Goal: Transaction & Acquisition: Purchase product/service

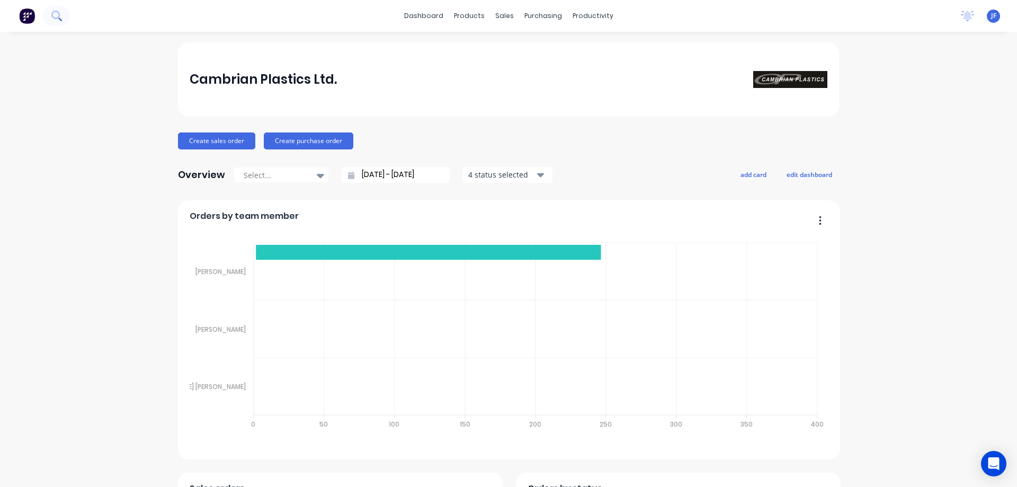
click at [57, 19] on icon at bounding box center [55, 15] width 8 height 8
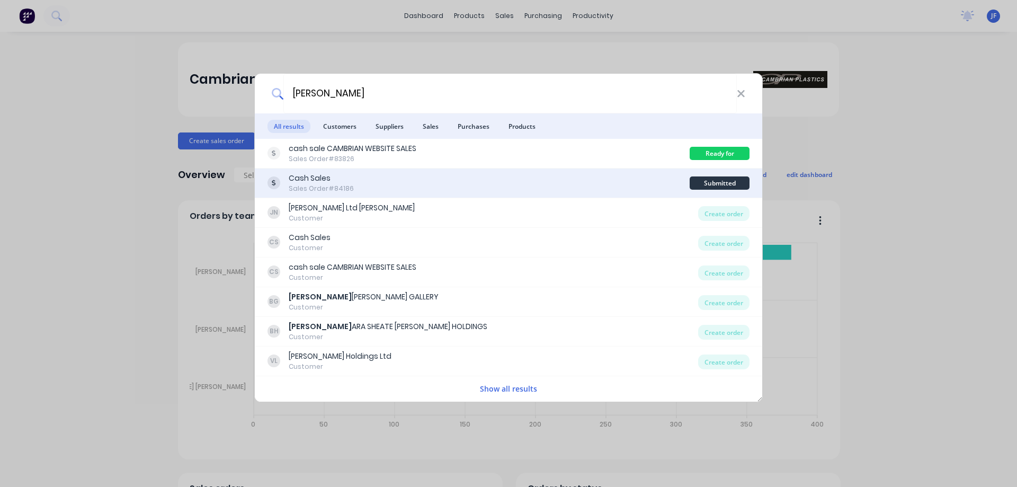
type input "barb"
click at [601, 180] on div "Cash Sales Sales Order #84186" at bounding box center [479, 183] width 422 height 21
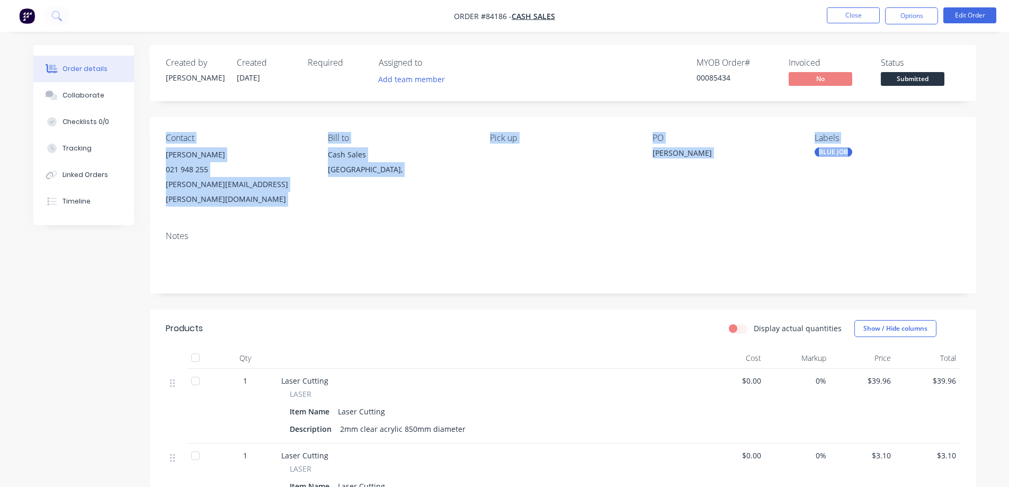
drag, startPoint x: 167, startPoint y: 136, endPoint x: 876, endPoint y: 156, distance: 708.7
click at [876, 156] on div "Contact Barbara Darragh 021 948 255 barbara.darragh@gmail.com Bill to Cash Sale…" at bounding box center [563, 169] width 827 height 105
click at [876, 156] on div "BLUE JOB" at bounding box center [887, 152] width 145 height 10
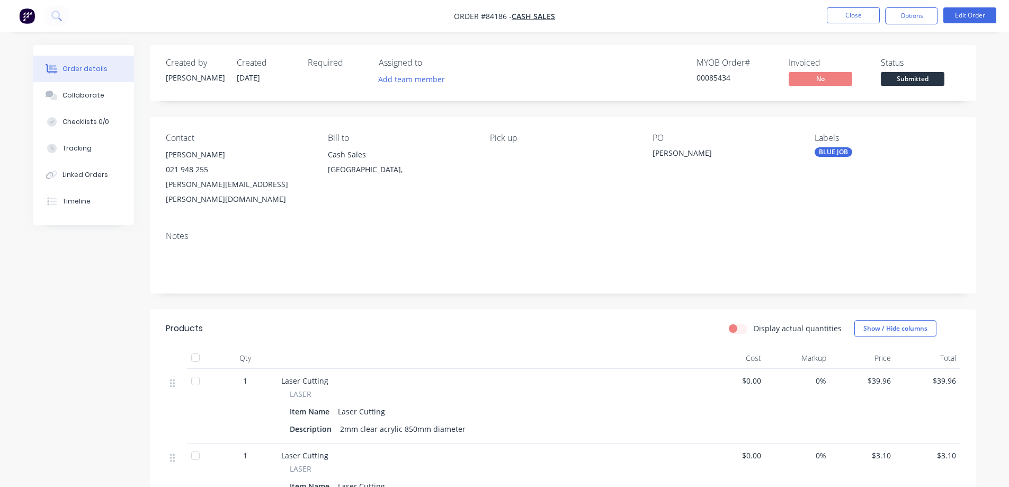
click at [193, 142] on div "Contact" at bounding box center [238, 138] width 145 height 10
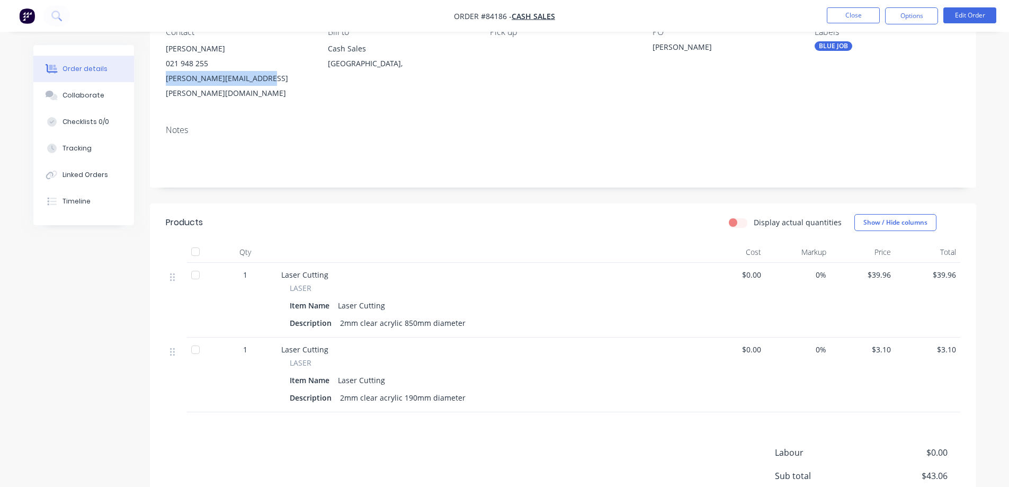
drag, startPoint x: 267, startPoint y: 75, endPoint x: 157, endPoint y: 82, distance: 109.9
click at [157, 82] on div "Contact Barbara Darragh 021 948 255 barbara.darragh@gmail.com Bill to Cash Sale…" at bounding box center [563, 63] width 827 height 105
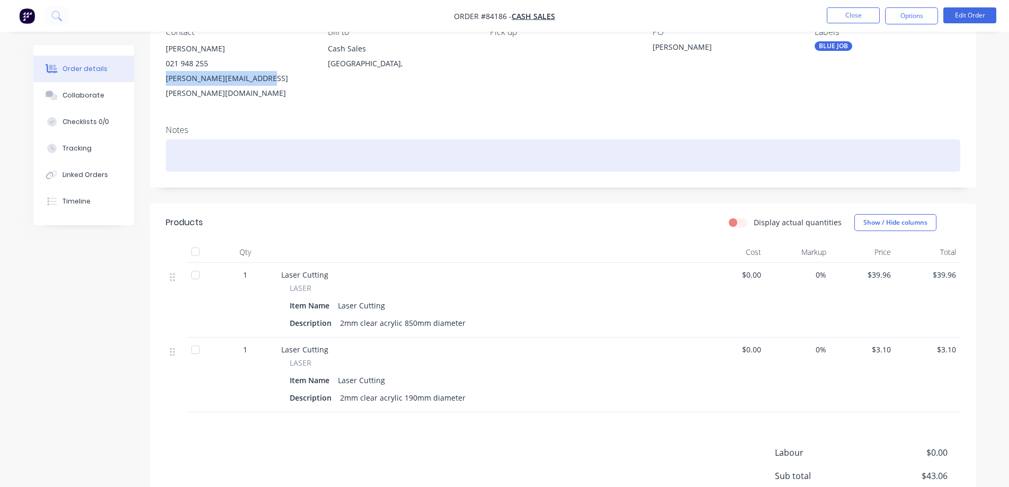
copy div "barbara.darragh@gmail.com"
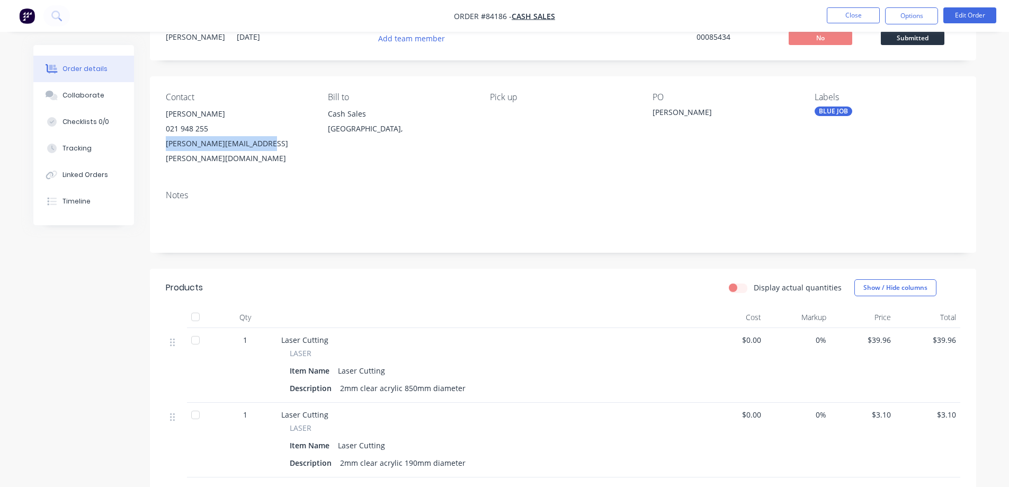
scroll to position [0, 0]
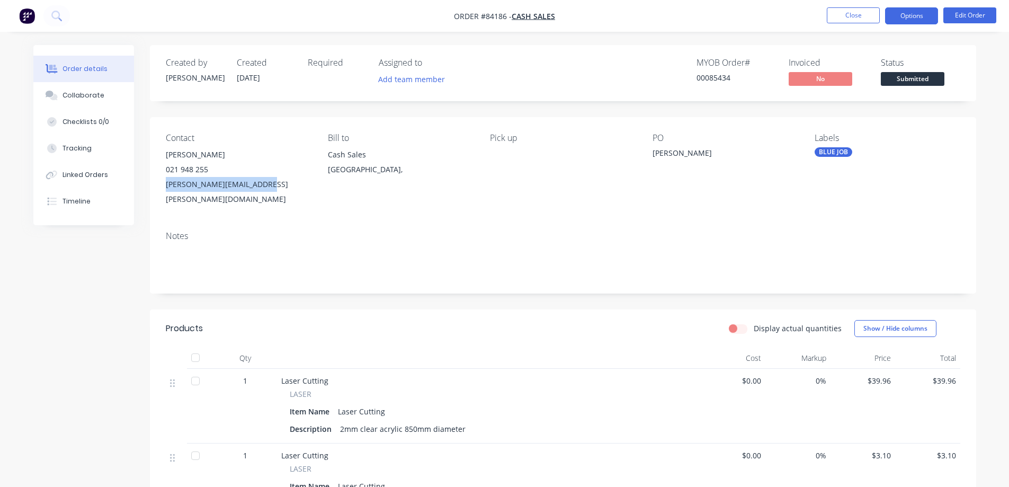
click at [912, 16] on button "Options" at bounding box center [911, 15] width 53 height 17
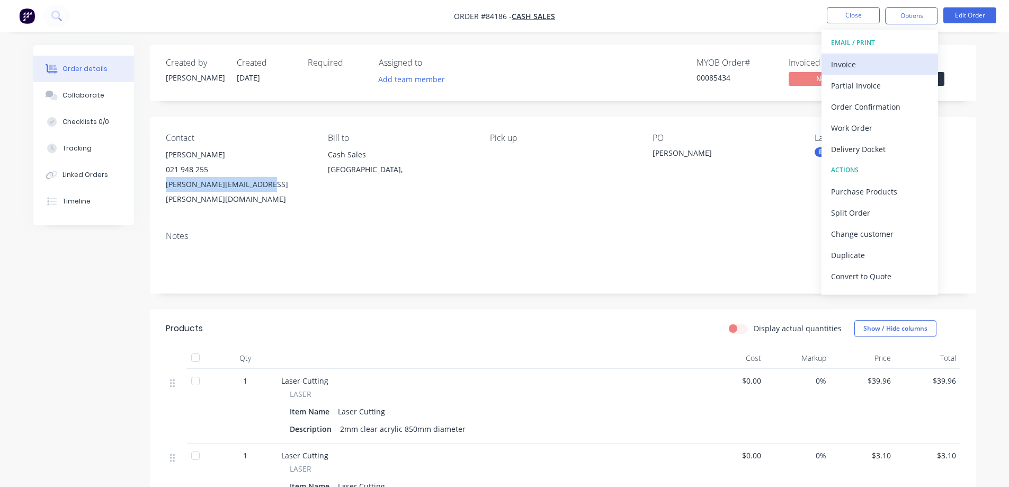
click at [881, 66] on div "Invoice" at bounding box center [879, 64] width 97 height 15
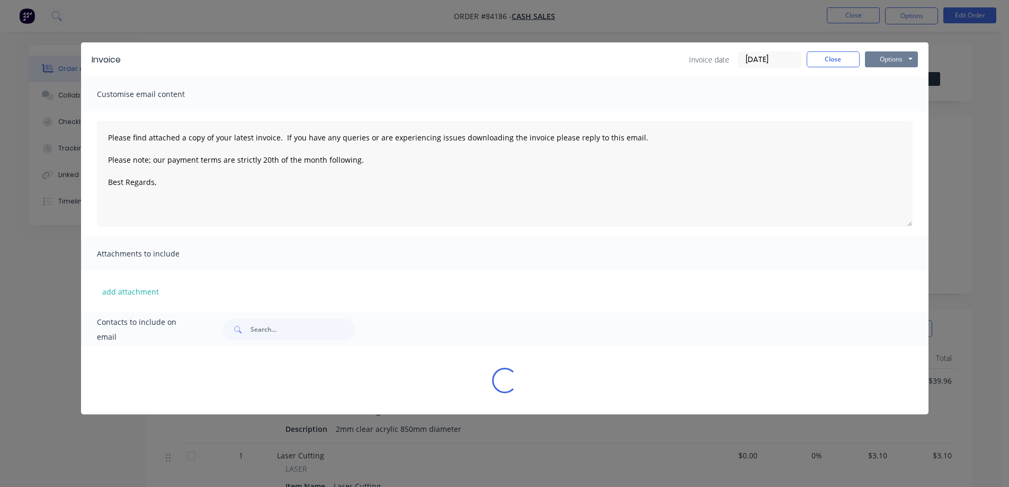
click at [885, 58] on button "Options" at bounding box center [891, 59] width 53 height 16
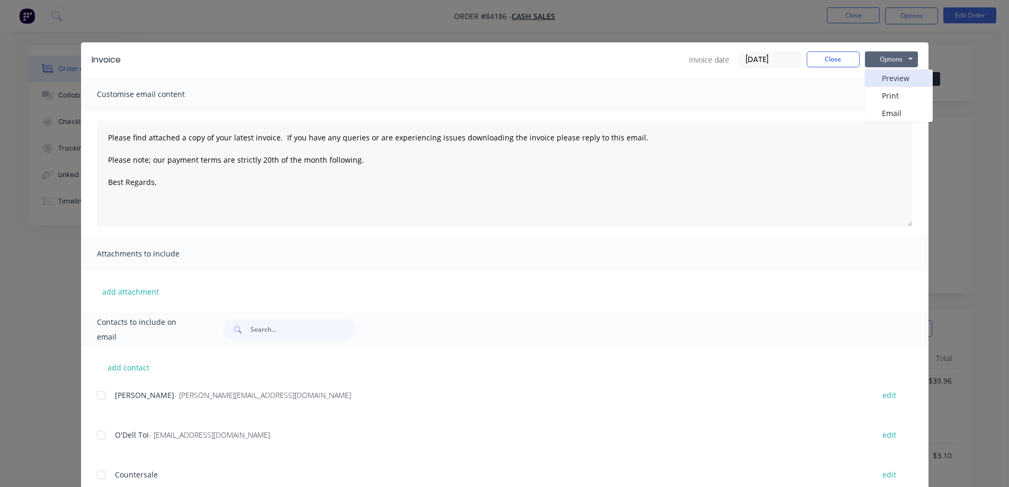
click at [891, 79] on button "Preview" at bounding box center [899, 77] width 68 height 17
click at [844, 52] on button "Close" at bounding box center [833, 59] width 53 height 16
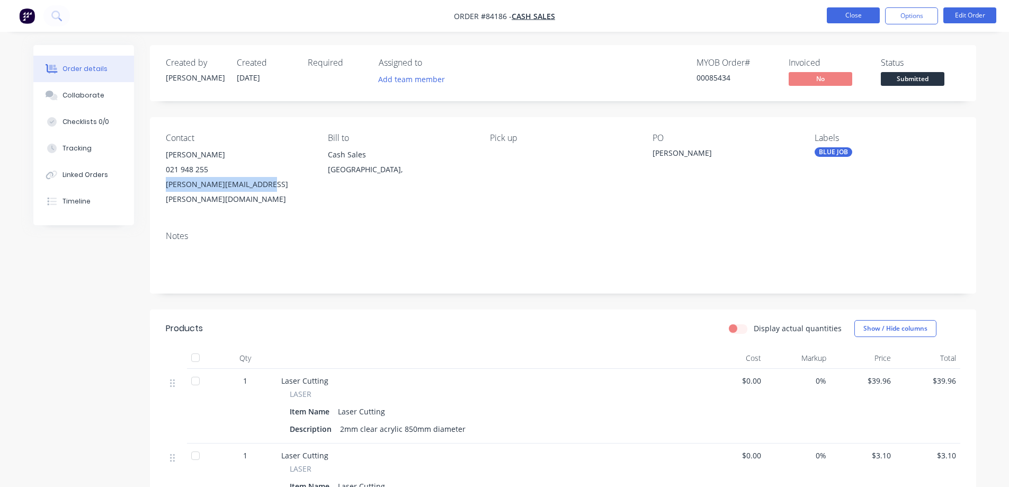
click at [847, 20] on button "Close" at bounding box center [853, 15] width 53 height 16
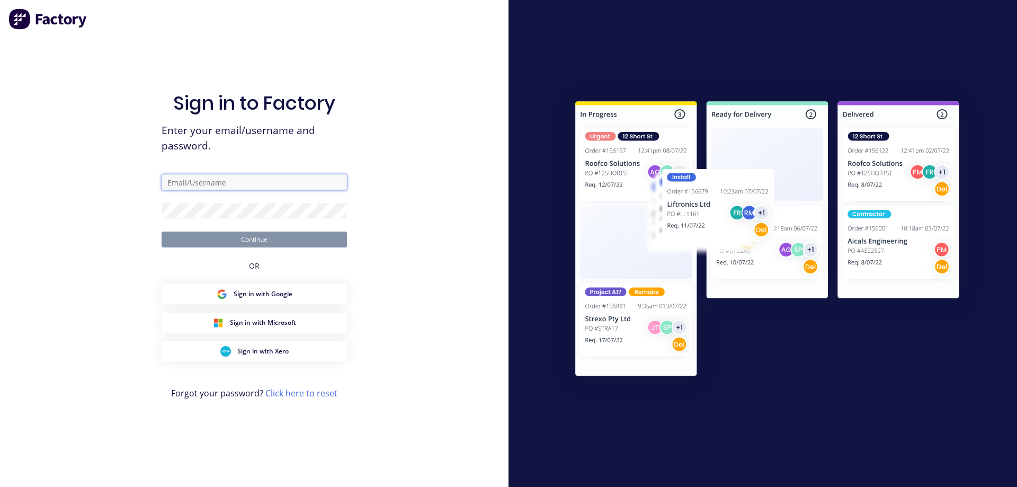
click at [276, 180] on input "text" at bounding box center [254, 182] width 185 height 16
type input "info@cambrianplastics.co.nz"
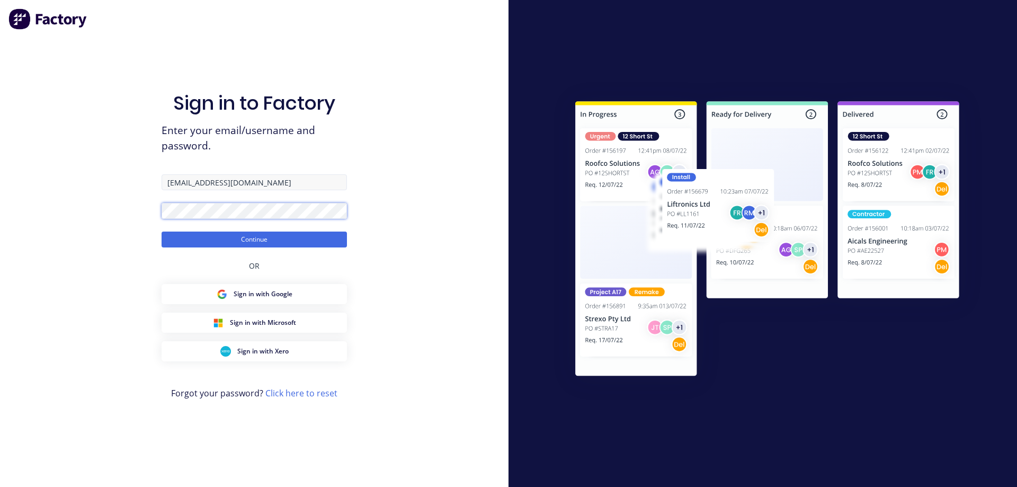
click at [162, 232] on button "Continue" at bounding box center [254, 240] width 185 height 16
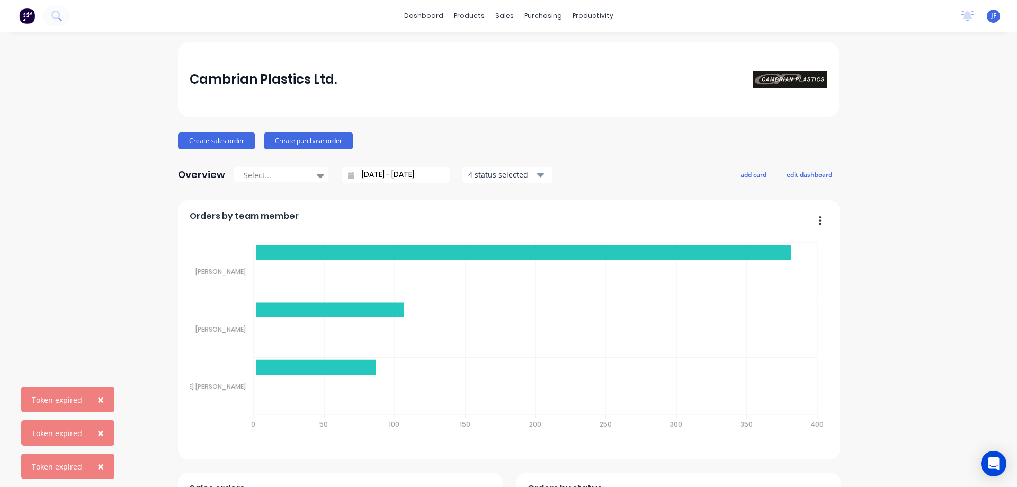
click at [91, 431] on button "×" at bounding box center [101, 432] width 28 height 25
click at [97, 428] on span "×" at bounding box center [100, 432] width 6 height 15
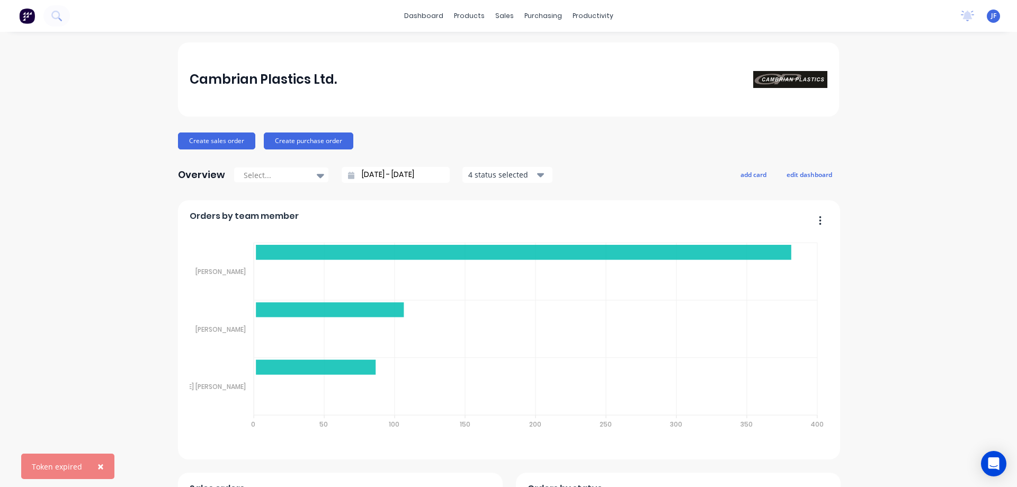
click at [99, 462] on span "×" at bounding box center [100, 466] width 6 height 15
click at [196, 145] on button "Create sales order" at bounding box center [216, 140] width 77 height 17
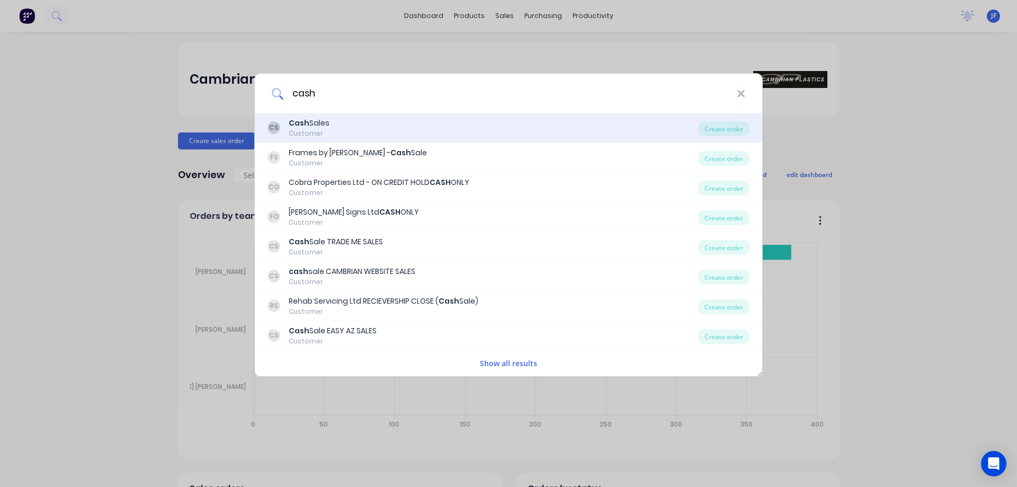
type input "cash"
click at [394, 131] on div "CS Cash Sales Customer" at bounding box center [483, 128] width 431 height 21
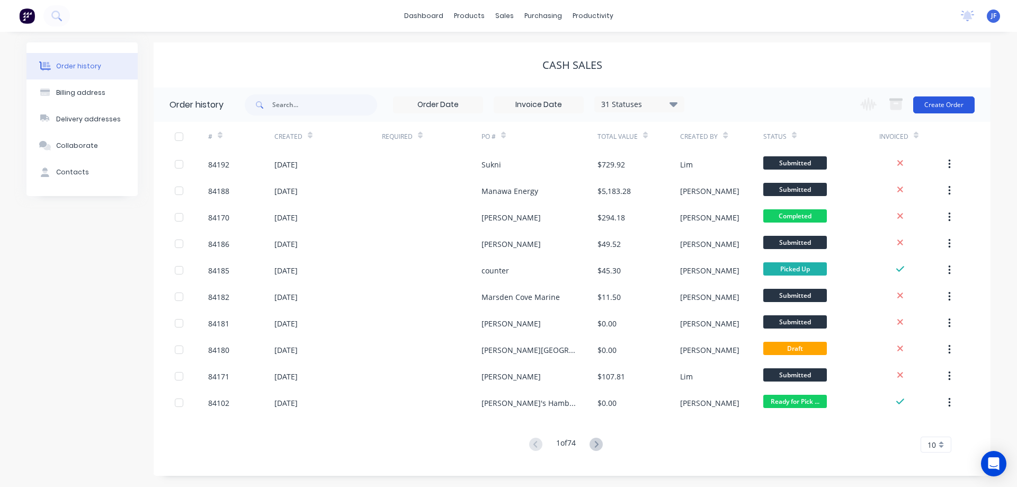
click at [934, 107] on button "Create Order" at bounding box center [943, 104] width 61 height 17
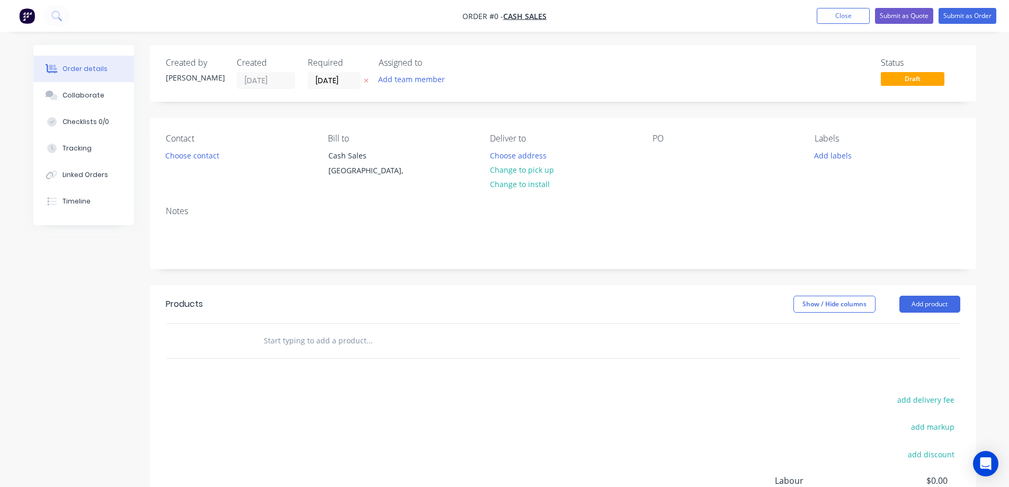
click at [368, 78] on icon at bounding box center [366, 80] width 5 height 6
click at [191, 156] on button "Choose contact" at bounding box center [191, 155] width 65 height 14
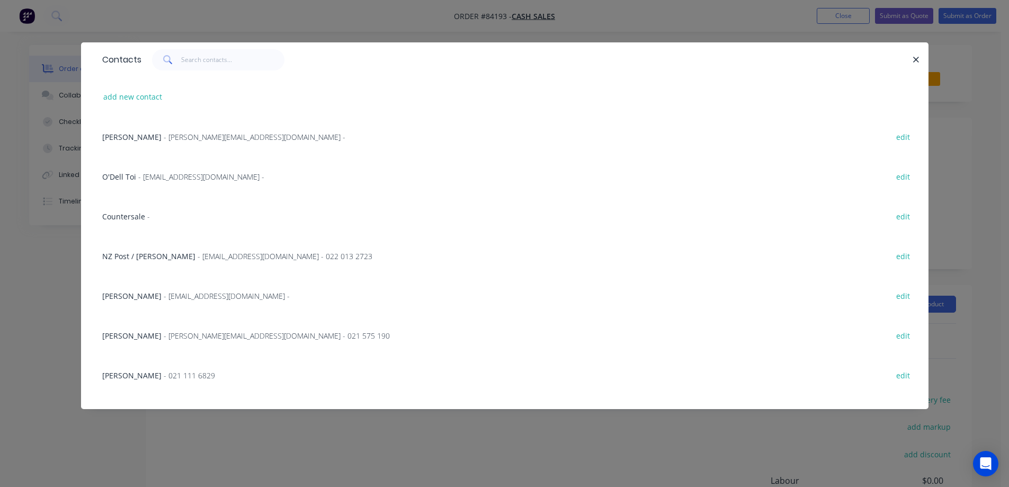
drag, startPoint x: 129, startPoint y: 207, endPoint x: 140, endPoint y: 201, distance: 12.1
click at [129, 208] on div "Countersale - edit" at bounding box center [505, 216] width 816 height 40
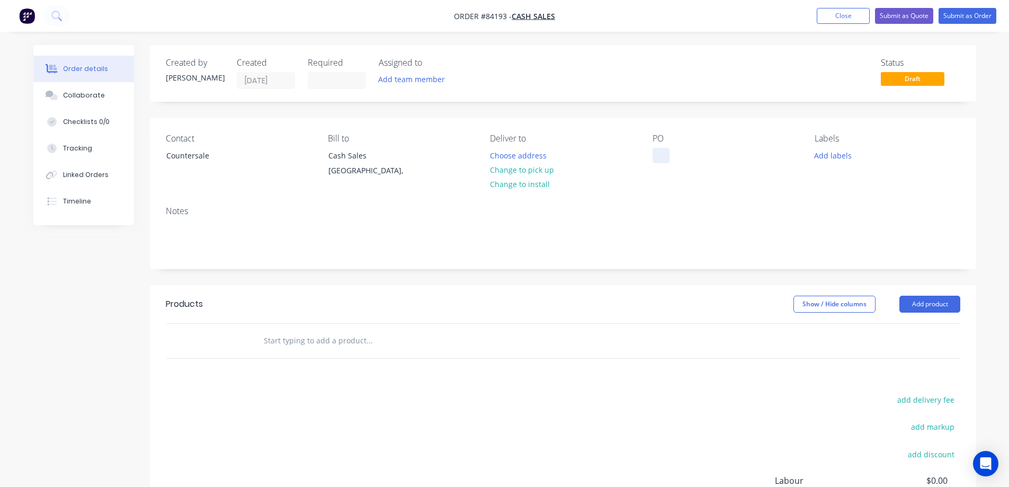
click at [658, 153] on div at bounding box center [661, 155] width 17 height 15
click at [501, 174] on button "Change to pick up" at bounding box center [521, 170] width 75 height 14
click at [341, 334] on input "text" at bounding box center [369, 340] width 212 height 21
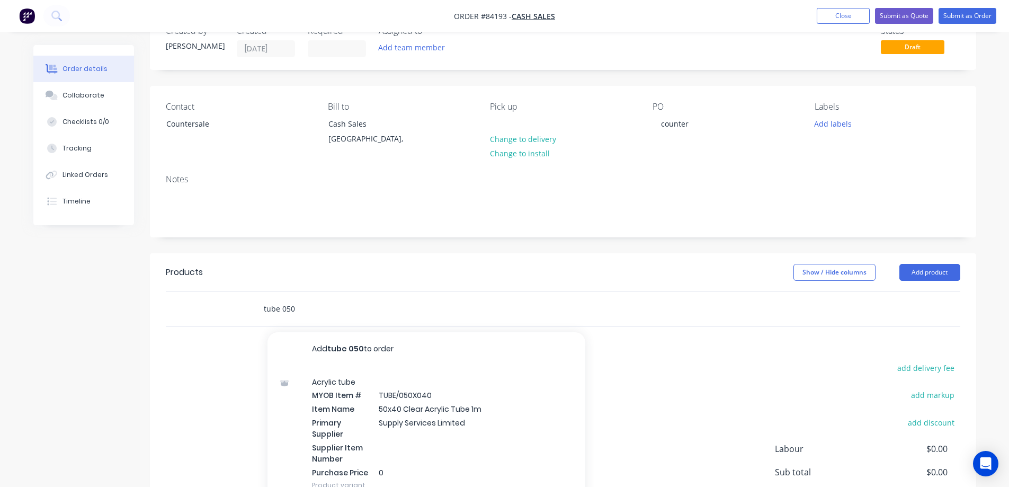
scroll to position [142, 0]
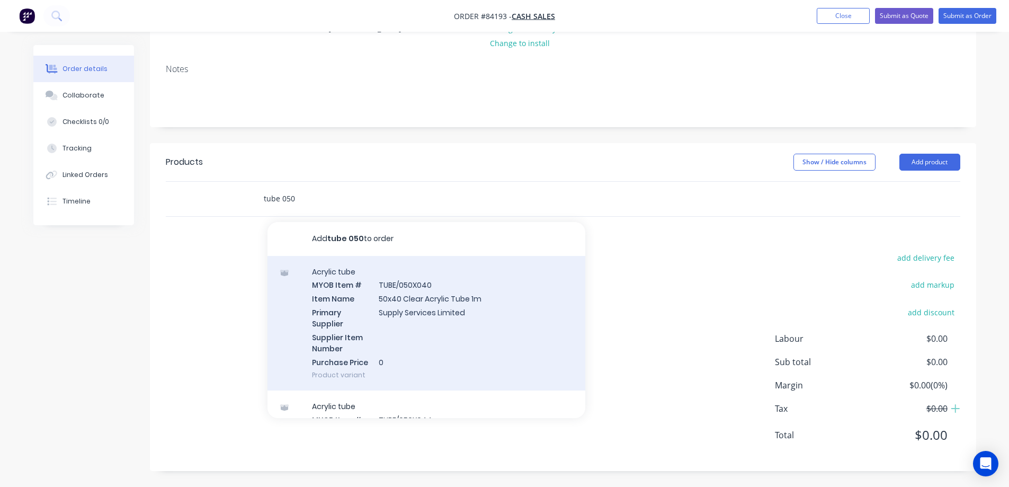
type input "tube 050"
click at [457, 331] on div "Acrylic tube MYOB Item # TUBE/050X040 Item Name 50x40 Clear Acrylic Tube 1m Pri…" at bounding box center [427, 323] width 318 height 135
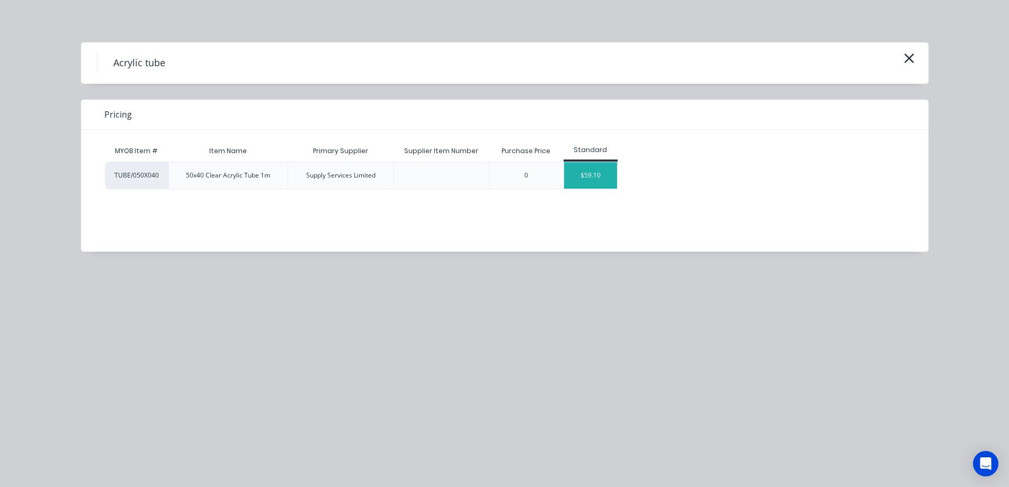
click at [583, 172] on div "$59.10" at bounding box center [590, 175] width 53 height 26
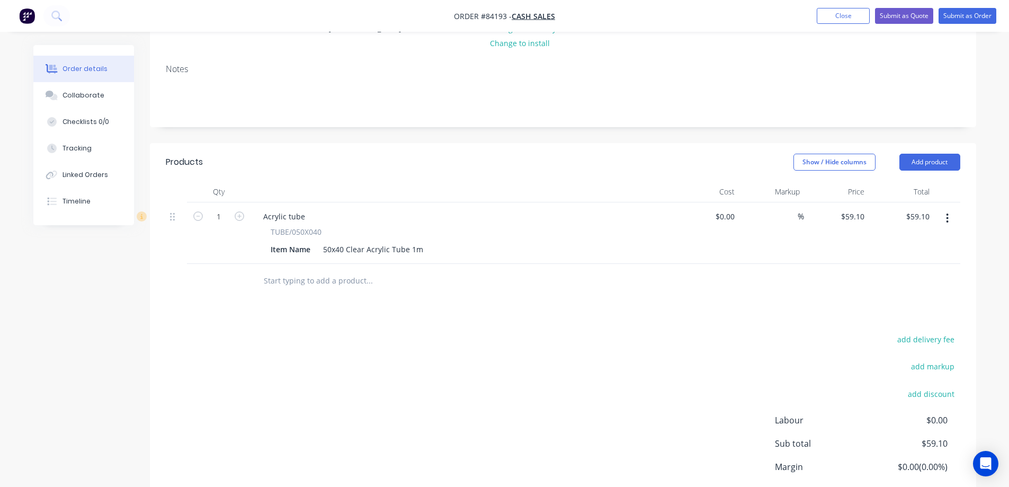
click at [849, 225] on div "$59.10 $59.10" at bounding box center [836, 232] width 65 height 61
click at [850, 220] on input "59.1" at bounding box center [854, 216] width 29 height 15
paste input "138.84"
type input "$138.84"
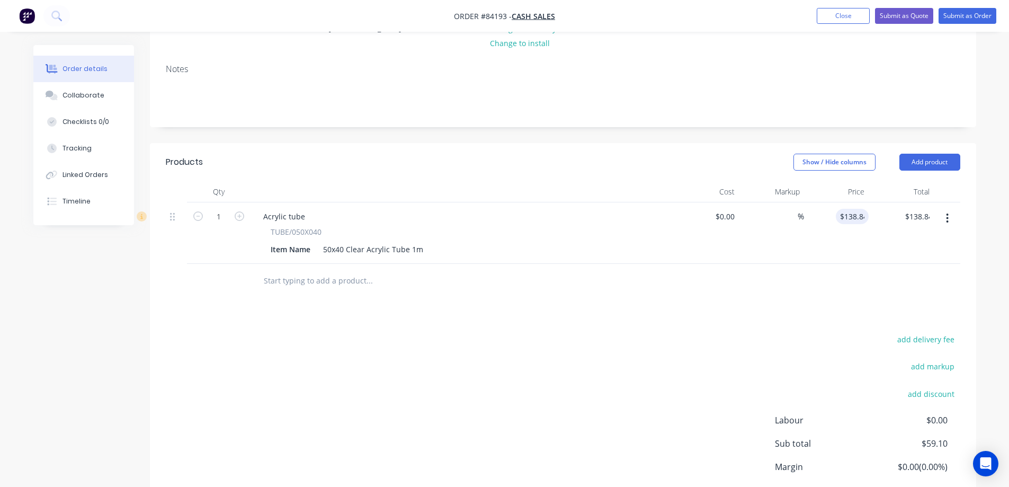
click at [843, 281] on div at bounding box center [563, 281] width 795 height 34
click at [441, 360] on div "add delivery fee add markup add discount Labour $0.00 Sub total $138.84 Margin …" at bounding box center [563, 434] width 795 height 205
click at [311, 271] on input "text" at bounding box center [369, 280] width 212 height 21
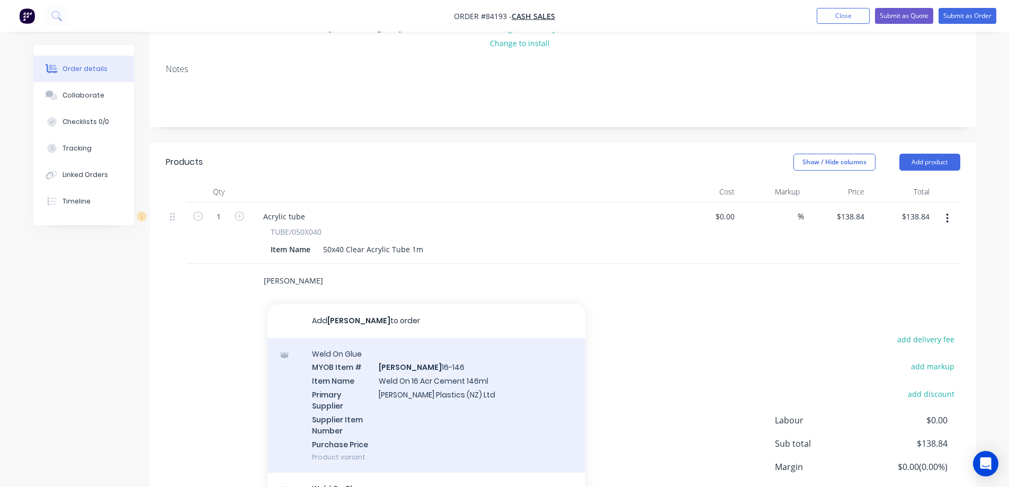
type input "weldon"
click at [384, 386] on div "Weld On Glue MYOB Item # WELDON 16-146 Item Name Weld On 16 Acr Cement 146ml Pr…" at bounding box center [427, 405] width 318 height 135
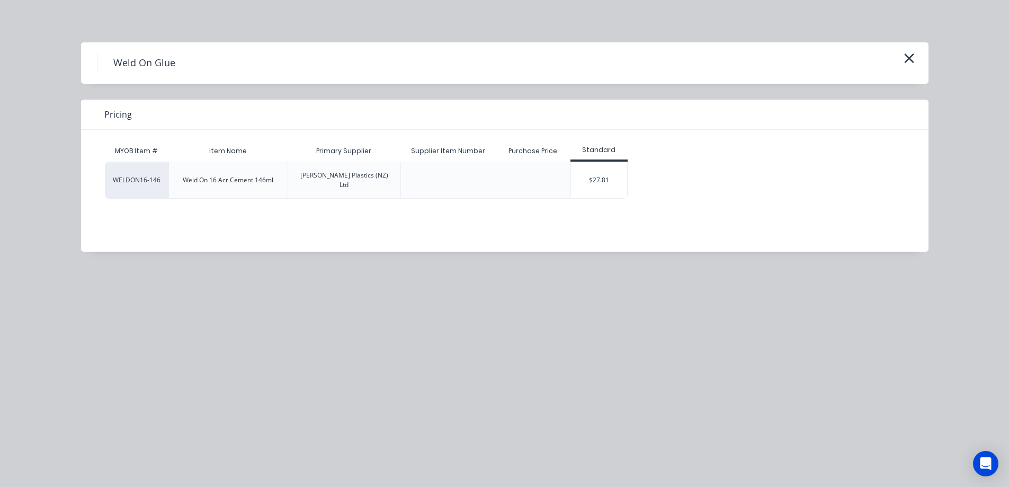
click at [580, 170] on div "$27.81" at bounding box center [599, 180] width 57 height 36
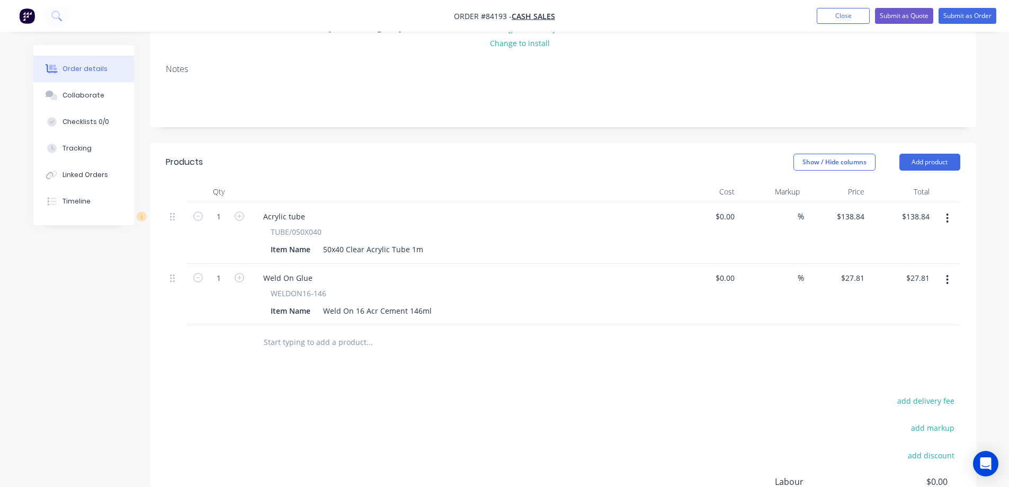
click at [349, 349] on input "text" at bounding box center [369, 342] width 212 height 21
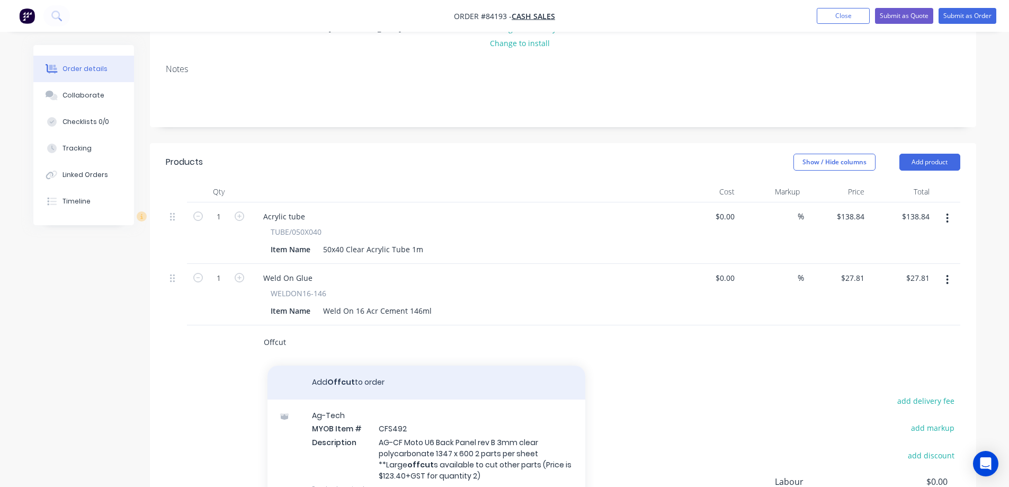
type input "Offcut"
click at [332, 379] on button "Add Offcut to order" at bounding box center [427, 383] width 318 height 34
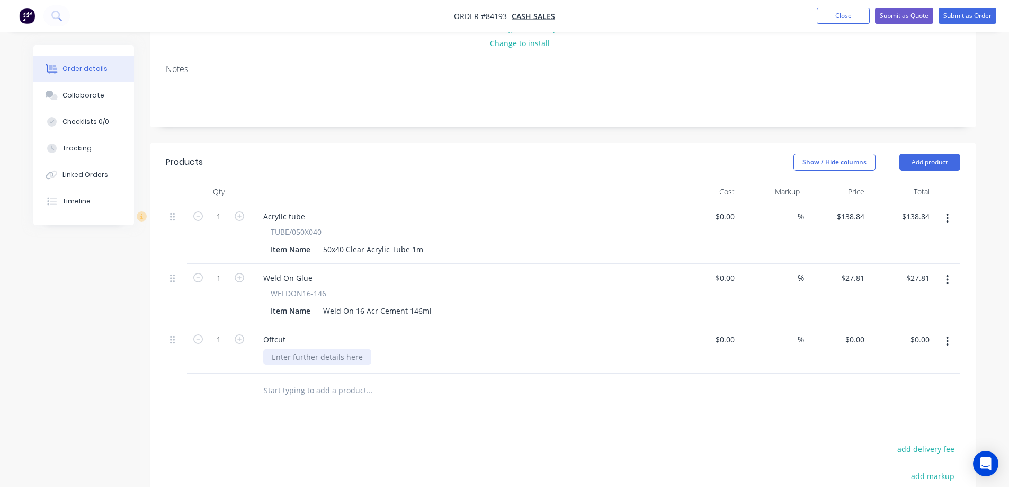
click at [328, 361] on div at bounding box center [317, 356] width 108 height 15
click at [856, 322] on div "$27.81 $27.81" at bounding box center [836, 294] width 65 height 61
click at [851, 338] on div "0 $0.00" at bounding box center [836, 349] width 65 height 48
type input "$2.00"
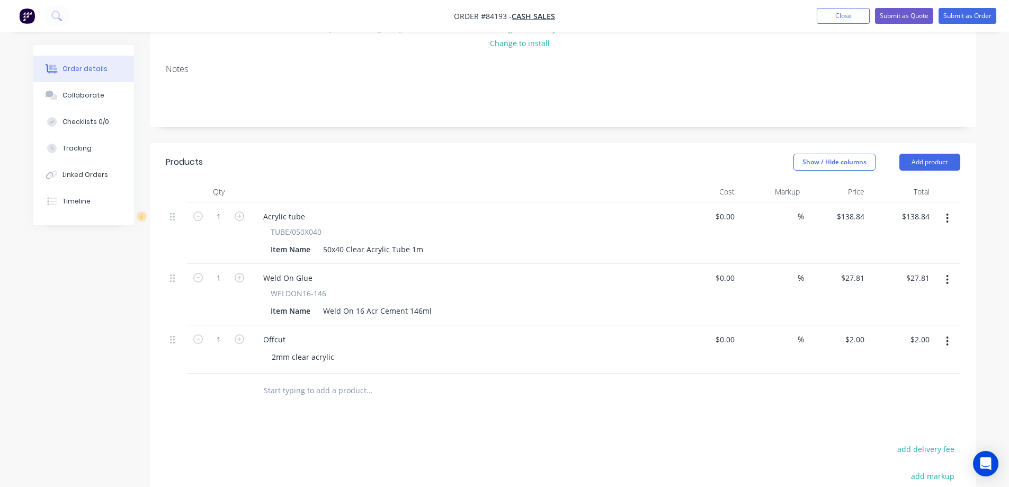
click at [821, 373] on div "Qty Cost Markup Price Total 1 Acrylic tube TUBE/050X040 Item Name 50x40 Clear A…" at bounding box center [563, 294] width 827 height 227
click at [944, 12] on button "Submit as Order" at bounding box center [968, 16] width 58 height 16
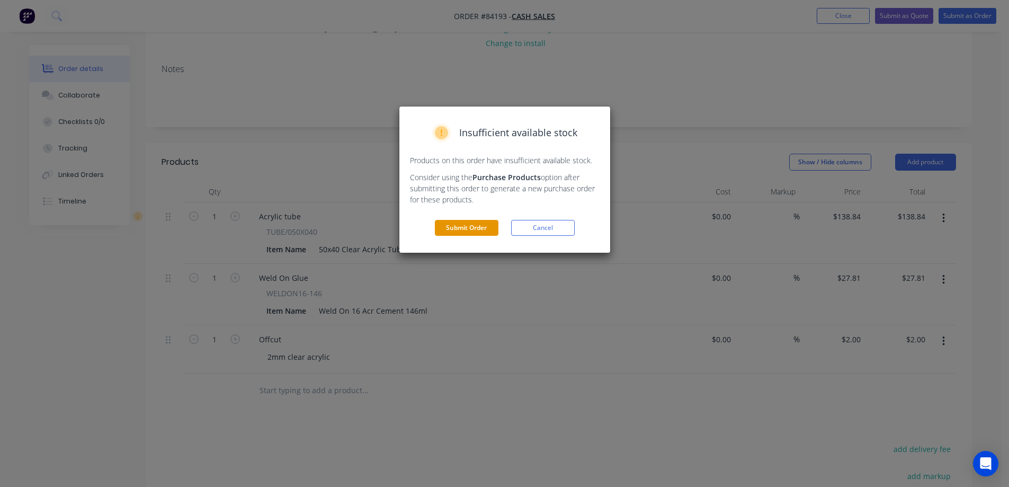
click at [471, 225] on button "Submit Order" at bounding box center [467, 228] width 64 height 16
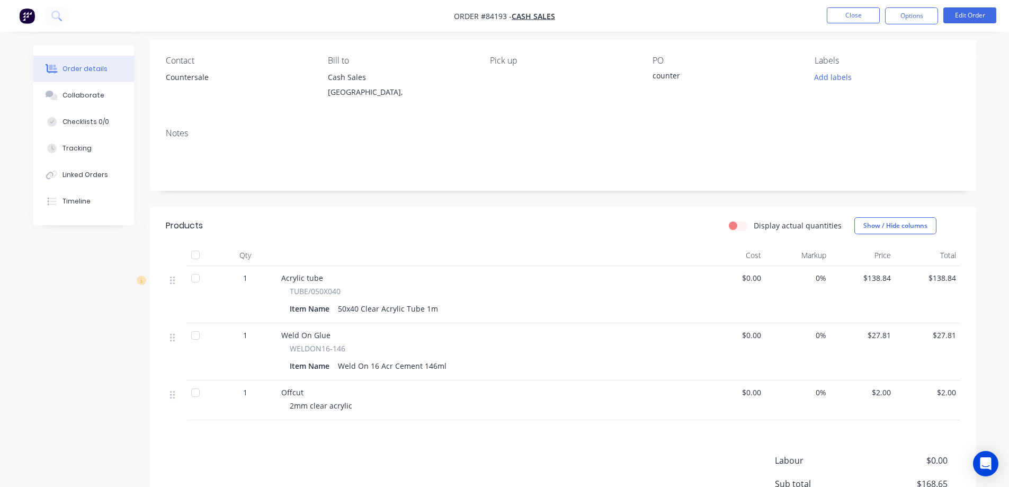
scroll to position [0, 0]
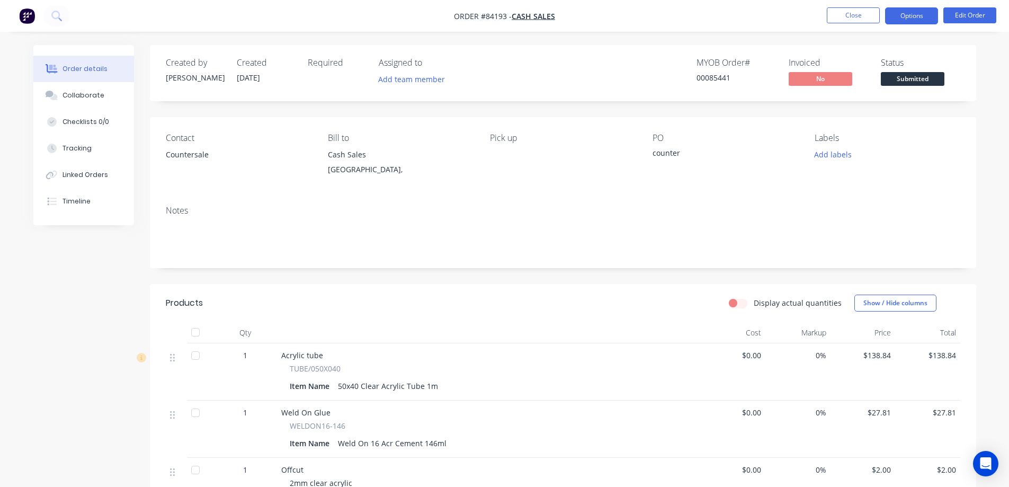
click at [934, 13] on button "Options" at bounding box center [911, 15] width 53 height 17
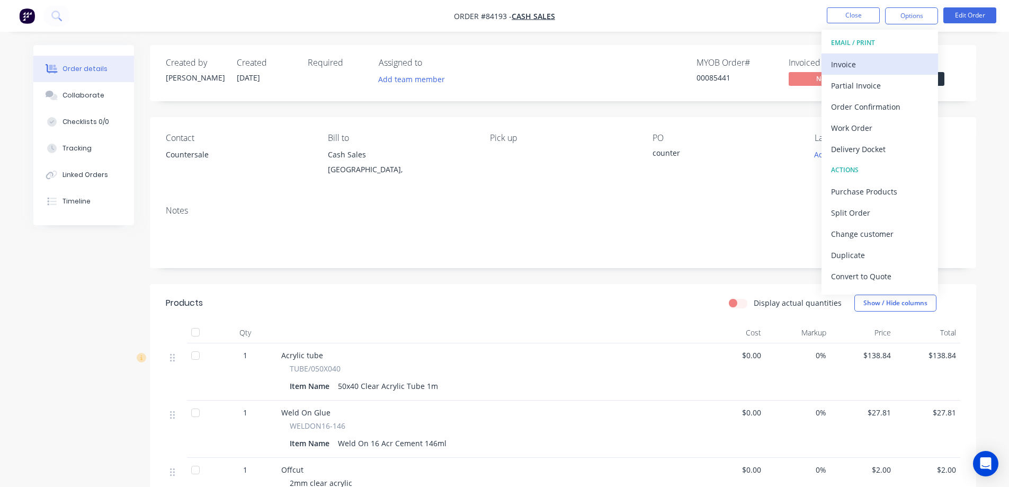
click at [882, 68] on div "Invoice" at bounding box center [879, 64] width 97 height 15
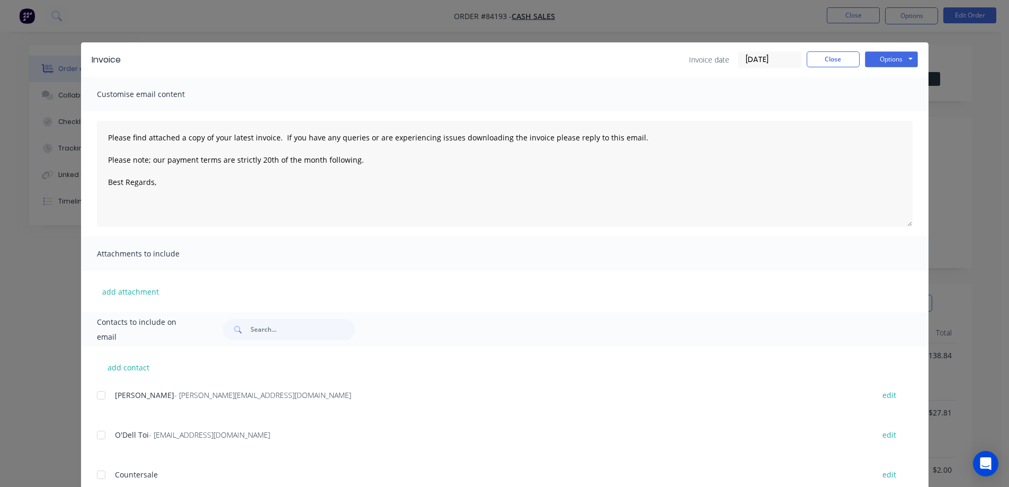
click at [895, 60] on button "Options" at bounding box center [891, 59] width 53 height 16
click at [893, 93] on button "Print" at bounding box center [899, 95] width 68 height 17
click at [818, 62] on button "Close" at bounding box center [833, 59] width 53 height 16
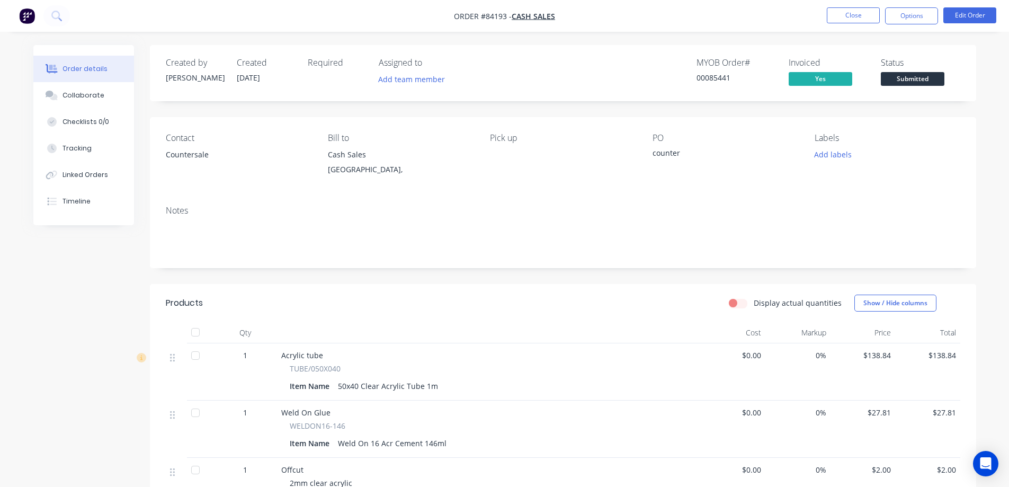
click at [890, 72] on div "Status Submitted" at bounding box center [920, 73] width 79 height 31
click at [897, 78] on span "Submitted" at bounding box center [913, 78] width 64 height 13
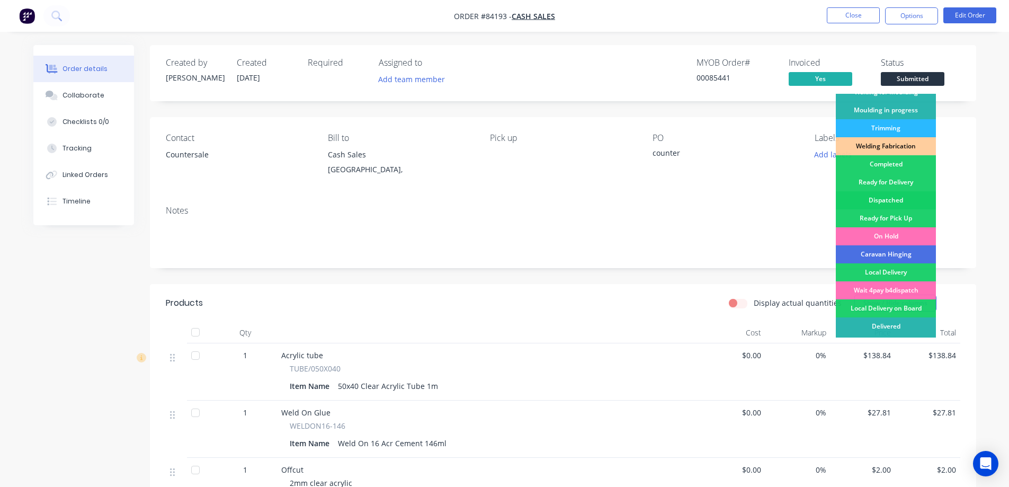
scroll to position [207, 0]
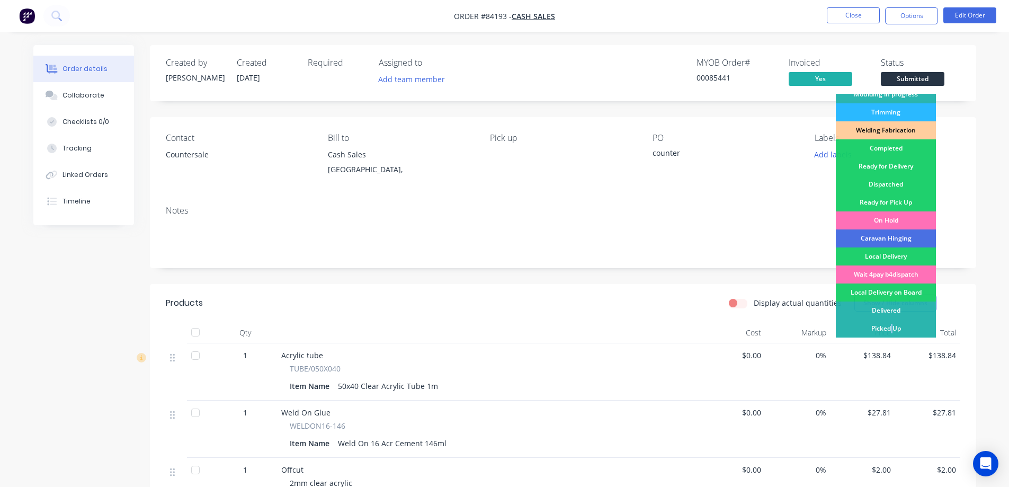
drag, startPoint x: 892, startPoint y: 321, endPoint x: 892, endPoint y: 326, distance: 5.3
click at [892, 326] on div "Picked Up" at bounding box center [886, 329] width 100 height 18
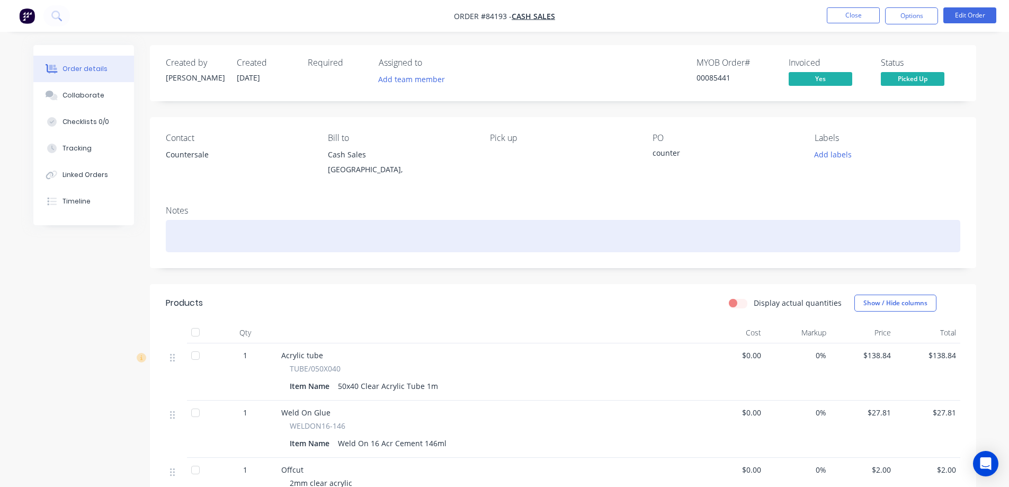
click at [804, 232] on div at bounding box center [563, 236] width 795 height 32
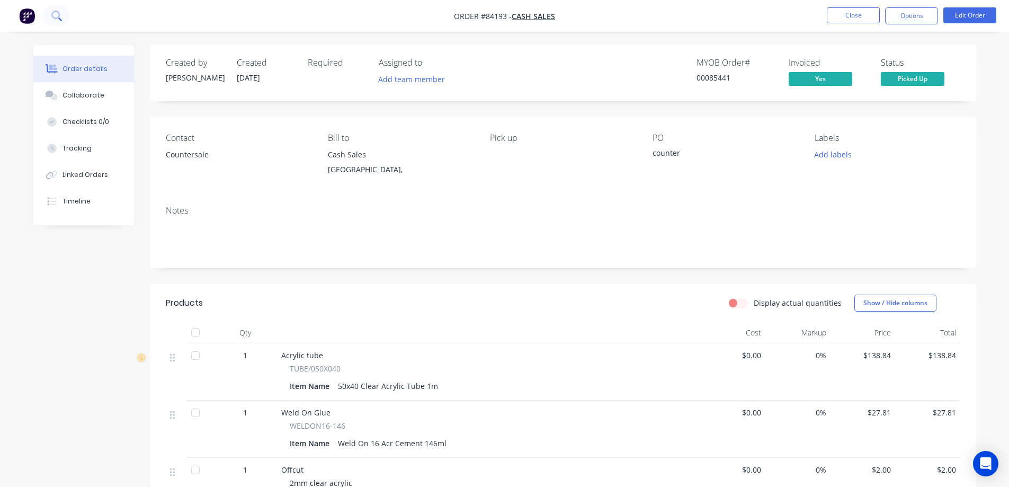
click at [61, 11] on icon at bounding box center [56, 16] width 10 height 10
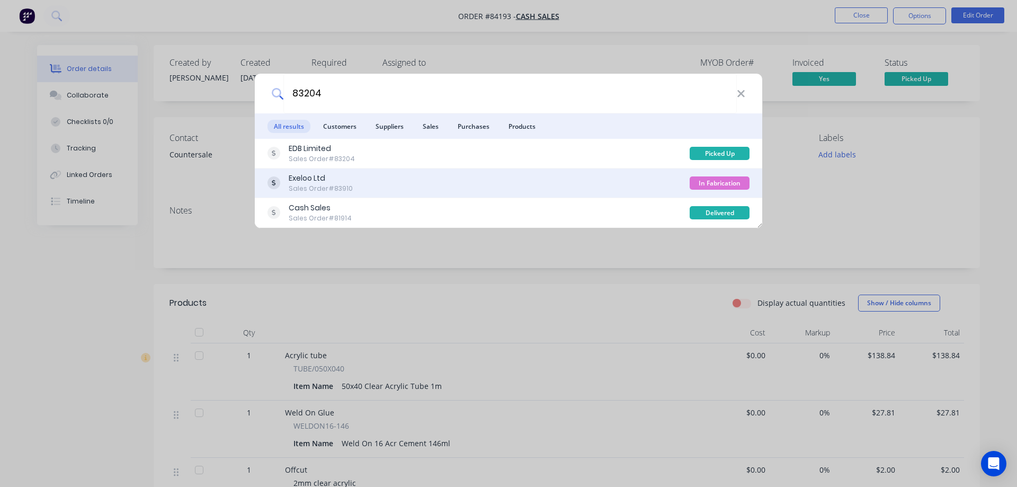
type input "83204"
click at [517, 179] on div "Exeloo Ltd Sales Order #83910" at bounding box center [479, 183] width 422 height 21
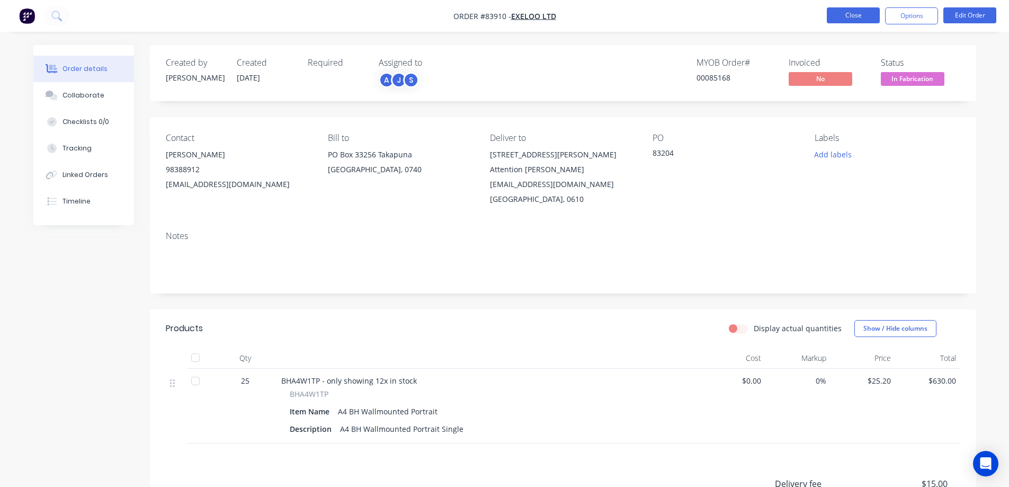
click at [834, 12] on button "Close" at bounding box center [853, 15] width 53 height 16
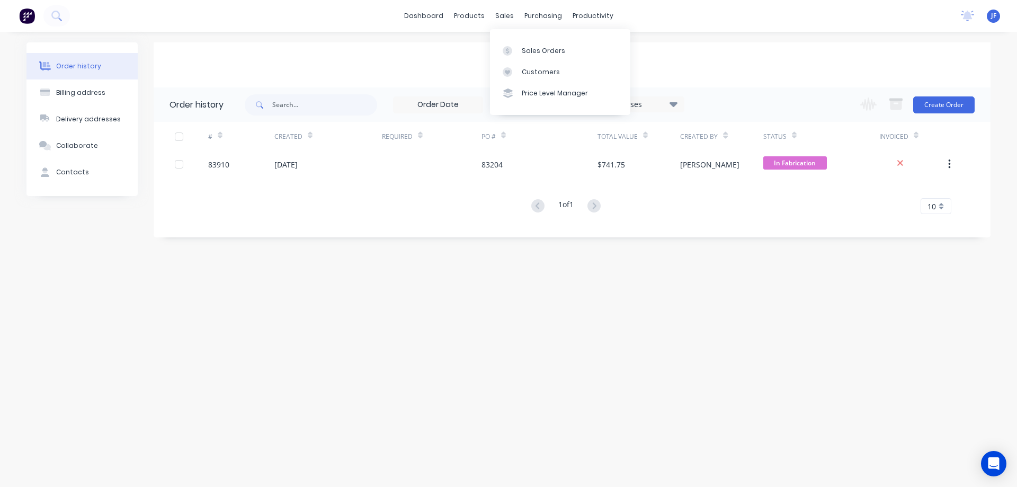
click at [928, 54] on div "Exeloo Ltd" at bounding box center [572, 64] width 837 height 45
click at [515, 42] on link "Sales Orders" at bounding box center [560, 50] width 140 height 21
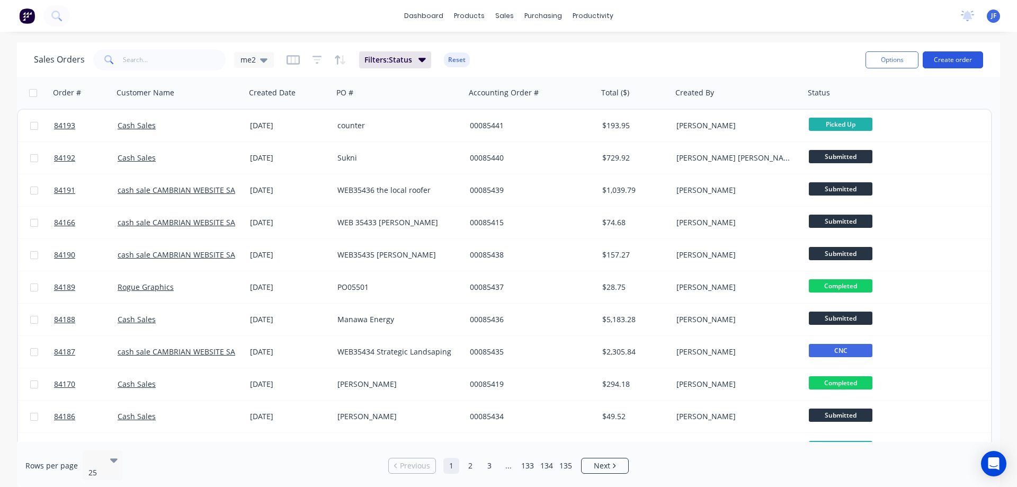
click at [943, 58] on button "Create order" at bounding box center [953, 59] width 60 height 17
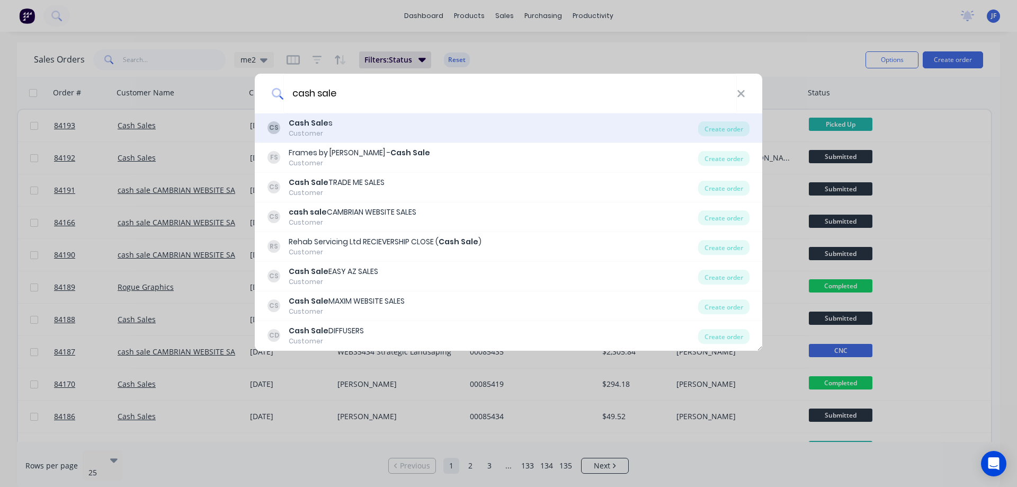
type input "cash sale"
click at [383, 134] on div "CS Cash Sale s Customer" at bounding box center [483, 128] width 431 height 21
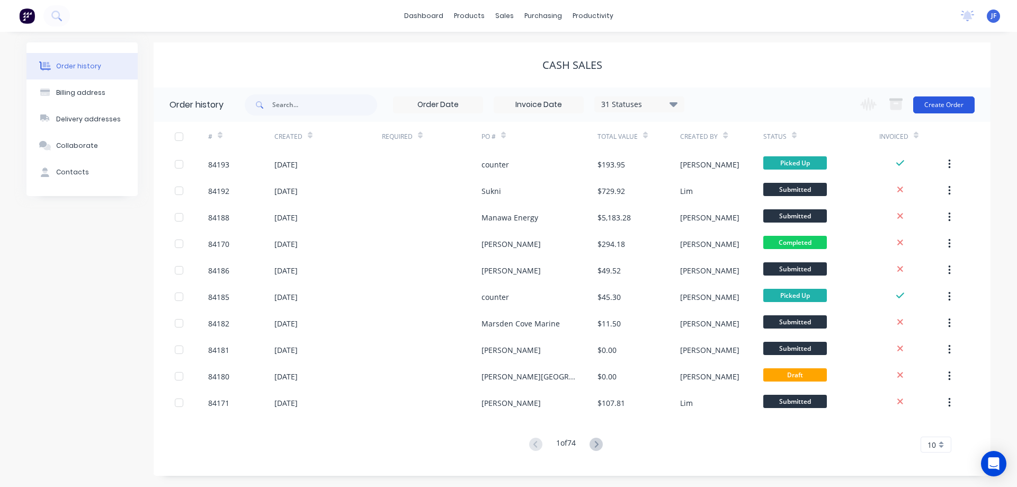
click at [949, 107] on button "Create Order" at bounding box center [943, 104] width 61 height 17
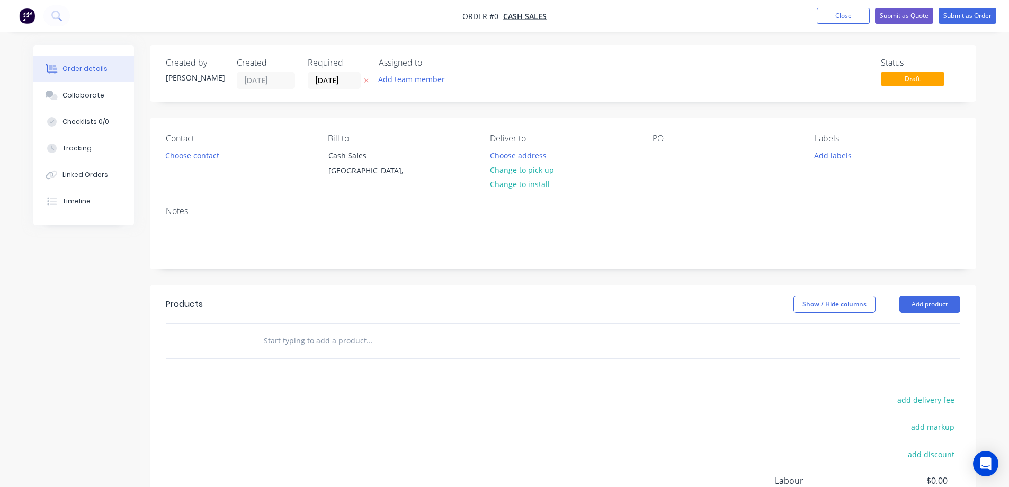
click at [367, 79] on icon at bounding box center [366, 80] width 5 height 6
click at [212, 156] on button "Choose contact" at bounding box center [191, 155] width 65 height 14
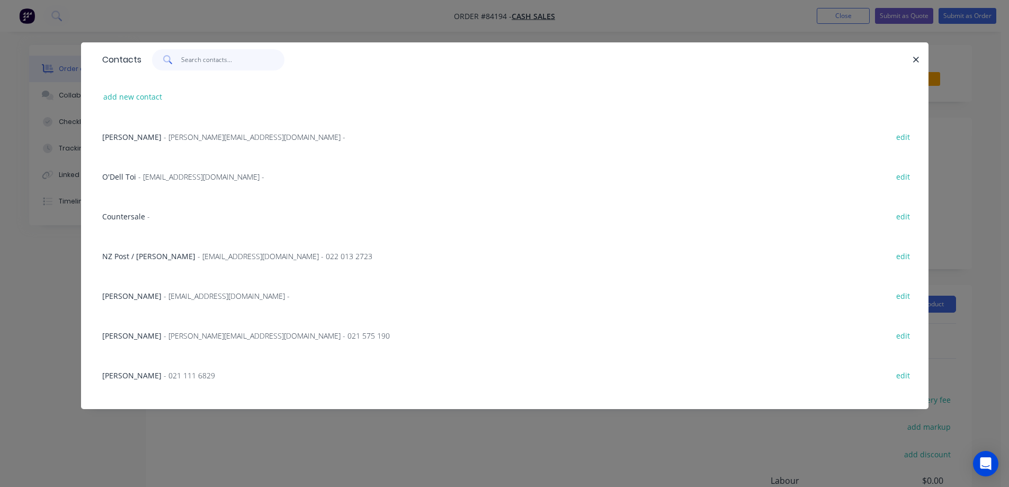
click at [199, 63] on input "text" at bounding box center [232, 59] width 103 height 21
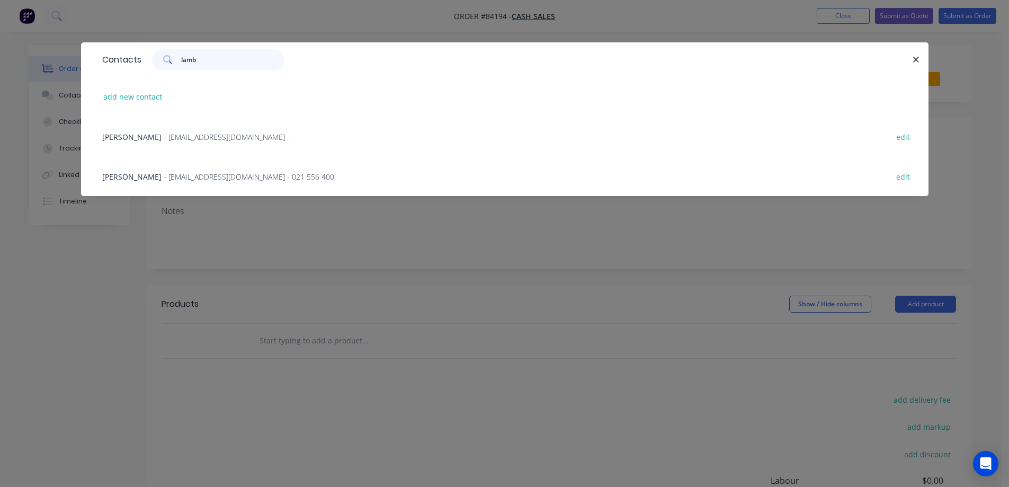
type input "lamb"
click at [235, 183] on div "Phillip Lambourn - magic4@xtra.co.nz - 021 556 400 edit" at bounding box center [505, 176] width 816 height 40
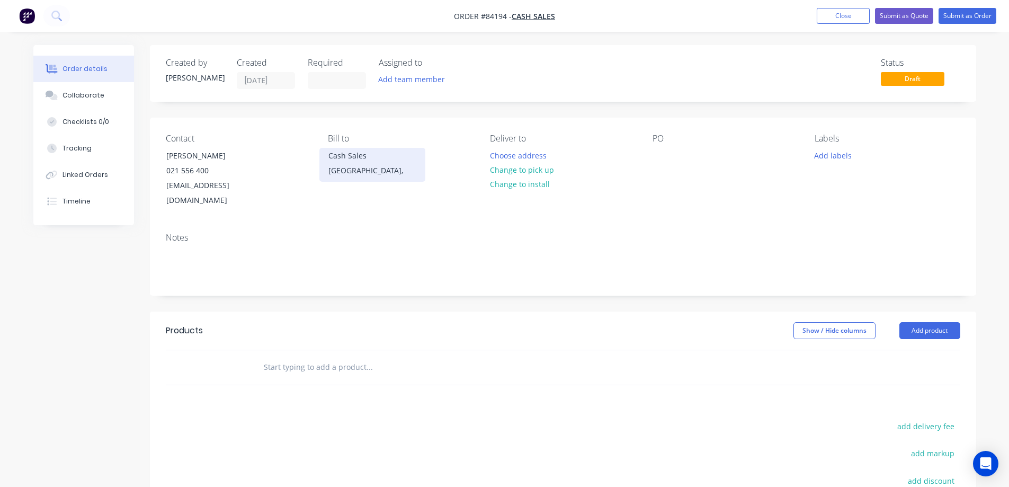
drag, startPoint x: 163, startPoint y: 158, endPoint x: 338, endPoint y: 152, distance: 174.4
click at [271, 153] on div "Contact Phillip Lambourn 021 556 400 magic4@xtra.co.nz" at bounding box center [238, 171] width 145 height 75
copy div "[PERSON_NAME]"
click at [660, 156] on div at bounding box center [661, 155] width 17 height 15
paste div
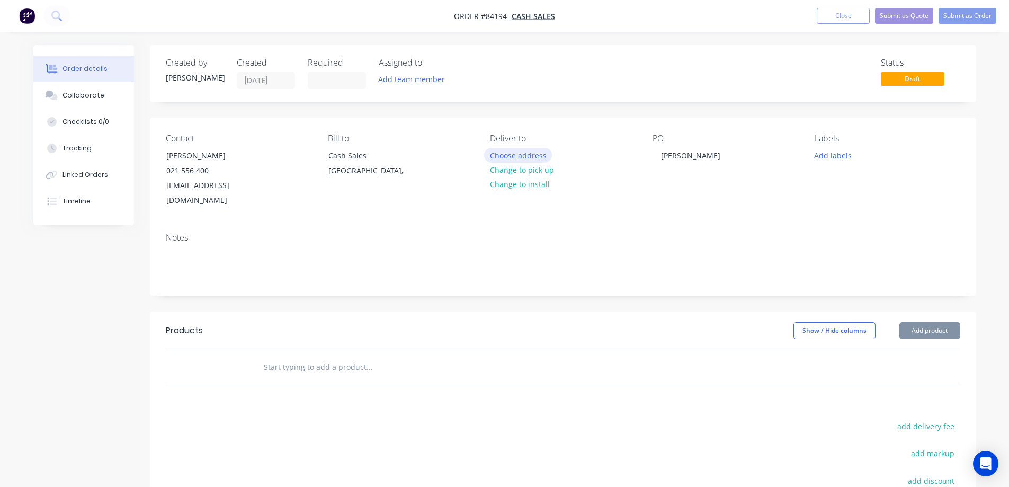
click at [519, 160] on button "Choose address" at bounding box center [518, 155] width 68 height 14
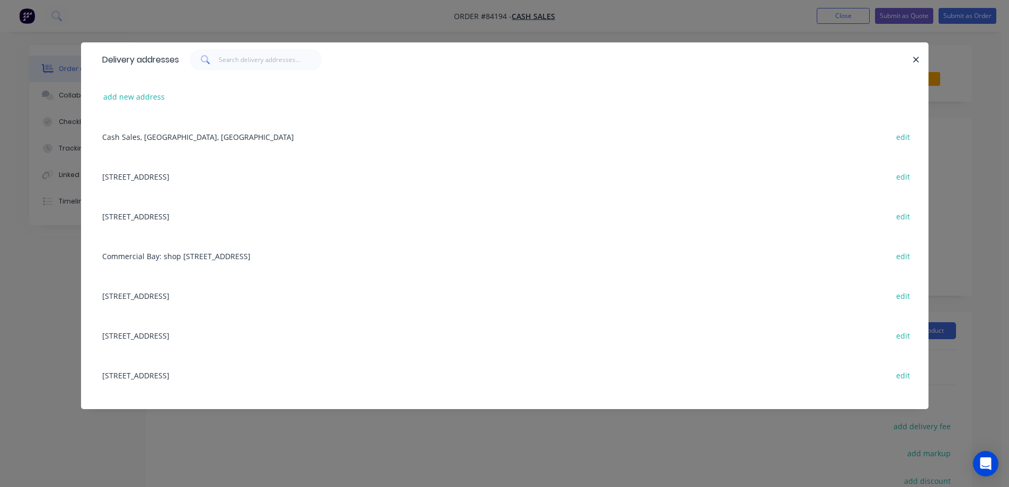
drag, startPoint x: 4, startPoint y: 209, endPoint x: 19, endPoint y: 209, distance: 15.4
click at [6, 209] on div "Delivery addresses add new address Cash Sales, Auckland, New Zealand edit 858 P…" at bounding box center [504, 243] width 1009 height 487
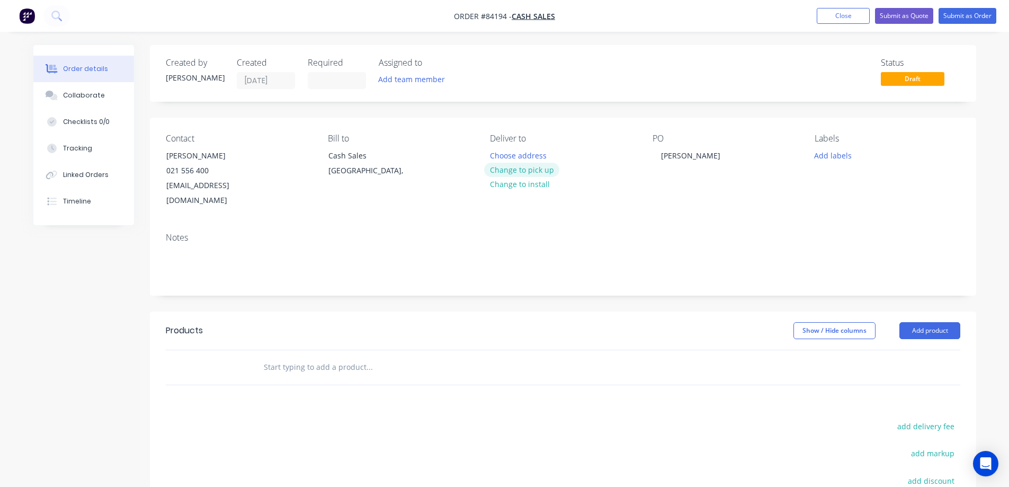
click at [543, 175] on button "Change to pick up" at bounding box center [521, 170] width 75 height 14
click at [511, 168] on button "Change to delivery" at bounding box center [522, 170] width 77 height 14
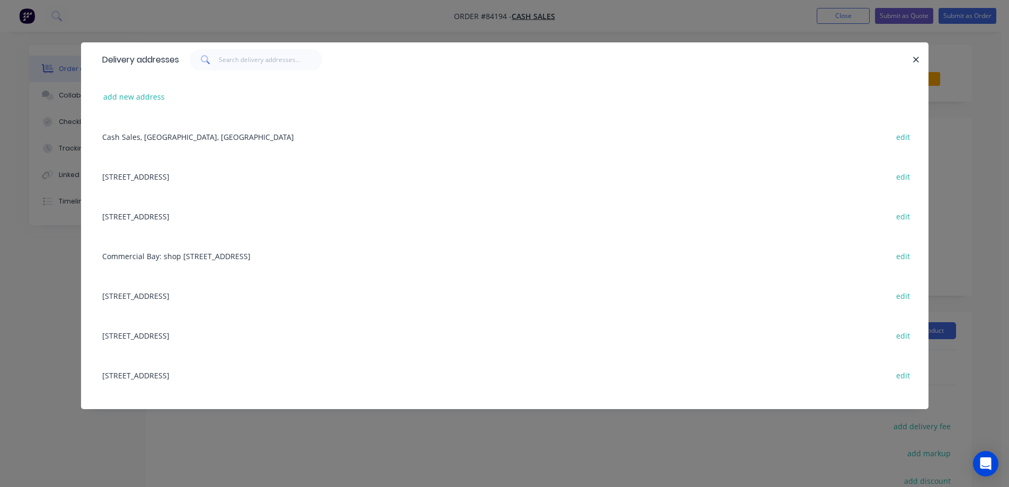
click at [55, 121] on div "Delivery addresses add new address Cash Sales, Auckland, New Zealand edit 858 P…" at bounding box center [504, 243] width 1009 height 487
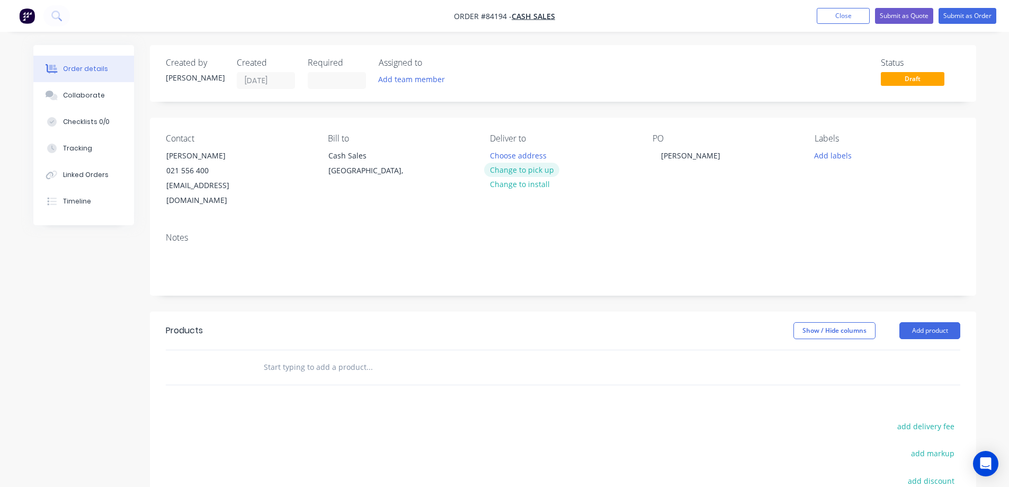
click at [522, 169] on button "Change to pick up" at bounding box center [521, 170] width 75 height 14
click at [326, 357] on input "text" at bounding box center [369, 367] width 212 height 21
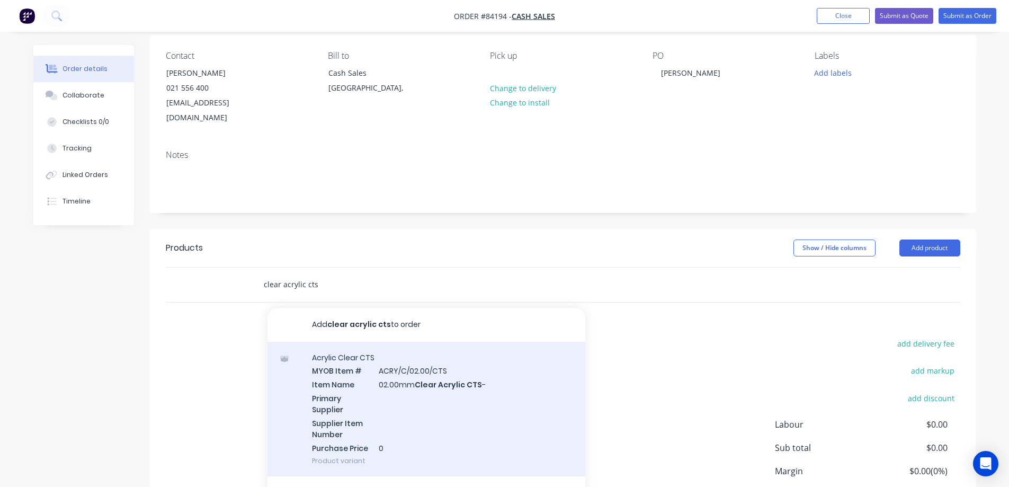
scroll to position [154, 0]
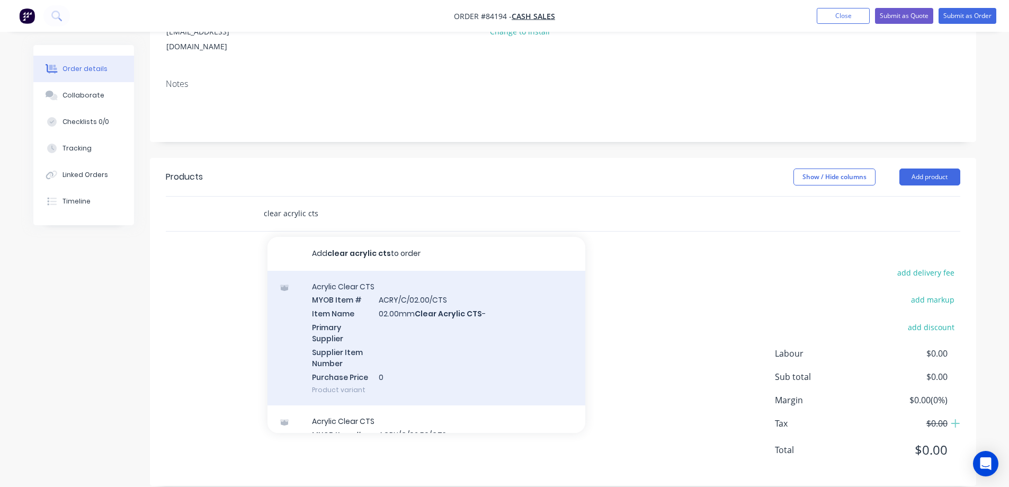
type input "clear acrylic cts"
click at [493, 317] on div "Acrylic Clear CTS MYOB Item # ACRY/C/02.00/CTS Item Name 02.00mm Clear Acrylic …" at bounding box center [427, 338] width 318 height 135
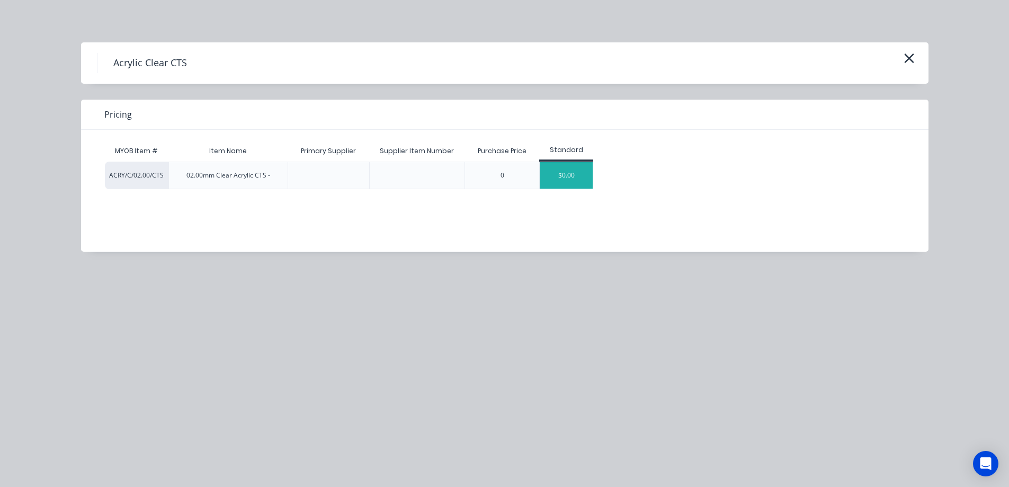
click at [574, 168] on div "$0.00" at bounding box center [566, 175] width 53 height 26
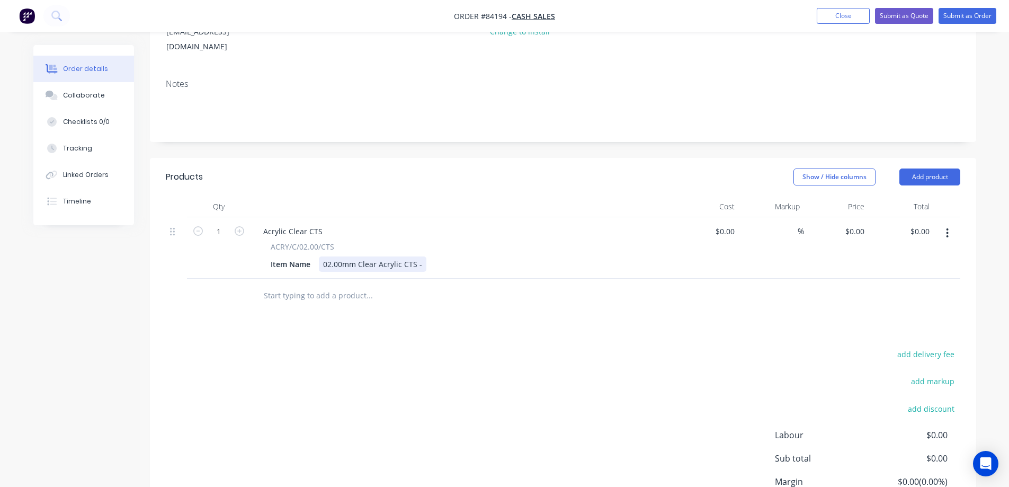
click at [421, 256] on div "02.00mm Clear Acrylic CTS -" at bounding box center [373, 263] width 108 height 15
click at [946, 227] on icon "button" at bounding box center [947, 233] width 3 height 12
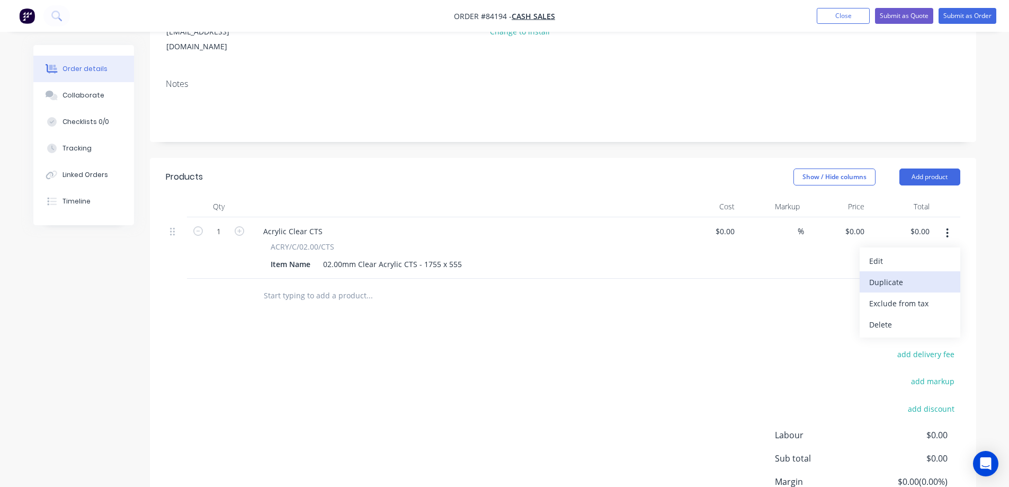
click at [911, 274] on div "Duplicate" at bounding box center [911, 281] width 82 height 15
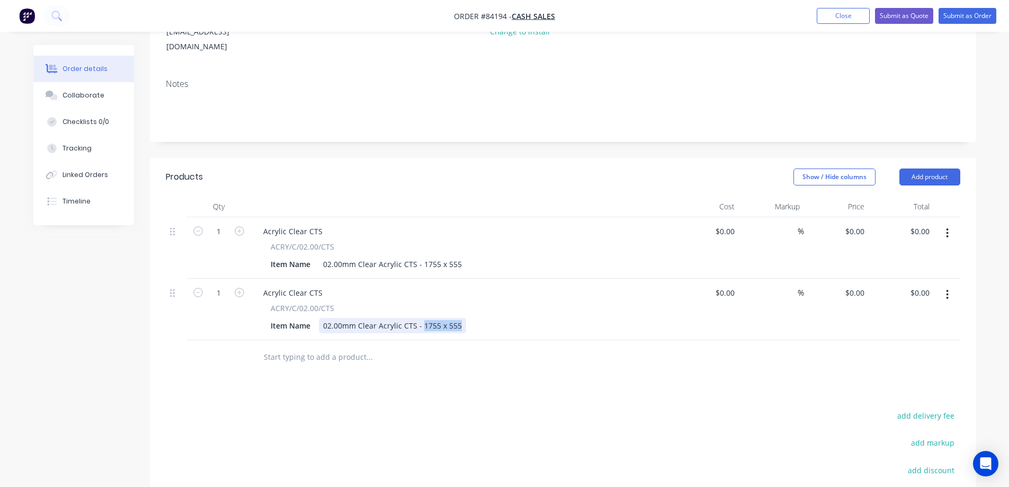
drag, startPoint x: 422, startPoint y: 312, endPoint x: 554, endPoint y: 324, distance: 132.5
click at [553, 324] on div "Acrylic Clear CTS ACRY/C/02.00/CTS Item Name 02.00mm Clear Acrylic CTS - 1755 x…" at bounding box center [463, 309] width 424 height 61
click at [944, 285] on button "button" at bounding box center [947, 294] width 25 height 19
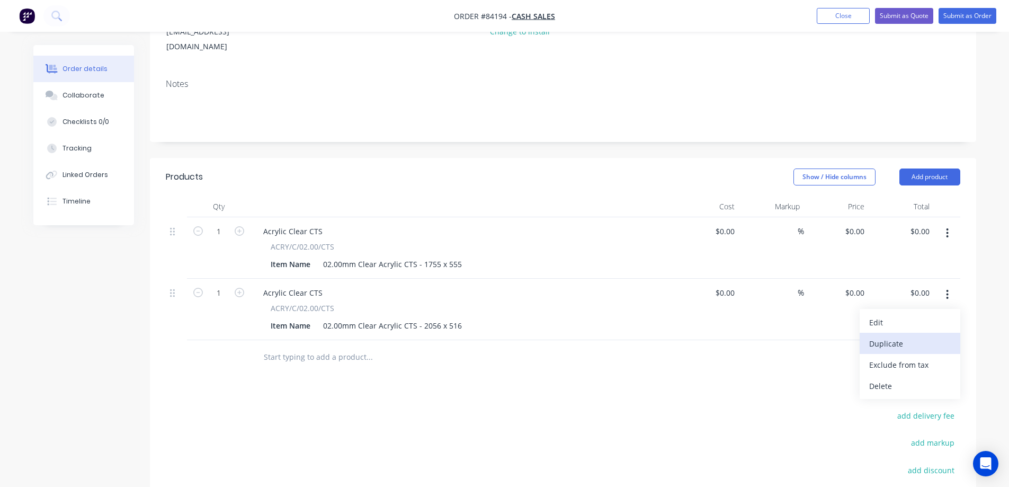
click at [900, 336] on div "Duplicate" at bounding box center [911, 343] width 82 height 15
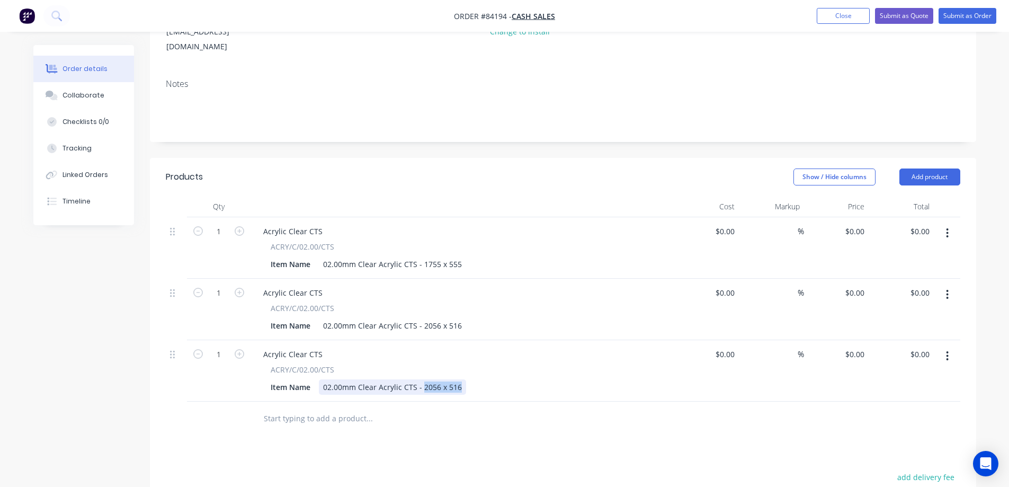
drag, startPoint x: 422, startPoint y: 372, endPoint x: 566, endPoint y: 396, distance: 146.1
click at [566, 396] on div "Qty Cost Markup Price Total 1 Acrylic Clear CTS ACRY/C/02.00/CTS Item Name 02.0…" at bounding box center [563, 316] width 827 height 240
click at [235, 349] on icon "button" at bounding box center [240, 354] width 10 height 10
type input "2"
click at [855, 347] on div "0 $0.00" at bounding box center [854, 354] width 29 height 15
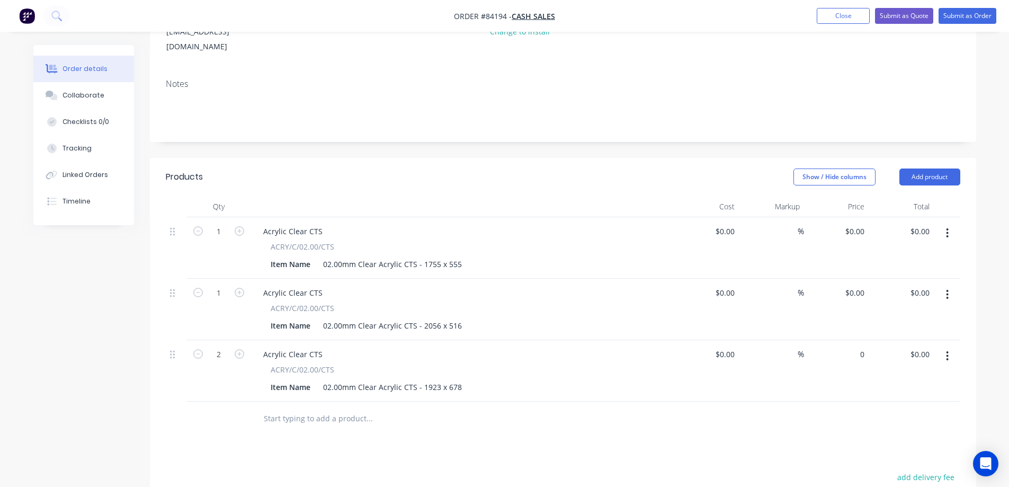
paste input "60.65"
type input "$60.65"
type input "$121.30"
click at [759, 414] on div at bounding box center [563, 419] width 795 height 34
click at [856, 285] on div "0 $0.00" at bounding box center [854, 292] width 29 height 15
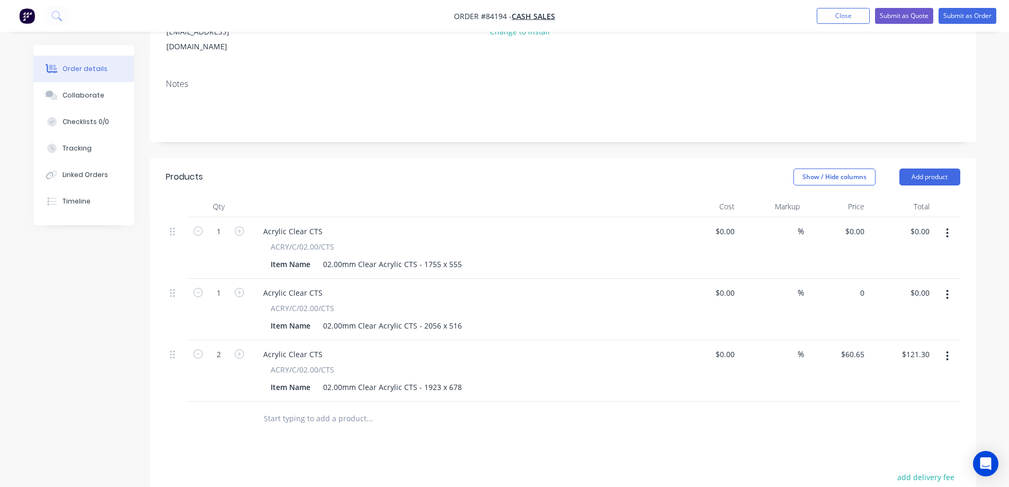
paste input "49.35"
type input "$49.35"
drag, startPoint x: 764, startPoint y: 407, endPoint x: 754, endPoint y: 407, distance: 10.1
click at [760, 407] on div at bounding box center [563, 419] width 795 height 34
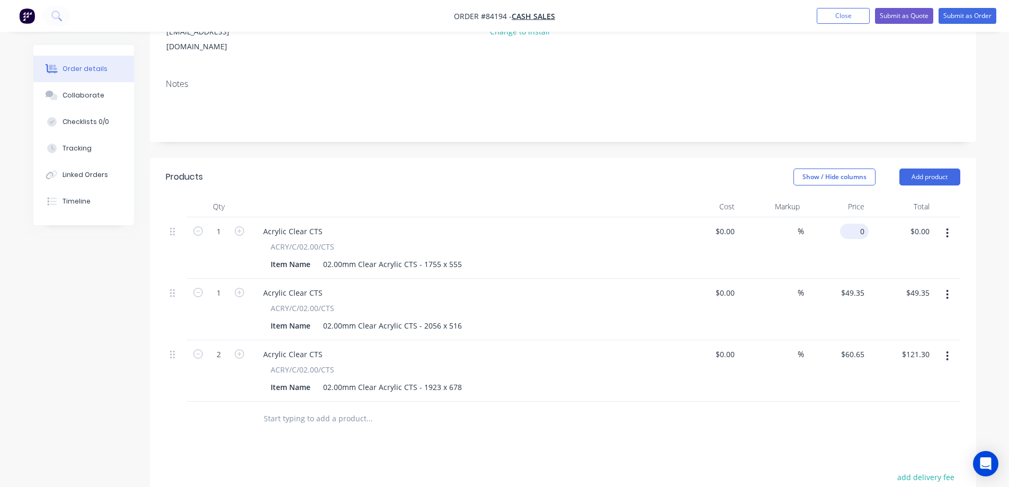
click at [859, 224] on input "0" at bounding box center [857, 231] width 24 height 15
paste input "45.31"
type input "$45.31"
click at [858, 244] on div "$45.31 45.31" at bounding box center [836, 247] width 65 height 61
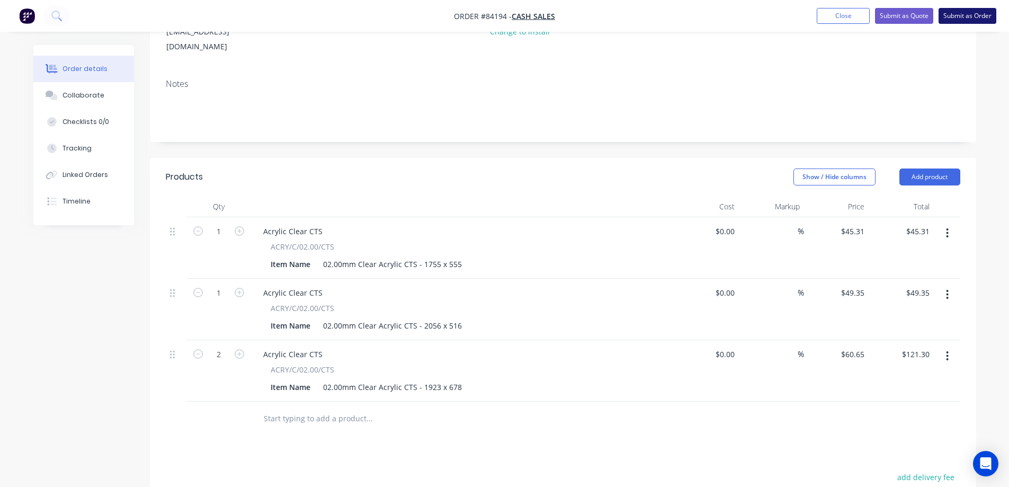
click at [978, 20] on button "Submit as Order" at bounding box center [968, 16] width 58 height 16
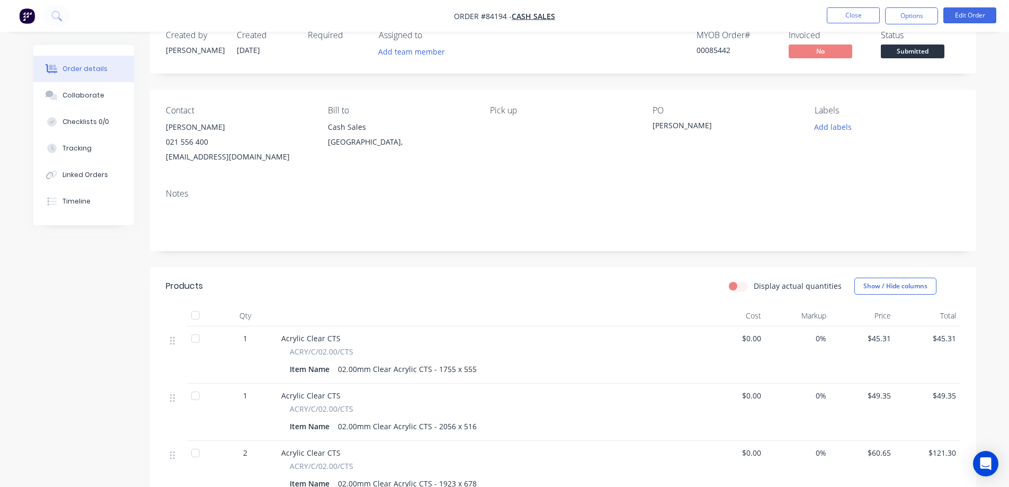
scroll to position [0, 0]
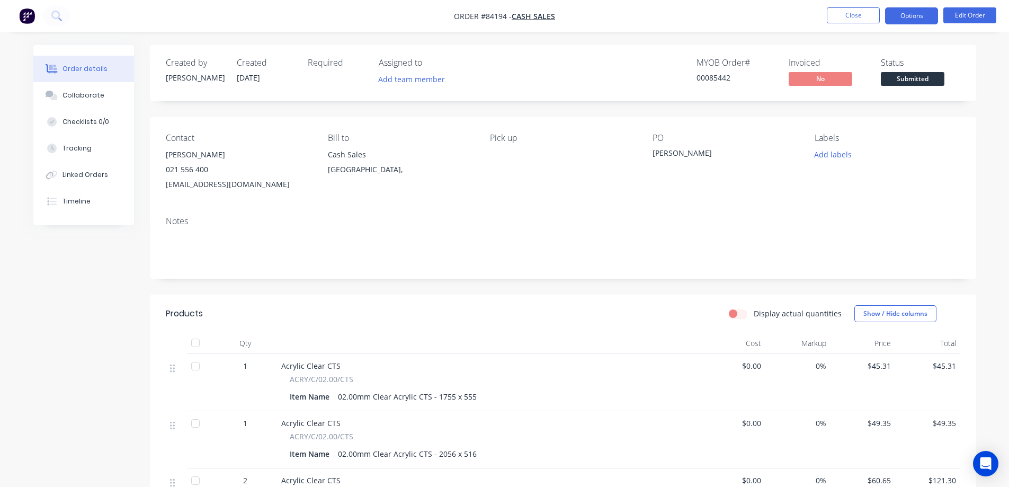
click at [920, 19] on button "Options" at bounding box center [911, 15] width 53 height 17
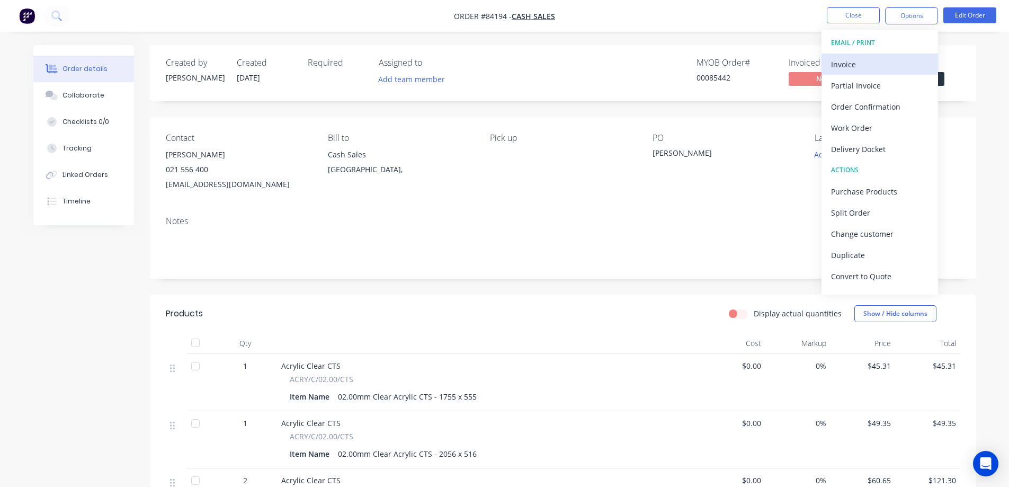
click at [865, 68] on div "Invoice" at bounding box center [879, 64] width 97 height 15
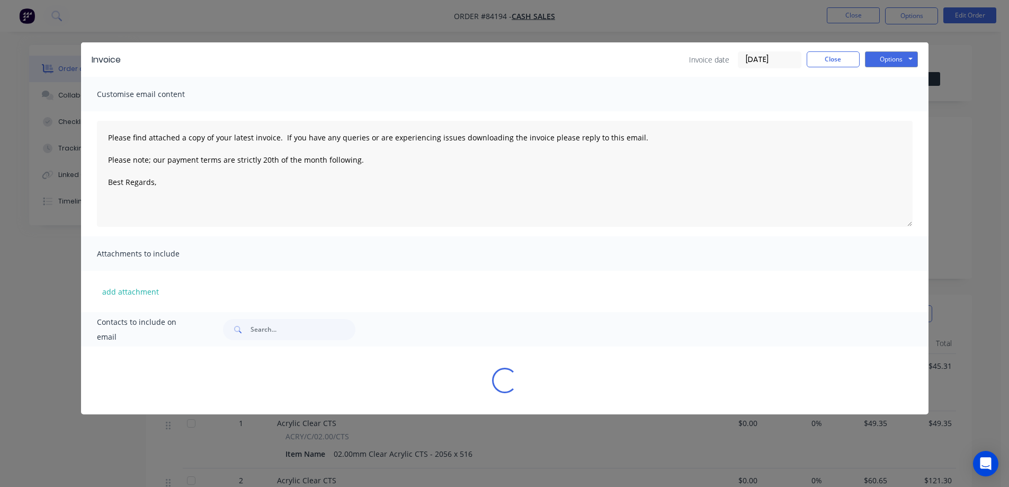
click at [906, 59] on button "Options" at bounding box center [891, 59] width 53 height 16
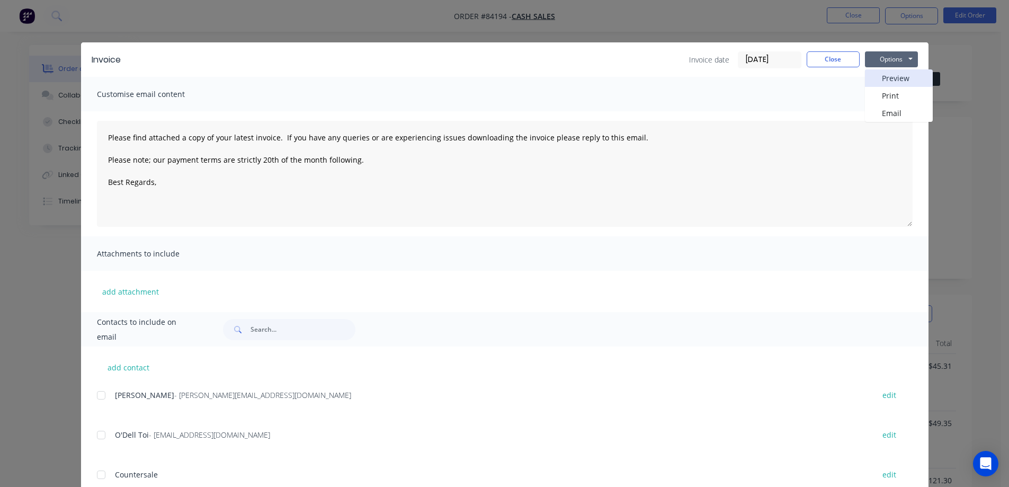
click at [898, 79] on button "Preview" at bounding box center [899, 77] width 68 height 17
click at [820, 65] on button "Close" at bounding box center [833, 59] width 53 height 16
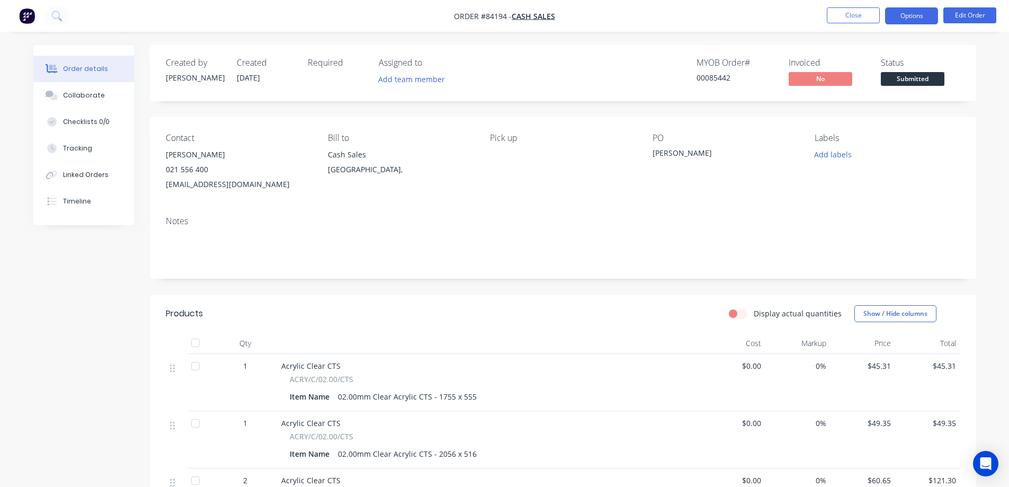
click at [910, 19] on button "Options" at bounding box center [911, 15] width 53 height 17
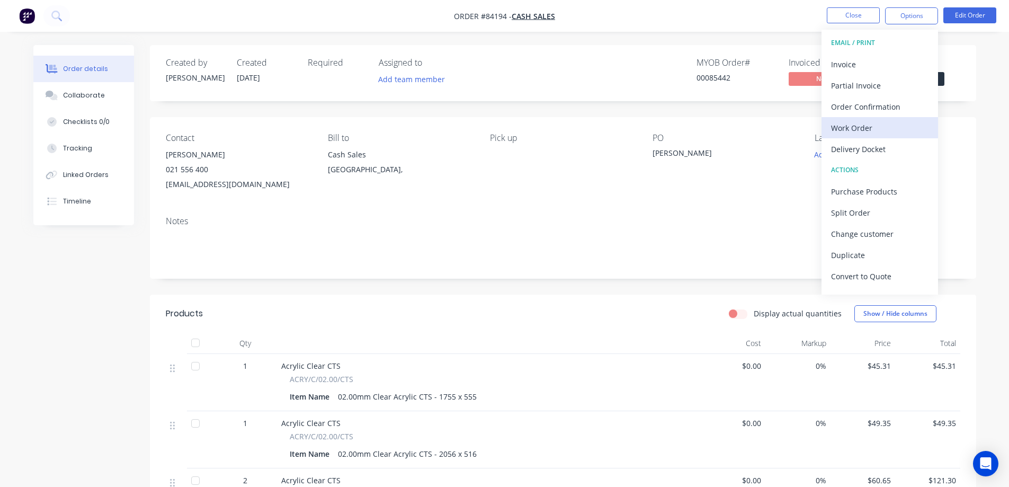
click at [888, 127] on div "Work Order" at bounding box center [879, 127] width 97 height 15
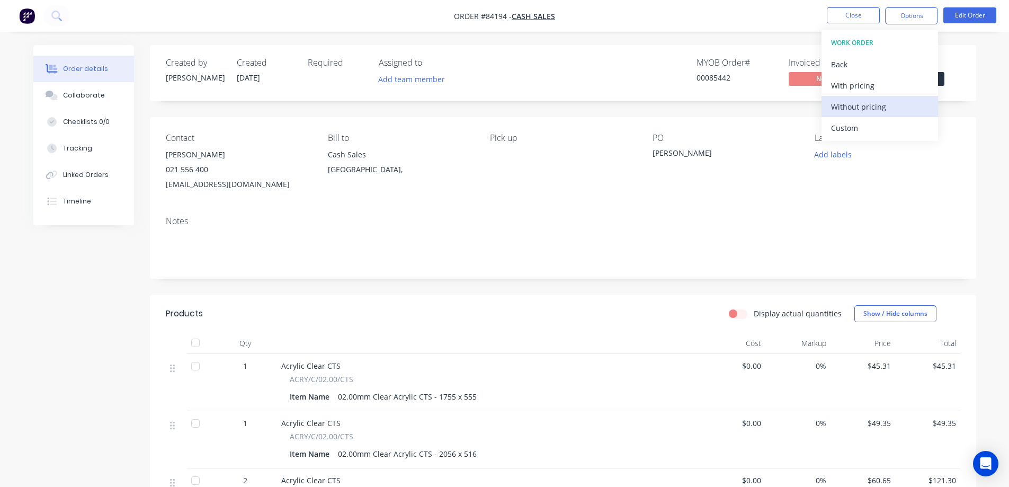
click at [894, 110] on div "Without pricing" at bounding box center [879, 106] width 97 height 15
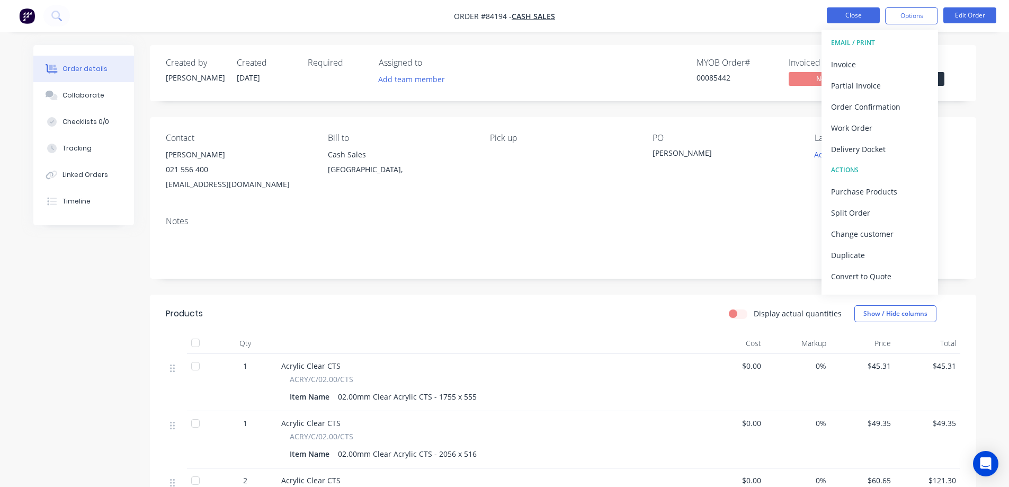
click at [855, 19] on button "Close" at bounding box center [853, 15] width 53 height 16
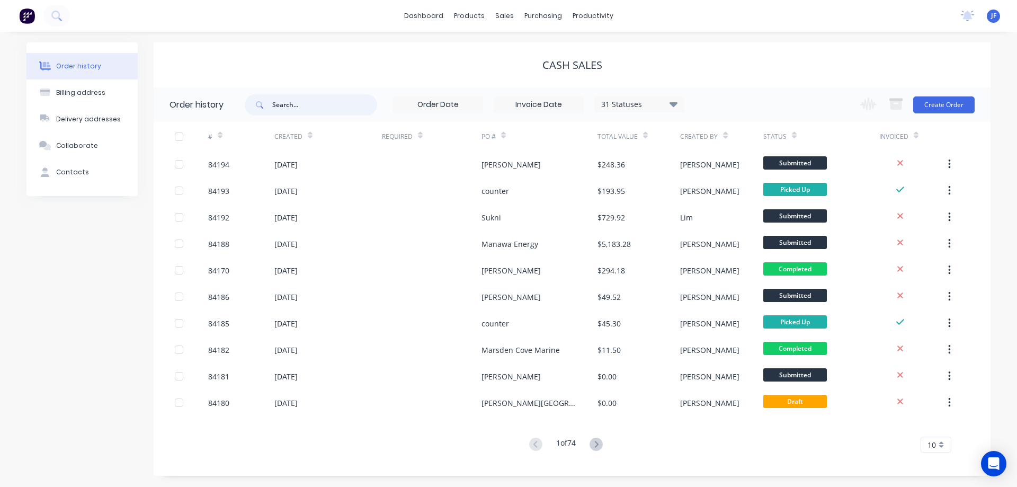
click at [288, 105] on input "text" at bounding box center [324, 104] width 105 height 21
type input "barbara"
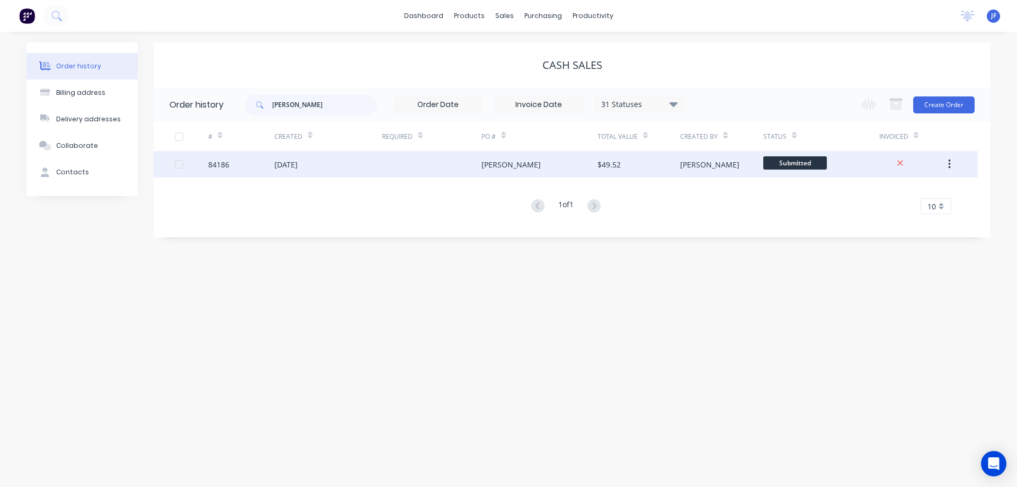
click at [459, 165] on div at bounding box center [432, 164] width 100 height 26
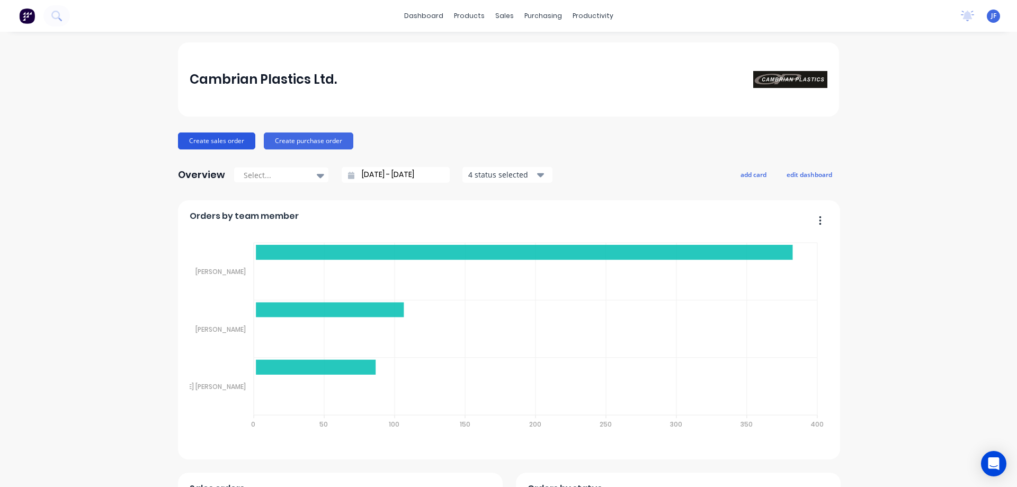
click at [219, 143] on button "Create sales order" at bounding box center [216, 140] width 77 height 17
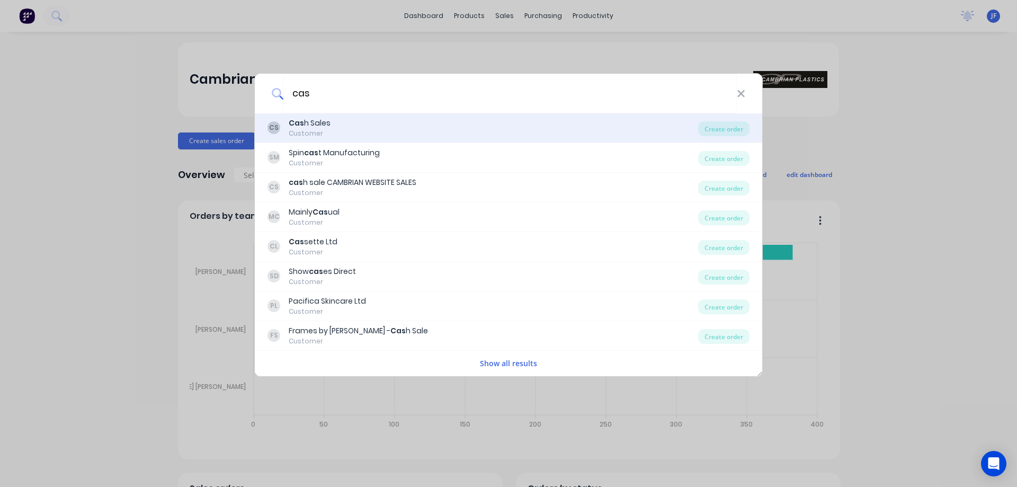
type input "cas"
click at [357, 128] on div "CS Cas h Sales Customer" at bounding box center [483, 128] width 431 height 21
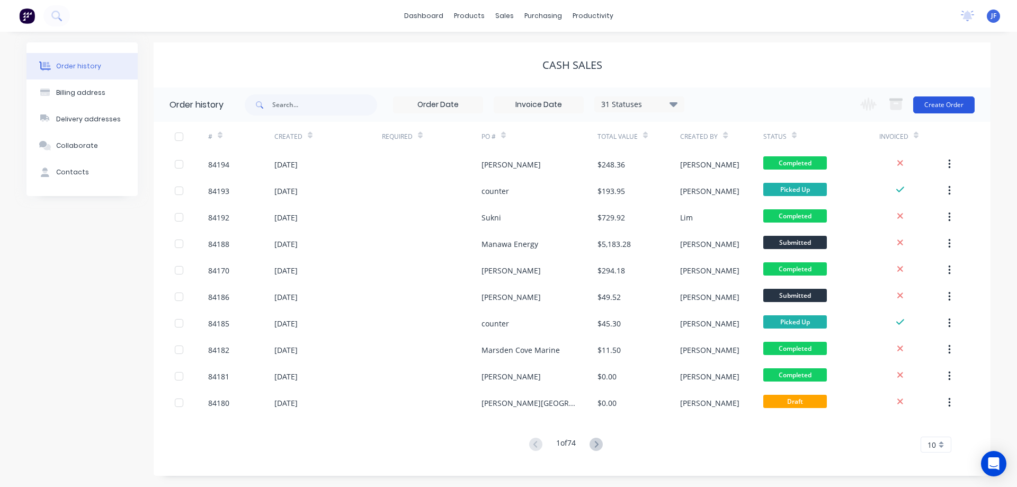
click at [937, 102] on button "Create Order" at bounding box center [943, 104] width 61 height 17
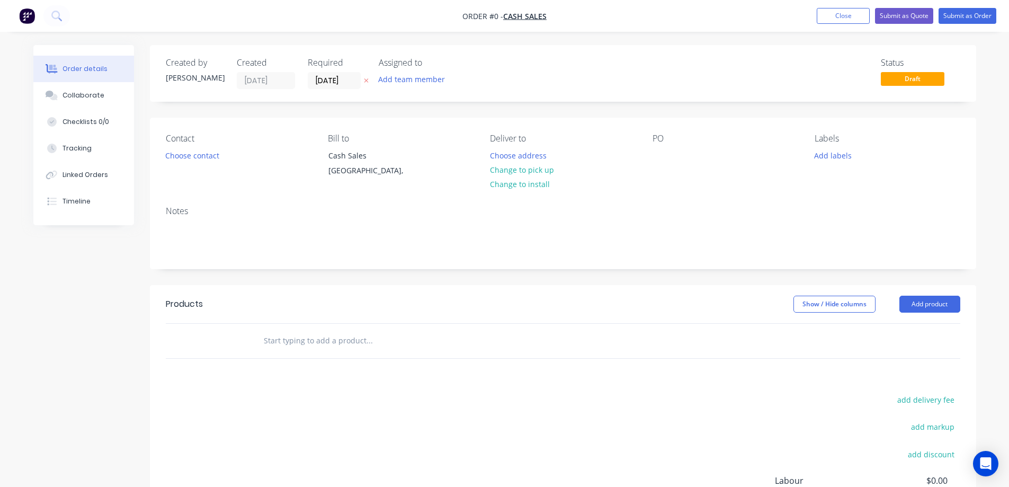
click at [366, 80] on icon at bounding box center [366, 80] width 5 height 6
click at [187, 150] on button "Choose contact" at bounding box center [191, 155] width 65 height 14
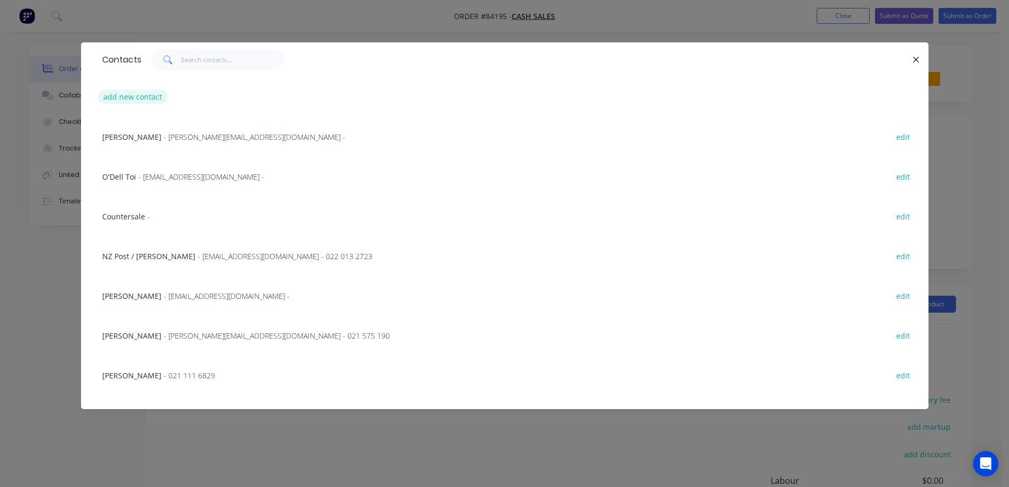
click at [132, 93] on button "add new contact" at bounding box center [133, 97] width 70 height 14
select select "NZ"
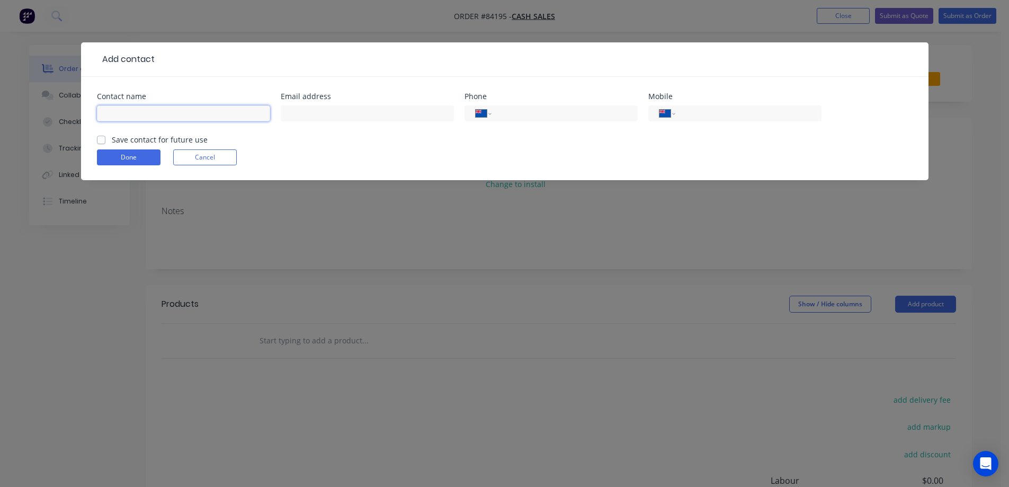
click at [172, 109] on input "text" at bounding box center [183, 113] width 173 height 16
type input "[PERSON_NAME]"
click at [142, 141] on label "Save contact for future use" at bounding box center [160, 139] width 96 height 11
click at [105, 141] on input "Save contact for future use" at bounding box center [101, 139] width 8 height 10
checkbox input "true"
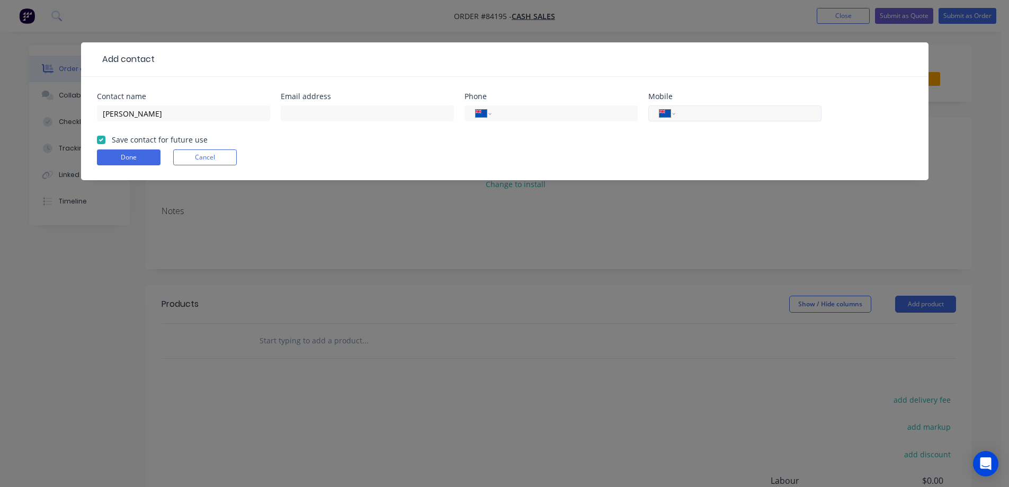
click at [747, 114] on input "tel" at bounding box center [746, 114] width 127 height 12
type input "0274 723 271"
click at [149, 153] on button "Done" at bounding box center [129, 157] width 64 height 16
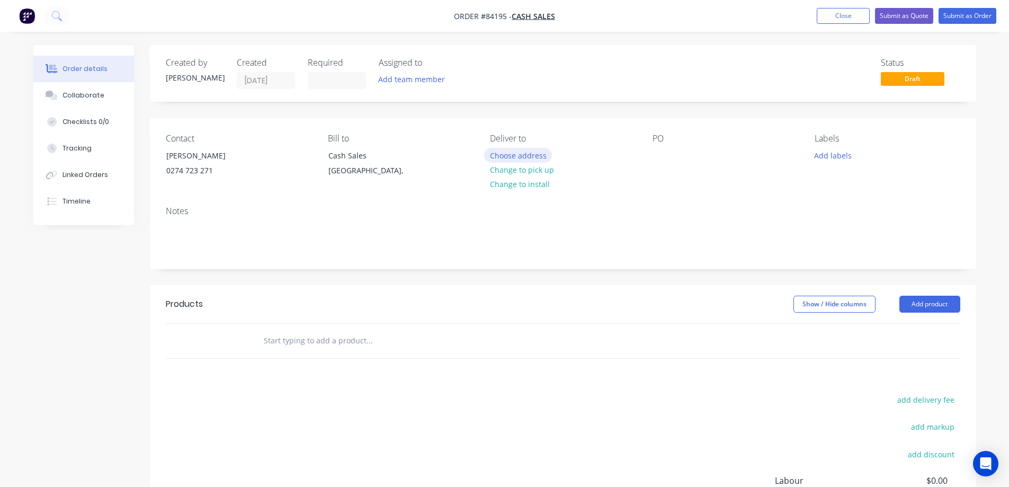
click at [503, 157] on button "Choose address" at bounding box center [518, 155] width 68 height 14
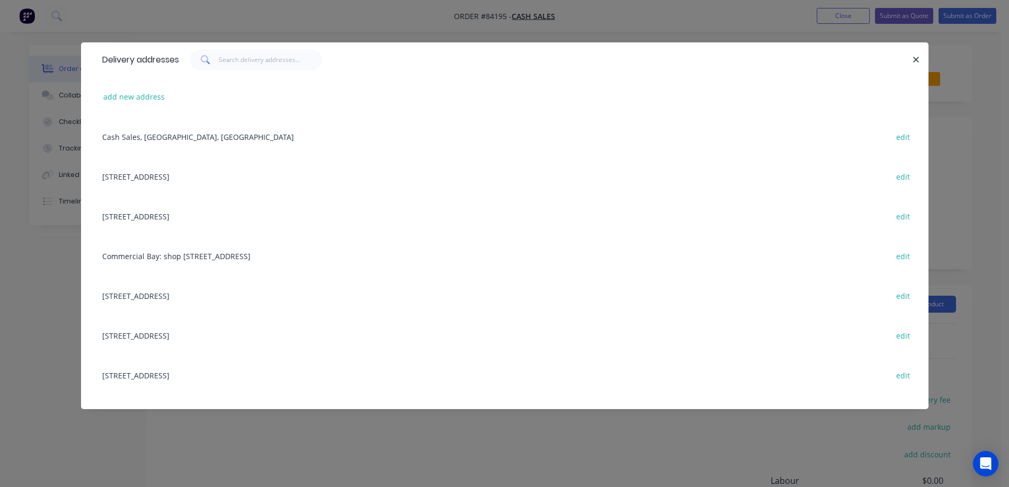
click at [105, 29] on div "Delivery addresses add new address Cash Sales, Auckland, New Zealand edit 858 P…" at bounding box center [504, 243] width 1009 height 487
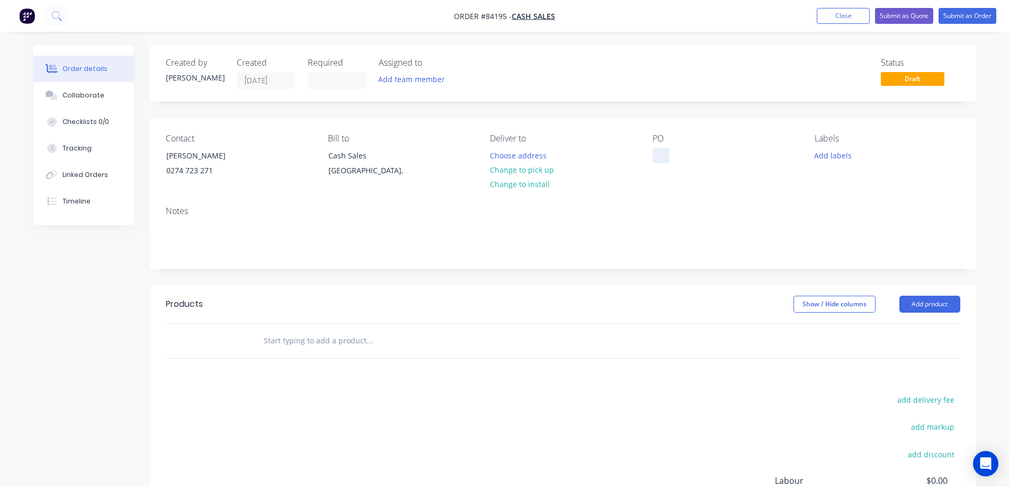
click at [665, 149] on div at bounding box center [661, 155] width 17 height 15
drag, startPoint x: 162, startPoint y: 157, endPoint x: 242, endPoint y: 162, distance: 80.1
click at [242, 162] on div "Richard 0274 723 271" at bounding box center [210, 165] width 106 height 34
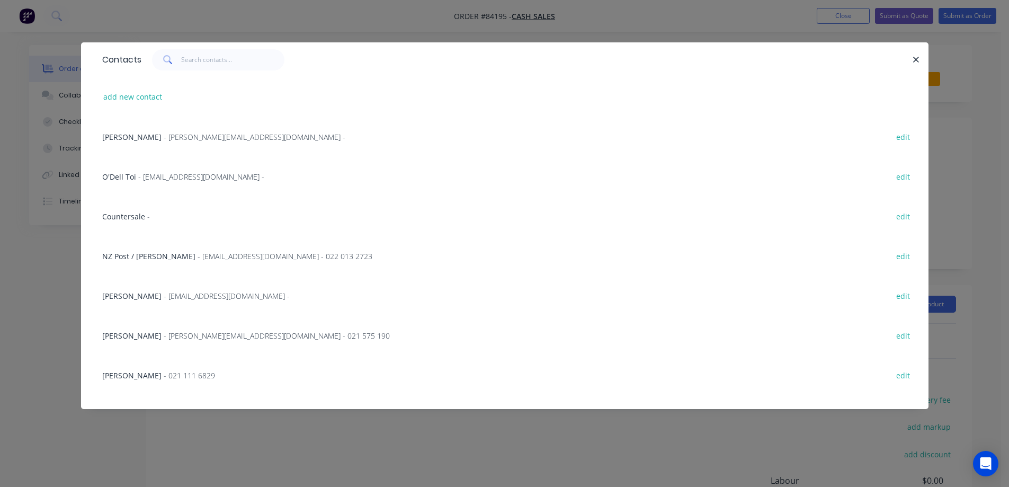
click at [314, 464] on div "Contacts add new contact Craig Lawson - Craig@lml.nz - edit O'Dell Toi - o.toi@…" at bounding box center [504, 243] width 1009 height 487
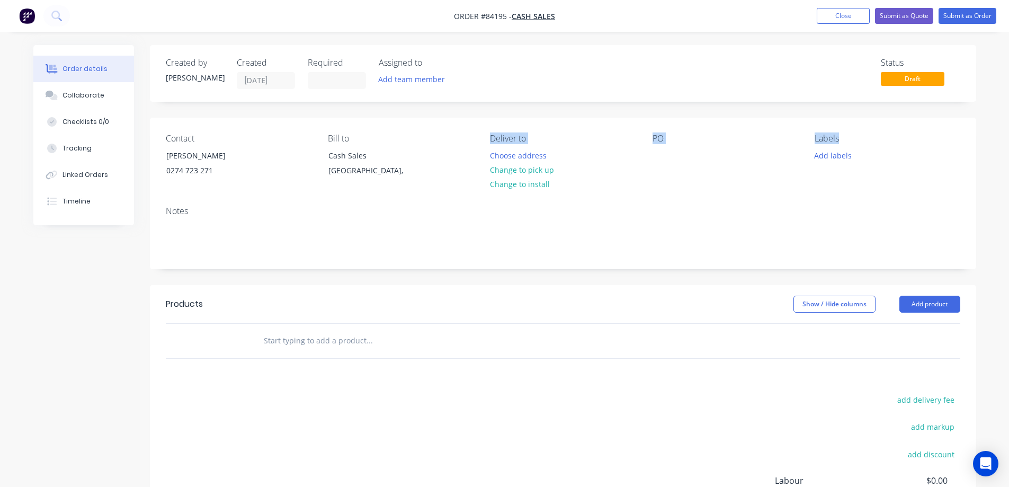
drag, startPoint x: 493, startPoint y: 138, endPoint x: 885, endPoint y: 135, distance: 392.1
click at [885, 135] on div "Contact Richard 0274 723 271 Bill to Cash Sales Auckland, Deliver to Choose add…" at bounding box center [563, 158] width 827 height 80
click at [885, 135] on div "Labels" at bounding box center [887, 139] width 145 height 10
drag, startPoint x: 164, startPoint y: 137, endPoint x: 876, endPoint y: 186, distance: 713.8
click at [876, 186] on div "Contact Richard 0274 723 271 Bill to Cash Sales Auckland, Deliver to Choose add…" at bounding box center [563, 158] width 827 height 80
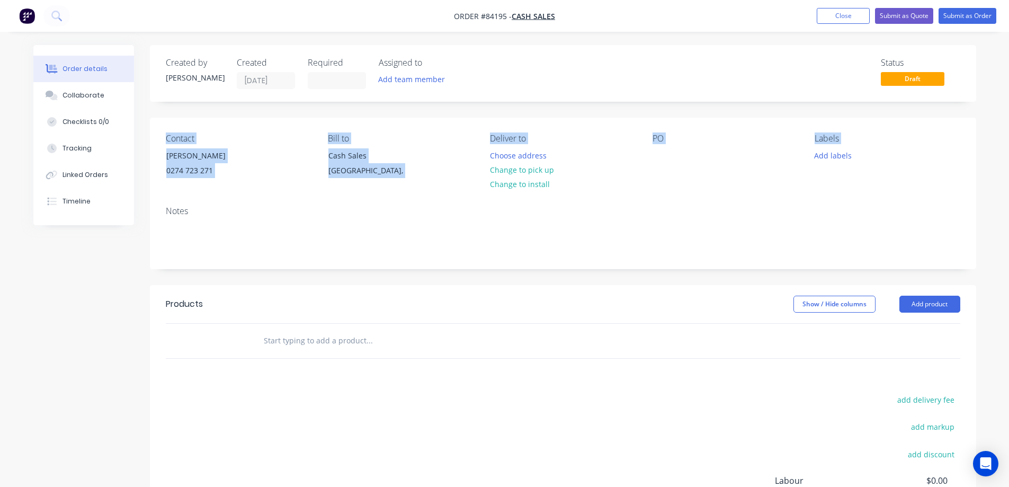
click at [873, 186] on div "Contact Richard 0274 723 271 Bill to Cash Sales Auckland, Deliver to Choose add…" at bounding box center [563, 158] width 827 height 80
drag, startPoint x: 873, startPoint y: 204, endPoint x: 163, endPoint y: 128, distance: 713.6
click at [163, 128] on div "Contact Richard 0274 723 271 Bill to Cash Sales Auckland, Deliver to Choose add…" at bounding box center [563, 193] width 827 height 151
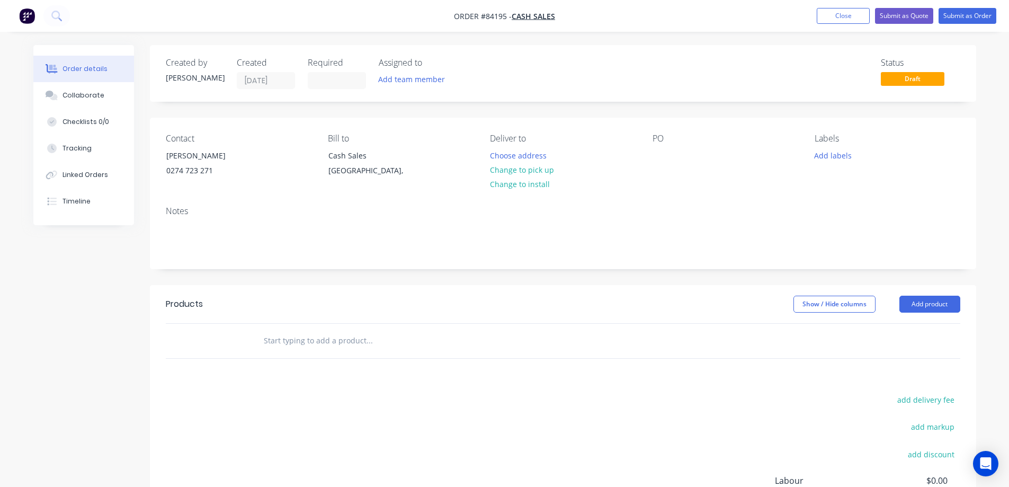
click at [165, 60] on div "Created by Jess Created 27/08/25 Required Assigned to Add team member Status Dr…" at bounding box center [563, 73] width 827 height 57
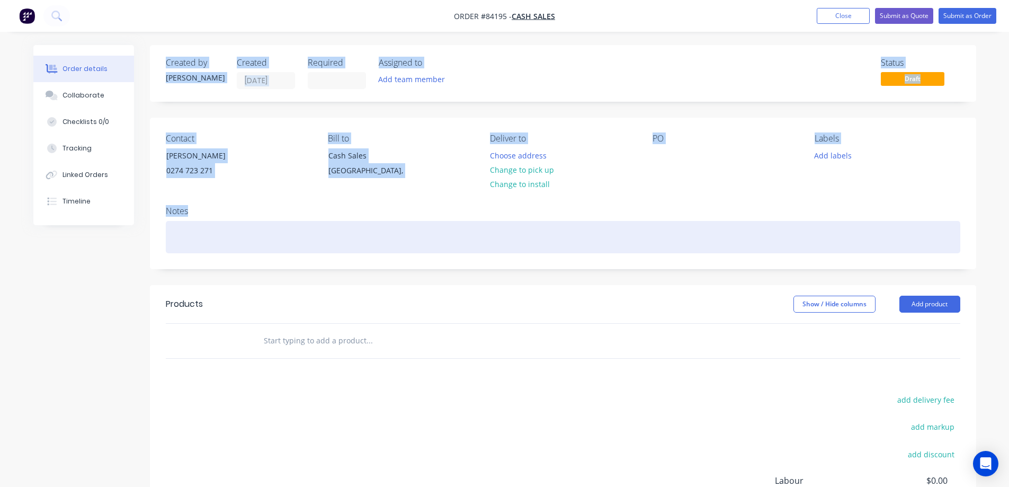
drag, startPoint x: 167, startPoint y: 63, endPoint x: 863, endPoint y: 227, distance: 715.2
click at [863, 227] on div "Created by Jess Created 27/08/25 Required Assigned to Add team member Status Dr…" at bounding box center [563, 329] width 827 height 568
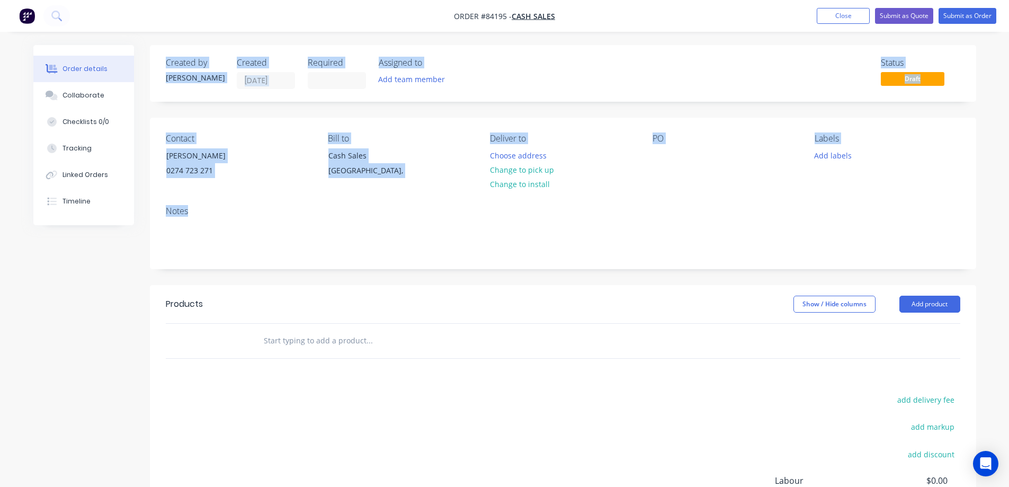
click at [872, 189] on div "Contact Richard 0274 723 271 Bill to Cash Sales Auckland, Deliver to Choose add…" at bounding box center [563, 158] width 827 height 80
drag, startPoint x: 164, startPoint y: 61, endPoint x: 909, endPoint y: 157, distance: 750.7
click at [909, 157] on div "Created by Jess Created 27/08/25 Required Assigned to Add team member Status Dr…" at bounding box center [563, 329] width 827 height 568
click at [909, 157] on div "Add labels" at bounding box center [887, 155] width 145 height 14
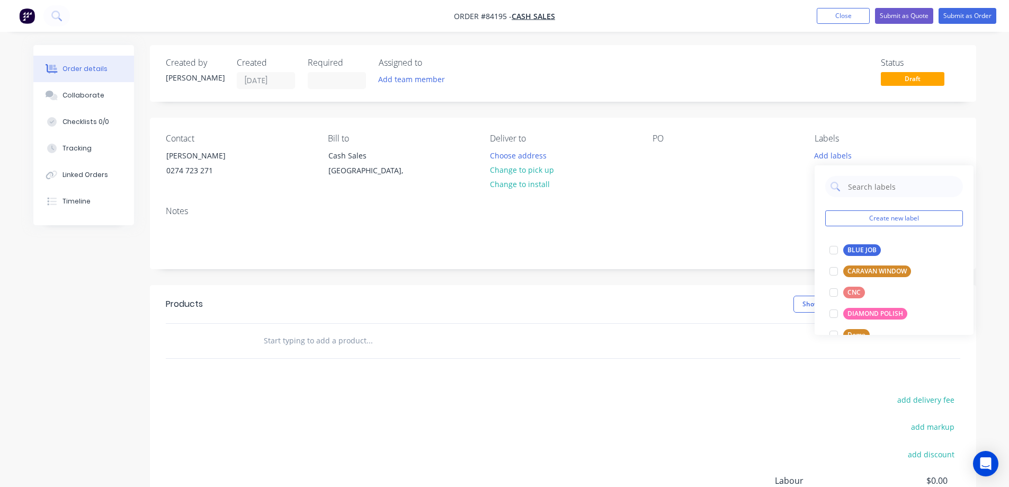
click at [748, 81] on div "Status Draft" at bounding box center [723, 73] width 476 height 31
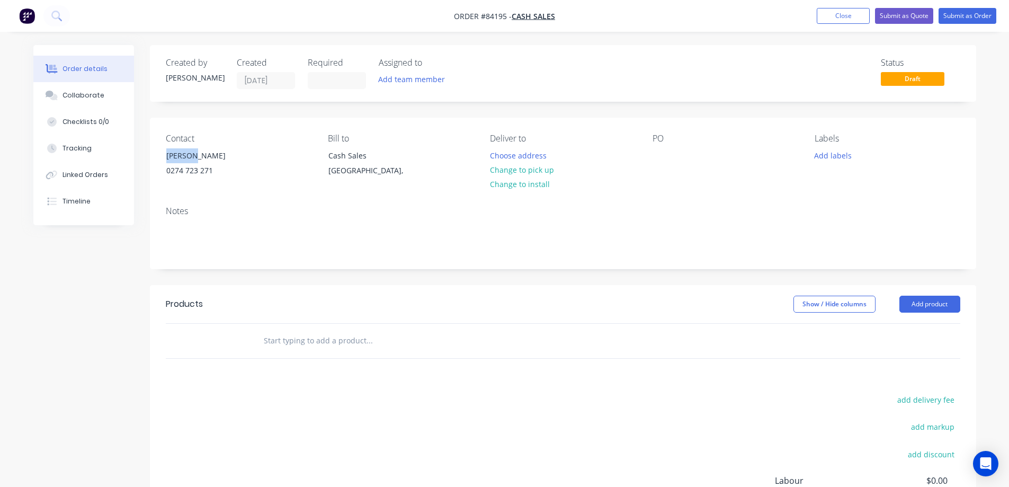
drag, startPoint x: 156, startPoint y: 156, endPoint x: 229, endPoint y: 159, distance: 73.2
click at [305, 158] on div "Contact Richard 0274 723 271 Bill to Cash Sales Auckland, Deliver to Choose add…" at bounding box center [563, 158] width 827 height 80
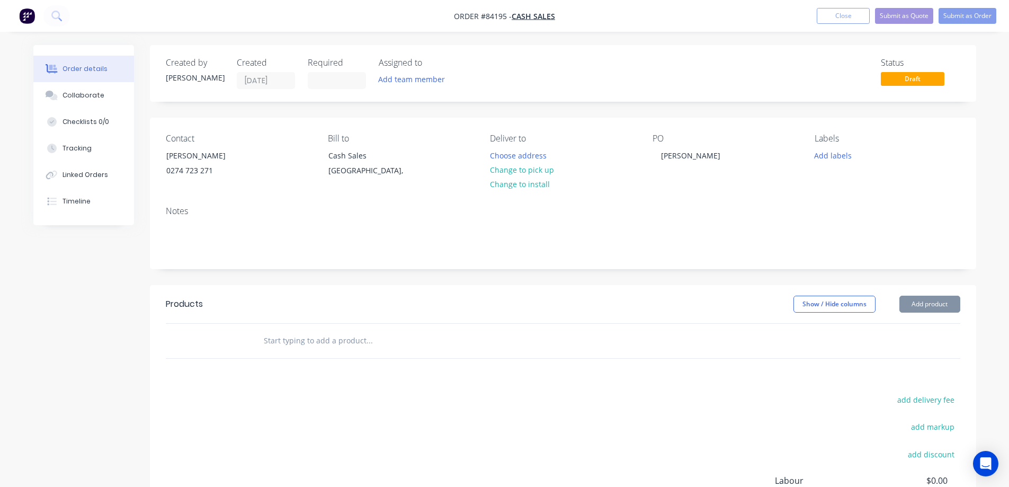
click at [694, 198] on div "Notes" at bounding box center [563, 233] width 827 height 71
click at [522, 154] on button "Choose address" at bounding box center [518, 155] width 68 height 14
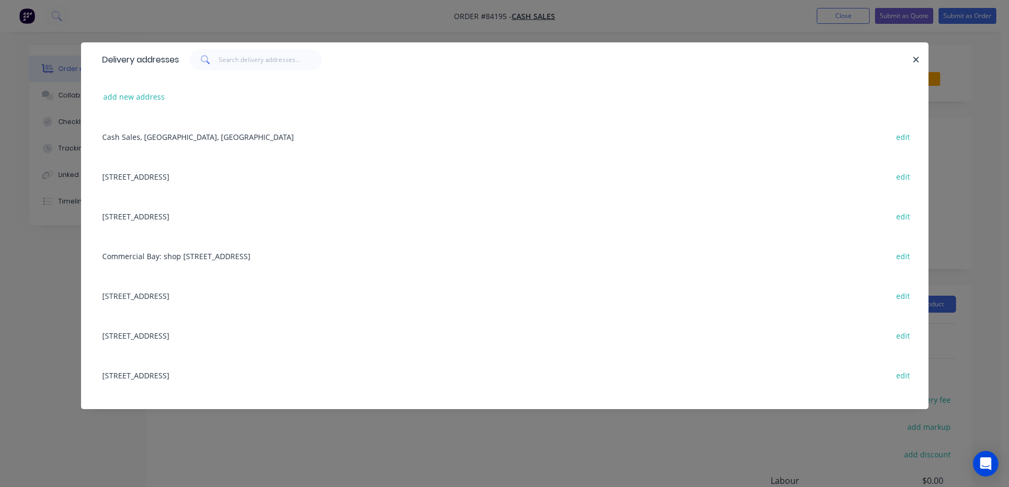
click at [127, 23] on div "Delivery addresses add new address Cash Sales, Auckland, New Zealand edit 858 P…" at bounding box center [504, 243] width 1009 height 487
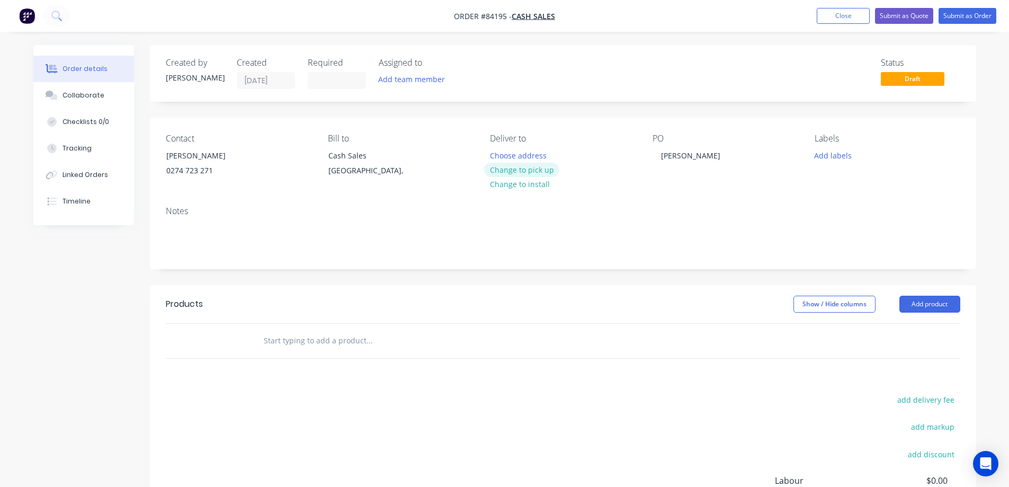
click at [518, 168] on button "Change to pick up" at bounding box center [521, 170] width 75 height 14
click at [339, 344] on input "text" at bounding box center [369, 340] width 212 height 21
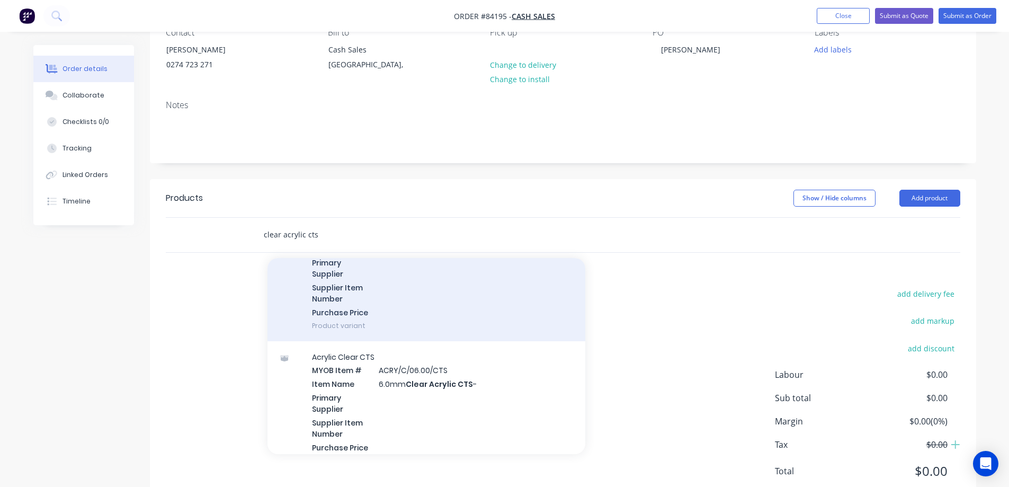
scroll to position [530, 0]
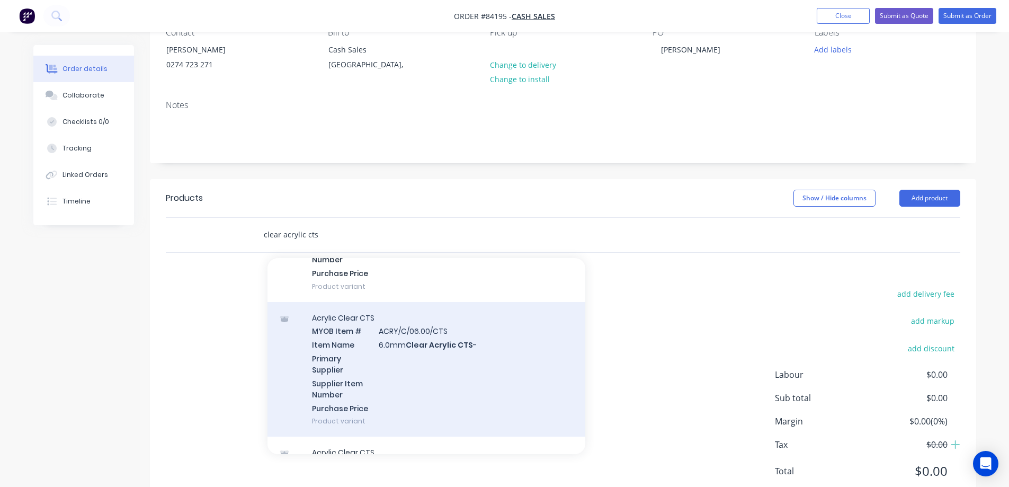
type input "clear acrylic cts"
click at [457, 394] on div "Acrylic Clear CTS MYOB Item # ACRY/C/06.00/CTS Item Name 6.0mm Clear Acrylic CT…" at bounding box center [427, 369] width 318 height 135
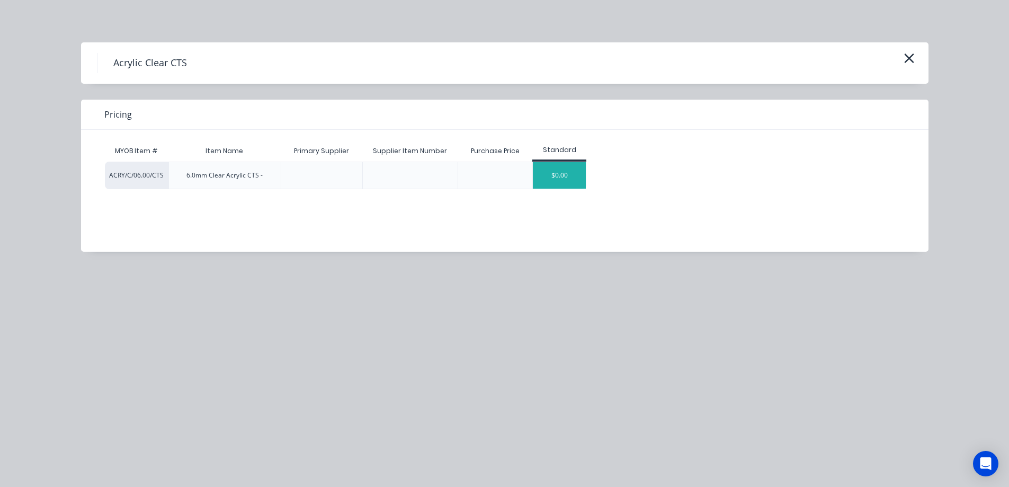
click at [548, 167] on div "$0.00" at bounding box center [559, 175] width 53 height 26
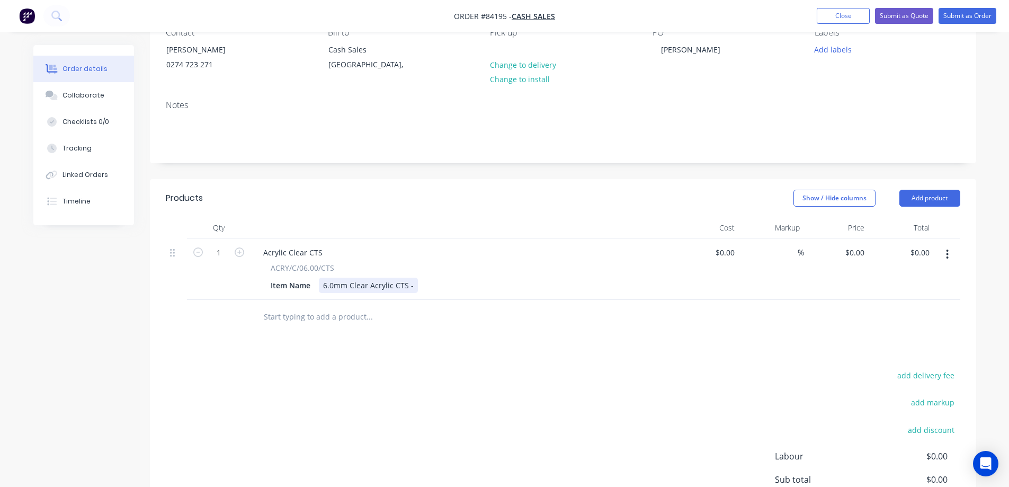
click at [414, 288] on div "6.0mm Clear Acrylic CTS -" at bounding box center [368, 285] width 99 height 15
click at [394, 363] on div "Products Show / Hide columns Add product Qty Cost Markup Price Total 1 Acrylic …" at bounding box center [563, 384] width 827 height 410
click at [450, 284] on div "6.0mm Clear Acrylic CTS - 1740 x 780" at bounding box center [388, 285] width 139 height 15
click at [845, 254] on div "0 $0.00" at bounding box center [836, 268] width 65 height 61
type input "$170.26"
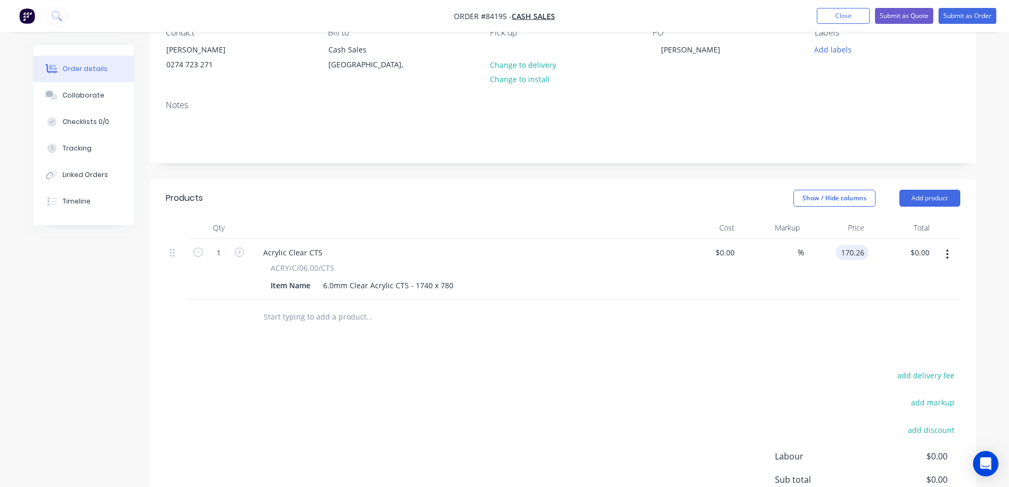
type input "$170.26"
click at [826, 325] on div at bounding box center [563, 317] width 795 height 34
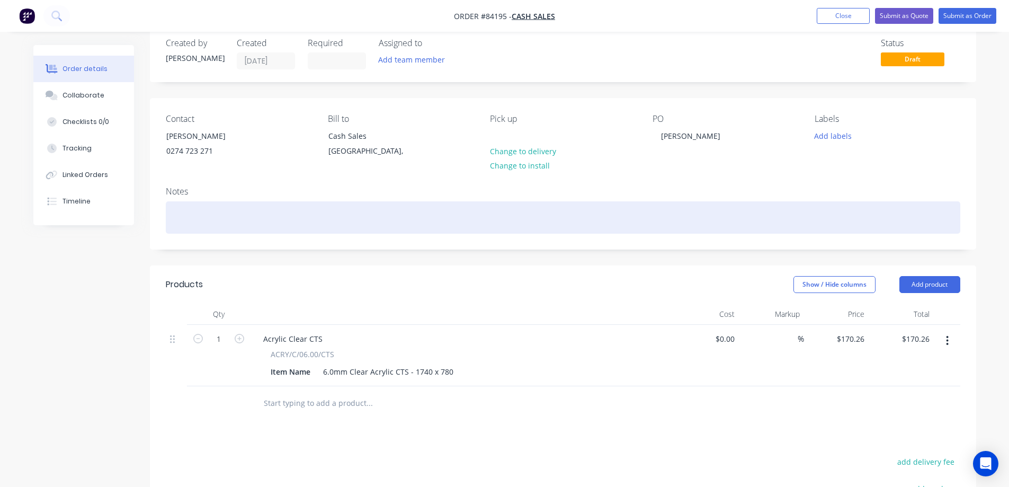
scroll to position [0, 0]
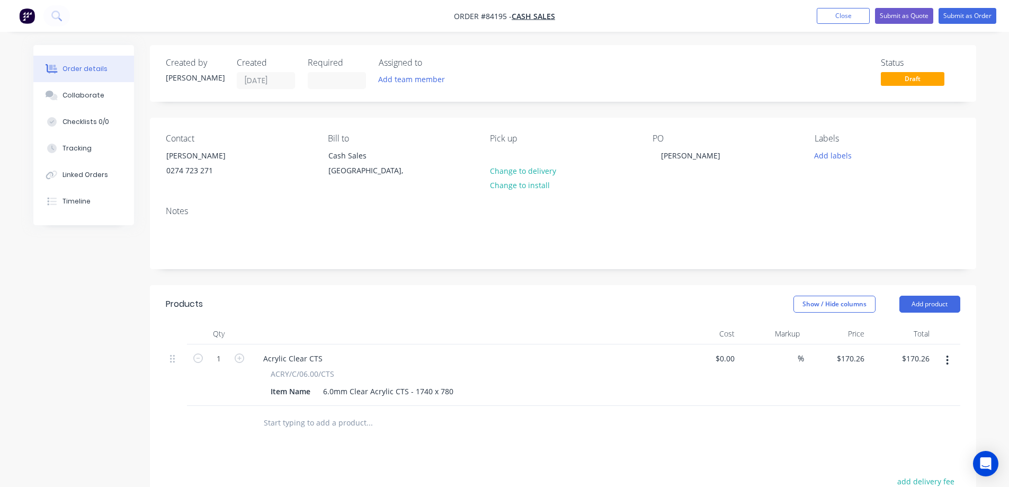
drag, startPoint x: 291, startPoint y: 69, endPoint x: 305, endPoint y: 74, distance: 14.4
click at [300, 73] on div "Created by Jess Created 27/08/25 Required Assigned to Add team member" at bounding box center [325, 73] width 319 height 31
click at [314, 76] on input at bounding box center [336, 81] width 57 height 16
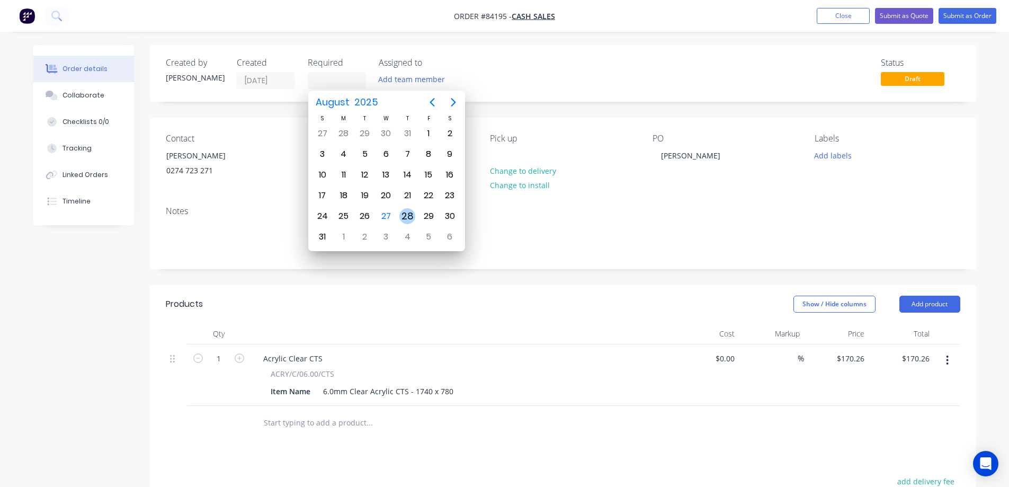
click at [406, 211] on div "28" at bounding box center [408, 216] width 16 height 16
type input "28/08/25"
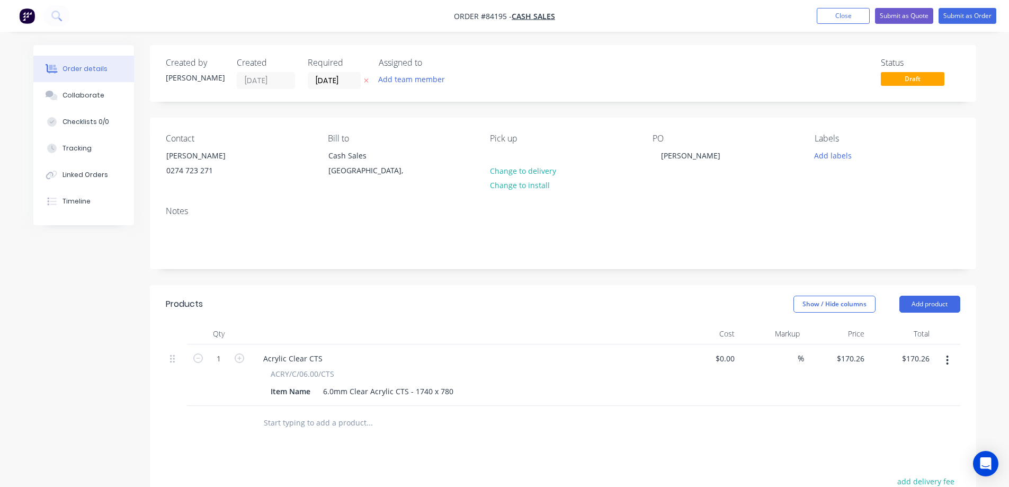
click at [842, 147] on div "Labels Add labels" at bounding box center [887, 158] width 145 height 48
click at [842, 156] on button "Add labels" at bounding box center [833, 155] width 49 height 14
click at [834, 141] on div "Labels" at bounding box center [887, 139] width 145 height 10
click at [835, 152] on button "Add labels" at bounding box center [833, 155] width 49 height 14
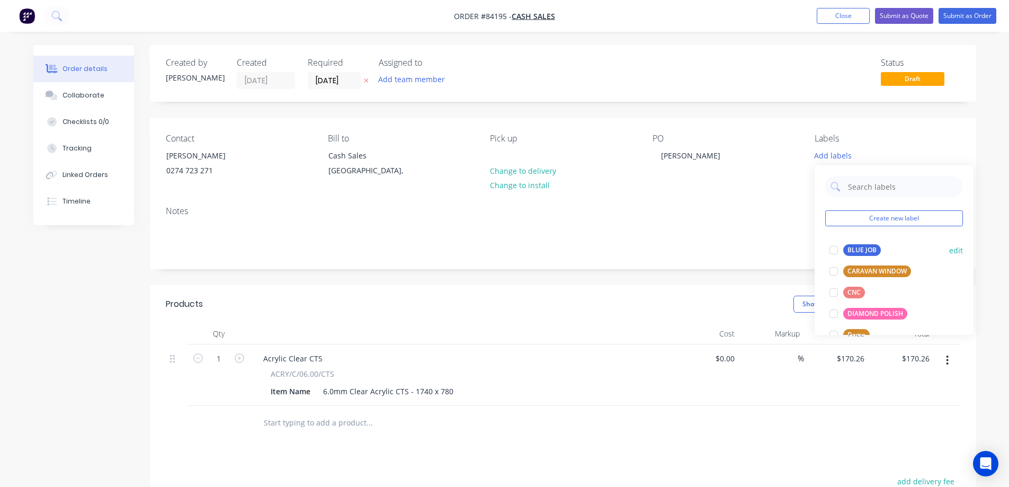
click at [867, 254] on div "BLUE JOB" at bounding box center [863, 250] width 38 height 12
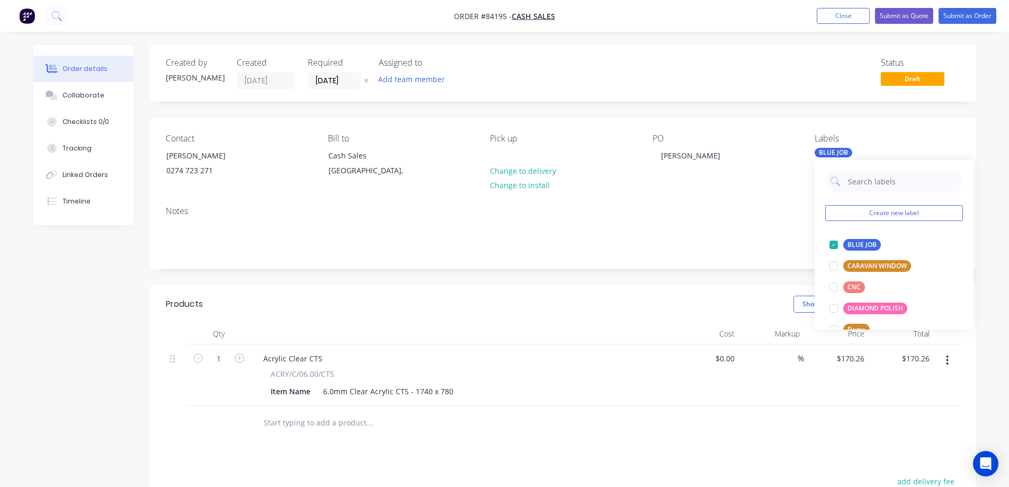
click at [854, 112] on div "Created by Jess Created 27/08/25 Required 28/08/25 Assigned to Add team member …" at bounding box center [563, 370] width 827 height 650
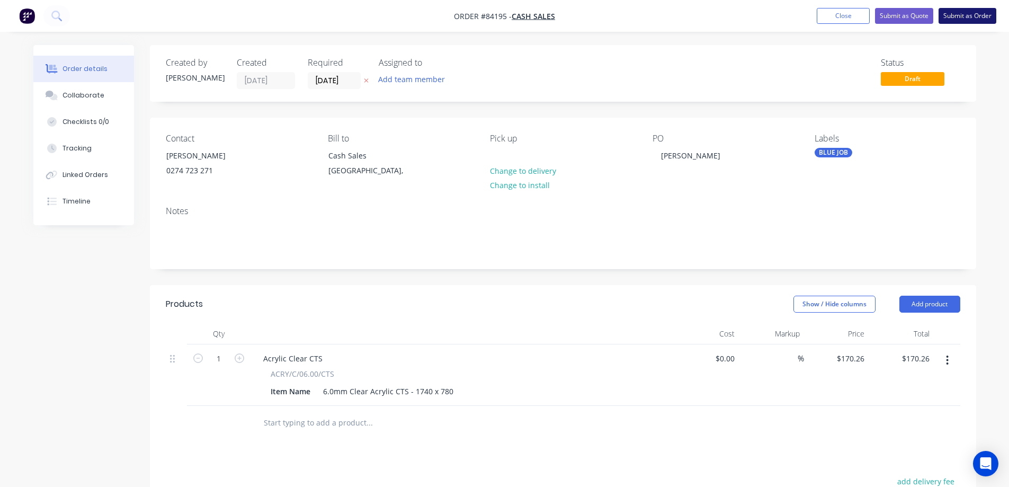
click at [985, 21] on button "Submit as Order" at bounding box center [968, 16] width 58 height 16
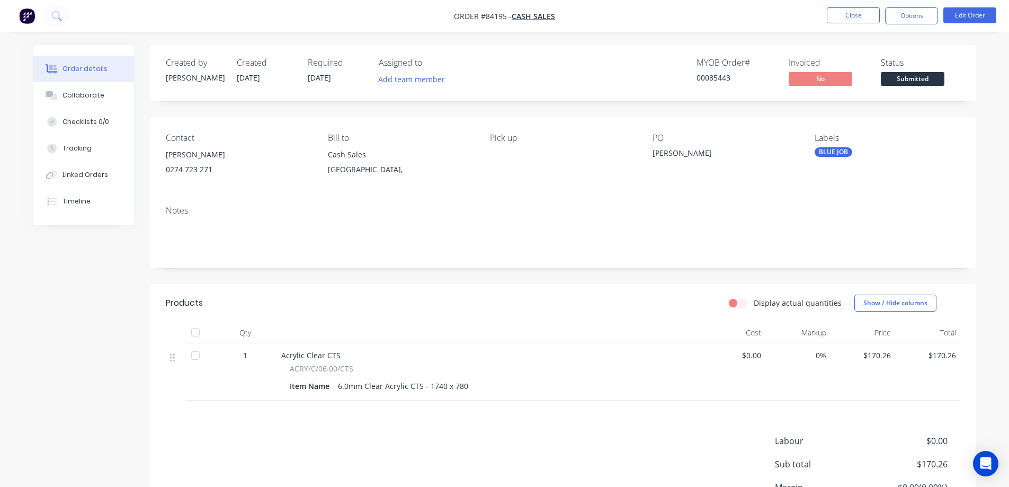
click at [719, 77] on div "00085443" at bounding box center [736, 77] width 79 height 11
copy div "00085443"
click at [92, 290] on div "Created by Jess Created 27/08/25 Required 28/08/25 Assigned to Add team member …" at bounding box center [504, 317] width 943 height 544
click at [841, 22] on button "Close" at bounding box center [853, 15] width 53 height 16
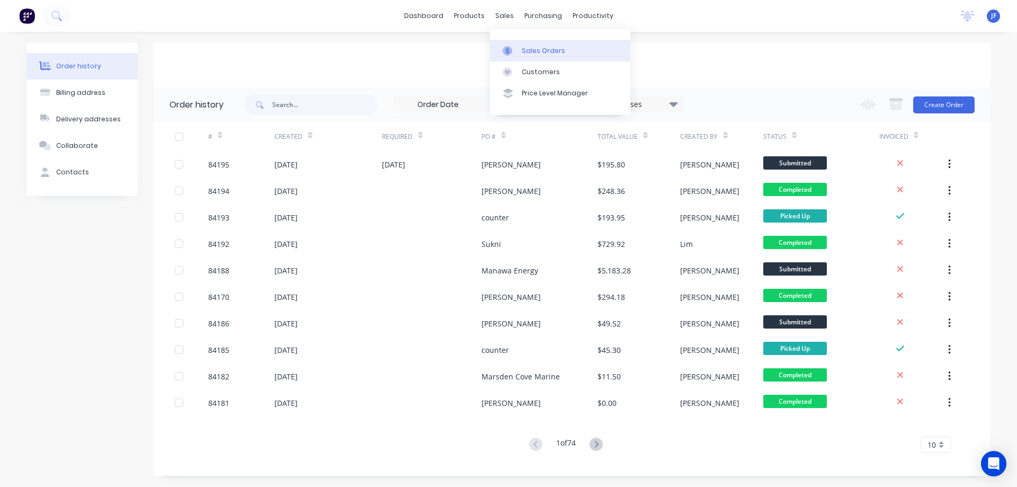
click at [527, 50] on div "Sales Orders" at bounding box center [543, 51] width 43 height 10
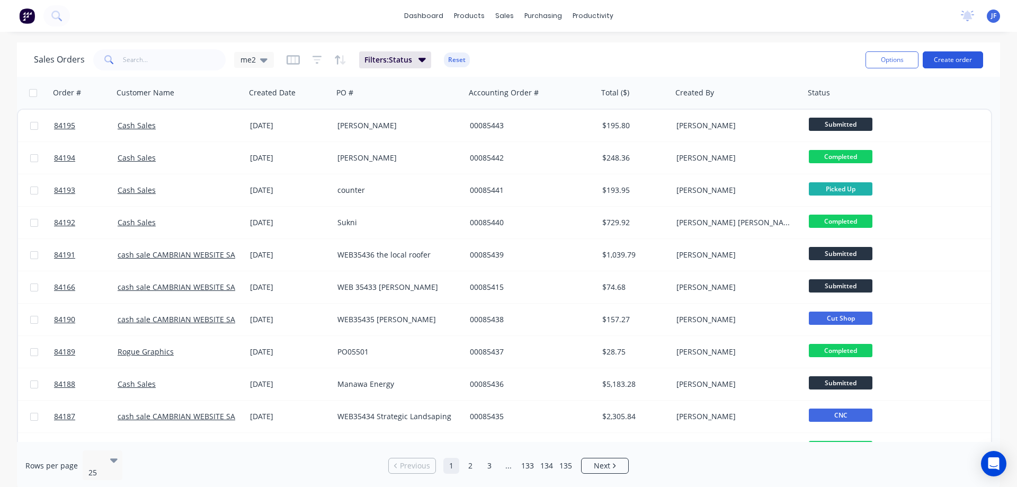
click at [965, 58] on button "Create order" at bounding box center [953, 59] width 60 height 17
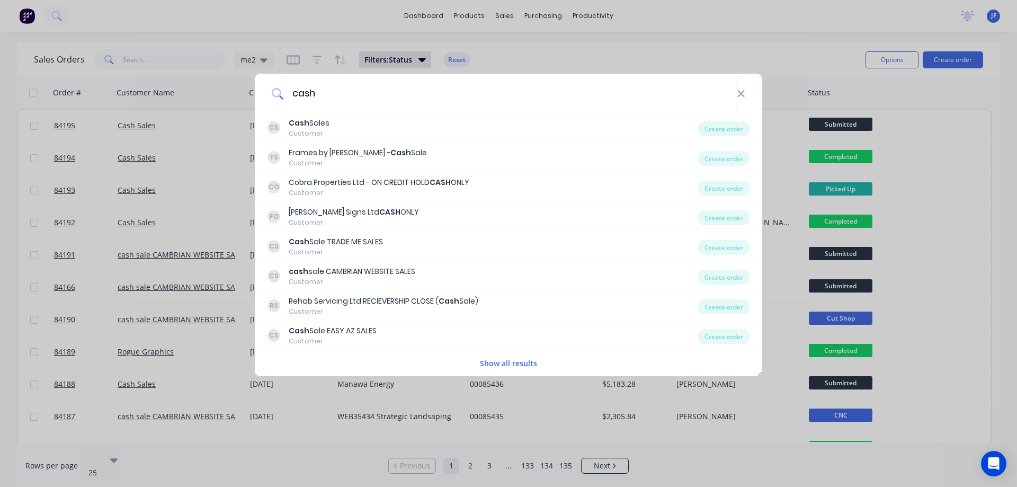
type input "cash"
click at [397, 128] on div "CS Cash Sales Customer" at bounding box center [483, 128] width 431 height 21
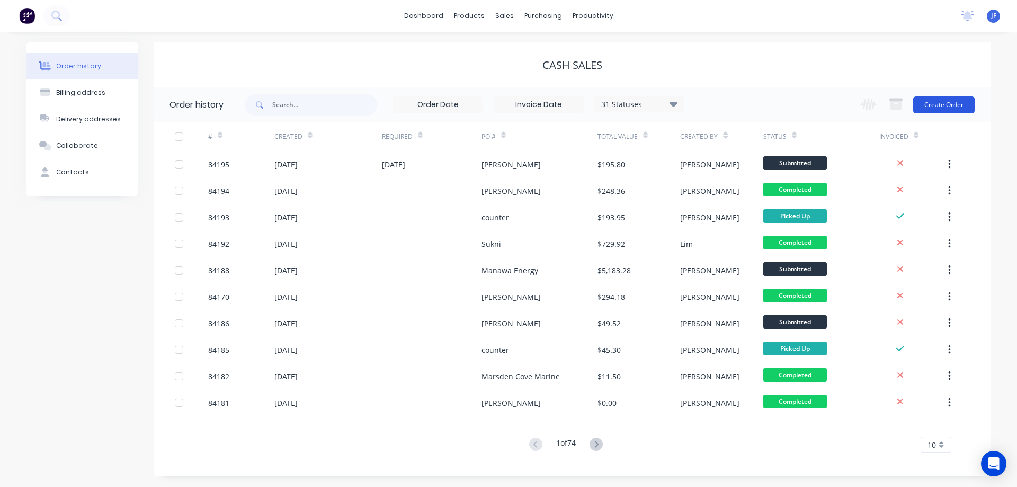
click at [937, 103] on button "Create Order" at bounding box center [943, 104] width 61 height 17
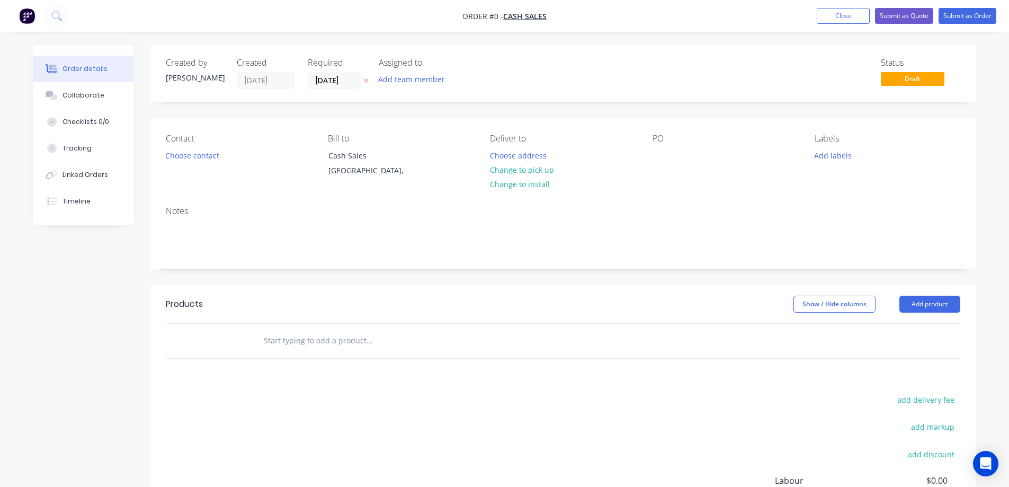
click at [365, 83] on icon at bounding box center [366, 80] width 5 height 6
click at [201, 151] on button "Choose contact" at bounding box center [191, 155] width 65 height 14
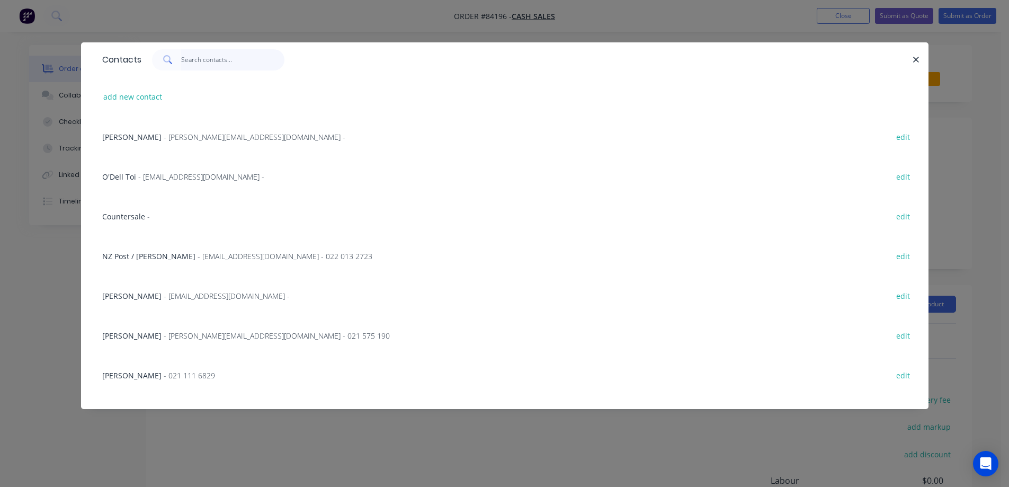
click at [201, 69] on input "text" at bounding box center [232, 59] width 103 height 21
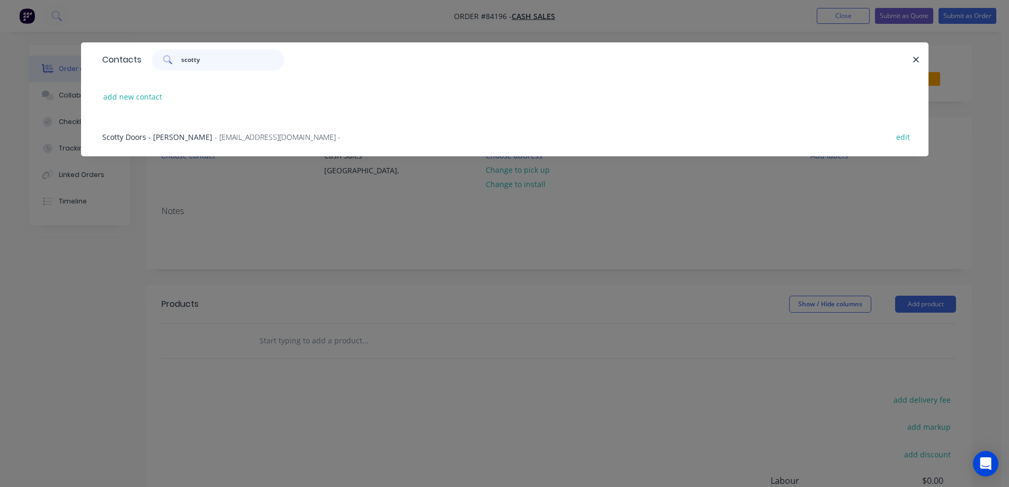
type input "scotty"
click at [229, 134] on span "- graeme@scottydoors.com -" at bounding box center [278, 137] width 126 height 10
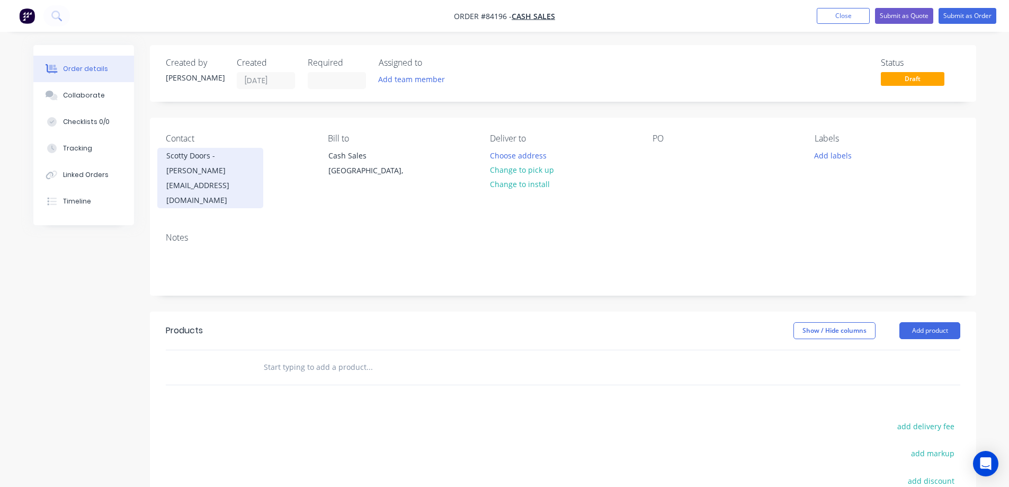
click at [210, 166] on div "Scotty Doors - Graeme Lietz" at bounding box center [210, 163] width 88 height 30
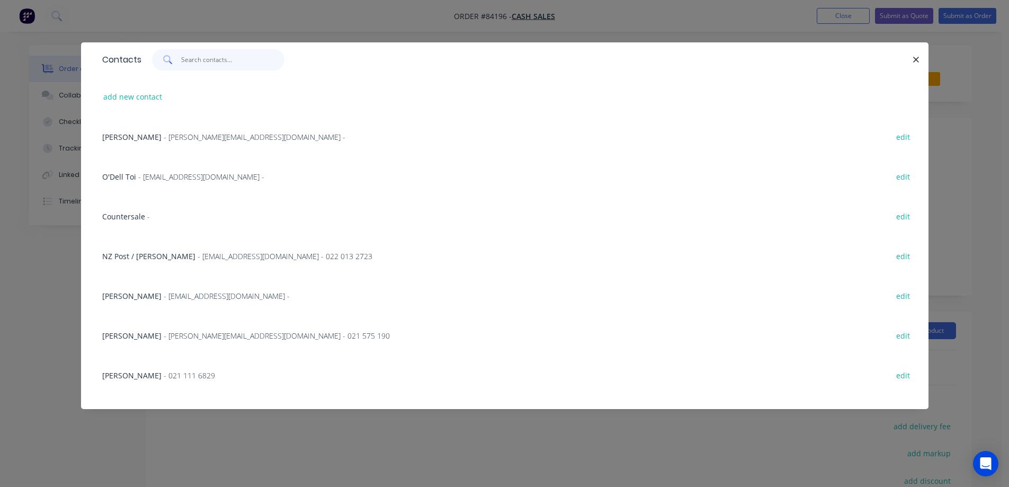
click at [218, 64] on input "text" at bounding box center [232, 59] width 103 height 21
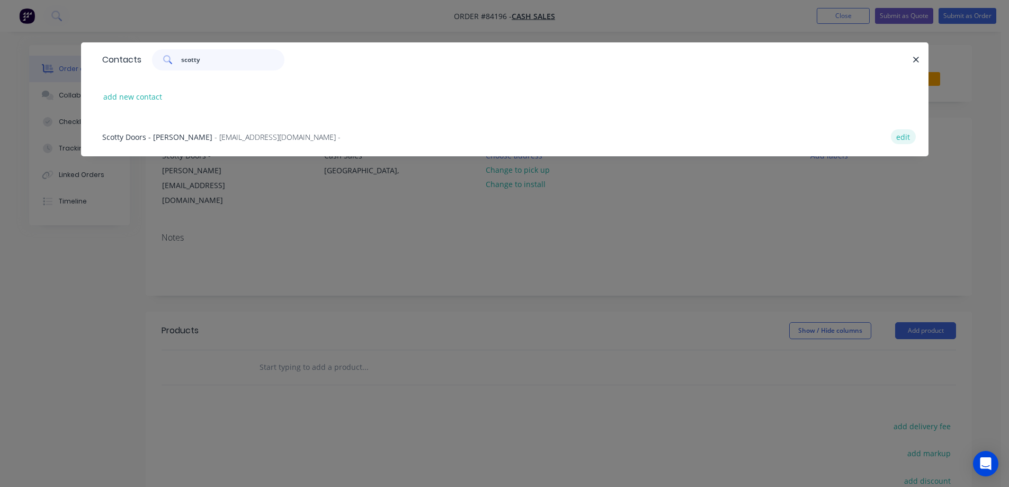
type input "scotty"
click at [907, 134] on button "edit" at bounding box center [903, 136] width 25 height 14
select select "NZ"
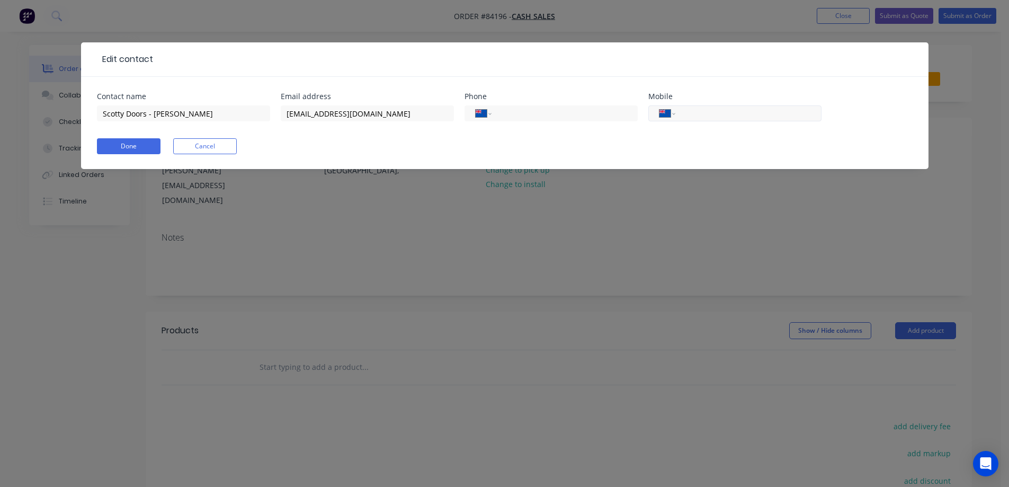
click at [727, 108] on input "tel" at bounding box center [746, 114] width 127 height 12
paste input "021 884 531"
type input "021 884 531"
click at [126, 139] on button "Done" at bounding box center [129, 146] width 64 height 16
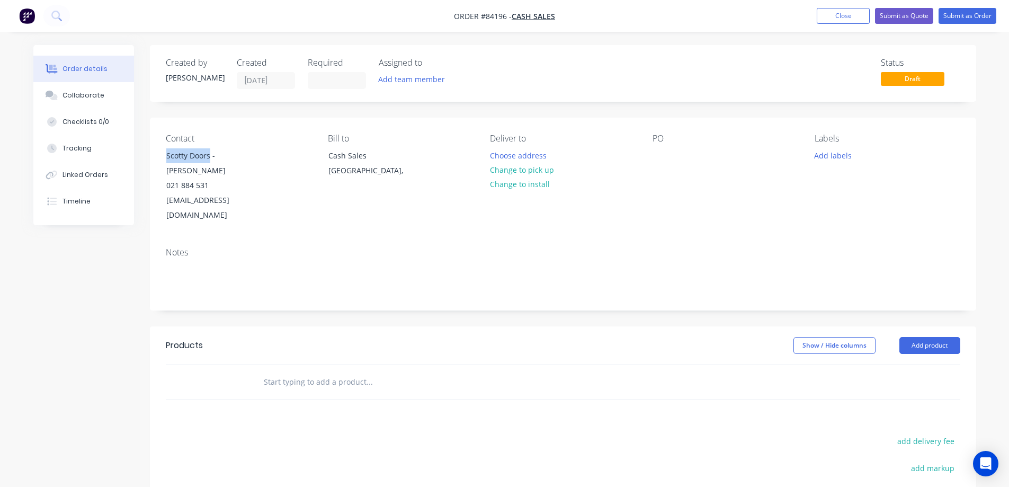
drag, startPoint x: 208, startPoint y: 154, endPoint x: 150, endPoint y: 154, distance: 58.3
click at [150, 154] on div "Contact Scotty Doors - Graeme Lietz 021 884 531 graeme@scottydoors.com Bill to …" at bounding box center [563, 178] width 827 height 121
copy div "Scotty Doors"
click at [654, 152] on div "Contact Scotty Doors - Graeme Lietz 021 884 531 graeme@scottydoors.com Bill to …" at bounding box center [563, 178] width 827 height 121
click at [656, 152] on div at bounding box center [661, 155] width 17 height 15
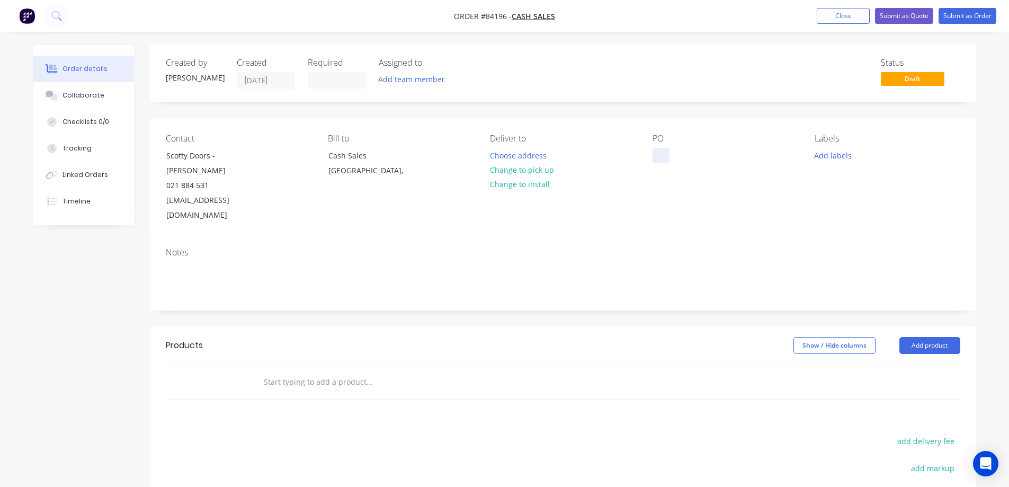
paste div
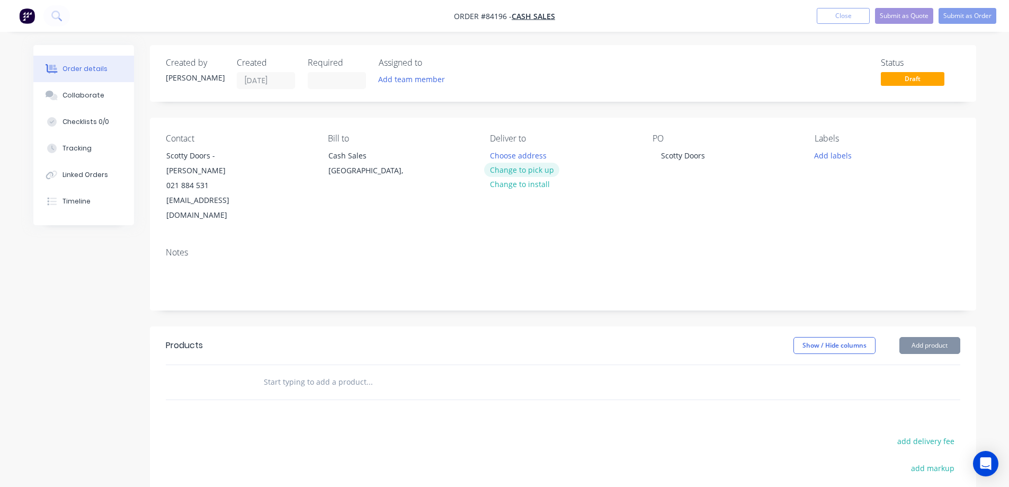
click at [546, 173] on button "Change to pick up" at bounding box center [521, 170] width 75 height 14
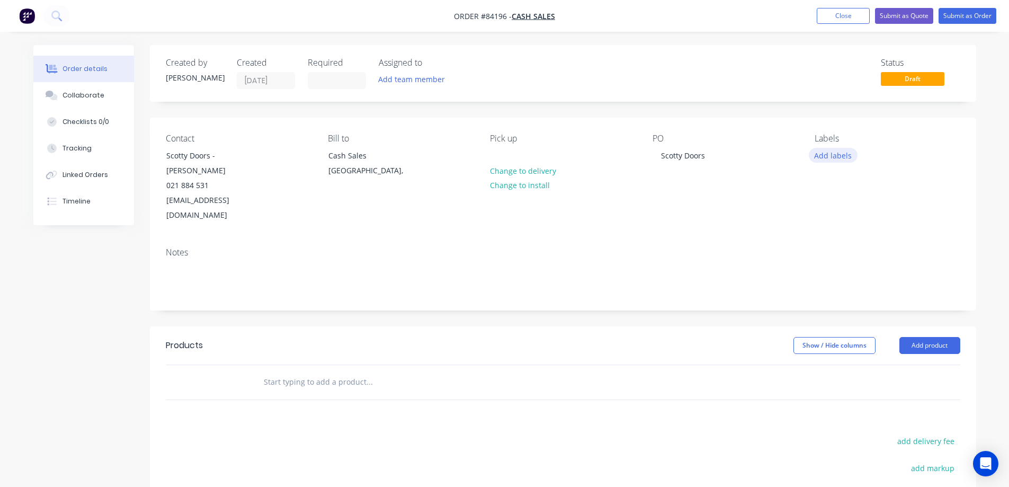
click at [833, 156] on button "Add labels" at bounding box center [833, 155] width 49 height 14
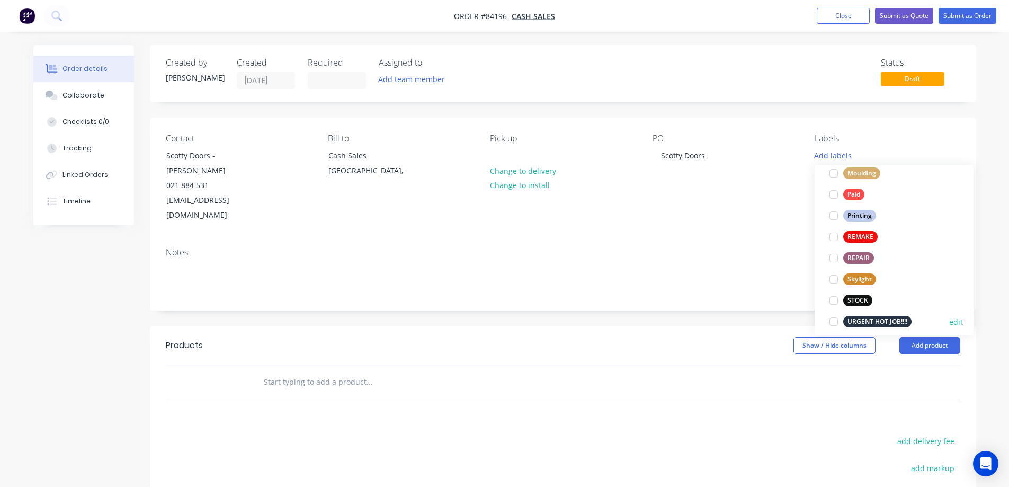
scroll to position [403, 0]
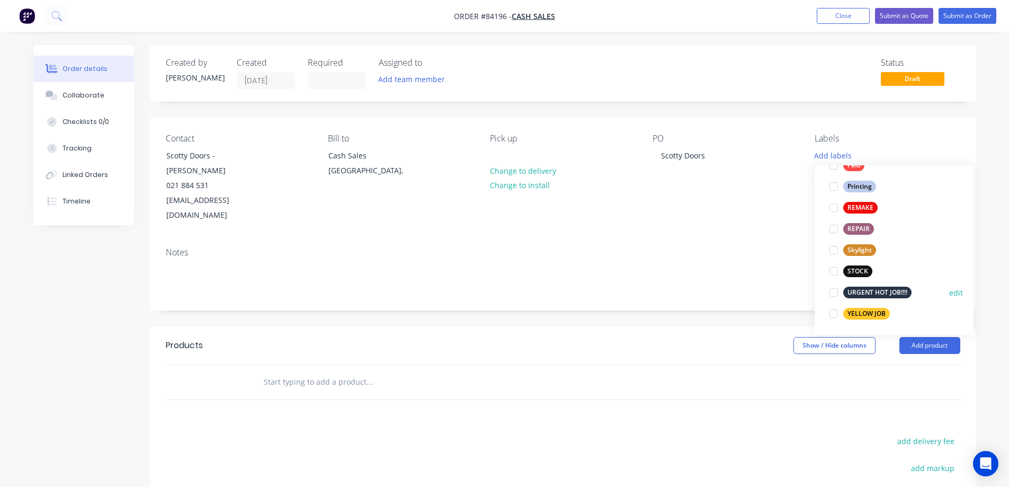
click at [861, 293] on div "URGENT HOT JOB!!!!" at bounding box center [878, 293] width 68 height 12
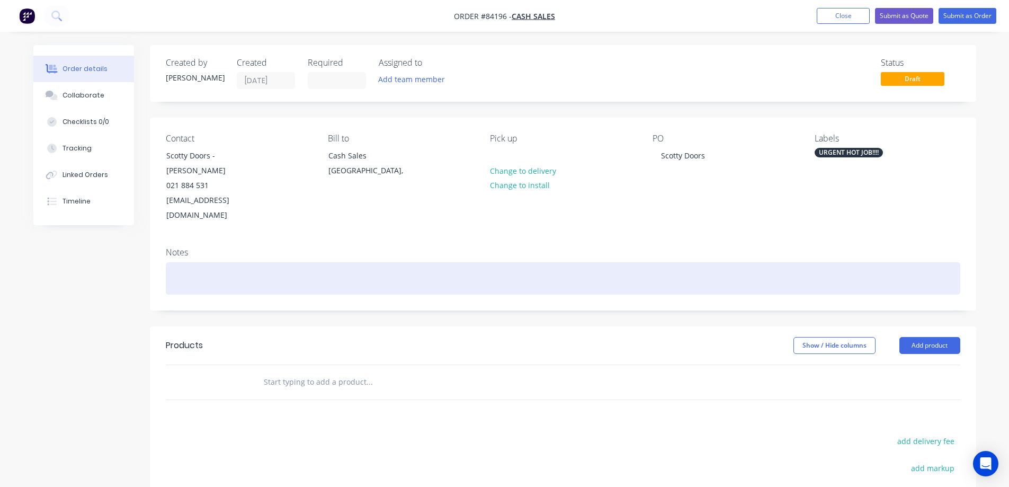
click at [688, 264] on div at bounding box center [563, 278] width 795 height 32
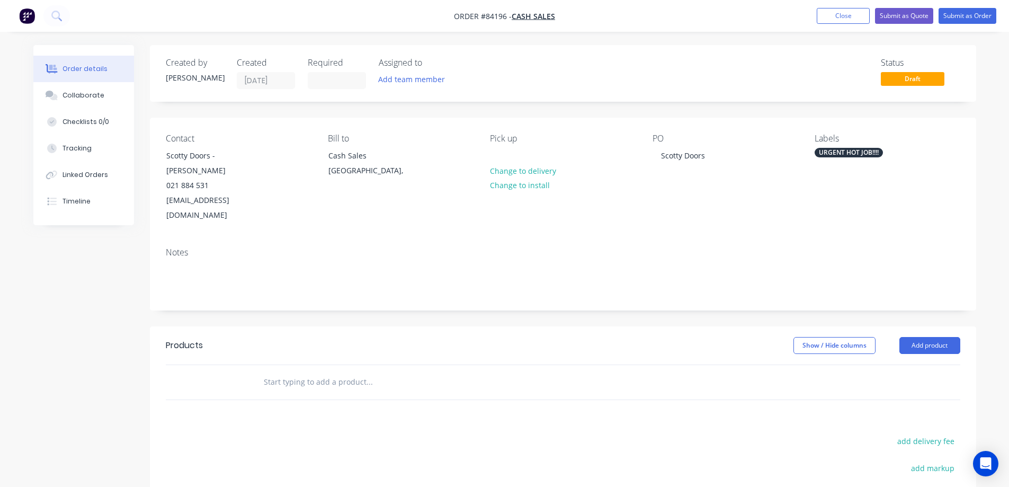
click at [352, 374] on input "text" at bounding box center [369, 381] width 212 height 21
click at [937, 194] on div "Labels URGENT HOT JOB!!!!" at bounding box center [887, 179] width 145 height 90
click at [338, 371] on input "customf abrication" at bounding box center [369, 381] width 212 height 21
click at [292, 371] on input "customf abrication" at bounding box center [369, 381] width 212 height 21
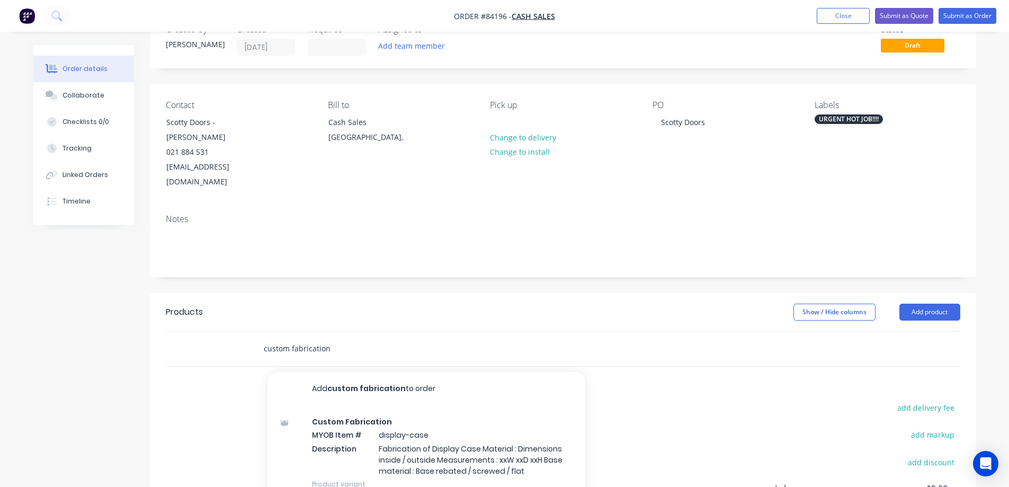
scroll to position [106, 0]
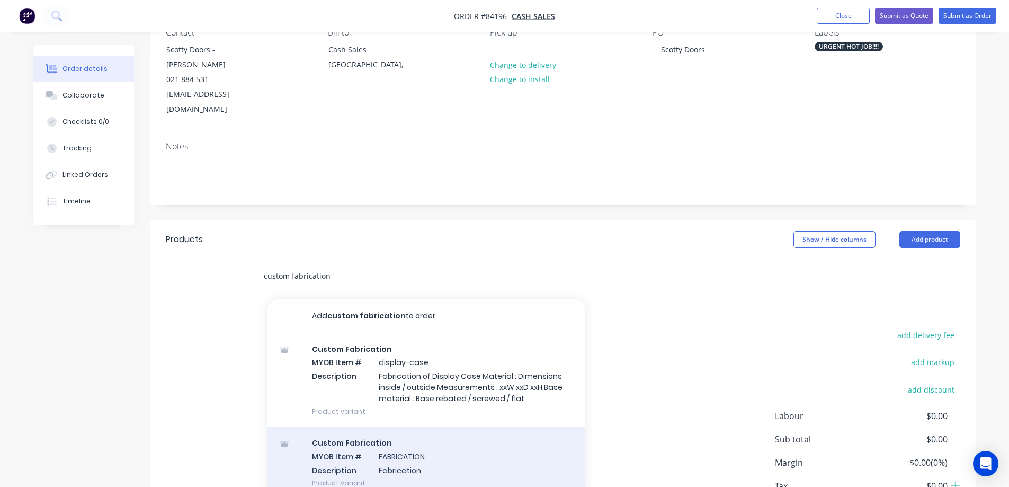
type input "custom fabrication"
click at [400, 430] on div "Custom Fabrication MYOB Item # FABRICATION Description Fabrication Product vari…" at bounding box center [427, 463] width 318 height 72
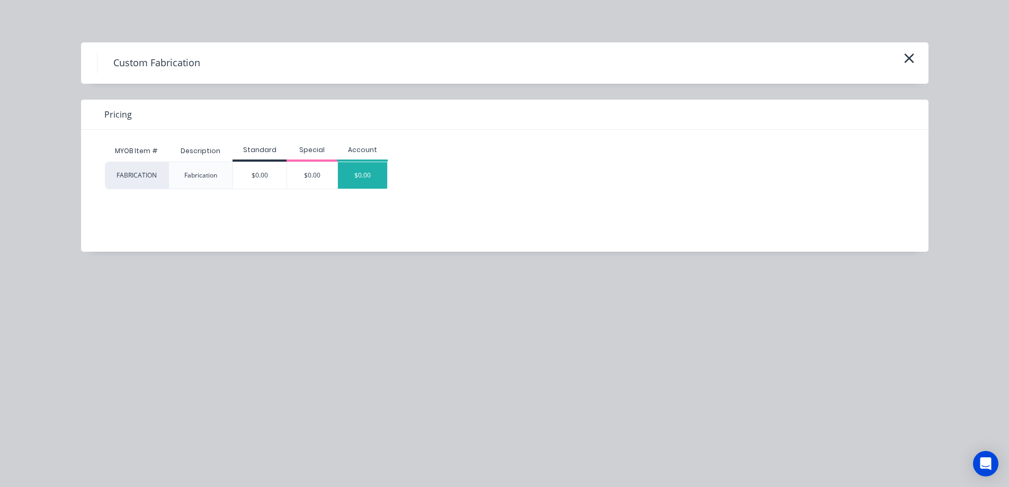
click at [363, 167] on div "$0.00" at bounding box center [363, 175] width 50 height 26
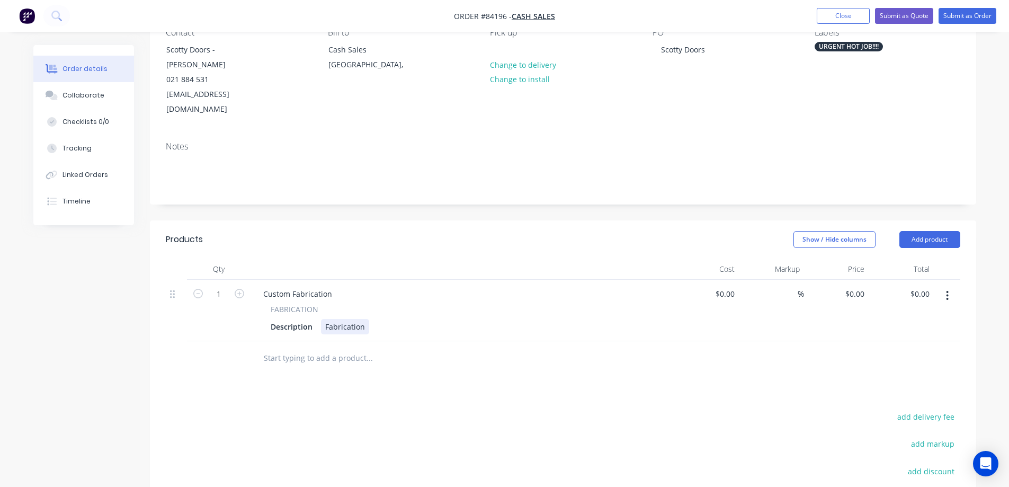
click at [367, 319] on div "Description Fabrication" at bounding box center [461, 326] width 388 height 15
click at [364, 319] on div "Fabrication" at bounding box center [345, 326] width 48 height 15
click at [447, 319] on div "Fabrication of polycarbonate screen" at bounding box center [389, 326] width 136 height 15
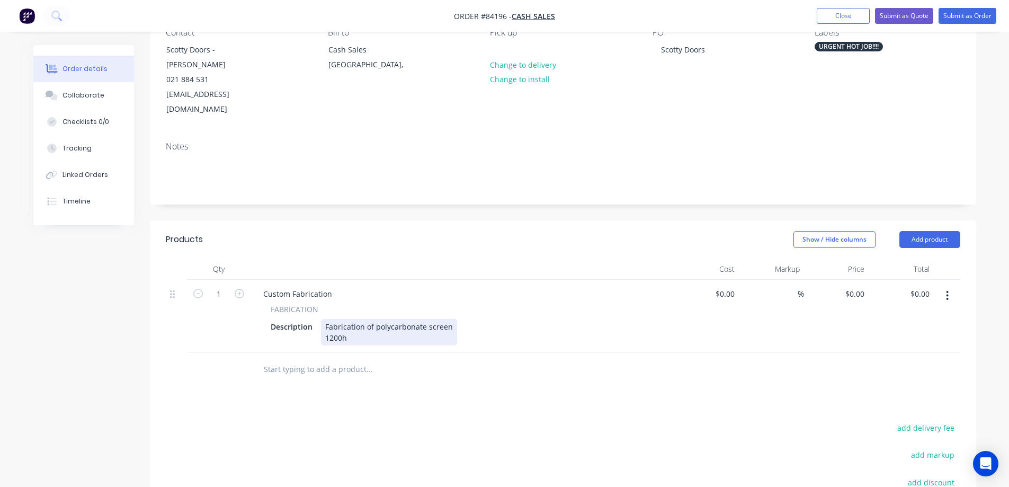
click at [362, 330] on div "Fabrication of polycarbonate screen 1200h" at bounding box center [389, 332] width 136 height 26
click at [383, 322] on div "Fabrication of polycarbonate screen 1200h 600w x" at bounding box center [389, 332] width 136 height 26
click at [348, 324] on div "Fabrication of polycarbonate screen 1200h 600w x 200d" at bounding box center [389, 332] width 136 height 26
click at [410, 325] on div "Fabrication of polycarbonate screen 1200h x 600w x 200d" at bounding box center [389, 332] width 136 height 26
click at [963, 280] on div "Qty Cost Markup Price Total 1 Custom Fabrication FABRICATION Description Fabric…" at bounding box center [563, 323] width 827 height 128
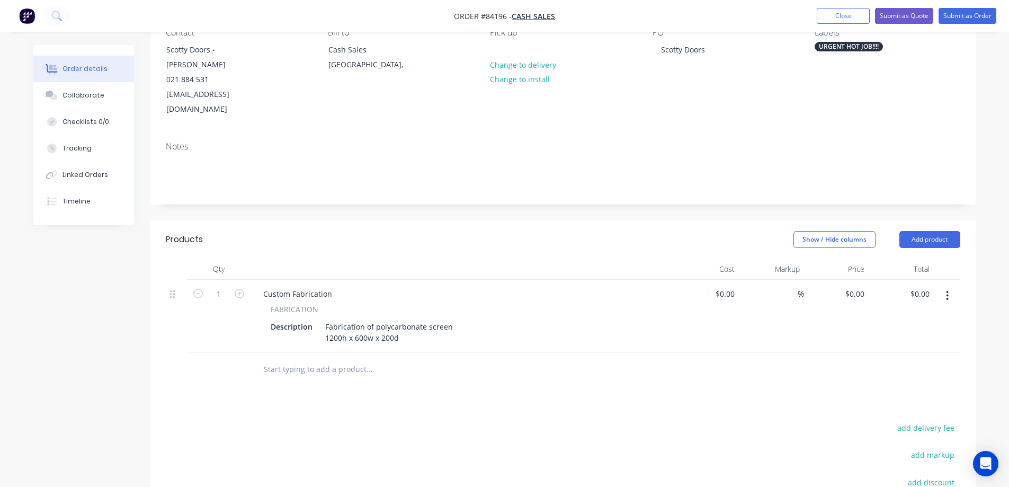
click at [955, 286] on button "button" at bounding box center [947, 295] width 25 height 19
click at [913, 337] on div "Duplicate" at bounding box center [911, 344] width 82 height 15
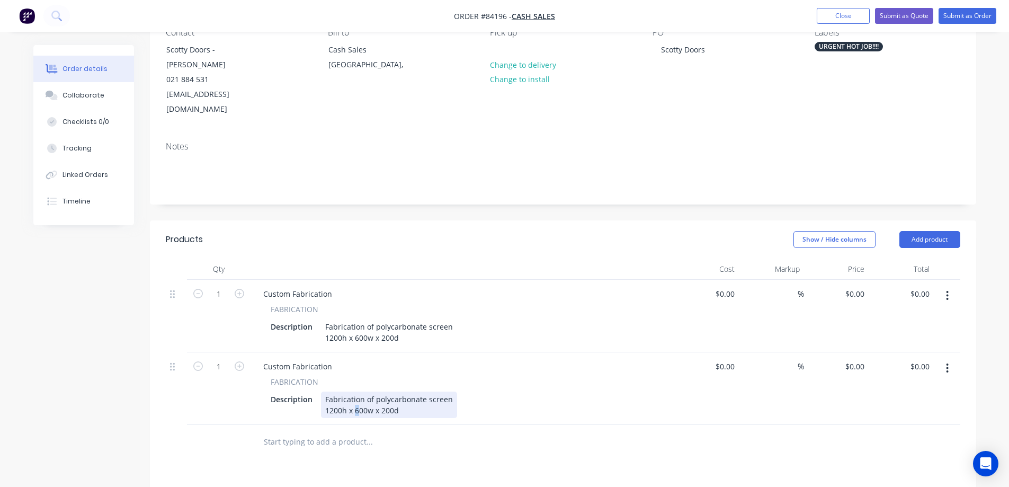
click at [354, 394] on div "Fabrication of polycarbonate screen 1200h x 600w x 200d" at bounding box center [389, 405] width 136 height 26
click at [956, 13] on button "Submit as Order" at bounding box center [968, 16] width 58 height 16
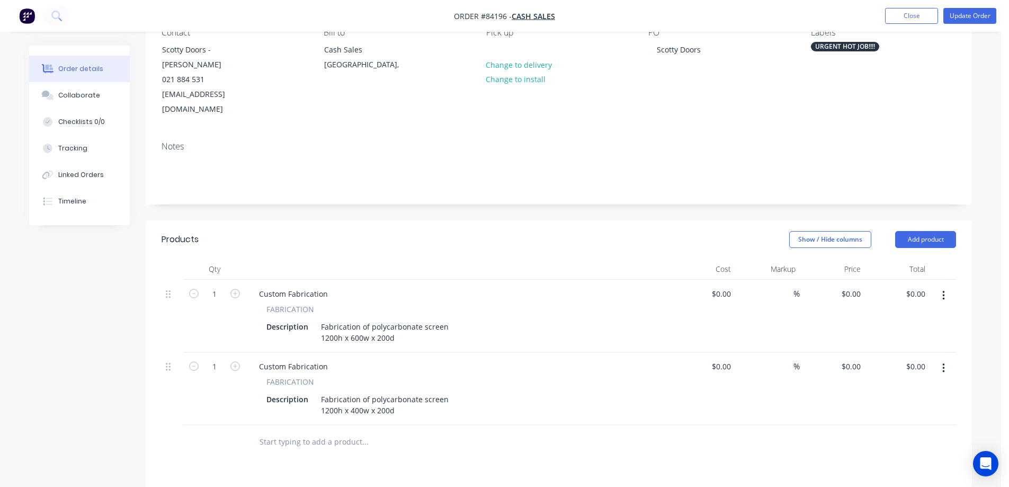
scroll to position [0, 0]
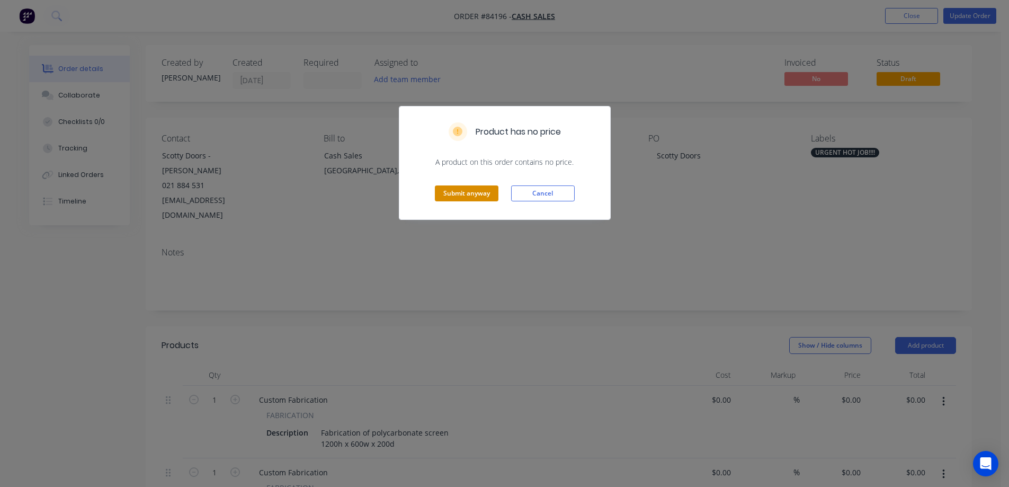
click at [478, 191] on button "Submit anyway" at bounding box center [467, 193] width 64 height 16
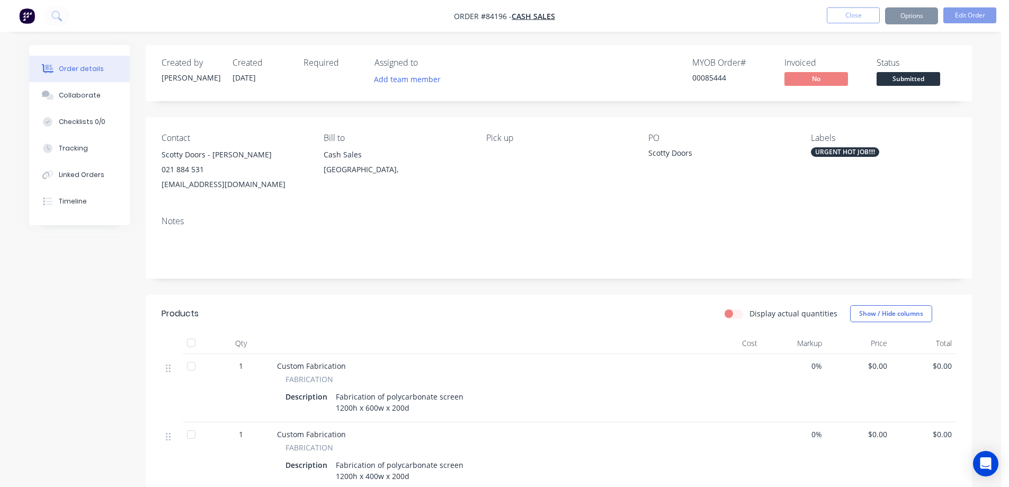
click at [915, 18] on button "Options" at bounding box center [911, 15] width 53 height 17
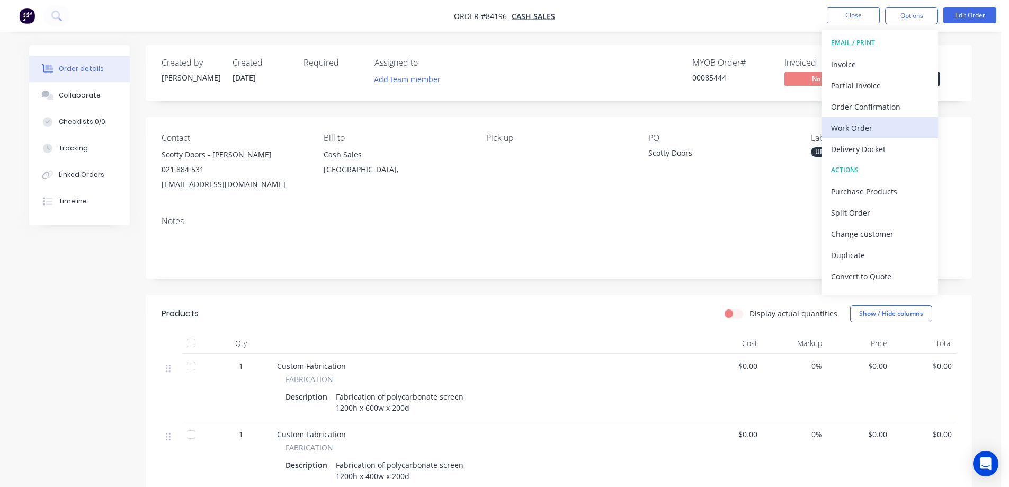
click at [853, 122] on div "Work Order" at bounding box center [879, 127] width 97 height 15
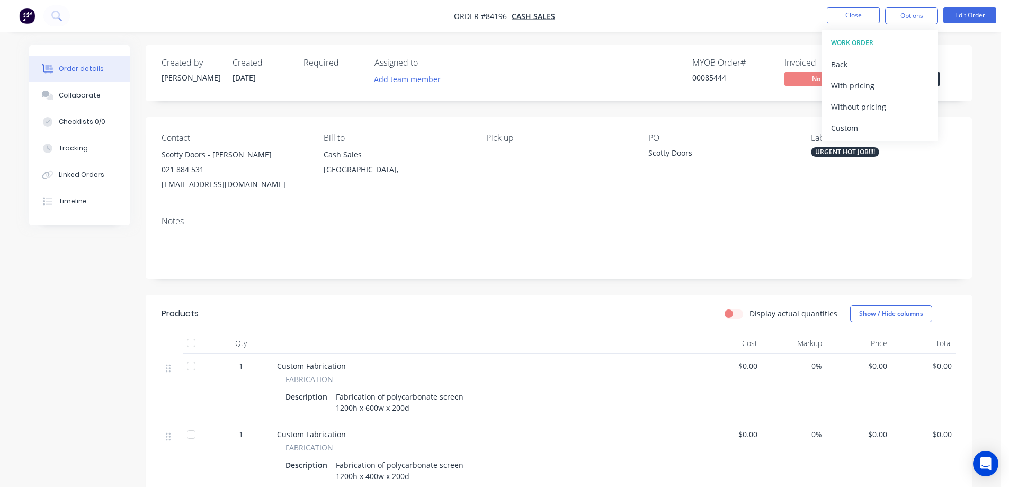
click at [856, 107] on div "Without pricing" at bounding box center [879, 106] width 97 height 15
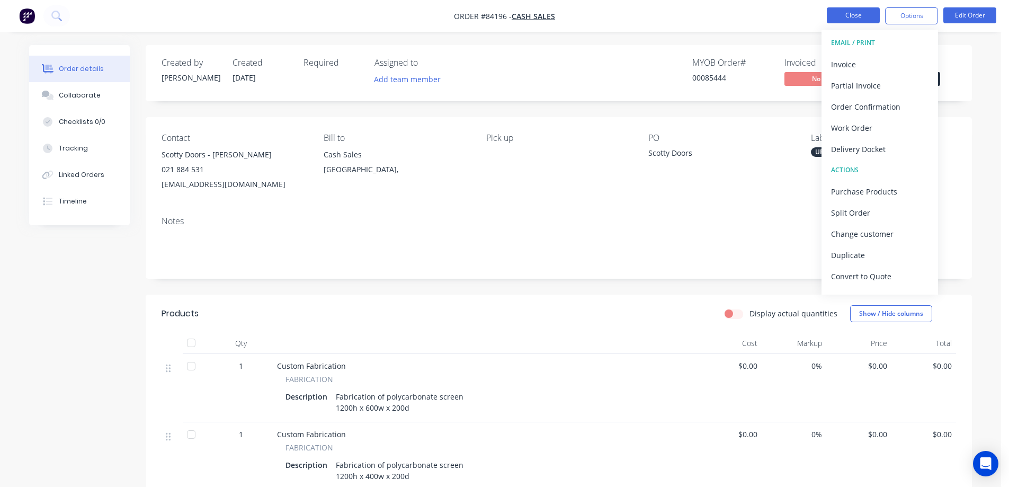
click at [864, 19] on button "Close" at bounding box center [853, 15] width 53 height 16
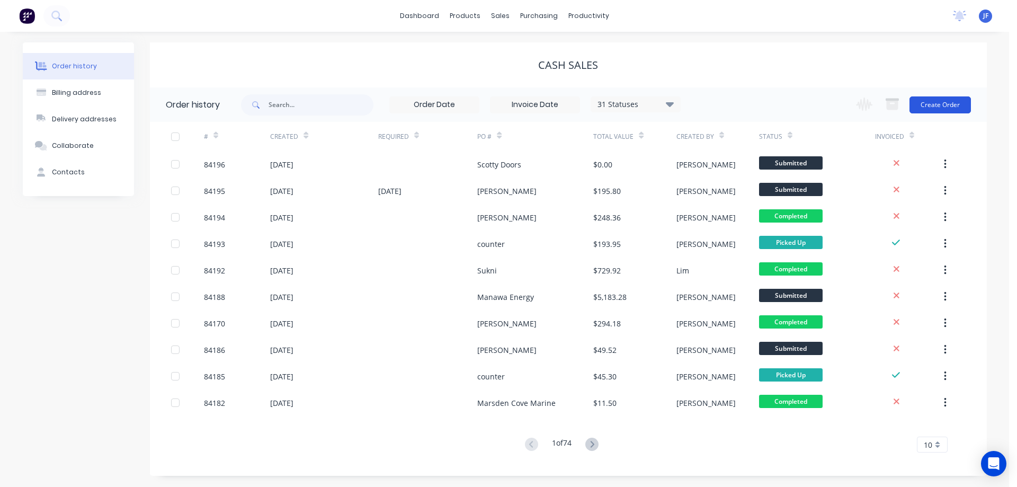
click at [932, 105] on button "Create Order" at bounding box center [940, 104] width 61 height 17
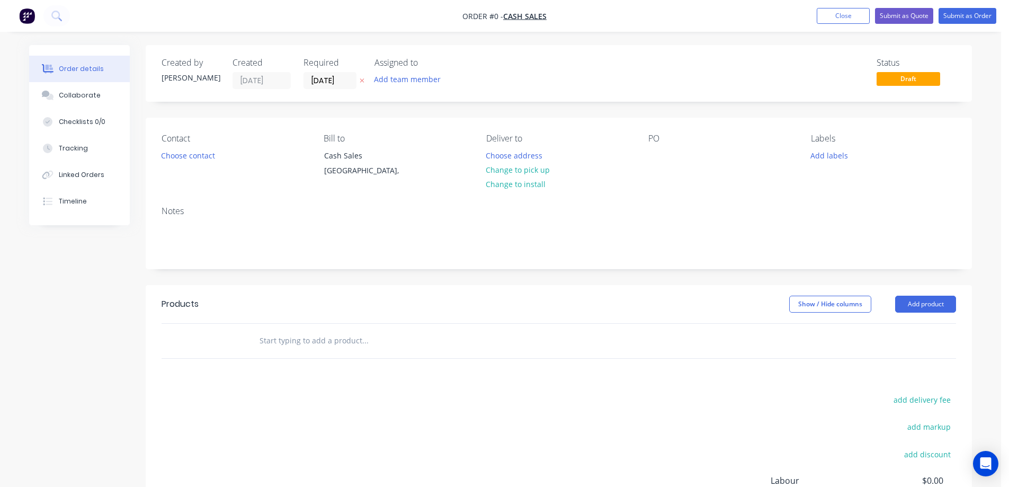
click at [365, 80] on icon at bounding box center [362, 80] width 5 height 6
click at [179, 158] on button "Choose contact" at bounding box center [188, 155] width 65 height 14
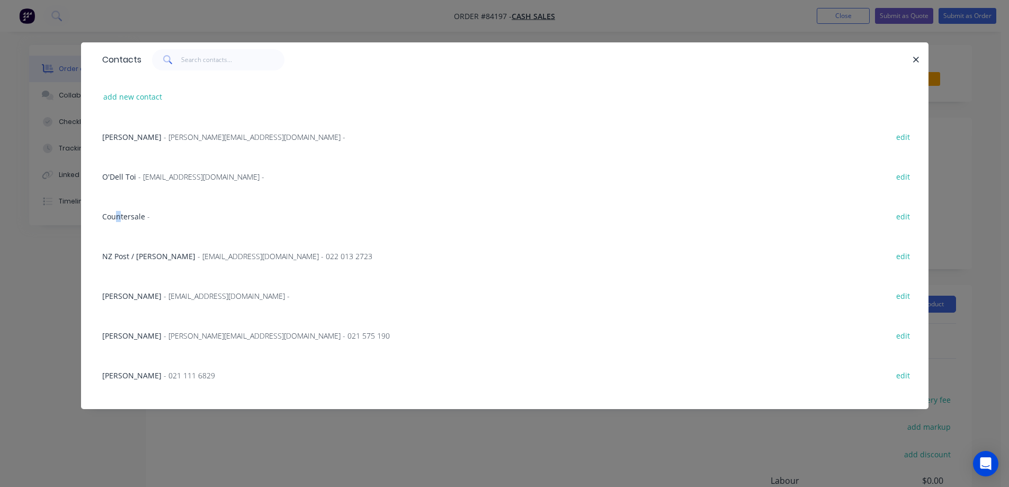
drag, startPoint x: 118, startPoint y: 199, endPoint x: 205, endPoint y: 216, distance: 88.5
click at [119, 199] on div "Countersale - edit" at bounding box center [505, 216] width 816 height 40
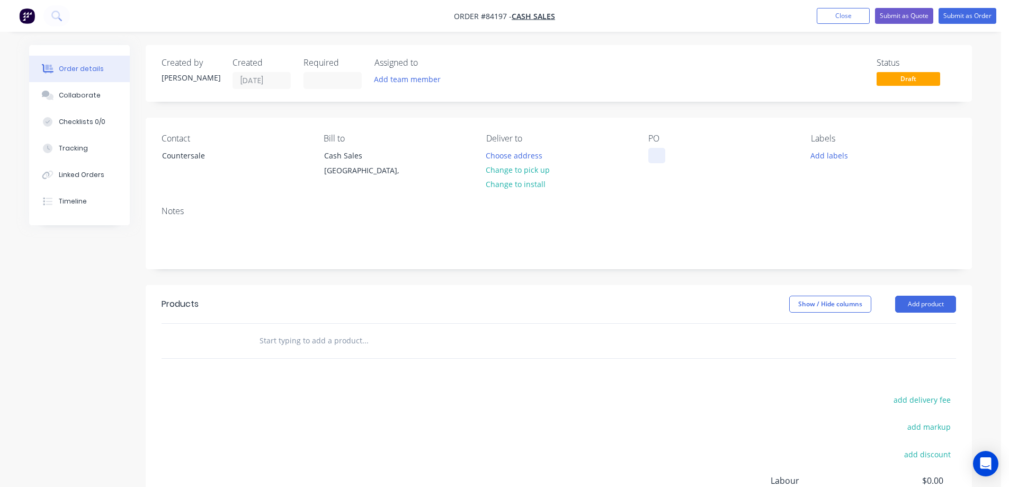
click at [652, 158] on div at bounding box center [657, 155] width 17 height 15
click at [419, 339] on input "text" at bounding box center [365, 340] width 212 height 21
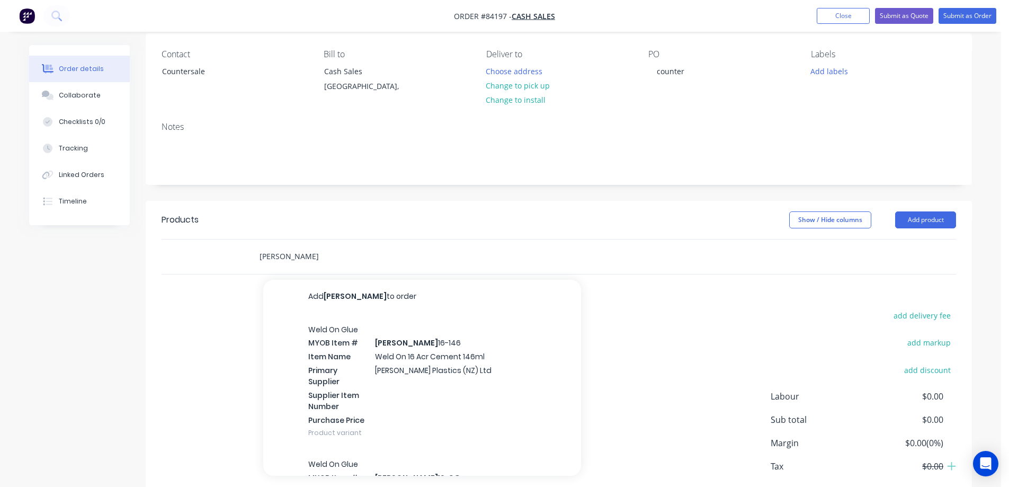
scroll to position [142, 0]
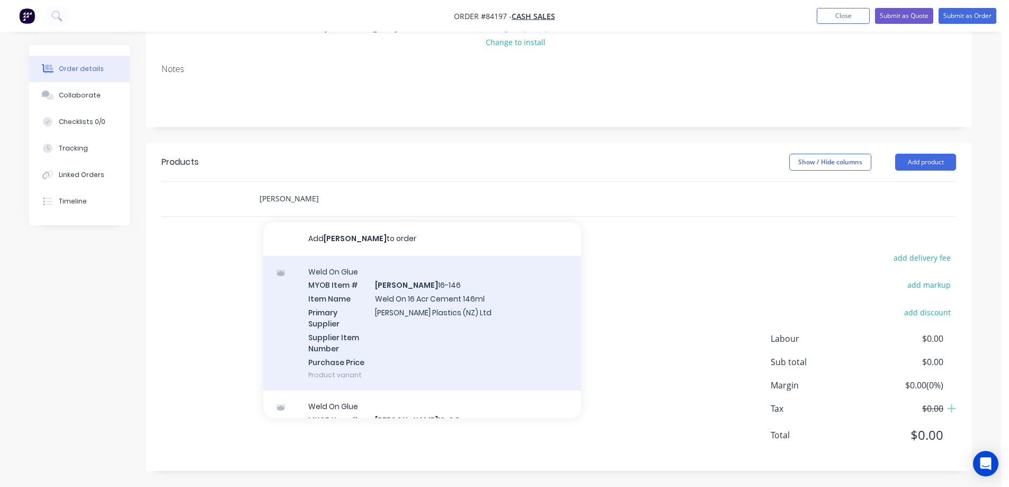
type input "weldon"
click at [356, 289] on div "Weld On Glue MYOB Item # WELDON 16-146 Item Name Weld On 16 Acr Cement 146ml Pr…" at bounding box center [422, 323] width 318 height 135
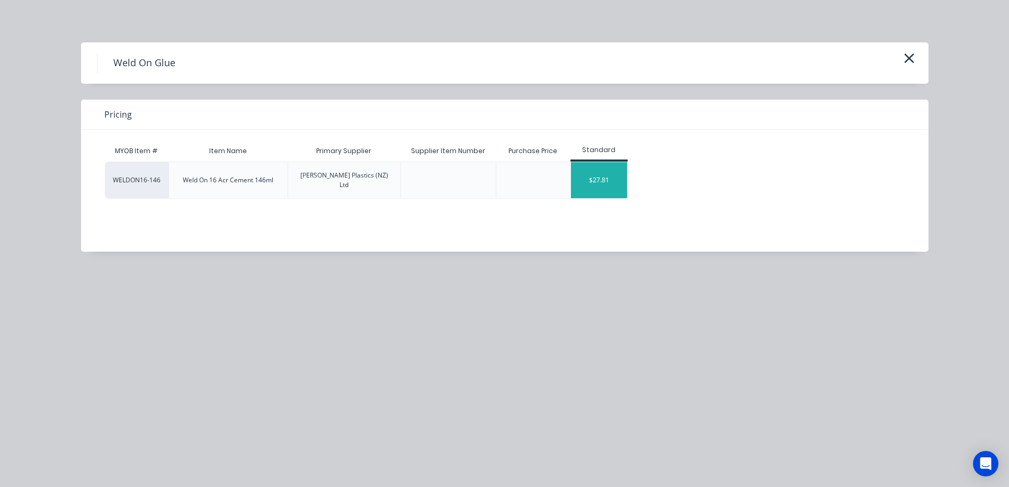
drag, startPoint x: 603, startPoint y: 180, endPoint x: 618, endPoint y: 180, distance: 14.8
click at [604, 180] on div "$27.81" at bounding box center [599, 180] width 57 height 36
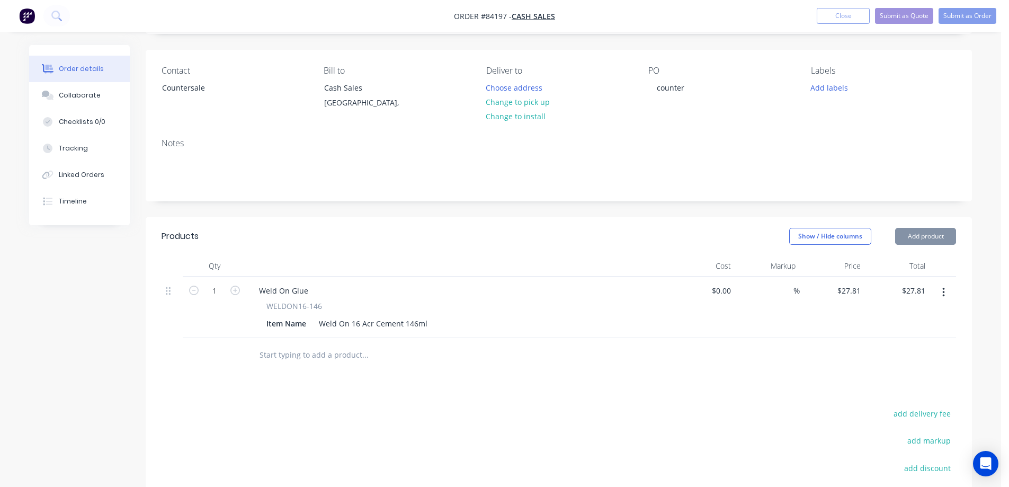
scroll to position [0, 0]
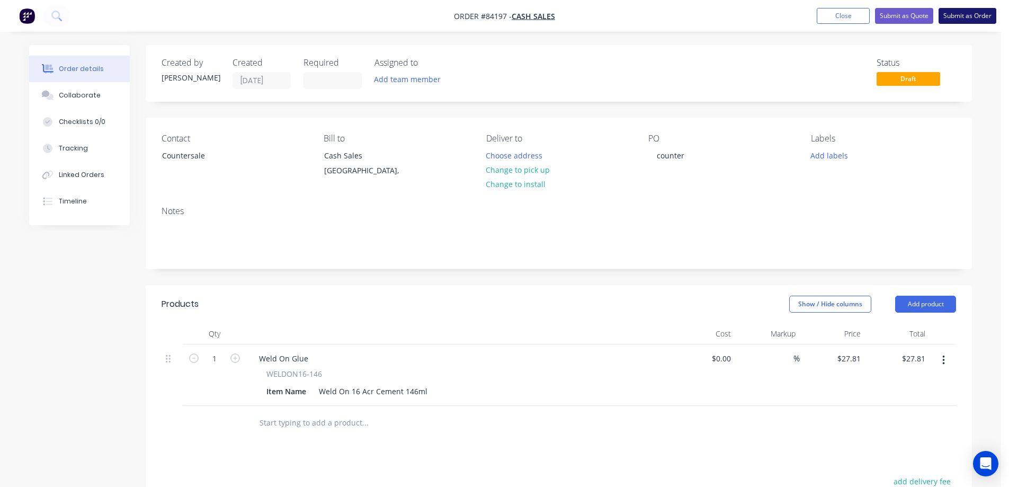
click at [963, 20] on button "Submit as Order" at bounding box center [968, 16] width 58 height 16
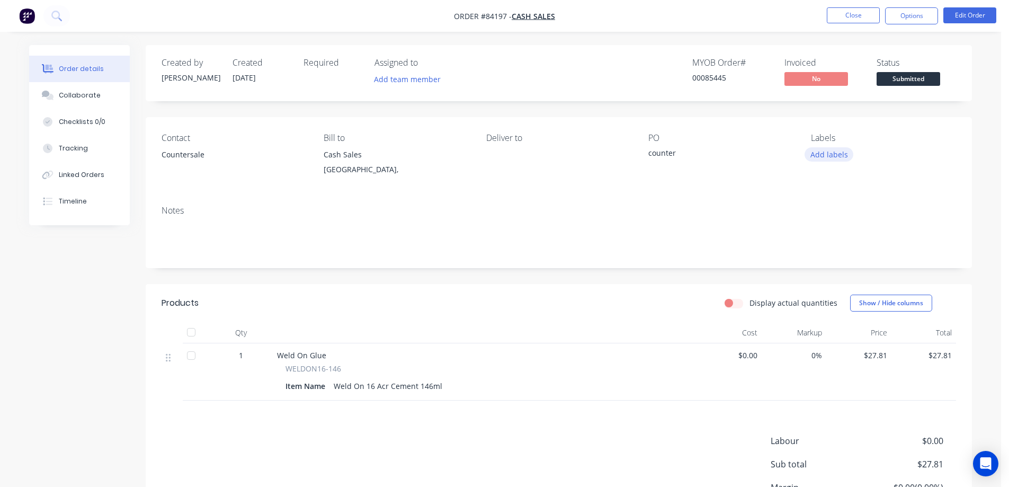
click at [817, 156] on button "Add labels" at bounding box center [829, 154] width 49 height 14
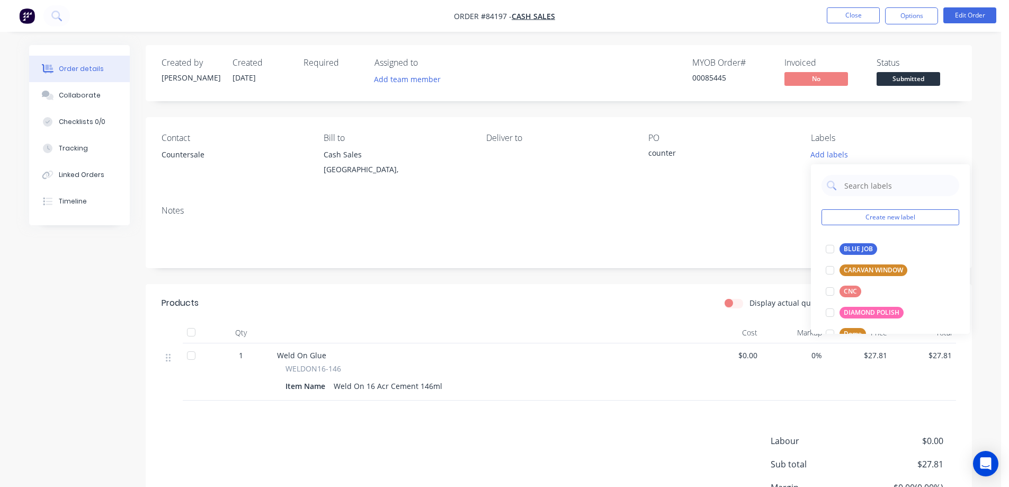
drag, startPoint x: 795, startPoint y: 200, endPoint x: 805, endPoint y: 188, distance: 15.5
click at [797, 196] on div "Contact Countersale Bill to Cash Sales Auckland, Deliver to PO counter Labels A…" at bounding box center [559, 192] width 827 height 151
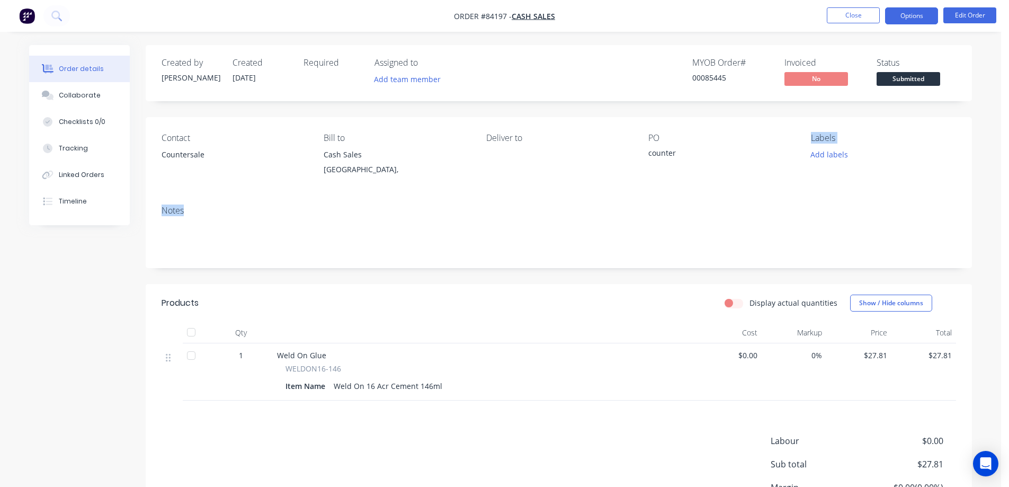
click at [901, 22] on button "Options" at bounding box center [911, 15] width 53 height 17
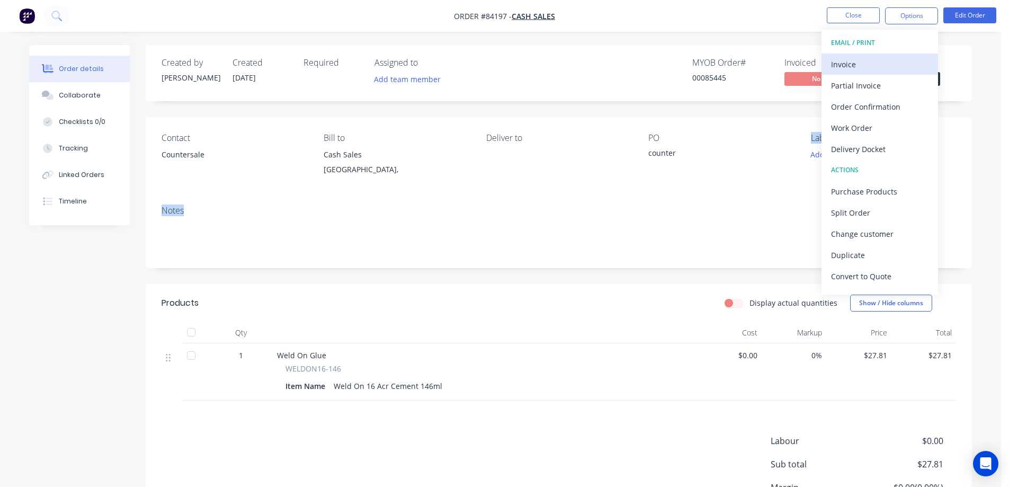
click at [881, 67] on div "Invoice" at bounding box center [879, 64] width 97 height 15
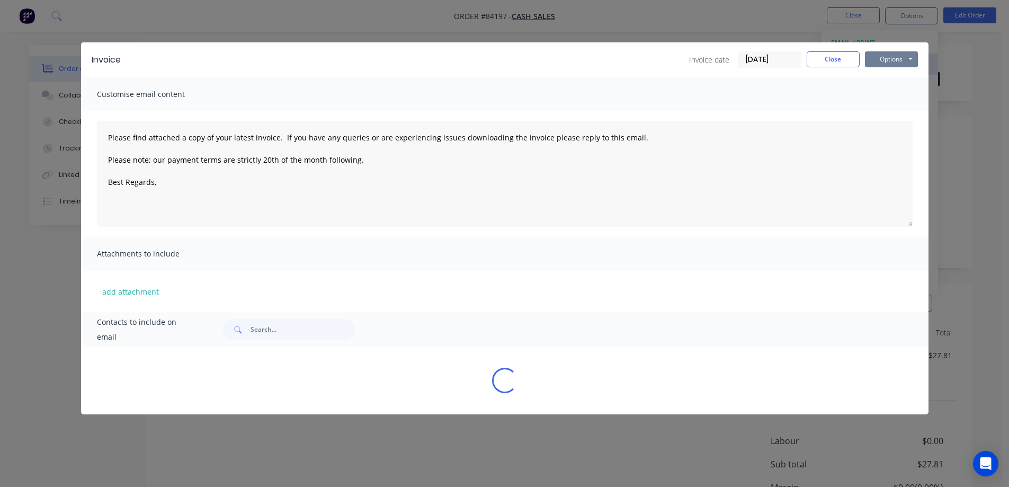
click at [891, 59] on button "Options" at bounding box center [891, 59] width 53 height 16
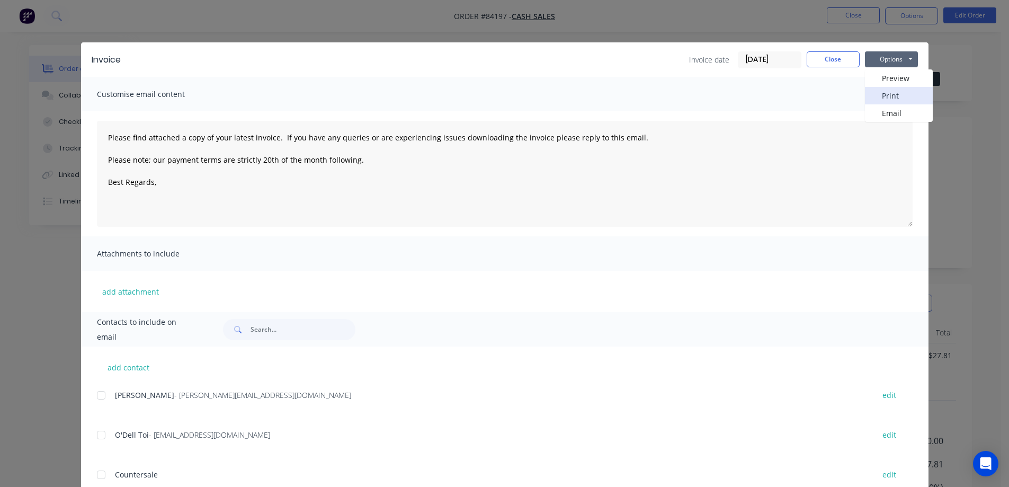
click at [893, 95] on button "Print" at bounding box center [899, 95] width 68 height 17
drag, startPoint x: 827, startPoint y: 59, endPoint x: 890, endPoint y: 79, distance: 65.5
click at [828, 59] on button "Close" at bounding box center [833, 59] width 53 height 16
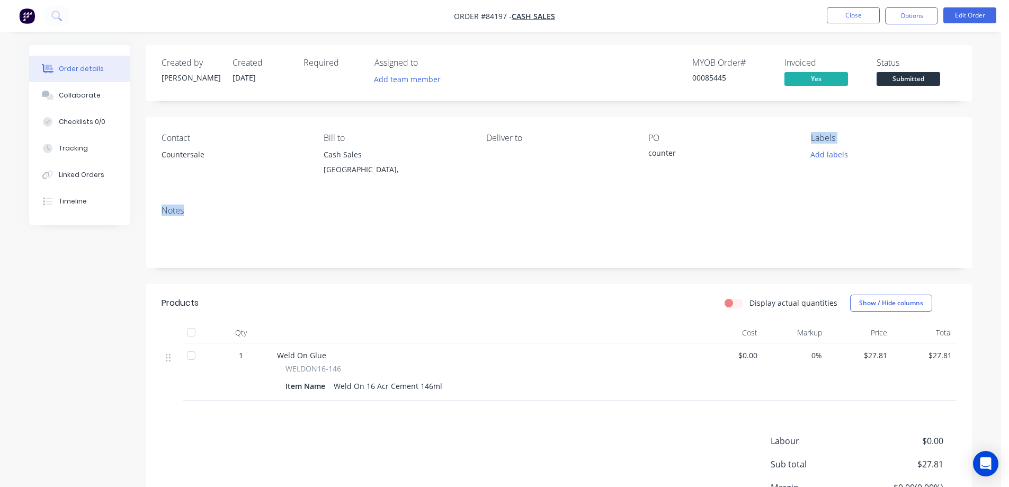
click at [890, 79] on span "Submitted" at bounding box center [909, 78] width 64 height 13
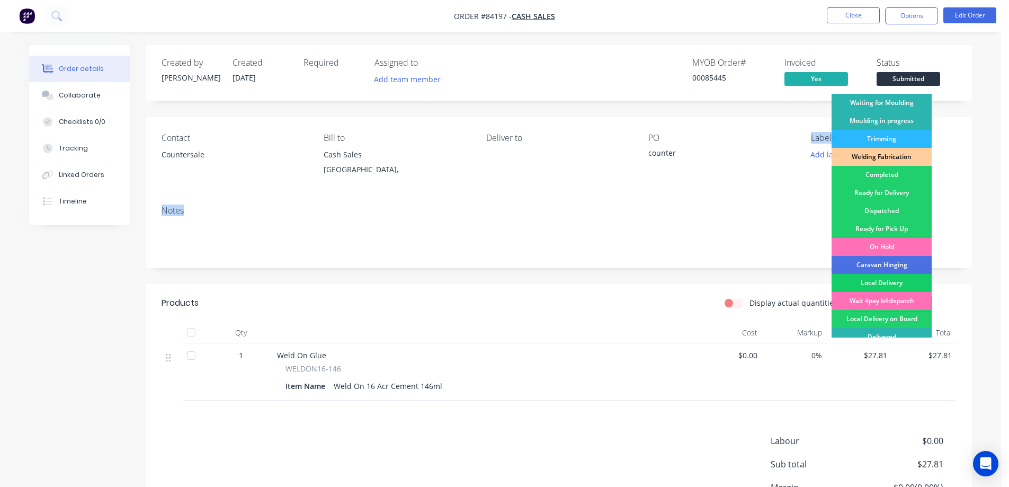
scroll to position [207, 0]
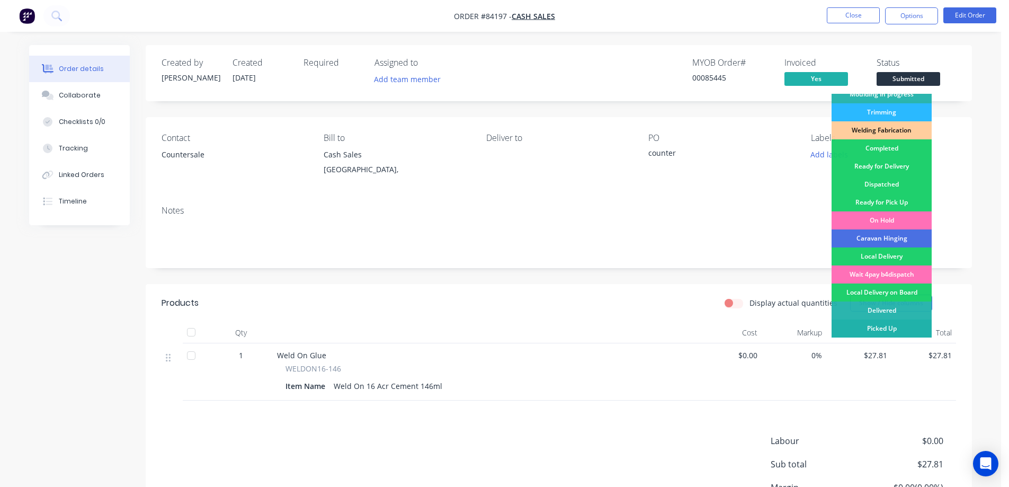
click at [891, 325] on div "Picked Up" at bounding box center [882, 329] width 100 height 18
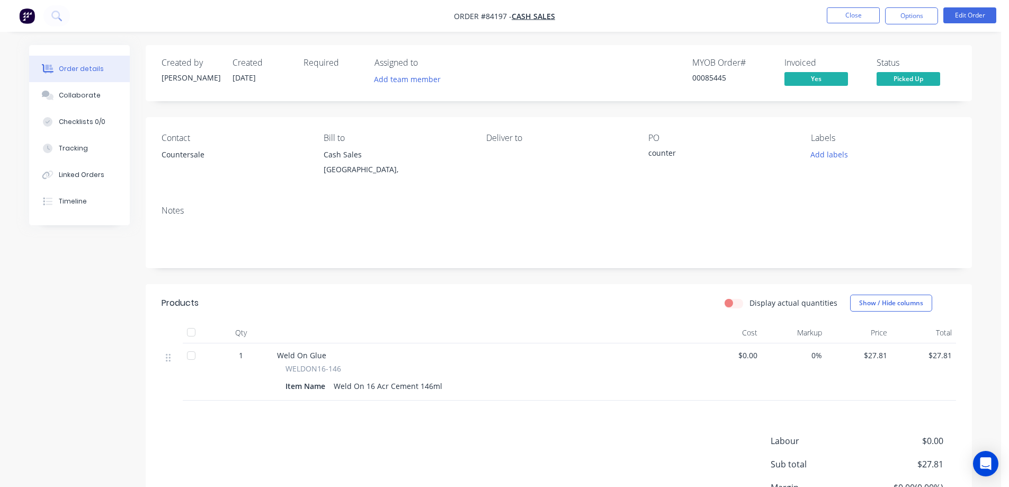
click at [690, 82] on div "MYOB Order # 00085445 Invoiced Yes Status Picked Up" at bounding box center [719, 73] width 476 height 31
click at [848, 26] on nav "Order #84197 - Cash Sales Close Options Edit Order" at bounding box center [504, 16] width 1009 height 32
click at [848, 16] on button "Close" at bounding box center [853, 15] width 53 height 16
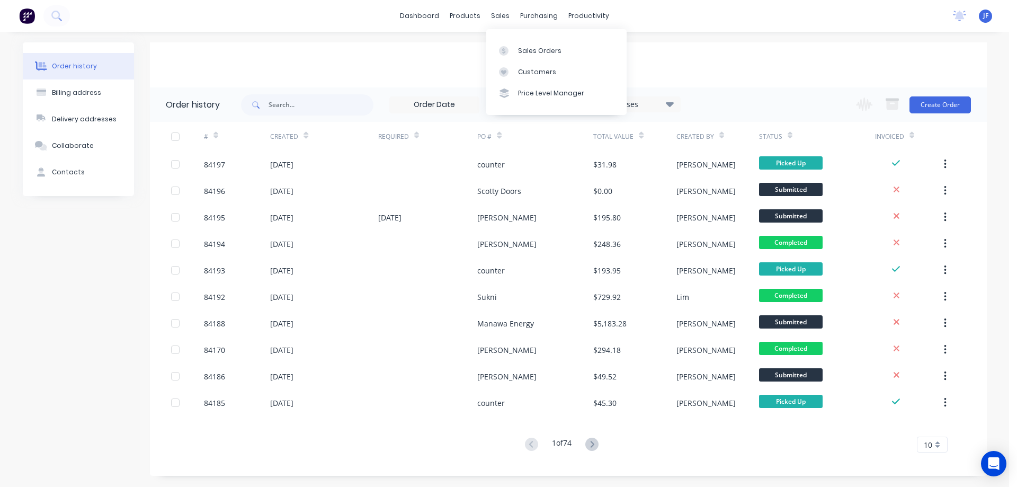
drag, startPoint x: 755, startPoint y: 57, endPoint x: 903, endPoint y: 125, distance: 163.4
click at [757, 57] on div "Cash Sales" at bounding box center [568, 64] width 837 height 45
click at [932, 106] on button "Create Order" at bounding box center [940, 104] width 61 height 17
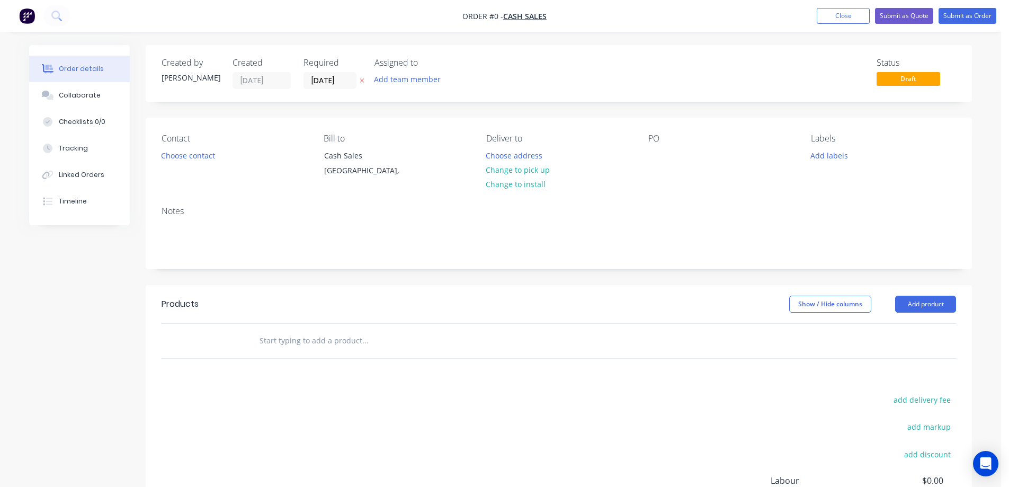
click at [369, 84] on div "Add team member" at bounding box center [408, 79] width 78 height 14
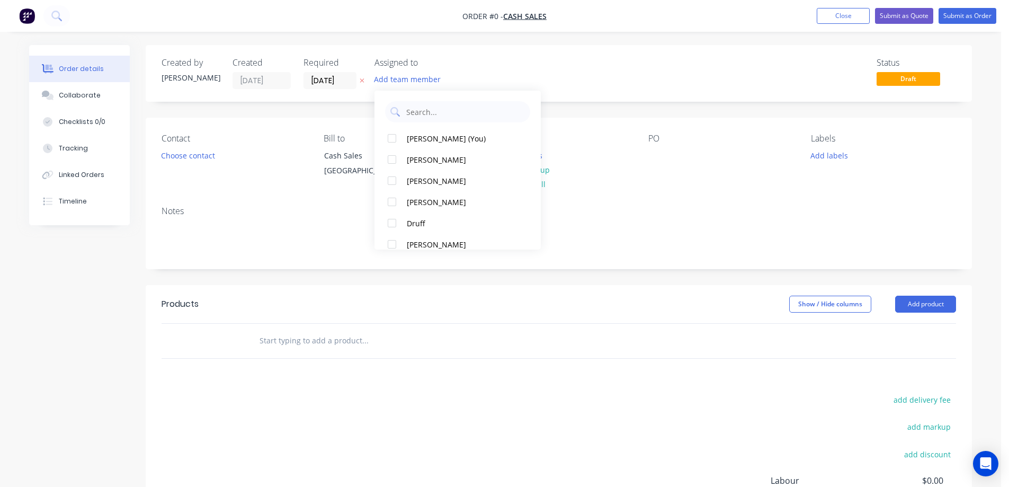
click at [363, 84] on icon at bounding box center [362, 80] width 5 height 6
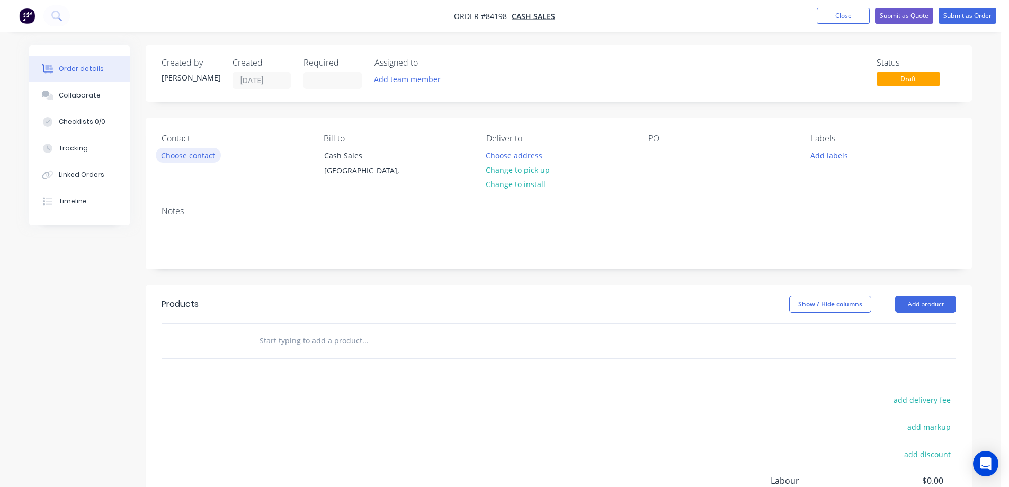
click at [212, 158] on button "Choose contact" at bounding box center [188, 155] width 65 height 14
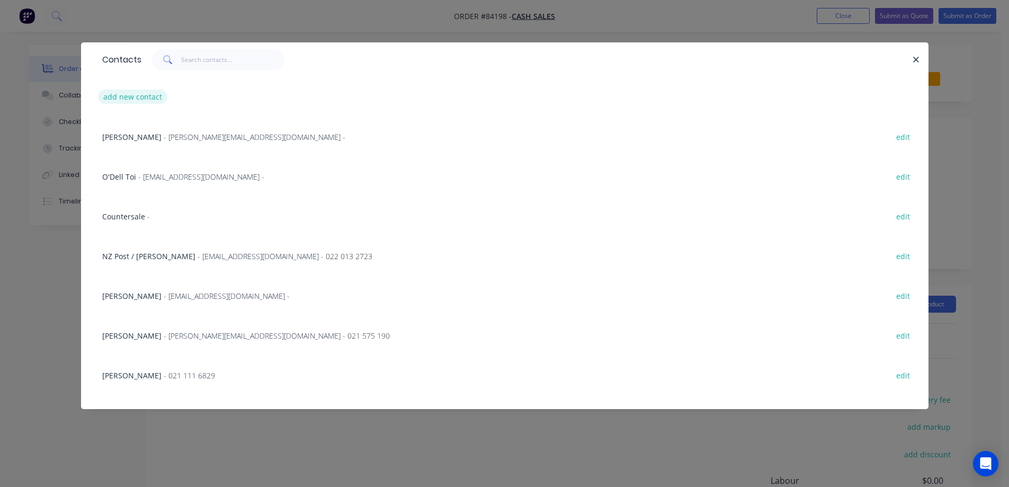
click at [140, 100] on button "add new contact" at bounding box center [133, 97] width 70 height 14
select select "NZ"
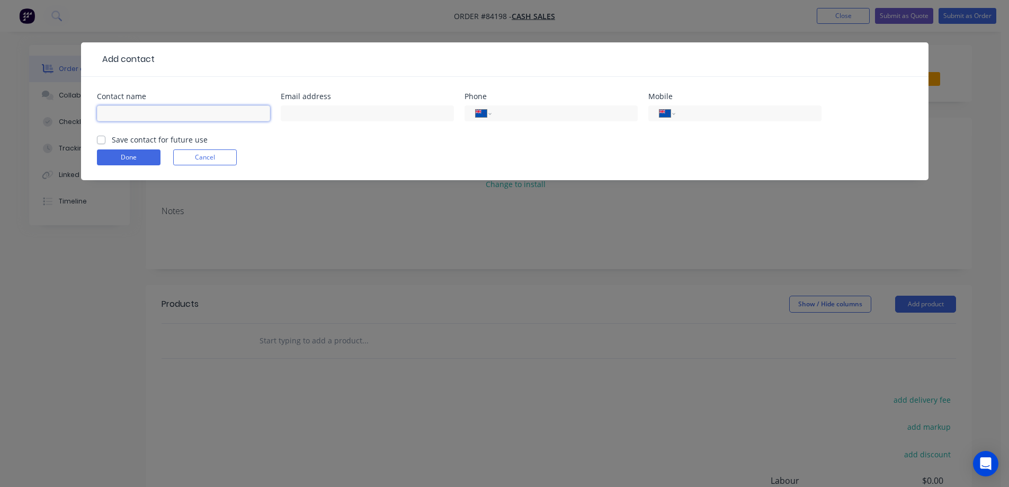
click at [161, 112] on input "text" at bounding box center [183, 113] width 173 height 16
type input "[PERSON_NAME]"
drag, startPoint x: 165, startPoint y: 137, endPoint x: 546, endPoint y: 127, distance: 380.6
click at [166, 137] on label "Save contact for future use" at bounding box center [160, 139] width 96 height 11
click at [725, 117] on input "tel" at bounding box center [746, 114] width 127 height 12
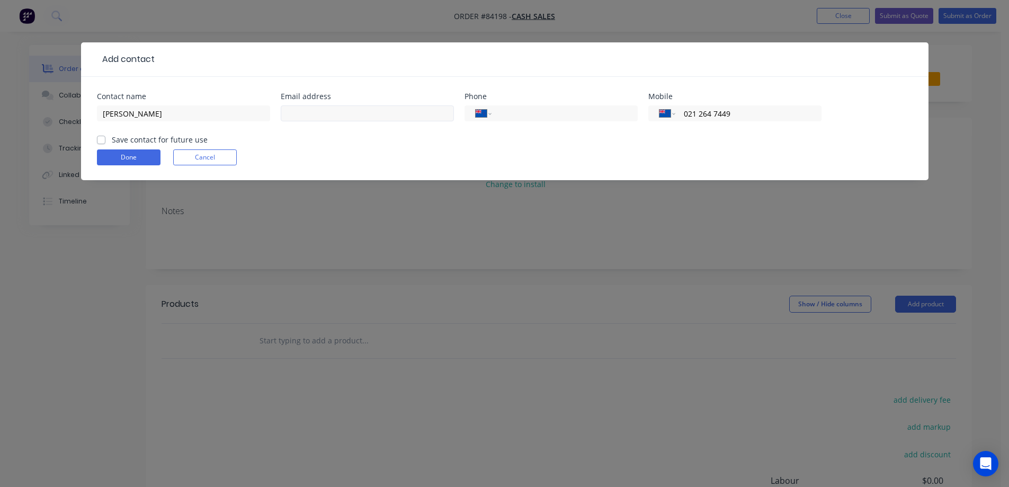
type input "021 264 7449"
click at [346, 114] on input "text" at bounding box center [367, 113] width 173 height 16
type input "reece@impel.co.nz"
click at [116, 138] on label "Save contact for future use" at bounding box center [160, 139] width 96 height 11
click at [105, 138] on input "Save contact for future use" at bounding box center [101, 139] width 8 height 10
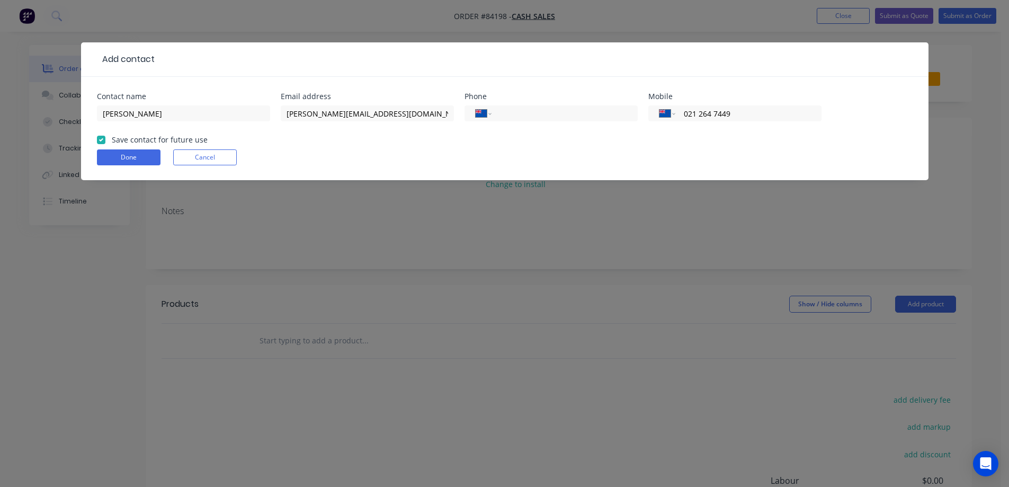
checkbox input "true"
click at [115, 153] on button "Done" at bounding box center [129, 157] width 64 height 16
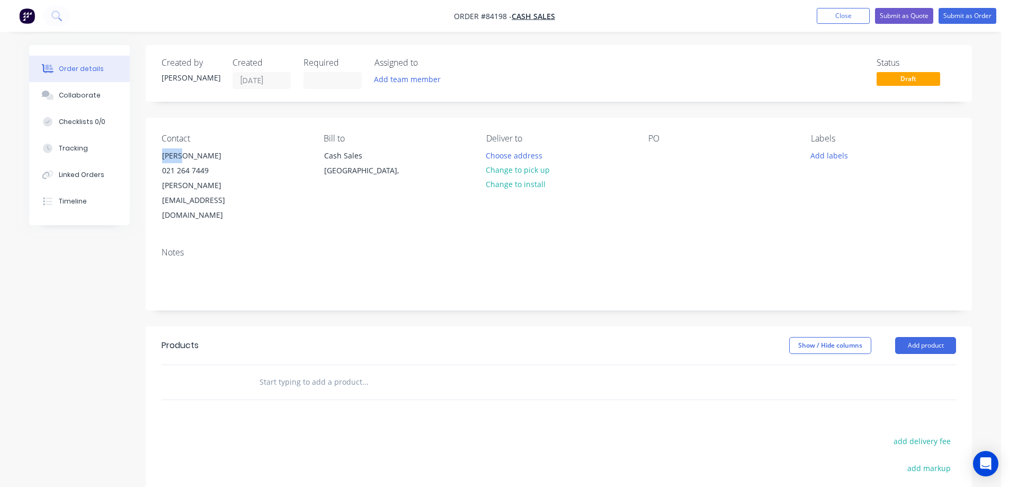
drag, startPoint x: 156, startPoint y: 154, endPoint x: 307, endPoint y: 149, distance: 151.1
click at [307, 149] on div "Contact Reece 021 264 7449 reece@impel.co.nz Bill to Cash Sales Auckland, Deliv…" at bounding box center [559, 178] width 827 height 121
copy div "[PERSON_NAME]"
click at [652, 155] on div at bounding box center [657, 155] width 17 height 15
paste div
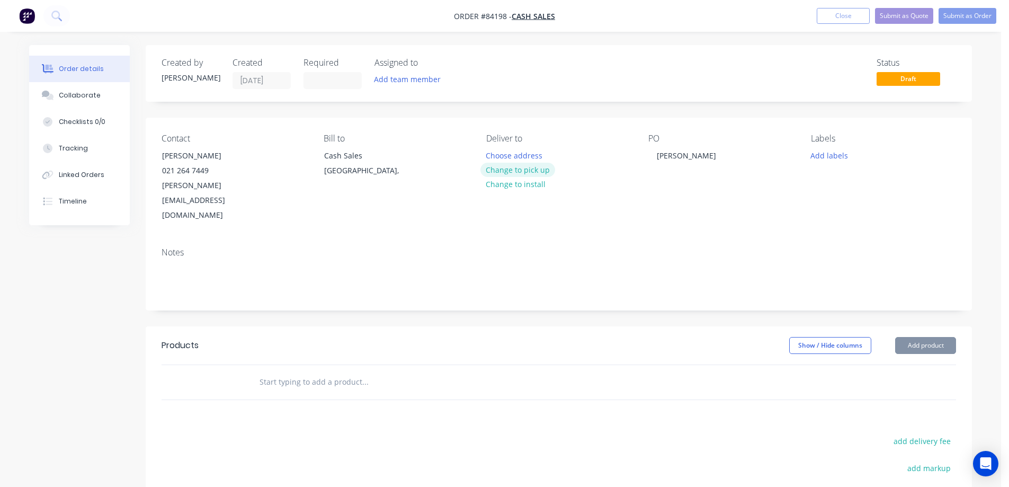
click at [541, 167] on button "Change to pick up" at bounding box center [518, 170] width 75 height 14
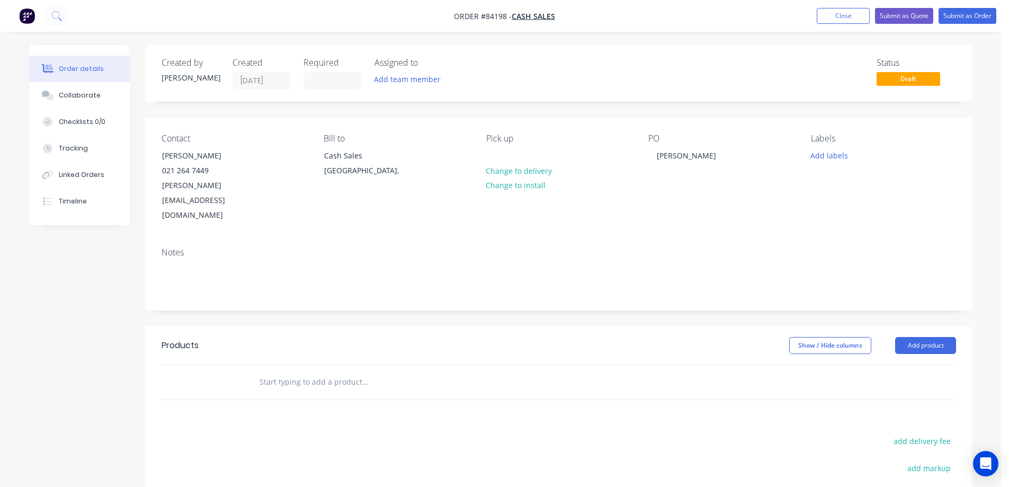
click at [403, 371] on input "text" at bounding box center [365, 381] width 212 height 21
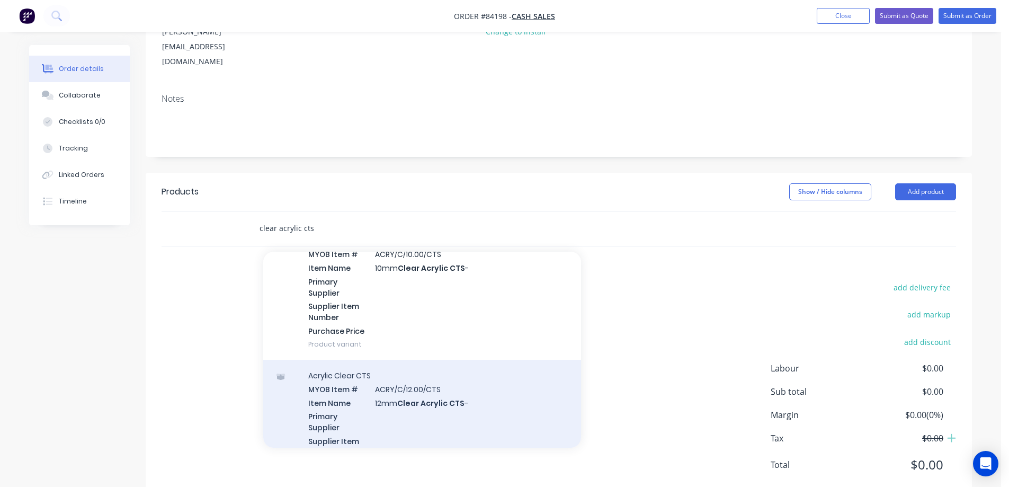
scroll to position [848, 0]
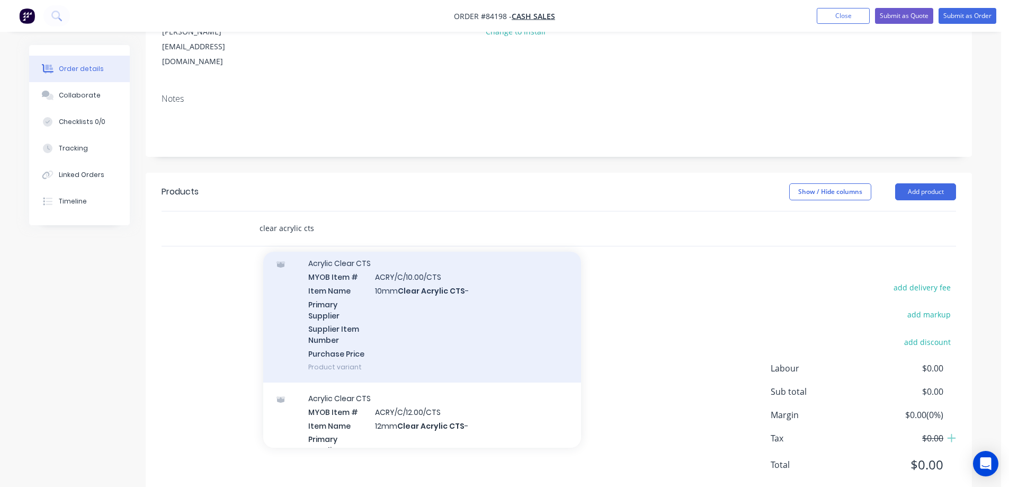
type input "clear acrylic cts"
click at [366, 314] on div "Acrylic Clear CTS MYOB Item # ACRY/C/10.00/CTS Item Name 10mm Clear Acrylic CTS…" at bounding box center [422, 314] width 318 height 135
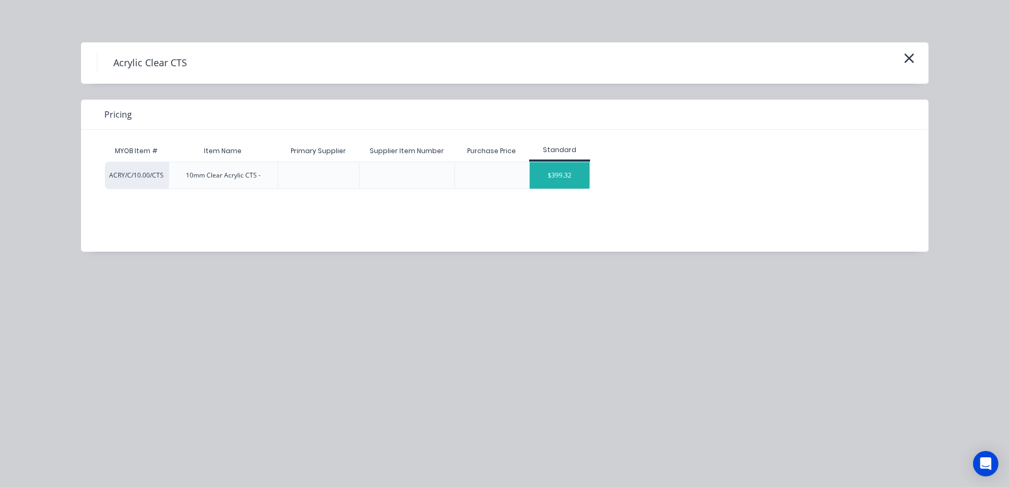
click at [564, 188] on div "$399.32" at bounding box center [560, 175] width 60 height 26
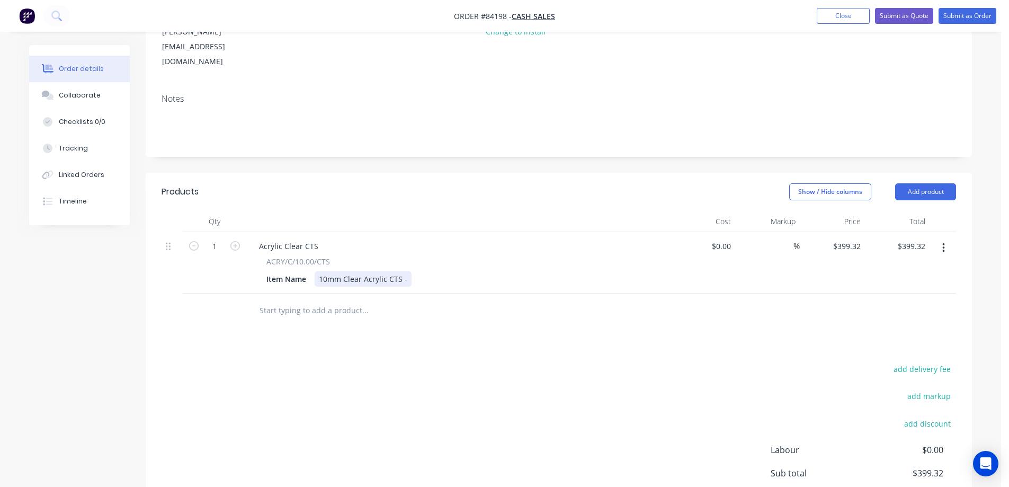
click at [405, 271] on div "10mm Clear Acrylic CTS -" at bounding box center [363, 278] width 97 height 15
click at [839, 238] on input "399.32" at bounding box center [848, 245] width 33 height 15
type input "$66.68"
click at [831, 255] on div "$66.68 66.68" at bounding box center [832, 262] width 65 height 61
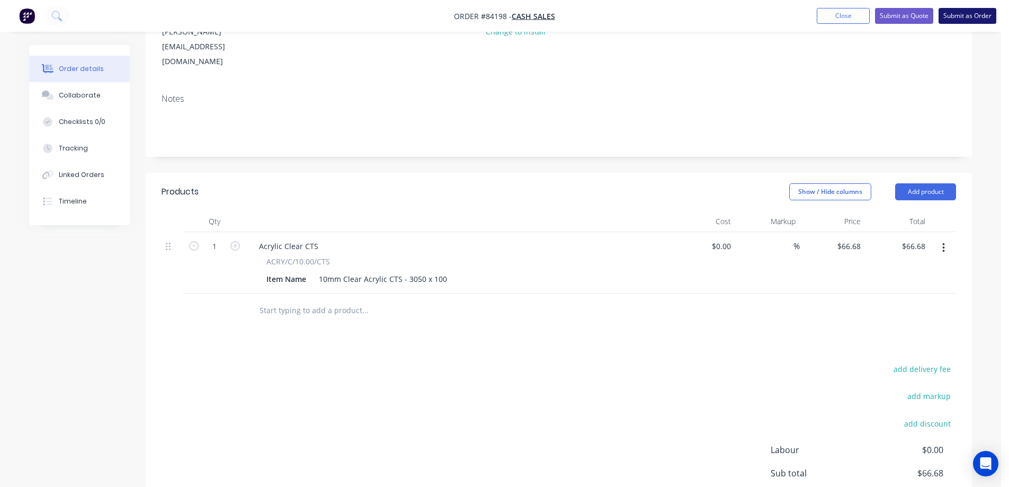
click at [994, 12] on button "Submit as Order" at bounding box center [968, 16] width 58 height 16
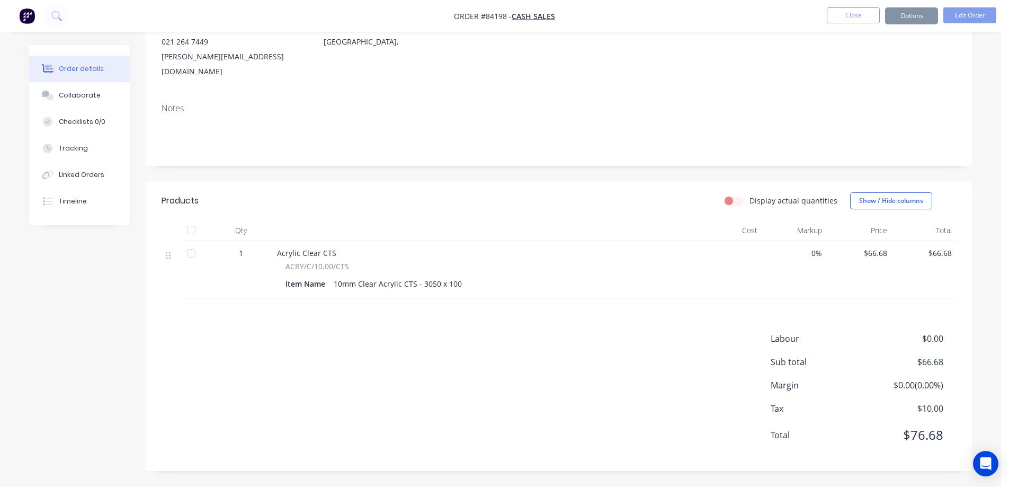
scroll to position [0, 0]
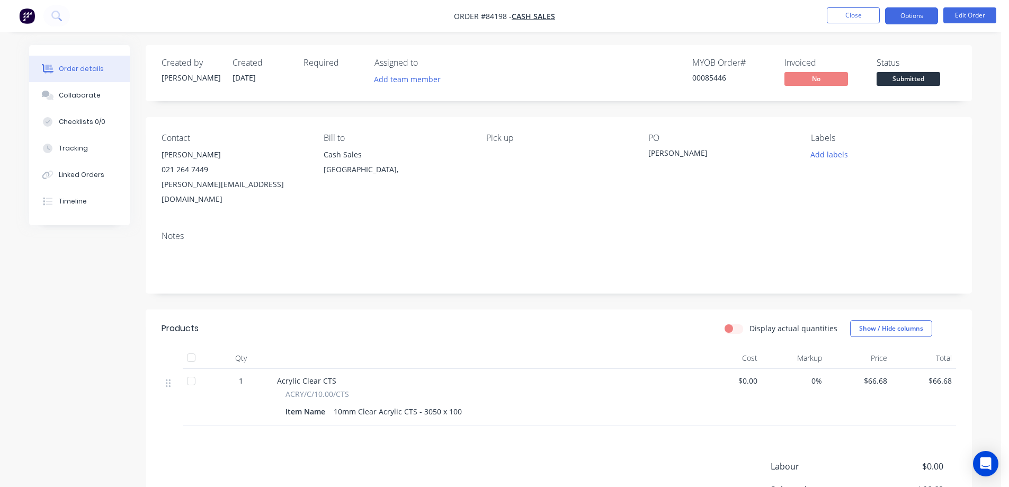
click at [931, 12] on button "Options" at bounding box center [911, 15] width 53 height 17
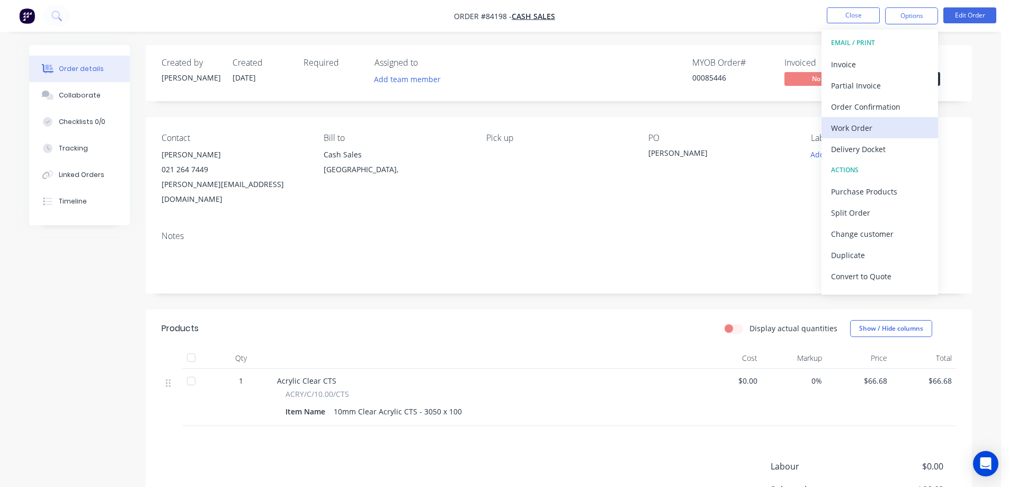
click at [856, 125] on div "Work Order" at bounding box center [879, 127] width 97 height 15
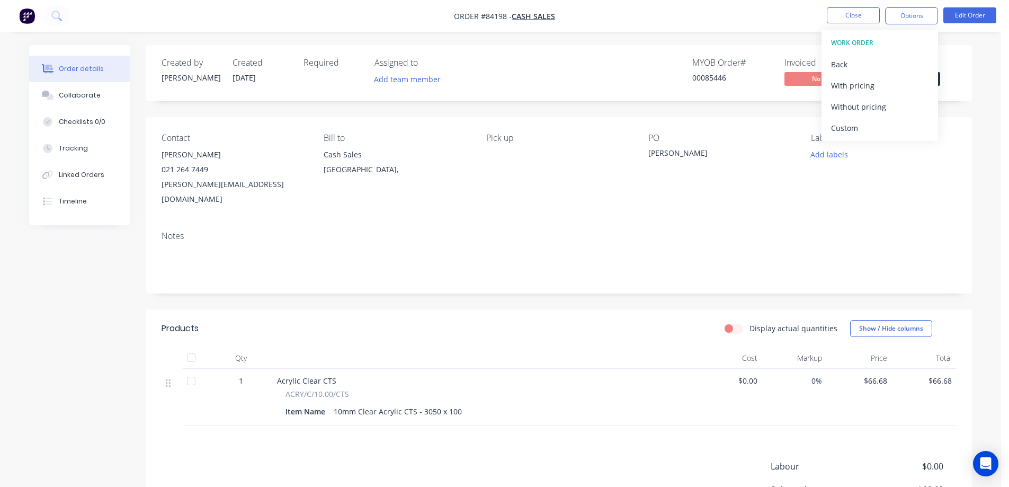
click at [855, 108] on div "Without pricing" at bounding box center [879, 106] width 97 height 15
click at [263, 127] on div "Contact Reece 021 264 7449 reece@impel.co.nz Bill to Cash Sales Auckland, Pick …" at bounding box center [559, 169] width 827 height 105
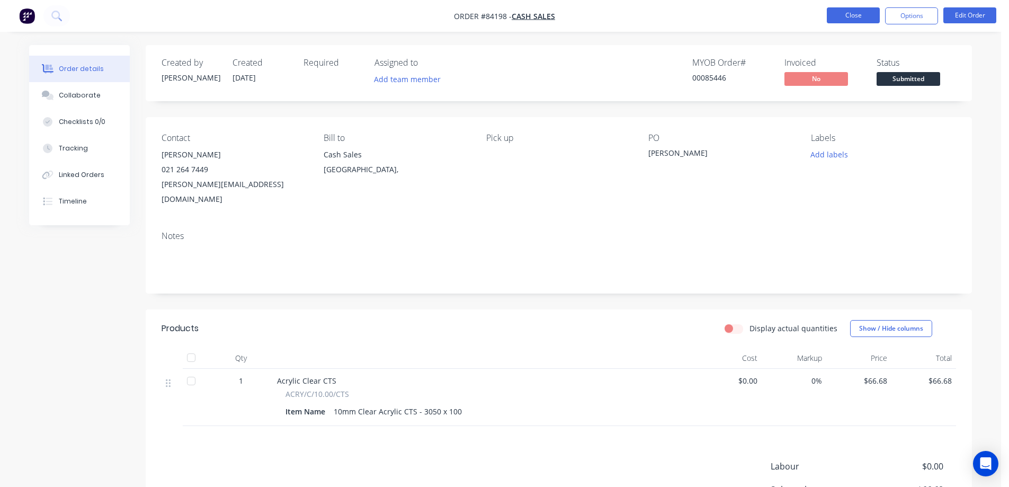
click at [865, 14] on button "Close" at bounding box center [853, 15] width 53 height 16
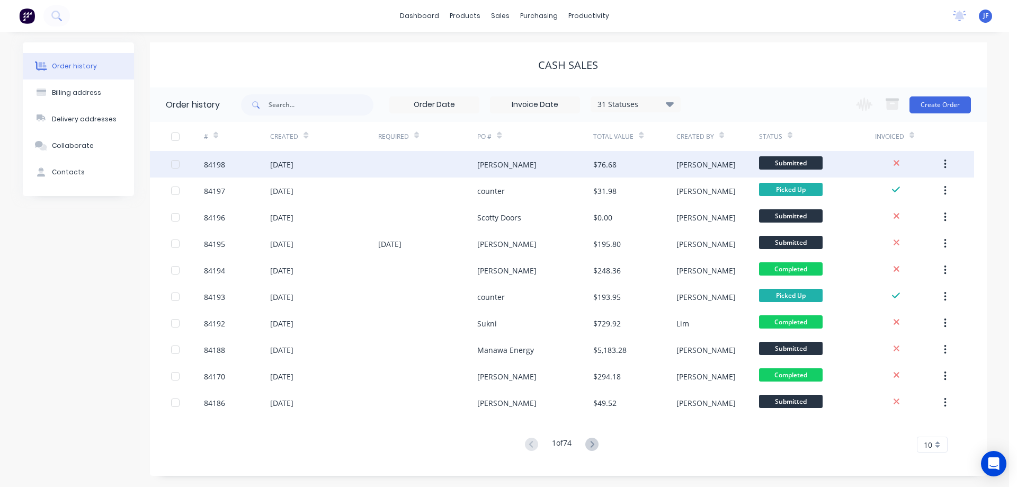
click at [443, 163] on div at bounding box center [428, 164] width 100 height 26
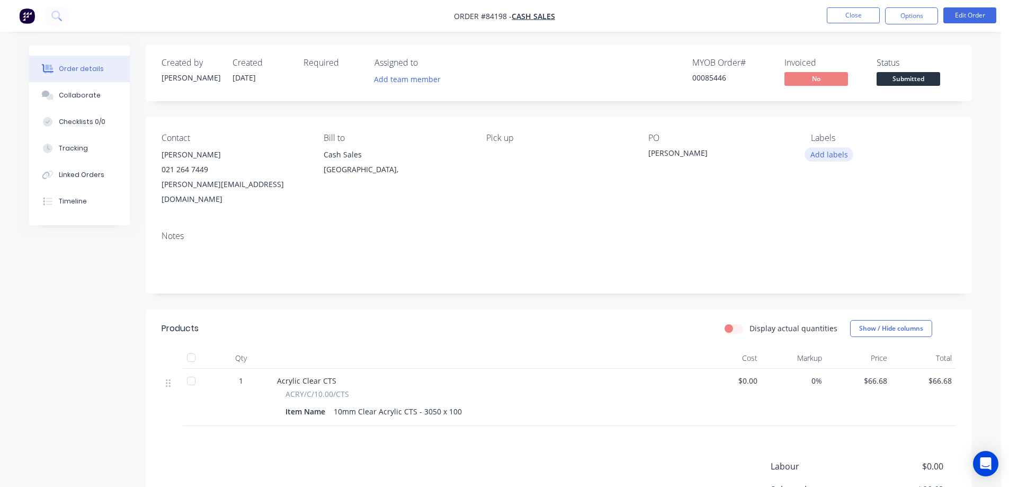
click at [834, 150] on button "Add labels" at bounding box center [829, 154] width 49 height 14
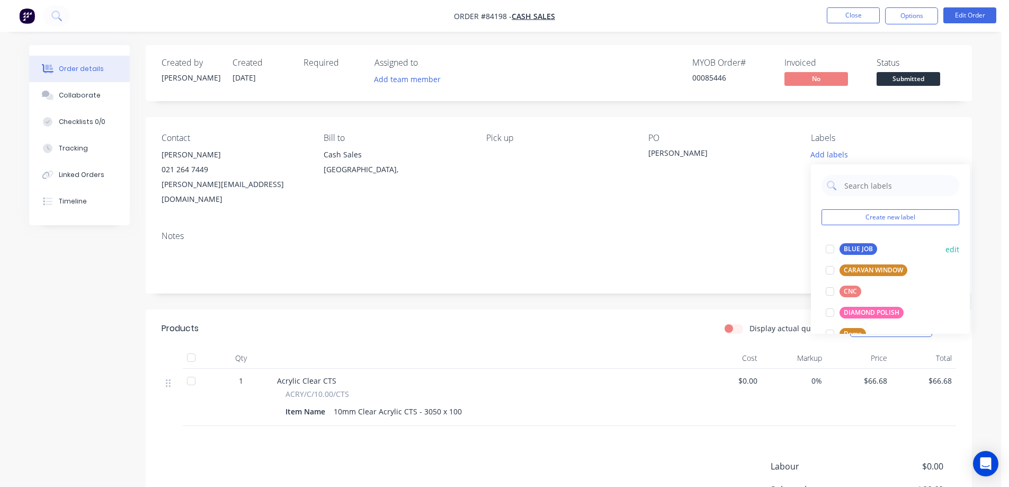
click at [840, 245] on div at bounding box center [830, 248] width 21 height 21
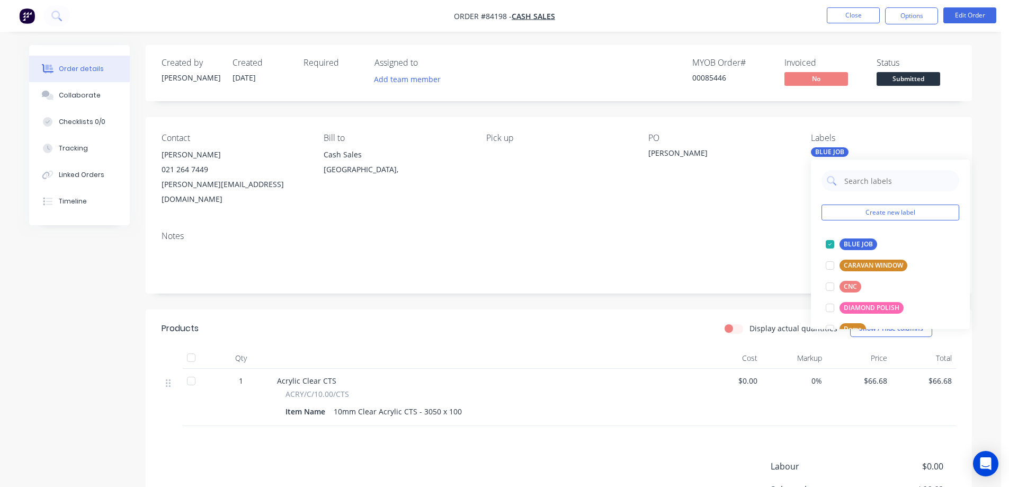
click at [744, 156] on div "[PERSON_NAME]" at bounding box center [715, 154] width 132 height 15
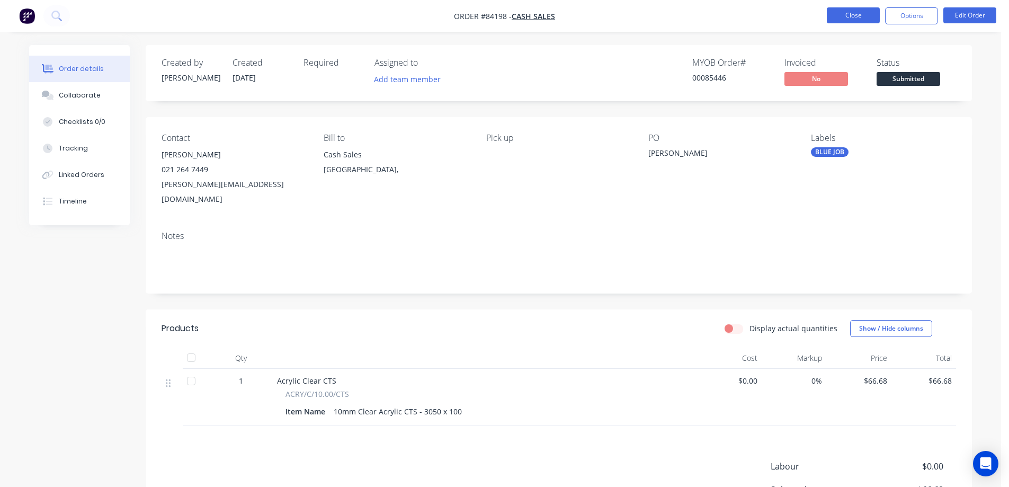
click at [853, 14] on button "Close" at bounding box center [853, 15] width 53 height 16
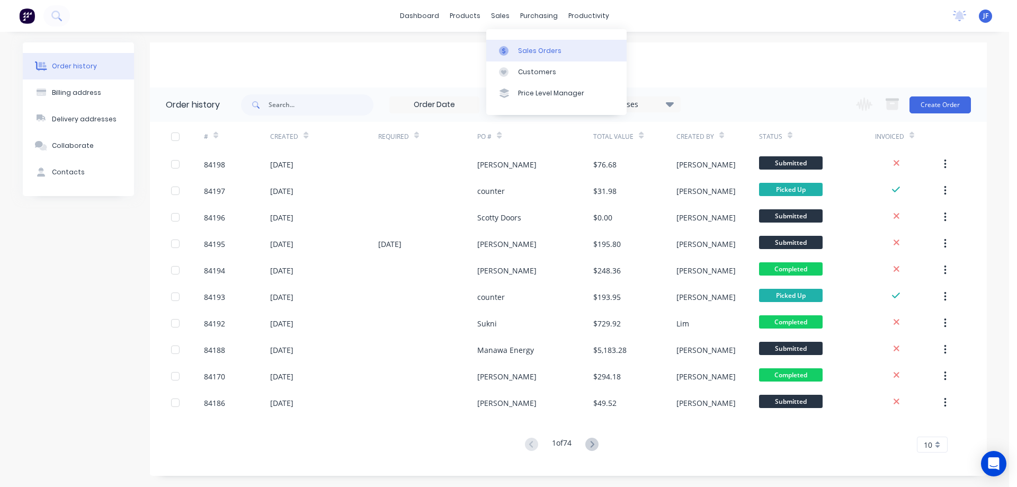
click at [520, 46] on div "Sales Orders" at bounding box center [539, 51] width 43 height 10
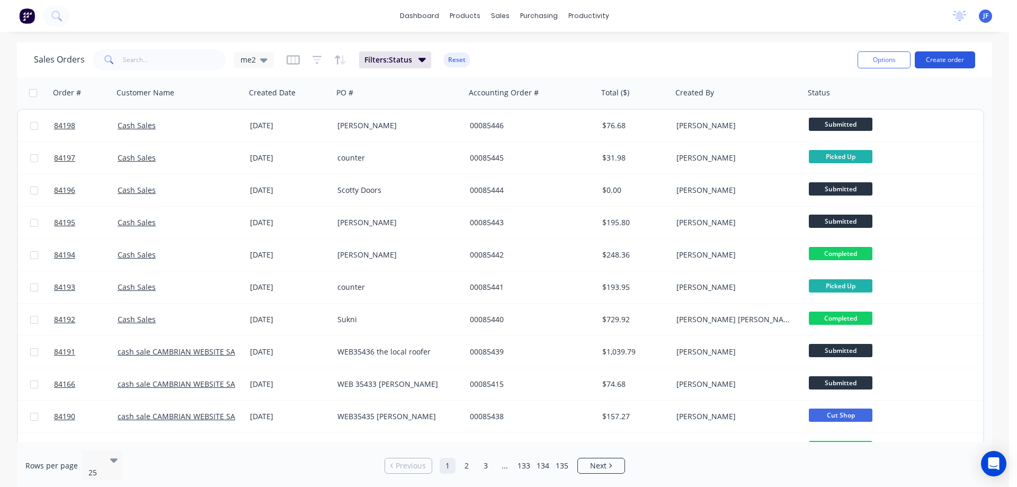
click at [964, 61] on button "Create order" at bounding box center [945, 59] width 60 height 17
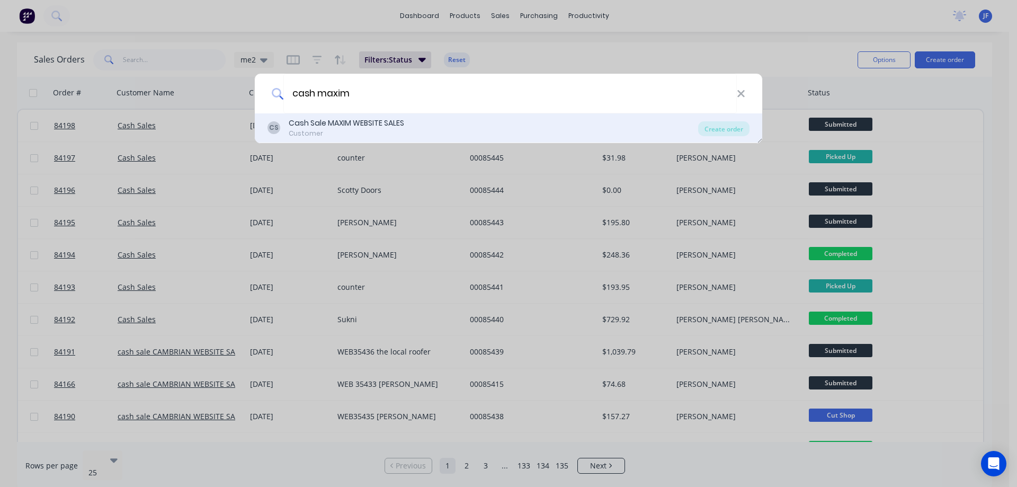
type input "cash maxim"
click at [363, 120] on div "Cash Sale MAXIM WEBSITE SALES" at bounding box center [347, 123] width 116 height 11
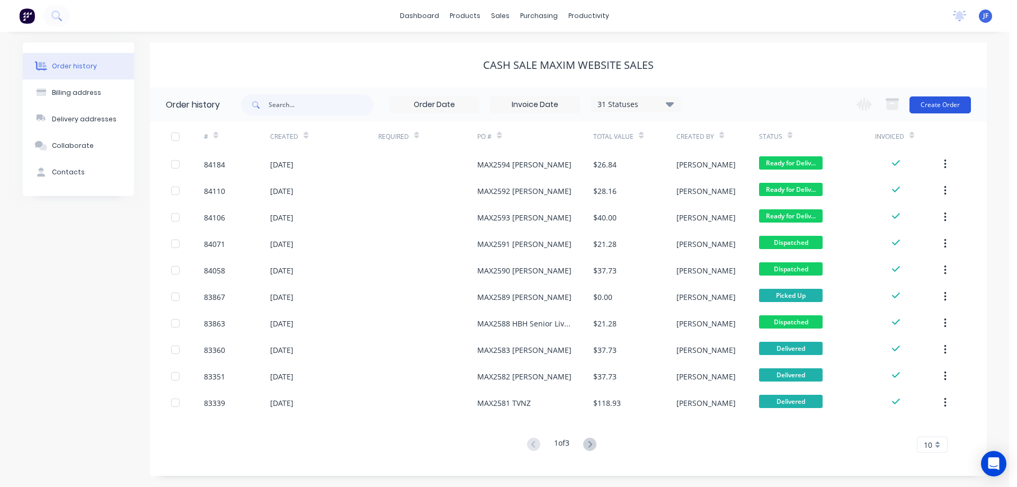
click at [944, 101] on button "Create Order" at bounding box center [940, 104] width 61 height 17
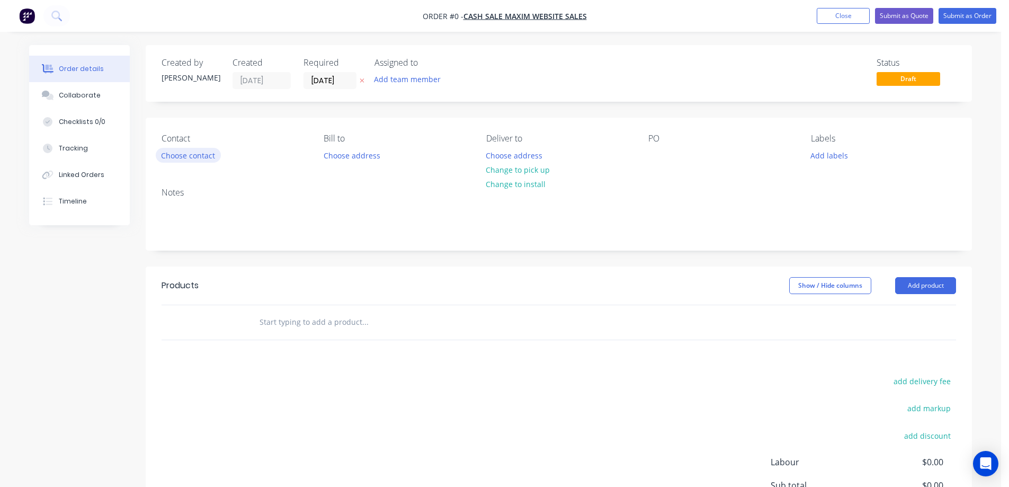
click at [210, 156] on button "Choose contact" at bounding box center [188, 155] width 65 height 14
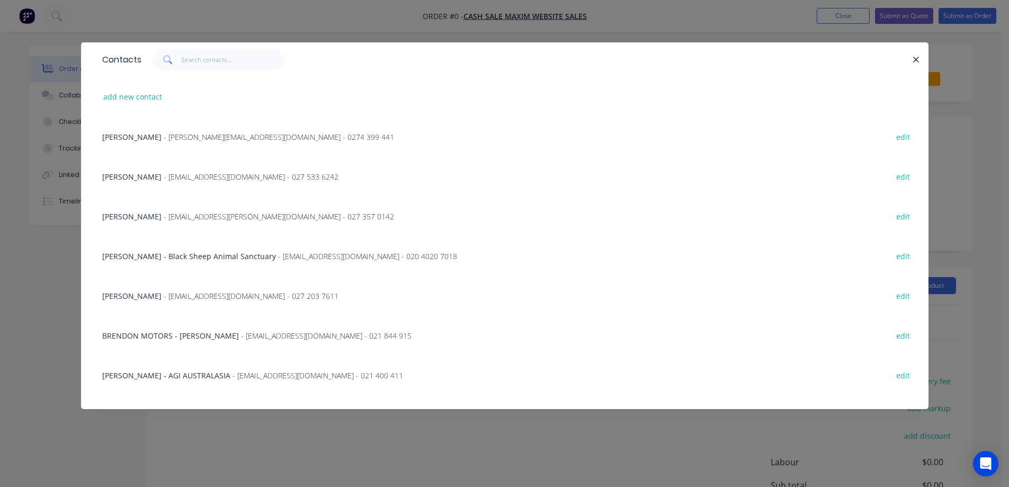
click at [184, 37] on div "Contacts add new contact Sandra Jack - sandra.slj@gmail.com - 0274 399 441 edit…" at bounding box center [504, 243] width 1009 height 487
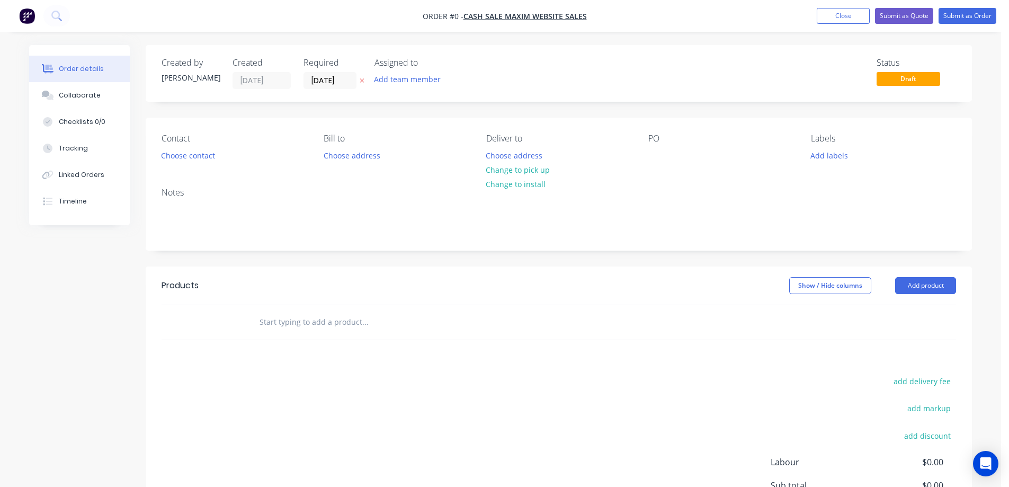
click at [362, 77] on icon at bounding box center [362, 80] width 5 height 6
click at [191, 154] on button "Choose contact" at bounding box center [188, 155] width 65 height 14
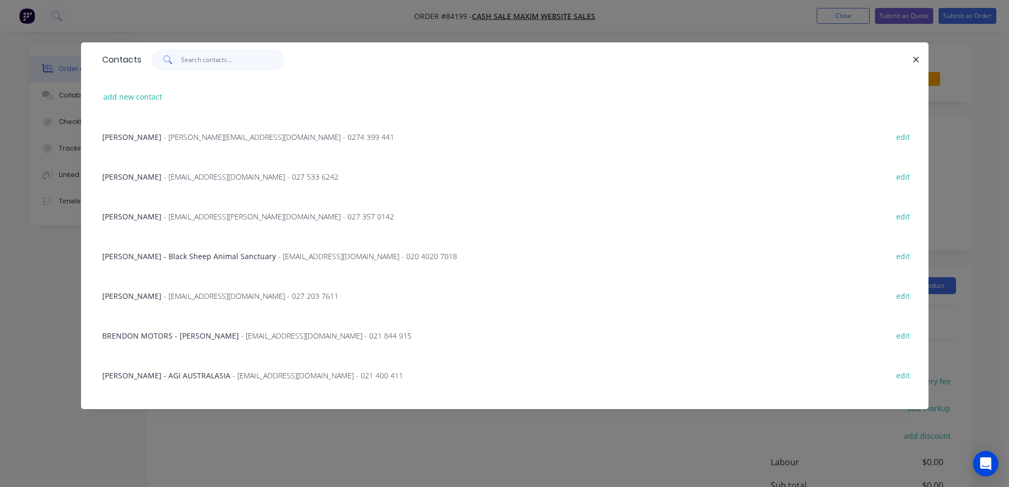
click at [215, 66] on input "text" at bounding box center [232, 59] width 103 height 21
paste input "Maren Schreiber"
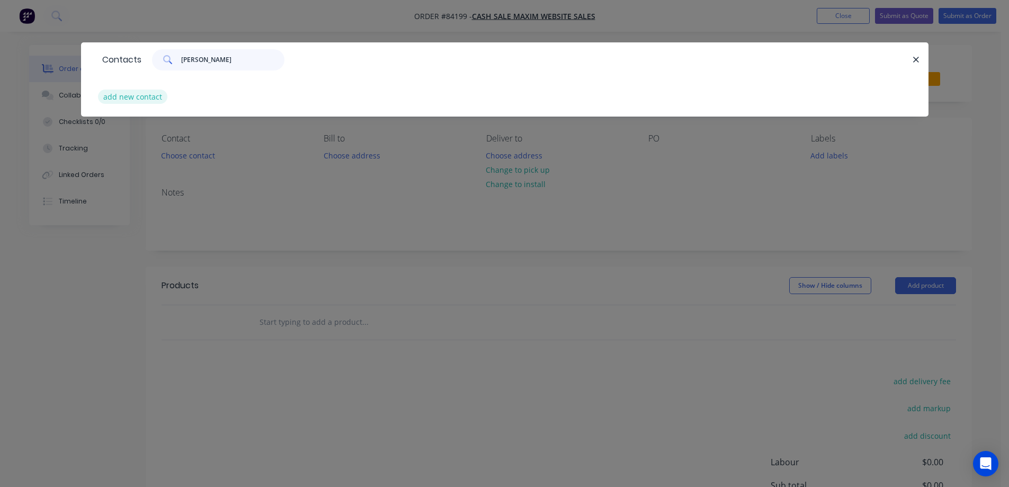
type input "Maren Schreiber"
click at [152, 95] on button "add new contact" at bounding box center [133, 97] width 70 height 14
select select "NZ"
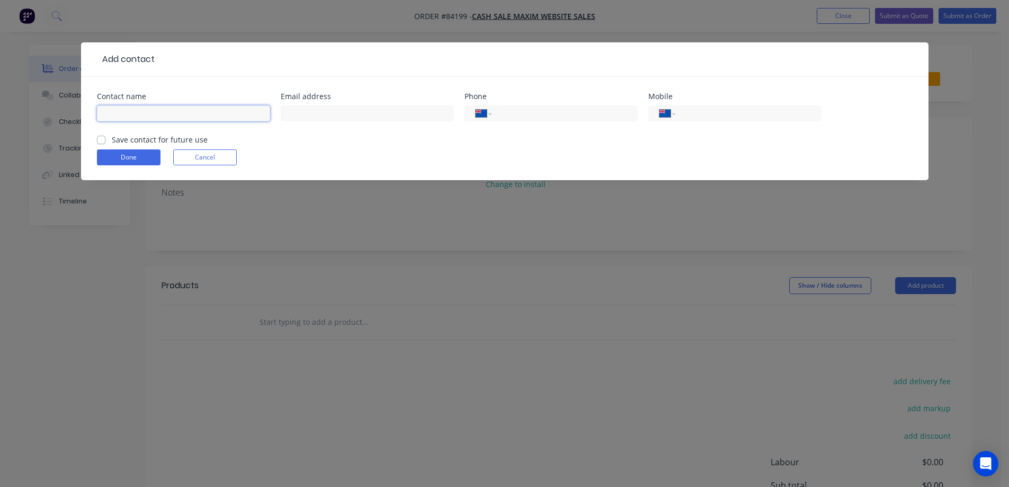
click at [153, 114] on input "text" at bounding box center [183, 113] width 173 height 16
paste input "Maren Schreiber"
type input "Maren Schreiber"
click at [149, 144] on label "Save contact for future use" at bounding box center [160, 139] width 96 height 11
click at [105, 144] on input "Save contact for future use" at bounding box center [101, 139] width 8 height 10
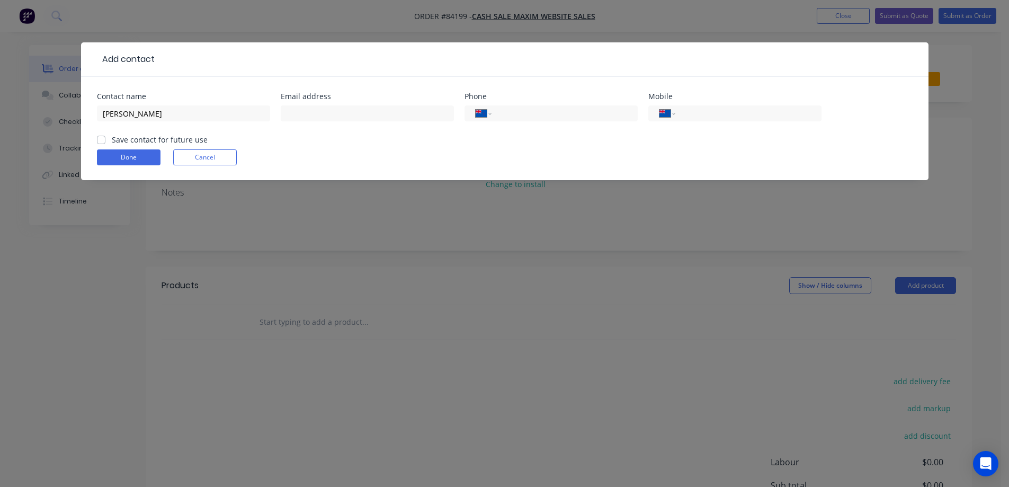
checkbox input "true"
click at [312, 109] on input "text" at bounding box center [367, 113] width 173 height 16
paste input "schreiber.m@protonmail.com"
type input "schreiber.m@protonmail.com"
click at [703, 113] on input "tel" at bounding box center [746, 114] width 127 height 12
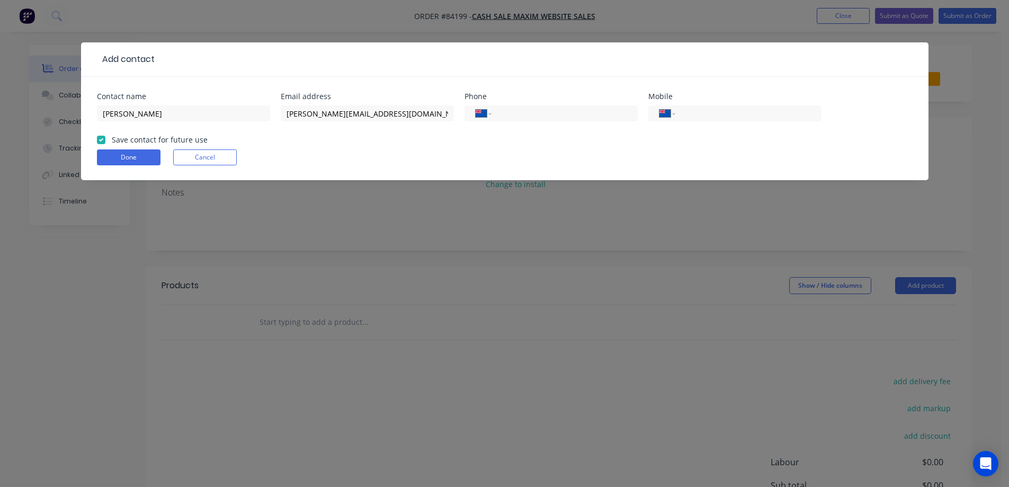
paste input "0274 943 464"
type input "0274 943 464"
click at [157, 154] on button "Done" at bounding box center [129, 157] width 64 height 16
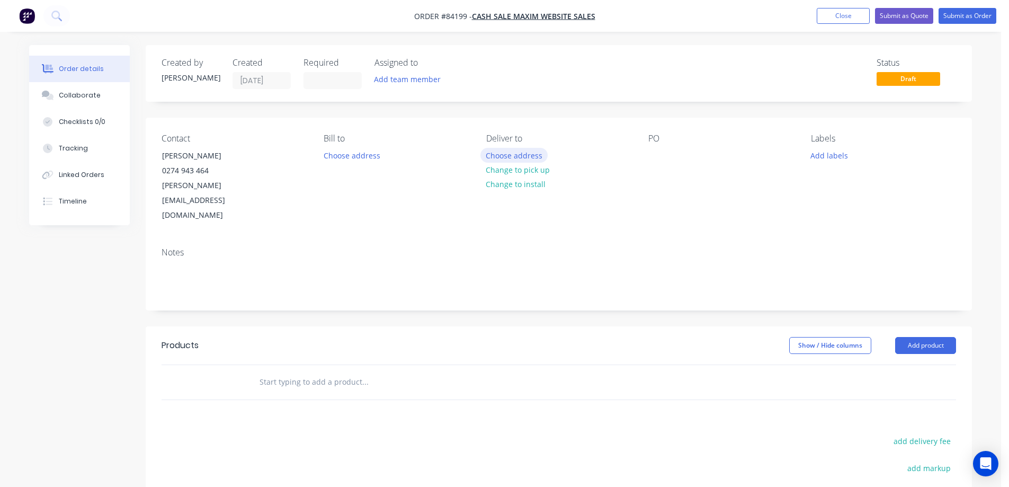
click at [534, 152] on button "Choose address" at bounding box center [515, 155] width 68 height 14
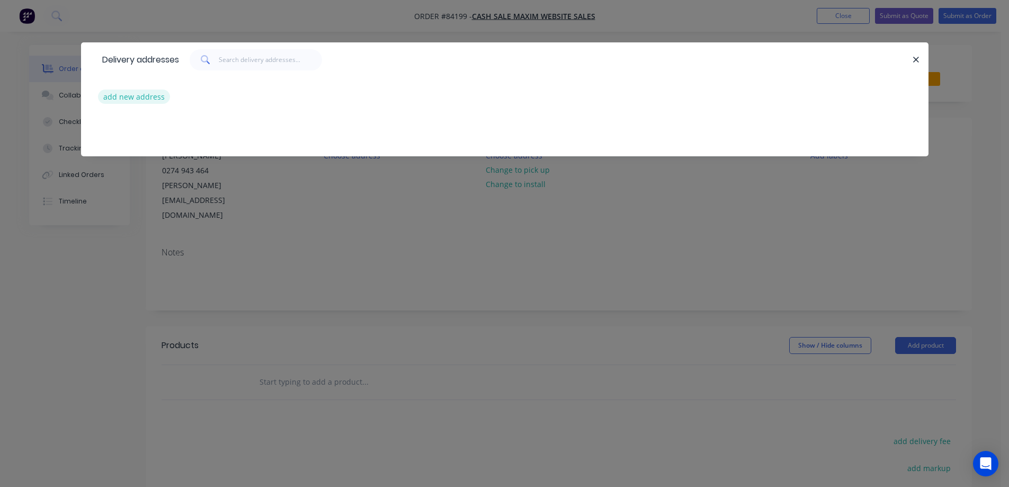
click at [140, 96] on button "add new address" at bounding box center [134, 97] width 73 height 14
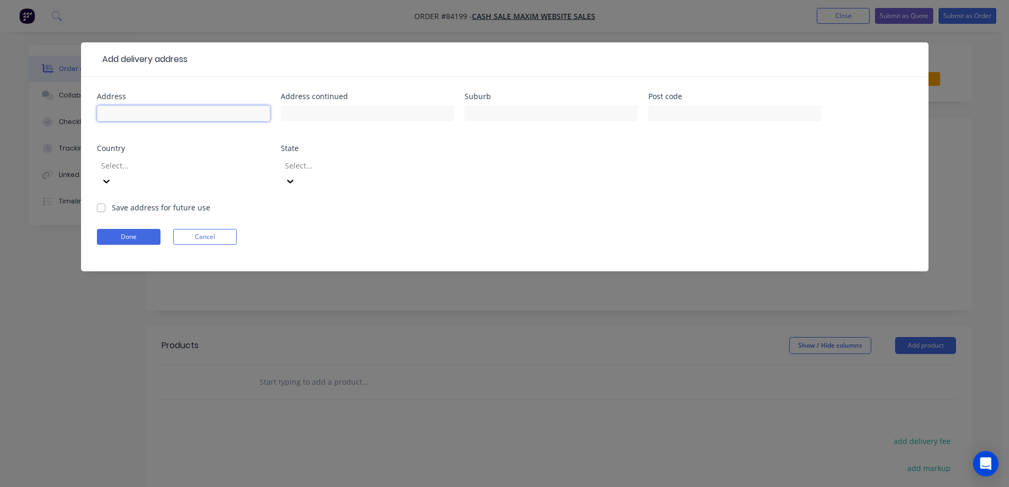
click at [150, 113] on input "text" at bounding box center [183, 113] width 173 height 16
paste input "9 Tarata St"
type input "9 Tarata St"
drag, startPoint x: 308, startPoint y: 114, endPoint x: 341, endPoint y: 116, distance: 32.9
click at [319, 115] on input "text" at bounding box center [367, 113] width 173 height 16
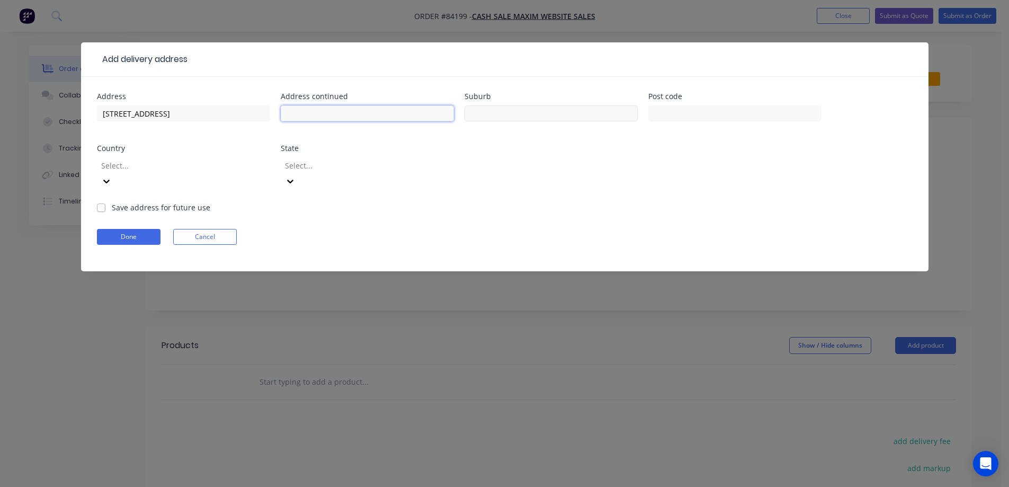
paste input "Mount Eden"
type input "Mount Eden"
click at [499, 112] on input "text" at bounding box center [551, 113] width 173 height 16
type input "AKL"
click at [685, 113] on input "text" at bounding box center [735, 113] width 173 height 16
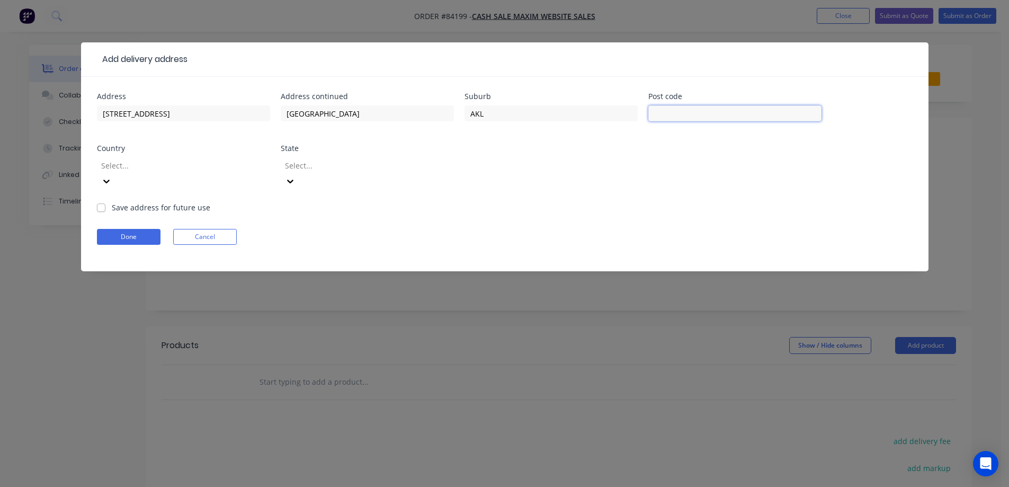
paste input "1024"
type input "1024"
click at [121, 229] on button "Done" at bounding box center [129, 237] width 64 height 16
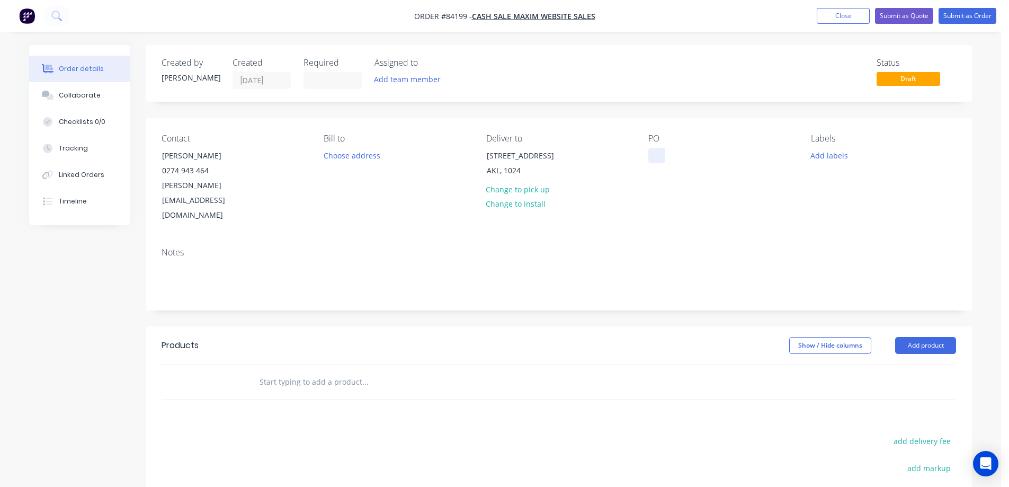
click at [650, 157] on div at bounding box center [657, 155] width 17 height 15
click at [317, 371] on input "text" at bounding box center [365, 381] width 212 height 21
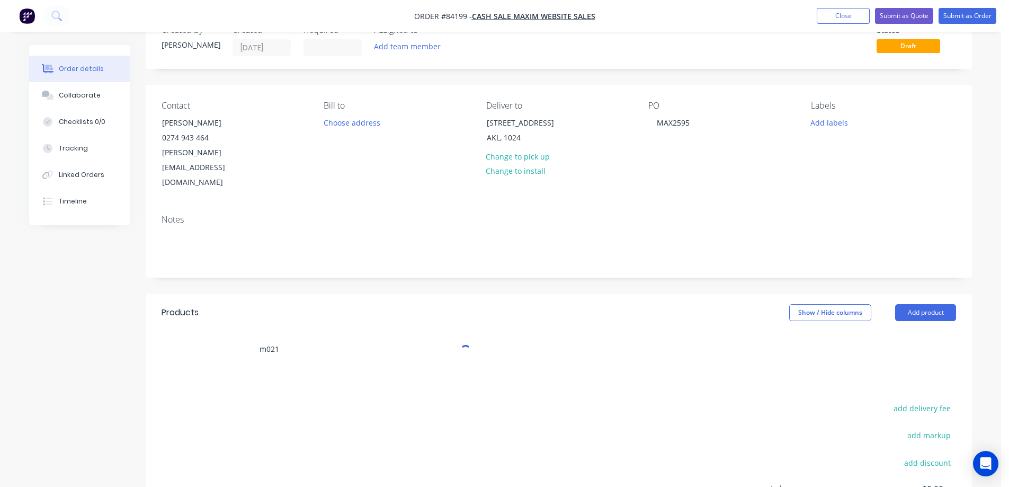
scroll to position [154, 0]
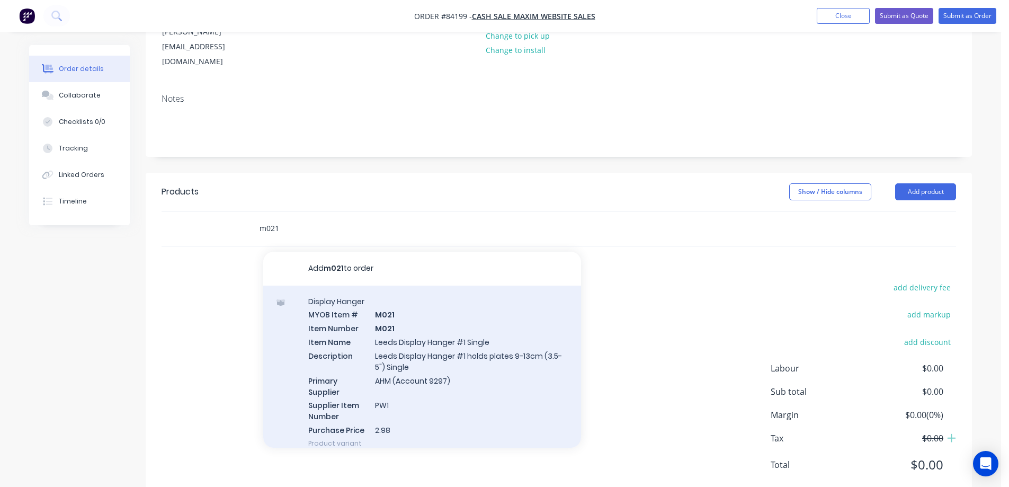
type input "m021"
click at [373, 346] on div "Display Hanger MYOB Item # M021 Item Number M021 Item Name Leeds Display Hanger…" at bounding box center [422, 372] width 318 height 173
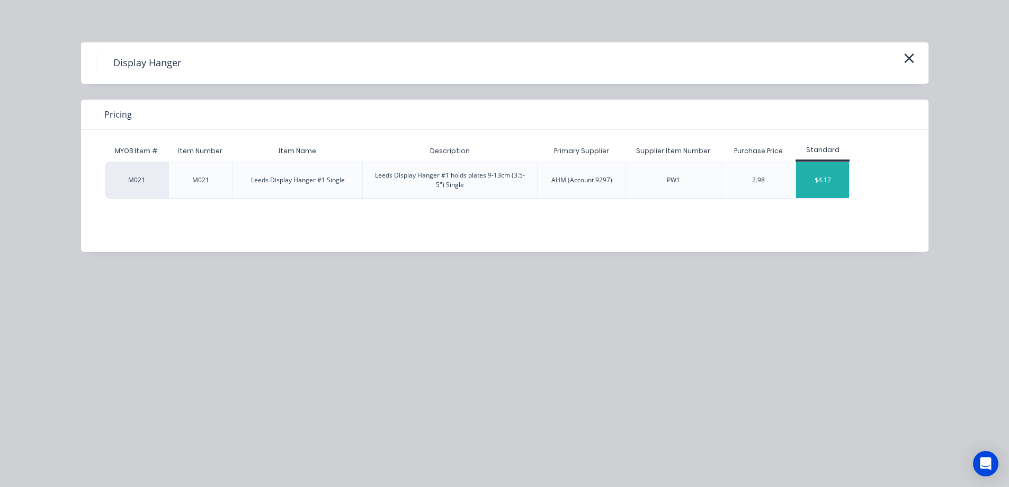
click at [820, 180] on div "$4.17" at bounding box center [822, 180] width 53 height 36
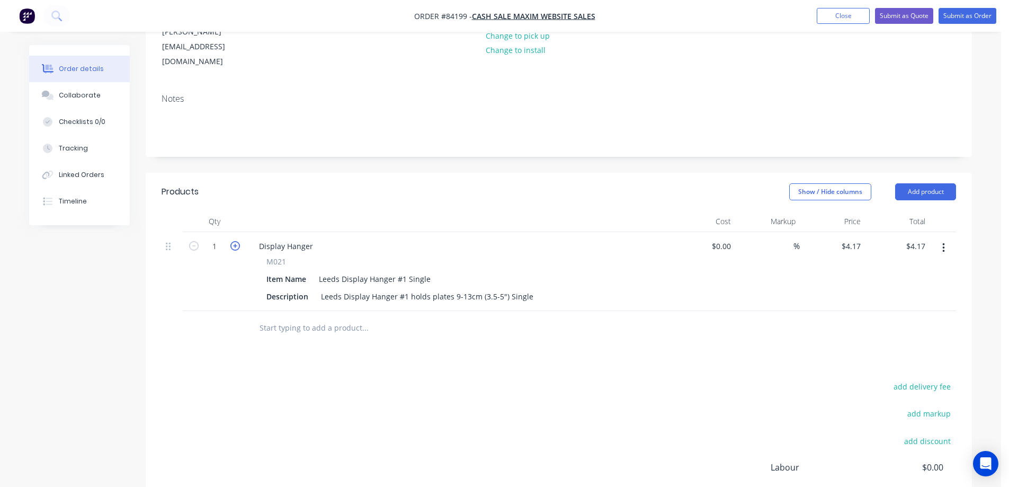
click at [234, 241] on icon "button" at bounding box center [235, 246] width 10 height 10
type input "2"
type input "$8.34"
click at [914, 379] on button "add delivery fee" at bounding box center [922, 386] width 68 height 14
type input "6"
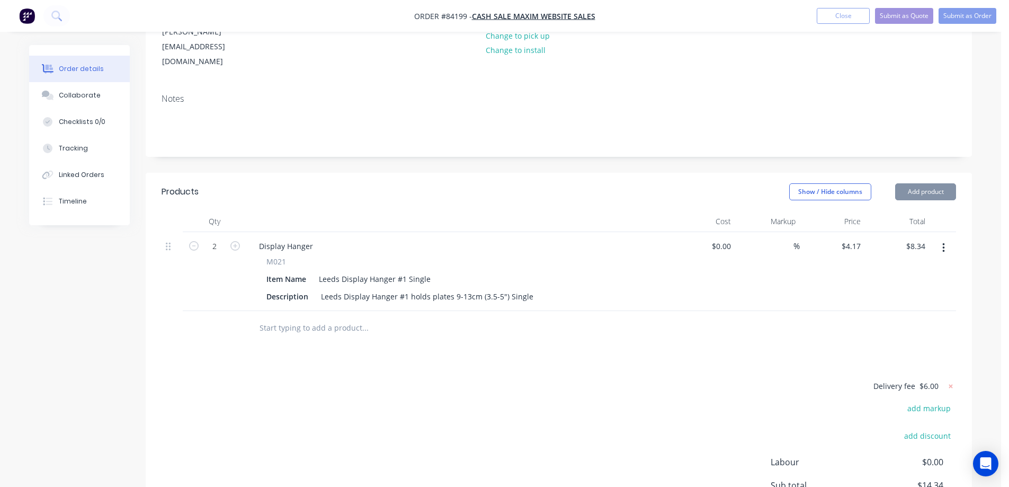
click at [547, 384] on div "Delivery fee $6.00 add markup add discount Labour $0.00 Sub total $14.34 Margin…" at bounding box center [559, 478] width 795 height 199
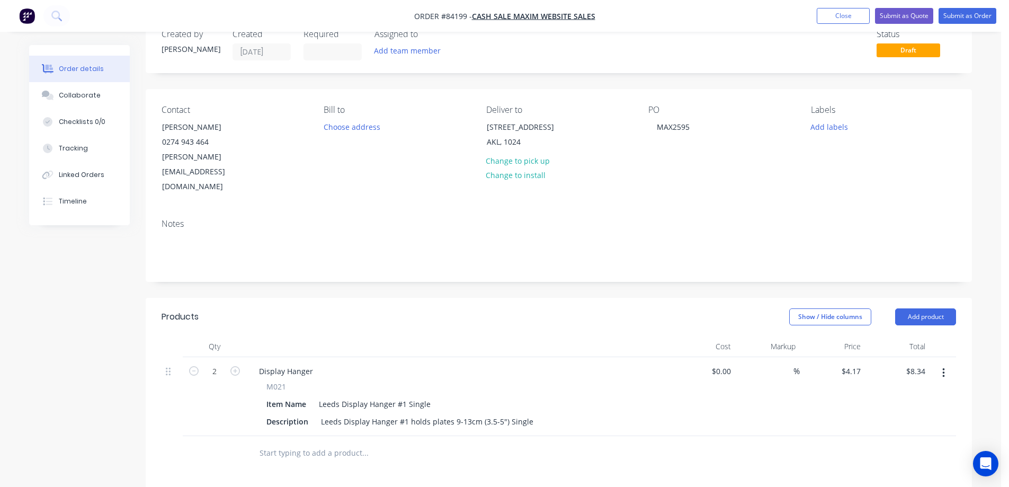
scroll to position [0, 0]
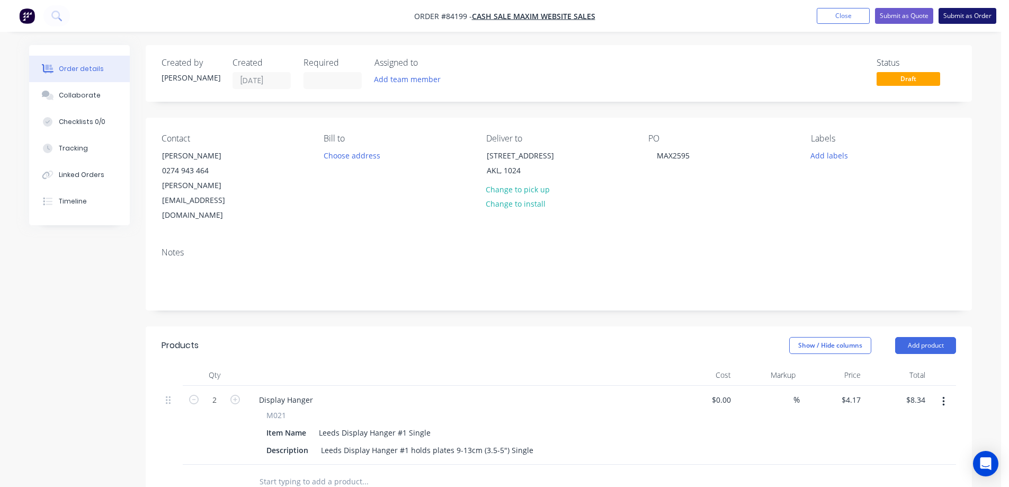
click at [959, 19] on button "Submit as Order" at bounding box center [968, 16] width 58 height 16
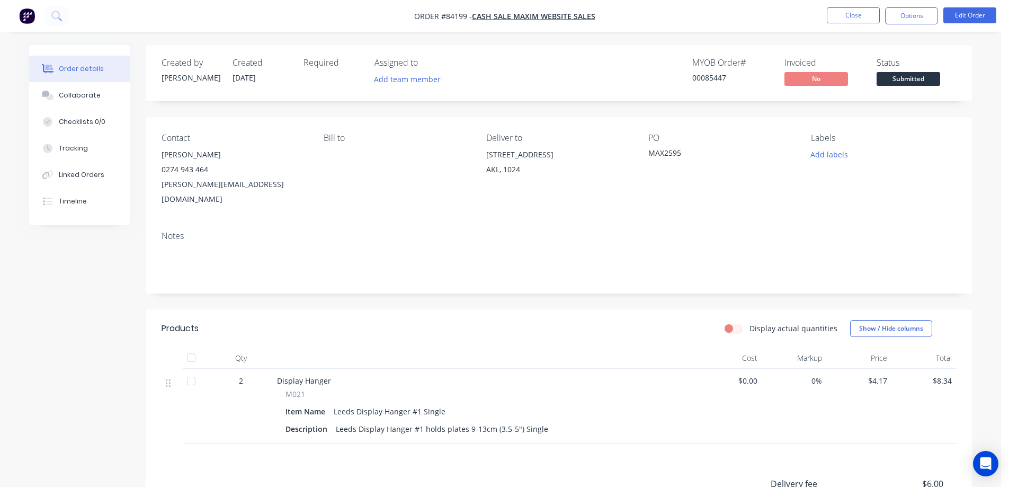
click at [724, 82] on div "00085447" at bounding box center [732, 77] width 79 height 11
copy div "00085447"
click at [737, 123] on div "Contact Maren Schreiber 0274 943 464 schreiber.m@protonmail.com Bill to Deliver…" at bounding box center [559, 169] width 827 height 105
drag, startPoint x: 161, startPoint y: 154, endPoint x: 267, endPoint y: 153, distance: 106.0
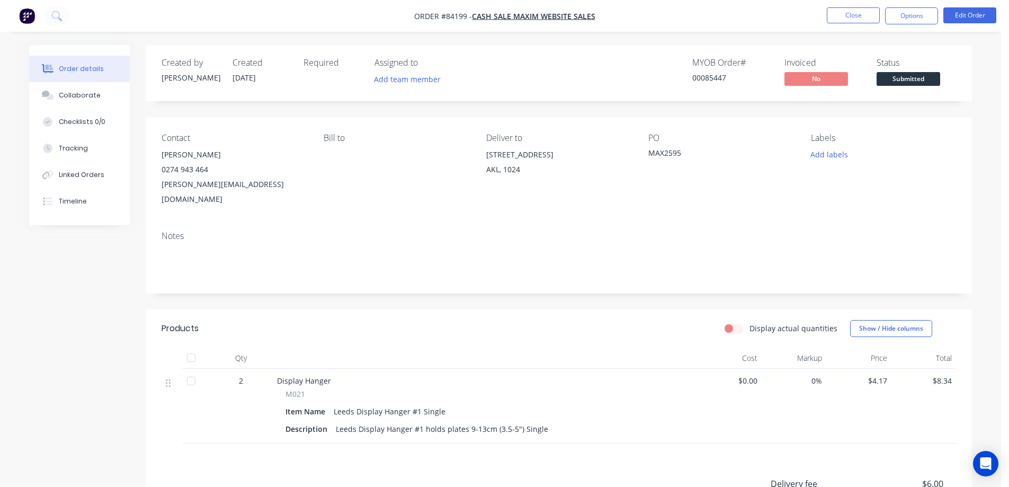
click at [267, 153] on div "Contact Maren Schreiber 0274 943 464 schreiber.m@protonmail.com Bill to Deliver…" at bounding box center [559, 169] width 827 height 105
copy div "Maren Schreiber"
click at [971, 15] on button "Edit Order" at bounding box center [970, 15] width 53 height 16
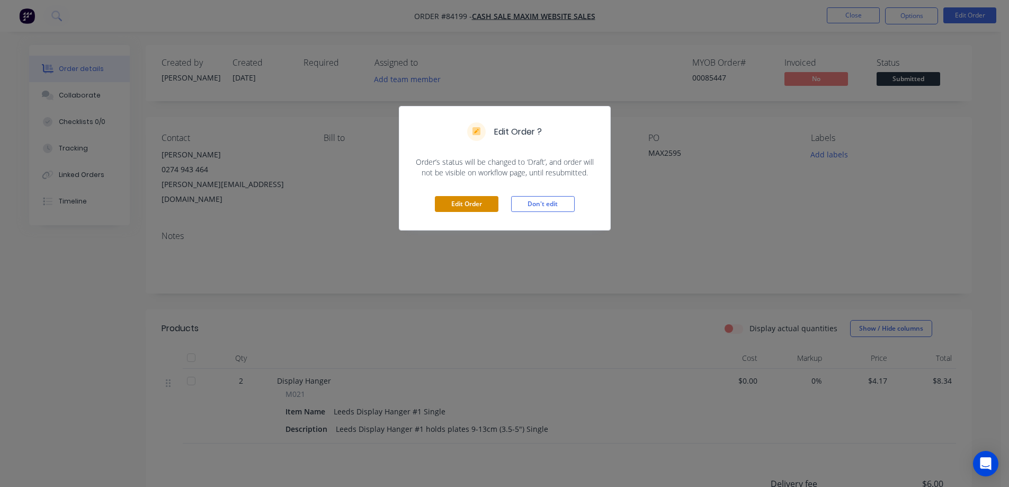
drag, startPoint x: 466, startPoint y: 200, endPoint x: 687, endPoint y: 166, distance: 223.0
click at [466, 200] on button "Edit Order" at bounding box center [467, 204] width 64 height 16
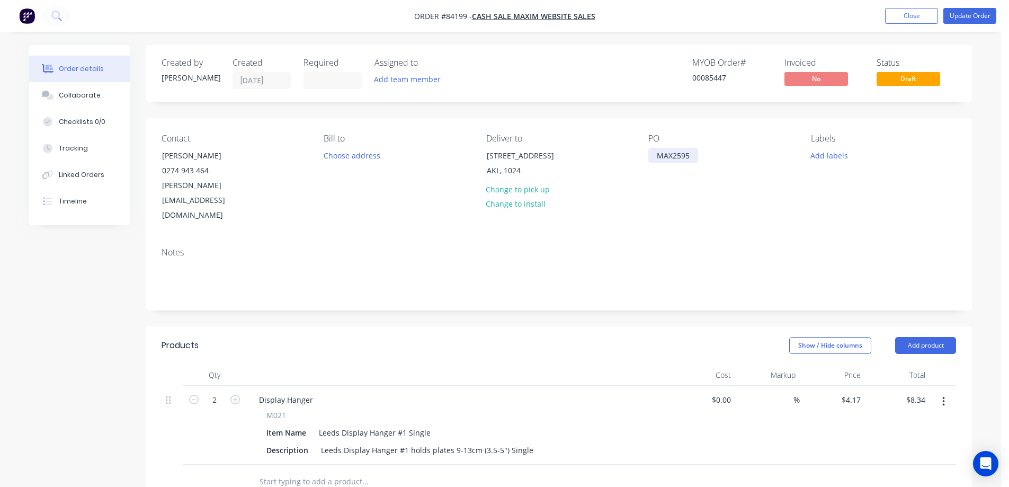
click at [689, 157] on div "MAX2595" at bounding box center [674, 155] width 50 height 15
click at [977, 11] on button "Update Order" at bounding box center [970, 16] width 53 height 16
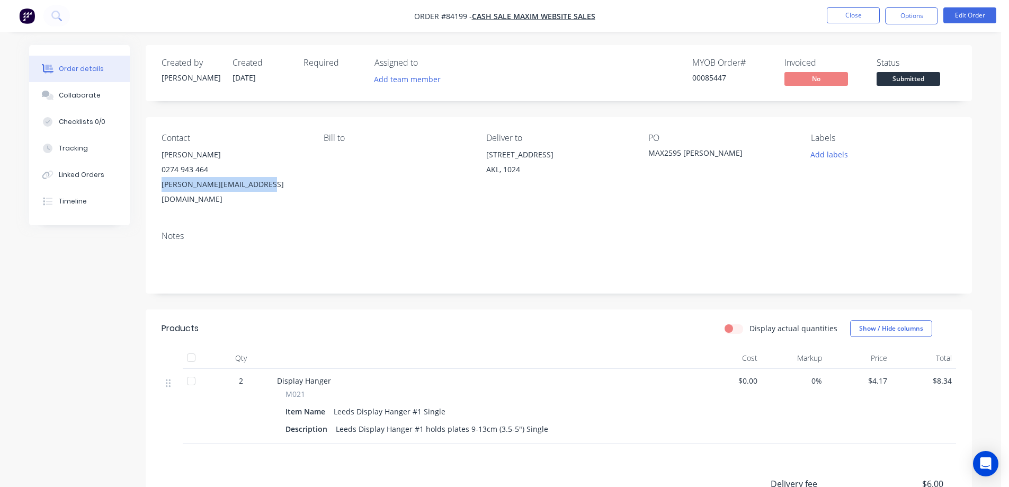
drag, startPoint x: 171, startPoint y: 183, endPoint x: 594, endPoint y: 109, distance: 429.8
click at [307, 184] on div "Contact Maren Schreiber 0274 943 464 schreiber.m@protonmail.com Bill to Deliver…" at bounding box center [559, 169] width 827 height 105
copy div "schreiber.m@protonmail.com"
click at [915, 15] on button "Options" at bounding box center [911, 15] width 53 height 17
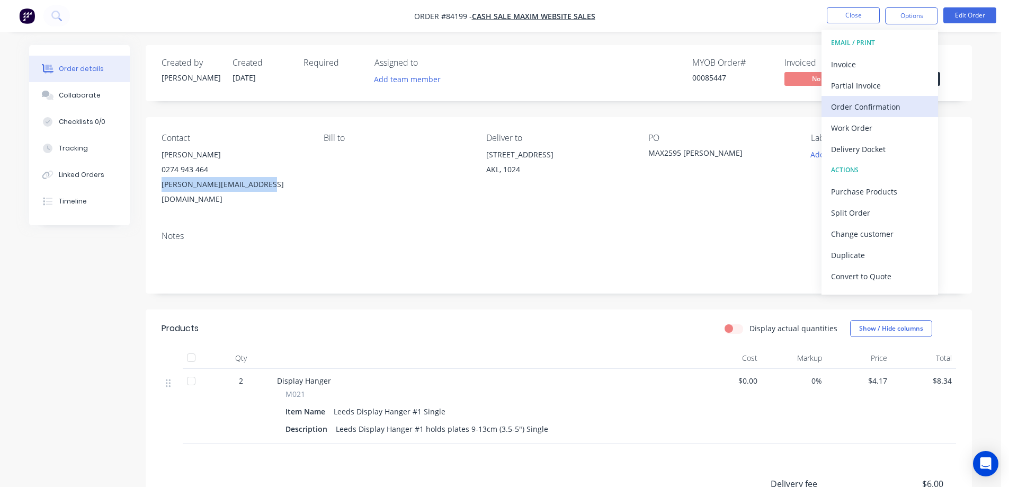
click at [859, 111] on div "Order Confirmation" at bounding box center [879, 106] width 97 height 15
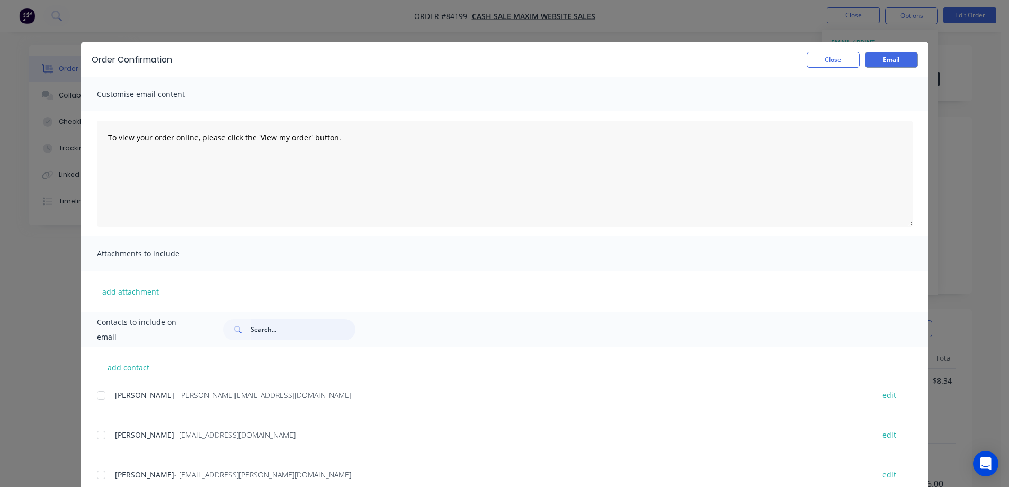
click at [320, 322] on input "text" at bounding box center [303, 329] width 105 height 21
paste input "schreiber.m@protonmail.com"
type input "schreiber.m@protonmail.com"
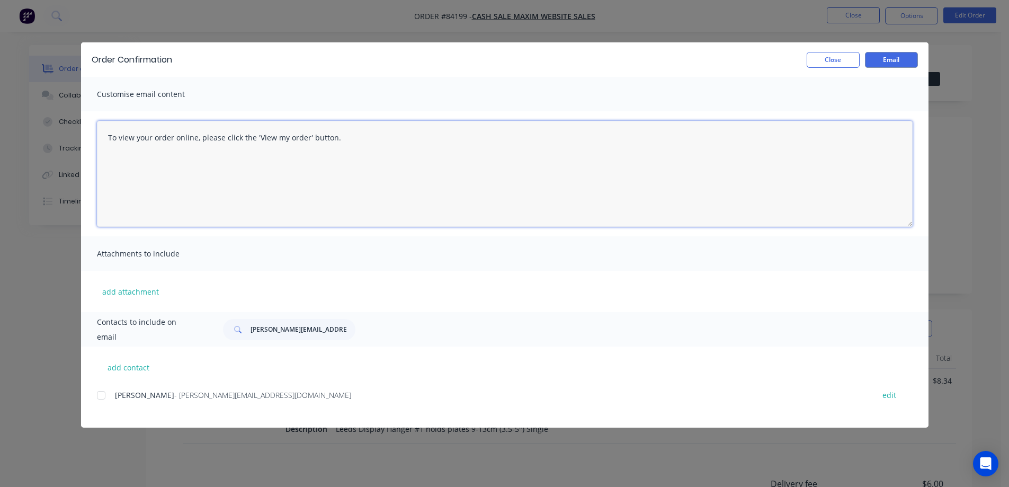
click at [218, 187] on textarea "To view your order online, please click the 'View my order' button." at bounding box center [505, 174] width 816 height 106
click at [103, 395] on div at bounding box center [101, 395] width 21 height 21
click at [239, 148] on textarea "To view your order online, please click the 'View my order' button." at bounding box center [505, 174] width 816 height 106
paste textarea "schreiber.m@protonmail.com"
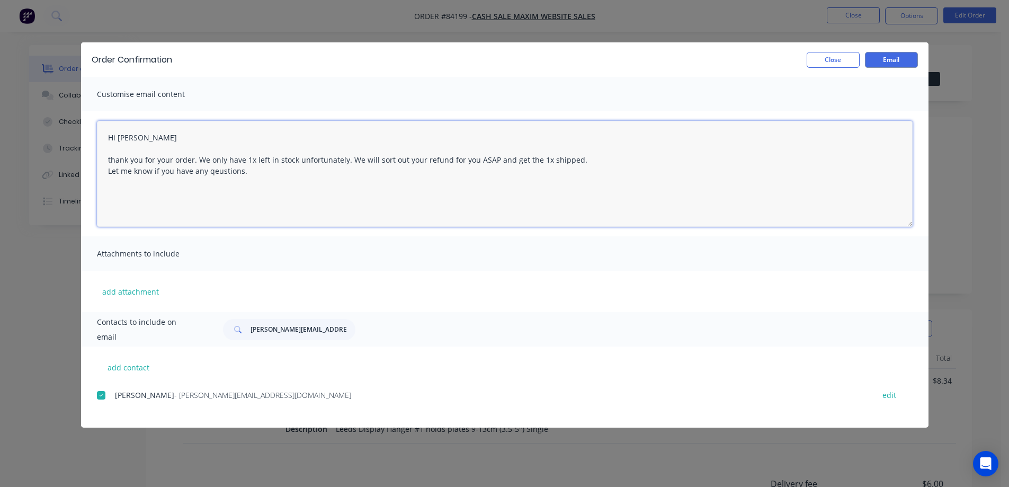
click at [216, 173] on textarea "Hi Maren thank you for your order. We only have 1x left in stock unfortunately.…" at bounding box center [505, 174] width 816 height 106
type textarea "Hi Maren thank you for your order. We only have 1x left in stock unfortunately.…"
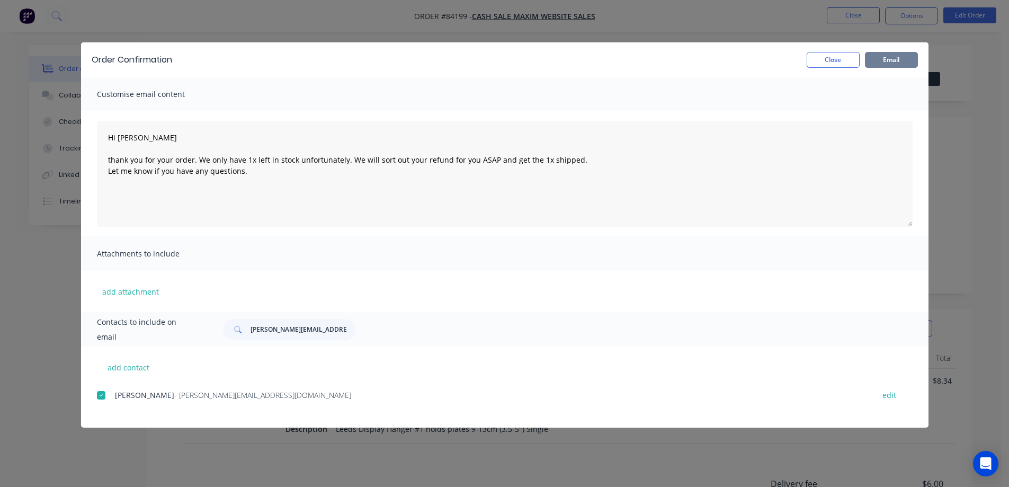
click at [885, 63] on button "Email" at bounding box center [891, 60] width 53 height 16
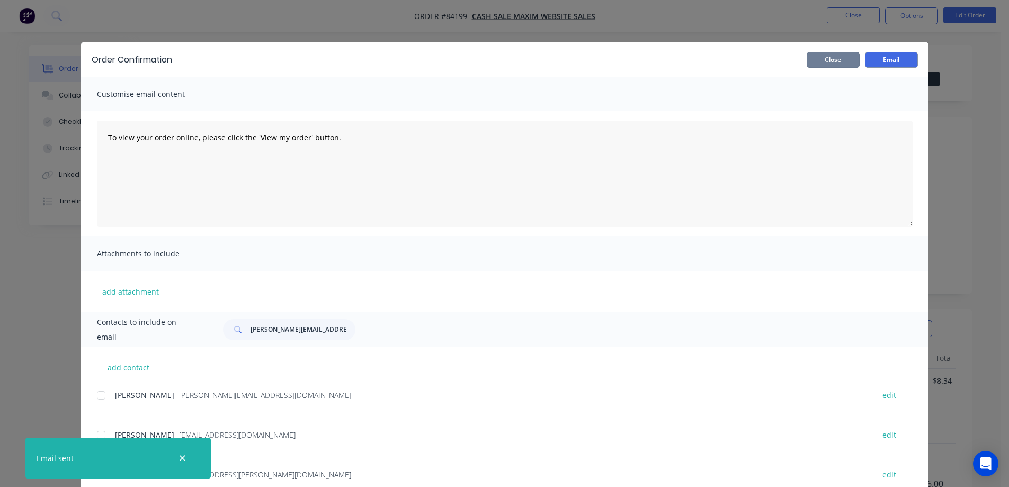
click at [841, 63] on button "Close" at bounding box center [833, 60] width 53 height 16
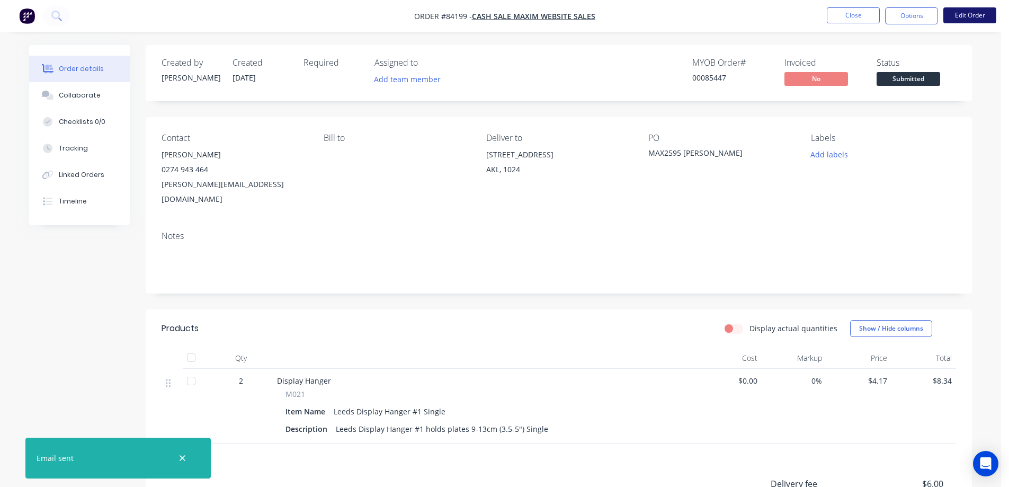
click at [964, 15] on button "Edit Order" at bounding box center [970, 15] width 53 height 16
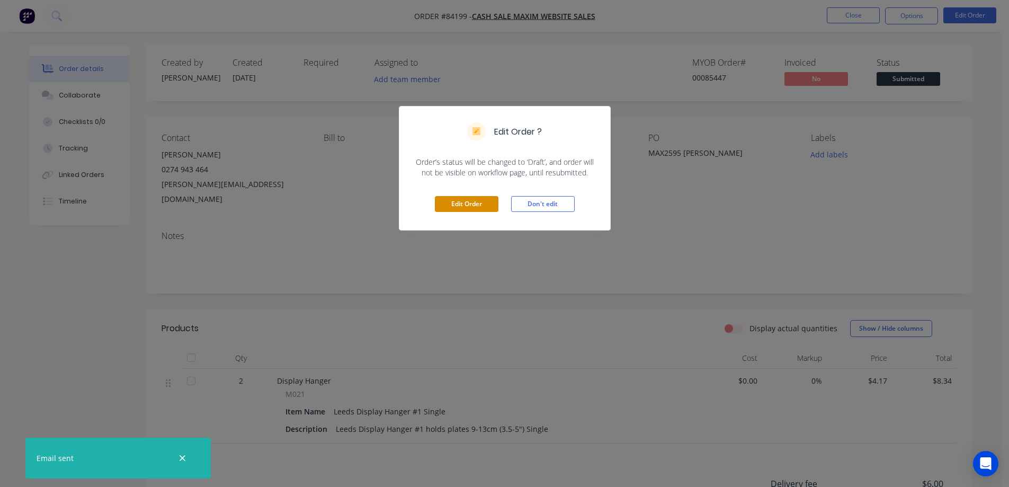
click at [475, 211] on button "Edit Order" at bounding box center [467, 204] width 64 height 16
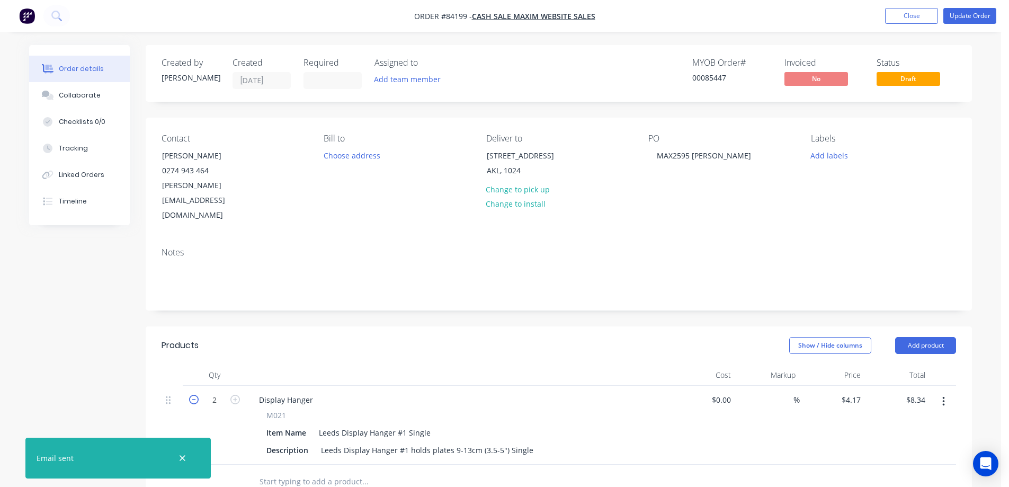
click at [194, 395] on icon "button" at bounding box center [194, 400] width 10 height 10
type input "1"
type input "$4.17"
click at [272, 410] on span "M021" at bounding box center [277, 415] width 20 height 11
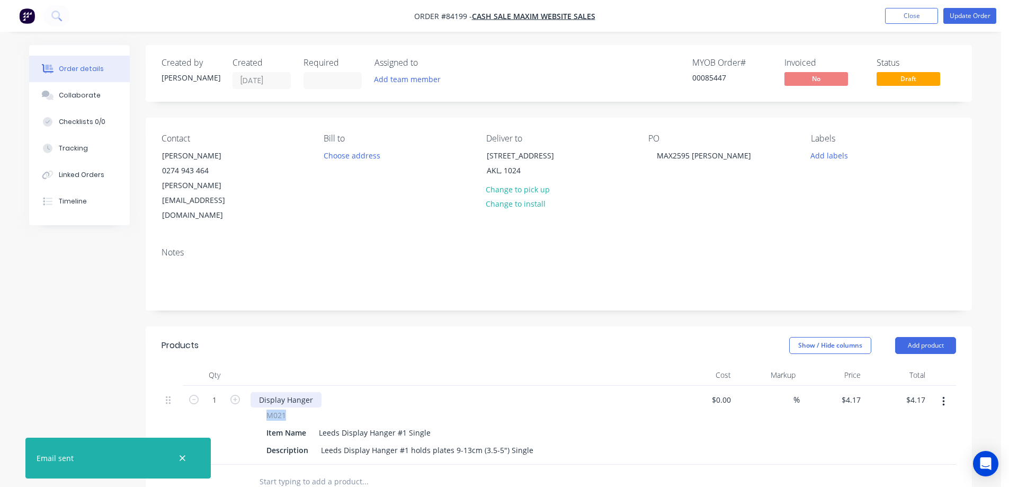
copy span "M021"
click at [275, 392] on div "Display Hanger" at bounding box center [286, 399] width 71 height 15
paste div
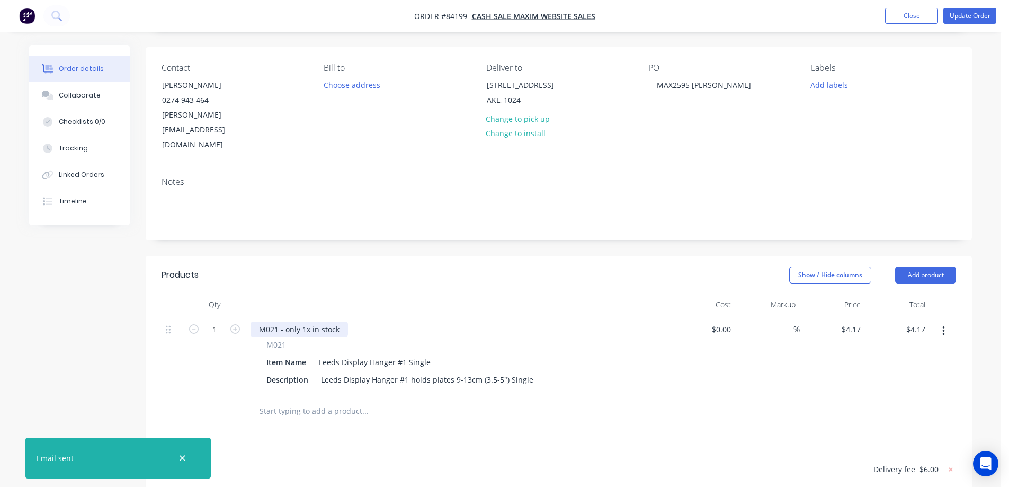
scroll to position [106, 0]
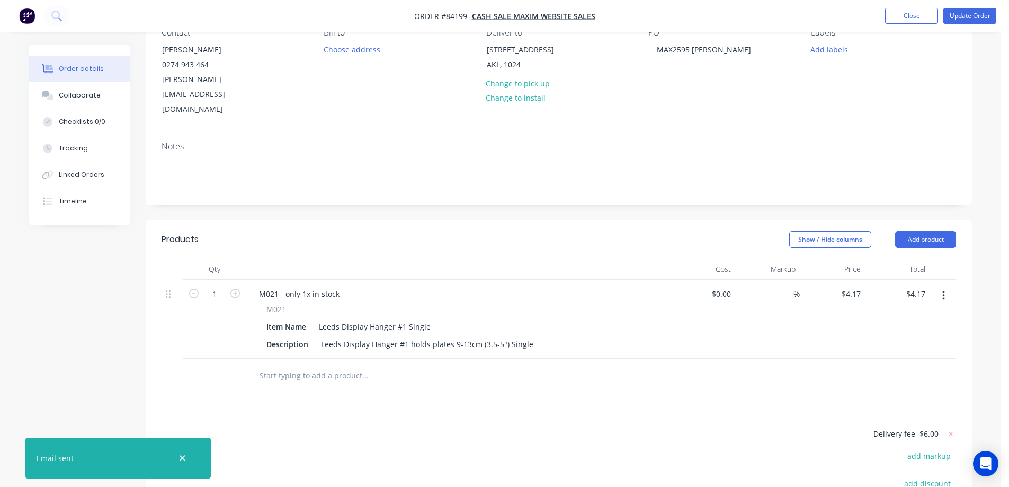
click at [919, 221] on header "Products Show / Hide columns Add product" at bounding box center [559, 239] width 827 height 38
click at [923, 231] on button "Add product" at bounding box center [925, 239] width 61 height 17
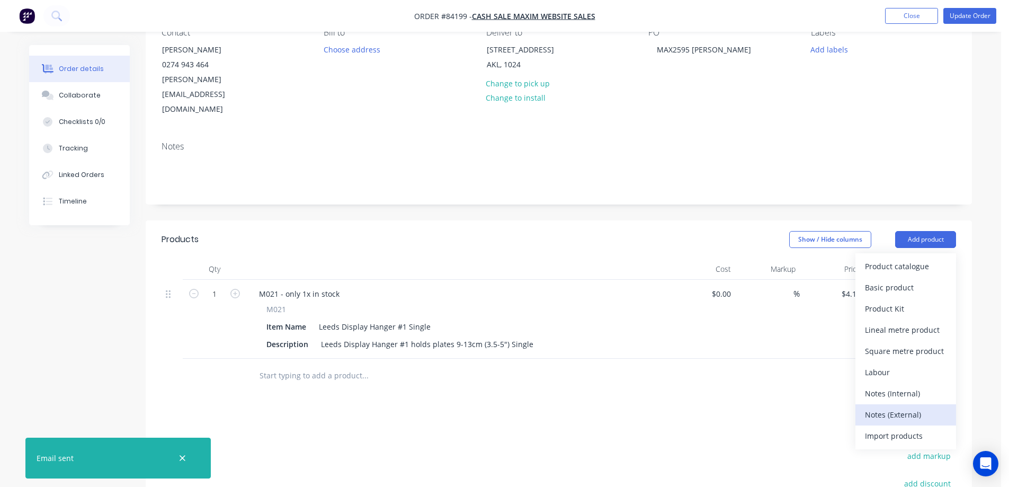
click at [883, 407] on div "Notes (External)" at bounding box center [906, 414] width 82 height 15
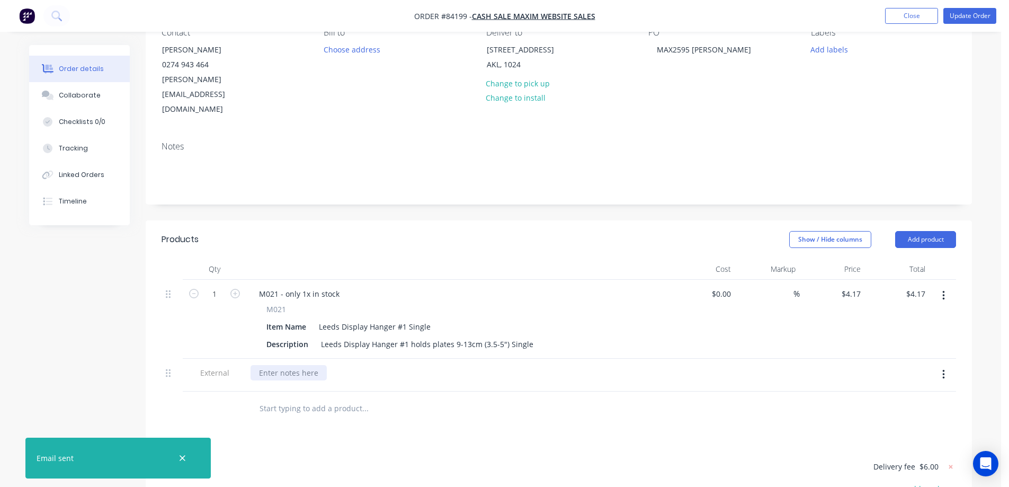
click at [272, 365] on div at bounding box center [289, 372] width 76 height 15
click at [965, 10] on button "Update Order" at bounding box center [970, 16] width 53 height 16
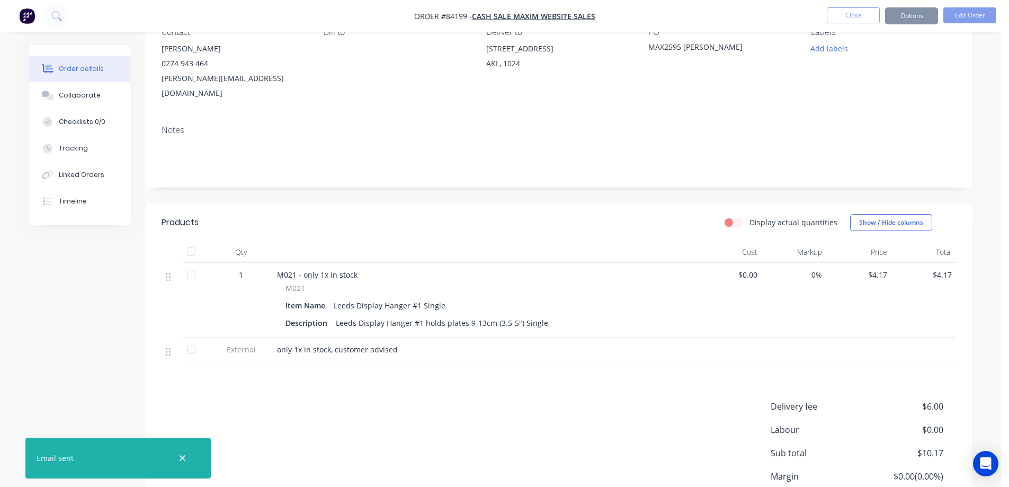
scroll to position [0, 0]
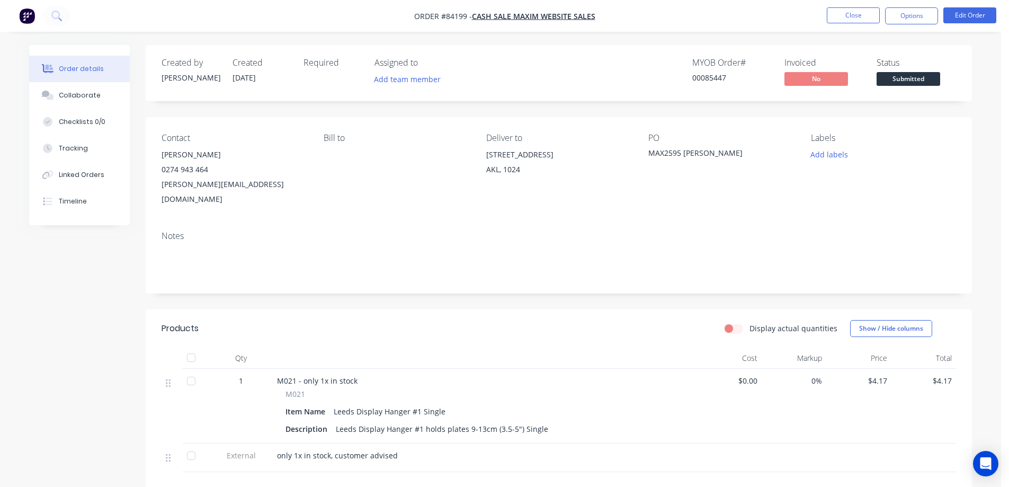
click at [717, 83] on div "00085447" at bounding box center [732, 77] width 79 height 11
copy div "00085447"
click at [908, 21] on button "Options" at bounding box center [911, 15] width 53 height 17
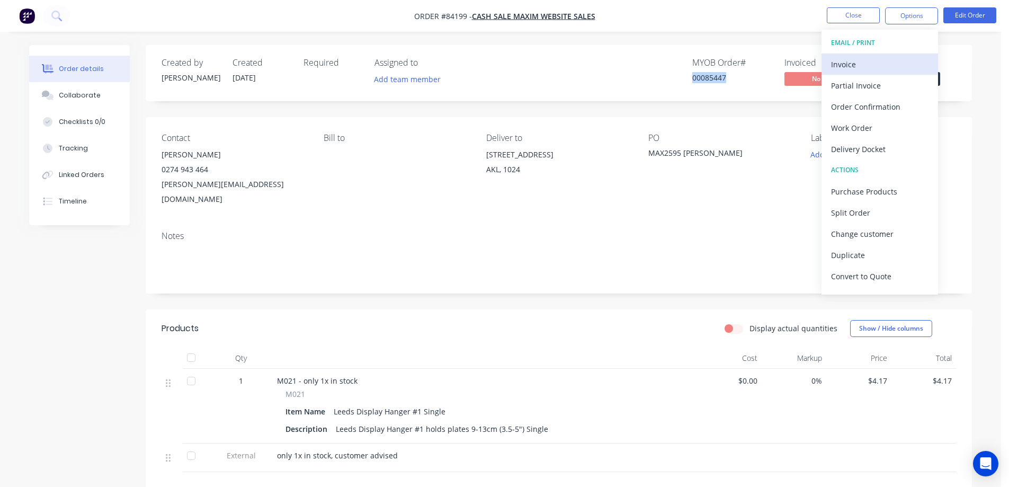
click at [893, 61] on div "Invoice" at bounding box center [879, 64] width 97 height 15
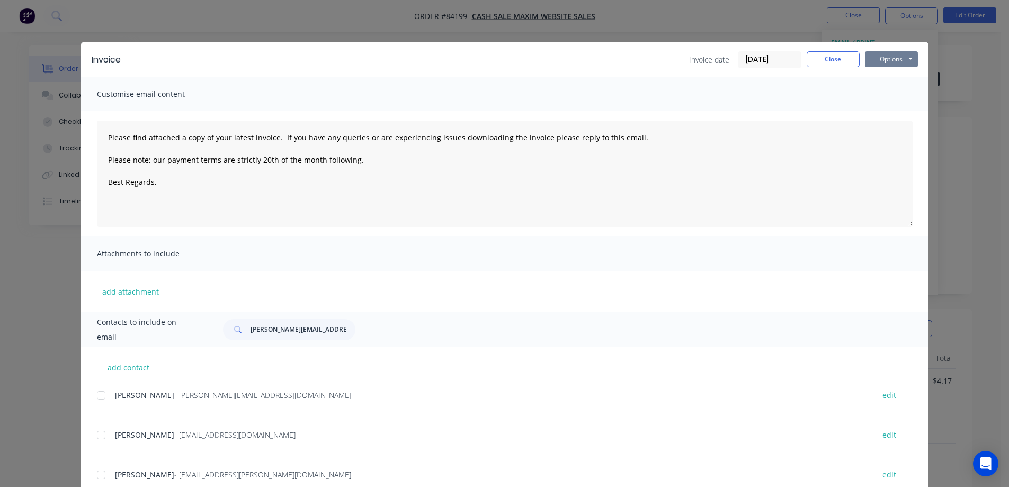
click at [905, 52] on button "Options" at bounding box center [891, 59] width 53 height 16
click at [892, 97] on button "Print" at bounding box center [899, 95] width 68 height 17
click at [845, 60] on button "Close" at bounding box center [833, 59] width 53 height 16
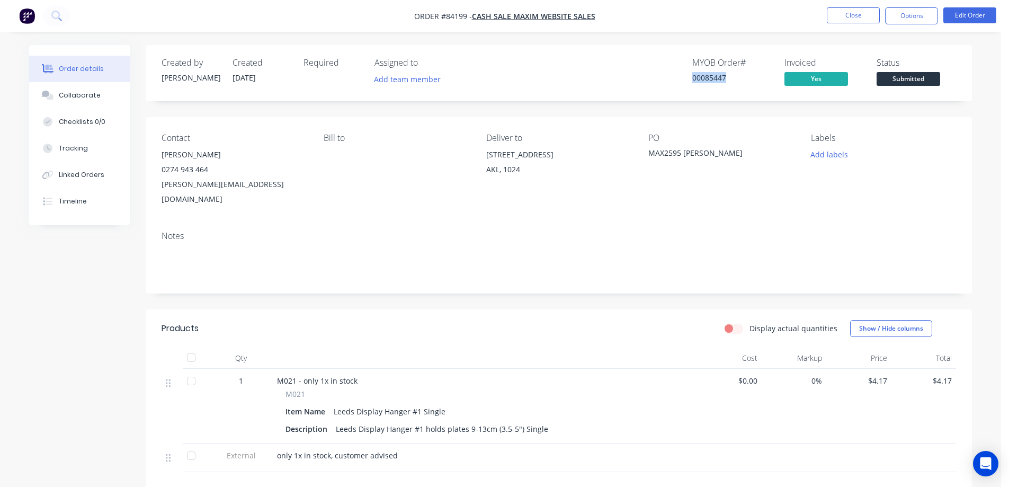
click at [918, 77] on span "Submitted" at bounding box center [909, 78] width 64 height 13
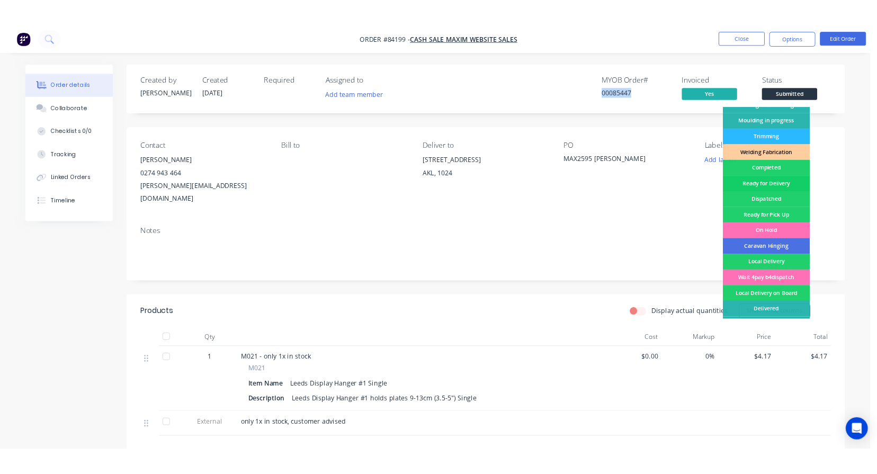
scroll to position [207, 0]
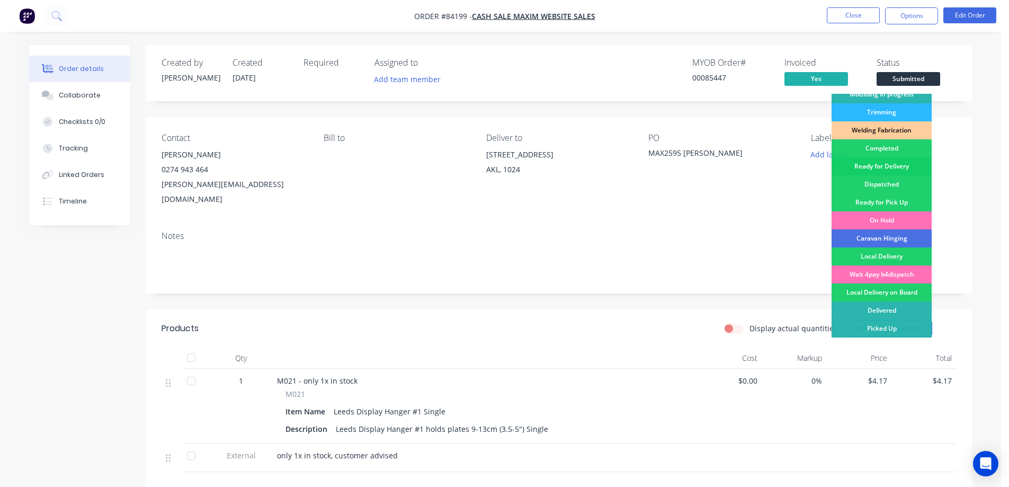
click at [903, 168] on div "Ready for Delivery" at bounding box center [882, 166] width 100 height 18
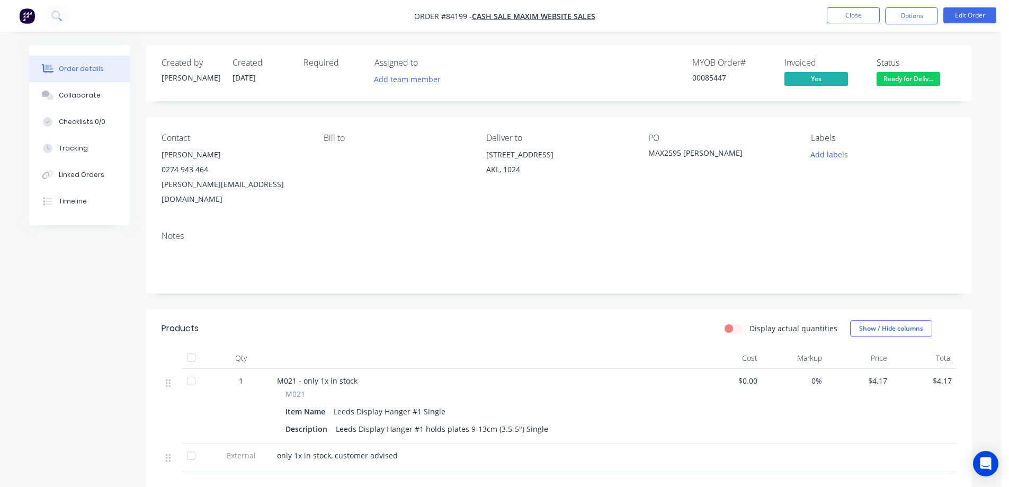
click at [297, 135] on div "Contact" at bounding box center [234, 138] width 145 height 10
click at [853, 14] on button "Close" at bounding box center [853, 15] width 53 height 16
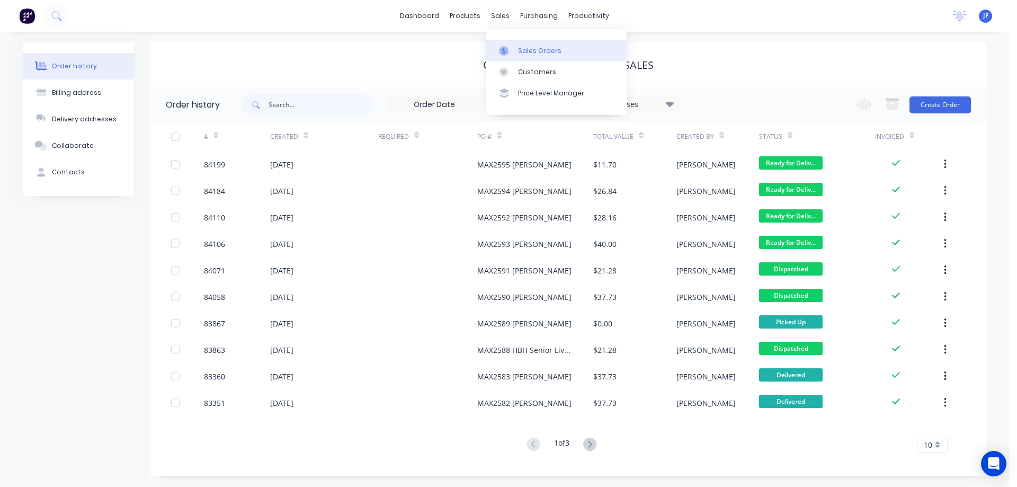
click at [519, 47] on div "Sales Orders" at bounding box center [539, 51] width 43 height 10
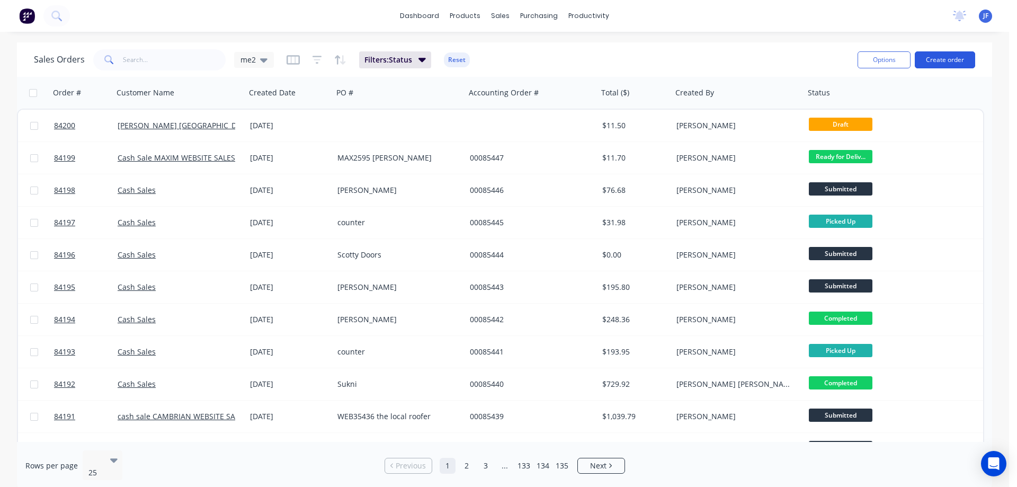
click at [928, 59] on button "Create order" at bounding box center [945, 59] width 60 height 17
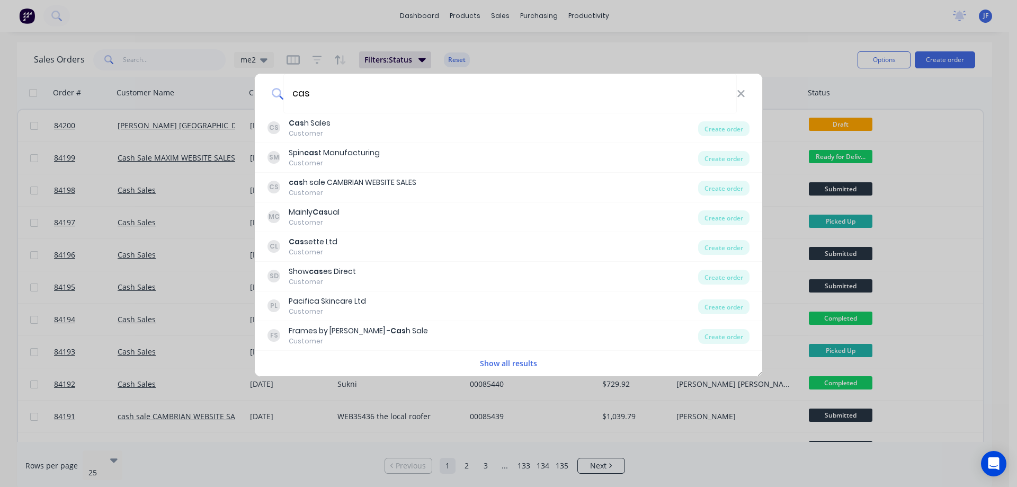
type input "cas"
click at [415, 129] on div "CS Cas h Sales Customer" at bounding box center [483, 128] width 431 height 21
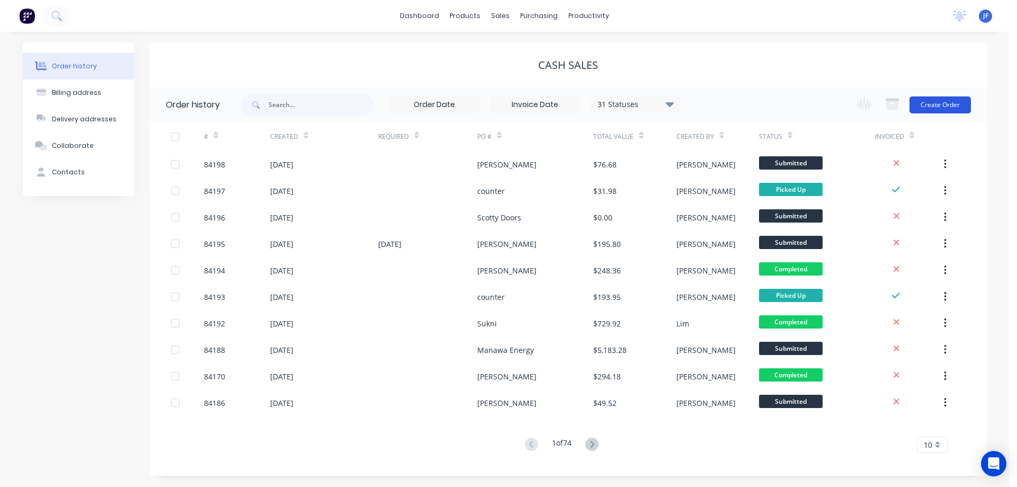
click at [936, 102] on button "Create Order" at bounding box center [940, 104] width 61 height 17
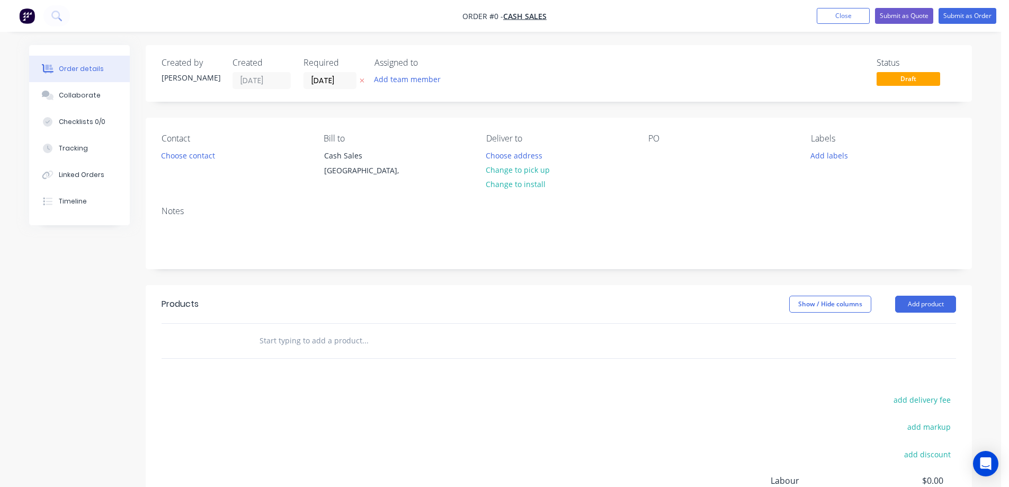
click at [358, 78] on button at bounding box center [362, 81] width 11 height 12
drag, startPoint x: 335, startPoint y: 64, endPoint x: 164, endPoint y: 61, distance: 171.2
click at [164, 61] on div "Created by Jess Created 27/08/25 Required Assigned to Add team member" at bounding box center [321, 73] width 319 height 31
click at [164, 61] on div "Created by" at bounding box center [191, 63] width 58 height 10
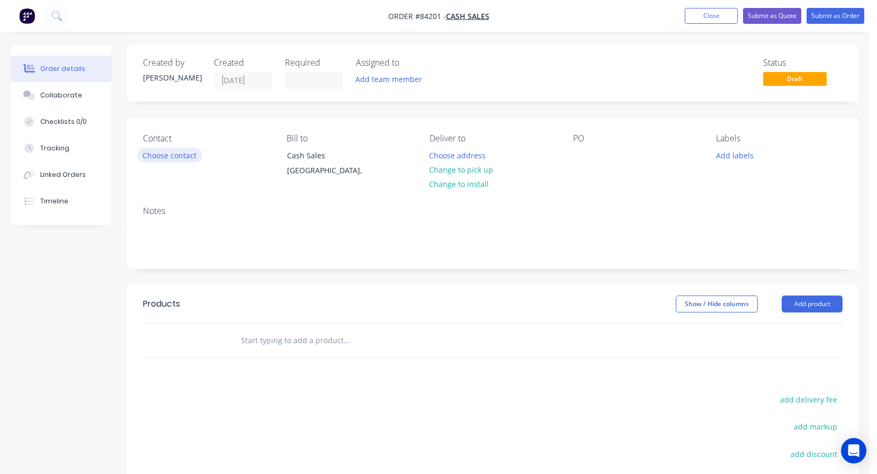
click at [181, 149] on button "Choose contact" at bounding box center [169, 155] width 65 height 14
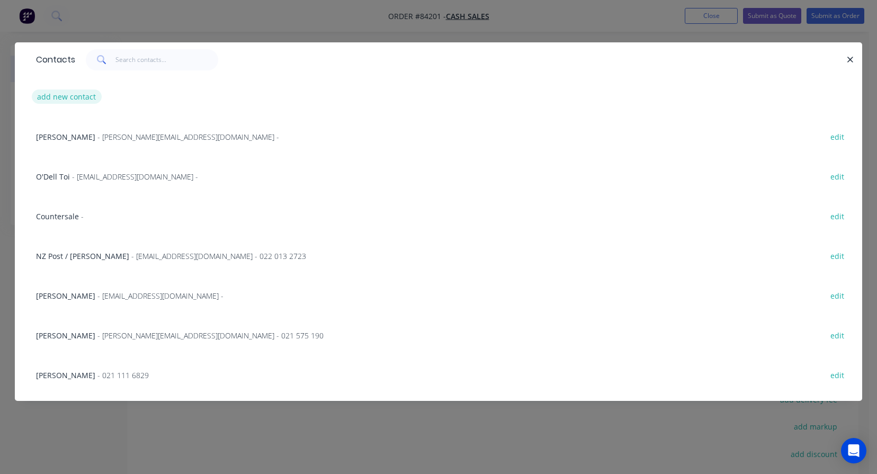
drag, startPoint x: 80, startPoint y: 95, endPoint x: 90, endPoint y: 94, distance: 9.6
click at [90, 94] on button "add new contact" at bounding box center [67, 97] width 70 height 14
select select "NZ"
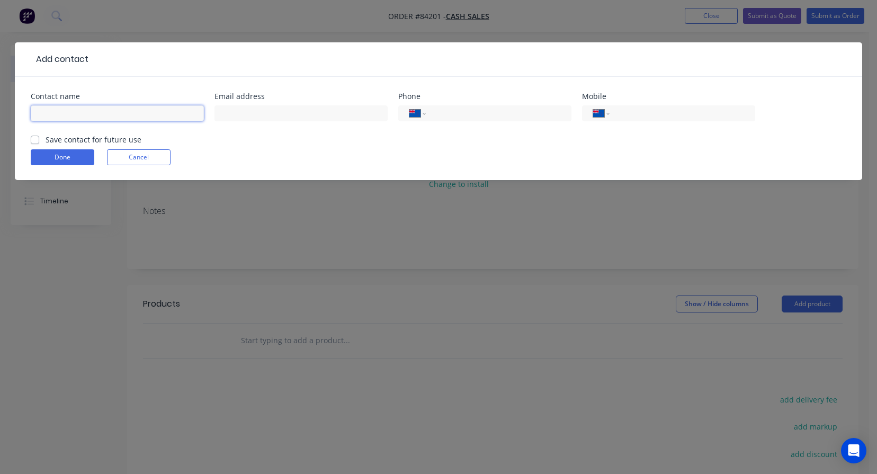
click at [171, 112] on input "text" at bounding box center [117, 113] width 173 height 16
paste input "Labels Plus"
type input "Labels Plus"
click at [125, 137] on label "Save contact for future use" at bounding box center [94, 139] width 96 height 11
click at [39, 137] on input "Save contact for future use" at bounding box center [35, 139] width 8 height 10
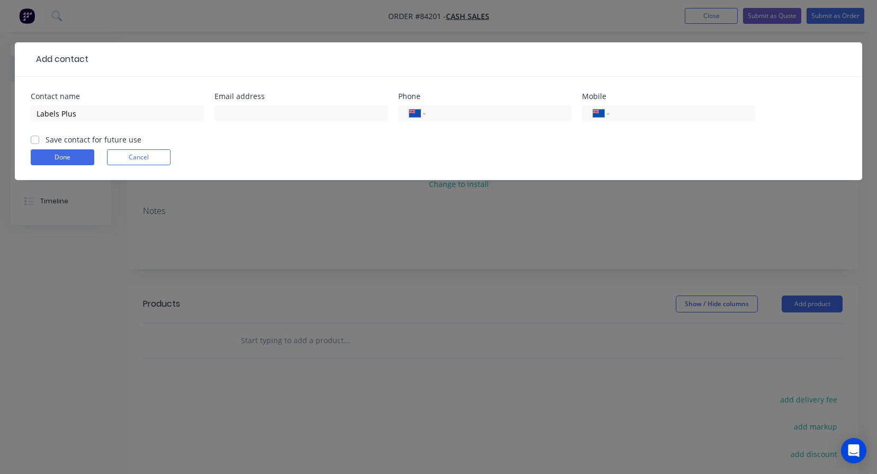
checkbox input "true"
drag, startPoint x: 628, startPoint y: 116, endPoint x: 731, endPoint y: 111, distance: 102.9
click at [628, 116] on input "tel" at bounding box center [680, 114] width 127 height 12
paste input "0274 997 357"
type input "0274 997 357"
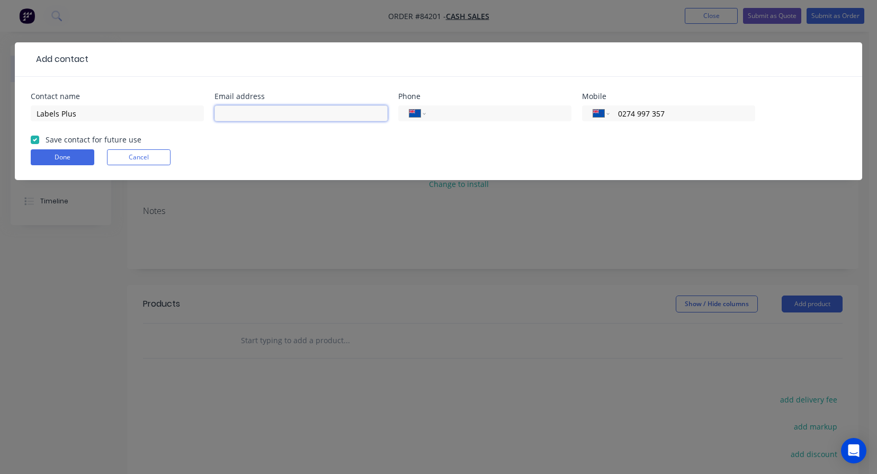
drag, startPoint x: 343, startPoint y: 115, endPoint x: 320, endPoint y: 121, distance: 23.7
click at [336, 118] on input "text" at bounding box center [301, 113] width 173 height 16
paste input "Lincoln"
type input "Lincoln"
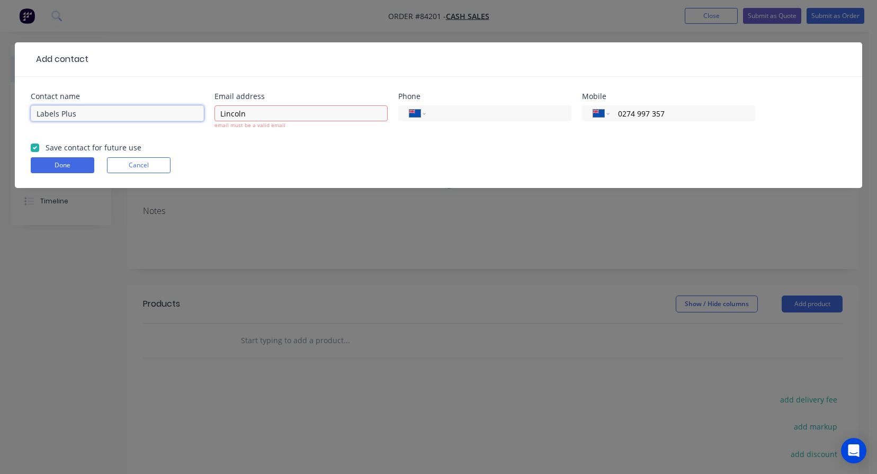
click at [180, 116] on input "Labels Plus" at bounding box center [117, 113] width 173 height 16
paste input "Lincoln"
type input "Labels Plus- Lincoln"
click at [353, 113] on input "Lincoln" at bounding box center [301, 113] width 173 height 16
paste input "lincoln@labelsplus.co.nz"
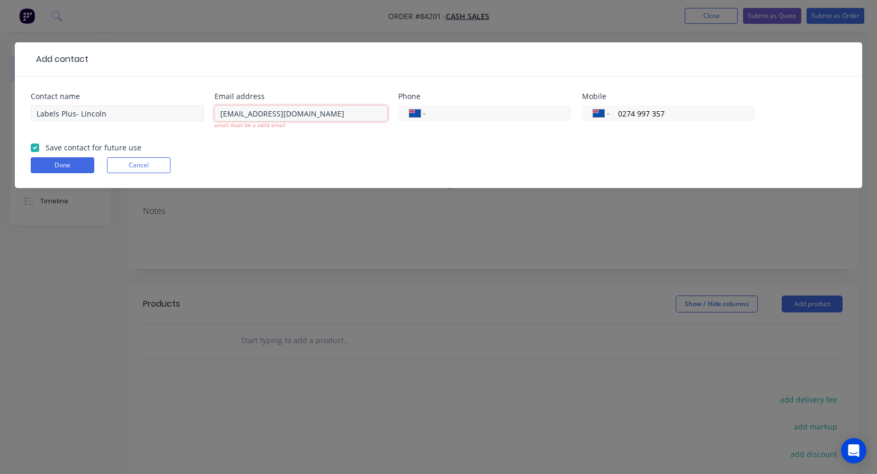
type input "lincoln@labelsplus.co.nz"
click at [107, 117] on input "Labels Plus- Lincoln" at bounding box center [117, 113] width 173 height 16
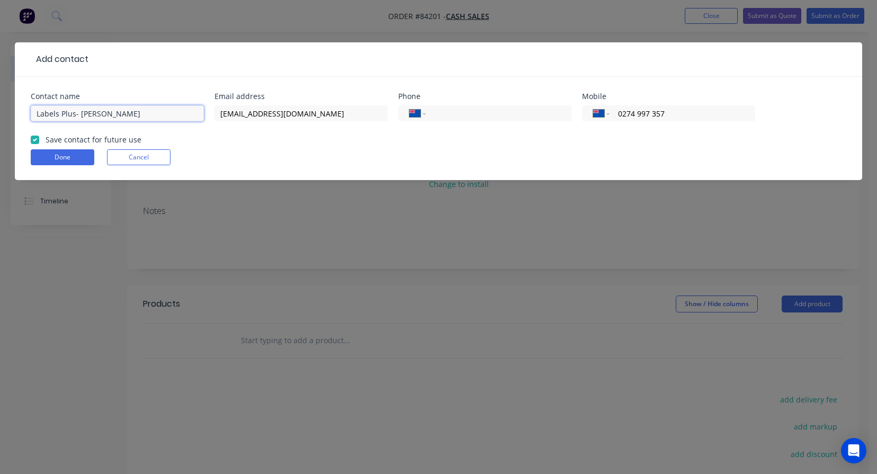
click at [74, 115] on input "Labels Plus- Lincoln Hart" at bounding box center [117, 113] width 173 height 16
type input "Labels Plus - Lincoln Hart"
click at [85, 150] on button "Done" at bounding box center [63, 157] width 64 height 16
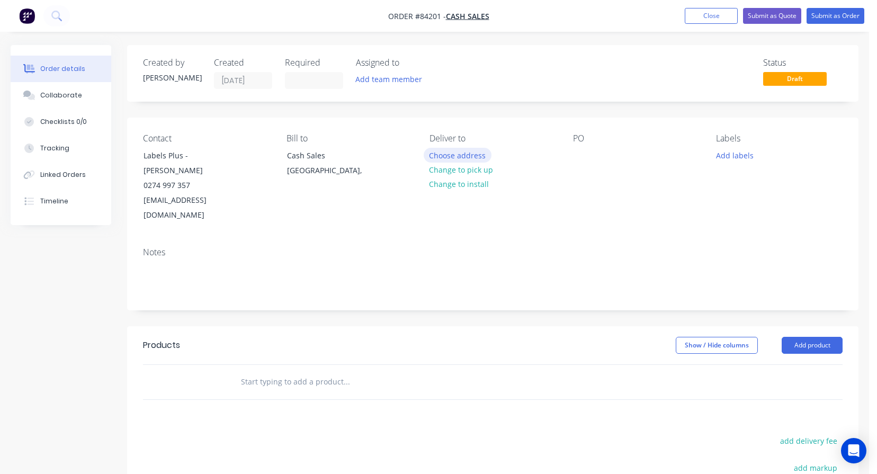
click at [477, 155] on button "Choose address" at bounding box center [458, 155] width 68 height 14
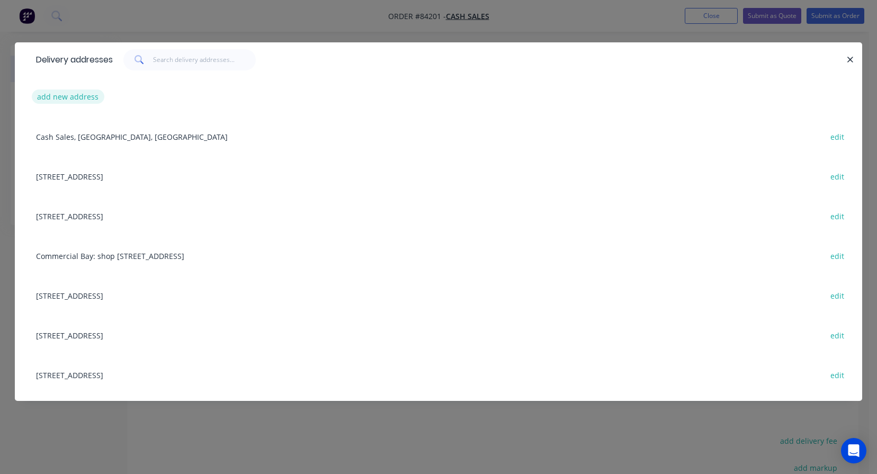
click at [83, 96] on button "add new address" at bounding box center [68, 97] width 73 height 14
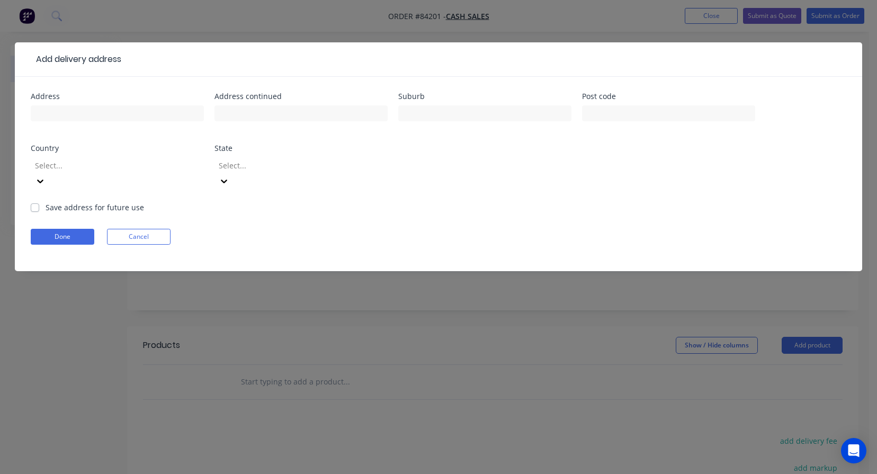
click at [85, 105] on div at bounding box center [117, 118] width 173 height 31
click at [85, 113] on input "text" at bounding box center [117, 113] width 173 height 16
paste input "22 Downer Street, Lower Hutt Wellington"
drag, startPoint x: 101, startPoint y: 113, endPoint x: 137, endPoint y: 114, distance: 36.0
click at [139, 114] on input "22 Downer Street, Lower Hutt Wellington" at bounding box center [117, 113] width 173 height 16
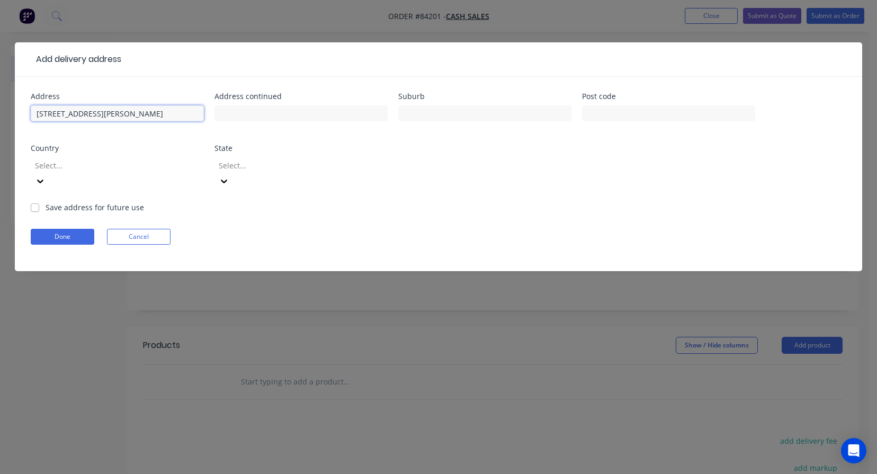
type input "22 Downer Street, Wellington"
type input "Lower Hutt"
click at [128, 117] on input "22 Downer Street, Wellington" at bounding box center [117, 113] width 173 height 16
drag, startPoint x: 128, startPoint y: 117, endPoint x: 118, endPoint y: 114, distance: 10.4
click at [127, 117] on input "22 Downer Street, Wellington" at bounding box center [117, 113] width 173 height 16
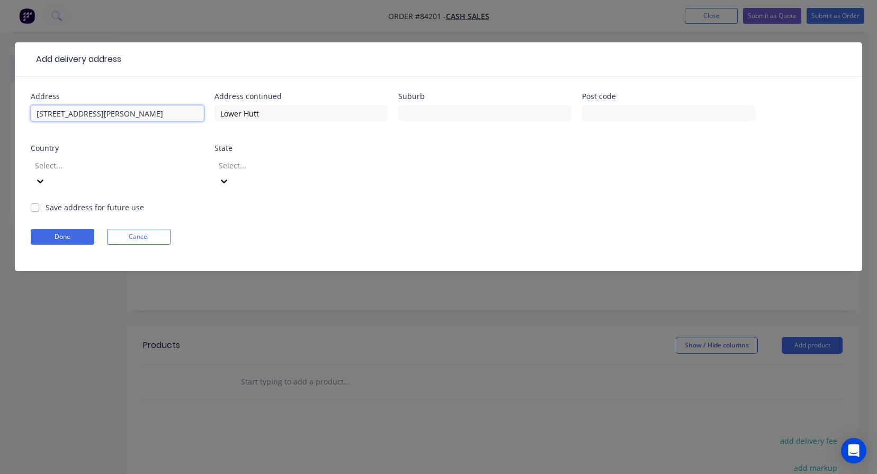
type input "22 Downer Street,"
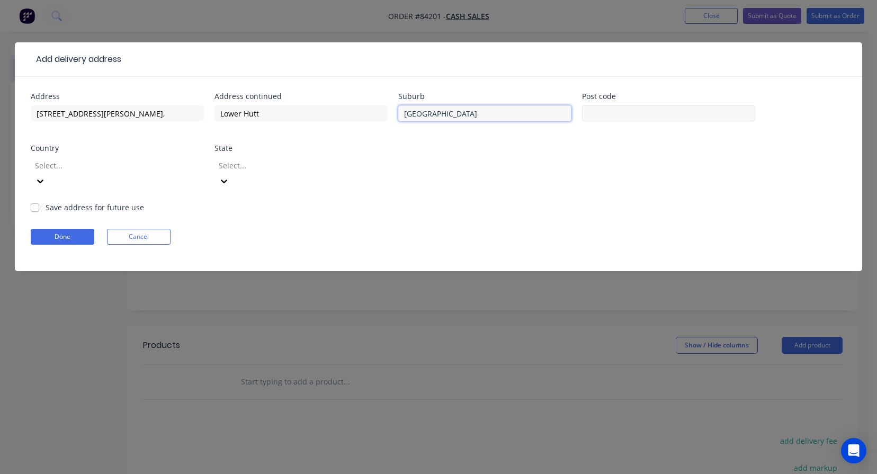
type input "Wellington"
click at [632, 117] on input "text" at bounding box center [668, 113] width 173 height 16
click at [51, 229] on button "Done" at bounding box center [63, 237] width 64 height 16
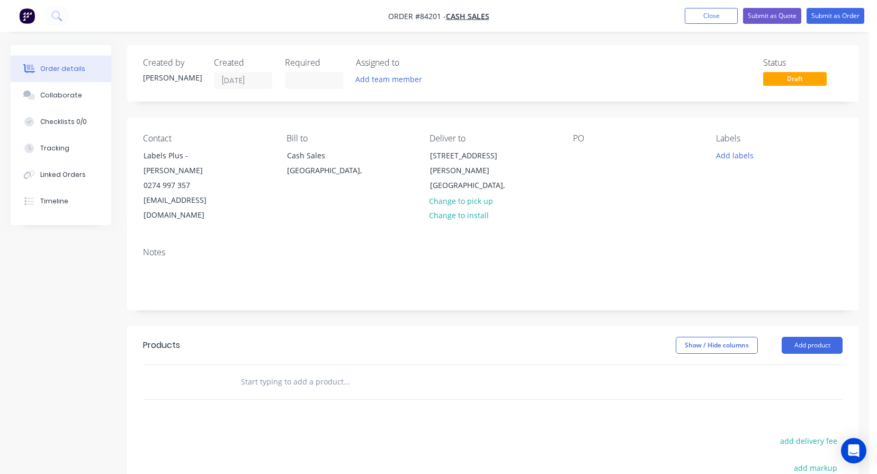
click at [251, 371] on input "text" at bounding box center [347, 381] width 212 height 21
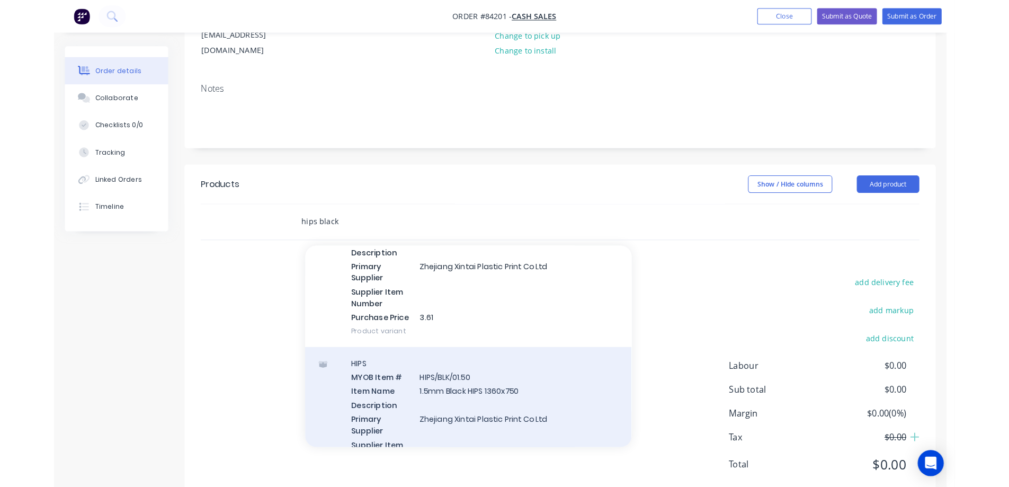
scroll to position [318, 0]
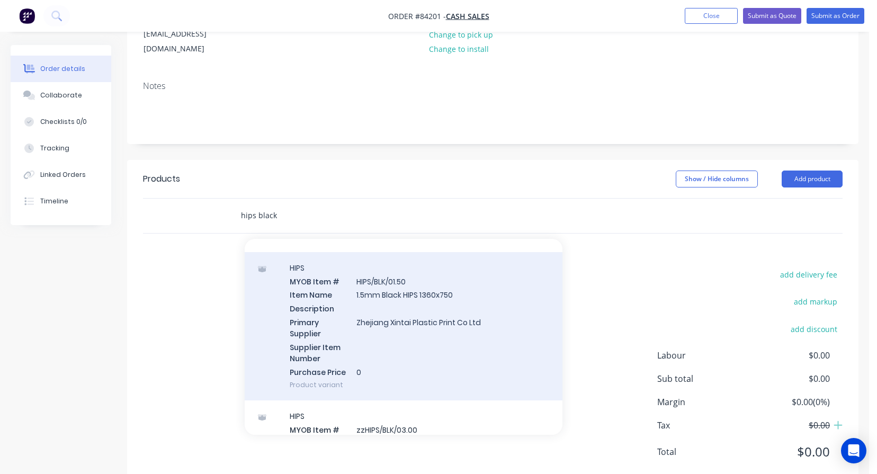
type input "hips black"
click at [399, 312] on div "HIPS MYOB Item # HIPS/BLK/01.50 Item Name 1.5mm Black HIPS 1360x750 Description…" at bounding box center [404, 326] width 318 height 149
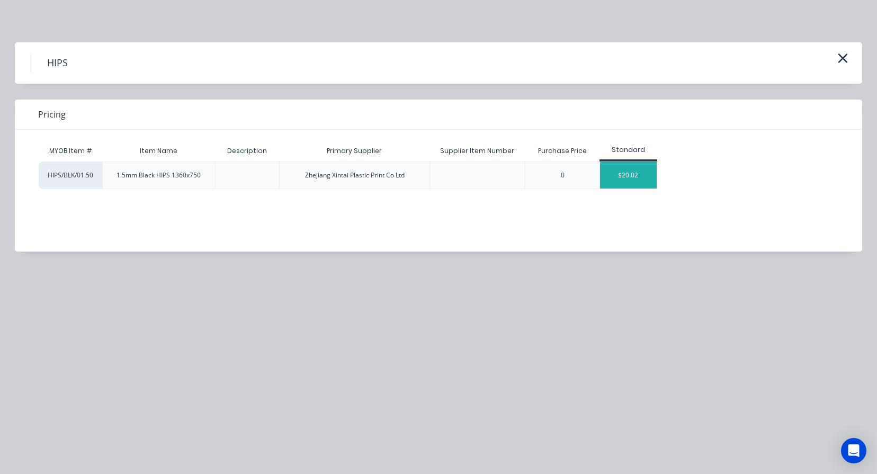
click at [642, 168] on div "$20.02" at bounding box center [628, 175] width 57 height 26
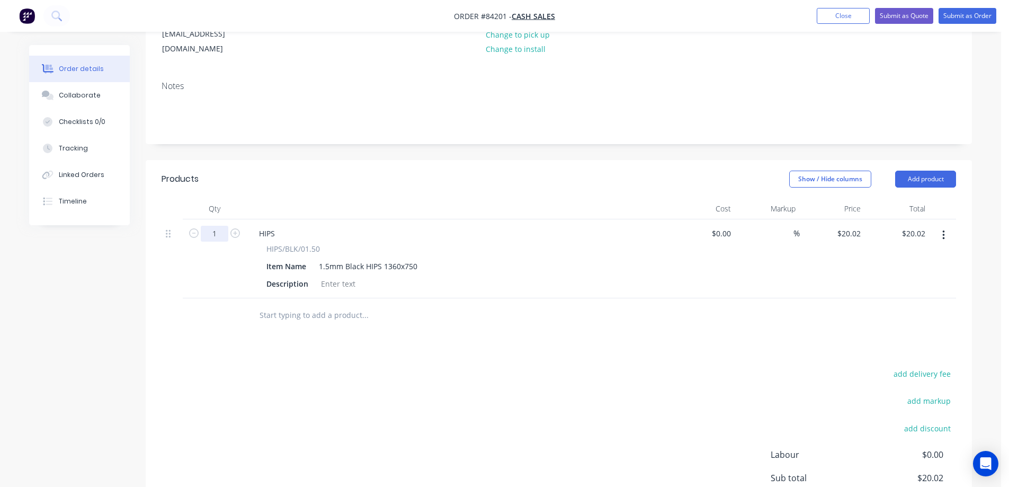
click at [215, 226] on input "1" at bounding box center [215, 234] width 28 height 16
type input "20"
type input "$400.40"
click at [906, 367] on button "add delivery fee" at bounding box center [922, 374] width 68 height 14
click at [914, 367] on input at bounding box center [915, 375] width 48 height 16
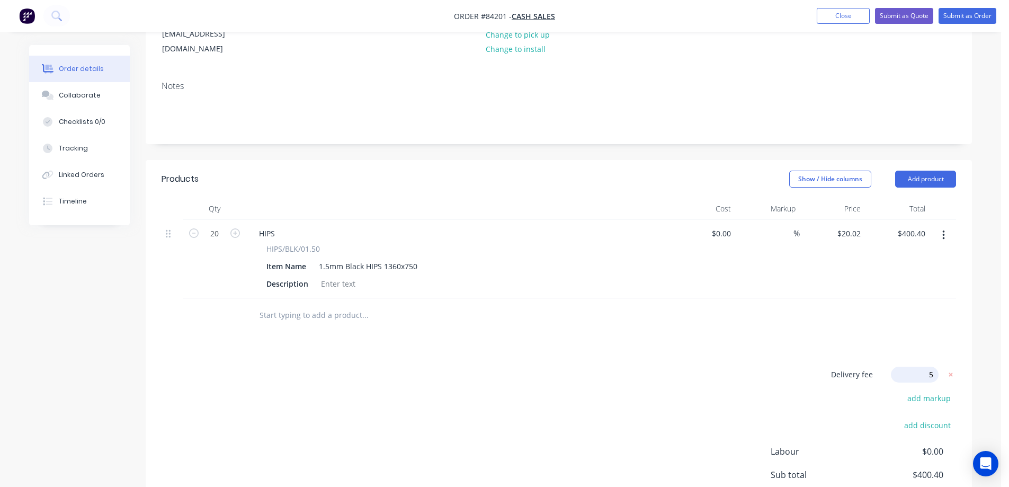
type input "50"
click at [638, 335] on div "Products Show / Hide columns Add product Qty Cost Markup Price Total 20 HIPS HI…" at bounding box center [559, 372] width 827 height 424
click at [845, 226] on input "20.02" at bounding box center [851, 233] width 29 height 15
paste input "83"
type input "$20.83"
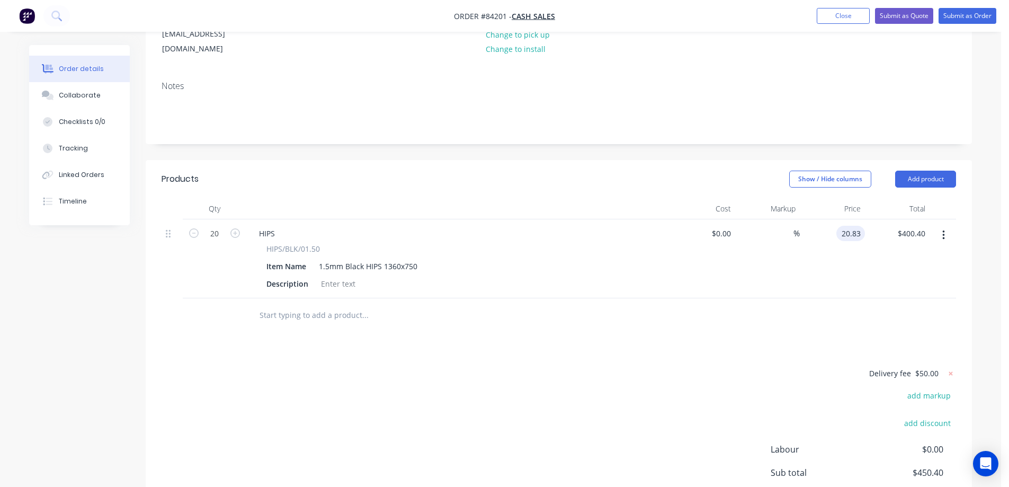
type input "$416.60"
click at [829, 298] on div at bounding box center [559, 315] width 795 height 34
click at [983, 16] on button "Submit as Order" at bounding box center [968, 16] width 58 height 16
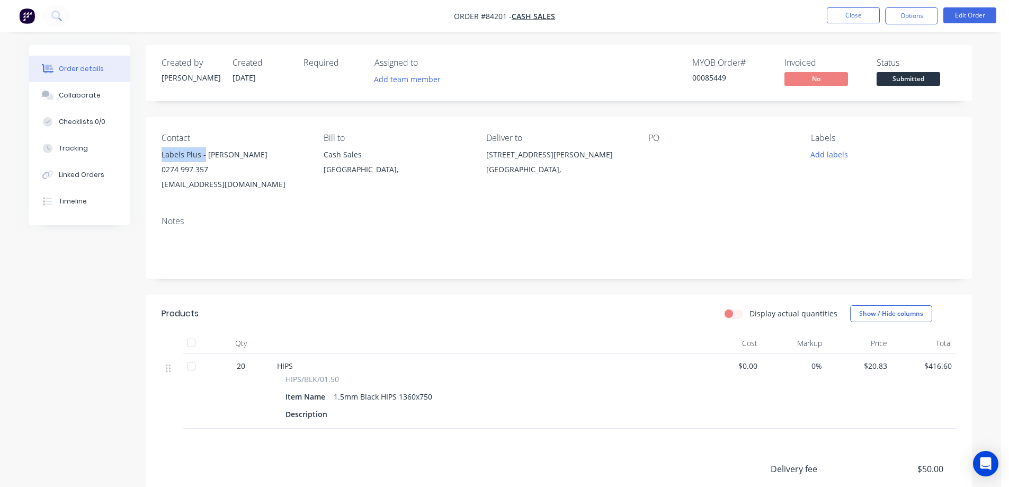
drag, startPoint x: 204, startPoint y: 156, endPoint x: 161, endPoint y: 155, distance: 42.9
click at [161, 155] on div "Contact Labels Plus - Lincoln Hart 0274 997 357 lincoln@labelsplus.co.nz Bill t…" at bounding box center [559, 162] width 827 height 91
copy div "Labels Plus -"
click at [977, 10] on button "Edit Order" at bounding box center [970, 15] width 53 height 16
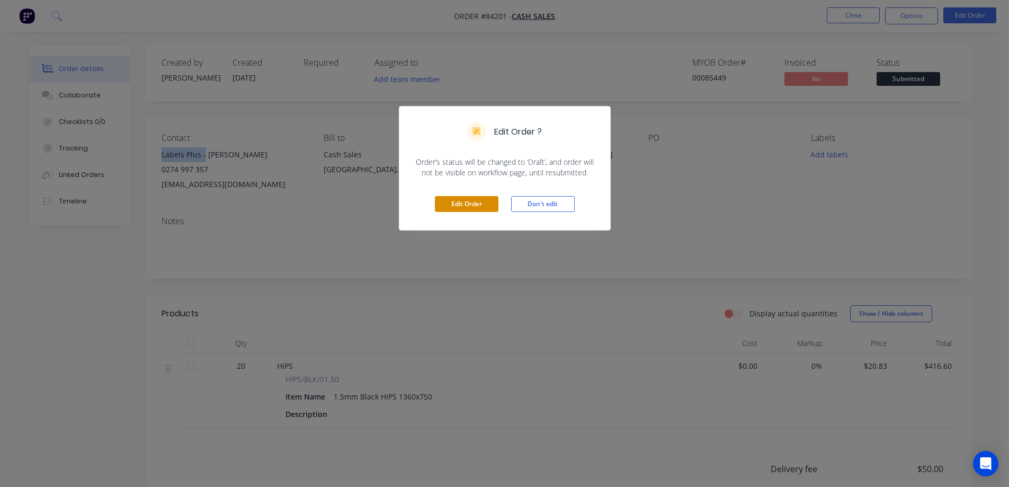
drag, startPoint x: 470, startPoint y: 205, endPoint x: 482, endPoint y: 202, distance: 12.0
click at [472, 205] on button "Edit Order" at bounding box center [467, 204] width 64 height 16
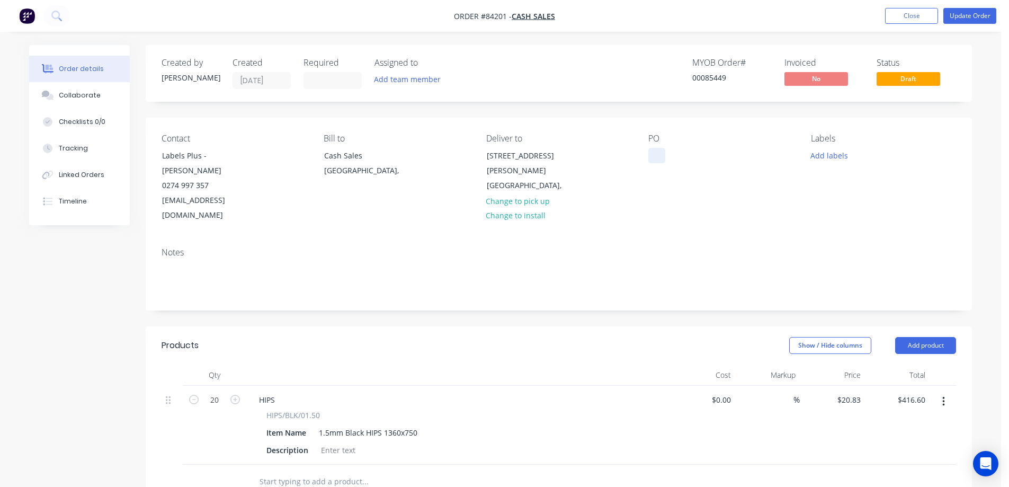
click at [655, 154] on div at bounding box center [657, 155] width 17 height 15
paste div
drag, startPoint x: 748, startPoint y: 153, endPoint x: 875, endPoint y: 99, distance: 138.2
click at [749, 152] on div "PO Labels Plus -" at bounding box center [721, 179] width 145 height 90
drag, startPoint x: 696, startPoint y: 155, endPoint x: 846, endPoint y: 156, distance: 150.0
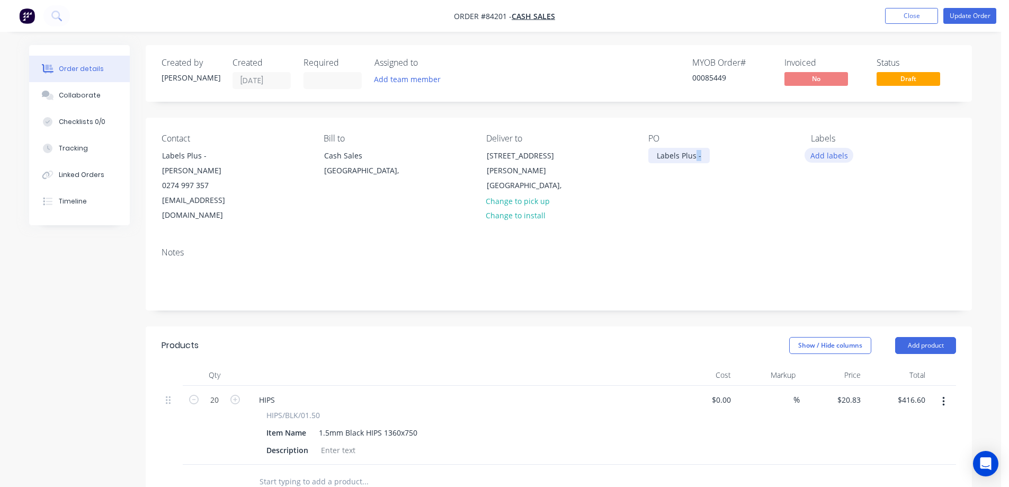
click at [845, 156] on div "Contact Labels Plus - Lincoln Hart 0274 997 357 lincoln@labelsplus.co.nz Bill t…" at bounding box center [559, 178] width 827 height 121
click at [988, 15] on button "Update Order" at bounding box center [970, 16] width 53 height 16
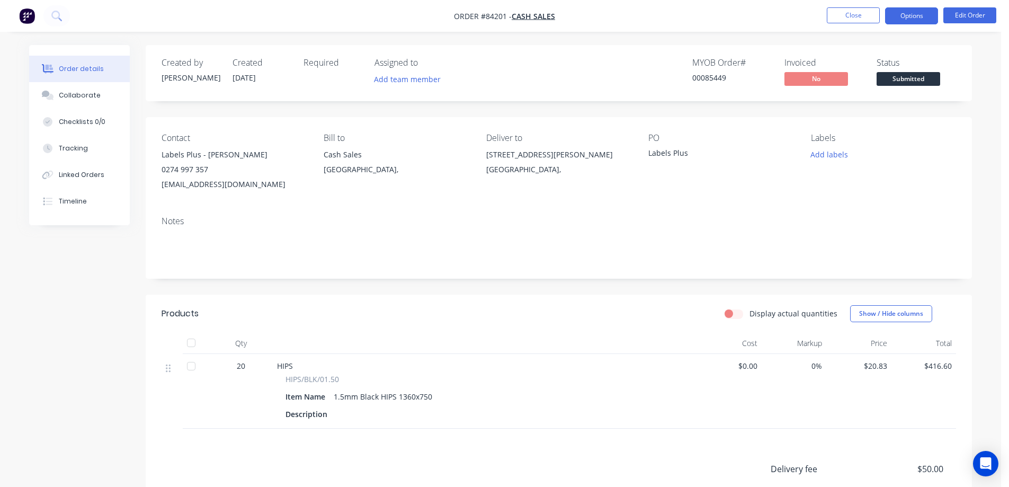
click at [909, 21] on button "Options" at bounding box center [911, 15] width 53 height 17
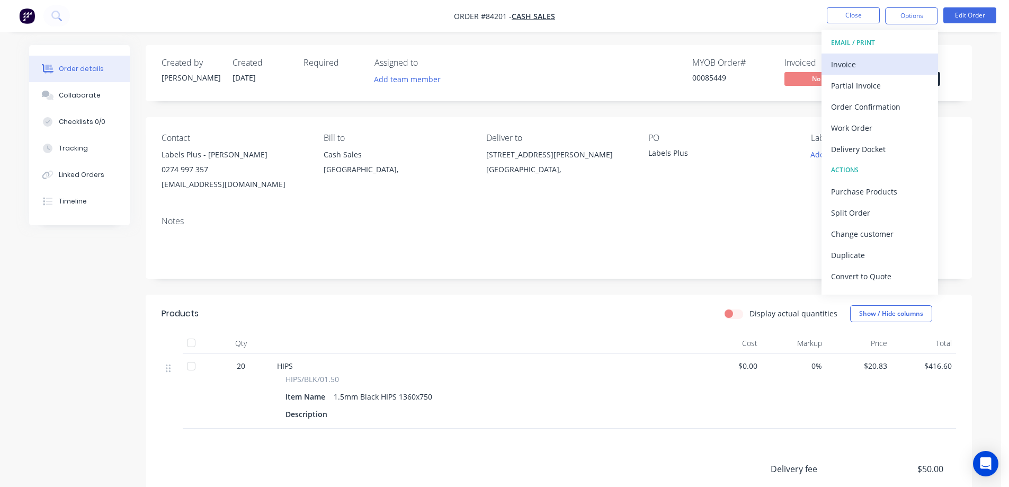
click at [873, 67] on div "Invoice" at bounding box center [879, 64] width 97 height 15
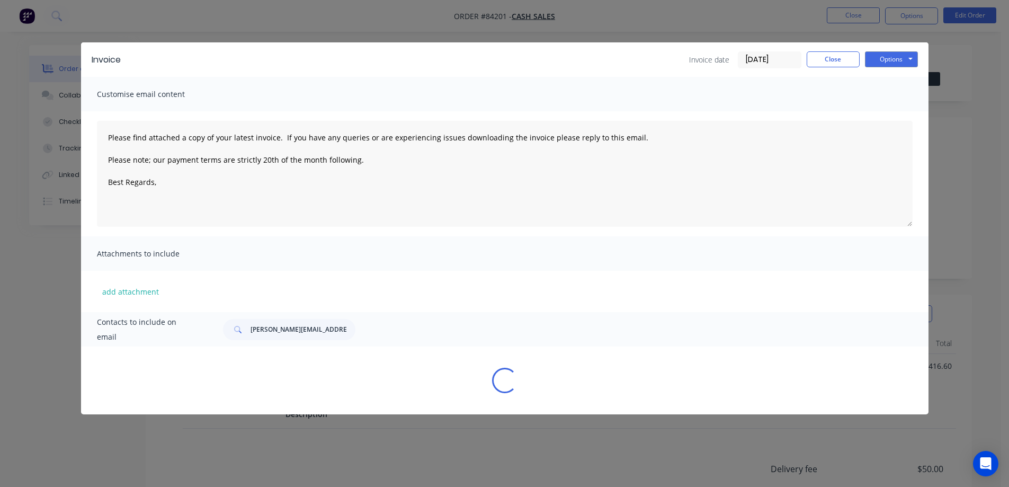
click at [899, 67] on button "Options" at bounding box center [891, 59] width 53 height 16
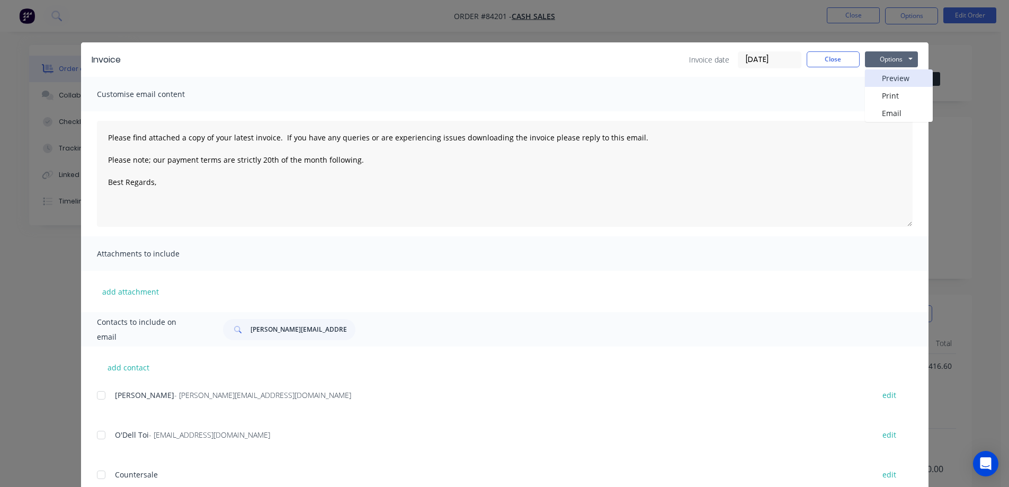
click at [896, 81] on button "Preview" at bounding box center [899, 77] width 68 height 17
click at [815, 57] on button "Close" at bounding box center [833, 59] width 53 height 16
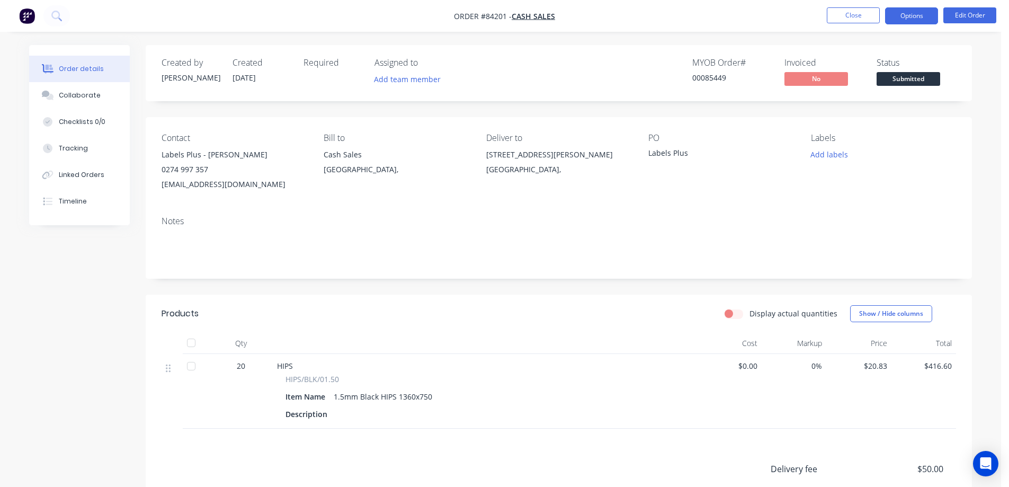
click at [901, 21] on button "Options" at bounding box center [911, 15] width 53 height 17
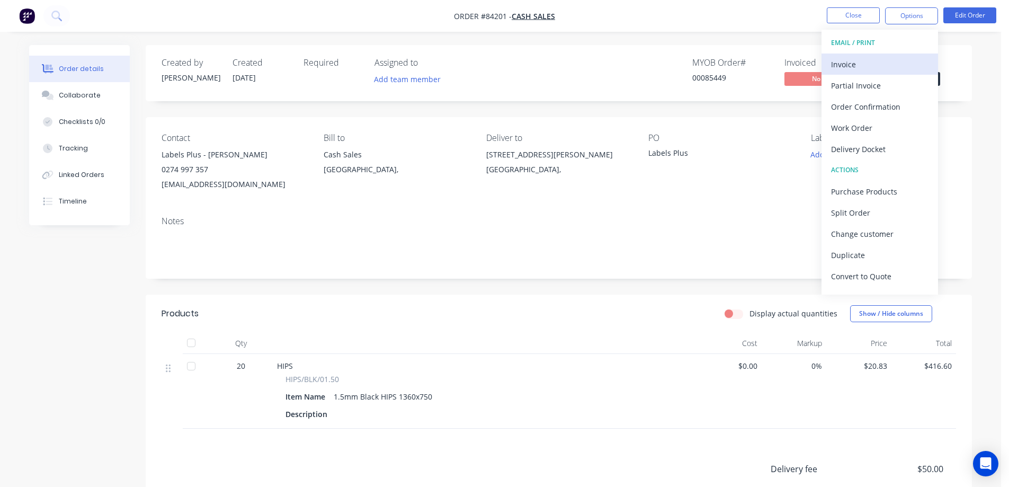
click at [907, 62] on div "Invoice" at bounding box center [879, 64] width 97 height 15
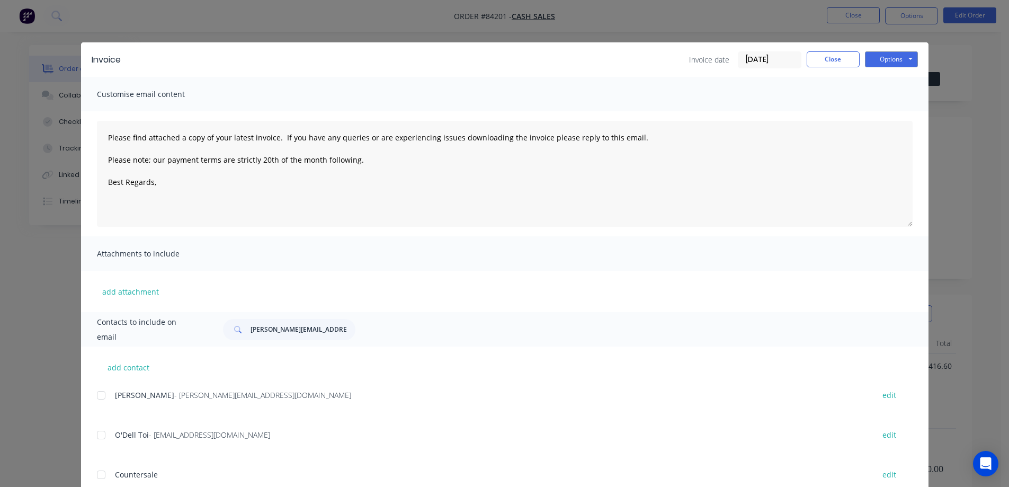
click at [907, 59] on button "Options" at bounding box center [891, 59] width 53 height 16
click at [899, 96] on button "Print" at bounding box center [899, 95] width 68 height 17
click at [831, 55] on button "Close" at bounding box center [833, 59] width 53 height 16
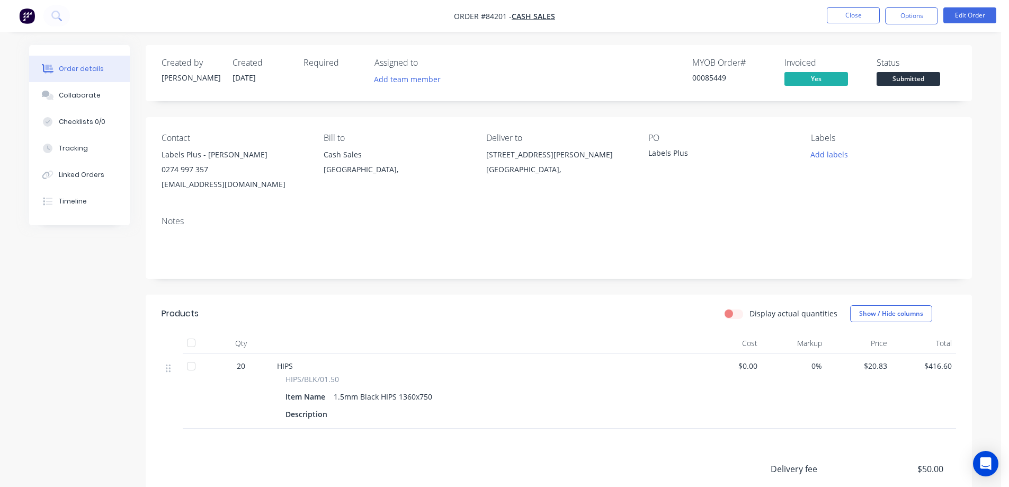
click at [909, 76] on span "Submitted" at bounding box center [909, 78] width 64 height 13
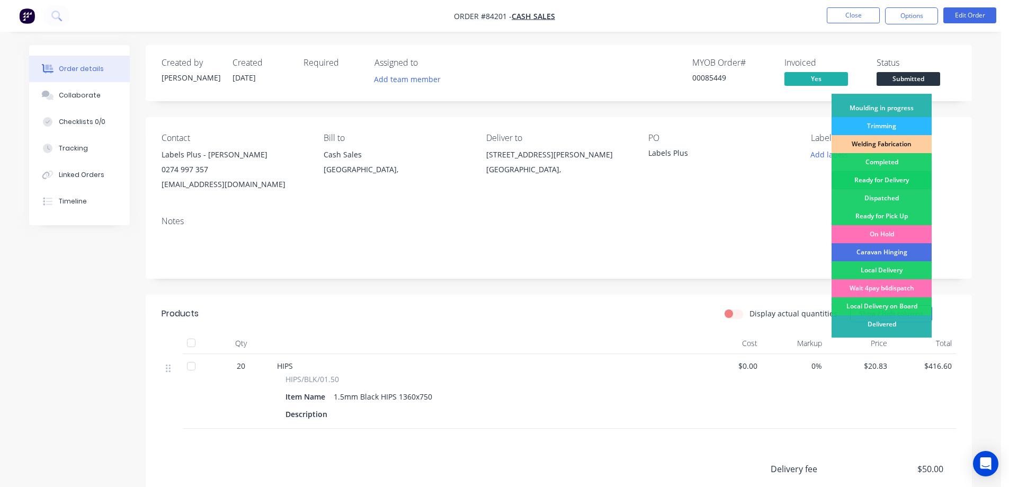
scroll to position [207, 0]
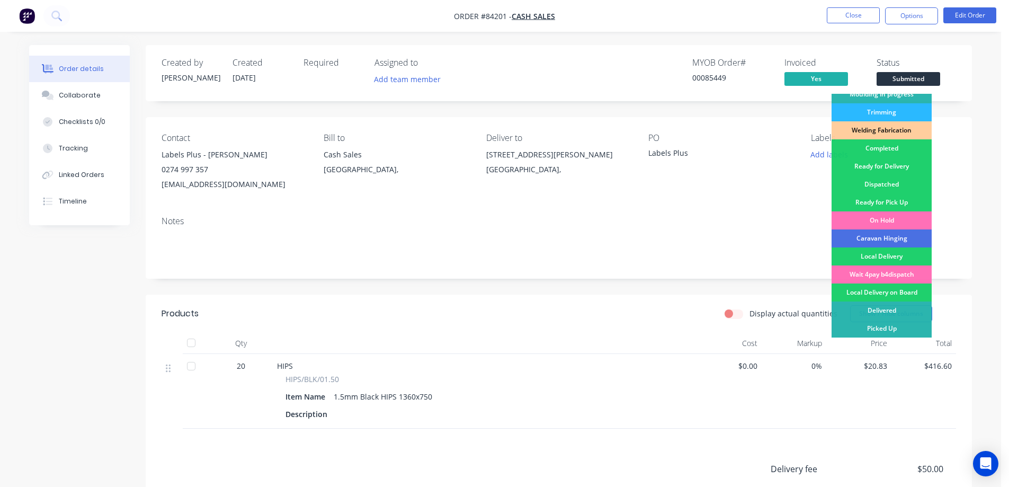
click at [905, 274] on div "Wait 4pay b4dispatch" at bounding box center [882, 274] width 100 height 18
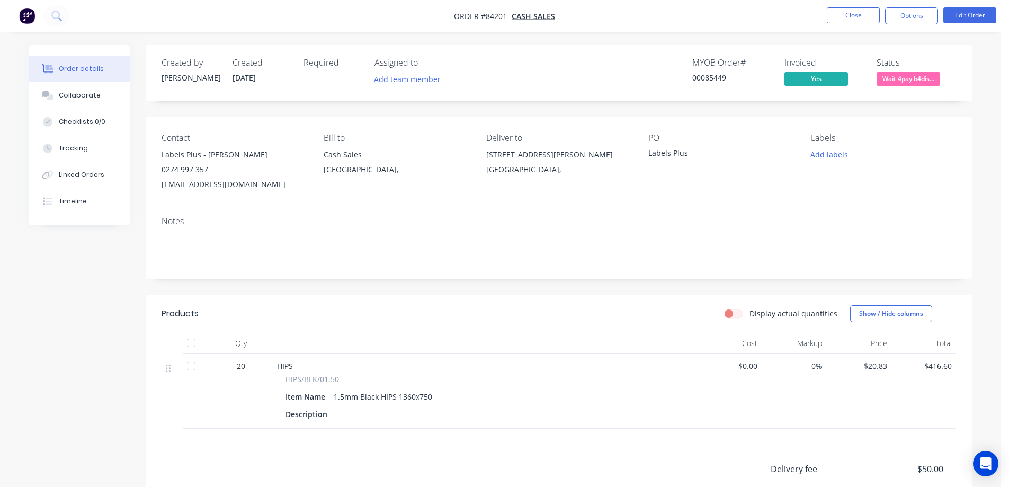
drag, startPoint x: 721, startPoint y: 63, endPoint x: 760, endPoint y: 65, distance: 38.7
click at [722, 63] on div "MYOB Order #" at bounding box center [732, 63] width 79 height 10
drag, startPoint x: 830, startPoint y: 186, endPoint x: 836, endPoint y: 155, distance: 31.3
click at [830, 185] on div "Labels Add labels" at bounding box center [883, 162] width 145 height 59
click at [836, 151] on button "Add labels" at bounding box center [829, 154] width 49 height 14
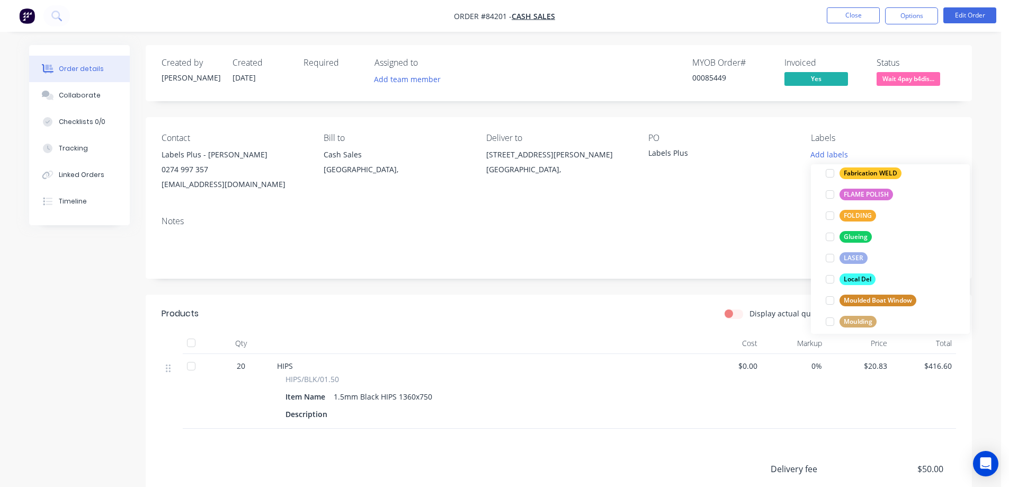
scroll to position [403, 0]
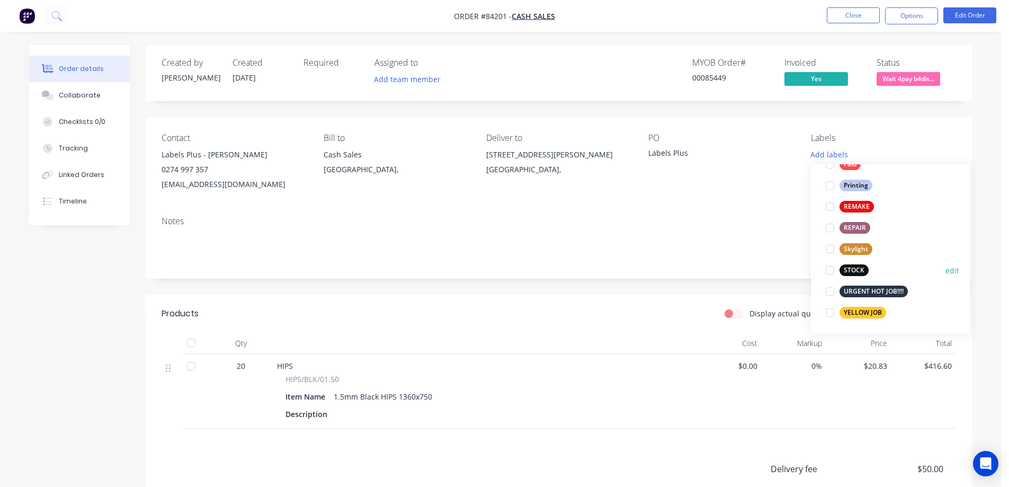
drag, startPoint x: 850, startPoint y: 273, endPoint x: 850, endPoint y: 93, distance: 180.2
click at [850, 272] on div "STOCK" at bounding box center [854, 270] width 29 height 12
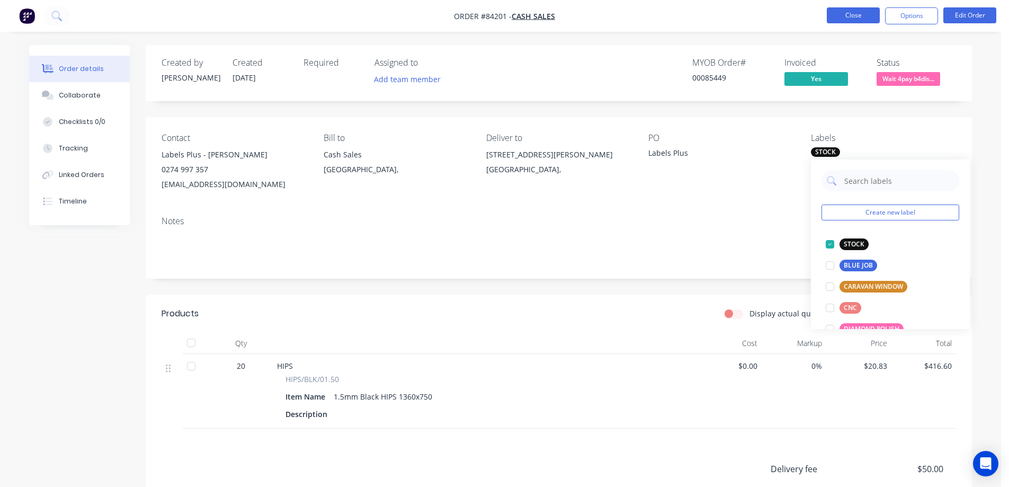
click at [863, 12] on button "Close" at bounding box center [853, 15] width 53 height 16
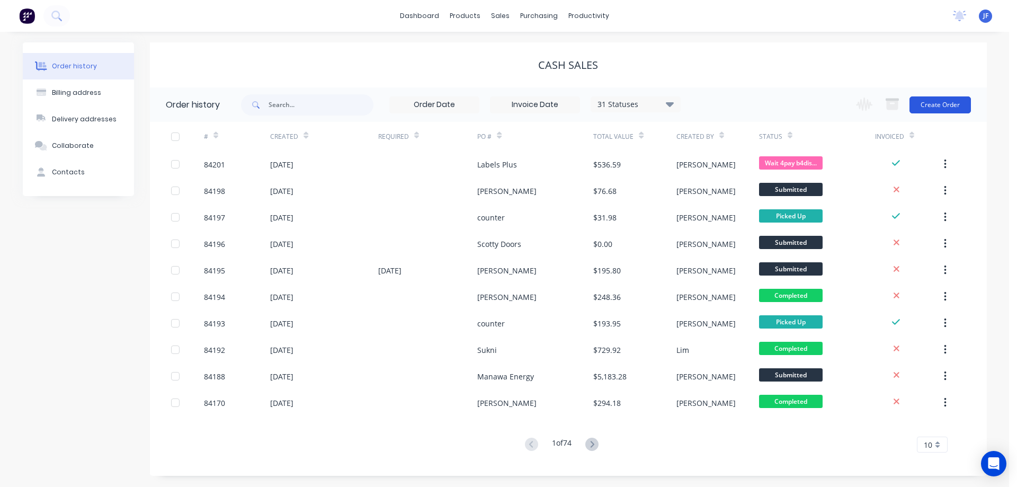
click at [935, 103] on button "Create Order" at bounding box center [940, 104] width 61 height 17
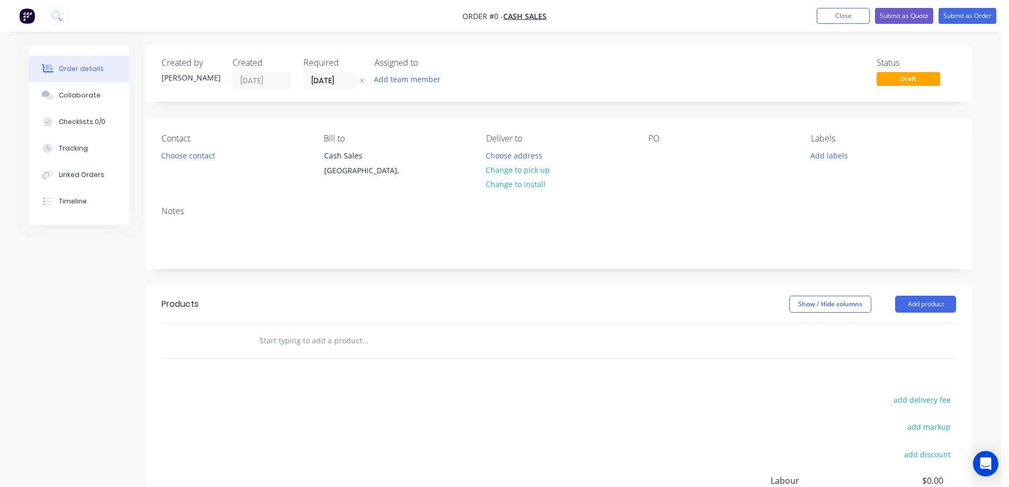
click at [364, 82] on icon at bounding box center [362, 80] width 5 height 6
click at [315, 343] on input "text" at bounding box center [365, 340] width 212 height 21
click at [312, 342] on input "text" at bounding box center [365, 340] width 212 height 21
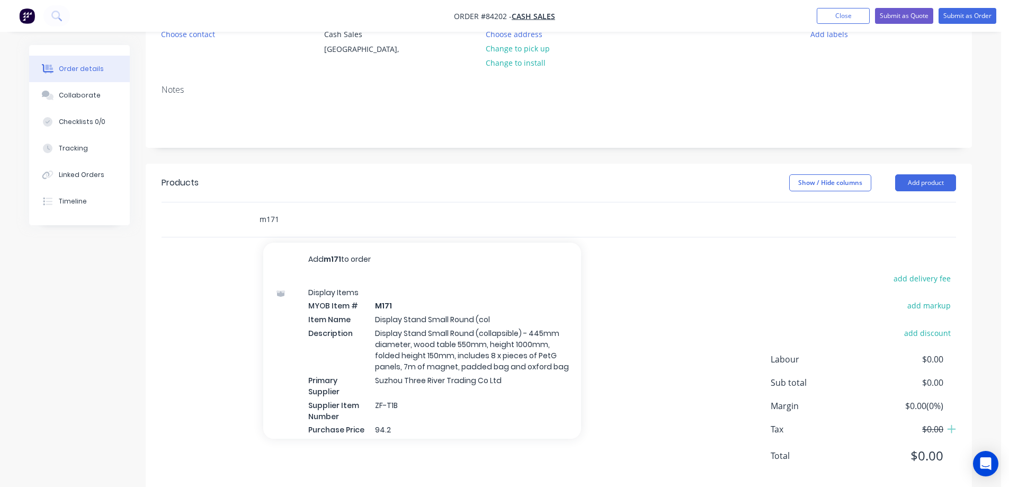
scroll to position [142, 0]
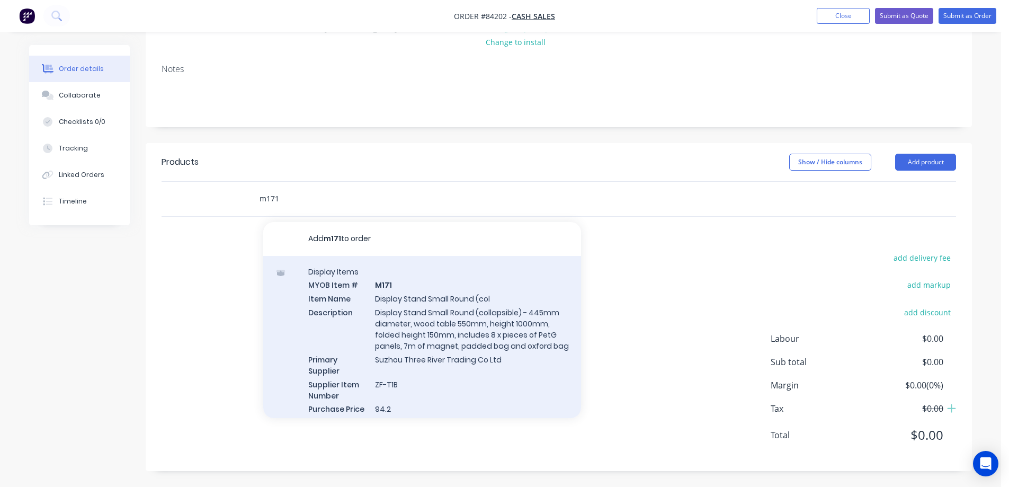
type input "m171"
click at [372, 348] on div "Display Items MYOB Item # M171 Item Name Display Stand Small Round (col Descrip…" at bounding box center [422, 347] width 318 height 182
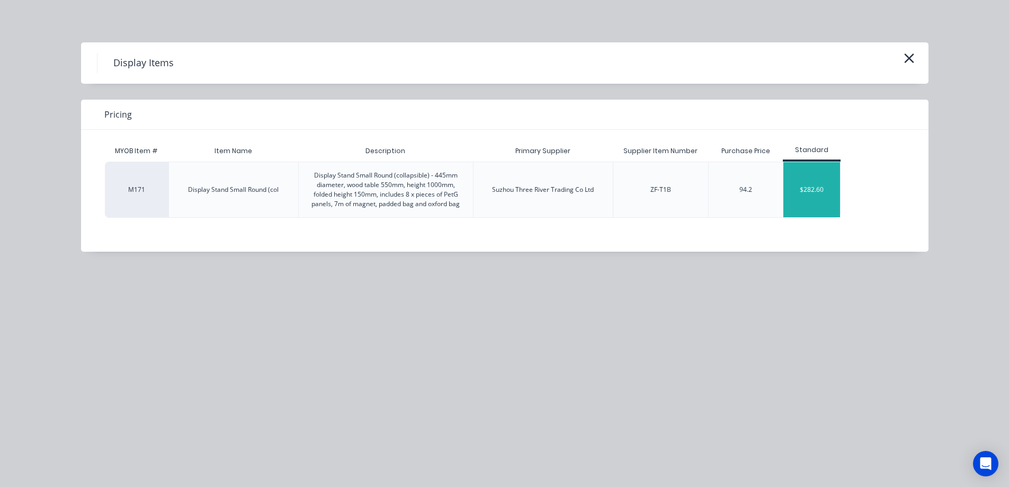
drag, startPoint x: 776, startPoint y: 185, endPoint x: 792, endPoint y: 189, distance: 17.0
click at [779, 186] on div "94.2" at bounding box center [745, 190] width 75 height 56
click at [804, 191] on div "$282.60" at bounding box center [812, 189] width 57 height 55
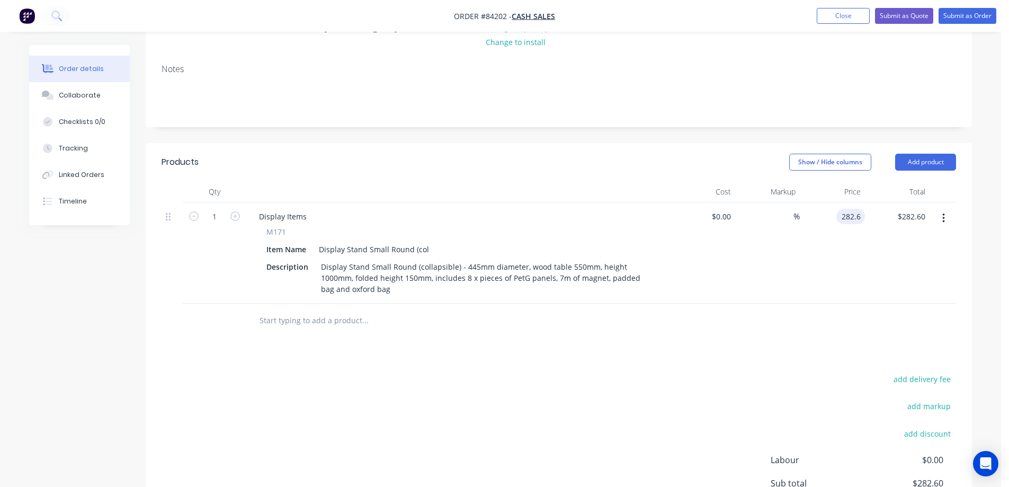
click at [858, 220] on input "282.6" at bounding box center [853, 216] width 24 height 15
paste input "138.1165"
type input "$138.1165"
type input "$138.12"
click at [492, 327] on div at bounding box center [410, 320] width 318 height 21
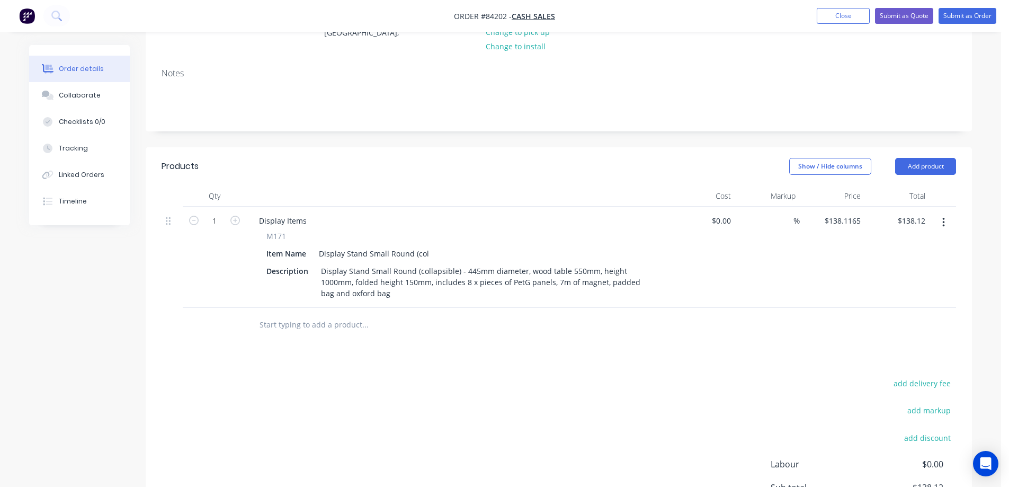
scroll to position [0, 0]
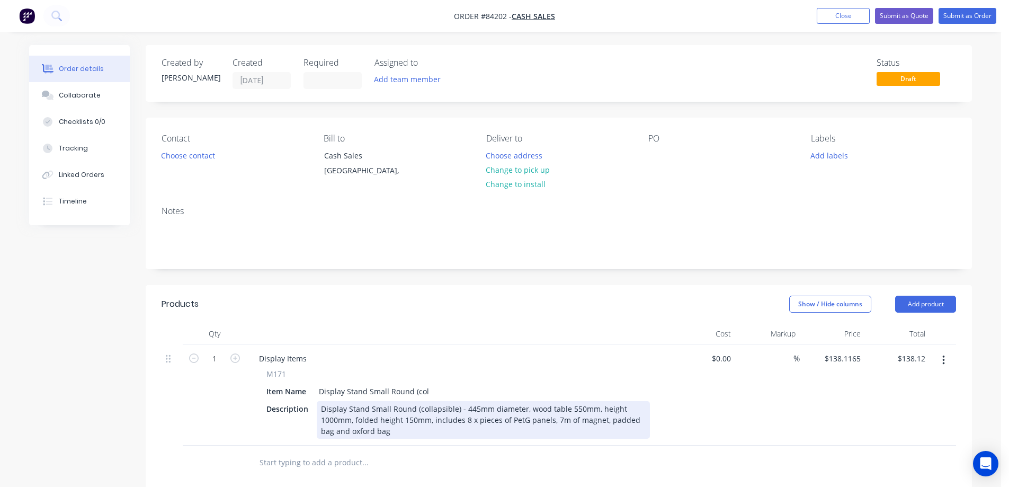
click at [547, 427] on div "Display Stand Small Round (collapsible) - 445mm diameter, wood table 550mm, hei…" at bounding box center [483, 420] width 333 height 38
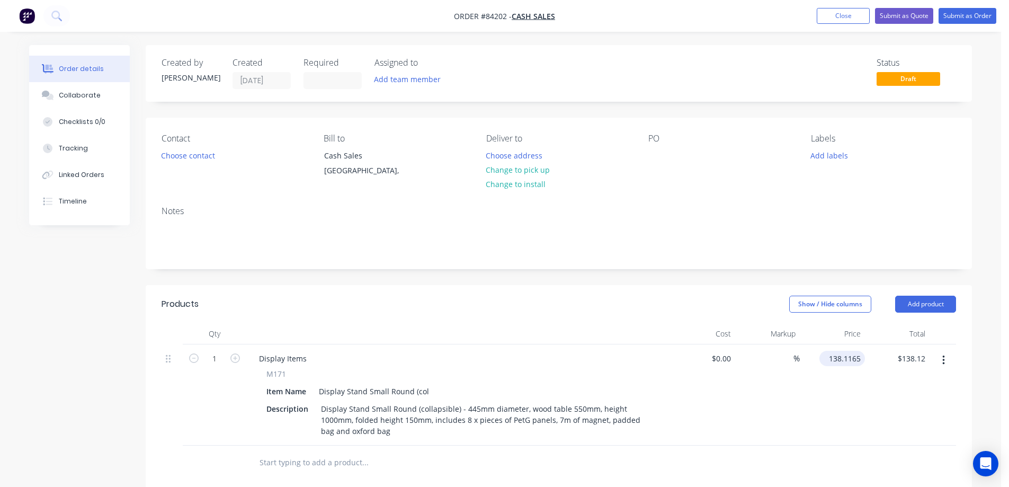
click at [837, 362] on input "138.1165" at bounding box center [844, 358] width 41 height 15
type input "$162.49"
click at [698, 265] on div "Notes" at bounding box center [559, 233] width 827 height 71
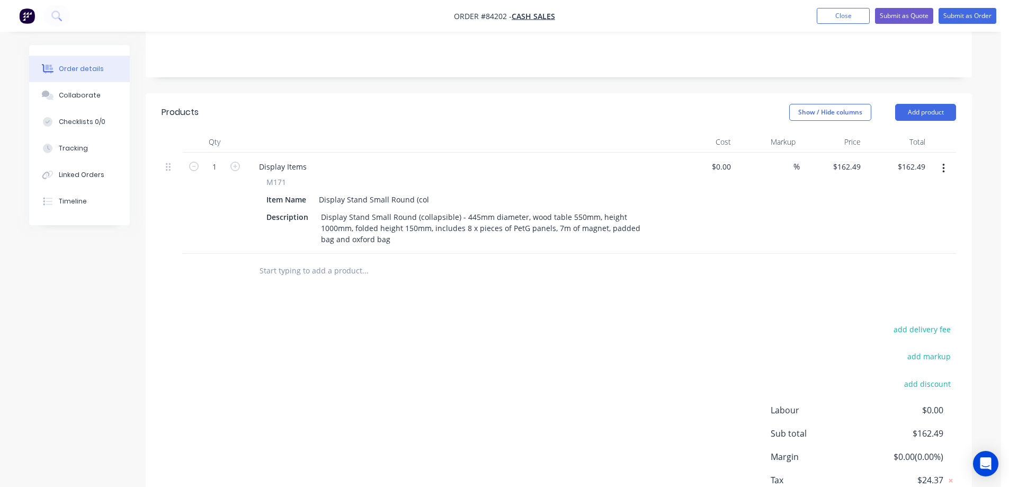
scroll to position [263, 0]
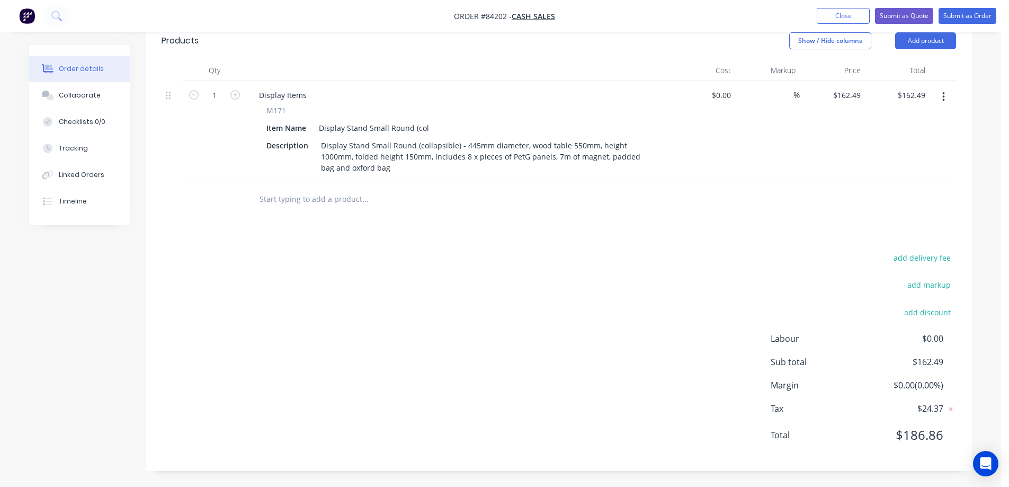
click at [273, 110] on span "M171" at bounding box center [277, 110] width 20 height 11
copy span "M171"
click at [272, 95] on div "Display Items" at bounding box center [283, 94] width 65 height 15
paste div
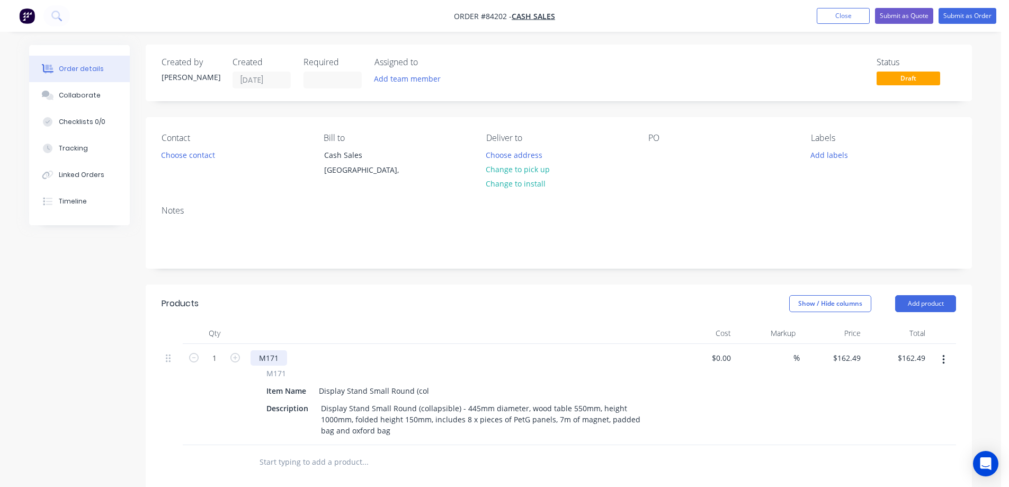
scroll to position [0, 0]
click at [524, 159] on button "Choose address" at bounding box center [515, 155] width 68 height 14
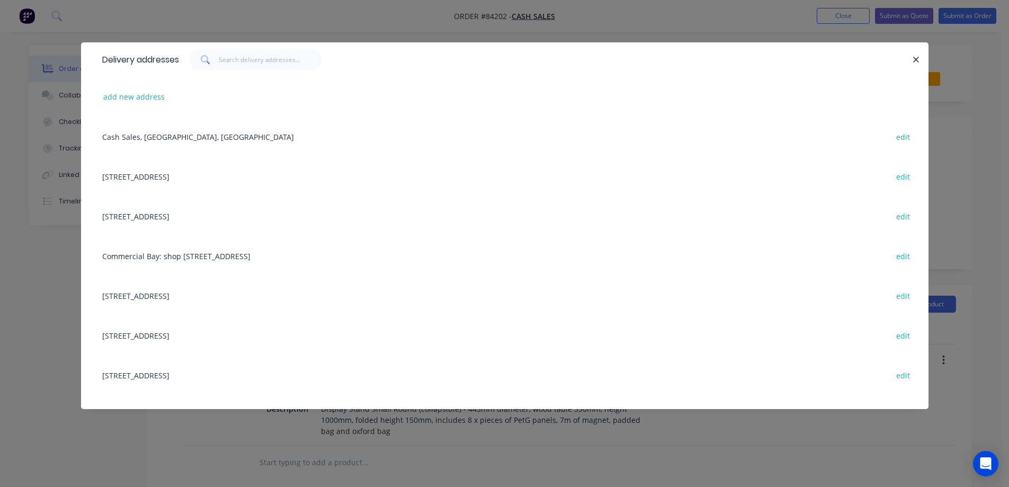
click at [120, 21] on div "Delivery addresses add new address Cash Sales, Auckland, New Zealand edit 858 P…" at bounding box center [504, 243] width 1009 height 487
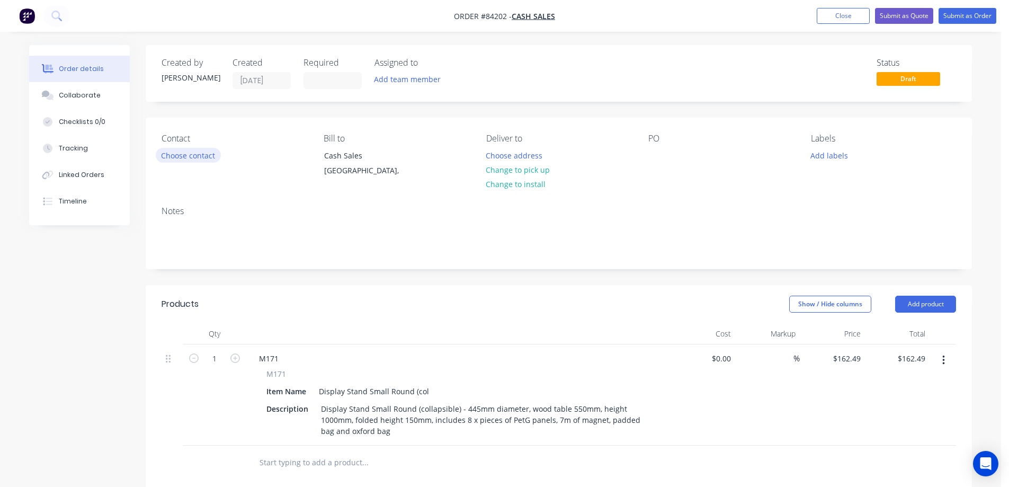
click at [179, 155] on button "Choose contact" at bounding box center [188, 155] width 65 height 14
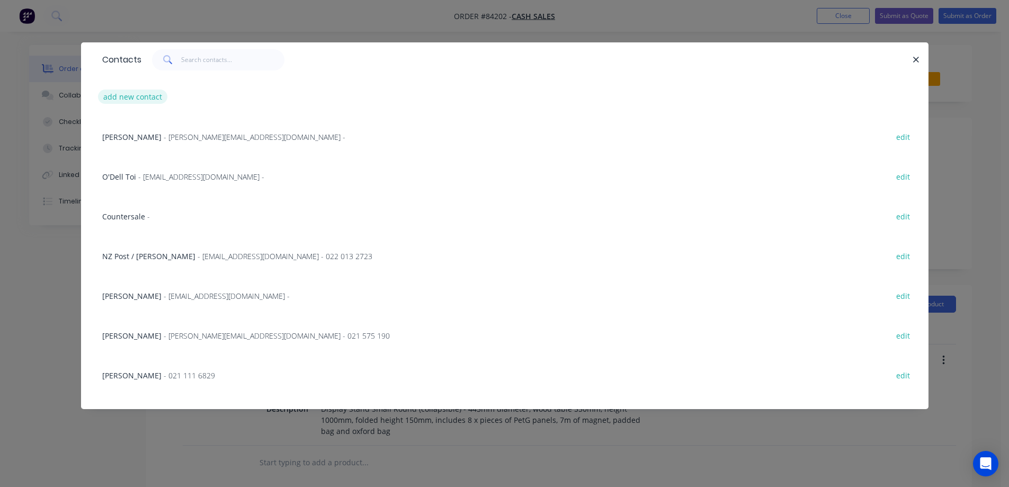
click at [163, 94] on button "add new contact" at bounding box center [133, 97] width 70 height 14
select select "NZ"
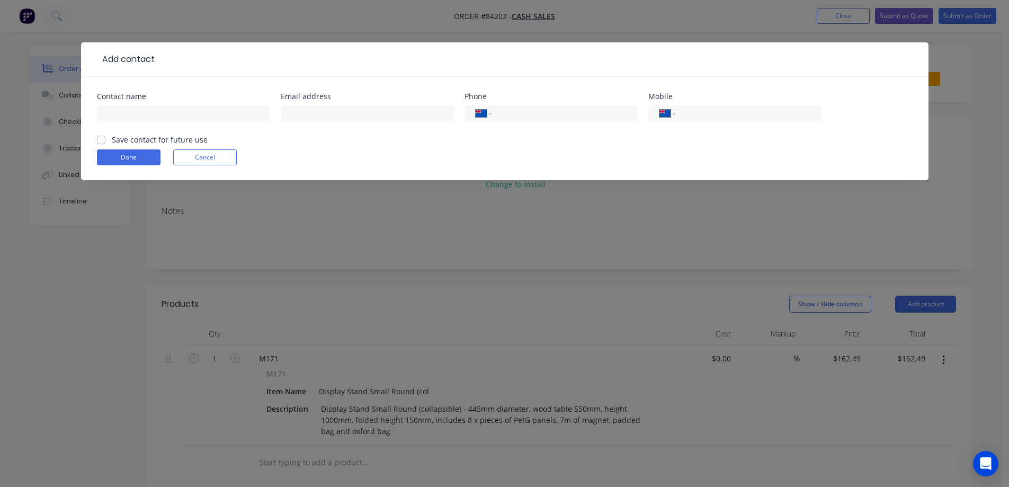
click at [162, 114] on input "text" at bounding box center [183, 113] width 173 height 16
type input "Country Connections - Leigh"
click at [309, 111] on input "text" at bounding box center [367, 113] width 173 height 16
paste input "leighandpatrice@gmail.com"
type input "leighandpatrice@gmail.com"
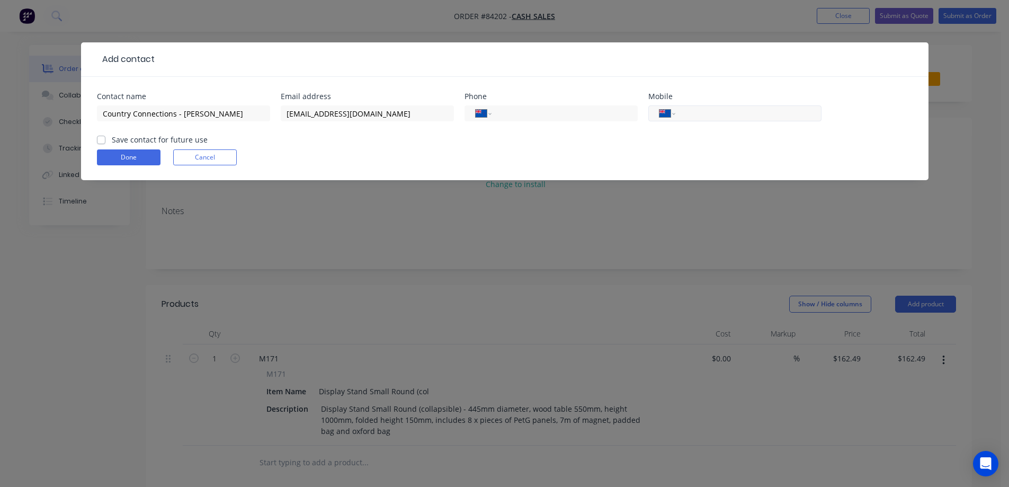
click at [714, 114] on input "tel" at bounding box center [746, 114] width 127 height 12
paste input "027 764 0297"
type input "027 764 0297"
click at [531, 118] on input "tel" at bounding box center [562, 114] width 127 height 12
paste input "06 761 8171"
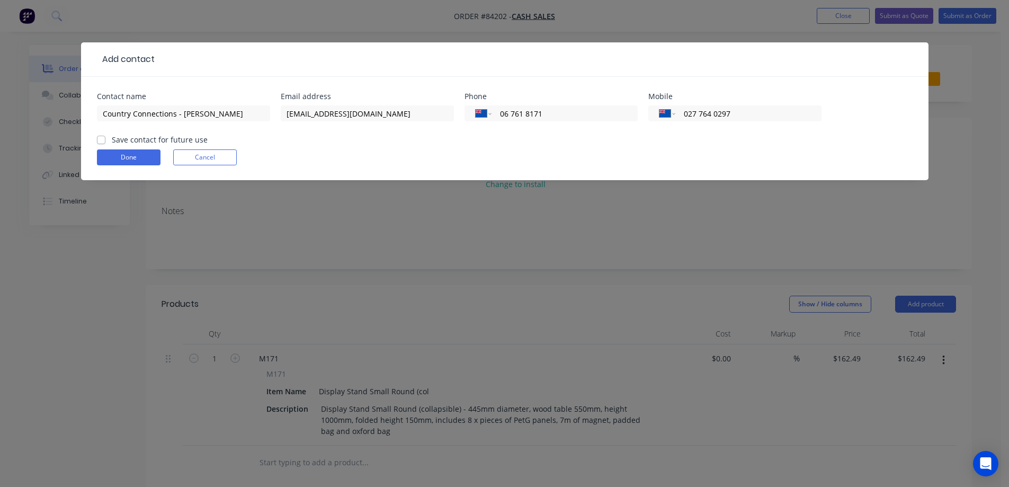
type input "06 761 8171"
click at [132, 140] on label "Save contact for future use" at bounding box center [160, 139] width 96 height 11
click at [105, 140] on input "Save contact for future use" at bounding box center [101, 139] width 8 height 10
checkbox input "true"
click at [128, 156] on button "Done" at bounding box center [129, 157] width 64 height 16
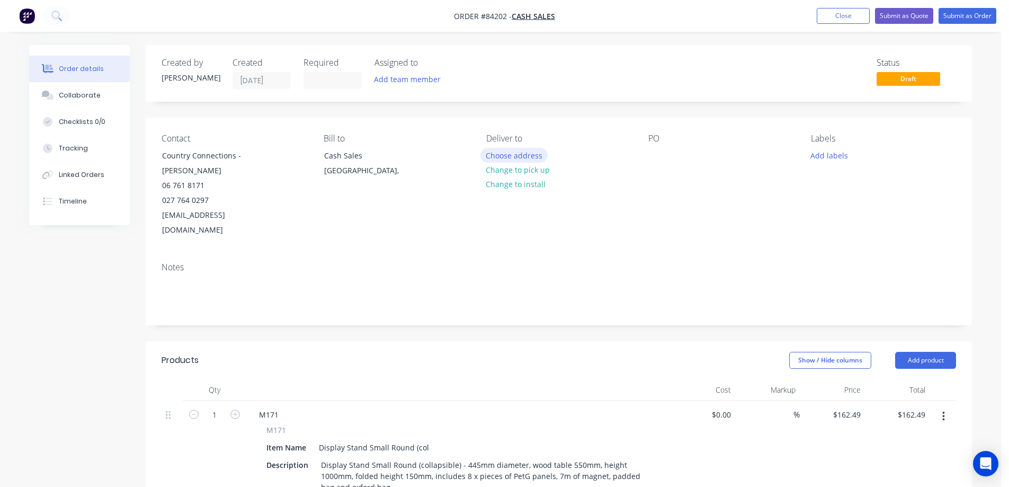
click at [507, 153] on button "Choose address" at bounding box center [515, 155] width 68 height 14
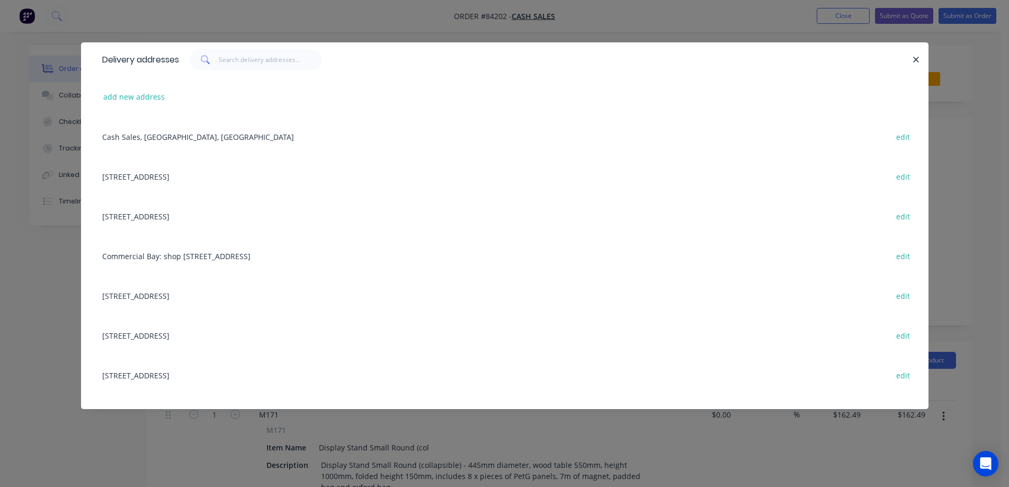
drag, startPoint x: 115, startPoint y: 97, endPoint x: 22, endPoint y: 109, distance: 94.0
click at [113, 97] on button "add new address" at bounding box center [134, 97] width 73 height 14
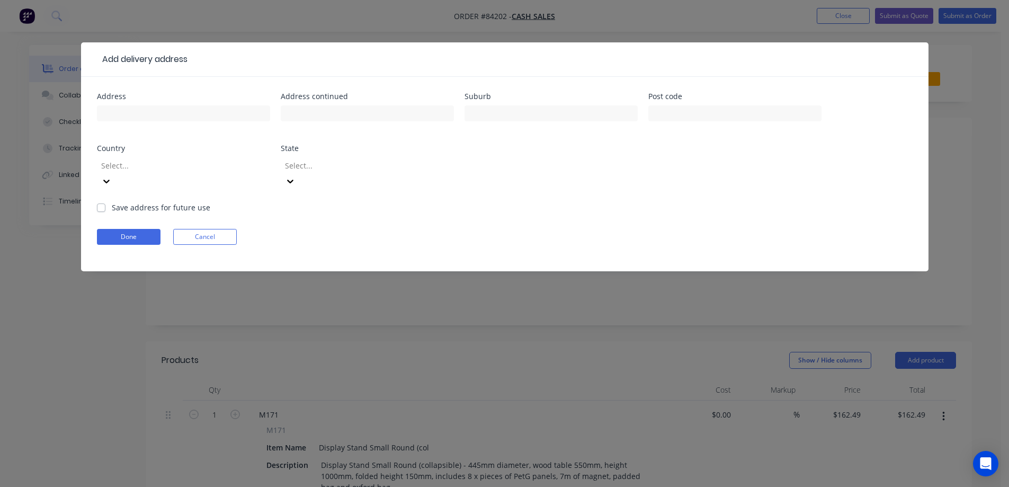
click at [176, 103] on div at bounding box center [183, 118] width 173 height 31
click at [170, 108] on input "text" at bounding box center [183, 113] width 173 height 16
paste input "80 Tasman Street"
type input "80 Tasman Street"
click at [439, 112] on input "text" at bounding box center [367, 113] width 173 height 16
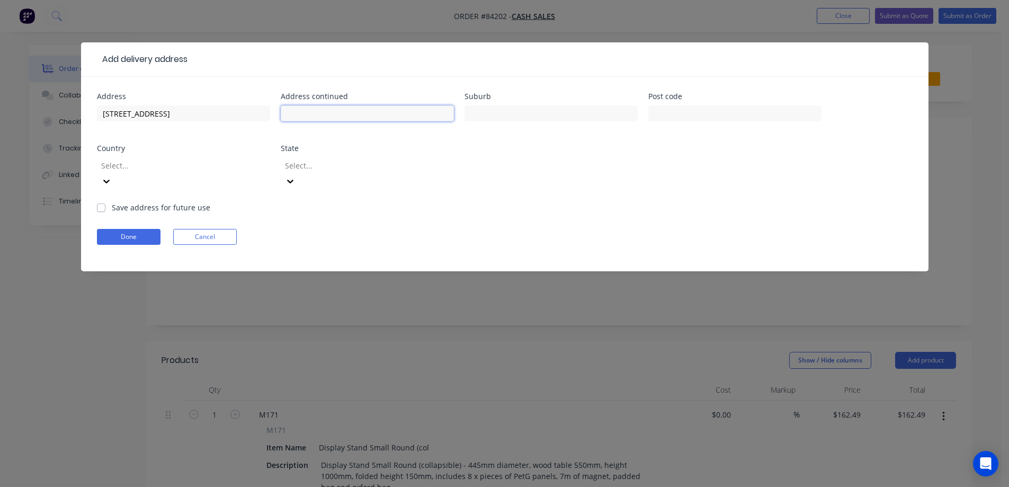
paste input "Opunake"
type input "Opunake"
click at [670, 113] on input "text" at bounding box center [735, 113] width 173 height 16
type input "4616"
click at [558, 114] on input "text" at bounding box center [551, 113] width 173 height 16
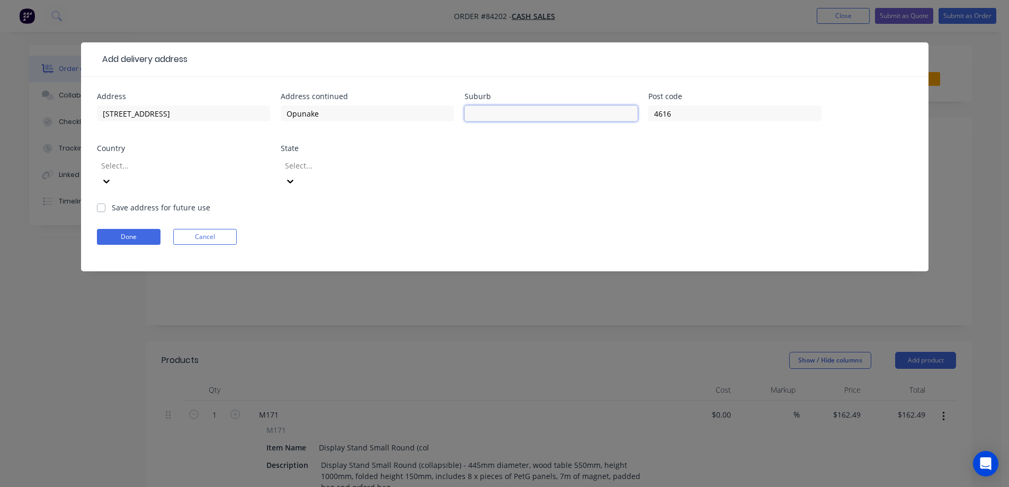
paste input "Taranaki"
type input "Taranaki"
click at [127, 229] on button "Done" at bounding box center [129, 237] width 64 height 16
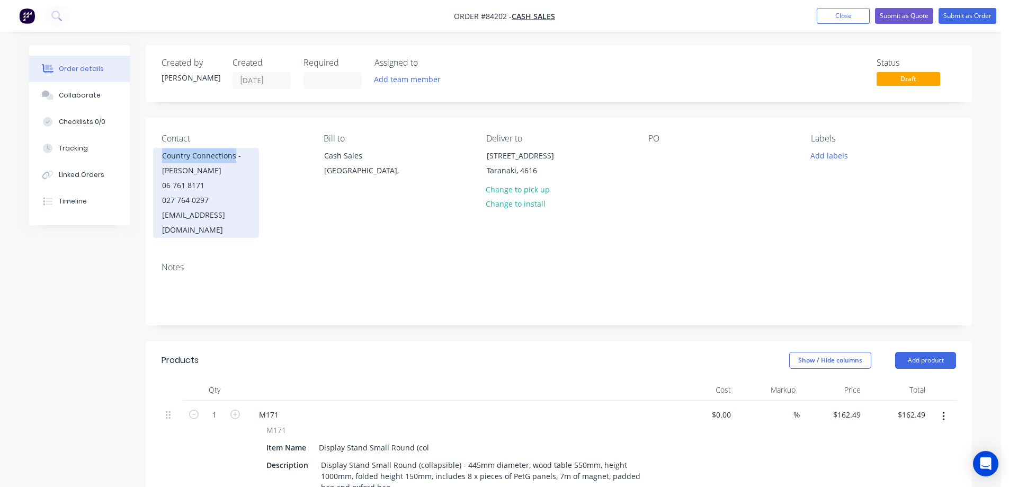
drag, startPoint x: 159, startPoint y: 158, endPoint x: 234, endPoint y: 156, distance: 75.3
click at [234, 156] on div "Country Connections - Leigh 06 761 8171 027 764 0297 leighandpatrice@gmail.com" at bounding box center [206, 193] width 106 height 90
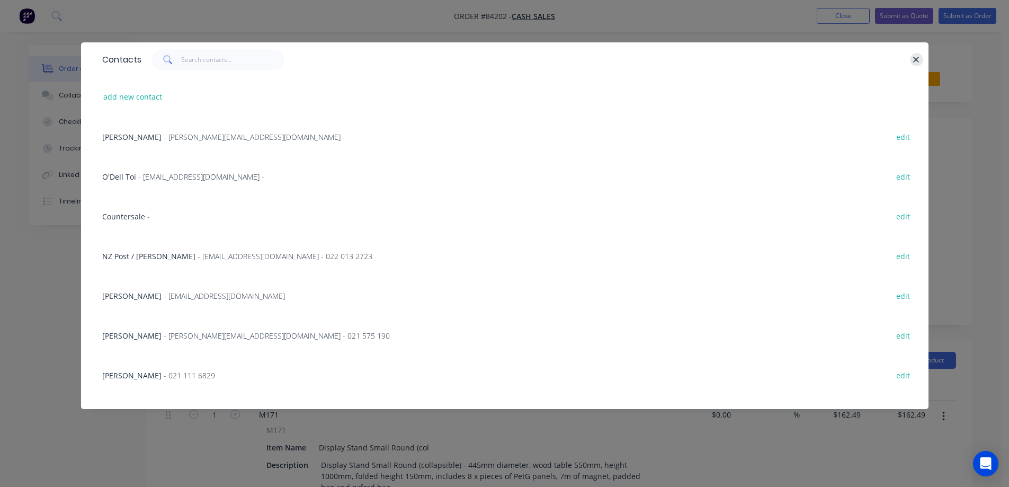
click at [912, 55] on div at bounding box center [911, 59] width 3 height 21
click at [910, 59] on button "button" at bounding box center [916, 59] width 13 height 13
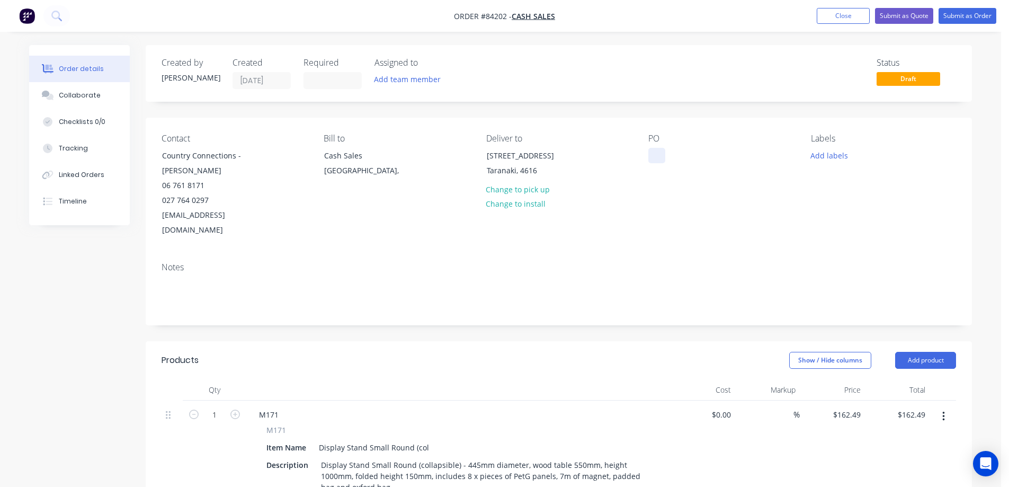
click at [660, 150] on div at bounding box center [657, 155] width 17 height 15
paste div
drag, startPoint x: 730, startPoint y: 208, endPoint x: 757, endPoint y: 197, distance: 28.7
click at [732, 208] on div "PO Country Connections" at bounding box center [721, 186] width 145 height 104
click at [835, 158] on button "Add labels" at bounding box center [829, 155] width 49 height 14
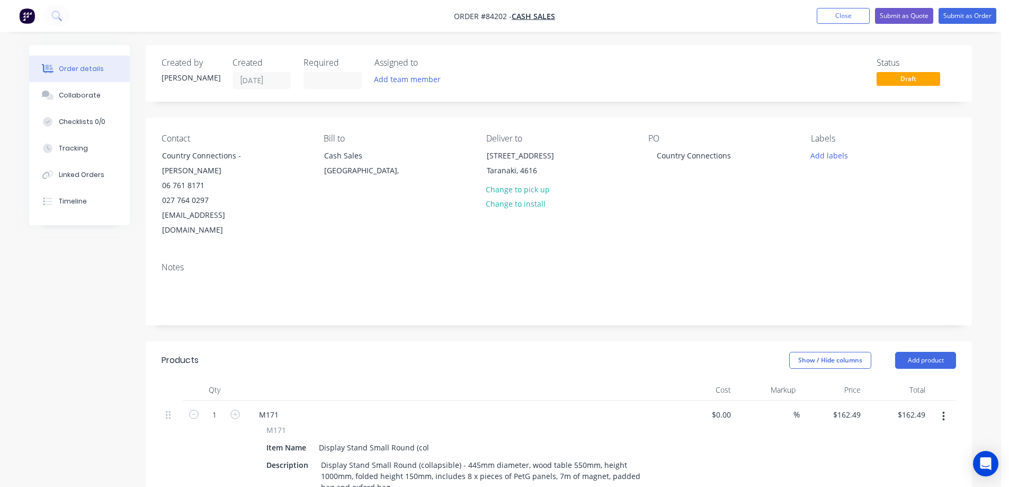
click at [745, 103] on div "Created by Jess Created 27/08/25 Required Assigned to Add team member Status Dr…" at bounding box center [559, 418] width 827 height 746
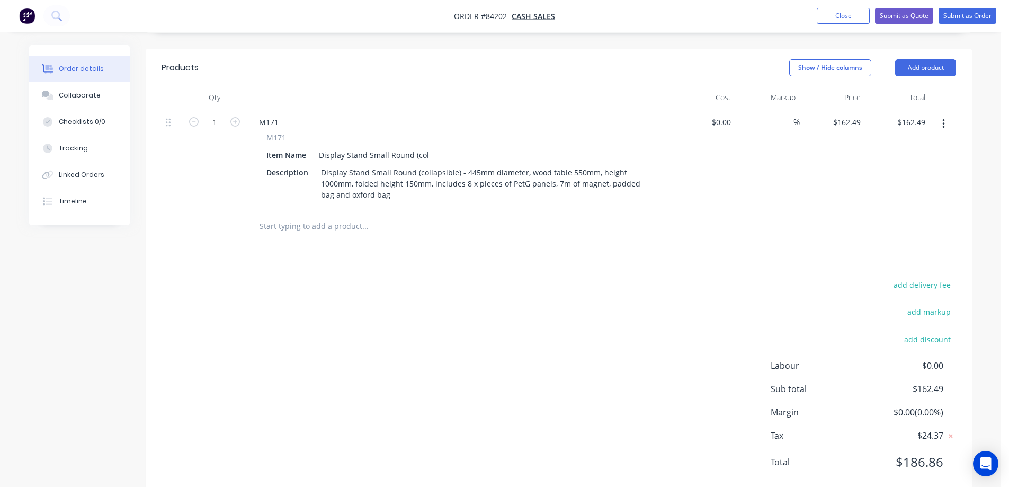
scroll to position [305, 0]
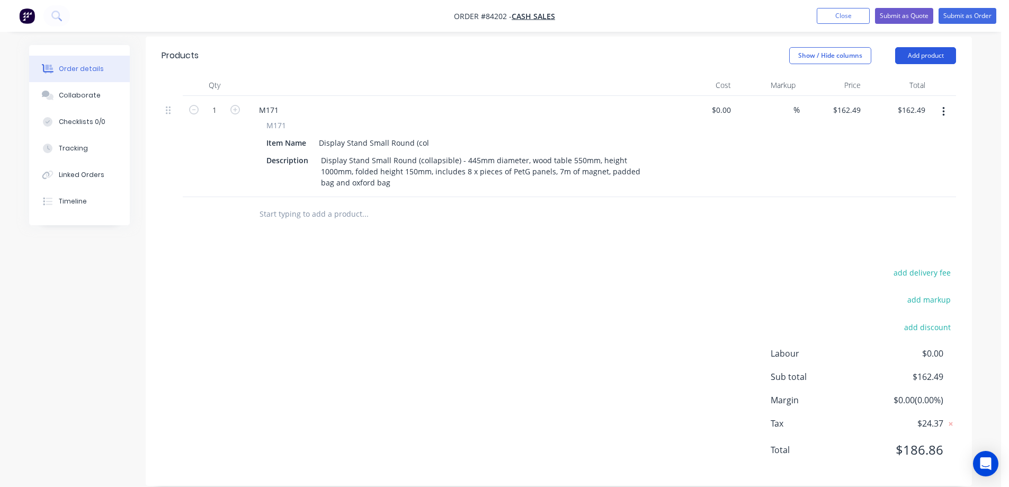
click at [907, 47] on button "Add product" at bounding box center [925, 55] width 61 height 17
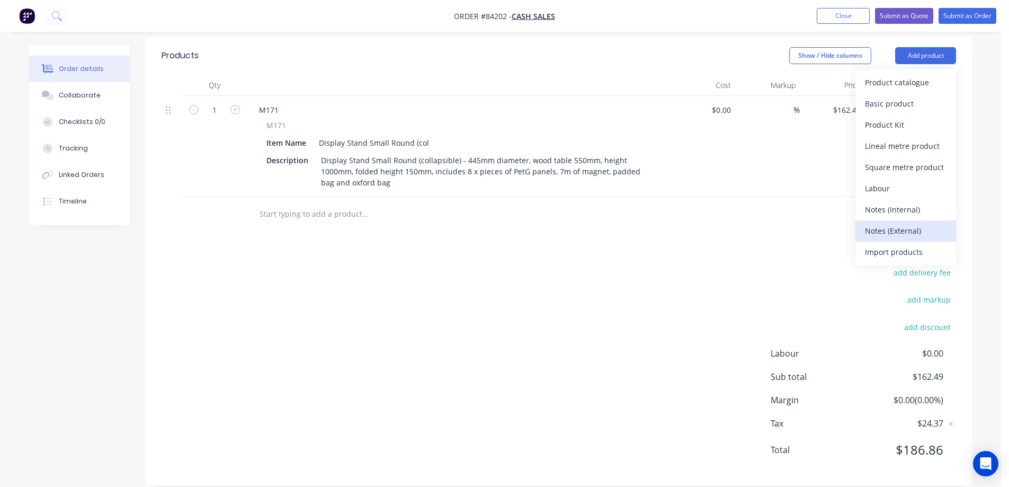
click at [897, 223] on div "Notes (External)" at bounding box center [906, 230] width 82 height 15
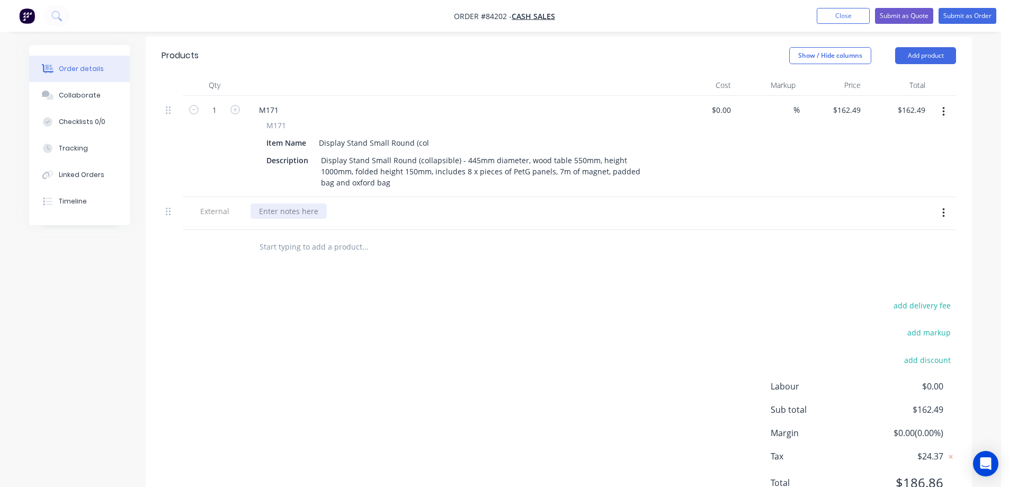
click at [287, 203] on div at bounding box center [289, 210] width 76 height 15
click at [978, 13] on button "Submit as Order" at bounding box center [968, 16] width 58 height 16
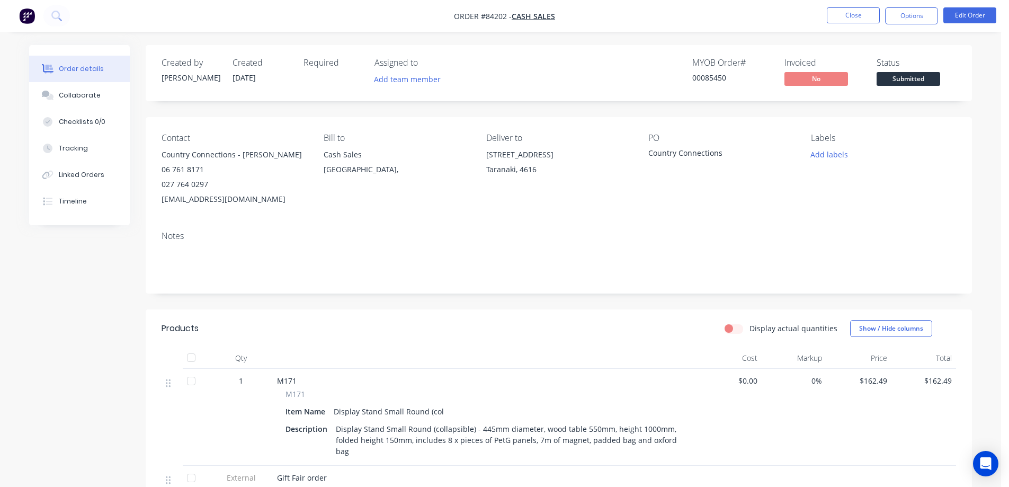
click at [956, 23] on li "Edit Order" at bounding box center [970, 15] width 53 height 17
click at [960, 18] on button "Edit Order" at bounding box center [970, 15] width 53 height 16
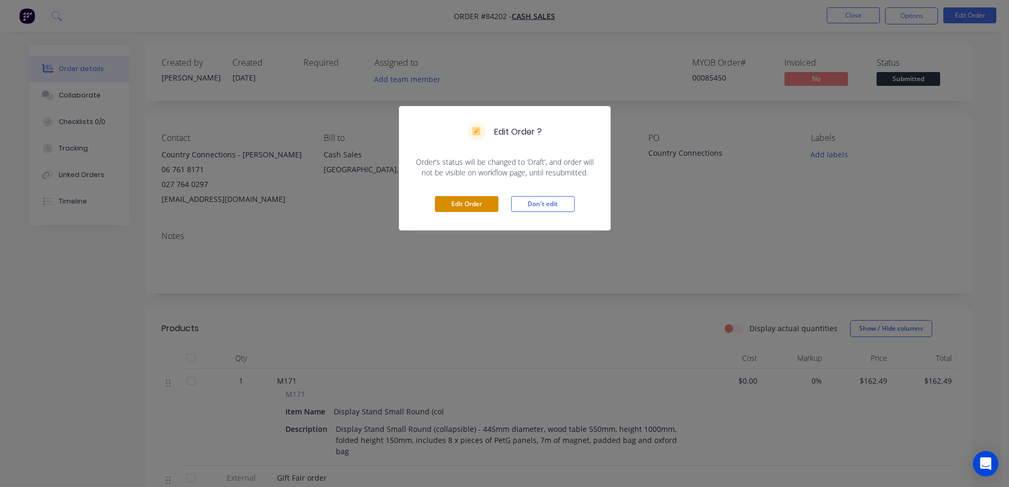
click at [460, 210] on button "Edit Order" at bounding box center [467, 204] width 64 height 16
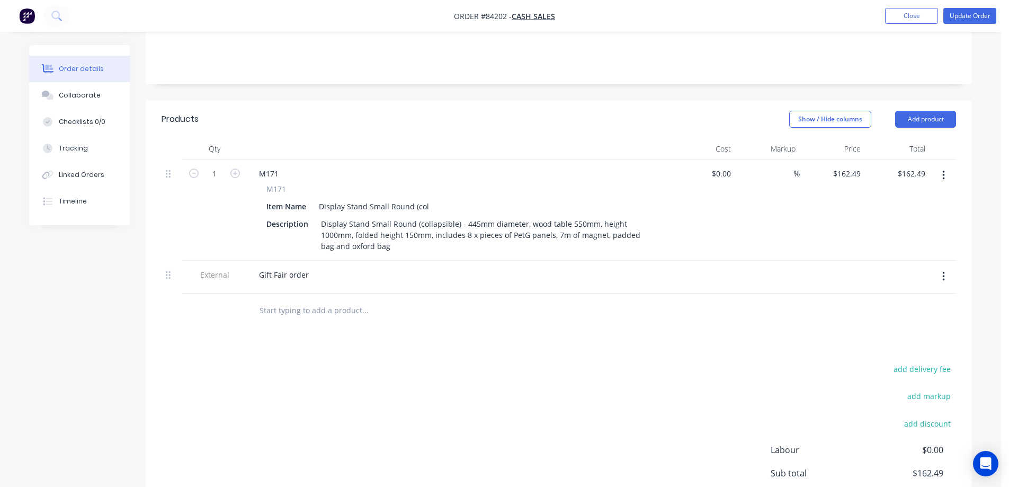
scroll to position [318, 0]
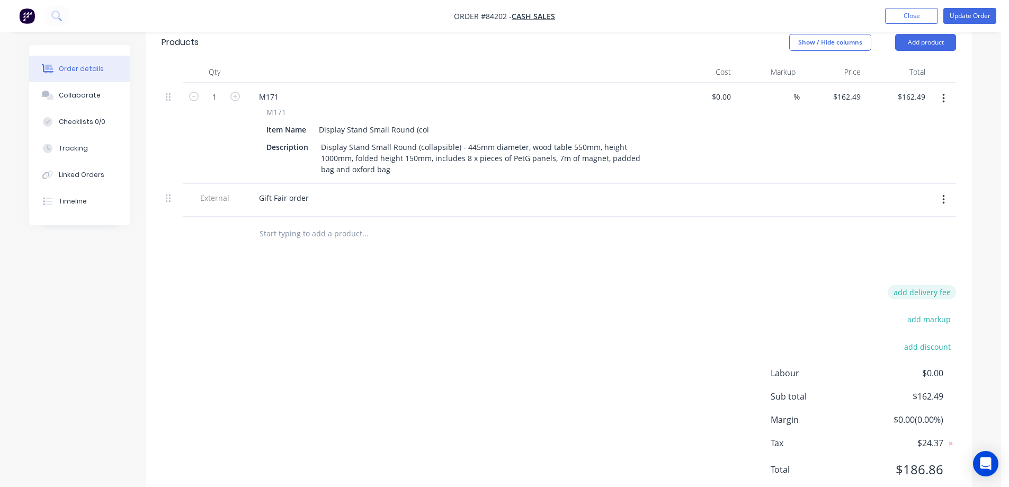
click at [916, 285] on button "add delivery fee" at bounding box center [922, 292] width 68 height 14
type input "40"
click at [754, 263] on div "Products Show / Hide columns Add product Qty Cost Markup Price Total 1 M171 M17…" at bounding box center [559, 263] width 827 height 480
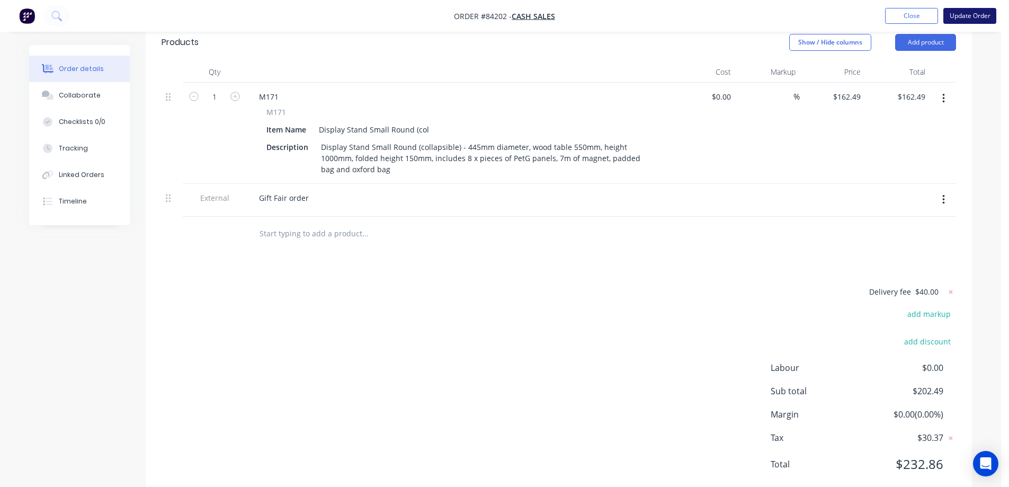
click at [971, 12] on button "Update Order" at bounding box center [970, 16] width 53 height 16
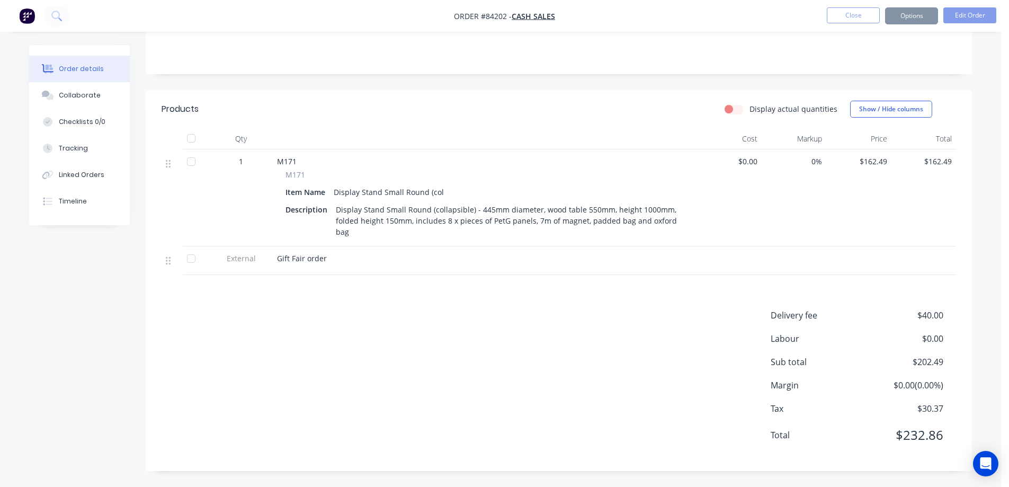
scroll to position [0, 0]
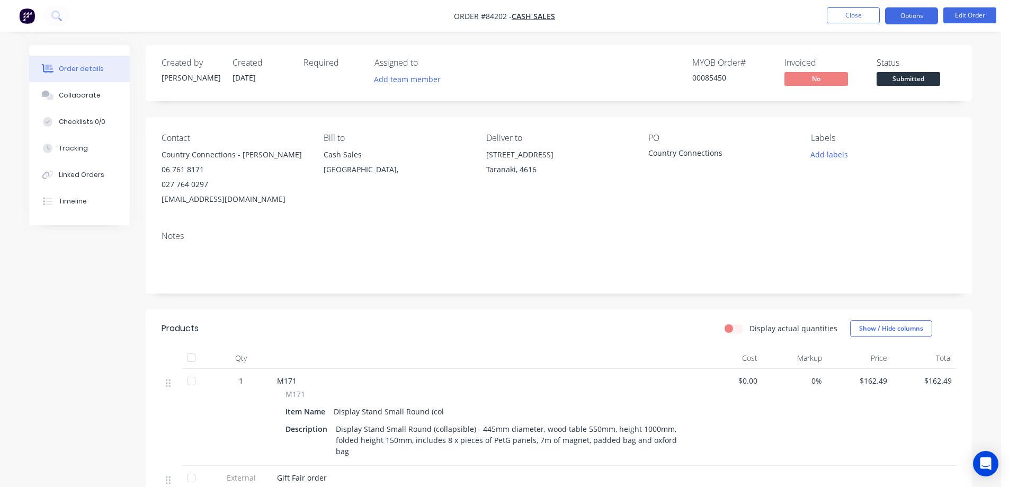
click at [898, 19] on button "Options" at bounding box center [911, 15] width 53 height 17
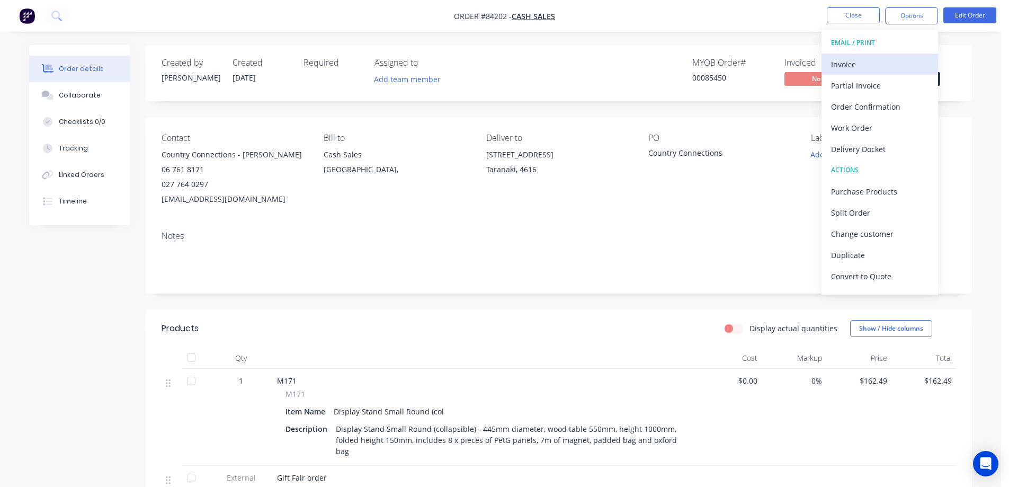
click at [888, 61] on div "Invoice" at bounding box center [879, 64] width 97 height 15
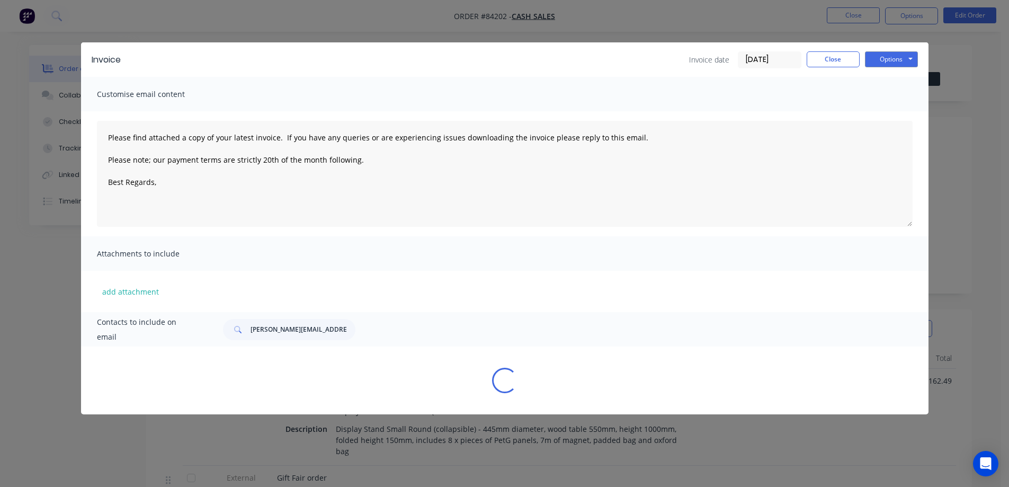
click at [892, 59] on button "Options" at bounding box center [891, 59] width 53 height 16
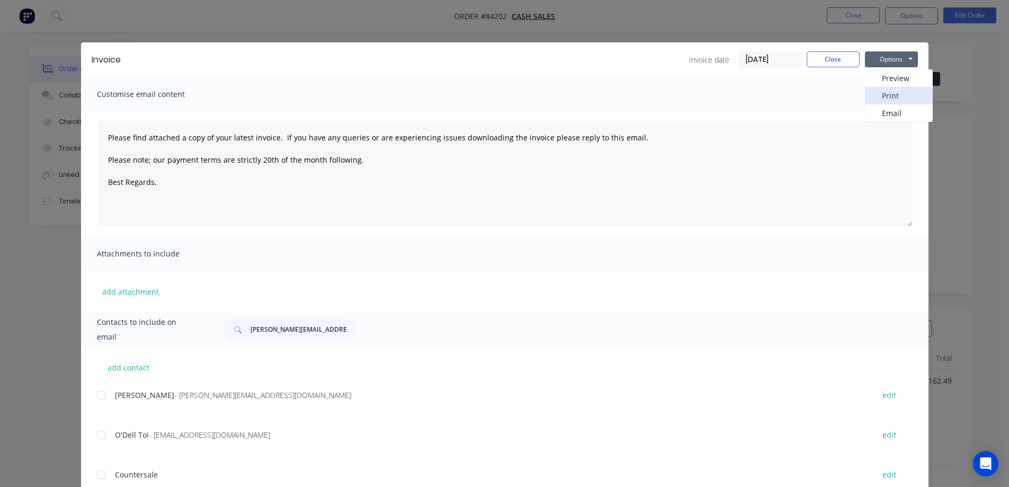
click at [892, 93] on button "Print" at bounding box center [899, 95] width 68 height 17
click at [841, 47] on div "Invoice Invoice date 27/08/25 Close Options Preview Print Email" at bounding box center [505, 59] width 848 height 34
click at [854, 55] on button "Close" at bounding box center [833, 59] width 53 height 16
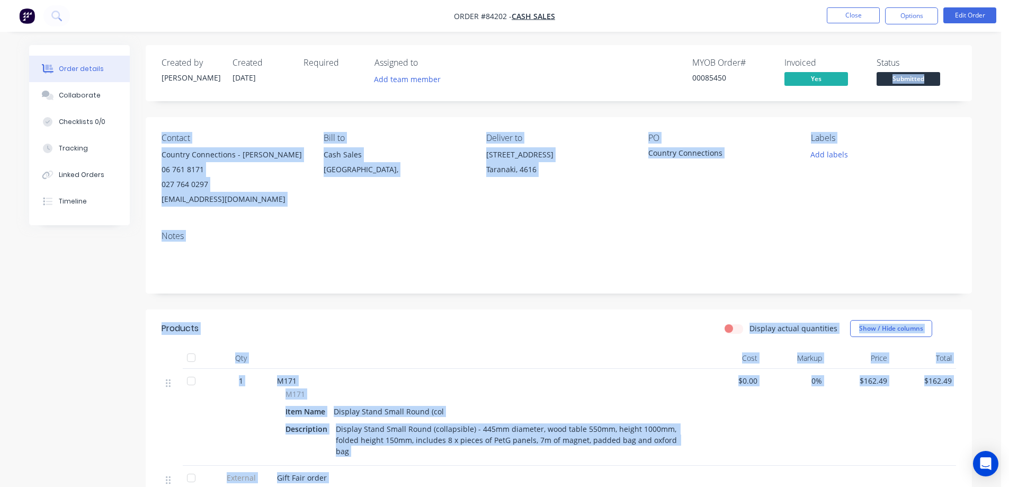
click at [904, 75] on div "Status Submitted" at bounding box center [916, 73] width 79 height 31
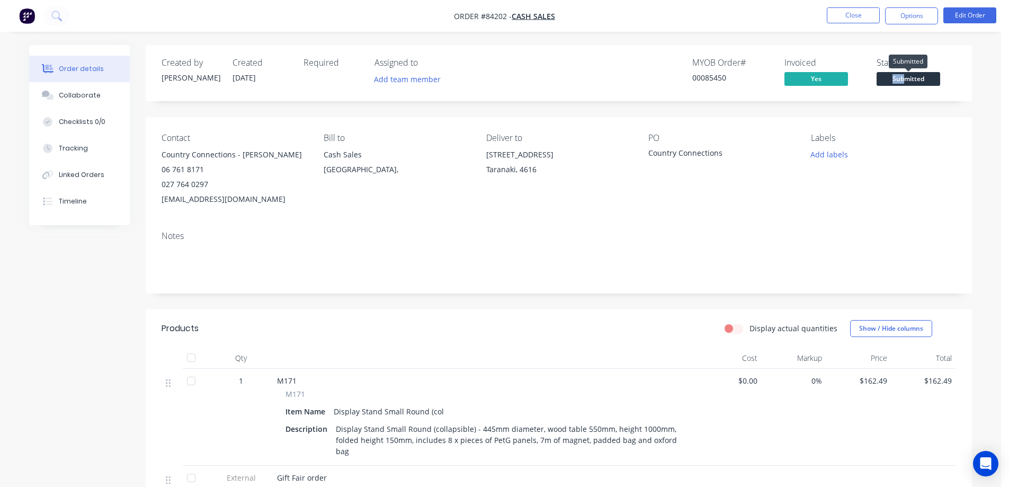
drag, startPoint x: 908, startPoint y: 79, endPoint x: 909, endPoint y: 92, distance: 12.7
click at [909, 79] on span "Submitted" at bounding box center [909, 78] width 64 height 13
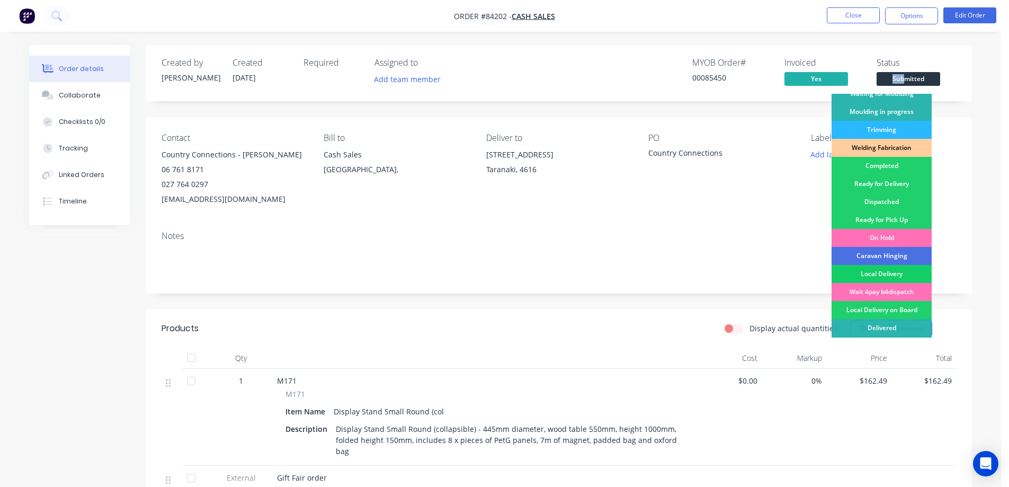
scroll to position [207, 0]
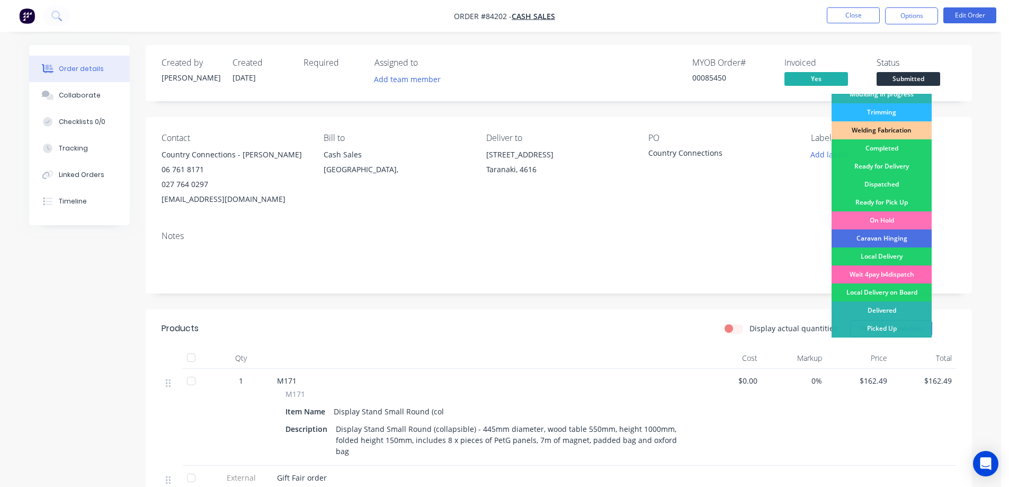
click at [901, 274] on div "Wait 4pay b4dispatch" at bounding box center [882, 274] width 100 height 18
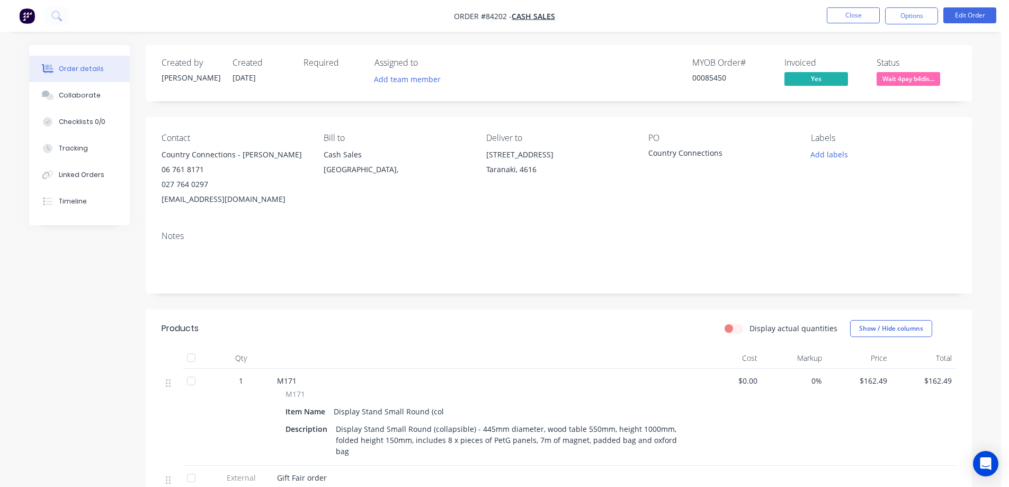
click at [855, 51] on div "Created by Jess Created 27/08/25 Required Assigned to Add team member MYOB Orde…" at bounding box center [559, 73] width 827 height 56
drag, startPoint x: 824, startPoint y: 18, endPoint x: 835, endPoint y: 18, distance: 10.6
click at [824, 18] on ul "Close Options Edit Order" at bounding box center [911, 15] width 195 height 17
click at [837, 18] on button "Close" at bounding box center [853, 15] width 53 height 16
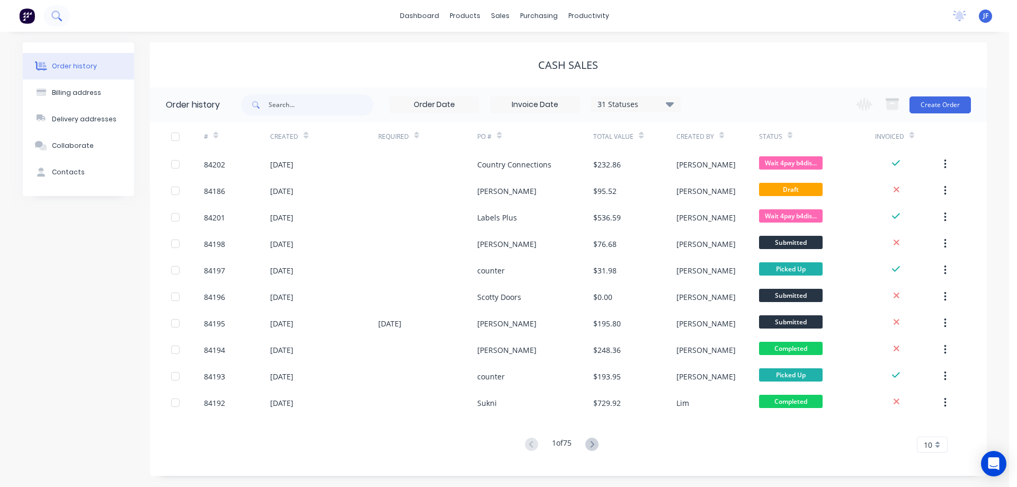
click at [57, 23] on button at bounding box center [56, 15] width 26 height 21
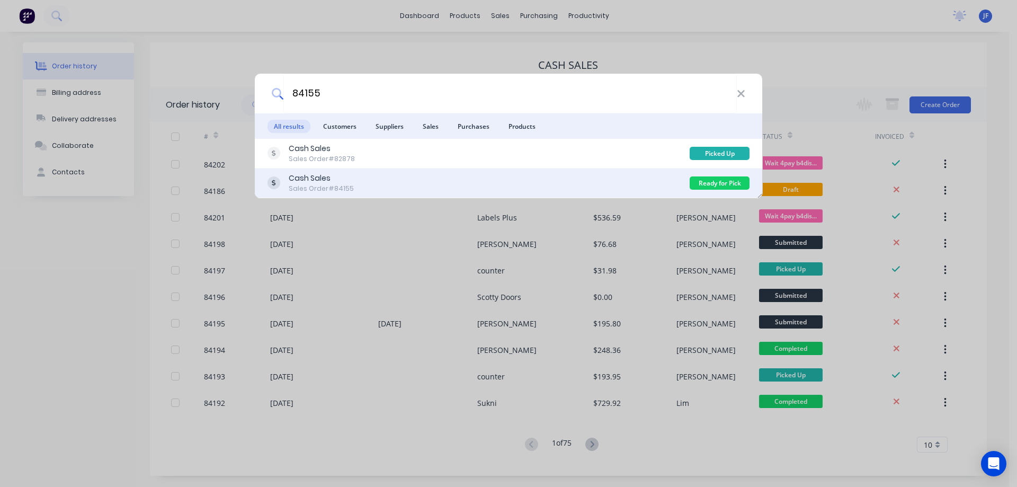
type input "84155"
click at [539, 176] on div "Cash Sales Sales Order #84155" at bounding box center [479, 183] width 422 height 21
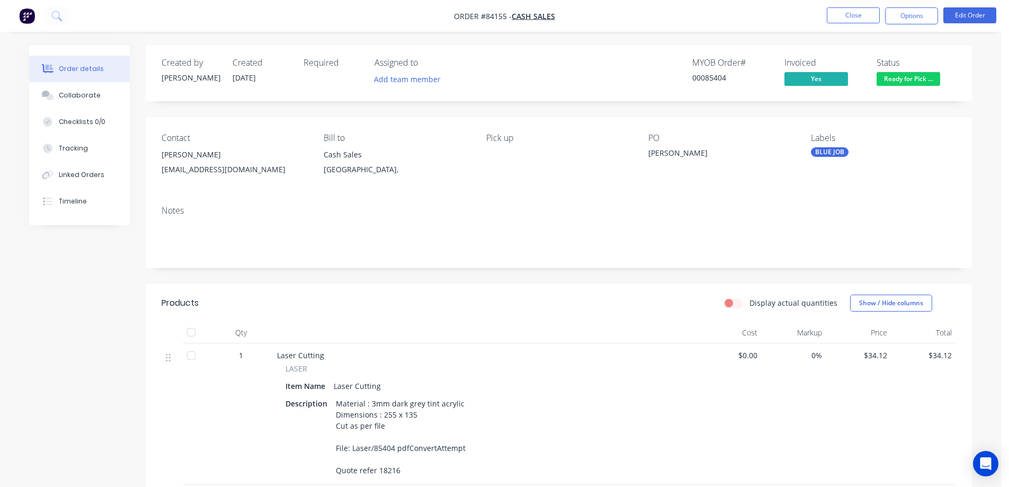
click at [975, 6] on nav "Order #84155 - Cash Sales Close Options Edit Order" at bounding box center [504, 16] width 1009 height 32
click at [962, 20] on button "Edit Order" at bounding box center [970, 15] width 53 height 16
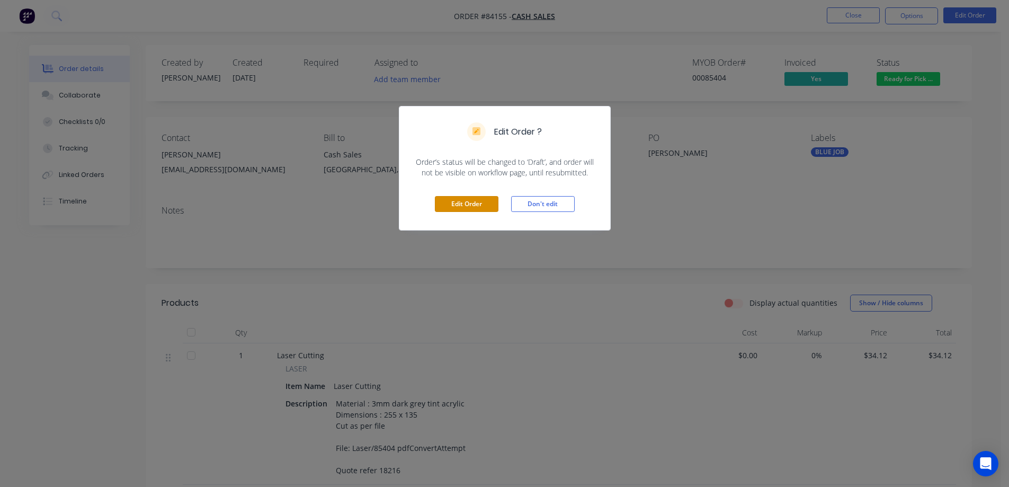
drag, startPoint x: 466, startPoint y: 203, endPoint x: 492, endPoint y: 188, distance: 29.4
click at [466, 203] on button "Edit Order" at bounding box center [467, 204] width 64 height 16
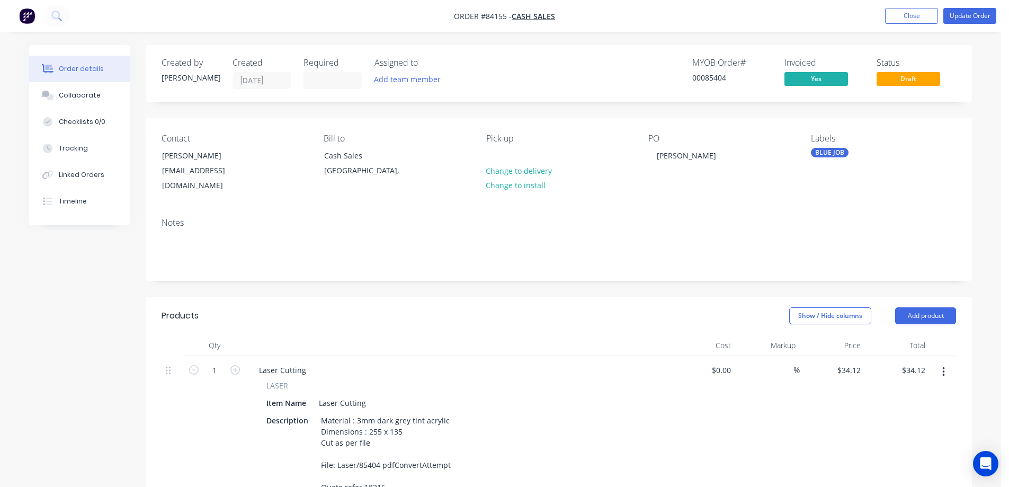
click at [937, 74] on span "Draft" at bounding box center [909, 78] width 64 height 13
click at [521, 169] on button "Change to delivery" at bounding box center [519, 170] width 77 height 14
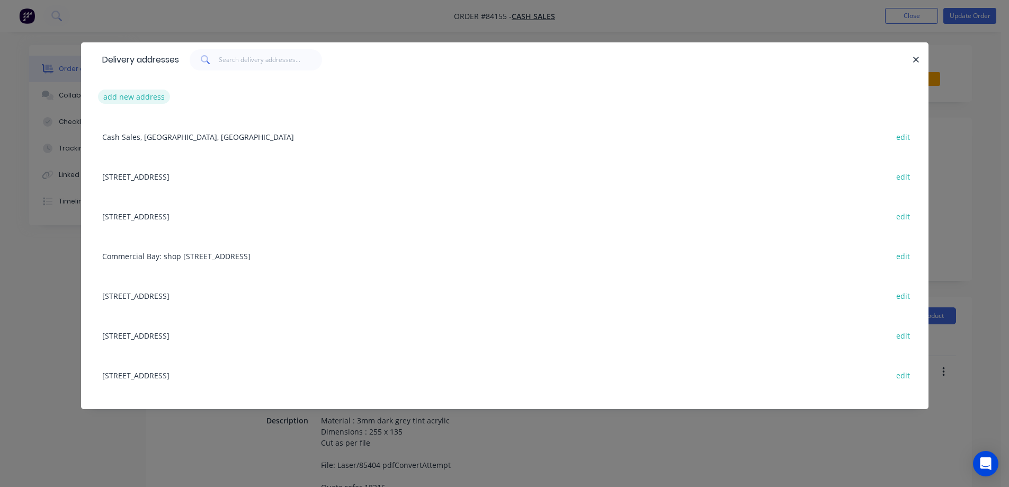
click at [154, 92] on button "add new address" at bounding box center [134, 97] width 73 height 14
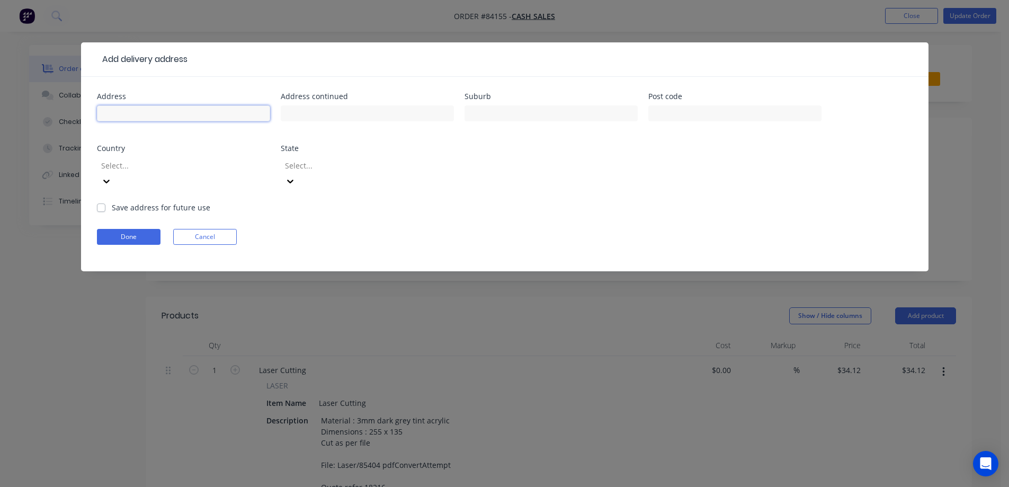
click at [154, 113] on input "text" at bounding box center [183, 113] width 173 height 16
paste input "2/115 Owen Street, Newtown"
type input "2/115 Owen Street, Newtown"
drag, startPoint x: 596, startPoint y: 118, endPoint x: 575, endPoint y: 119, distance: 20.7
click at [595, 117] on input "text" at bounding box center [551, 113] width 173 height 16
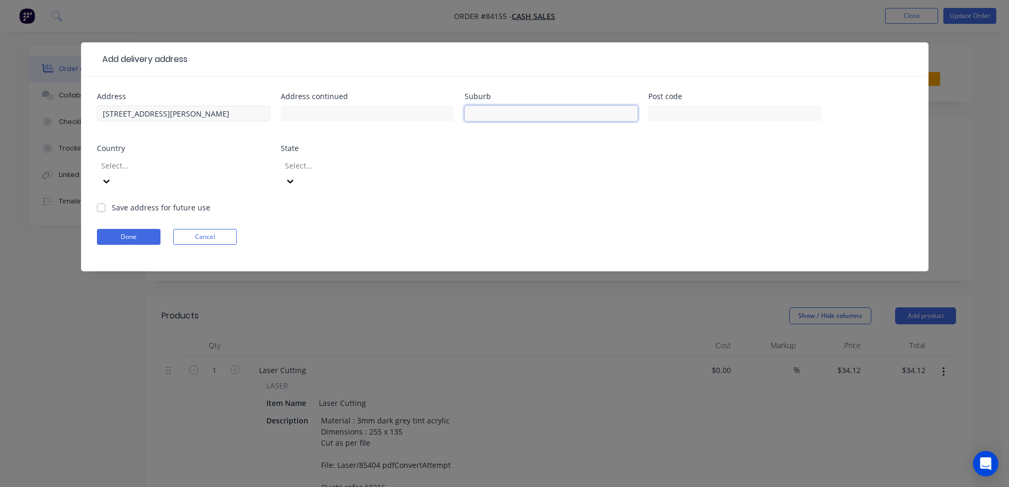
paste input "Wellington"
type input "Wellington"
click at [187, 112] on input "2/115 Owen Street, Newtown" at bounding box center [183, 113] width 173 height 16
type input "2/115 Owen Street,"
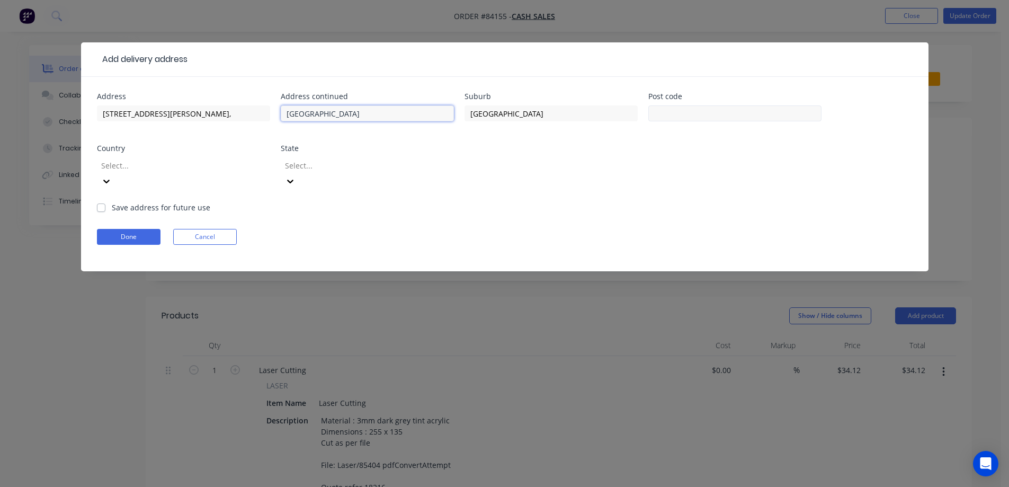
type input "Newtown"
click at [675, 111] on input "text" at bounding box center [735, 113] width 173 height 16
type input "6021"
click at [111, 229] on button "Done" at bounding box center [129, 237] width 64 height 16
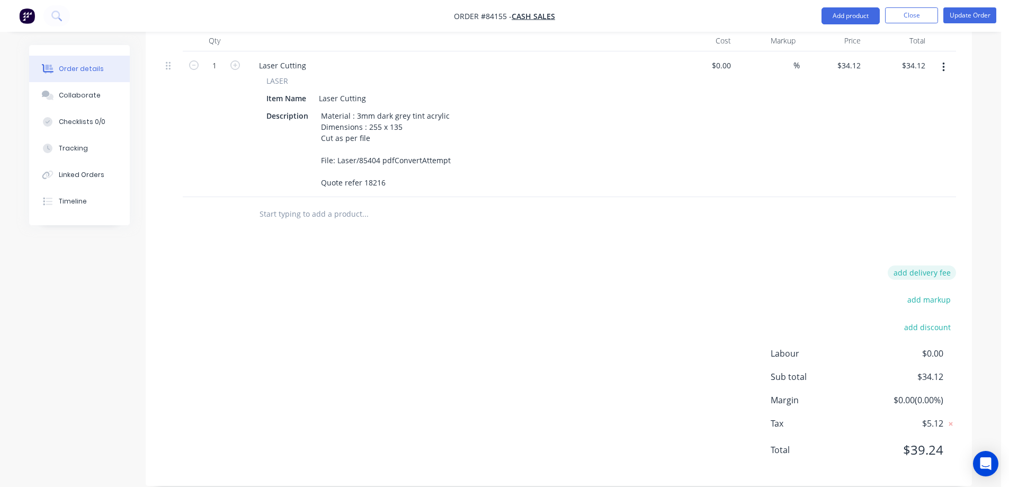
click at [923, 265] on button "add delivery fee" at bounding box center [922, 272] width 68 height 14
type input "10"
click at [972, 14] on button "Update Order" at bounding box center [970, 15] width 53 height 16
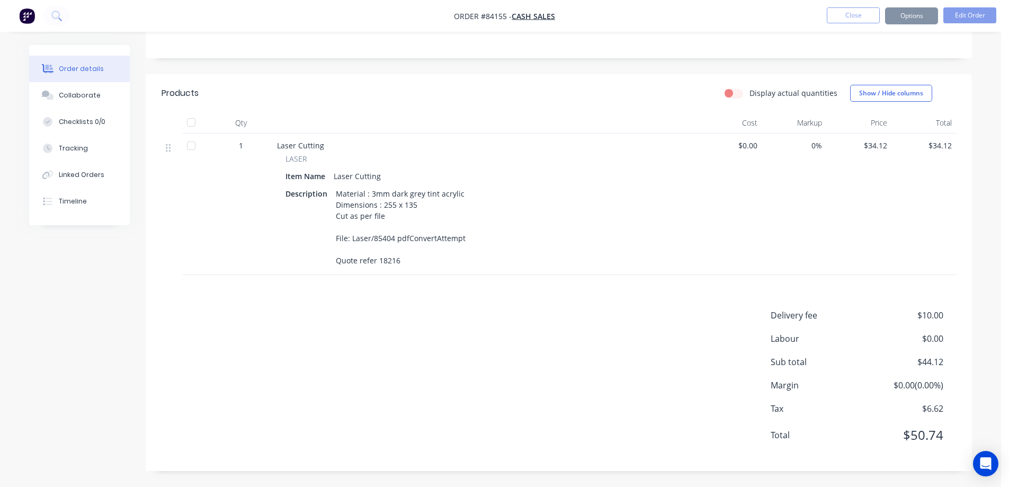
scroll to position [0, 0]
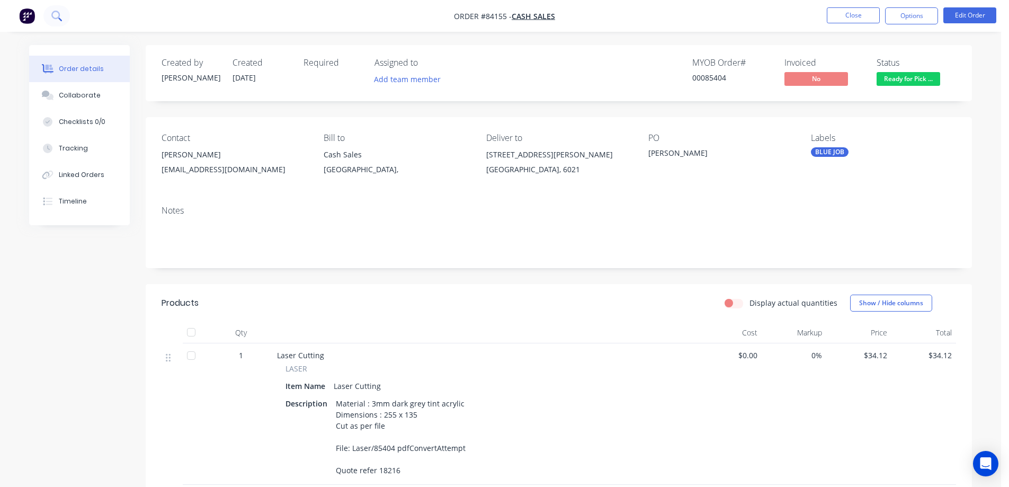
click at [58, 22] on button at bounding box center [56, 15] width 26 height 21
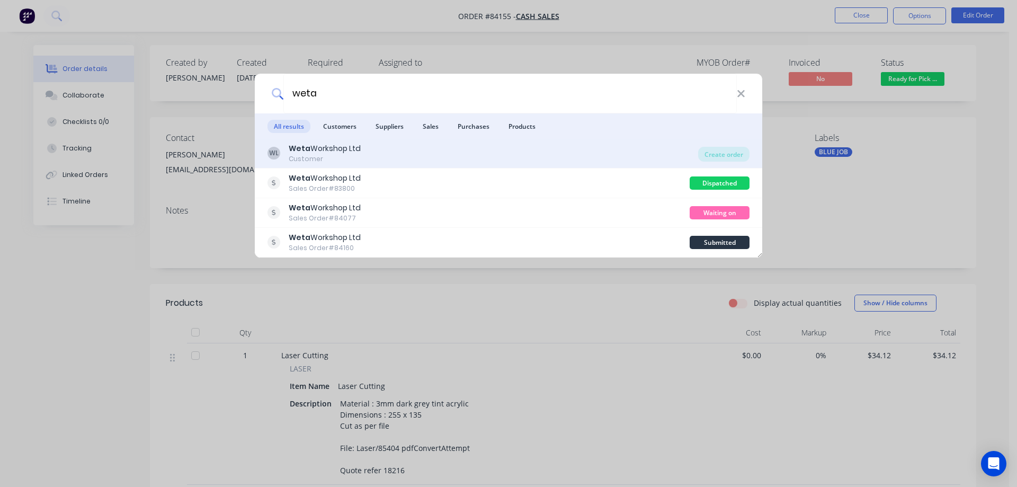
type input "weta"
click at [498, 156] on div "WL Weta Workshop Ltd Customer" at bounding box center [483, 153] width 431 height 21
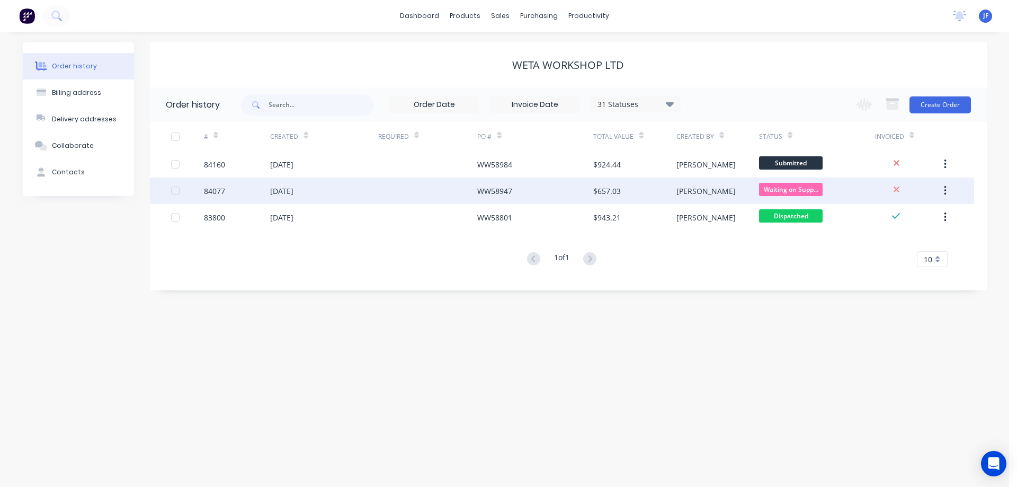
click at [434, 194] on div at bounding box center [428, 191] width 100 height 26
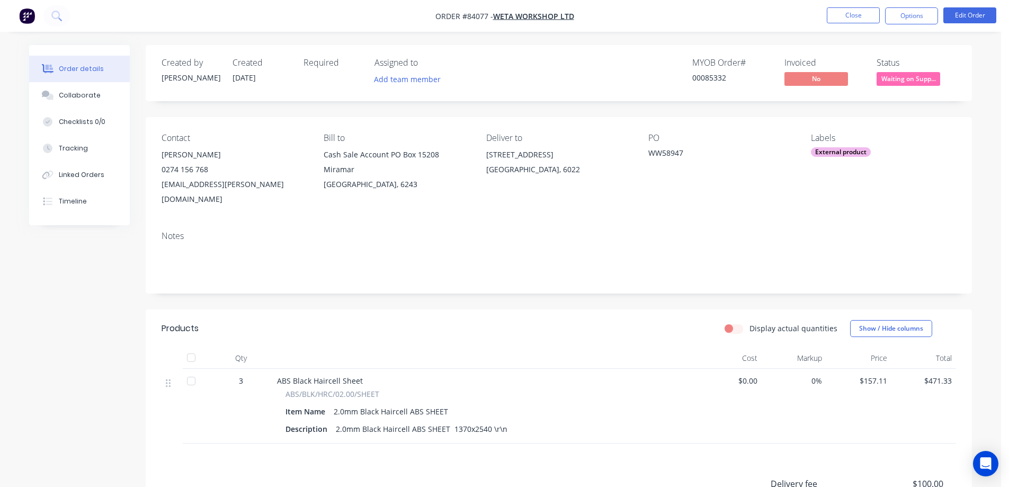
click at [730, 76] on div "00085332" at bounding box center [732, 77] width 79 height 11
click at [714, 78] on div "00085332" at bounding box center [732, 77] width 79 height 11
click at [876, 11] on button "Close" at bounding box center [853, 15] width 53 height 16
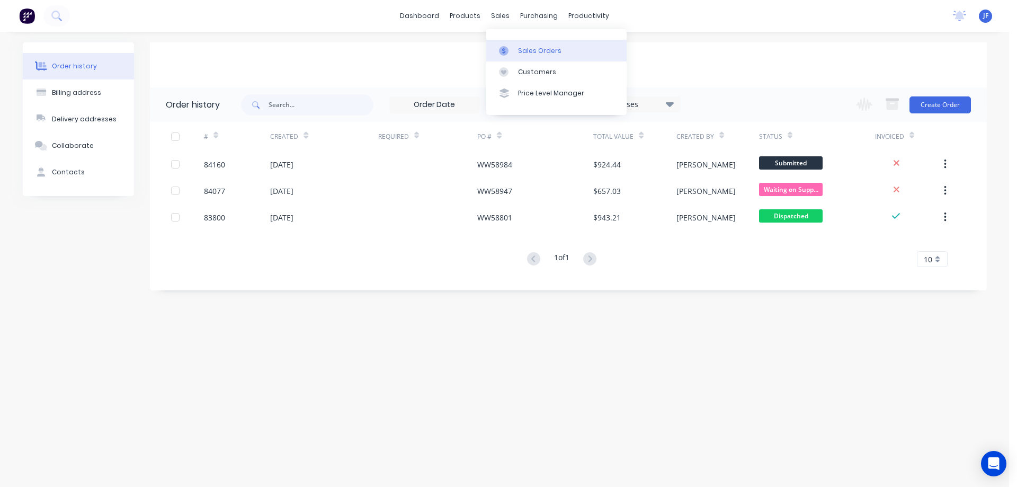
click at [518, 47] on link "Sales Orders" at bounding box center [556, 50] width 140 height 21
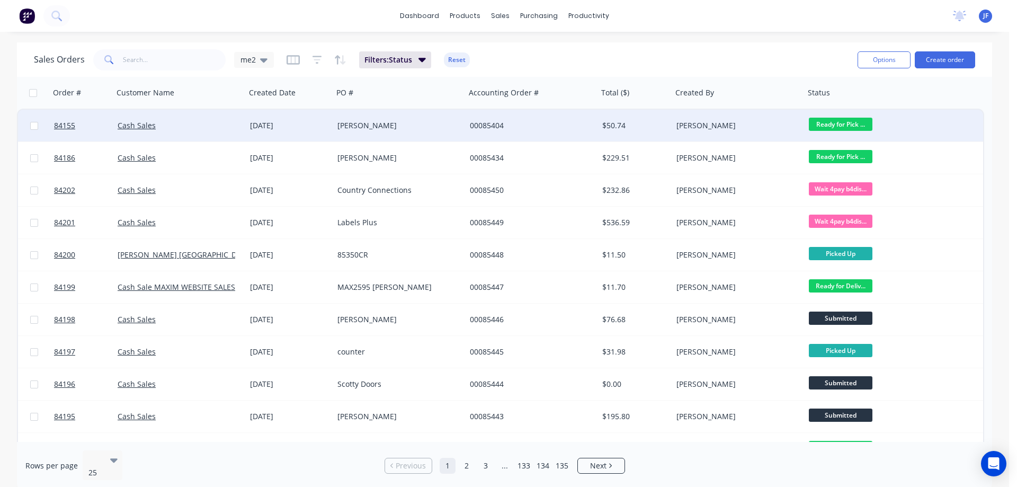
click at [340, 134] on div "[PERSON_NAME]" at bounding box center [399, 126] width 132 height 32
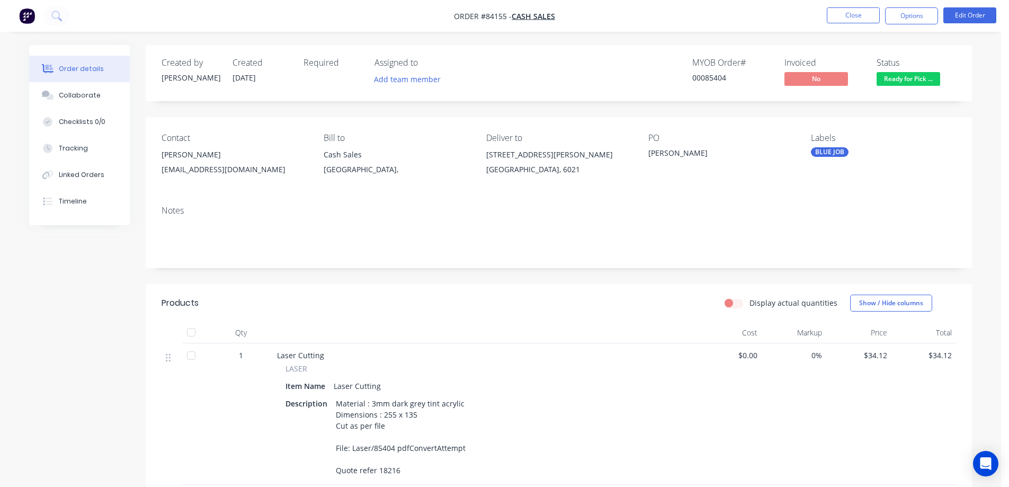
click at [916, 82] on span "Ready for Pick ..." at bounding box center [909, 78] width 64 height 13
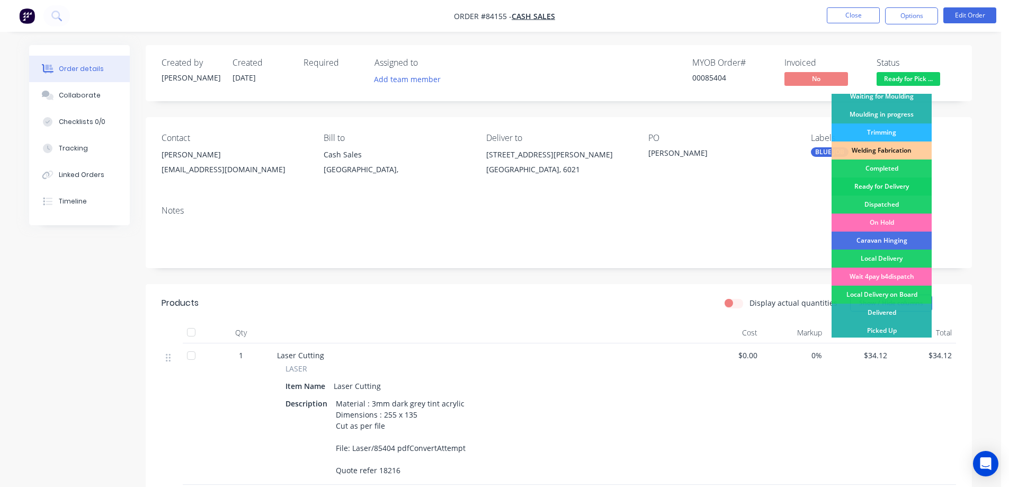
scroll to position [207, 0]
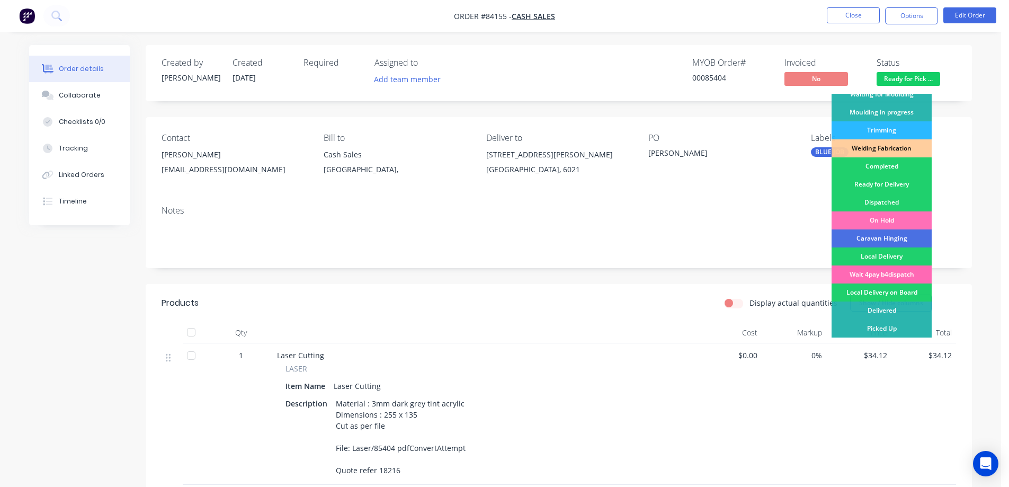
click at [890, 274] on div "Wait 4pay b4dispatch" at bounding box center [882, 274] width 100 height 18
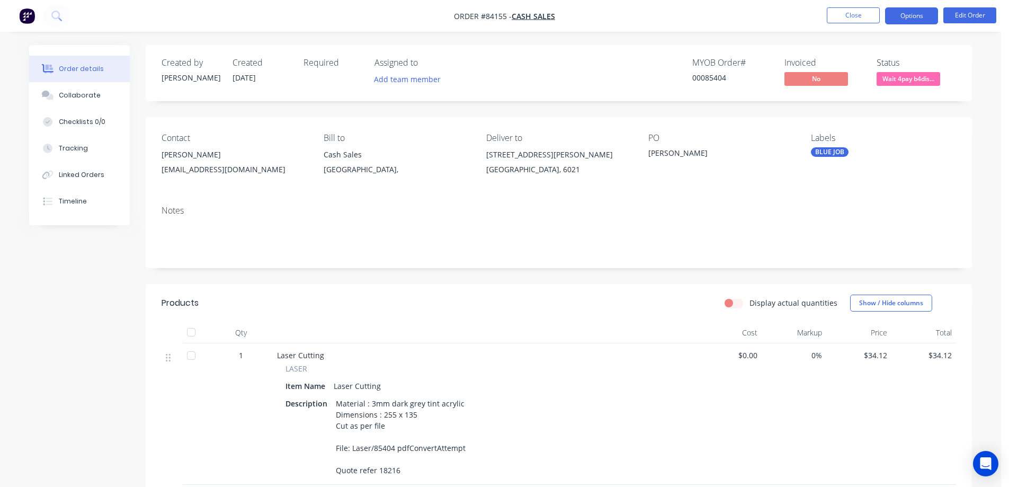
drag, startPoint x: 917, startPoint y: 8, endPoint x: 913, endPoint y: 15, distance: 7.1
click at [917, 9] on button "Options" at bounding box center [911, 15] width 53 height 17
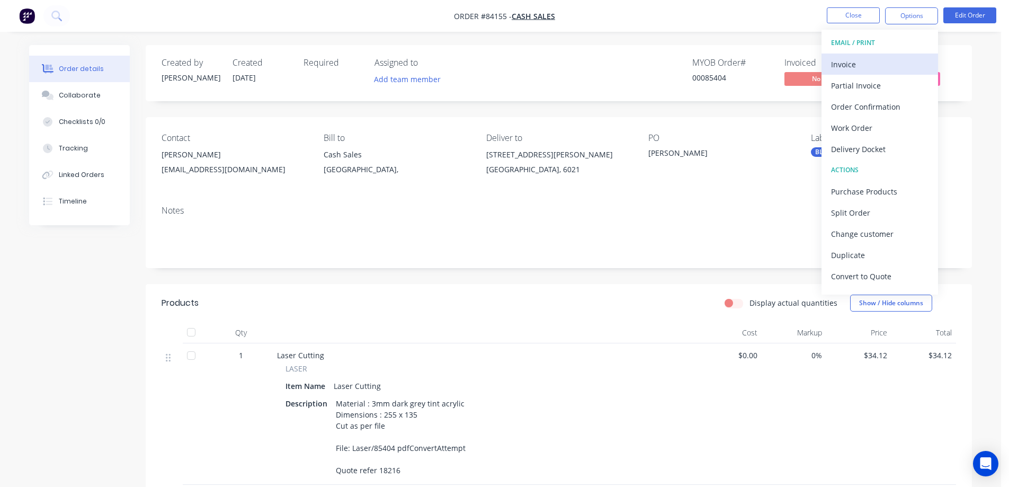
click at [859, 64] on div "Invoice" at bounding box center [879, 64] width 97 height 15
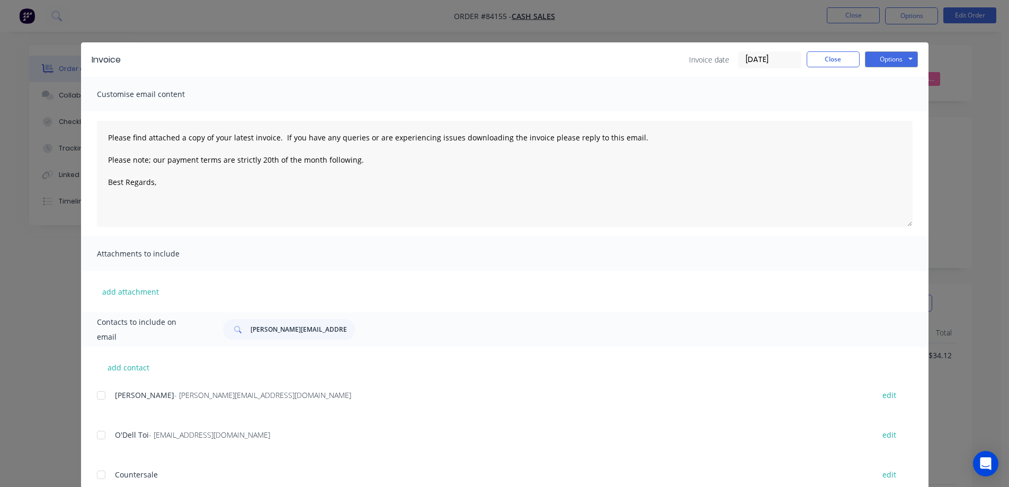
click at [889, 57] on button "Options" at bounding box center [891, 59] width 53 height 16
click at [322, 326] on input "schreiber.m@protonmail.com" at bounding box center [303, 329] width 105 height 21
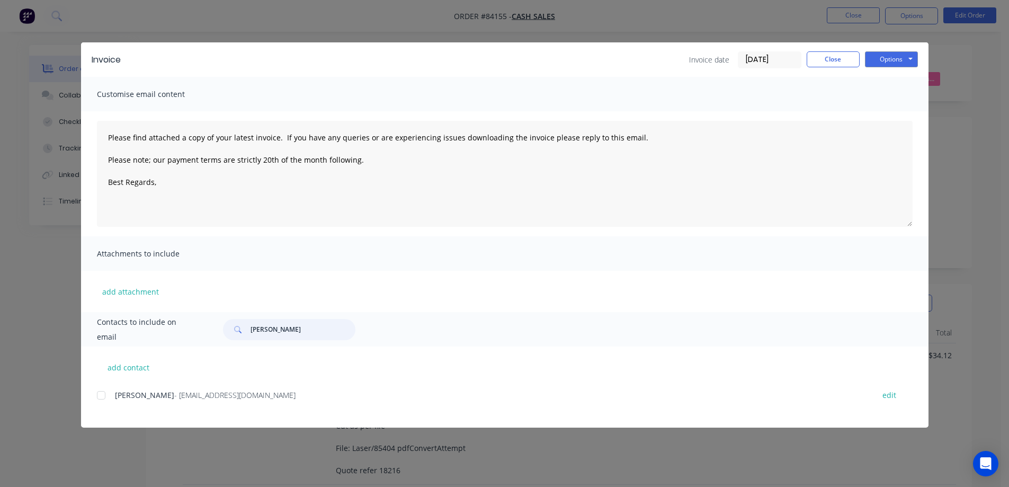
click at [104, 396] on div at bounding box center [101, 395] width 21 height 21
type input "dylan todd"
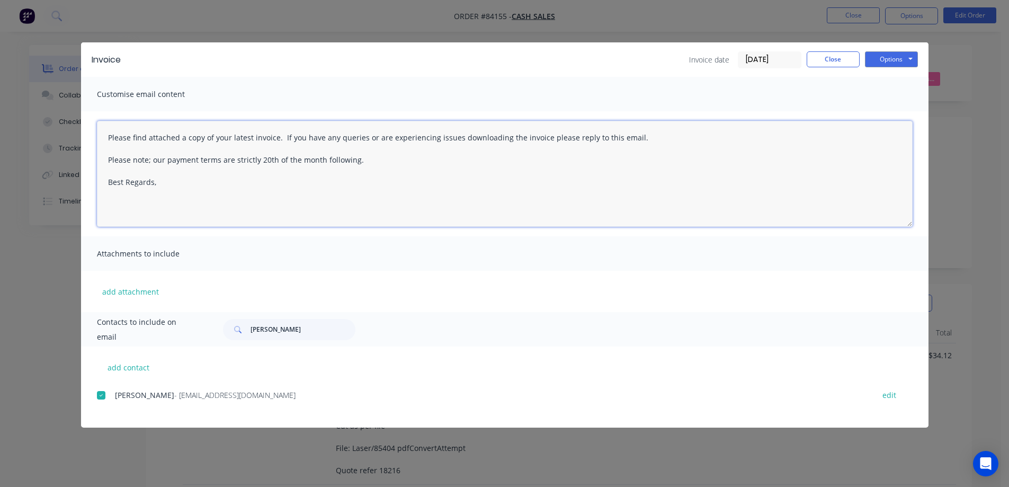
drag, startPoint x: 395, startPoint y: 155, endPoint x: 95, endPoint y: 163, distance: 299.5
click at [95, 163] on div "Please find attached a copy of your latest invoice. If you have any queries or …" at bounding box center [505, 173] width 848 height 125
type textarea "Please find attached a copy of your latest invoice. If you have any queries or …"
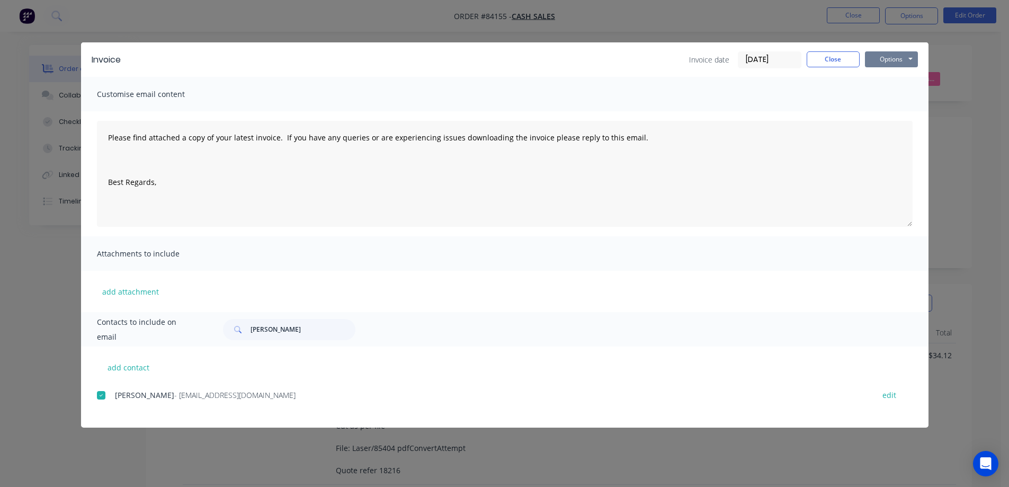
click at [906, 60] on button "Options" at bounding box center [891, 59] width 53 height 16
drag, startPoint x: 903, startPoint y: 102, endPoint x: 903, endPoint y: 108, distance: 5.8
click at [903, 108] on div "Preview Print Email" at bounding box center [899, 95] width 68 height 52
click at [903, 108] on button "Email" at bounding box center [899, 112] width 68 height 17
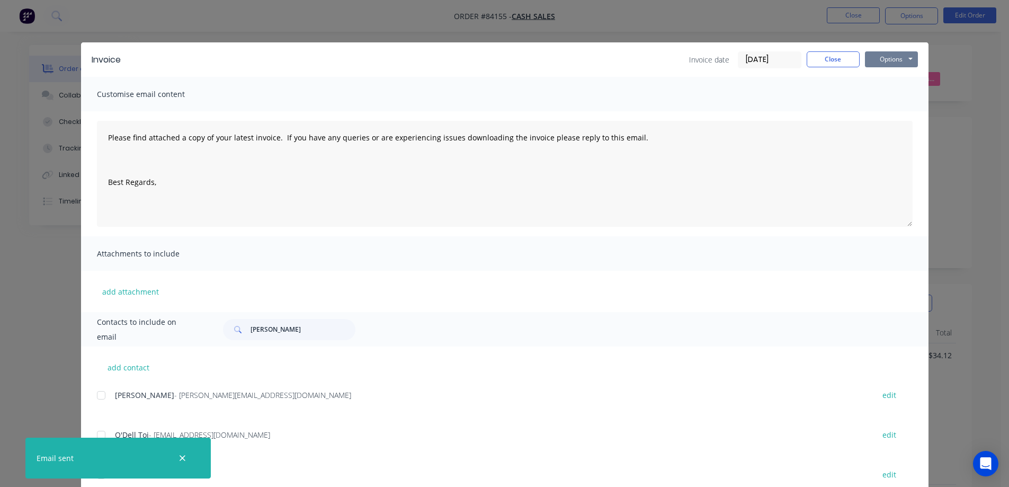
click at [888, 61] on button "Options" at bounding box center [891, 59] width 53 height 16
click at [898, 96] on button "Print" at bounding box center [899, 95] width 68 height 17
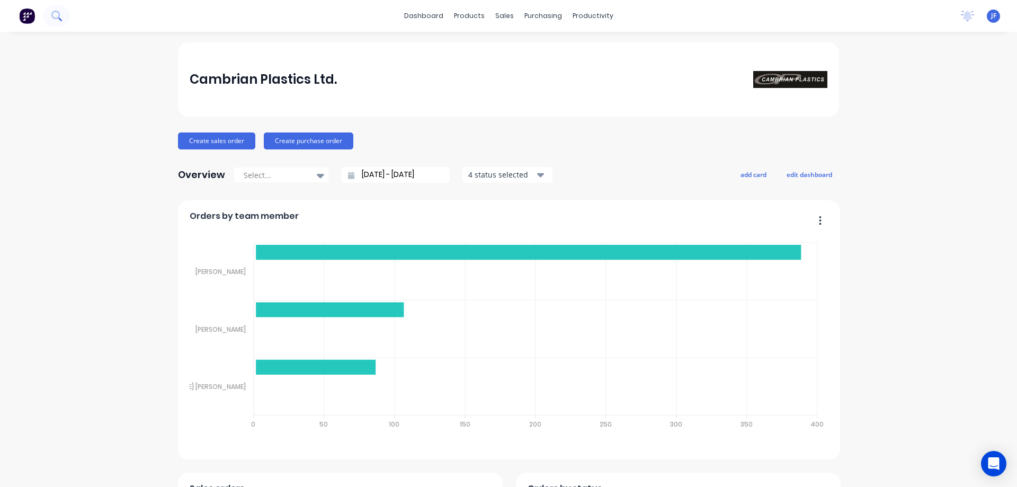
click at [49, 13] on button at bounding box center [56, 15] width 26 height 21
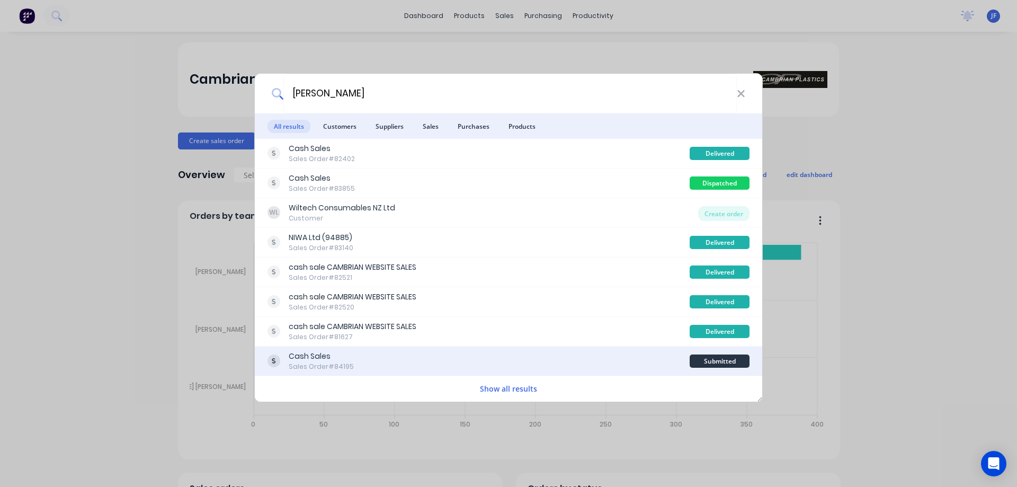
type input "richard"
click at [429, 358] on div "Cash Sales Sales Order #84195" at bounding box center [479, 361] width 422 height 21
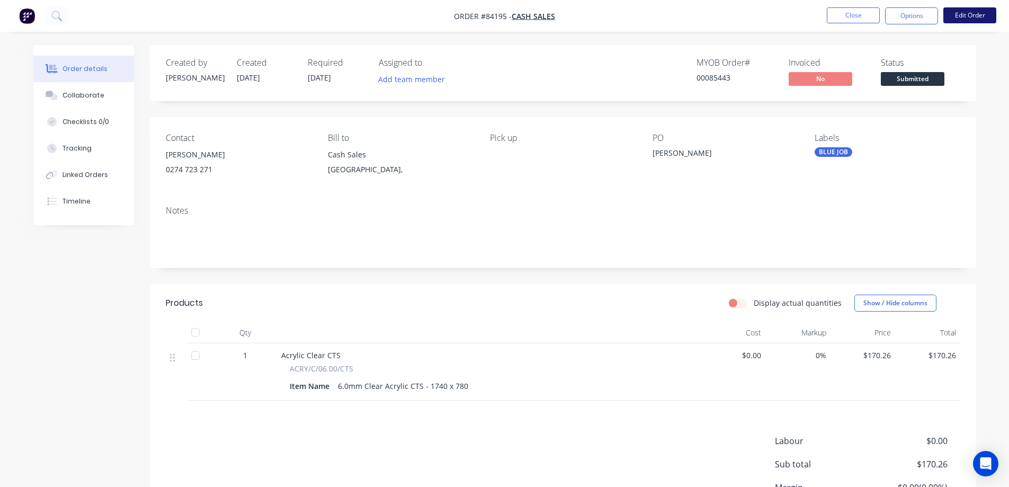
click at [975, 18] on button "Edit Order" at bounding box center [970, 15] width 53 height 16
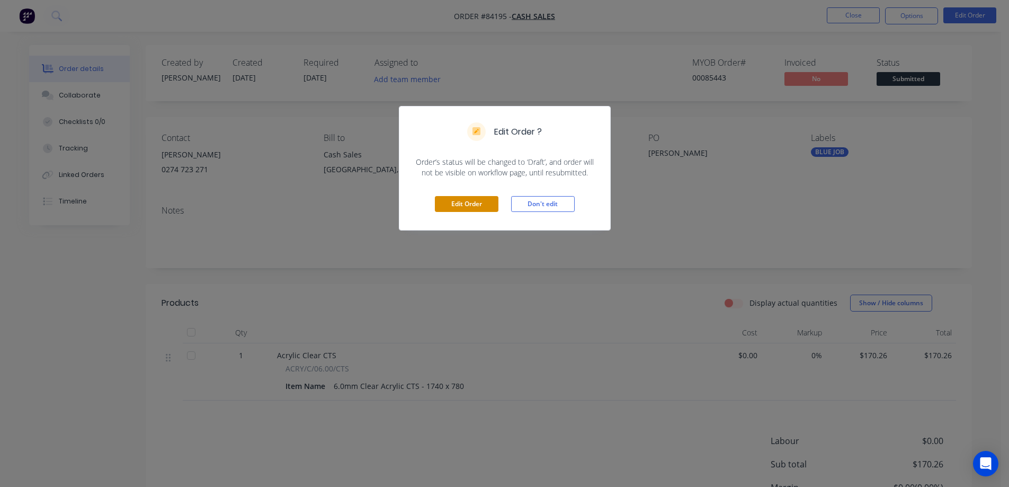
click at [479, 202] on button "Edit Order" at bounding box center [467, 204] width 64 height 16
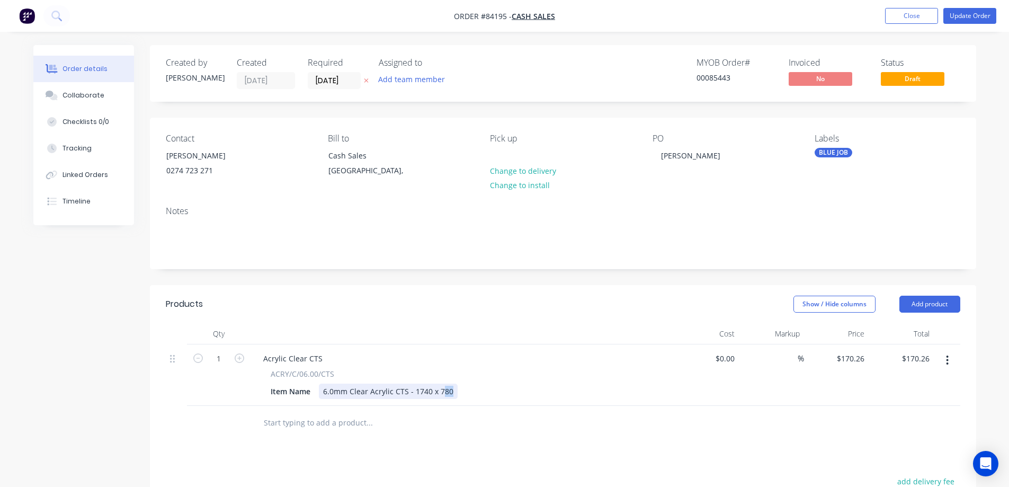
drag, startPoint x: 441, startPoint y: 392, endPoint x: 451, endPoint y: 393, distance: 10.1
click at [451, 393] on div "6.0mm Clear Acrylic CTS - 1740 x 780" at bounding box center [388, 391] width 139 height 15
click at [978, 20] on button "Update Order" at bounding box center [970, 16] width 53 height 16
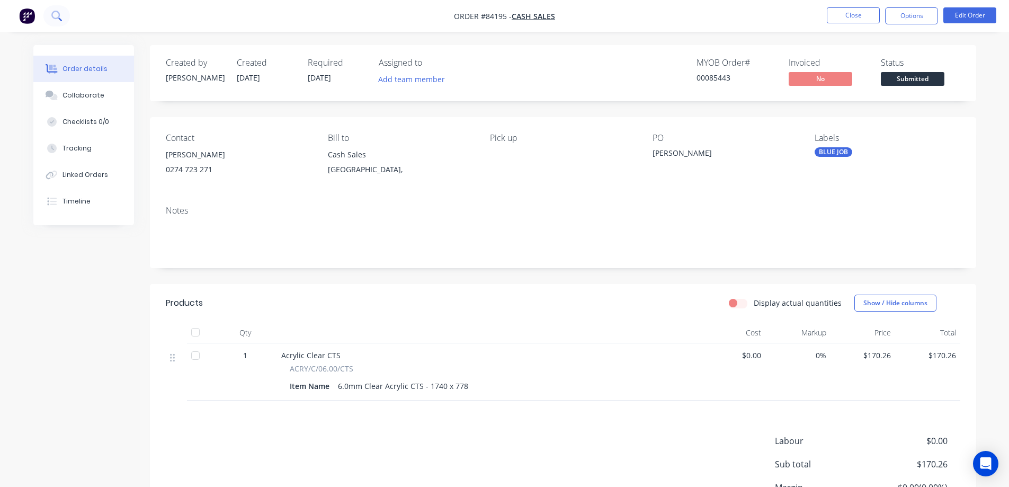
click at [60, 19] on icon at bounding box center [56, 16] width 10 height 10
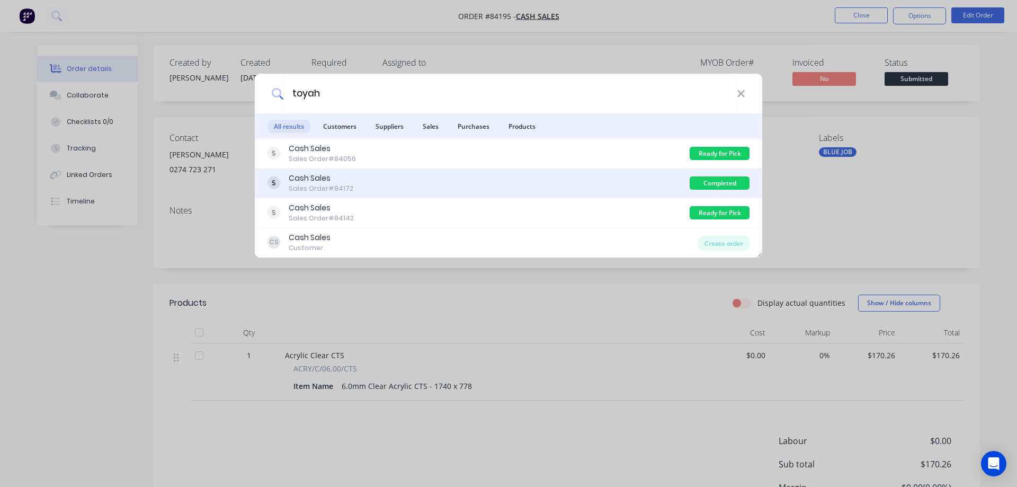
type input "toyah"
click at [581, 174] on div "Cash Sales Sales Order #84172" at bounding box center [479, 183] width 422 height 21
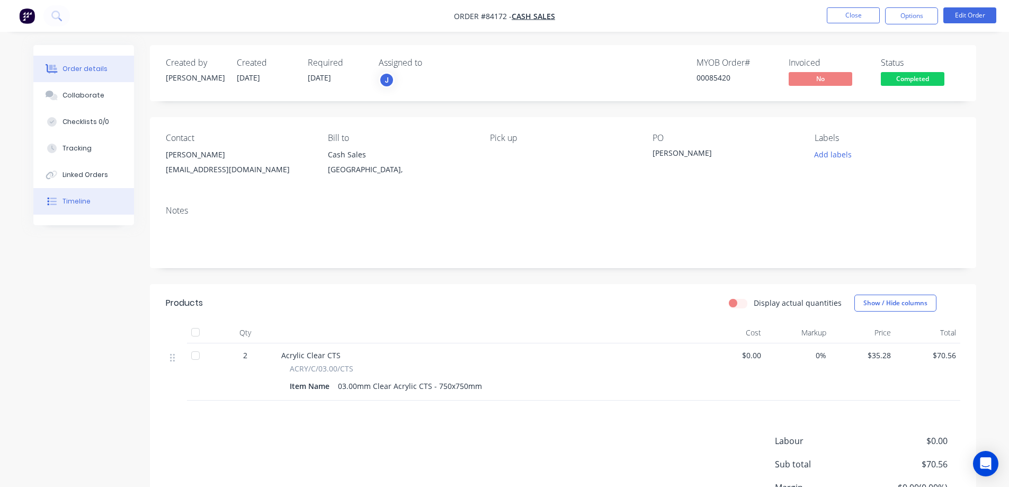
click at [63, 202] on div "Timeline" at bounding box center [77, 202] width 28 height 10
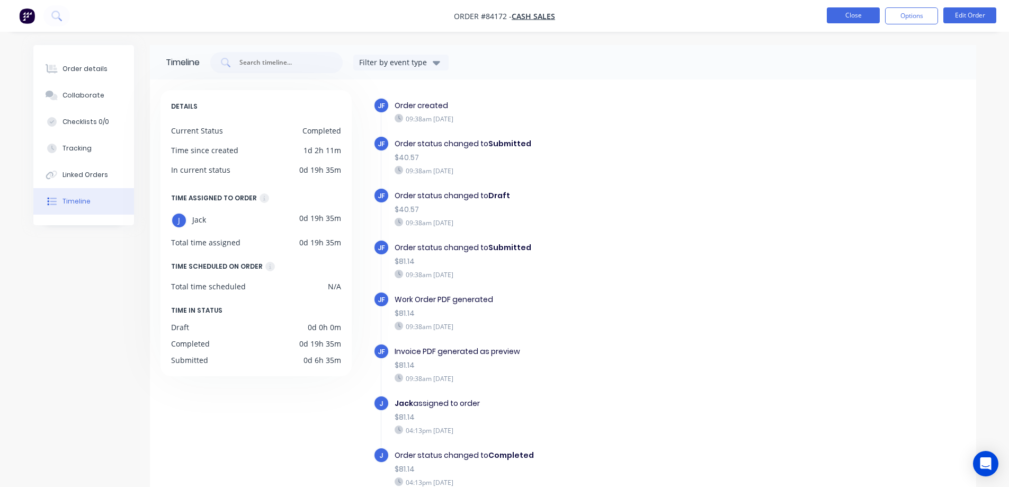
click at [867, 20] on button "Close" at bounding box center [853, 15] width 53 height 16
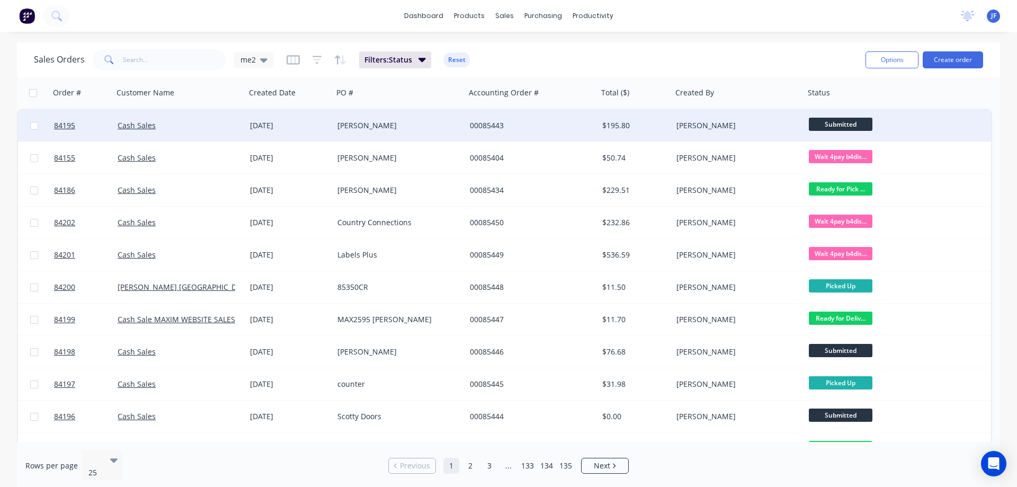
click at [349, 128] on div "[PERSON_NAME]" at bounding box center [397, 125] width 118 height 11
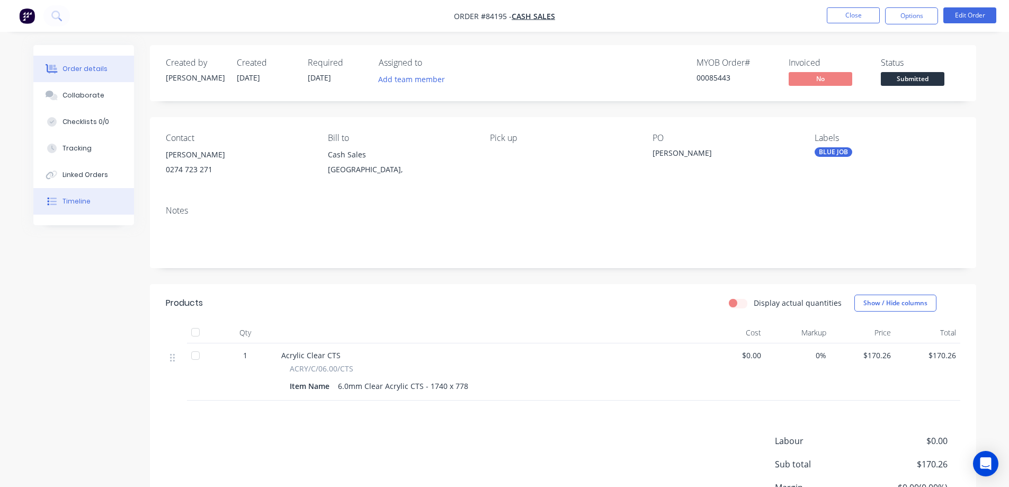
click at [82, 207] on button "Timeline" at bounding box center [83, 201] width 101 height 26
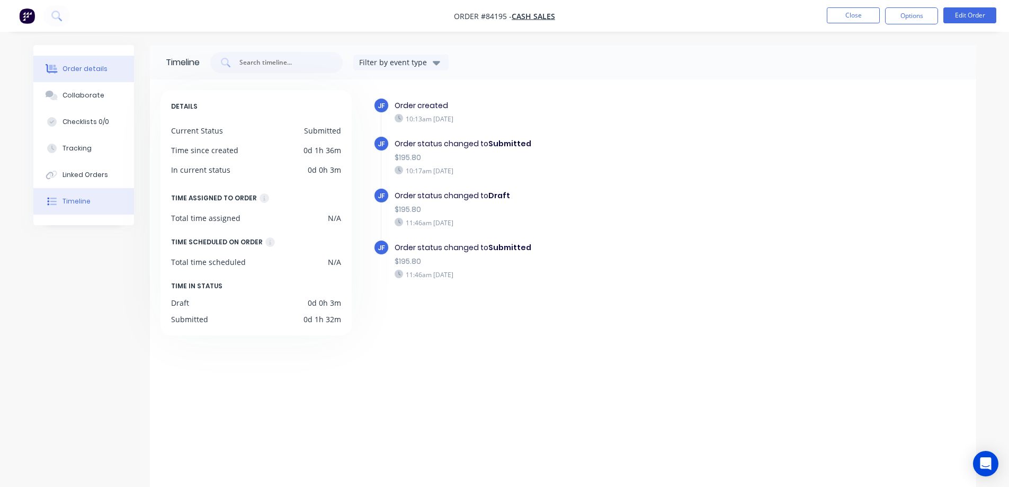
click at [67, 65] on div "Order details" at bounding box center [85, 69] width 45 height 10
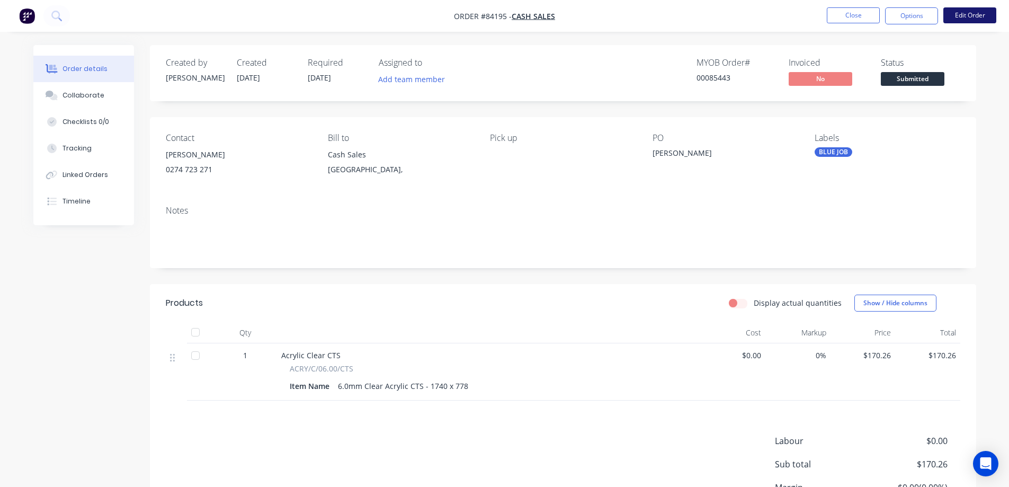
click at [960, 14] on button "Edit Order" at bounding box center [970, 15] width 53 height 16
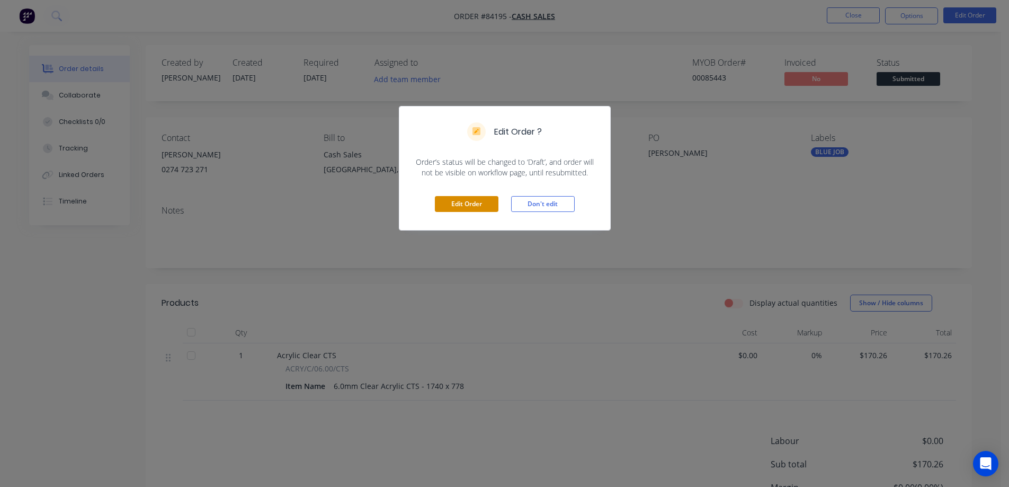
click at [451, 205] on button "Edit Order" at bounding box center [467, 204] width 64 height 16
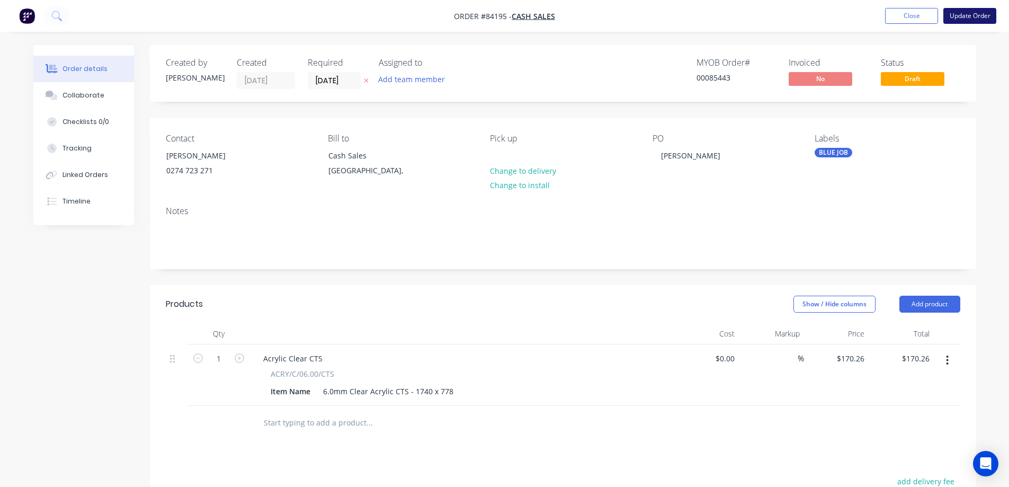
click at [961, 14] on button "Update Order" at bounding box center [970, 16] width 53 height 16
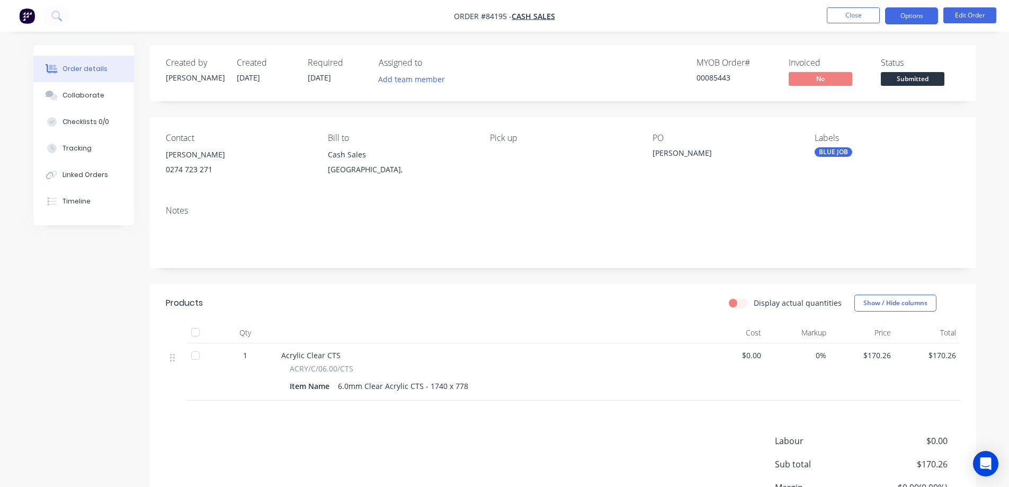
click at [921, 11] on button "Options" at bounding box center [911, 15] width 53 height 17
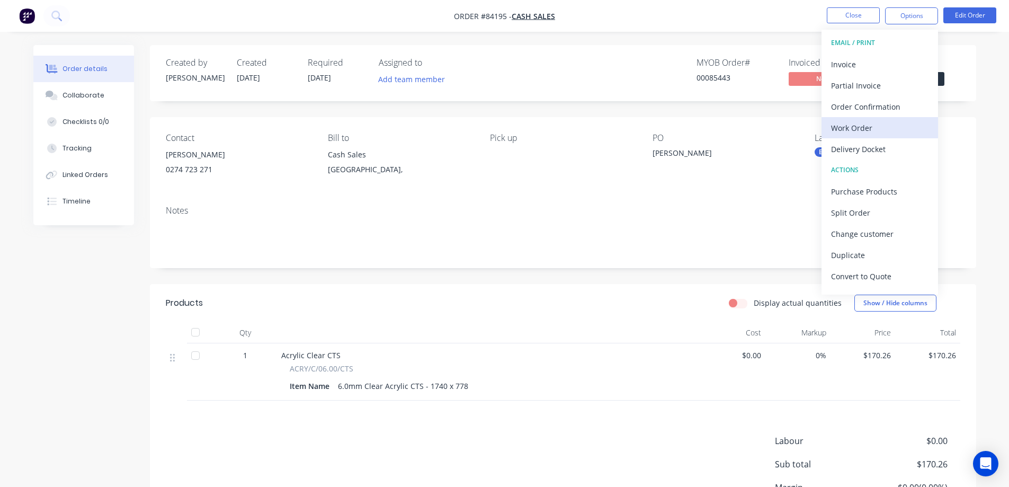
click at [872, 125] on div "Work Order" at bounding box center [879, 127] width 97 height 15
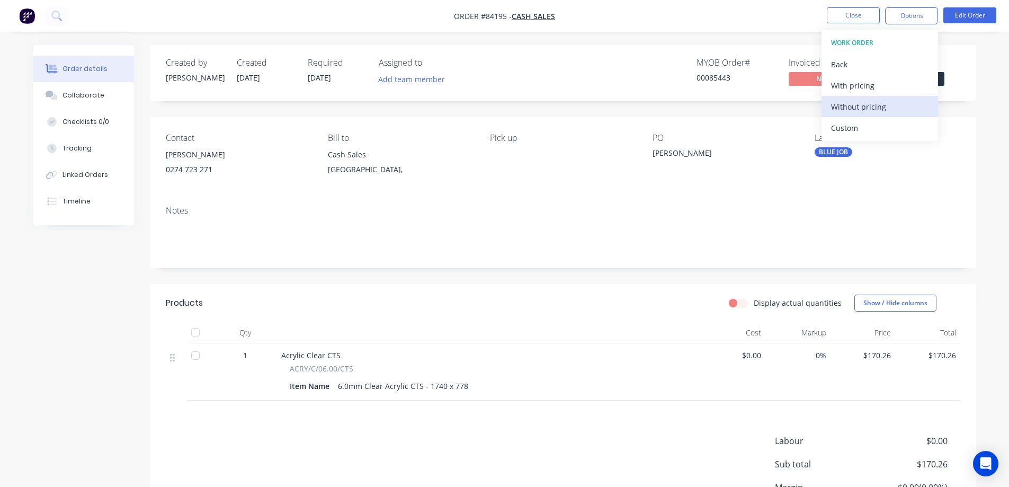
click at [875, 109] on div "Without pricing" at bounding box center [879, 106] width 97 height 15
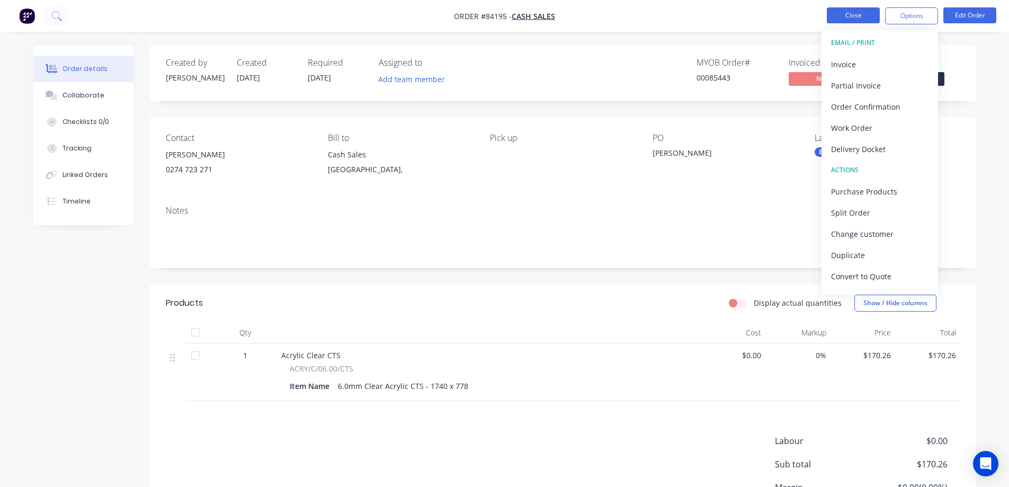
click at [851, 11] on button "Close" at bounding box center [853, 15] width 53 height 16
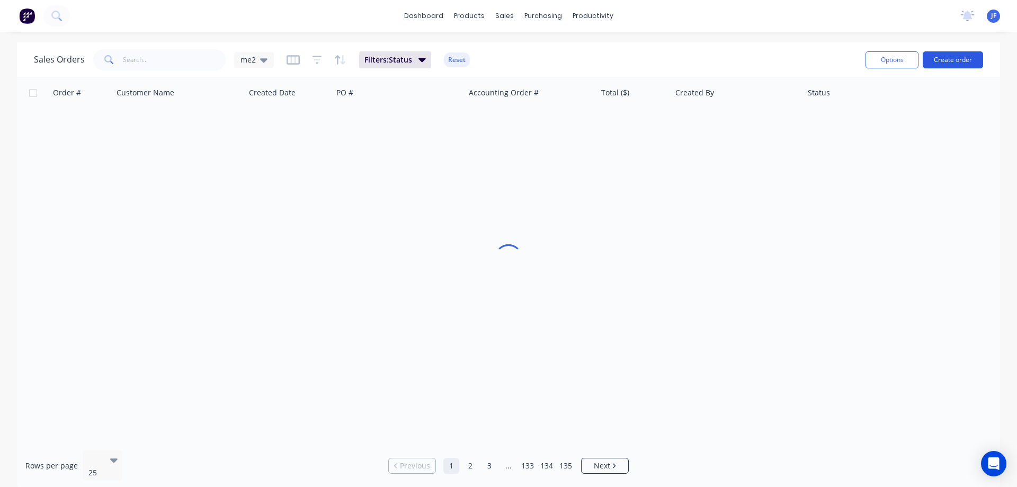
click at [938, 60] on button "Create order" at bounding box center [953, 59] width 60 height 17
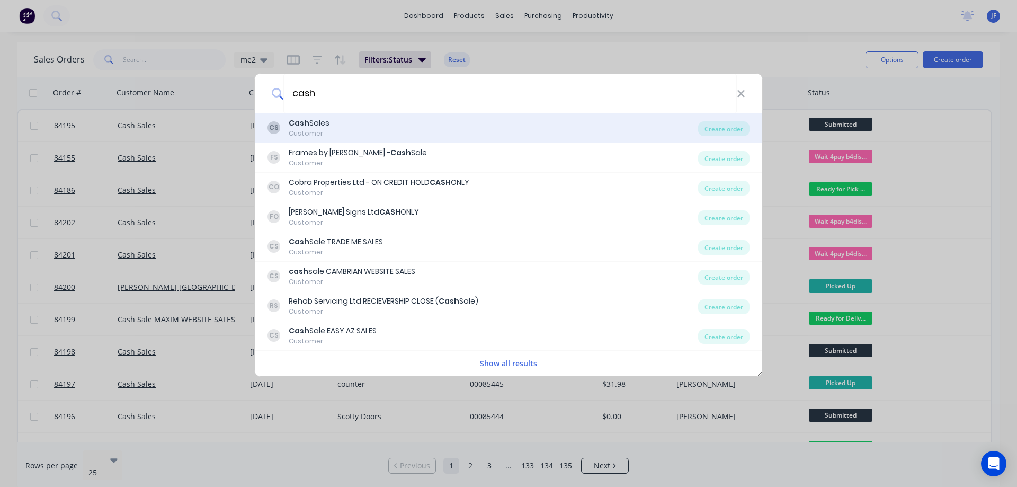
type input "cash"
click at [389, 126] on div "CS Cash Sales Customer" at bounding box center [483, 128] width 431 height 21
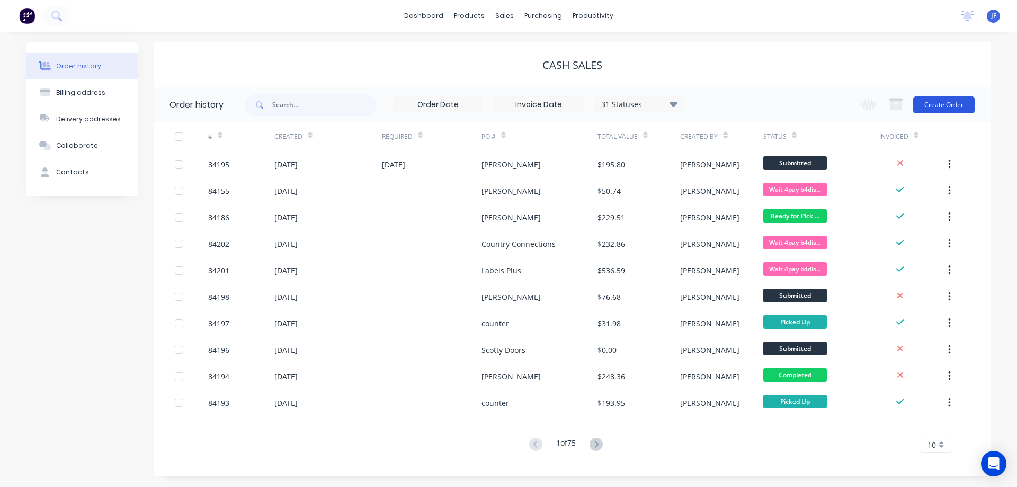
click at [933, 102] on button "Create Order" at bounding box center [943, 104] width 61 height 17
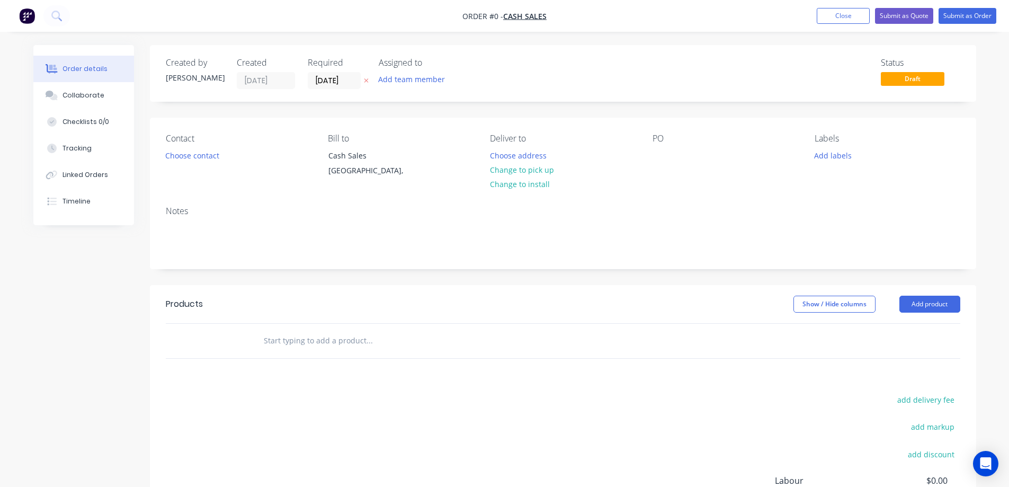
click at [364, 79] on icon at bounding box center [366, 80] width 5 height 6
click at [191, 153] on button "Choose contact" at bounding box center [191, 155] width 65 height 14
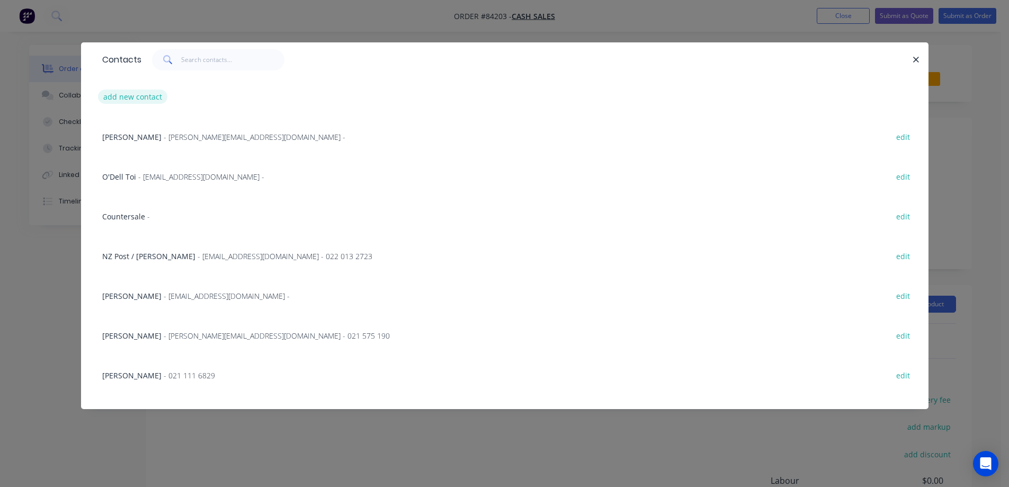
click at [130, 94] on button "add new contact" at bounding box center [133, 97] width 70 height 14
select select "NZ"
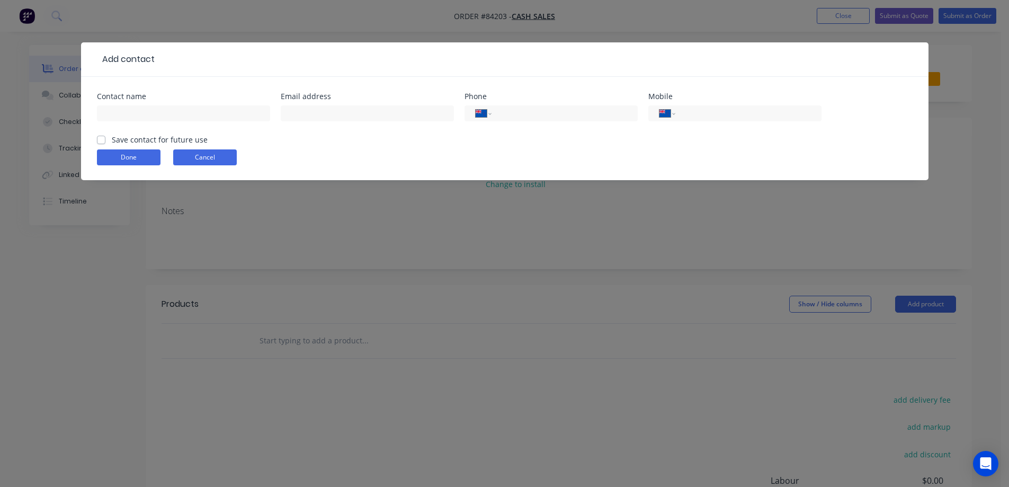
click at [193, 150] on button "Cancel" at bounding box center [205, 157] width 64 height 16
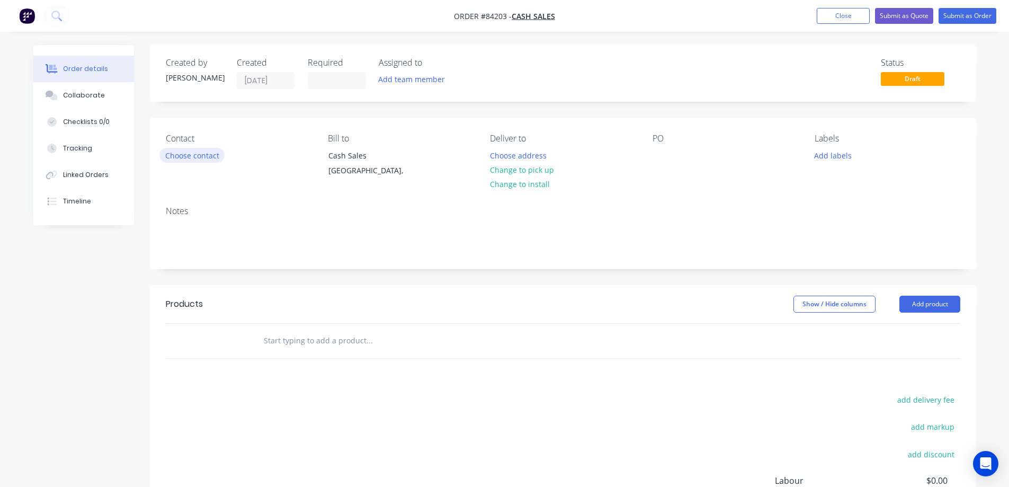
click at [182, 156] on button "Choose contact" at bounding box center [191, 155] width 65 height 14
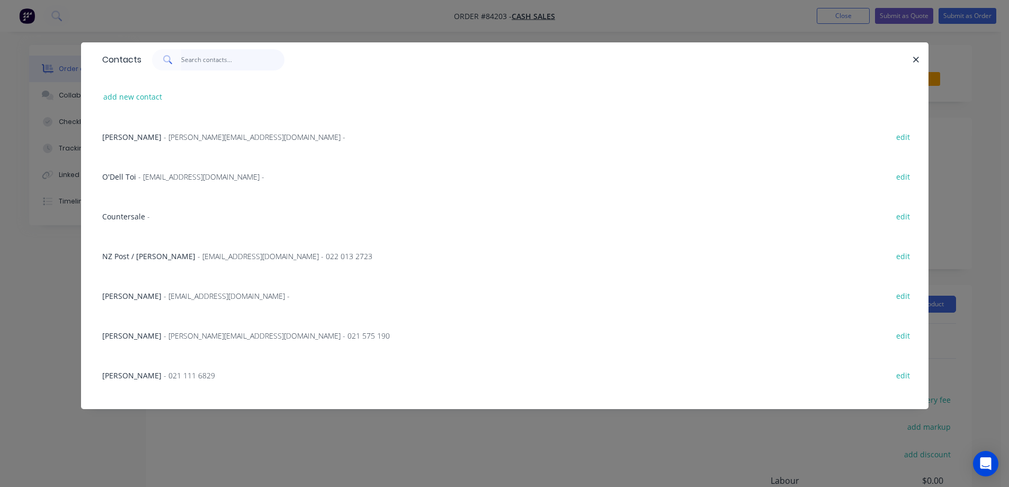
click at [207, 68] on input "text" at bounding box center [232, 59] width 103 height 21
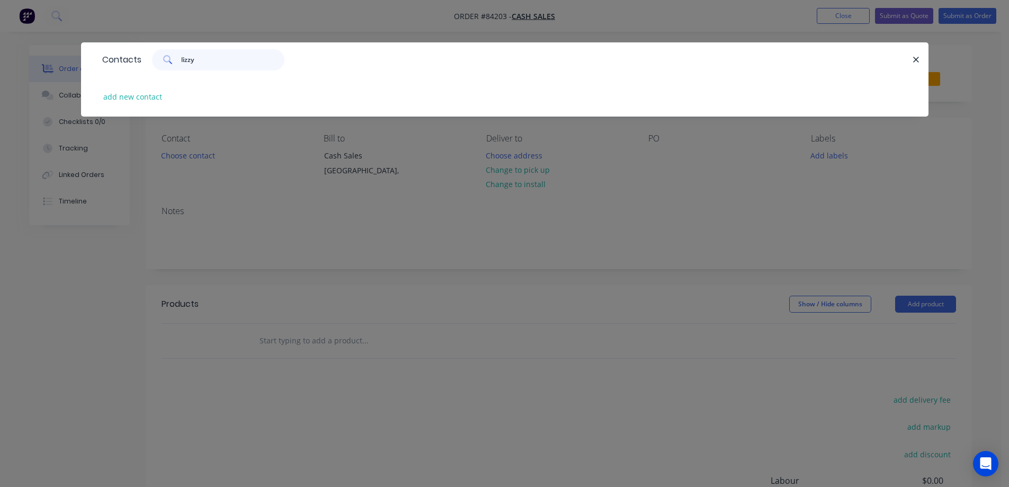
type input "lizzy"
click at [144, 106] on div "add new contact" at bounding box center [505, 97] width 816 height 40
click at [140, 99] on button "add new contact" at bounding box center [133, 97] width 70 height 14
select select "NZ"
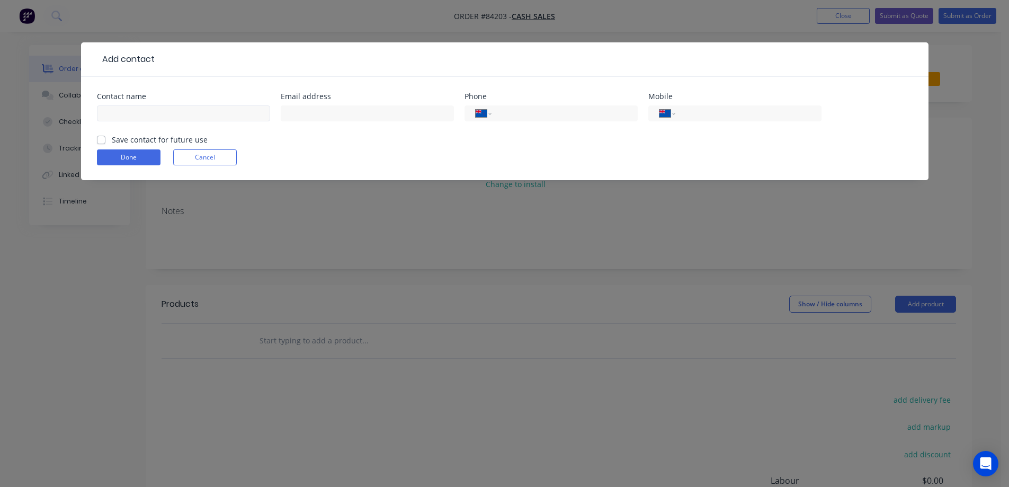
drag, startPoint x: 115, startPoint y: 122, endPoint x: 119, endPoint y: 118, distance: 5.6
click at [116, 122] on div at bounding box center [183, 118] width 173 height 31
click at [119, 118] on input "text" at bounding box center [183, 113] width 173 height 16
paste input "[PERSON_NAME]"
type input "[PERSON_NAME]"
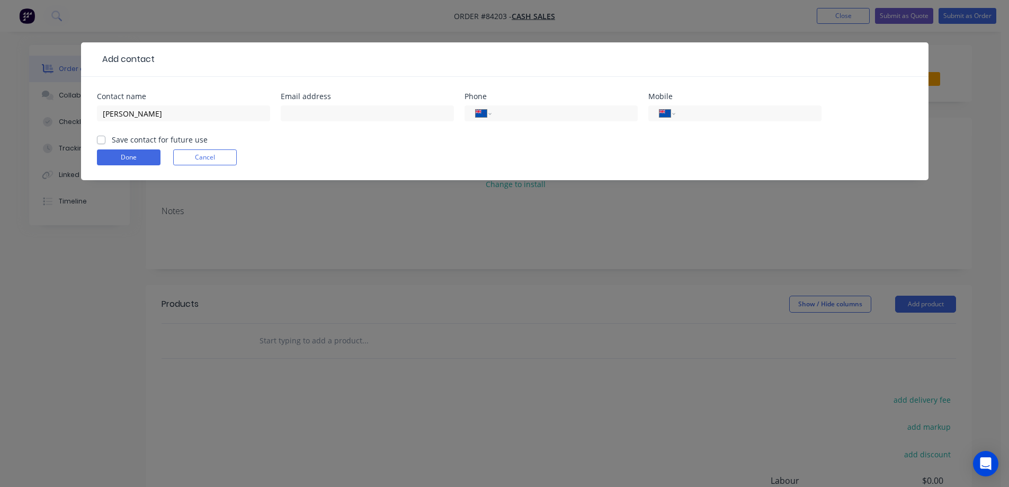
click at [120, 141] on label "Save contact for future use" at bounding box center [160, 139] width 96 height 11
click at [105, 141] on input "Save contact for future use" at bounding box center [101, 139] width 8 height 10
checkbox input "true"
click at [326, 111] on input "text" at bounding box center [367, 113] width 173 height 16
paste input "lizzyjcrouch@gmail.com"
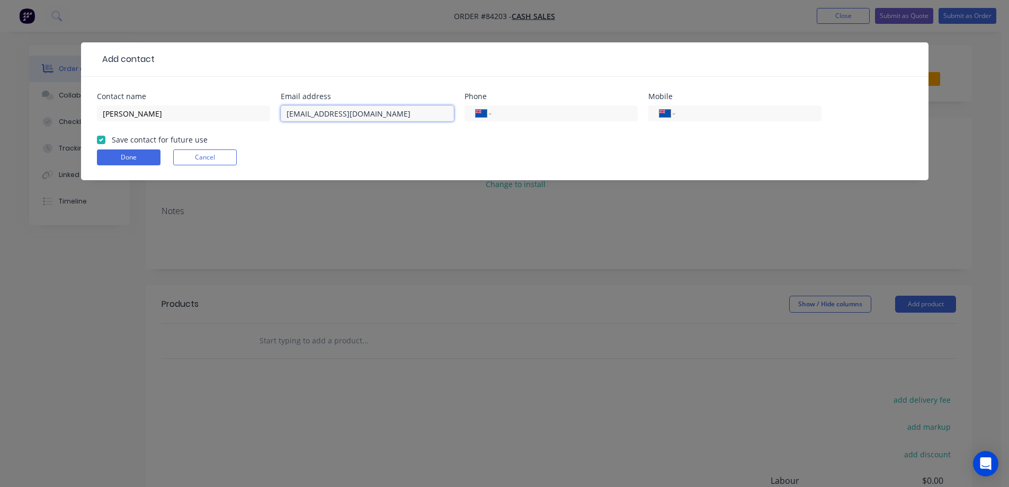
type input "lizzyjcrouch@gmail.com"
click at [723, 111] on input "tel" at bounding box center [746, 114] width 127 height 12
paste input "0210 487 285"
type input "0210 487 285"
click at [111, 155] on button "Done" at bounding box center [129, 157] width 64 height 16
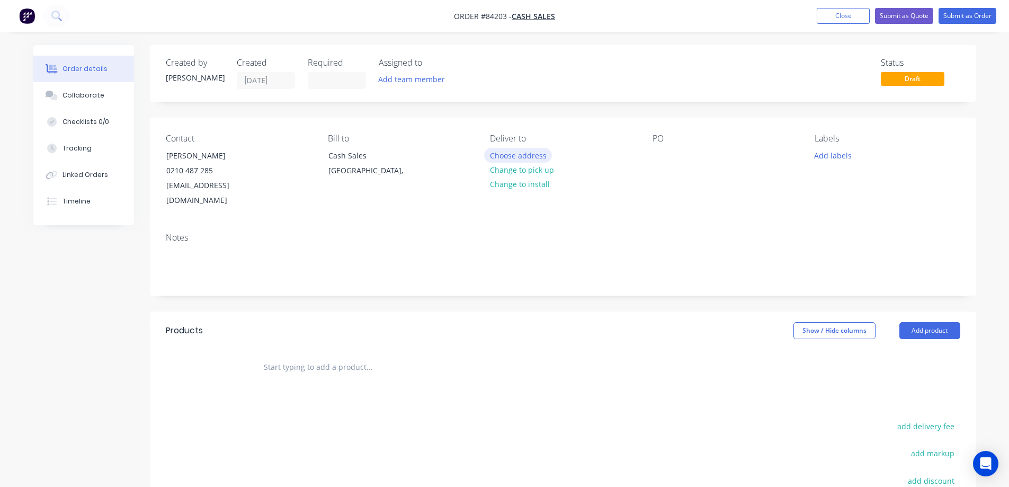
click at [505, 153] on button "Choose address" at bounding box center [518, 155] width 68 height 14
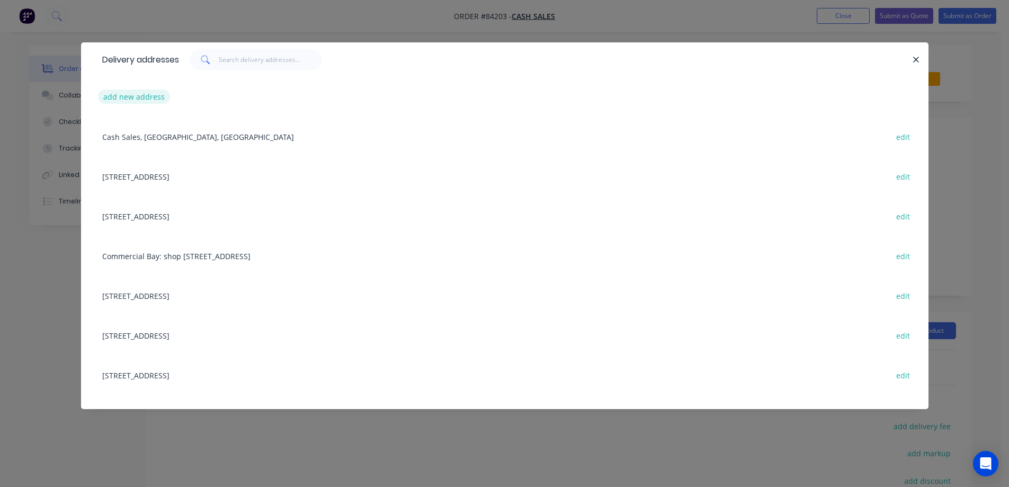
click at [123, 91] on button "add new address" at bounding box center [134, 97] width 73 height 14
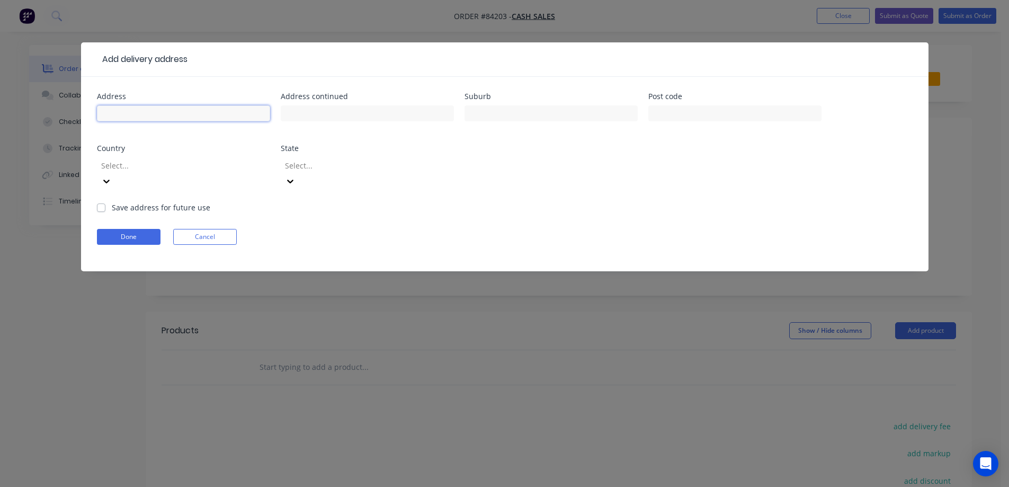
click at [135, 108] on input "text" at bounding box center [183, 113] width 173 height 16
paste input "Nature club"
type input "Nature club"
click at [349, 109] on input "text" at bounding box center [367, 113] width 173 height 16
paste input "39 Spencer street"
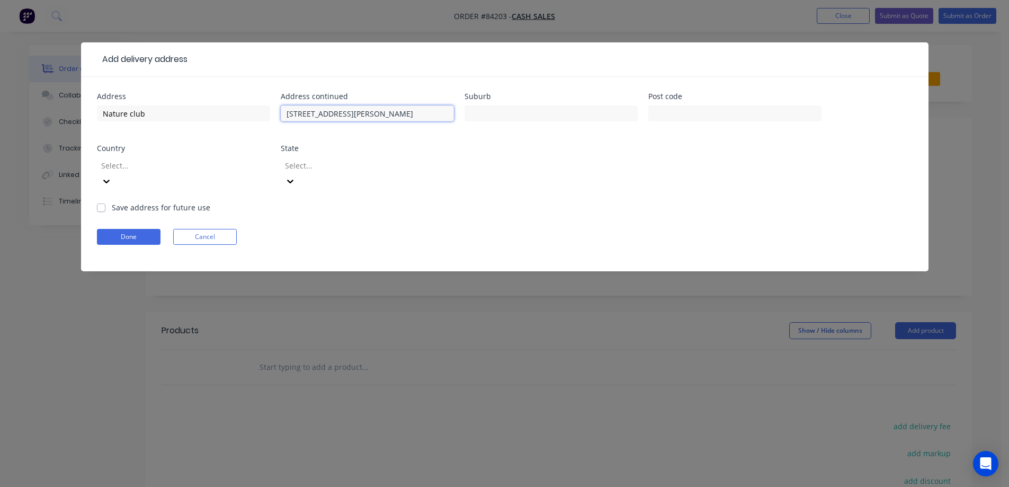
type input "39 Spencer street"
click at [486, 111] on input "text" at bounding box center [551, 113] width 173 height 16
paste input "Leamington"
click at [576, 111] on input "Leamington" at bounding box center [551, 113] width 173 height 16
paste input "Cambridge"
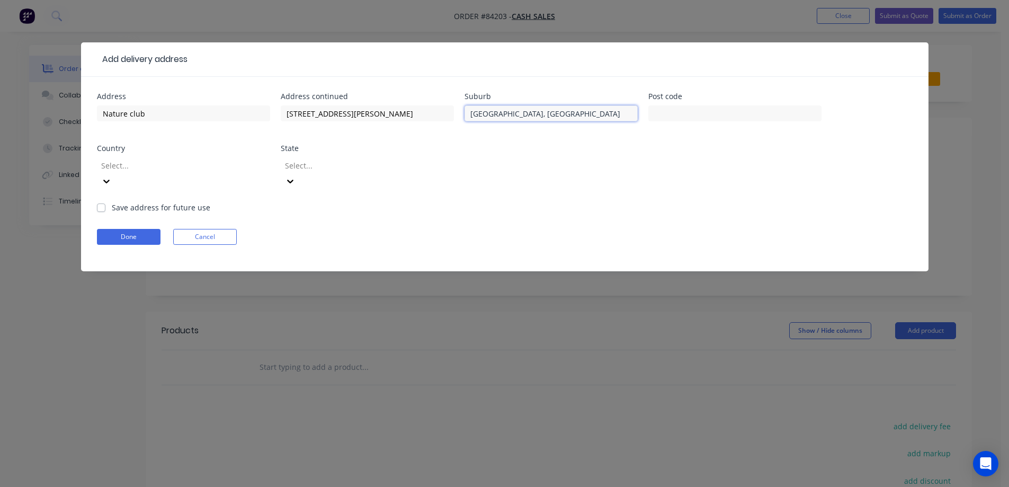
type input "Leamington, Cambridge"
click at [793, 117] on input "text" at bounding box center [735, 113] width 173 height 16
paste input "3432"
type input "3432"
click at [155, 229] on button "Done" at bounding box center [129, 237] width 64 height 16
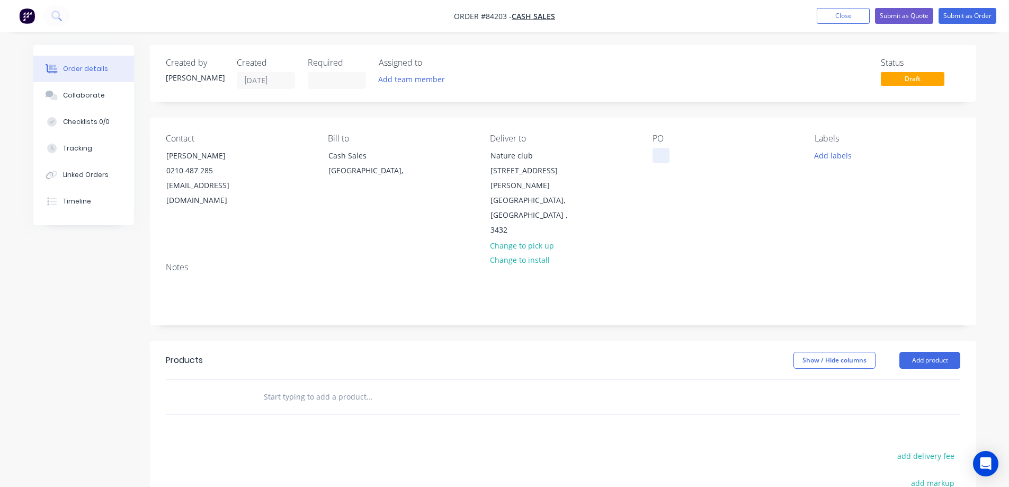
click at [654, 154] on div at bounding box center [661, 155] width 17 height 15
drag, startPoint x: 162, startPoint y: 155, endPoint x: 278, endPoint y: 159, distance: 116.6
click at [274, 159] on div "Contact Lizzy Crouch 0210 487 285 lizzyjcrouch@gmail.com" at bounding box center [238, 186] width 145 height 104
copy div "[PERSON_NAME]"
click at [653, 158] on div at bounding box center [661, 155] width 17 height 15
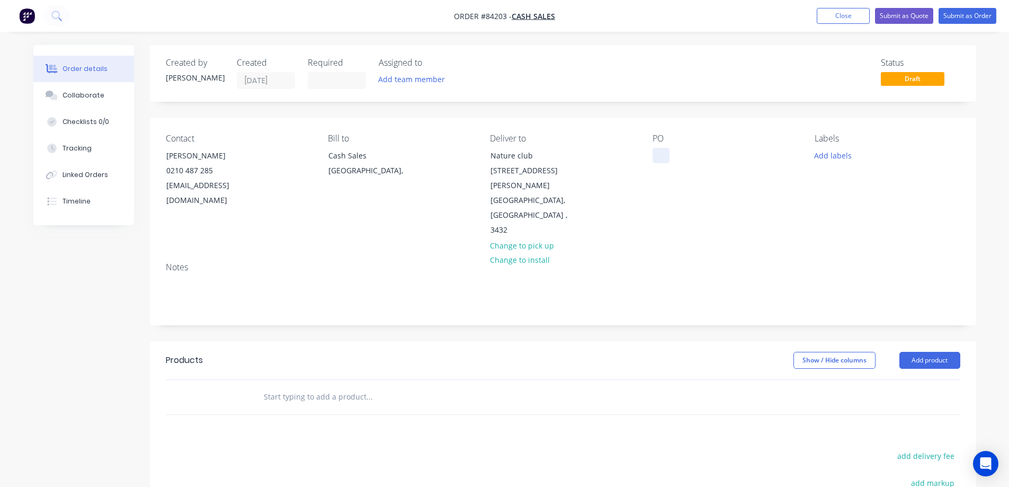
paste div
click at [829, 145] on div "Labels Add labels" at bounding box center [887, 186] width 145 height 104
drag, startPoint x: 829, startPoint y: 153, endPoint x: 829, endPoint y: 159, distance: 5.8
click at [829, 154] on button "Add labels" at bounding box center [833, 155] width 49 height 14
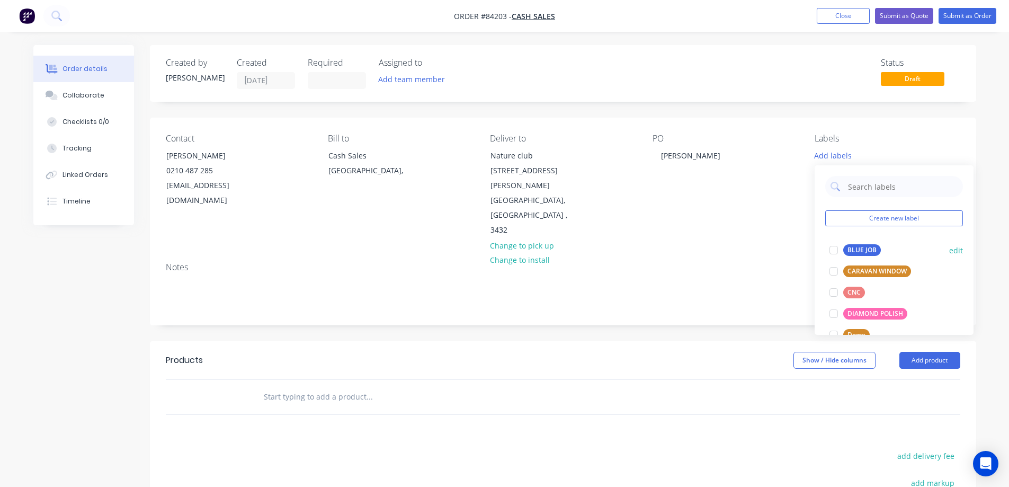
click at [847, 252] on div "BLUE JOB" at bounding box center [863, 250] width 38 height 12
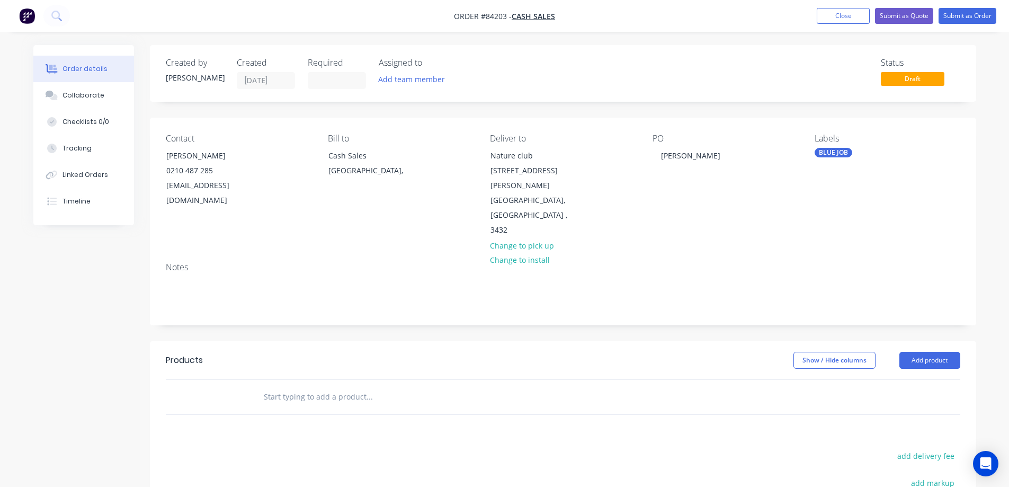
click at [783, 211] on div "Contact Lizzy Crouch 0210 487 285 lizzyjcrouch@gmail.com Bill to Cash Sales Auc…" at bounding box center [563, 186] width 827 height 136
click at [376, 386] on input "text" at bounding box center [369, 396] width 212 height 21
click at [391, 386] on input "text" at bounding box center [369, 396] width 212 height 21
type input "/cct"
type input "s"
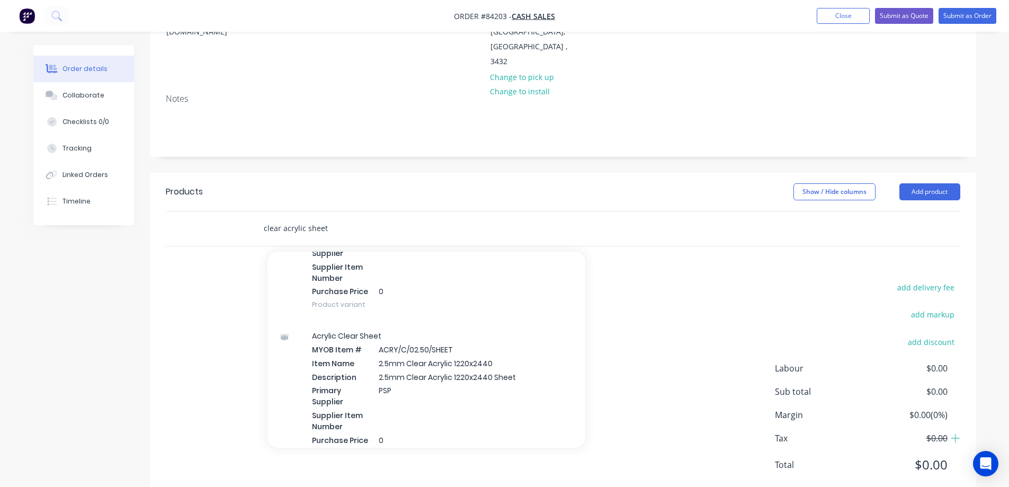
scroll to position [318, 0]
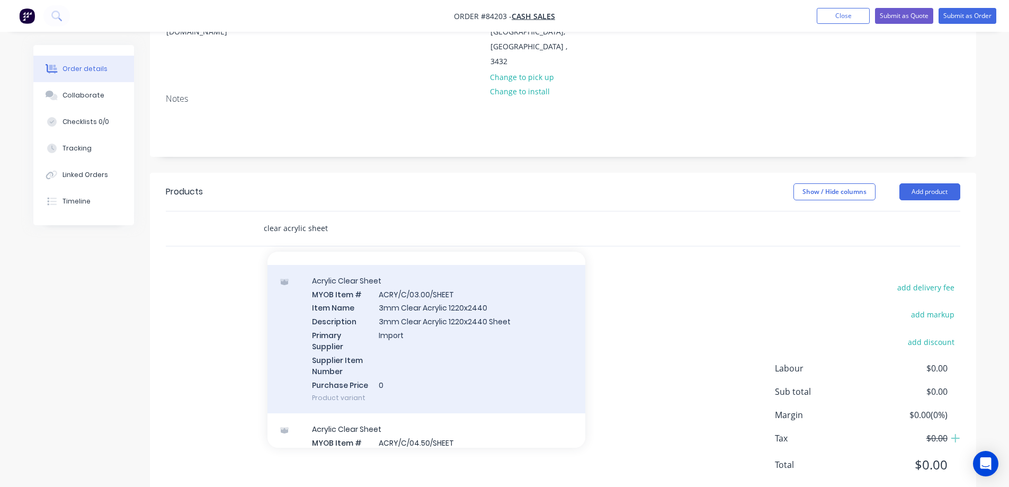
type input "clear acrylic sheet"
click at [429, 329] on div "Acrylic Clear Sheet MYOB Item # ACRY/C/03.00/SHEET Item Name 3mm Clear Acrylic …" at bounding box center [427, 339] width 318 height 149
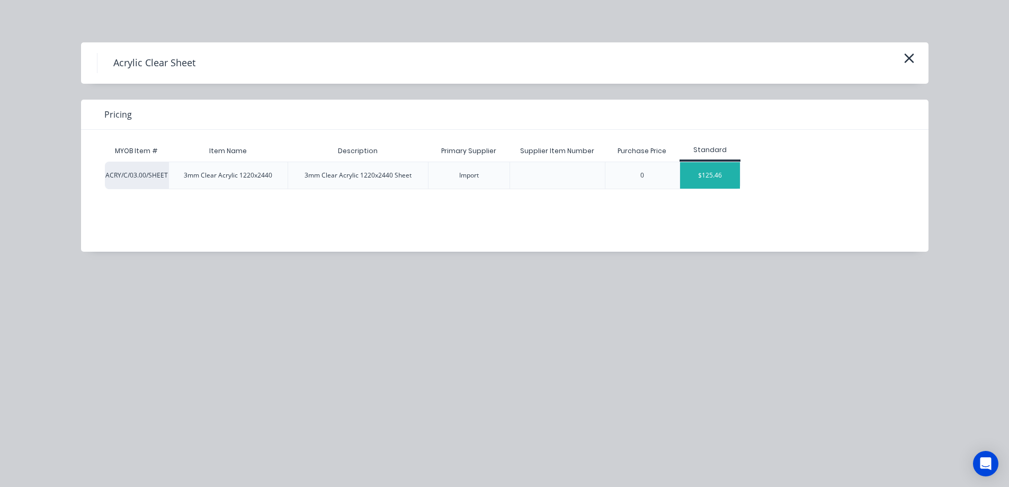
click at [703, 167] on div "$125.46" at bounding box center [710, 175] width 60 height 26
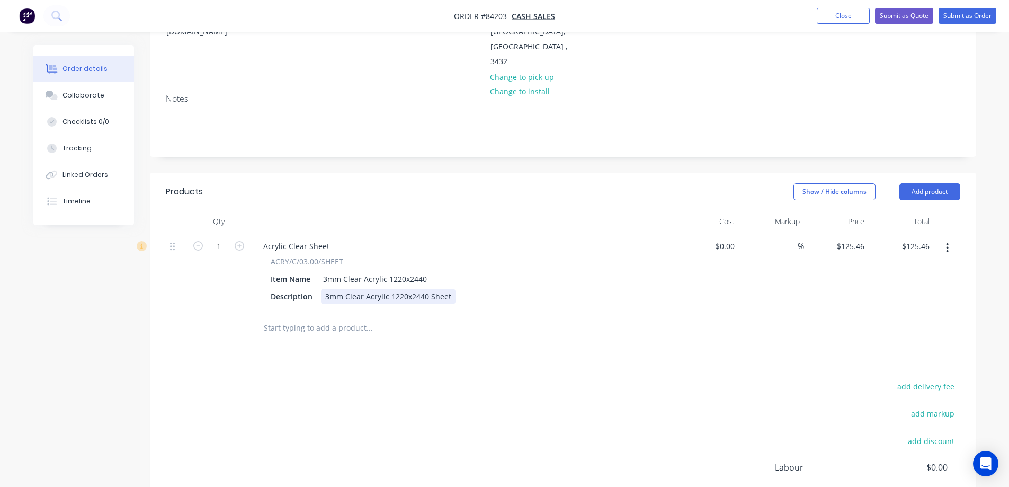
click at [447, 289] on div "3mm Clear Acrylic 1220x2440 Sheet" at bounding box center [388, 296] width 135 height 15
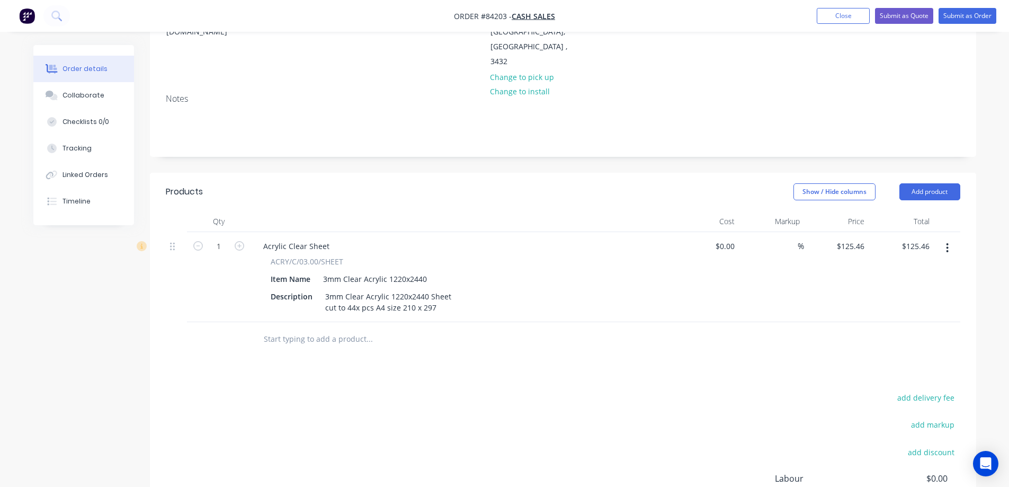
click at [596, 391] on div "add delivery fee add markup add discount Labour $0.00 Sub total $125.46 Margin …" at bounding box center [563, 493] width 795 height 205
click at [848, 238] on input "125.46" at bounding box center [852, 245] width 33 height 15
type input "$156.71"
click at [373, 423] on div "add delivery fee add markup add discount Labour $0.00 Sub total $125.46 Margin …" at bounding box center [563, 493] width 795 height 205
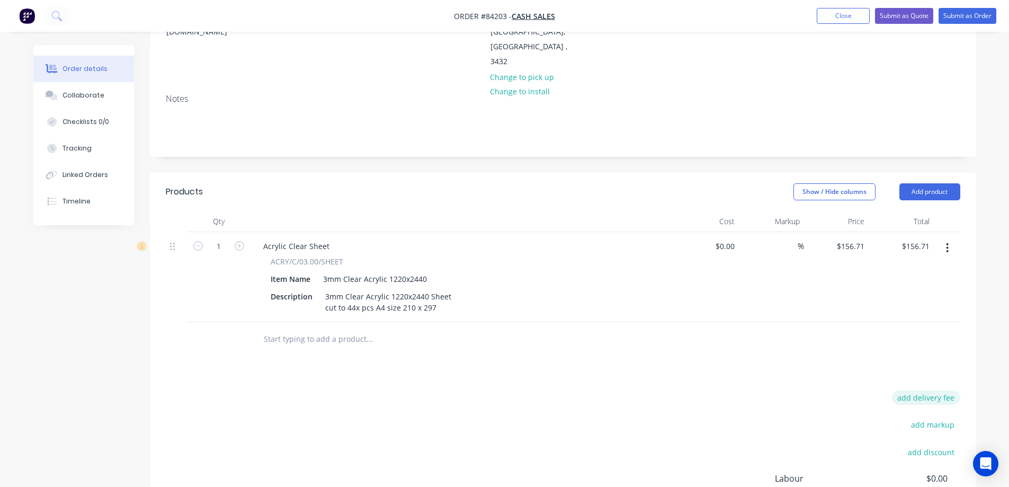
click at [922, 391] on button "add delivery fee" at bounding box center [926, 398] width 68 height 14
type input "25"
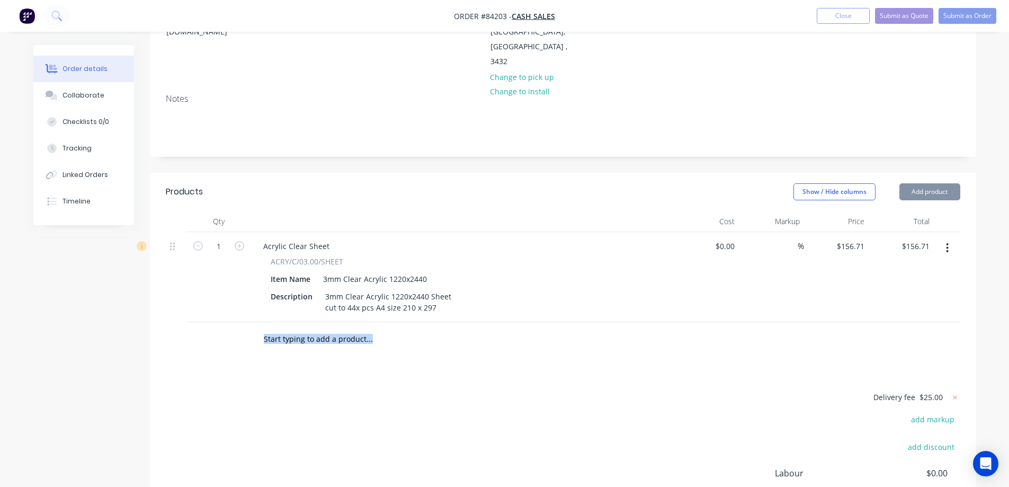
click at [867, 326] on div "Products Show / Hide columns Add product Qty Cost Markup Price Total 1 Acrylic …" at bounding box center [563, 389] width 827 height 433
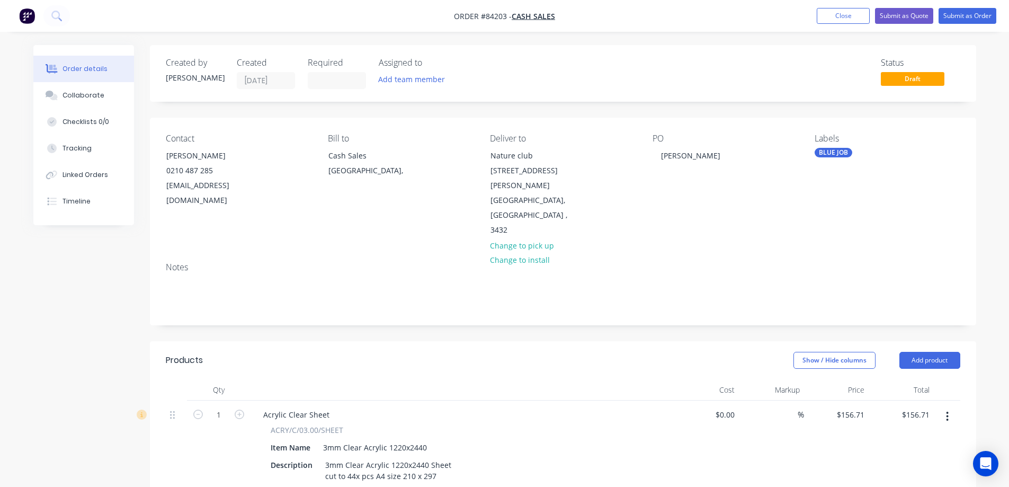
click at [967, 6] on nav "Order #84203 - Cash Sales Add product Close Submit as Quote Submit as Order" at bounding box center [504, 16] width 1009 height 32
click at [969, 15] on button "Submit as Order" at bounding box center [968, 16] width 58 height 16
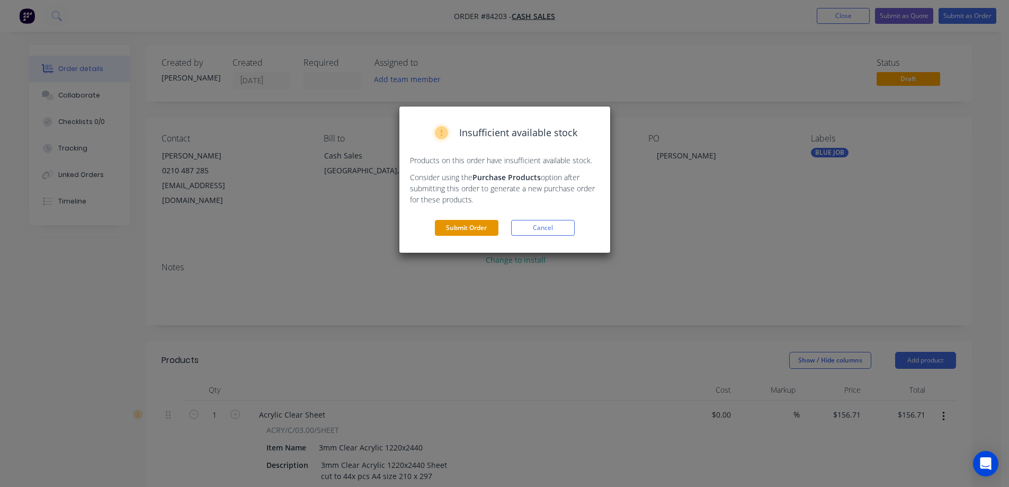
click at [451, 224] on button "Submit Order" at bounding box center [467, 228] width 64 height 16
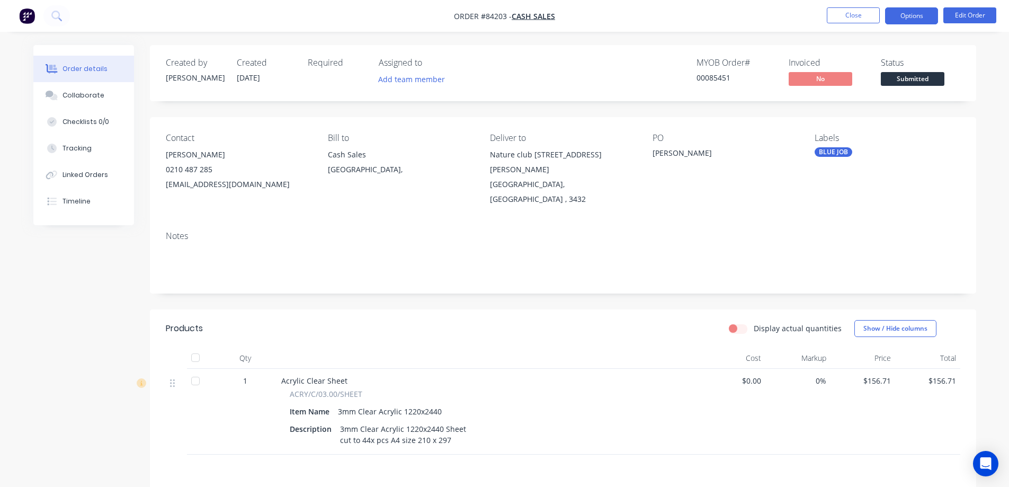
click at [935, 12] on button "Options" at bounding box center [911, 15] width 53 height 17
click at [881, 13] on ul "Close Options Edit Order" at bounding box center [911, 15] width 195 height 17
click at [895, 18] on button "Options" at bounding box center [911, 15] width 53 height 17
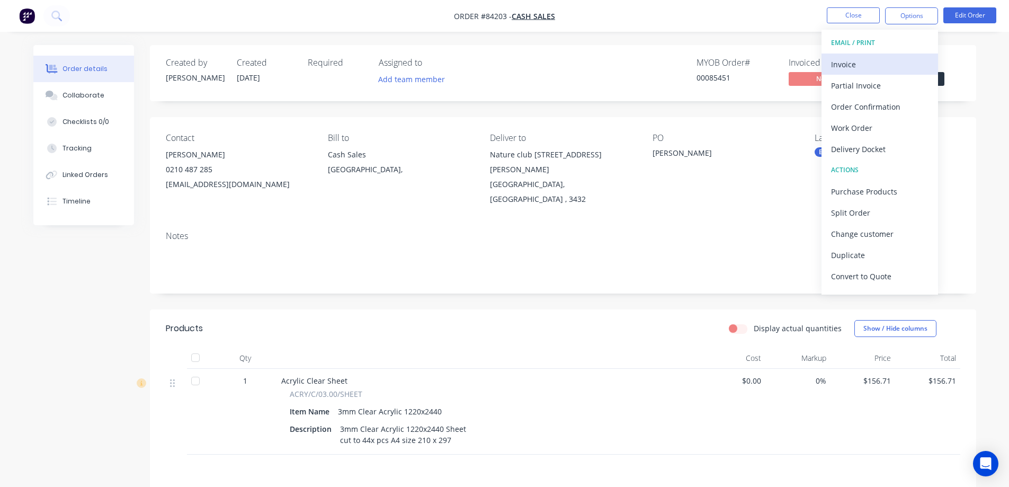
click at [884, 66] on div "Invoice" at bounding box center [879, 64] width 97 height 15
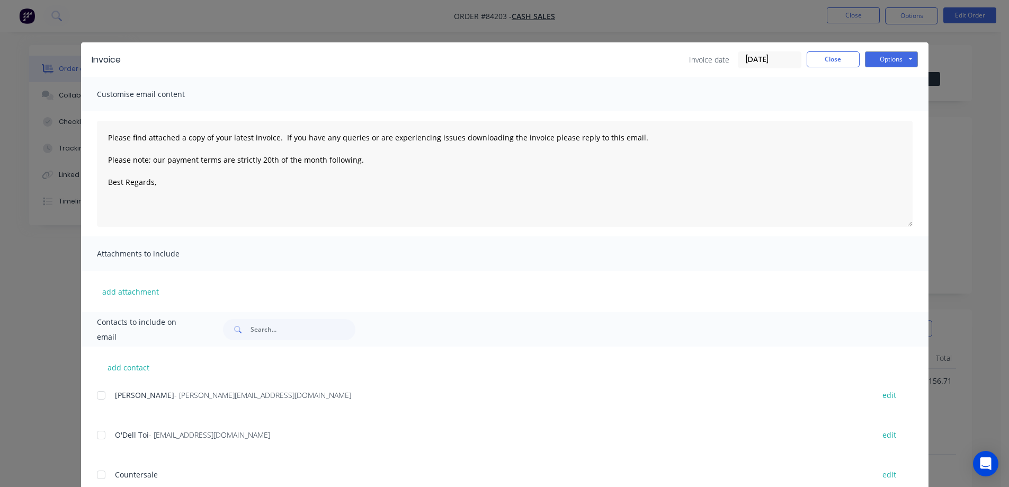
click at [856, 100] on div "Customise email content" at bounding box center [505, 94] width 848 height 34
click at [868, 59] on button "Options" at bounding box center [891, 59] width 53 height 16
drag, startPoint x: 837, startPoint y: 65, endPoint x: 849, endPoint y: 25, distance: 41.7
click at [837, 63] on button "Close" at bounding box center [833, 59] width 53 height 16
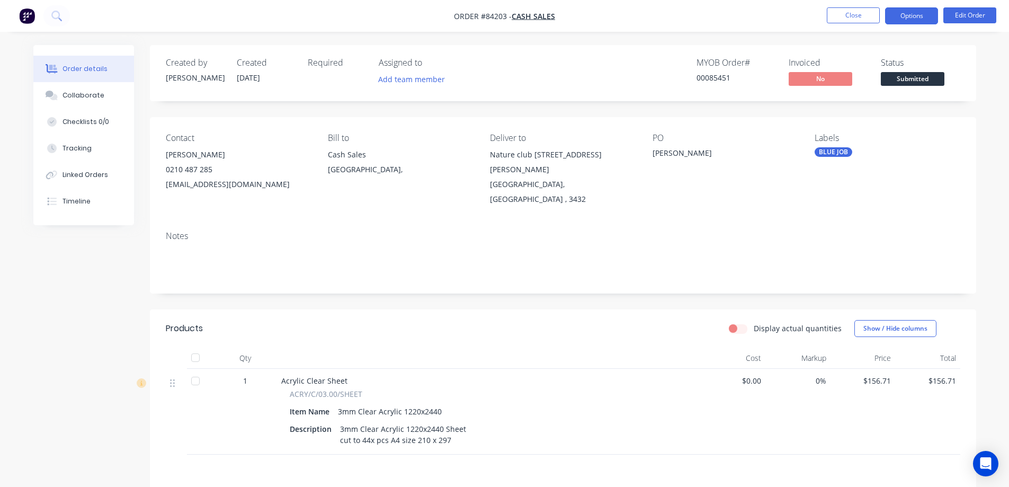
click at [908, 20] on button "Options" at bounding box center [911, 15] width 53 height 17
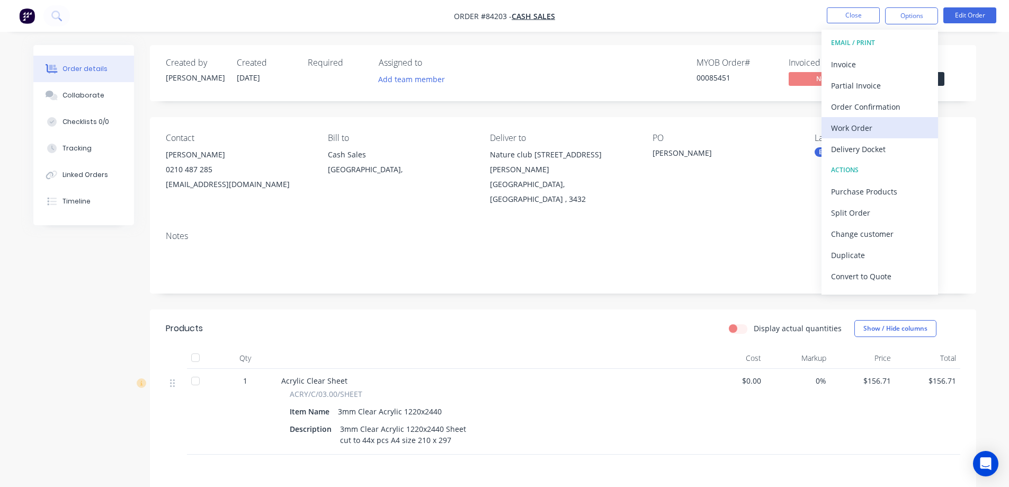
click at [875, 123] on div "Work Order" at bounding box center [879, 127] width 97 height 15
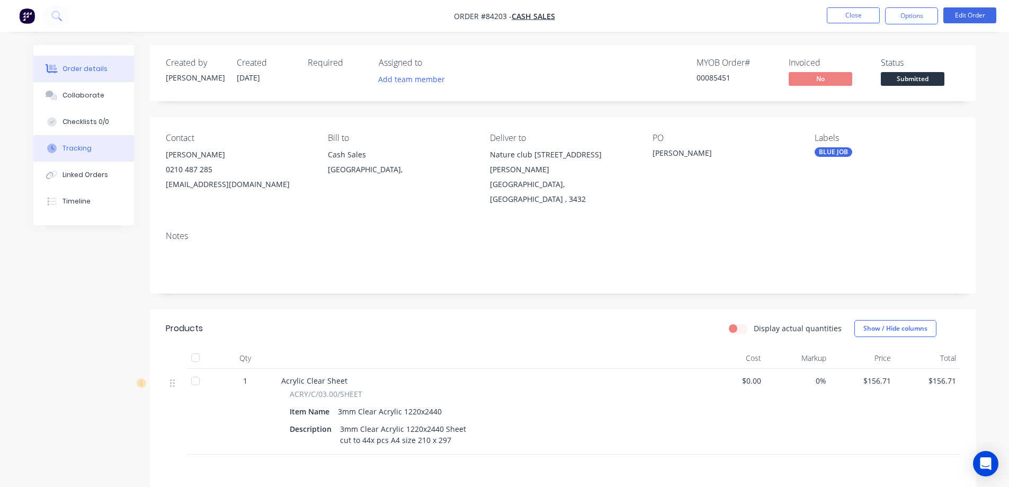
drag, startPoint x: 96, startPoint y: 192, endPoint x: 102, endPoint y: 159, distance: 32.9
click at [95, 192] on button "Timeline" at bounding box center [83, 201] width 101 height 26
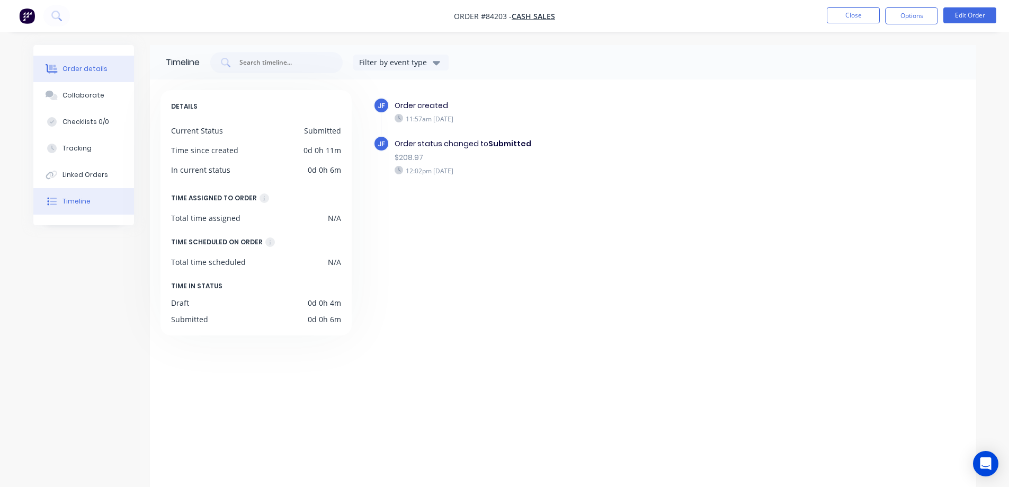
drag, startPoint x: 103, startPoint y: 72, endPoint x: 129, endPoint y: 68, distance: 26.2
click at [104, 72] on button "Order details" at bounding box center [83, 69] width 101 height 26
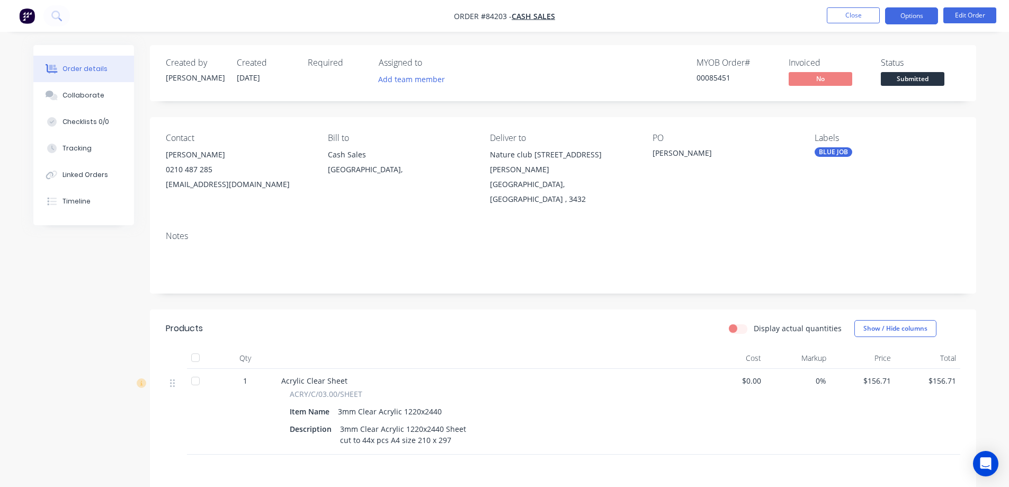
click at [929, 11] on button "Options" at bounding box center [911, 15] width 53 height 17
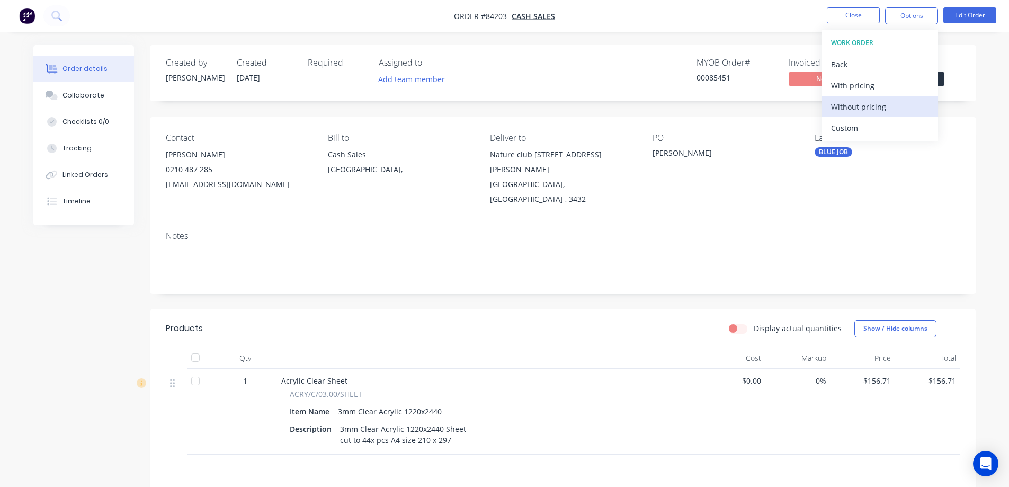
click at [891, 108] on div "Without pricing" at bounding box center [879, 106] width 97 height 15
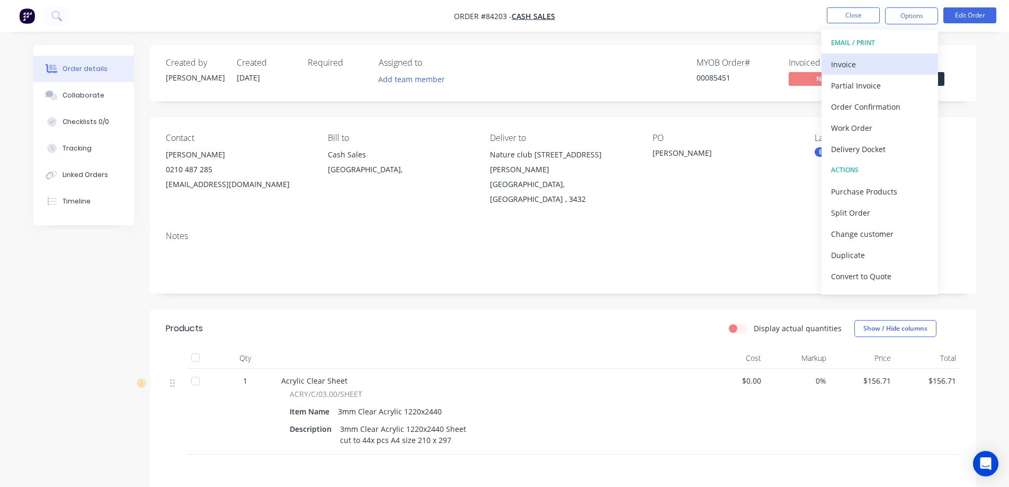
click at [848, 61] on div "Invoice" at bounding box center [879, 64] width 97 height 15
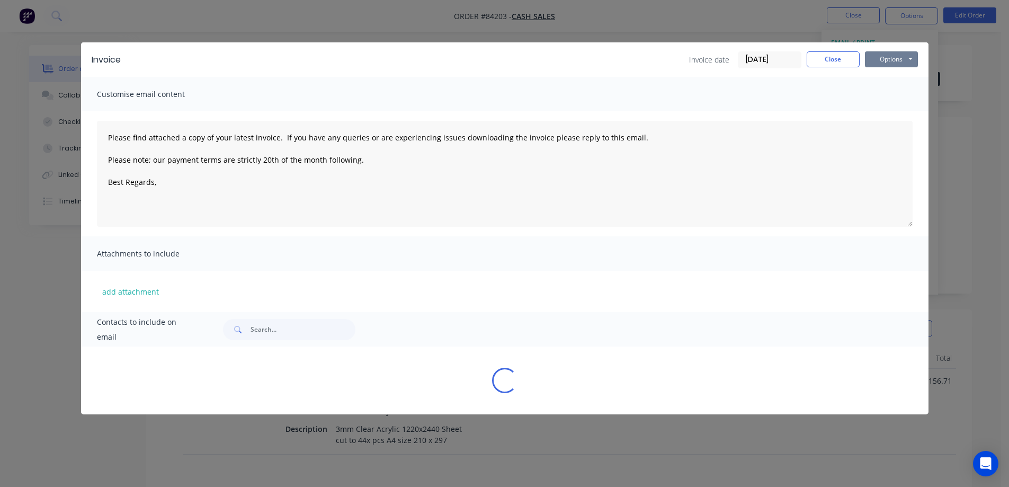
click at [884, 63] on button "Options" at bounding box center [891, 59] width 53 height 16
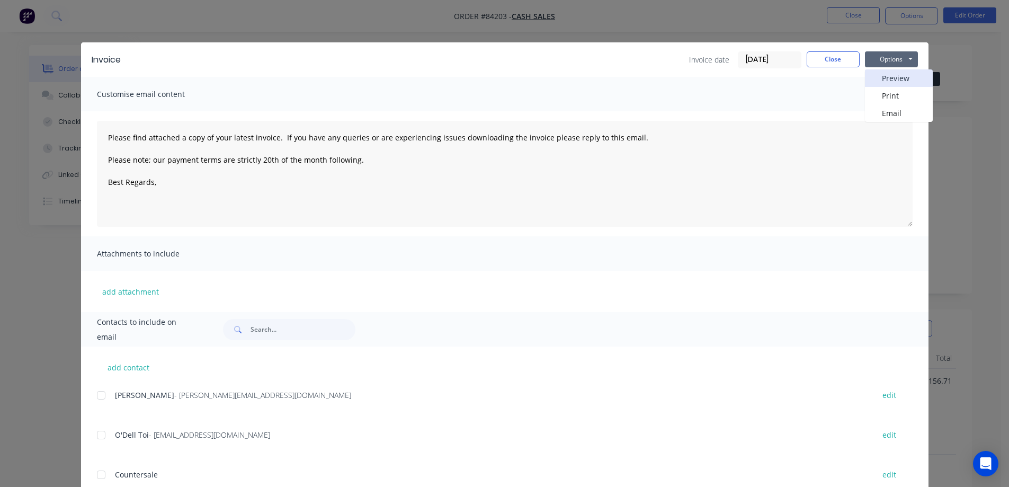
click at [889, 78] on button "Preview" at bounding box center [899, 77] width 68 height 17
click at [834, 61] on button "Close" at bounding box center [833, 59] width 53 height 16
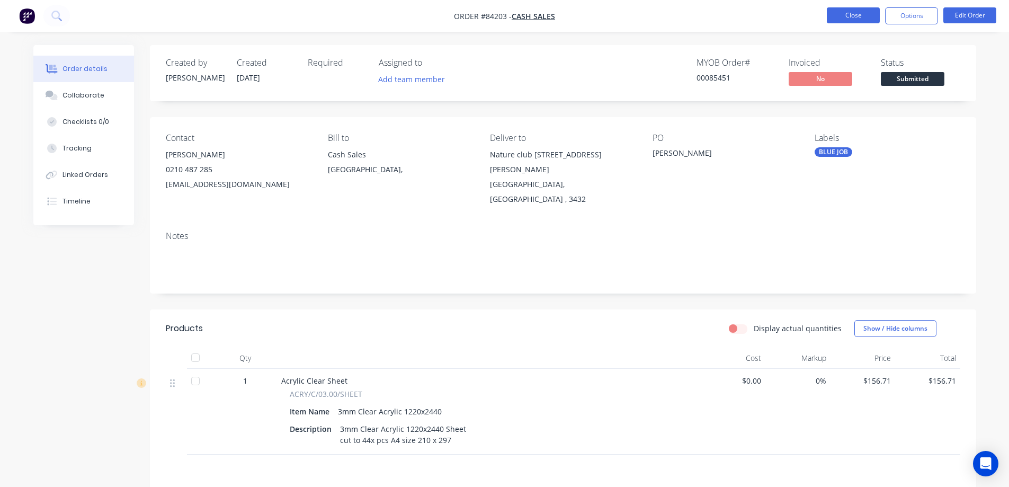
click at [844, 18] on button "Close" at bounding box center [853, 15] width 53 height 16
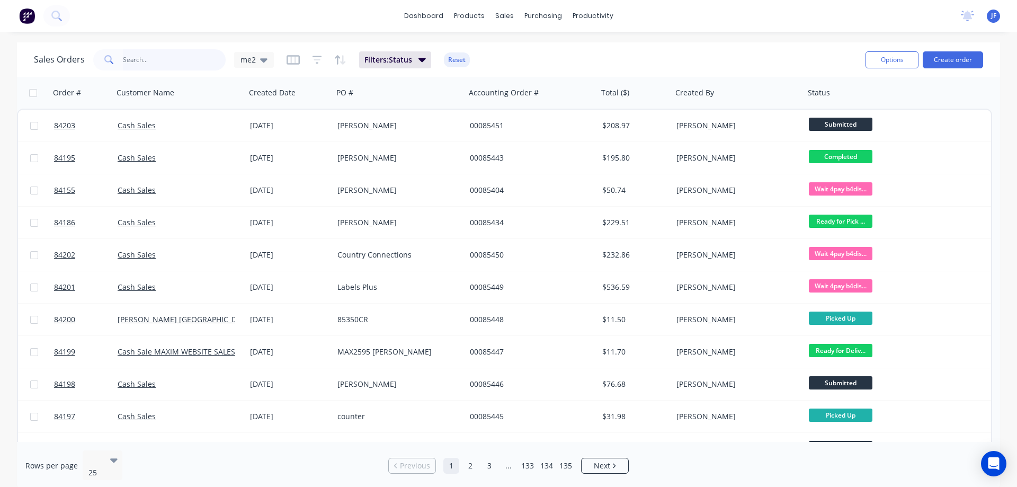
click at [145, 60] on input "text" at bounding box center [174, 59] width 103 height 21
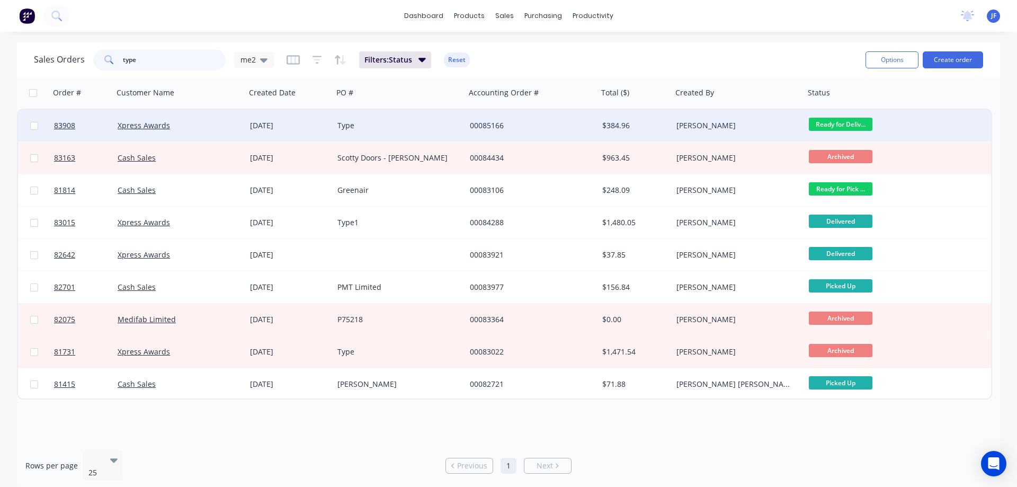
type input "type"
click at [332, 127] on div "14 Aug 2025" at bounding box center [289, 126] width 87 height 32
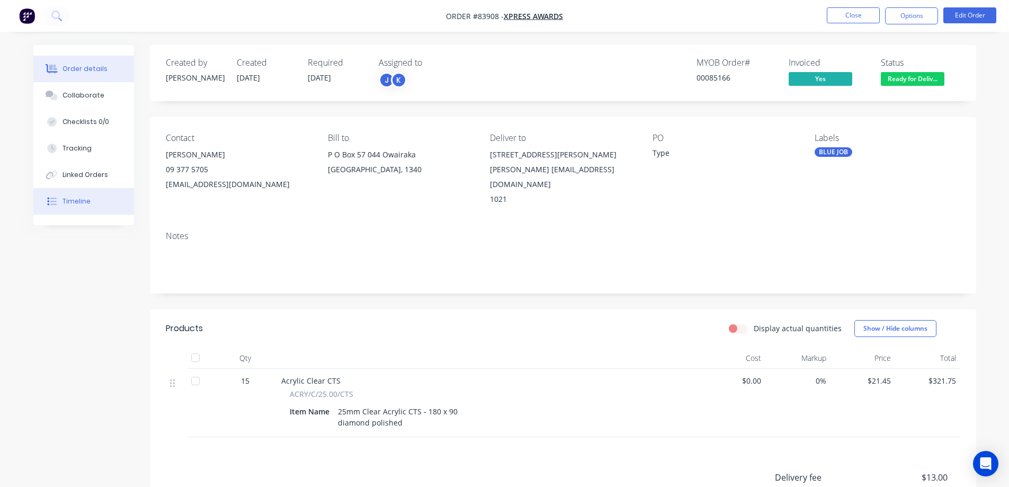
click at [78, 203] on div "Timeline" at bounding box center [77, 202] width 28 height 10
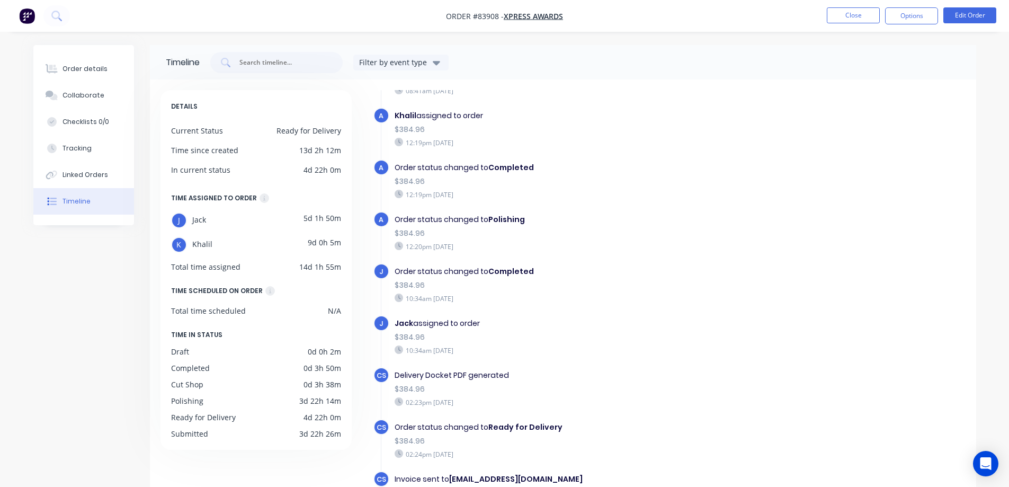
scroll to position [82, 0]
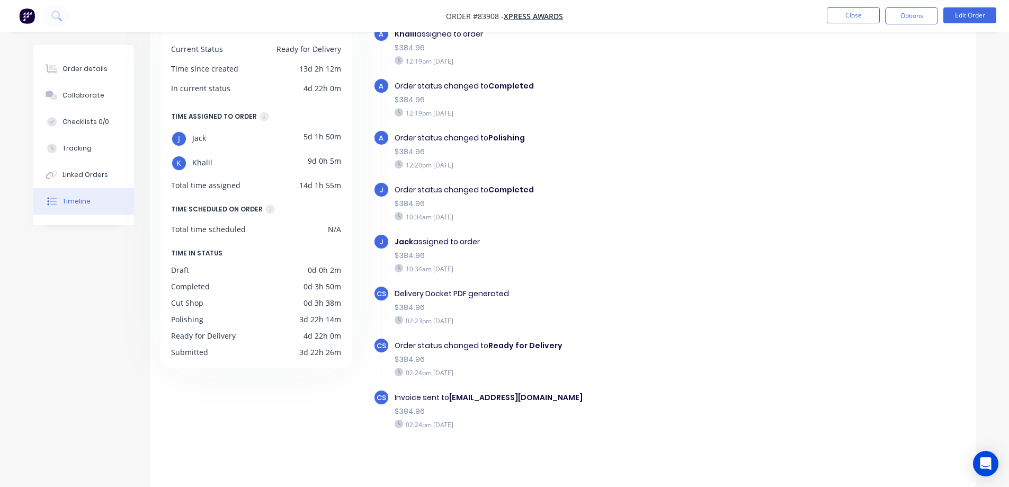
click at [852, 23] on li "Close" at bounding box center [853, 15] width 53 height 17
click at [849, 21] on button "Close" at bounding box center [853, 15] width 53 height 16
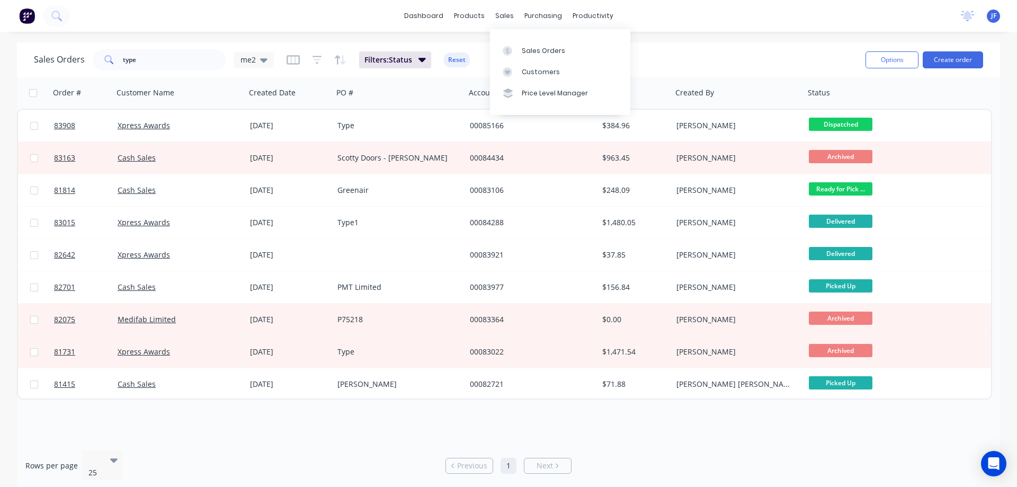
drag, startPoint x: 853, startPoint y: 45, endPoint x: 934, endPoint y: 50, distance: 80.7
click at [856, 45] on div "Sales Orders type me2 Filters: Status Reset Options Create order" at bounding box center [508, 59] width 983 height 34
click at [941, 57] on button "Create order" at bounding box center [953, 59] width 60 height 17
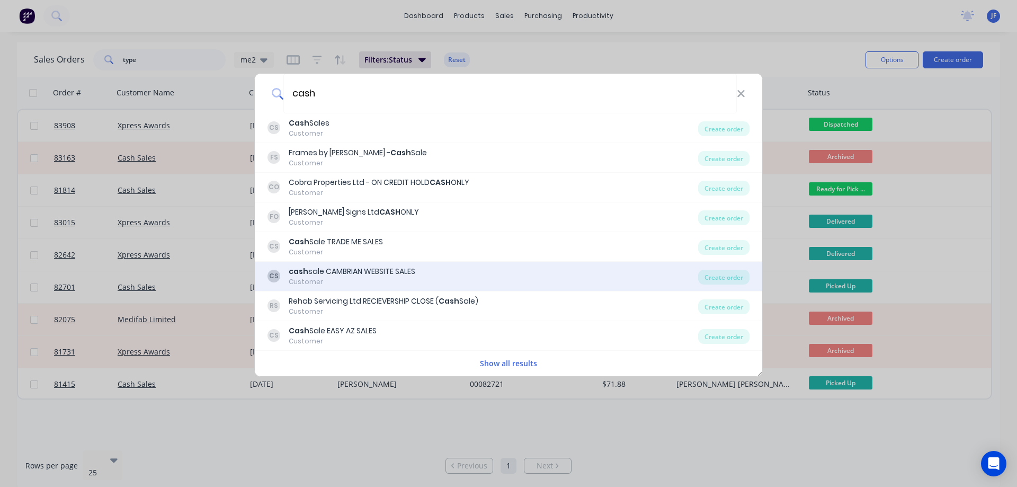
type input "cash"
click at [519, 271] on div "CS cash sale CAMBRIAN WEBSITE SALES Customer" at bounding box center [483, 276] width 431 height 21
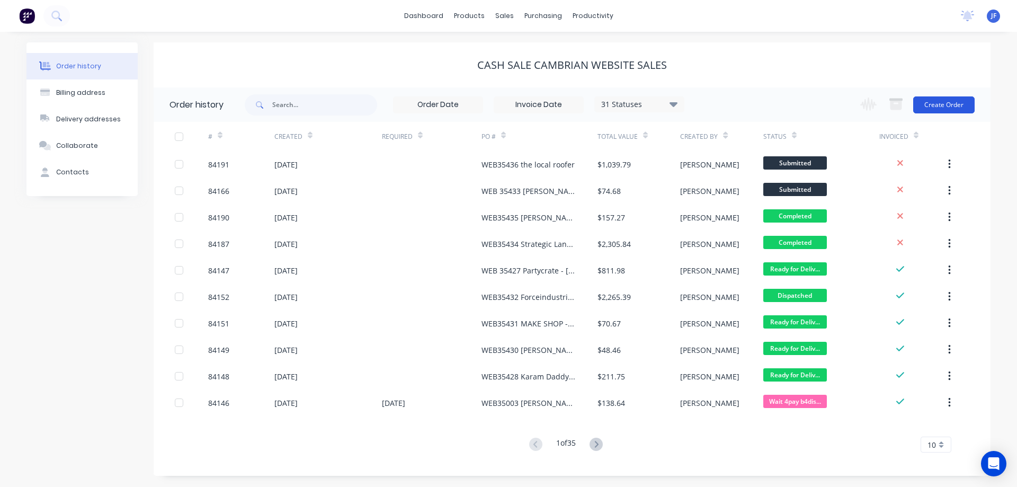
click at [969, 103] on button "Create Order" at bounding box center [943, 104] width 61 height 17
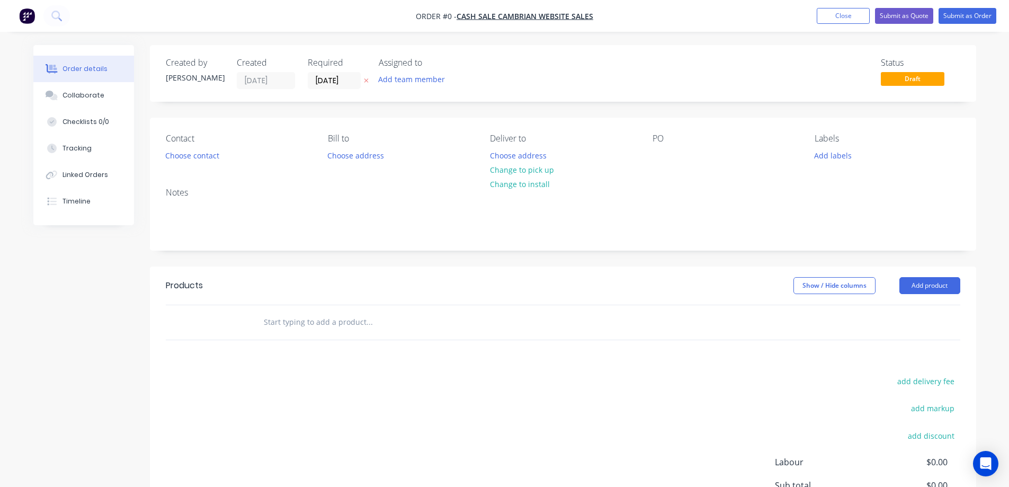
click at [365, 83] on icon at bounding box center [366, 81] width 4 height 4
click at [185, 150] on button "Choose contact" at bounding box center [191, 155] width 65 height 14
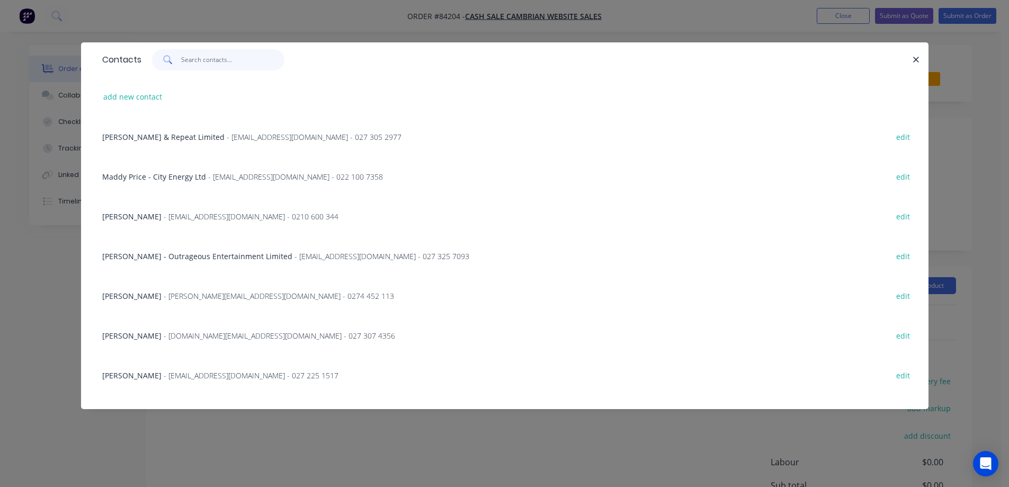
click at [234, 63] on input "text" at bounding box center [232, 59] width 103 height 21
paste input "Aaron Povey"
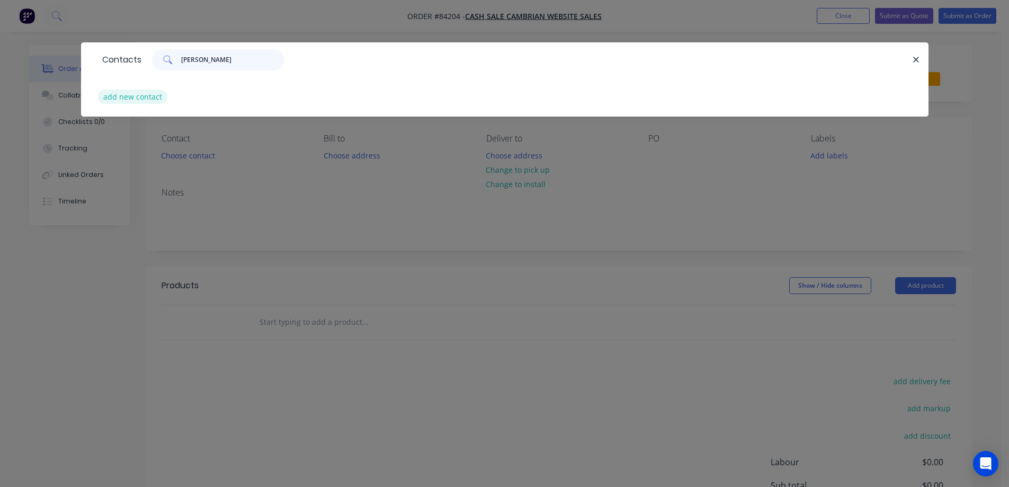
type input "Aaron Povey"
click at [157, 92] on button "add new contact" at bounding box center [133, 97] width 70 height 14
select select "NZ"
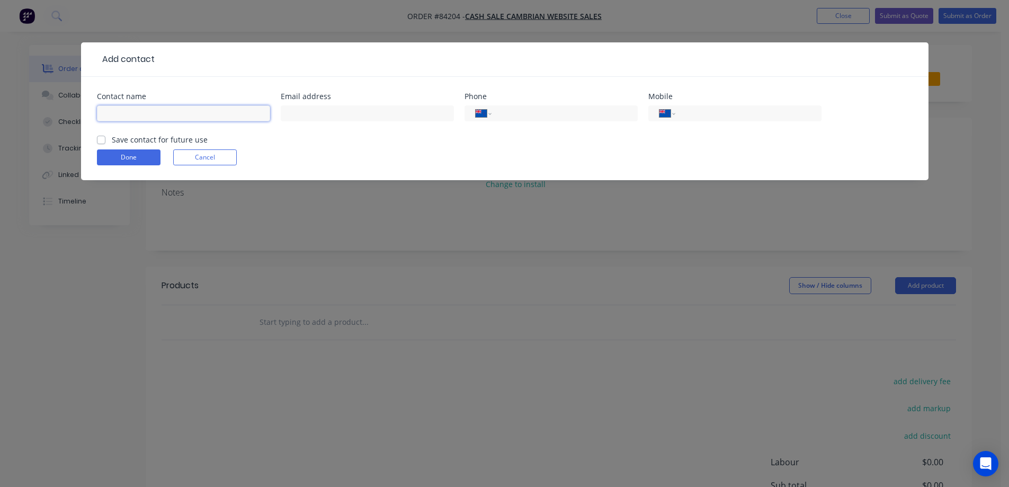
click at [161, 110] on input "text" at bounding box center [183, 113] width 173 height 16
paste input "Aaron Povey"
type input "Aaron Povey"
click at [161, 139] on label "Save contact for future use" at bounding box center [160, 139] width 96 height 11
click at [105, 139] on input "Save contact for future use" at bounding box center [101, 139] width 8 height 10
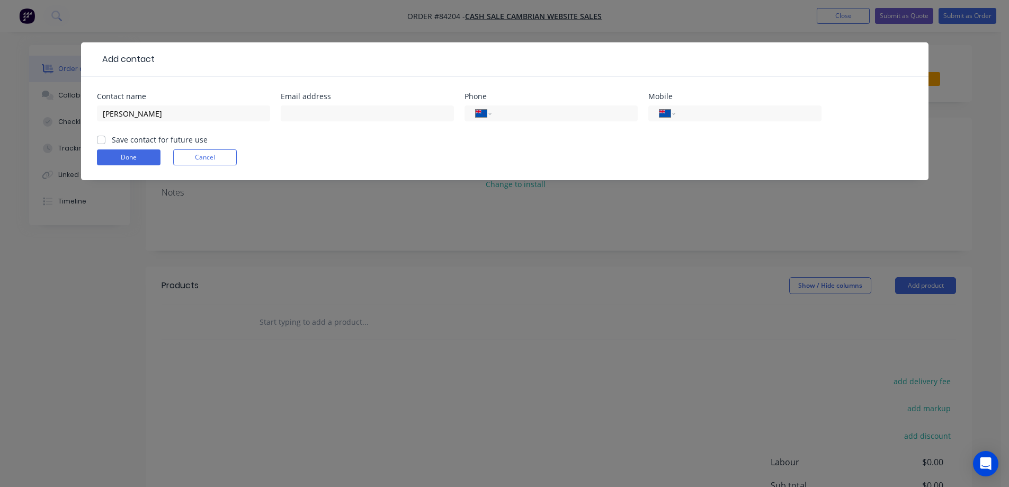
checkbox input "true"
click at [693, 107] on div "International Afghanistan Åland Islands Albania Algeria American Samoa Andorra …" at bounding box center [735, 113] width 173 height 16
drag, startPoint x: 752, startPoint y: 120, endPoint x: 725, endPoint y: 130, distance: 29.2
click at [752, 120] on div "International Afghanistan Åland Islands Albania Algeria American Samoa Andorra …" at bounding box center [735, 113] width 173 height 16
click at [719, 105] on div "International Afghanistan Åland Islands Albania Algeria American Samoa Andorra …" at bounding box center [735, 113] width 173 height 16
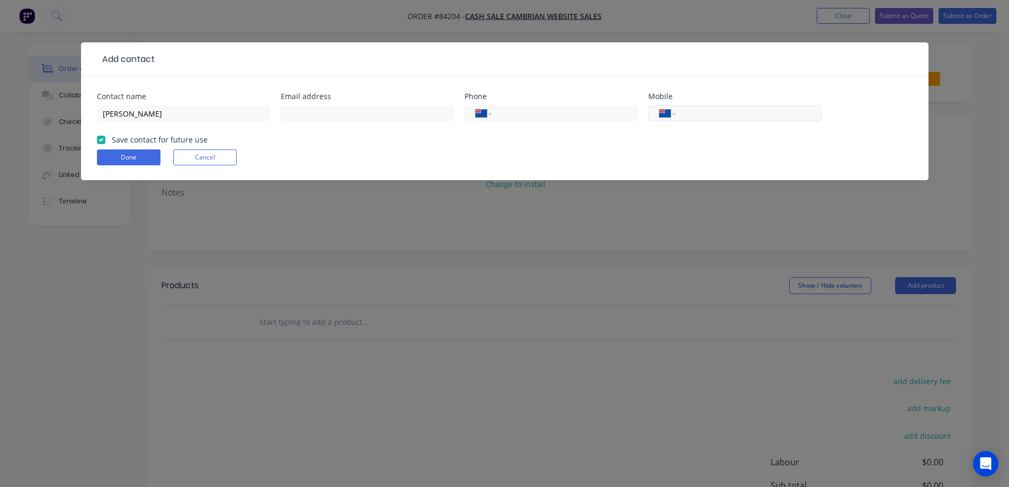
click at [719, 108] on input "tel" at bounding box center [746, 114] width 127 height 12
paste input "021 717 121"
type input "021 717 121"
click at [339, 112] on input "text" at bounding box center [367, 113] width 173 height 16
paste input "azz.laserbros@gmail.com"
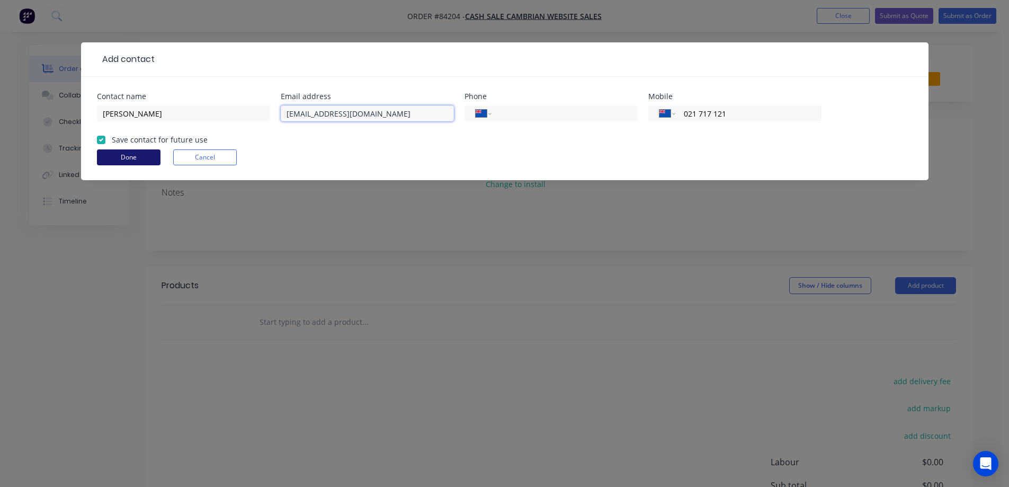
type input "azz.laserbros@gmail.com"
click at [142, 153] on button "Done" at bounding box center [129, 157] width 64 height 16
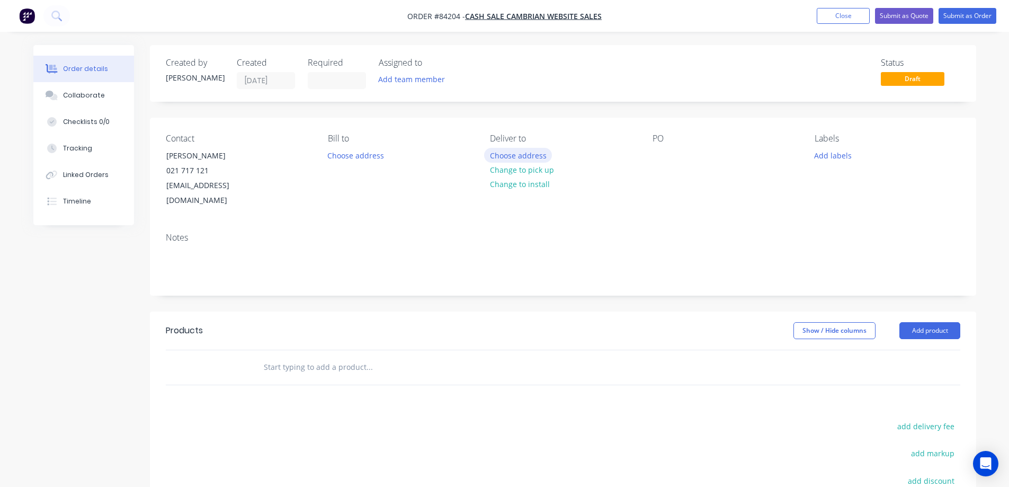
click at [507, 155] on button "Choose address" at bounding box center [518, 155] width 68 height 14
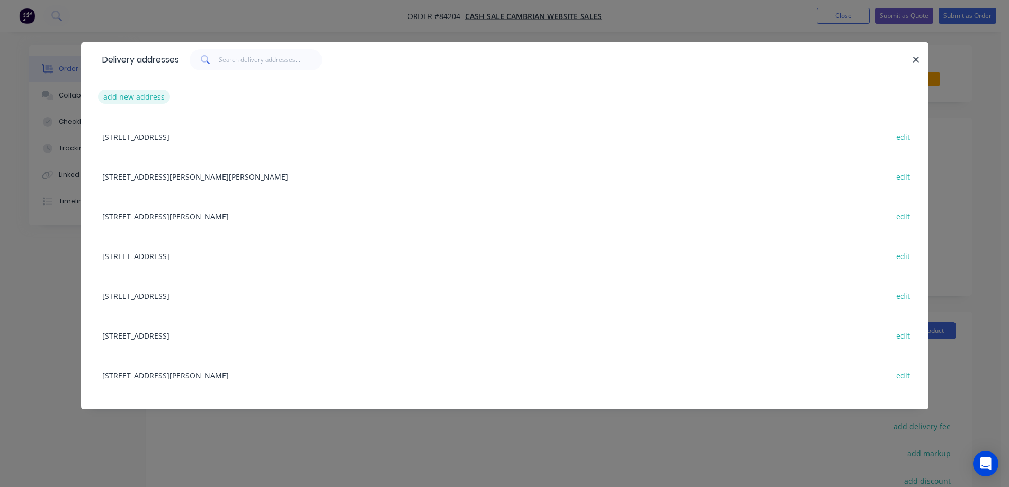
click at [144, 92] on button "add new address" at bounding box center [134, 97] width 73 height 14
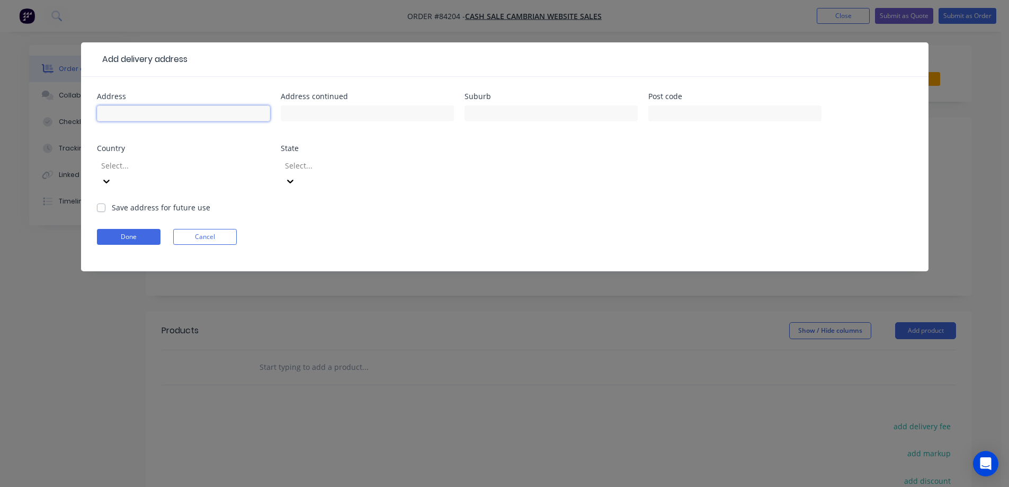
click at [152, 113] on input "text" at bounding box center [183, 113] width 173 height 16
paste input "377 Huia Road"
type input "377 Huia Road"
click at [228, 229] on button "Cancel" at bounding box center [205, 237] width 64 height 16
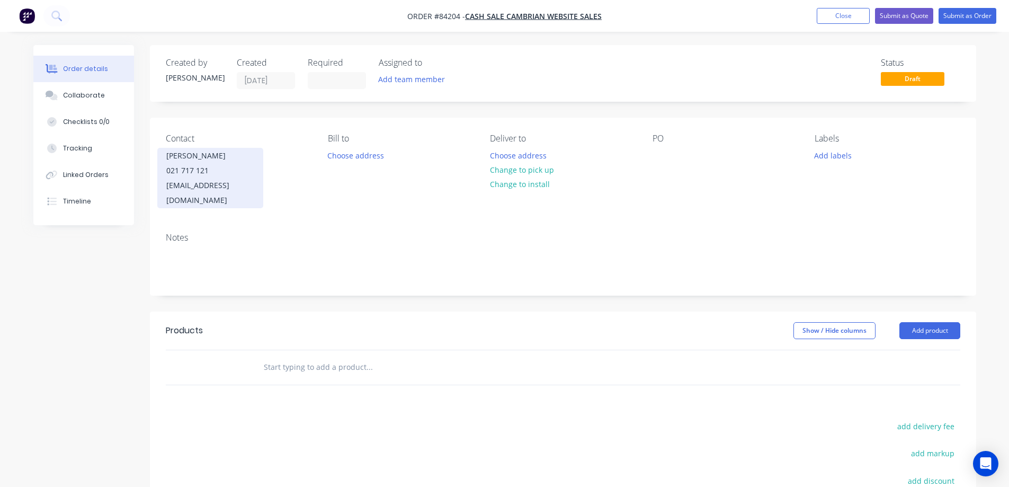
click at [201, 175] on div "021 717 121" at bounding box center [210, 170] width 88 height 15
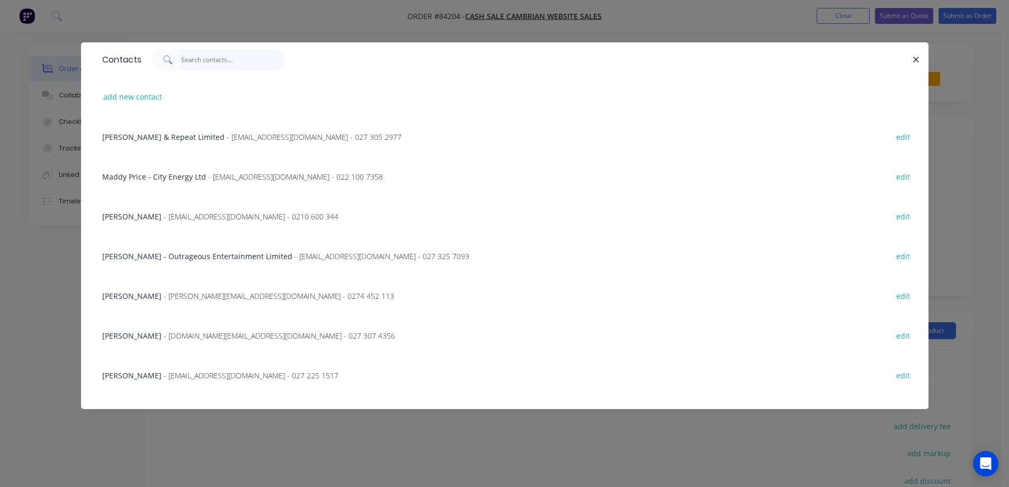
click at [229, 55] on input "text" at bounding box center [232, 59] width 103 height 21
paste input "377 Huia Road"
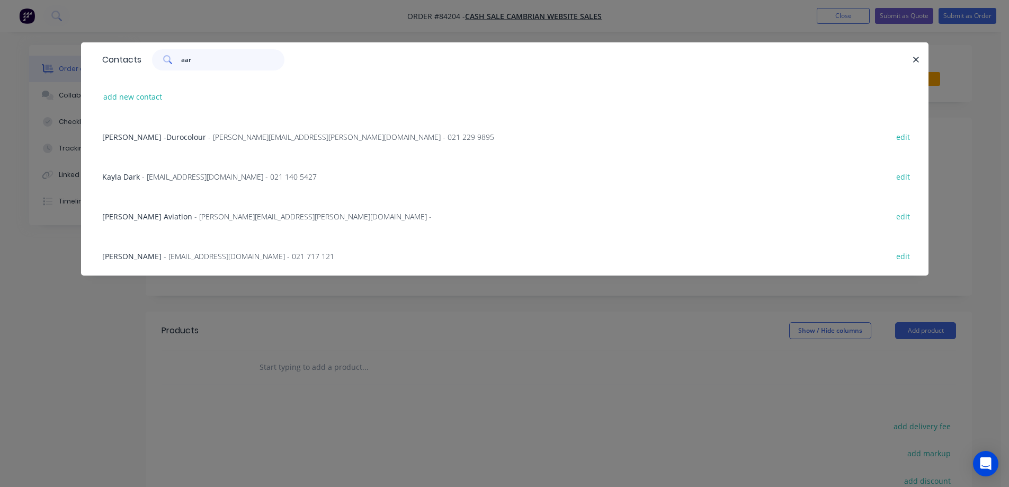
type input "aar"
click at [895, 258] on button "edit" at bounding box center [903, 256] width 25 height 14
select select "NZ"
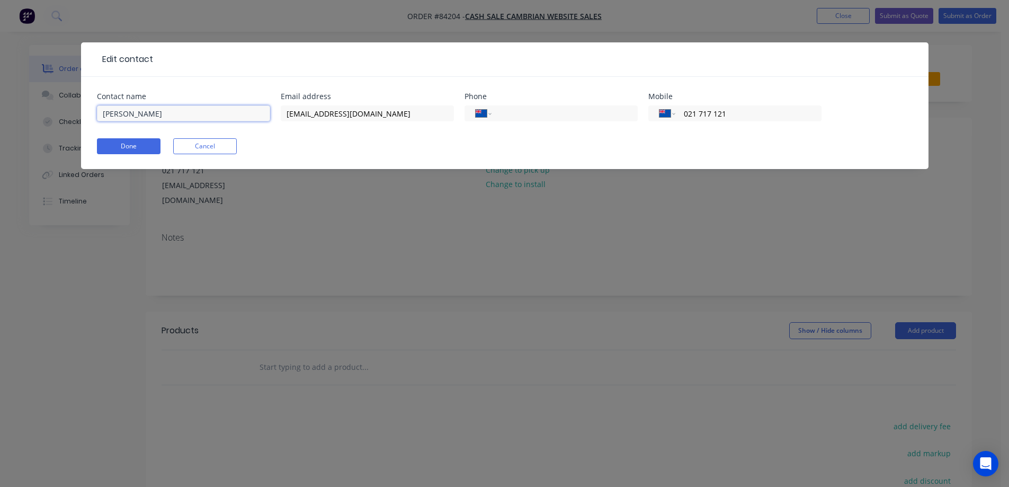
click at [235, 114] on input "Aaron Povey" at bounding box center [183, 113] width 173 height 16
paste input "Laser Bros"
type input "Aaron Povey - Laser Bros"
click at [128, 154] on form "Contact name Aaron Povey - Laser Bros Email address azz.laserbros@gmail.com Pho…" at bounding box center [505, 131] width 816 height 76
click at [134, 146] on button "Done" at bounding box center [129, 146] width 64 height 16
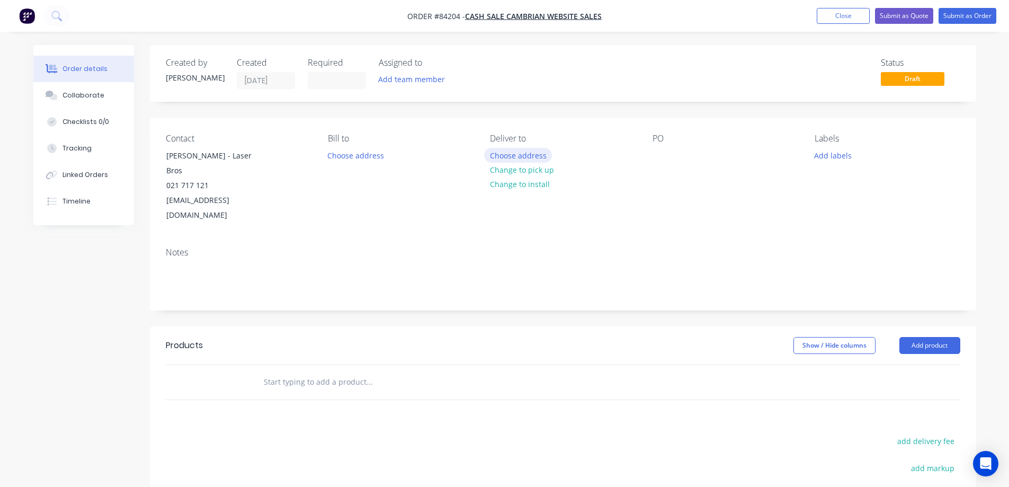
click at [512, 151] on button "Choose address" at bounding box center [518, 155] width 68 height 14
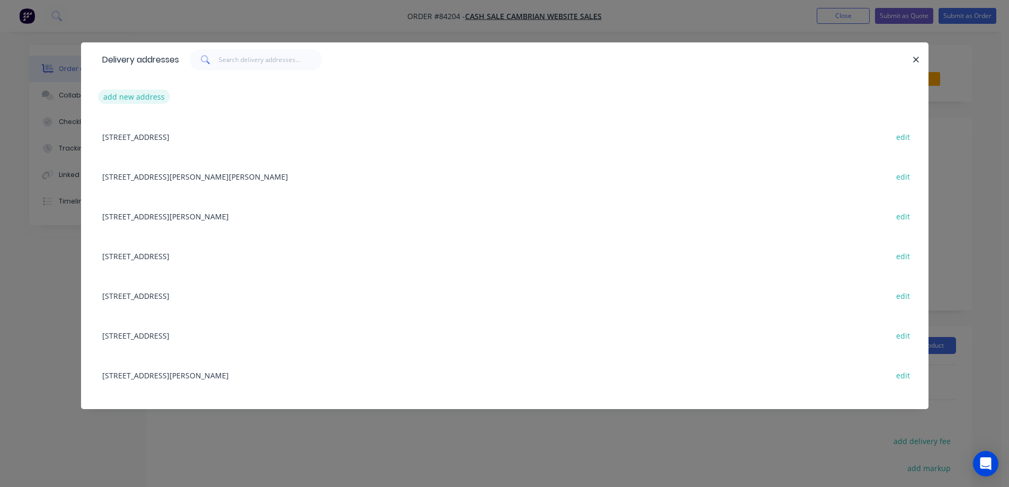
click at [144, 100] on button "add new address" at bounding box center [134, 97] width 73 height 14
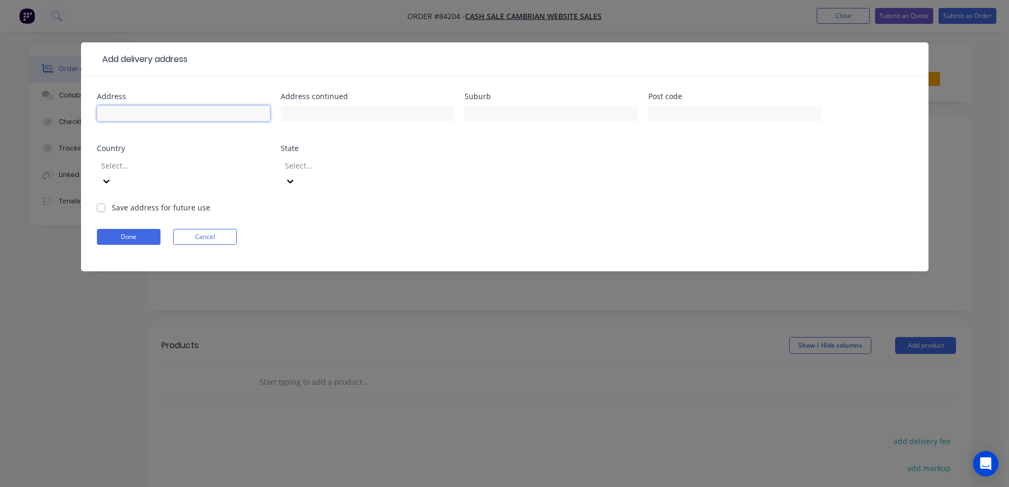
click at [224, 115] on input "text" at bounding box center [183, 113] width 173 height 16
paste input "220 Three Mile Bush Road Te Kamo Whangarei 0185"
drag, startPoint x: 136, startPoint y: 119, endPoint x: 55, endPoint y: 125, distance: 80.8
click at [55, 125] on div "Add delivery address Address 220 Three Mile Bush Road Te Kamo Whangarei 0185 Ad…" at bounding box center [504, 243] width 1009 height 487
click at [136, 114] on input "220 Three Mile Bush Road Te Kamo Whangarei 0185" at bounding box center [183, 113] width 173 height 16
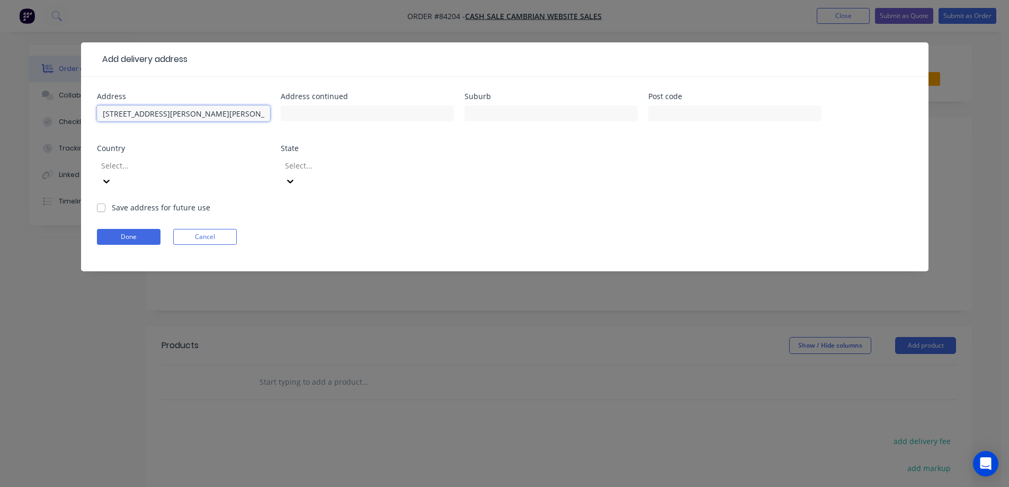
click at [212, 113] on input "220 Three Mile Bush Road Te Kamo Whangarei 0185" at bounding box center [183, 113] width 173 height 16
click at [235, 116] on input "220 Three Mile Bush Road Te Kamo Whangarei 0185" at bounding box center [183, 113] width 173 height 16
type input "220 Three Mile Bush Road Te Kamo 0185"
type input "Whangarei"
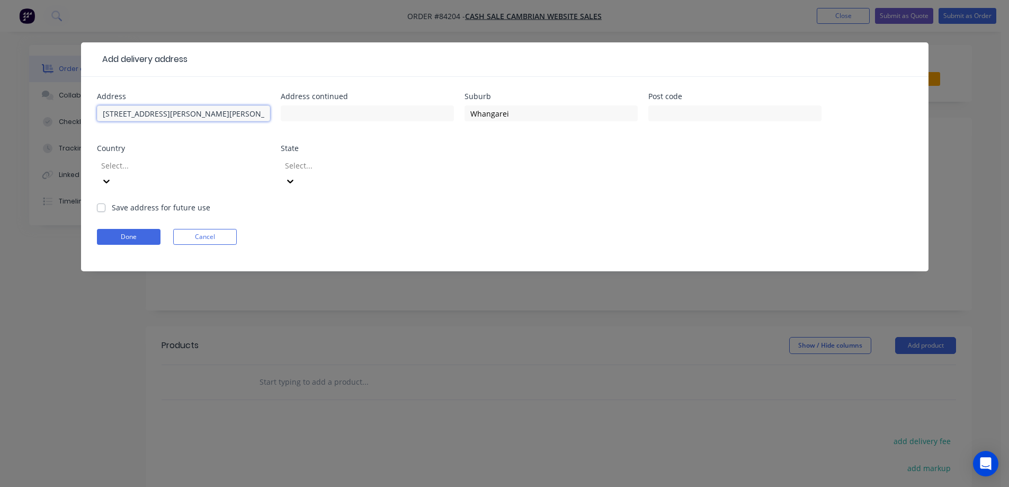
click at [202, 118] on input "220 Three Mile Bush Road Te Kamo 0185" at bounding box center [183, 113] width 173 height 16
drag, startPoint x: 195, startPoint y: 114, endPoint x: 225, endPoint y: 114, distance: 29.7
click at [225, 114] on input "220 Three Mile Bush Road Te Kamo 0185" at bounding box center [183, 113] width 173 height 16
type input "220 Three Mile Bush Road 0185"
type input "Te Kamo"
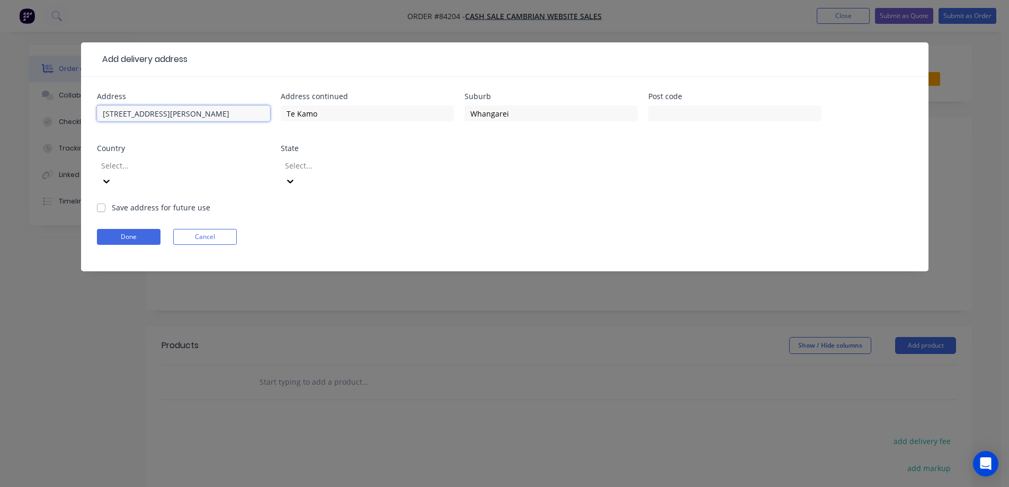
click at [206, 116] on input "220 Three Mile Bush Road 0185" at bounding box center [183, 113] width 173 height 16
type input "220 Three Mile Bush Road"
type input "0185"
click at [145, 202] on label "Save address for future use" at bounding box center [161, 207] width 99 height 11
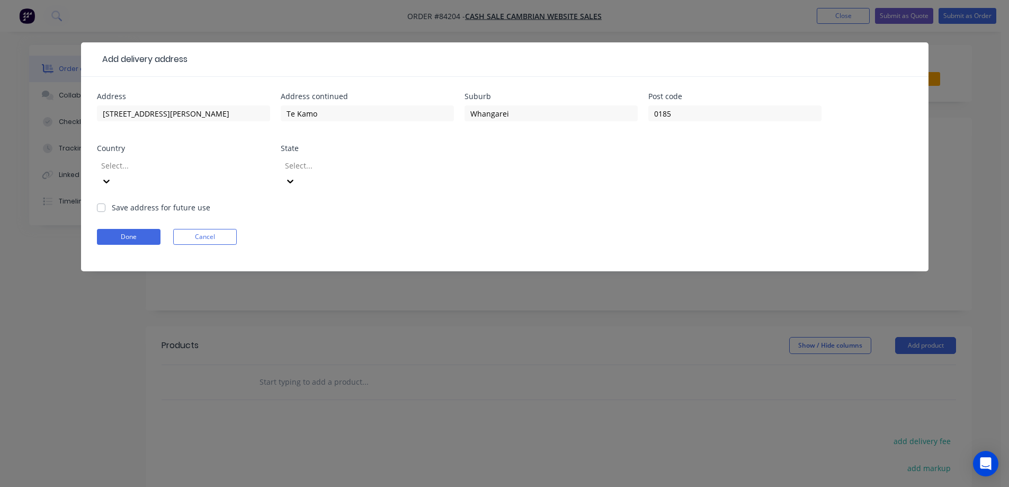
click at [105, 202] on input "Save address for future use" at bounding box center [101, 207] width 8 height 10
click at [156, 202] on label "Save address for future use" at bounding box center [161, 207] width 99 height 11
click at [105, 202] on input "Save address for future use" at bounding box center [101, 207] width 8 height 10
checkbox input "false"
click at [153, 229] on button "Done" at bounding box center [129, 237] width 64 height 16
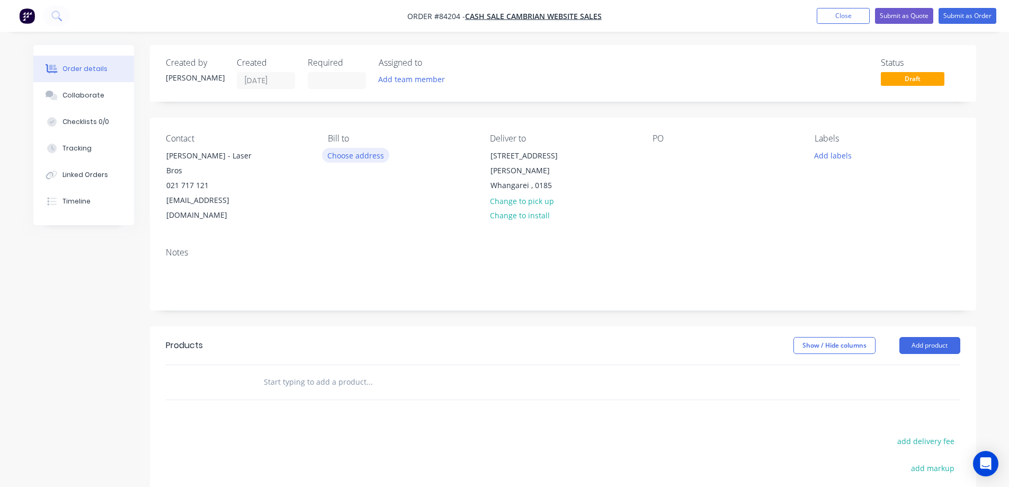
click at [327, 152] on button "Choose address" at bounding box center [356, 155] width 68 height 14
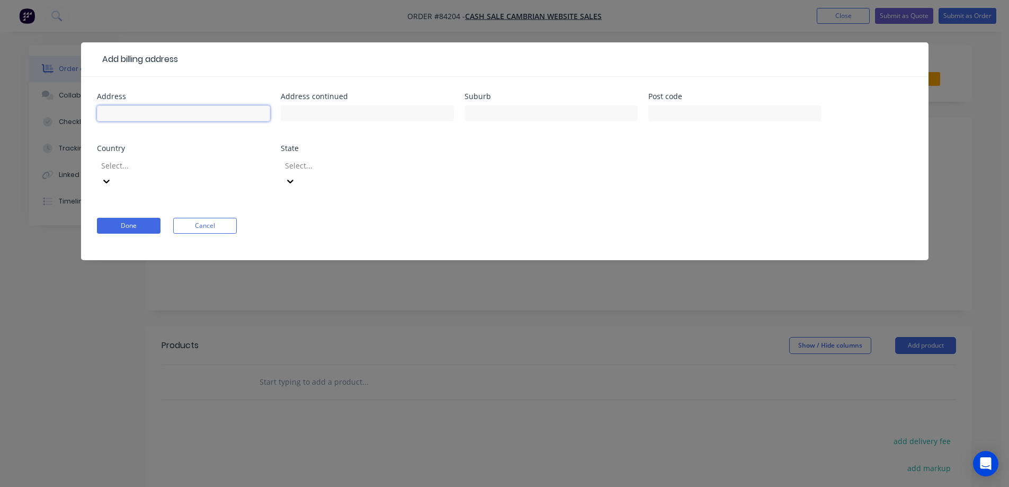
click at [142, 109] on input "text" at bounding box center [183, 113] width 173 height 16
paste input "377 Huia Road"
type input "377 Huia Road"
drag, startPoint x: 327, startPoint y: 118, endPoint x: 315, endPoint y: 122, distance: 13.6
click at [327, 118] on input "text" at bounding box center [367, 113] width 173 height 16
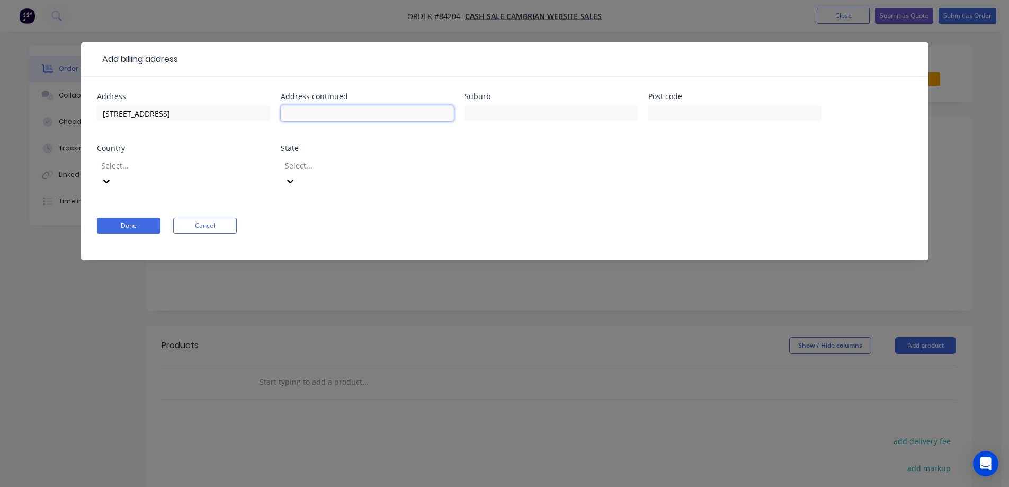
paste input "Titirangi"
type input "Titirangi"
click at [744, 118] on input "text" at bounding box center [735, 113] width 173 height 16
paste input "0604"
type input "0604"
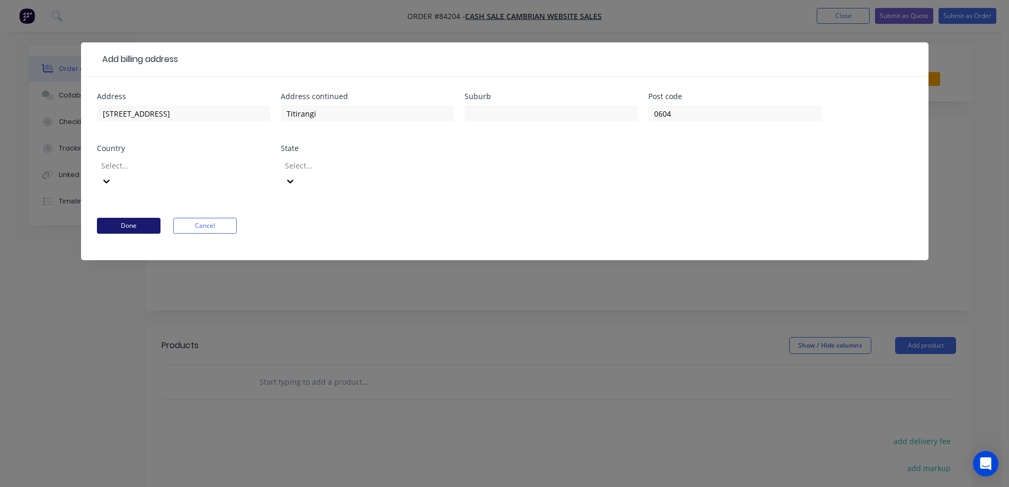
click at [134, 218] on button "Done" at bounding box center [129, 226] width 64 height 16
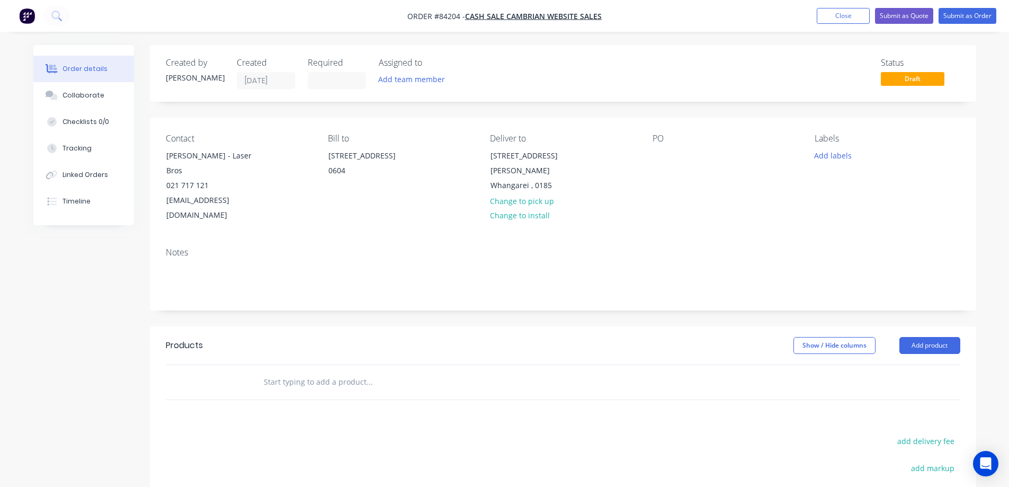
drag, startPoint x: 134, startPoint y: 204, endPoint x: 446, endPoint y: 113, distance: 325.5
click at [446, 113] on div "Created by Jess Created 27/08/25 Required Assigned to Add team member Status Dr…" at bounding box center [563, 349] width 827 height 609
click at [664, 155] on div at bounding box center [661, 155] width 17 height 15
drag, startPoint x: 215, startPoint y: 157, endPoint x: 273, endPoint y: 156, distance: 58.3
click at [273, 156] on div "Contact Aaron Povey - Laser Bros 021 717 121 azz.laserbros@gmail.com" at bounding box center [238, 179] width 145 height 90
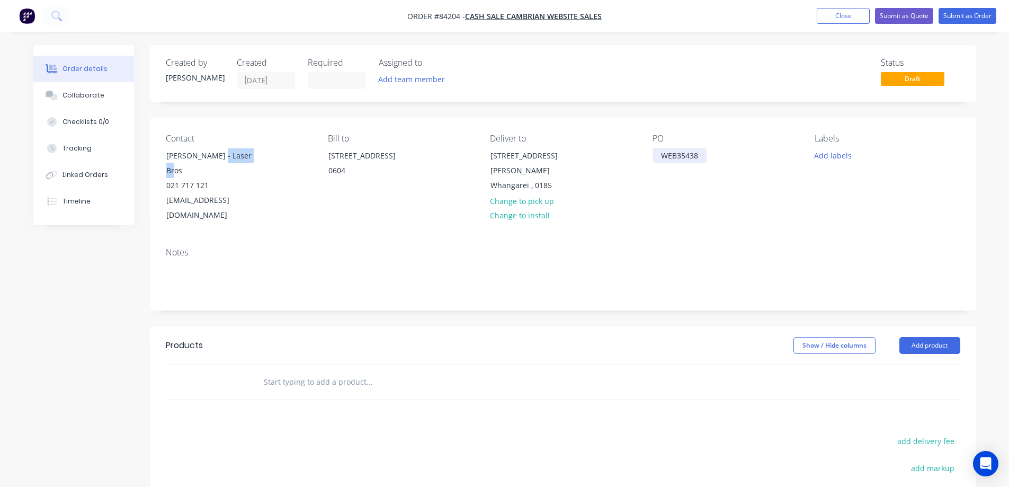
copy div "Laser Bros"
click at [703, 153] on div "WEB35438" at bounding box center [680, 155] width 54 height 15
click at [837, 156] on button "Add labels" at bounding box center [833, 155] width 49 height 14
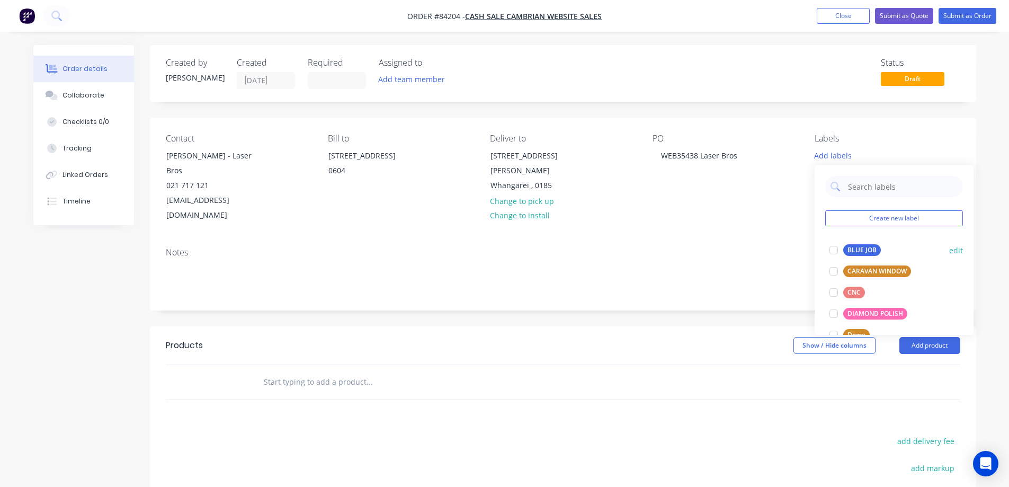
click at [872, 254] on div "BLUE JOB" at bounding box center [863, 250] width 38 height 12
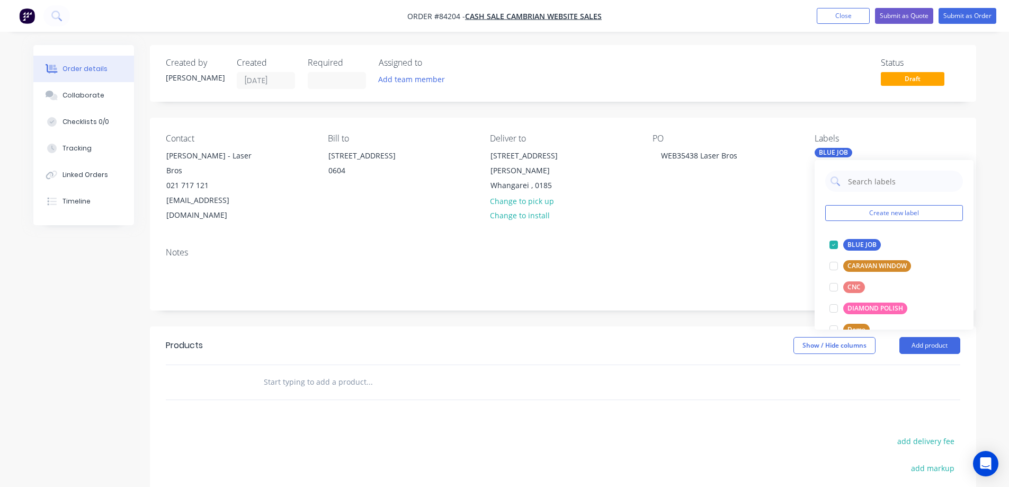
drag, startPoint x: 351, startPoint y: 308, endPoint x: 334, endPoint y: 330, distance: 27.2
click at [350, 337] on div "Show / Hide columns Add product" at bounding box center [647, 345] width 626 height 17
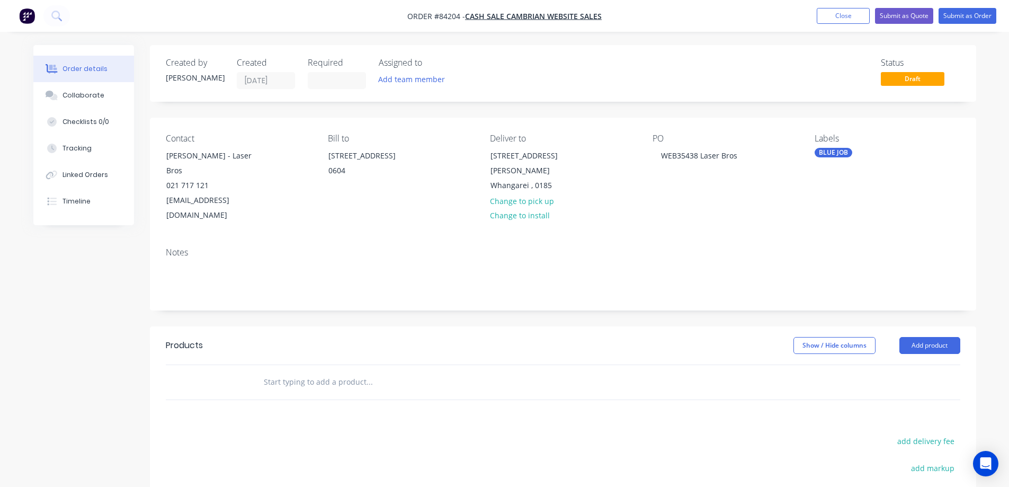
click at [326, 371] on input "text" at bounding box center [369, 381] width 212 height 21
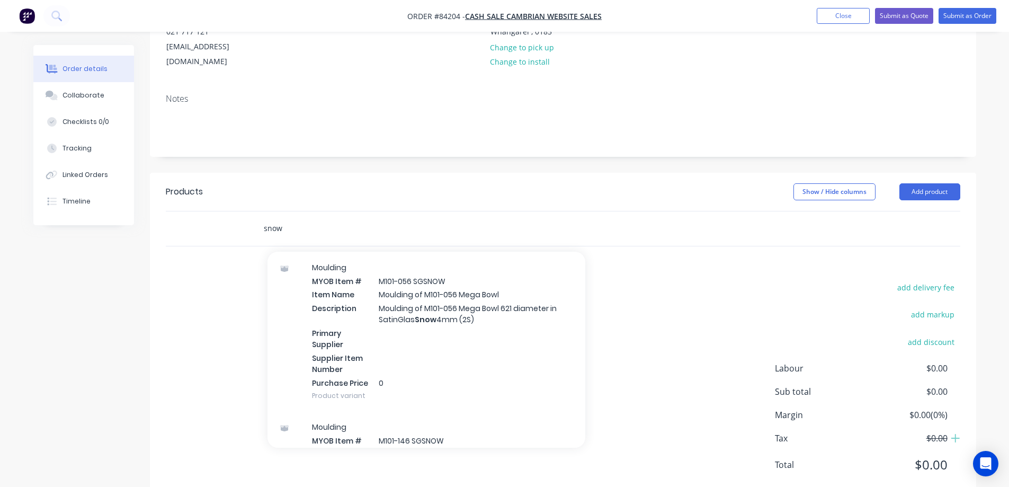
scroll to position [848, 0]
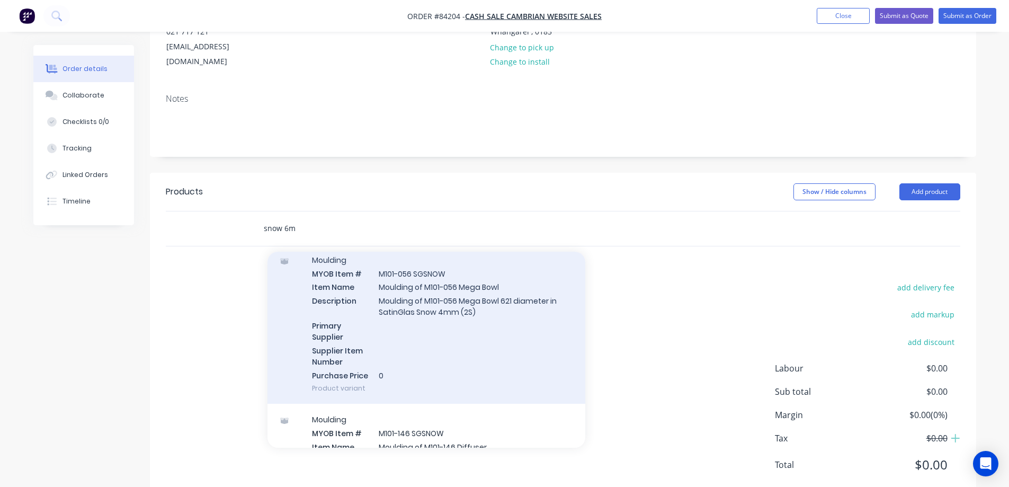
type input "snow 6mm"
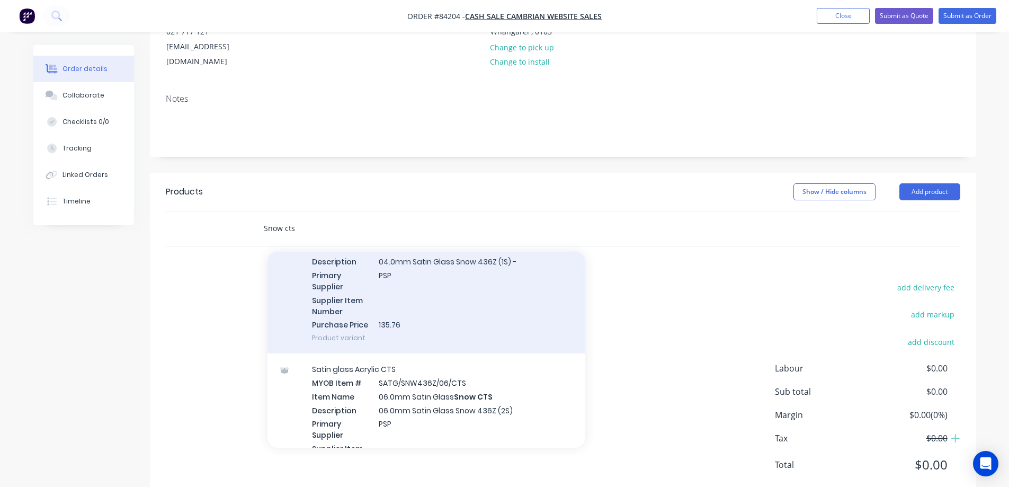
scroll to position [106, 0]
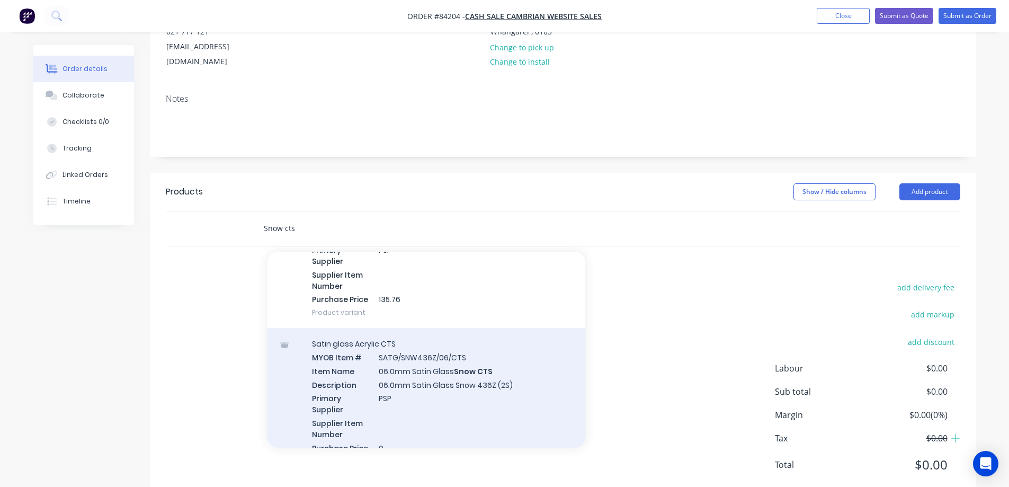
type input "Snow cts"
click at [478, 361] on div "Satin glass Acrylic CTS MYOB Item # SATG/SNW436Z/06/CTS Item Name 06.0mm Satin …" at bounding box center [427, 402] width 318 height 149
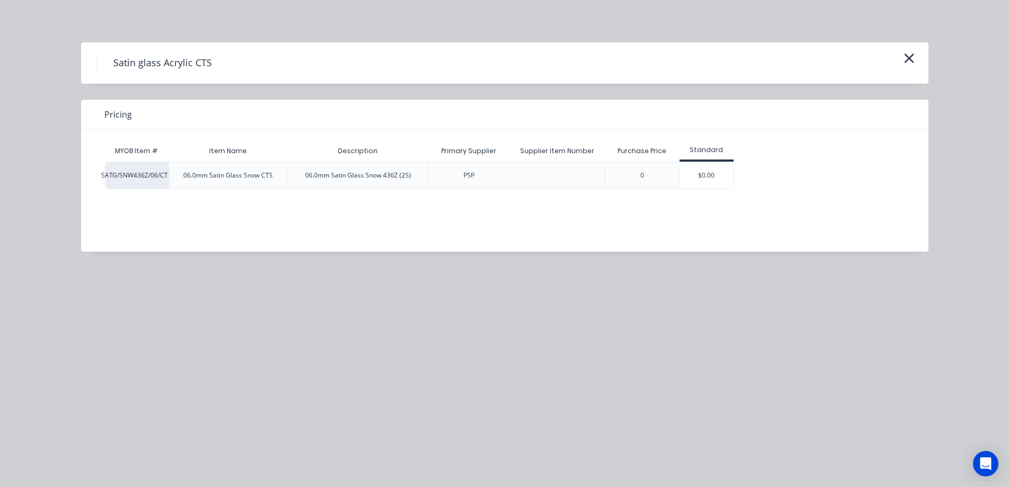
click at [714, 172] on div "$0.00" at bounding box center [706, 175] width 53 height 26
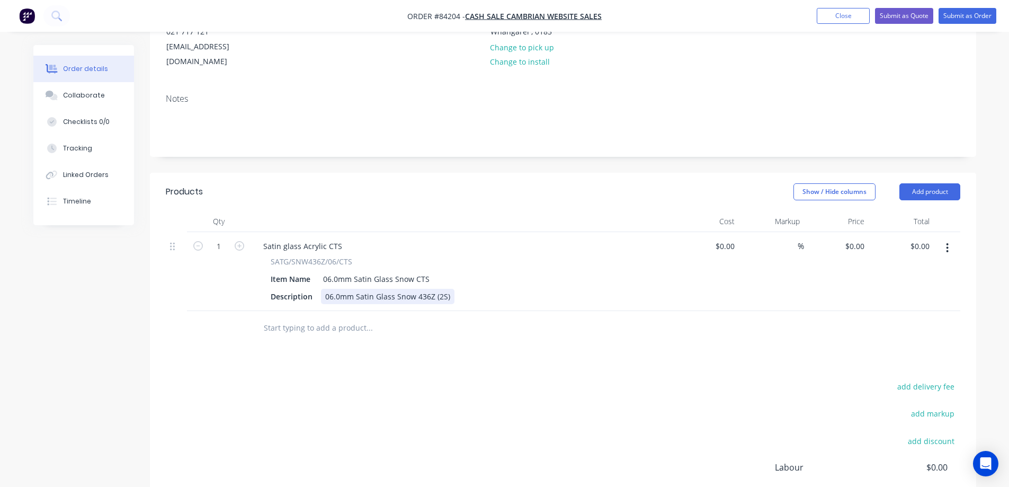
click at [448, 289] on div "06.0mm Satin Glass Snow 436Z (2S)" at bounding box center [388, 296] width 134 height 15
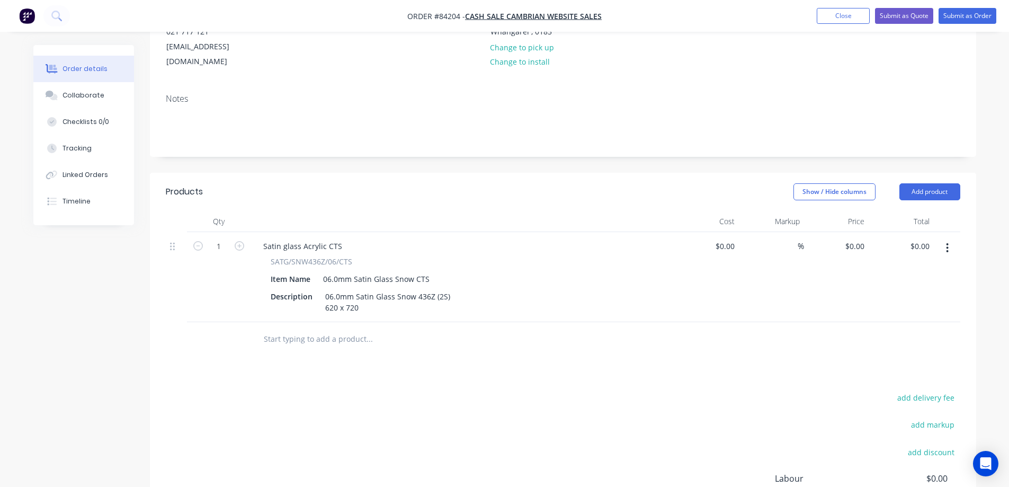
click at [500, 329] on div at bounding box center [414, 339] width 318 height 21
click at [907, 232] on div "0.00 0.00" at bounding box center [901, 277] width 65 height 90
type input "69.42"
type input "$69.42"
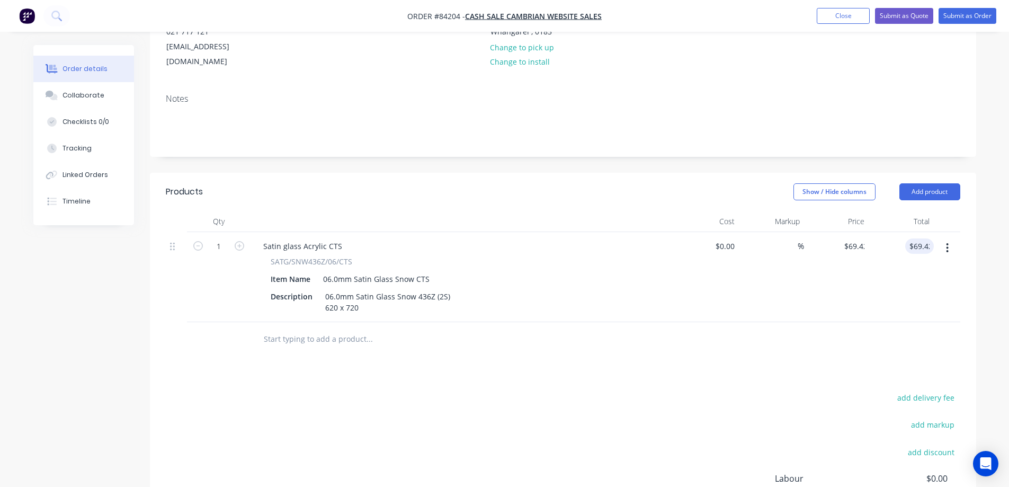
click at [791, 322] on div at bounding box center [563, 339] width 795 height 34
click at [328, 329] on input "text" at bounding box center [369, 339] width 212 height 21
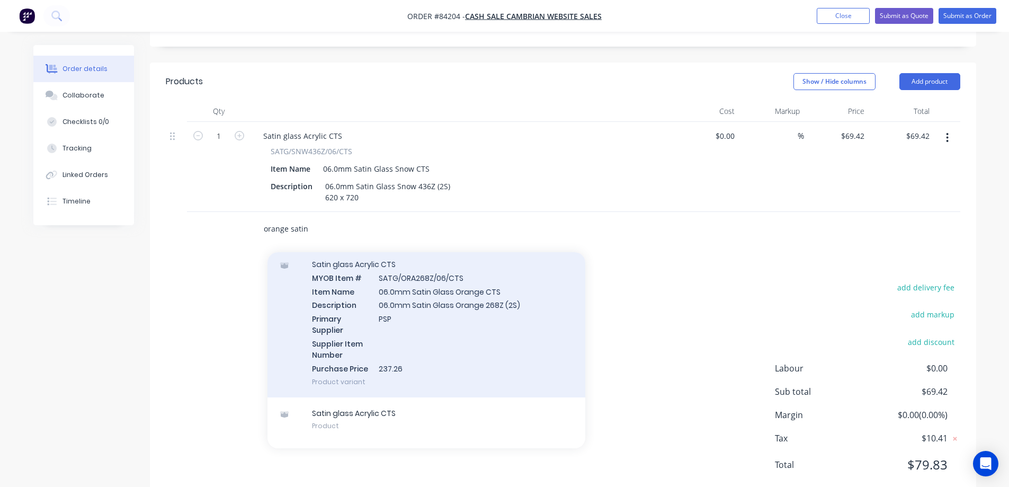
scroll to position [212, 0]
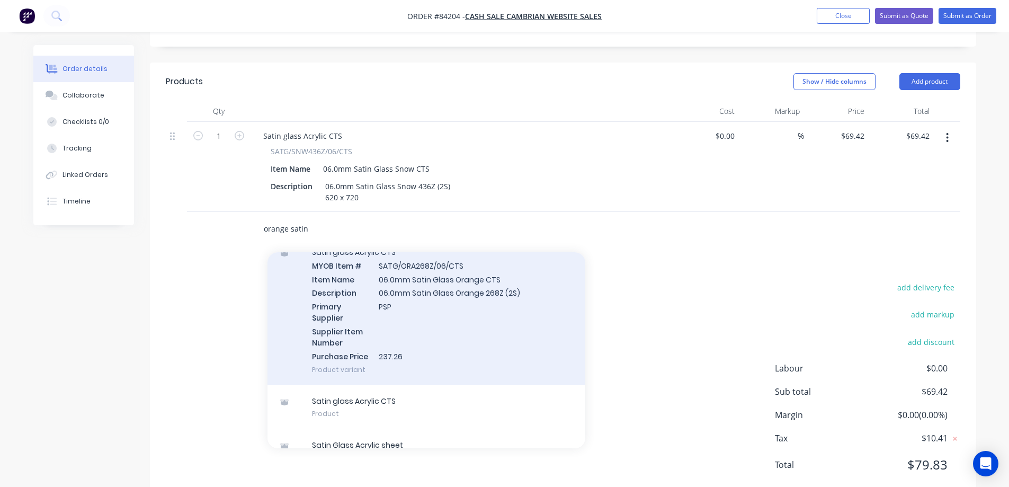
type input "orange satin"
click at [442, 290] on div "Satin glass Acrylic CTS MYOB Item # SATG/ORA268Z/06/CTS Item Name 06.0mm Satin …" at bounding box center [427, 310] width 318 height 149
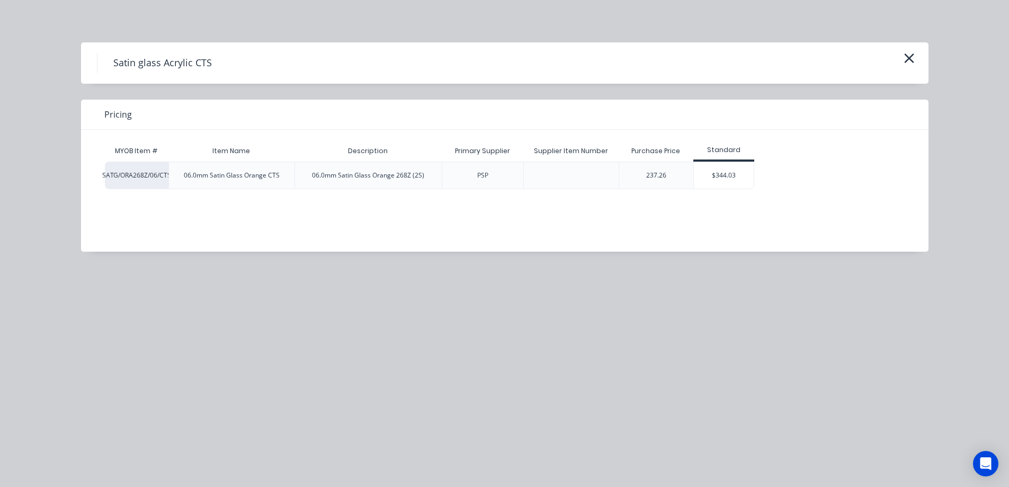
click at [762, 166] on div "SATG/ORA268Z/06/CTS 06.0mm Satin Glass Orange CTS 06.0mm Satin Glass Orange 268…" at bounding box center [497, 176] width 784 height 28
click at [731, 171] on div "$344.03" at bounding box center [724, 175] width 60 height 26
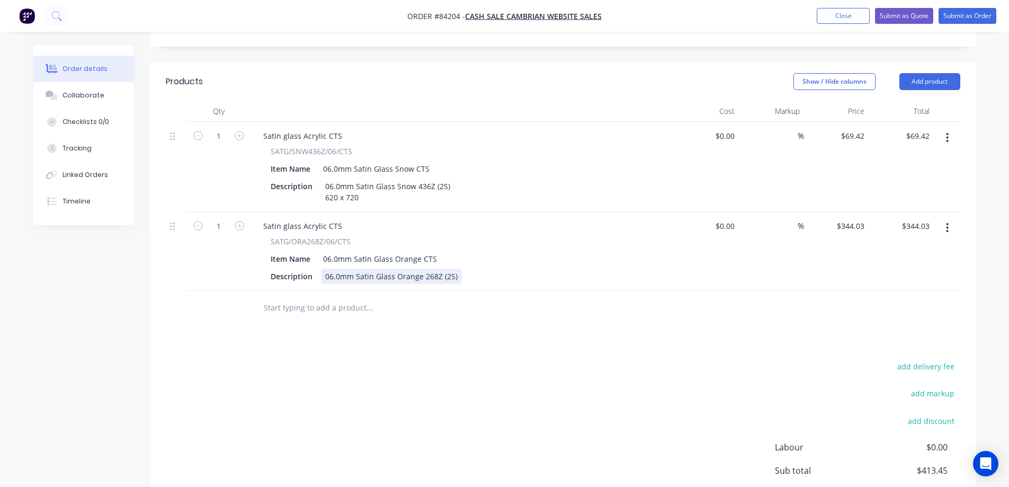
click at [456, 269] on div "06.0mm Satin Glass Orange 268Z (2S)" at bounding box center [391, 276] width 141 height 15
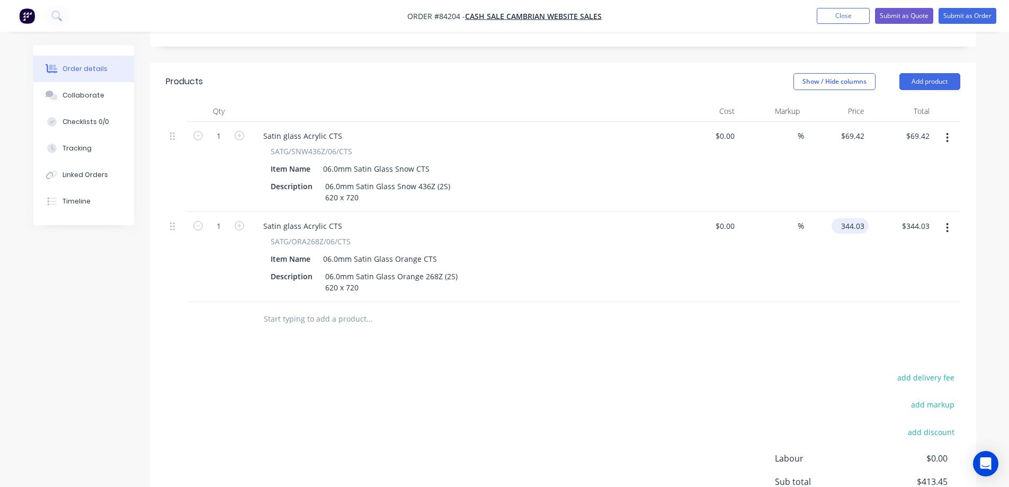
click at [857, 218] on input "344.03" at bounding box center [852, 225] width 33 height 15
type input "$82.70"
click at [793, 327] on div "Products Show / Hide columns Add product Qty Cost Markup Price Total 1 Satin gl…" at bounding box center [563, 327] width 827 height 528
click at [357, 308] on input "text" at bounding box center [369, 318] width 212 height 21
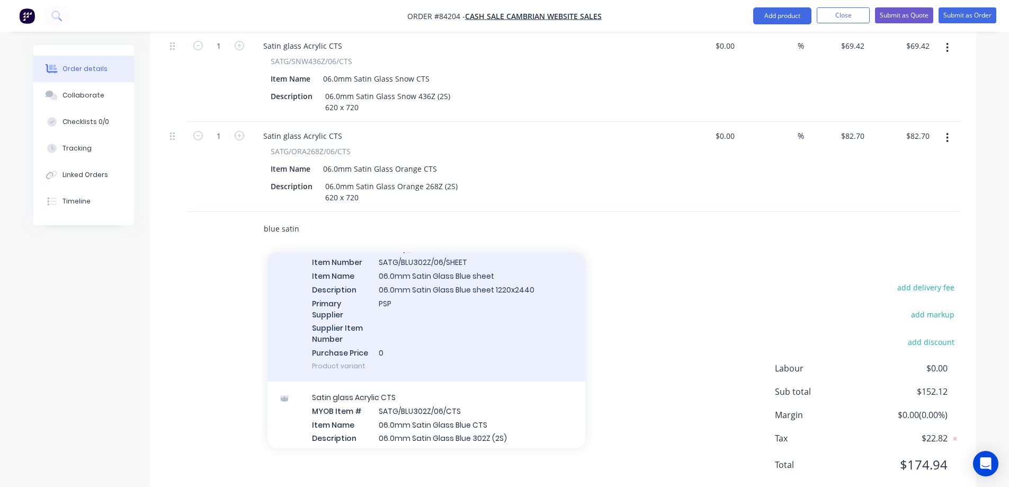
scroll to position [106, 0]
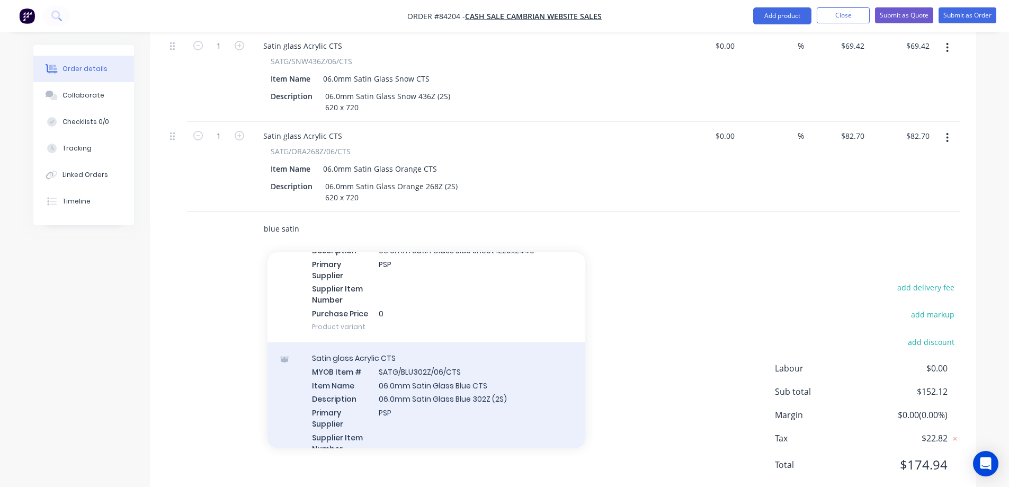
type input "blue satin"
click at [499, 393] on div "Satin glass Acrylic CTS MYOB Item # SATG/BLU302Z/06/CTS Item Name 06.0mm Satin …" at bounding box center [427, 416] width 318 height 149
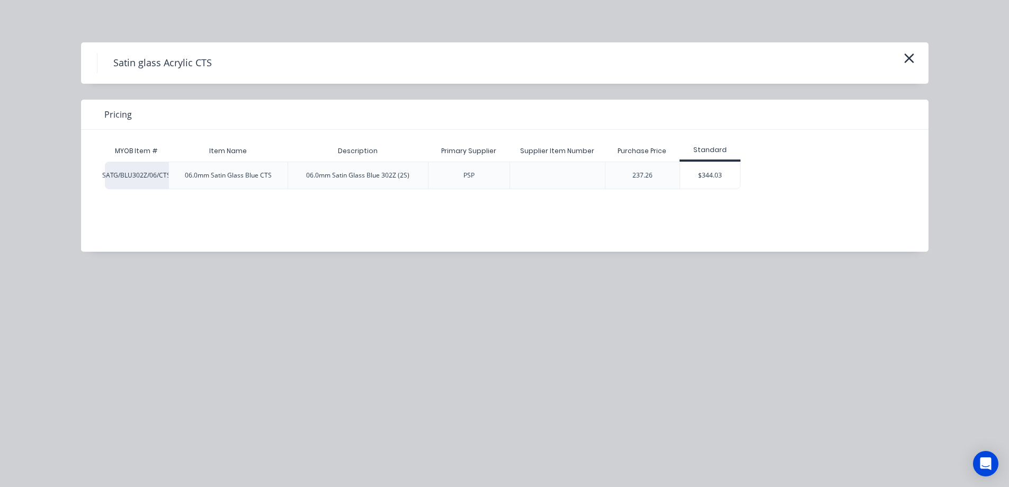
click at [712, 174] on div "$344.03" at bounding box center [710, 175] width 60 height 26
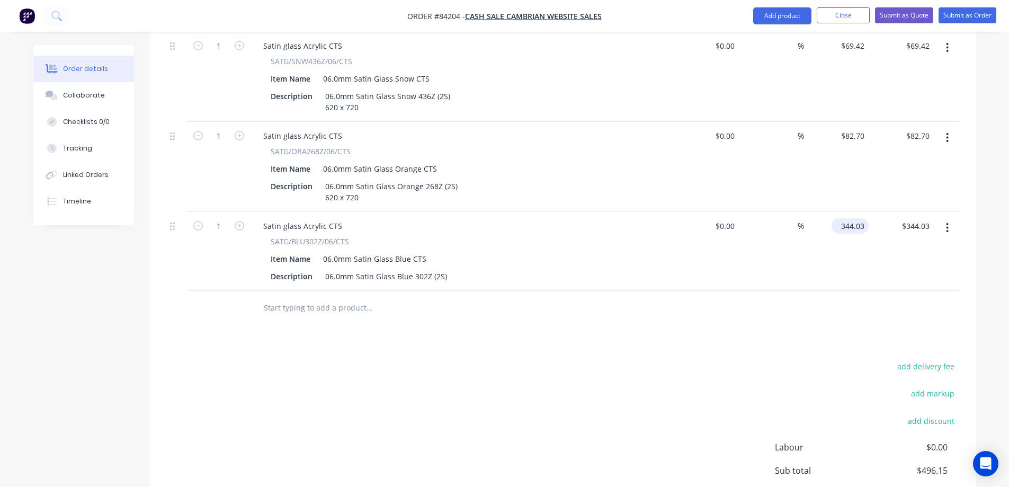
click at [848, 218] on input "344.03" at bounding box center [852, 225] width 33 height 15
type input "$82.70"
click at [832, 259] on div "$82.70 82.70" at bounding box center [836, 251] width 65 height 79
click at [443, 269] on div "06.0mm Satin Glass Blue 302Z (2S)" at bounding box center [386, 276] width 130 height 15
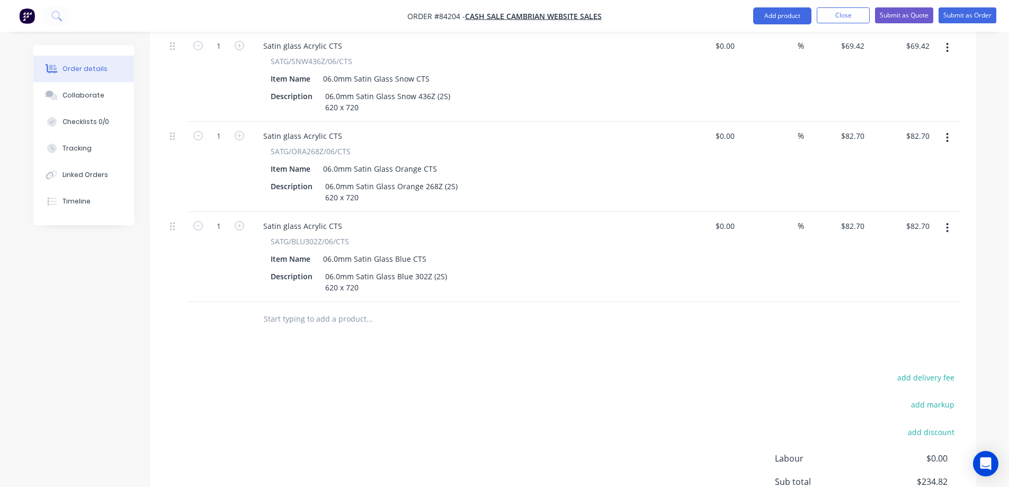
drag, startPoint x: 308, startPoint y: 367, endPoint x: 314, endPoint y: 364, distance: 5.9
click at [309, 370] on div "add delivery fee add markup add discount Labour $0.00 Sub total $234.82 Margin …" at bounding box center [563, 472] width 795 height 205
click at [328, 308] on input "text" at bounding box center [369, 318] width 212 height 21
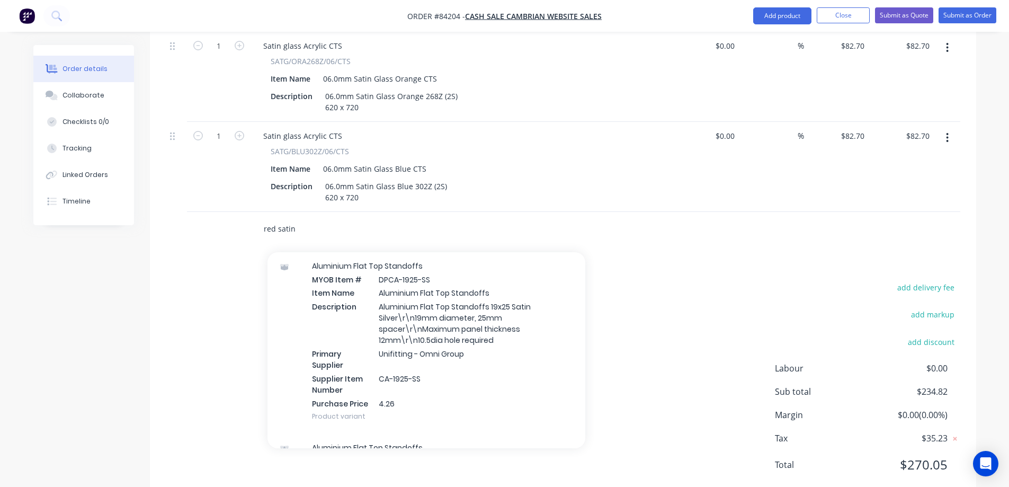
scroll to position [954, 0]
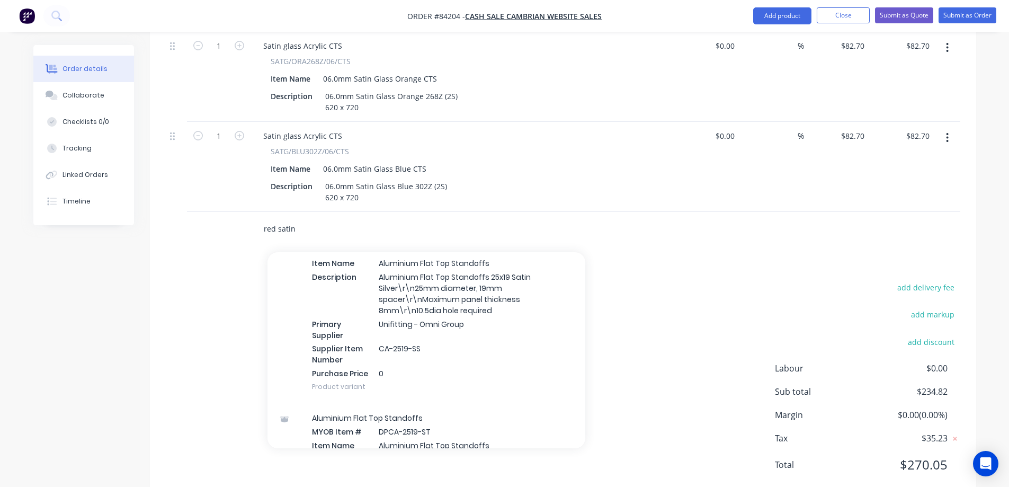
click at [336, 218] on input "red satin" at bounding box center [369, 228] width 212 height 21
paste input "115Z"
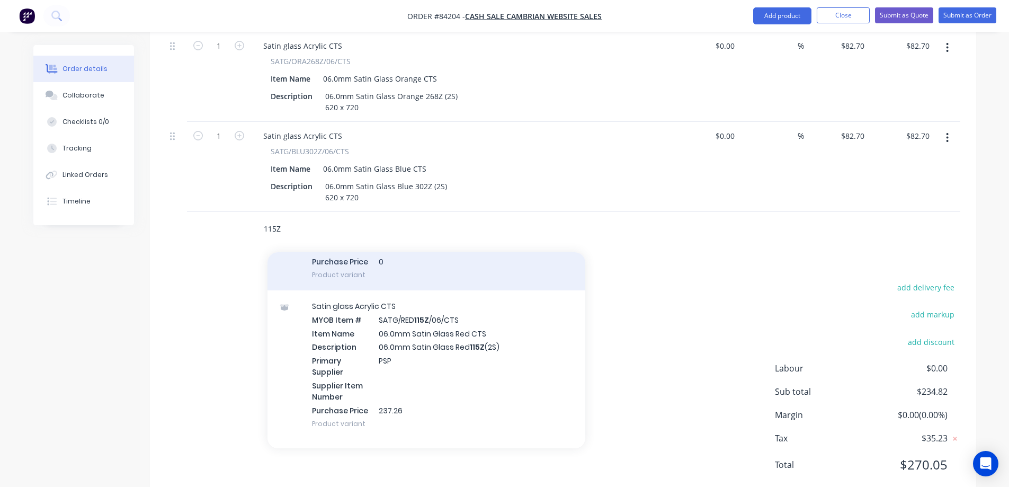
scroll to position [212, 0]
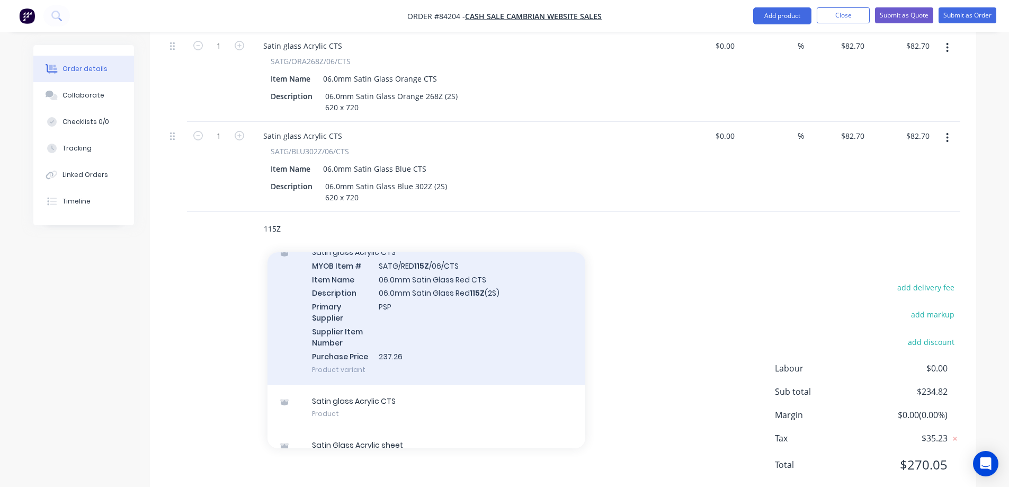
type input "115Z"
click at [460, 286] on div "Satin glass Acrylic CTS MYOB Item # SATG/RED 115Z /06/CTS Item Name 06.0mm Sati…" at bounding box center [427, 310] width 318 height 149
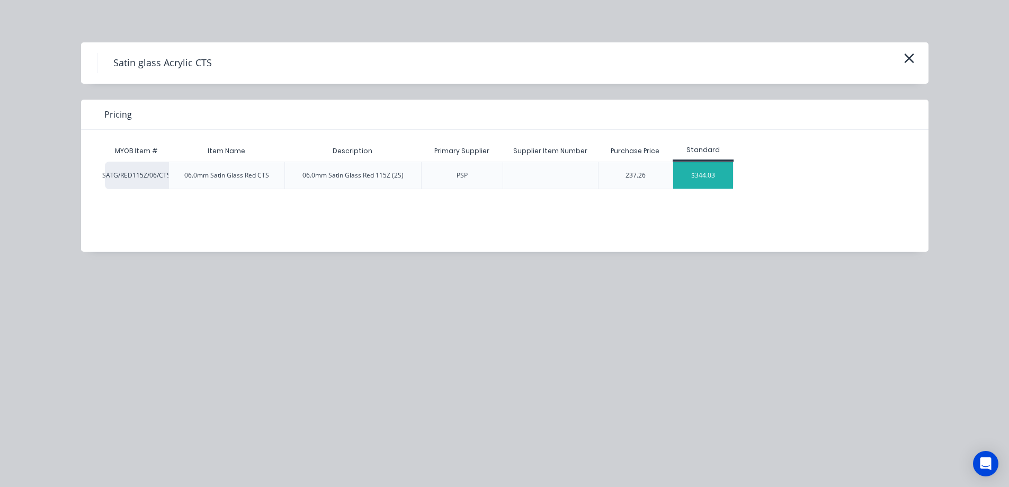
click at [686, 176] on div "$344.03" at bounding box center [703, 175] width 60 height 26
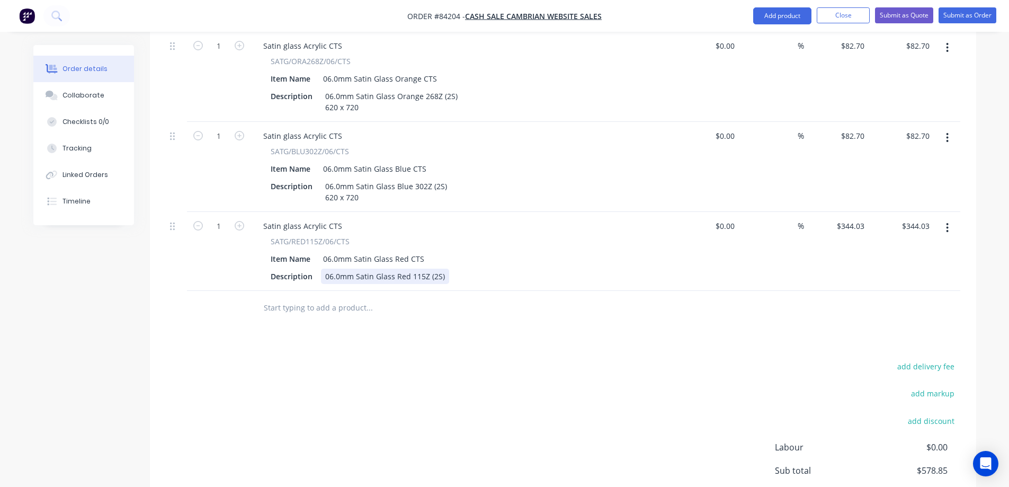
click at [441, 269] on div "06.0mm Satin Glass Red 115Z (2S)" at bounding box center [385, 276] width 128 height 15
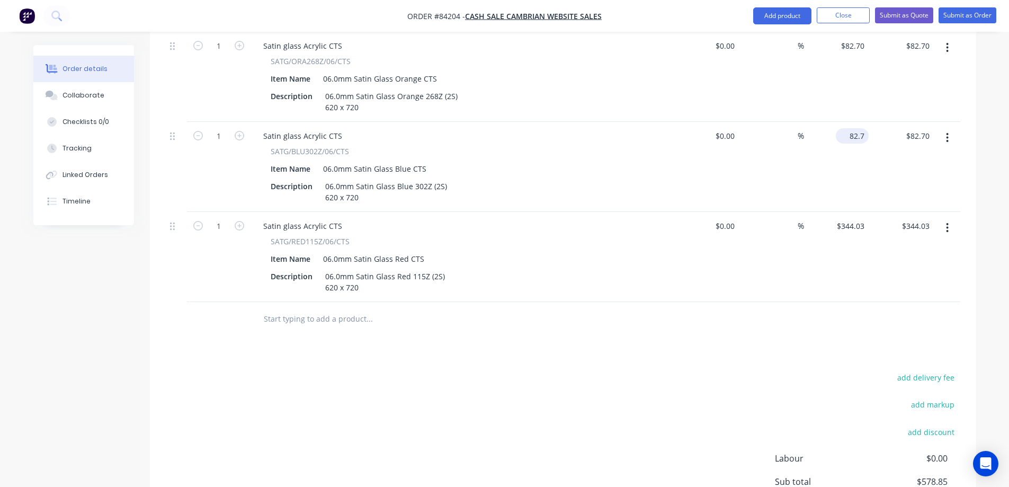
click at [854, 128] on input "82.7" at bounding box center [854, 135] width 29 height 15
type input "$82.70"
click at [847, 218] on input "344.03" at bounding box center [852, 225] width 33 height 15
paste input "82.7"
type input "$82.70"
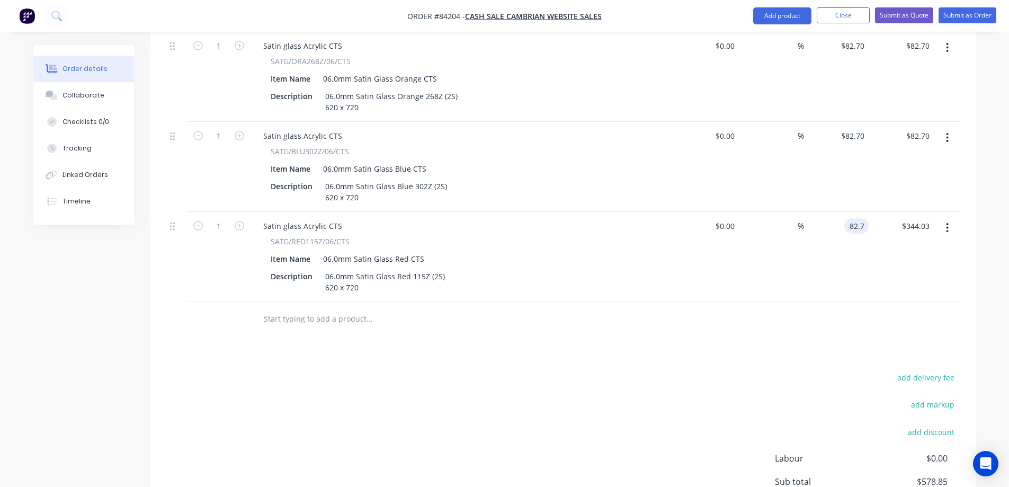
type input "$82.70"
click at [832, 263] on div "$82.70 82.7" at bounding box center [836, 257] width 65 height 90
click at [418, 302] on div at bounding box center [442, 319] width 382 height 34
click at [354, 308] on input "text" at bounding box center [369, 318] width 212 height 21
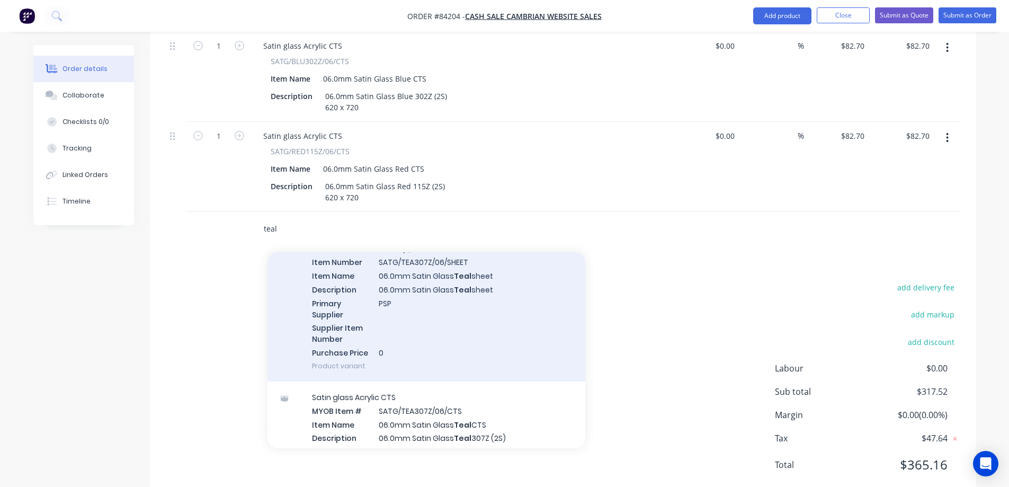
scroll to position [106, 0]
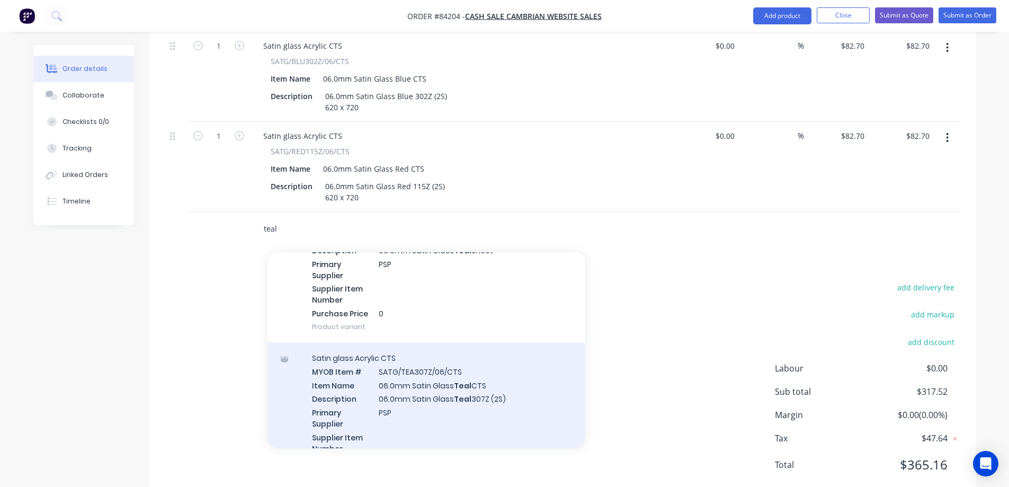
type input "teal"
click at [457, 358] on div "Satin glass Acrylic CTS MYOB Item # SATG/TEA307Z/06/CTS Item Name 06.0mm Satin …" at bounding box center [427, 416] width 318 height 149
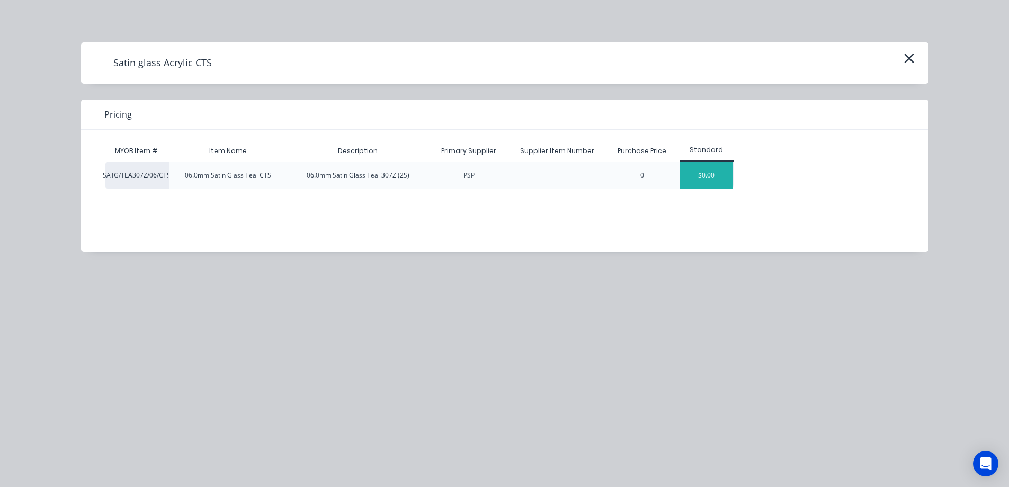
click at [723, 179] on div "$0.00" at bounding box center [706, 175] width 53 height 26
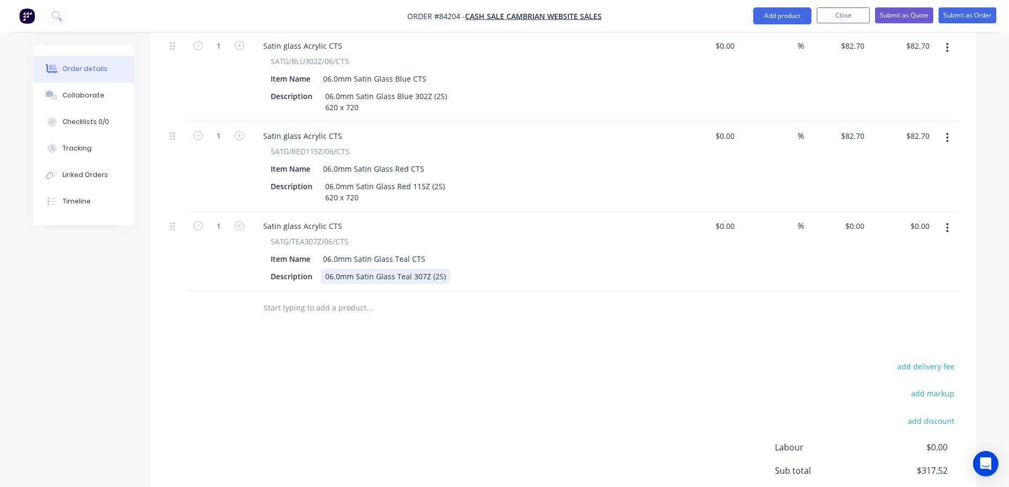
click at [446, 269] on div "06.0mm Satin Glass Teal 307Z (2S)" at bounding box center [385, 276] width 129 height 15
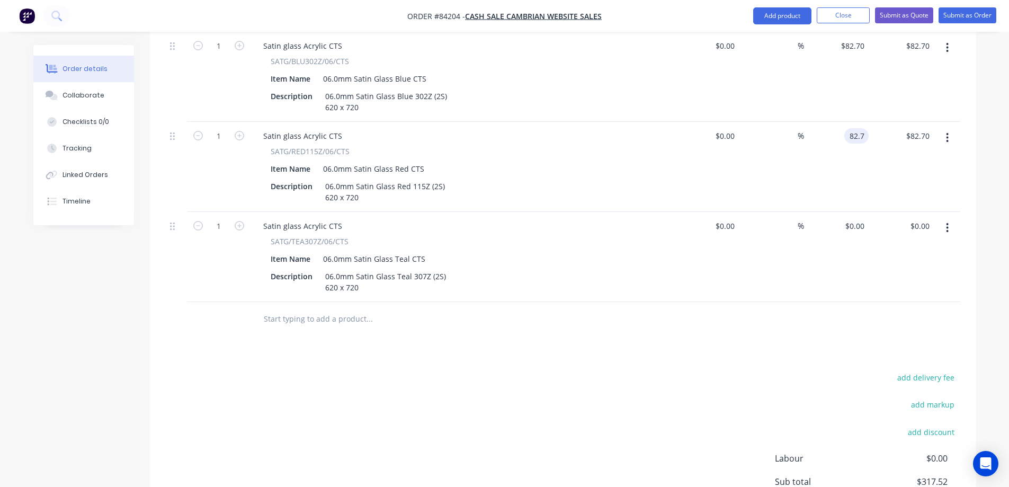
click at [855, 128] on input "82.7" at bounding box center [859, 135] width 20 height 15
type input "$82.70"
click at [846, 212] on div "$0.00 $0.00" at bounding box center [836, 257] width 65 height 90
click at [850, 212] on div "0 0" at bounding box center [836, 257] width 65 height 90
paste input "82.7"
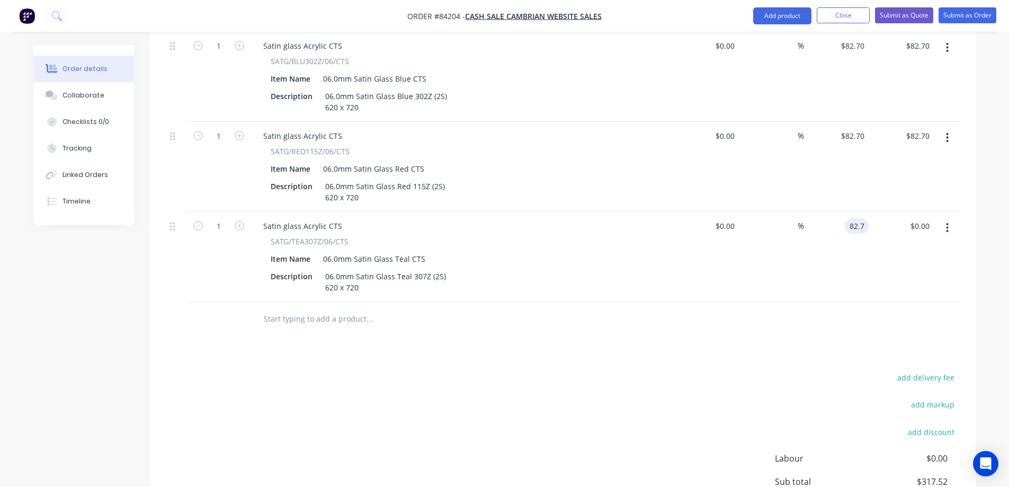
type input "$82.70"
click at [847, 265] on div "$82.70 82.7" at bounding box center [836, 257] width 65 height 90
click at [307, 308] on input "text" at bounding box center [369, 318] width 212 height 21
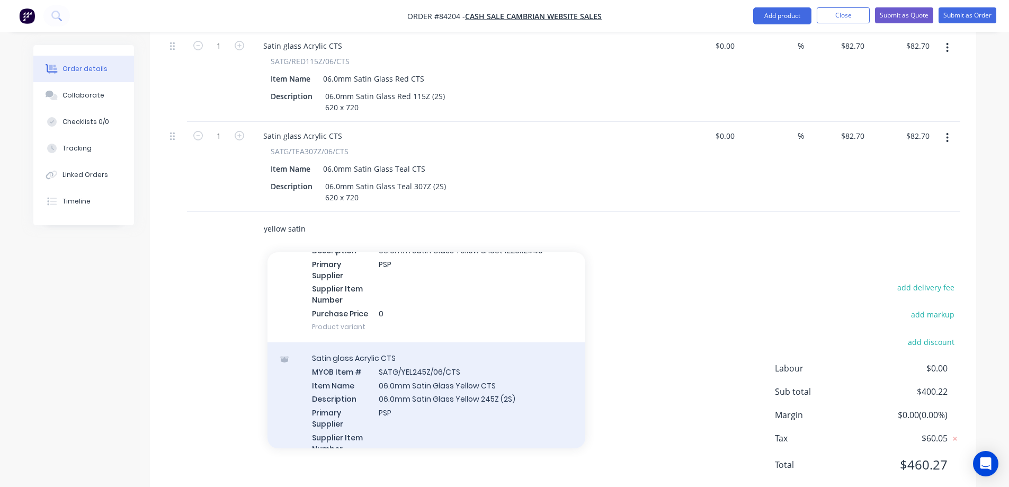
type input "yellow satin"
click at [441, 342] on div "Satin glass Acrylic CTS MYOB Item # SATG/YEL245Z/06/CTS Item Name 06.0mm Satin …" at bounding box center [427, 416] width 318 height 149
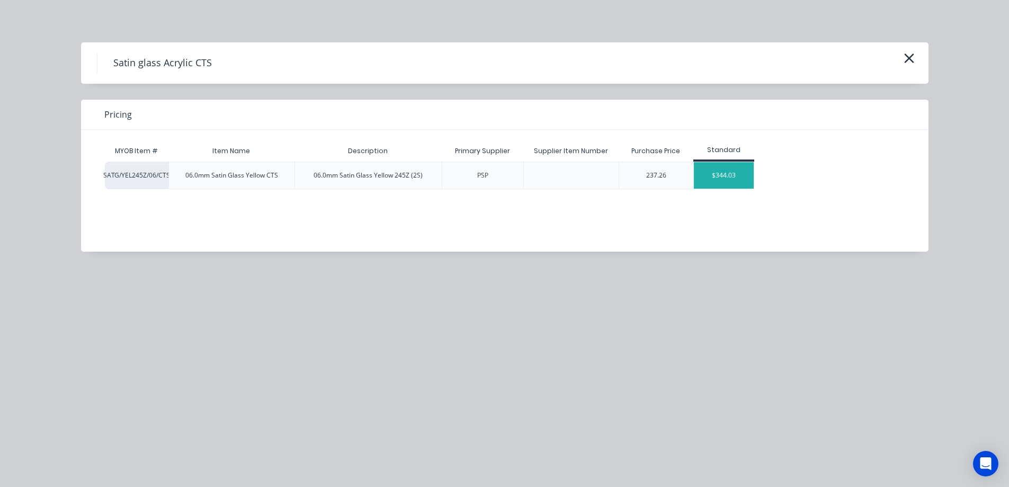
click at [708, 179] on div "$344.03" at bounding box center [724, 175] width 60 height 26
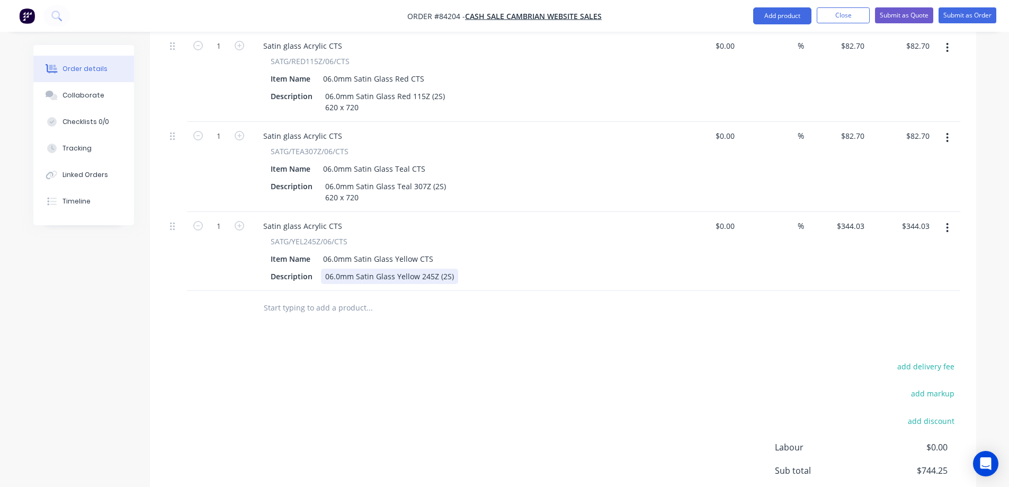
click at [451, 269] on div "06.0mm Satin Glass Yellow 245Z (2S)" at bounding box center [389, 276] width 137 height 15
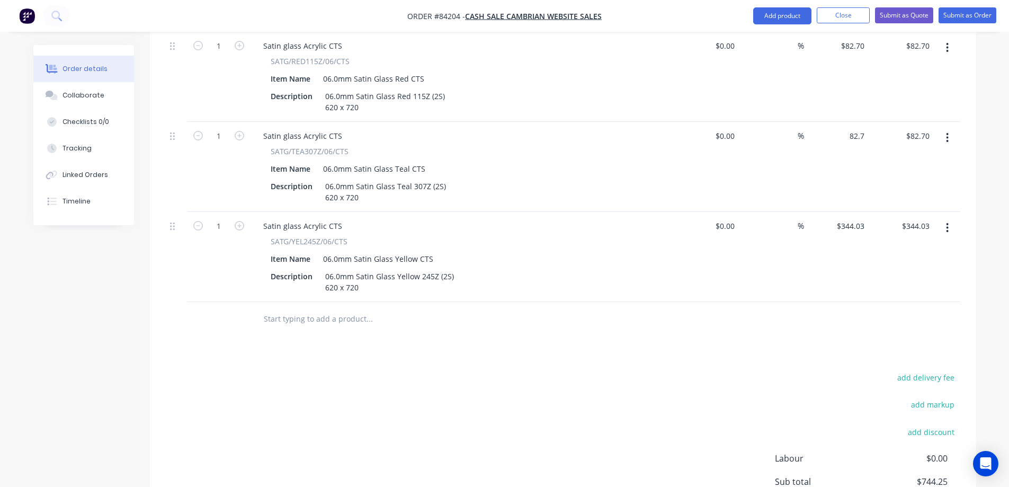
click at [845, 122] on div "82.7 $82.70" at bounding box center [836, 167] width 65 height 90
type input "$82.70"
type input "344.03"
click at [854, 218] on input "344.03" at bounding box center [852, 225] width 33 height 15
type input "82.7"
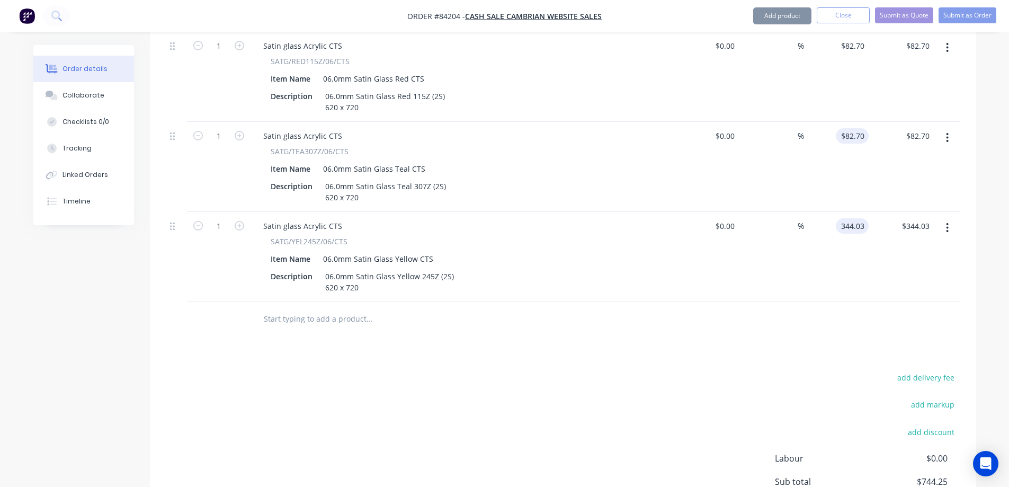
type input "$344.03"
click at [862, 128] on input "82.7" at bounding box center [859, 135] width 20 height 15
type input "$82.70"
click at [855, 218] on input "344.03" at bounding box center [852, 225] width 33 height 15
paste input "82.7"
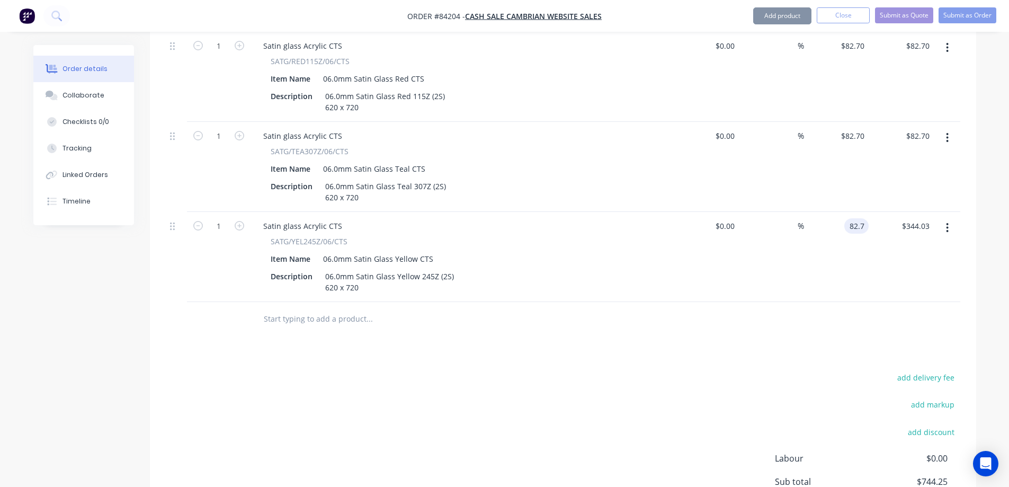
type input "$82.70"
click at [842, 250] on div "$82.70 82.7" at bounding box center [836, 257] width 65 height 90
click at [382, 308] on input "text" at bounding box center [369, 318] width 212 height 21
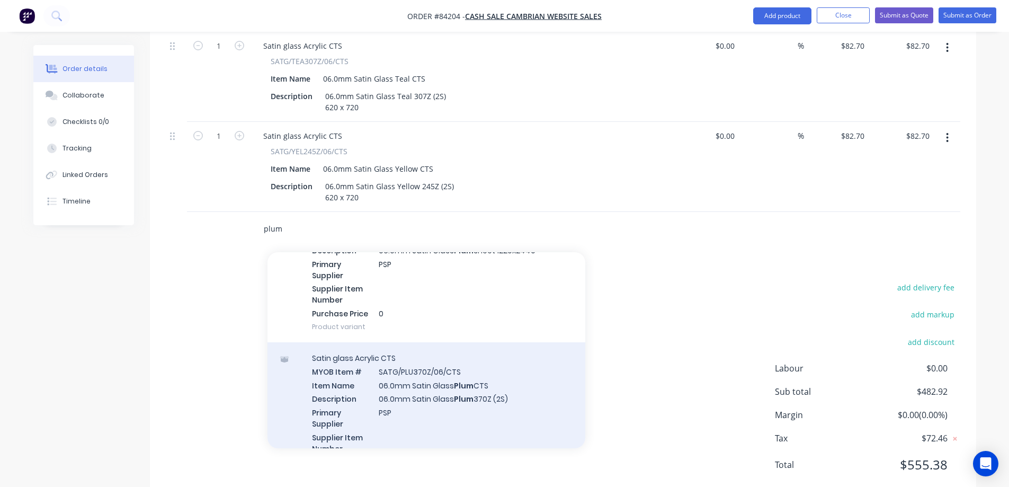
scroll to position [212, 0]
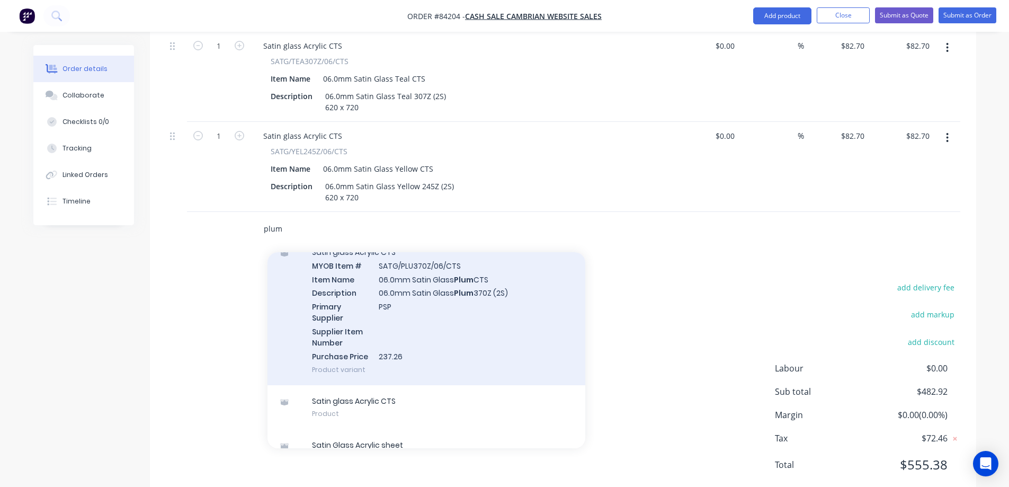
type input "plum"
click at [471, 321] on div "Satin glass Acrylic CTS MYOB Item # SATG/PLU370Z/06/CTS Item Name 06.0mm Satin …" at bounding box center [427, 310] width 318 height 149
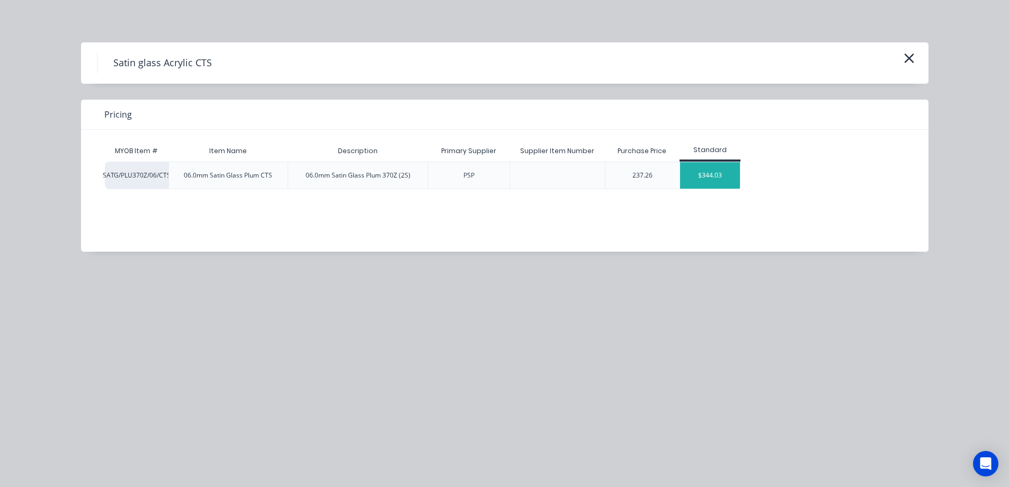
click at [722, 170] on div "$344.03" at bounding box center [710, 175] width 60 height 26
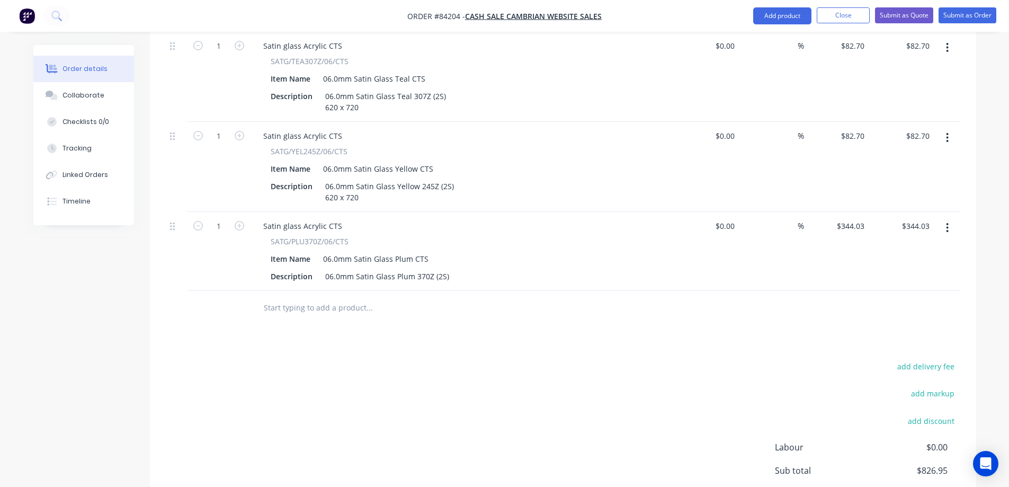
click at [841, 212] on div "$344.03 $344.03" at bounding box center [836, 251] width 65 height 79
click at [839, 218] on div "344.03 344.03" at bounding box center [852, 225] width 33 height 15
paste input "82.7"
type input "$82.70"
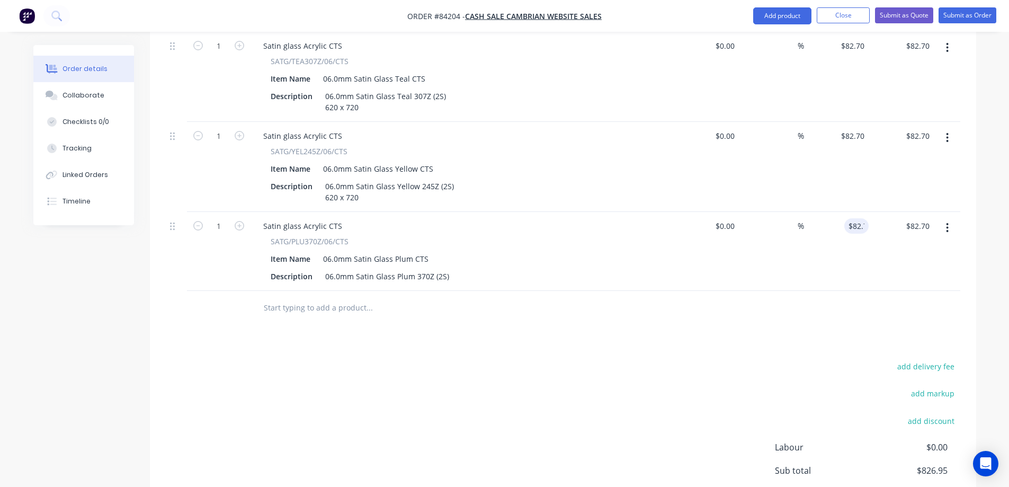
click at [828, 247] on div "$82.70 82.7" at bounding box center [836, 251] width 65 height 79
click at [447, 269] on div "06.0mm Satin Glass Plum 370Z (2S)" at bounding box center [387, 276] width 132 height 15
click at [549, 326] on div "Products Show / Hide columns Add product Qty Cost Markup Price Total 1 Satin gl…" at bounding box center [563, 101] width 827 height 979
click at [939, 218] on button "button" at bounding box center [947, 227] width 25 height 19
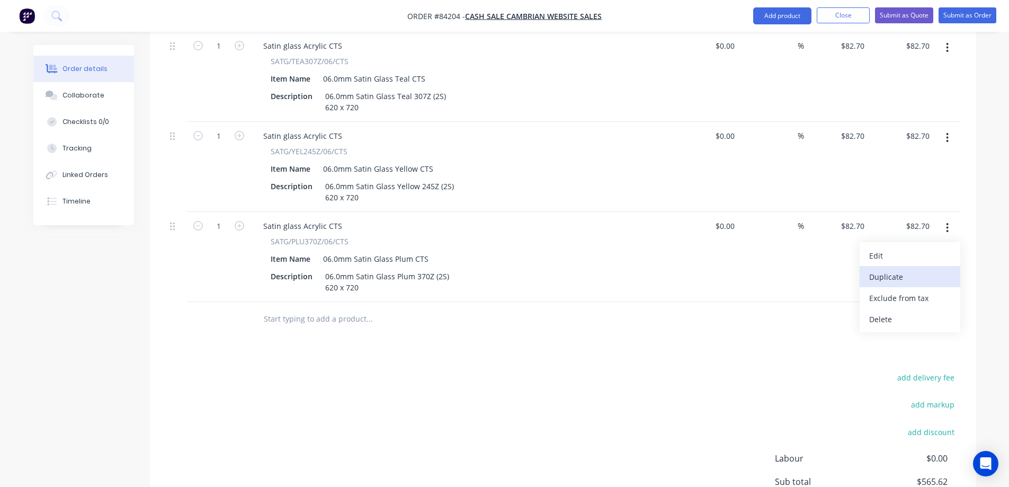
click at [909, 269] on div "Duplicate" at bounding box center [911, 276] width 82 height 15
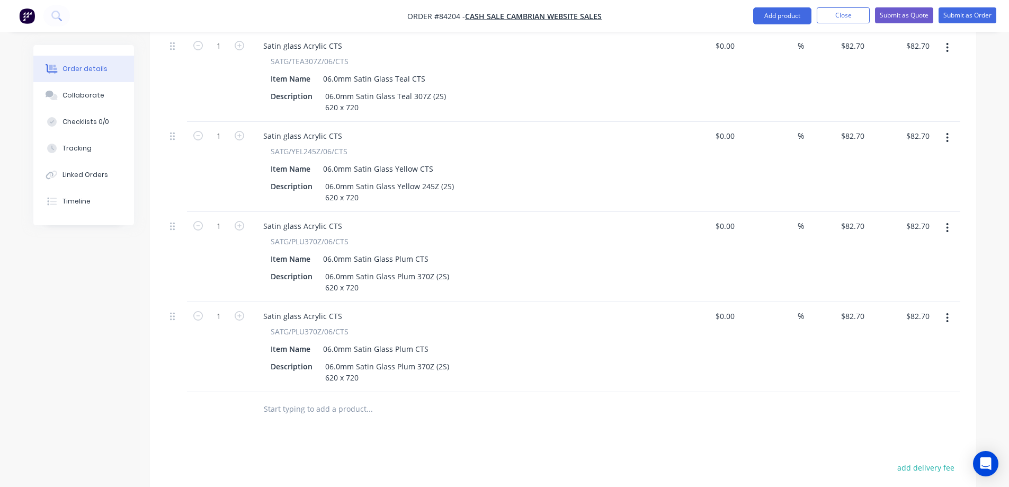
click at [946, 308] on button "button" at bounding box center [947, 317] width 25 height 19
click at [872, 402] on div "Delete" at bounding box center [911, 409] width 82 height 15
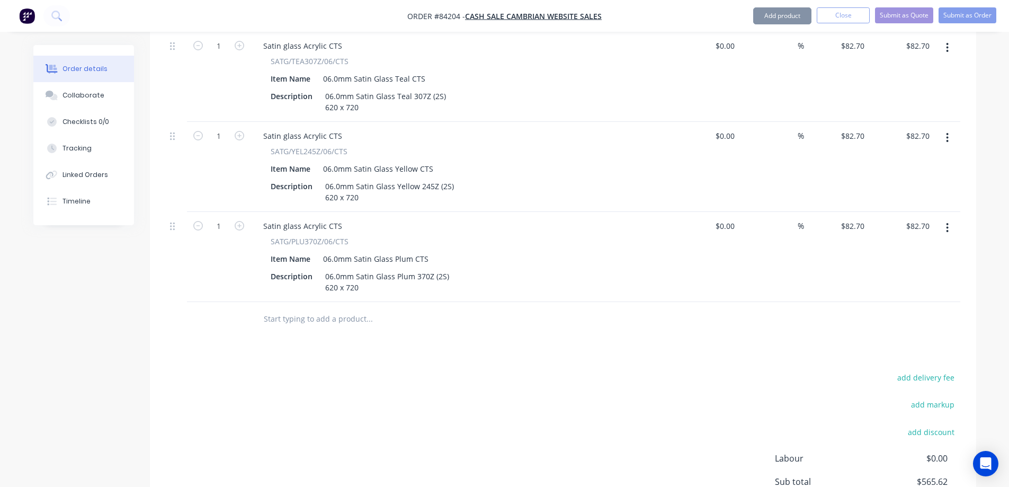
click at [311, 308] on input "text" at bounding box center [369, 318] width 212 height 21
click at [344, 308] on input "text" at bounding box center [369, 318] width 212 height 21
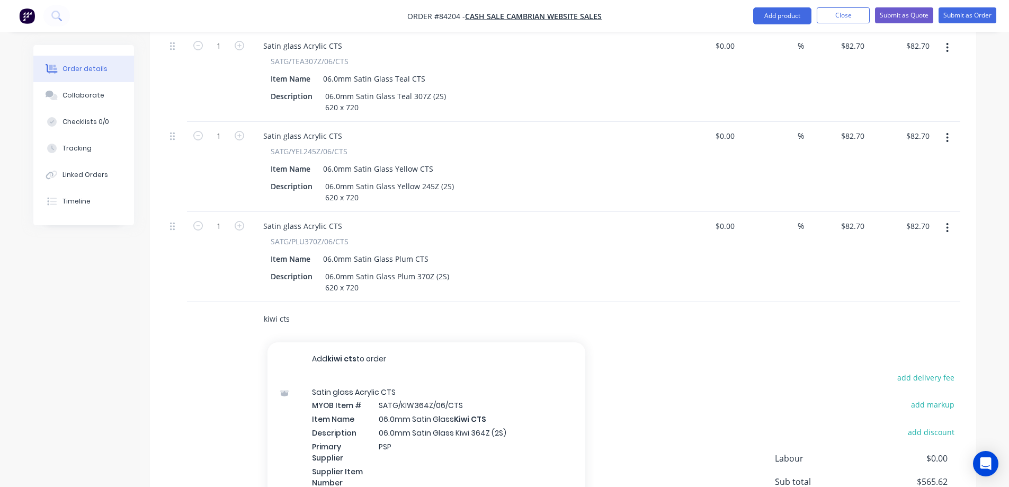
scroll to position [804, 0]
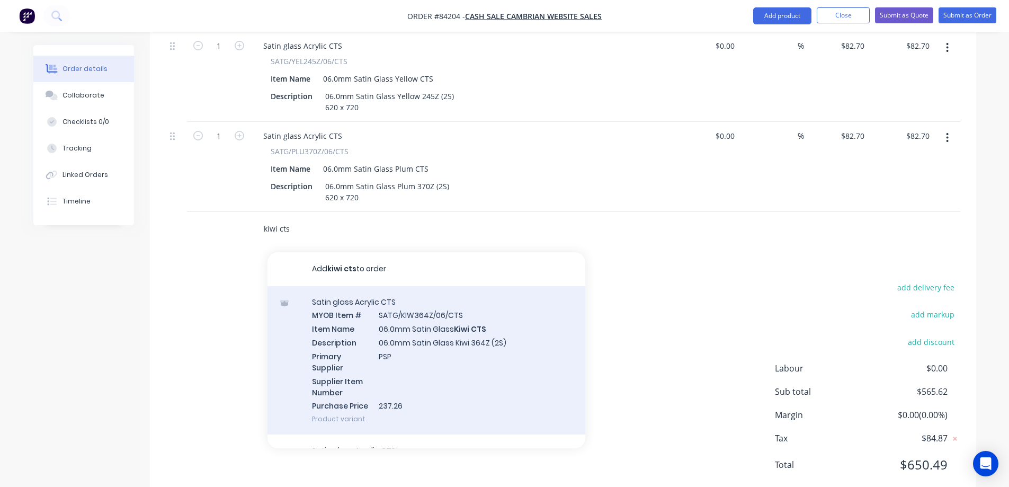
type input "kiwi cts"
click at [485, 314] on div "Satin glass Acrylic CTS MYOB Item # SATG/KIW364Z/06/CTS Item Name 06.0mm Satin …" at bounding box center [427, 360] width 318 height 149
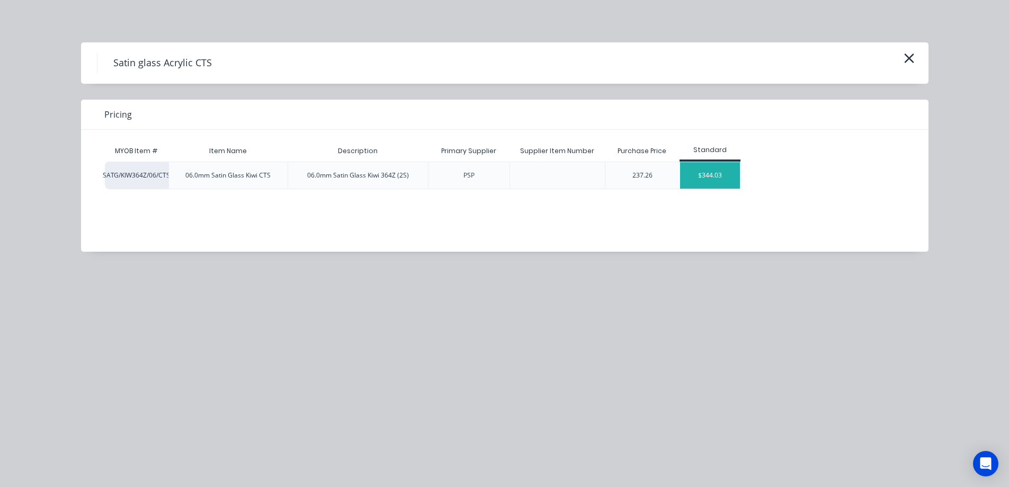
click at [706, 178] on div "$344.03" at bounding box center [710, 175] width 60 height 26
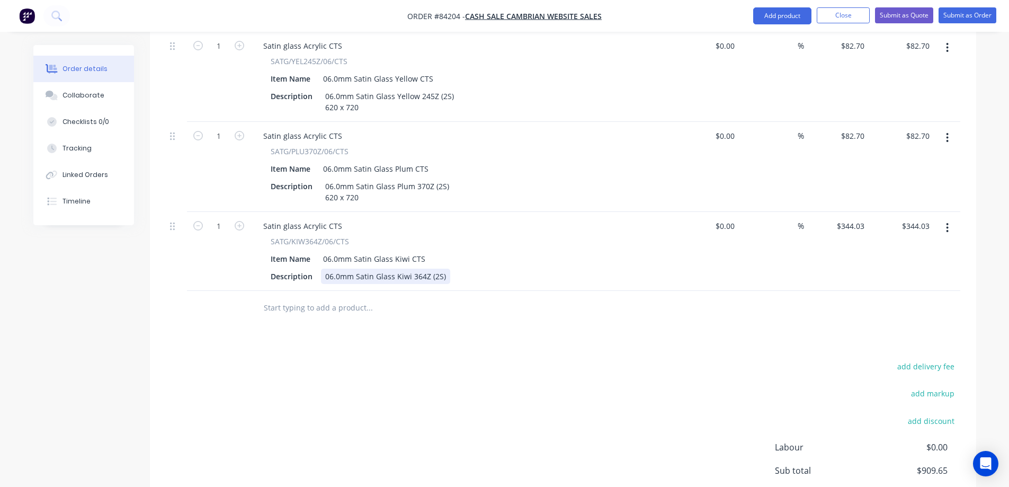
click at [446, 269] on div "06.0mm Satin Glass Kiwi 364Z (2S)" at bounding box center [385, 276] width 129 height 15
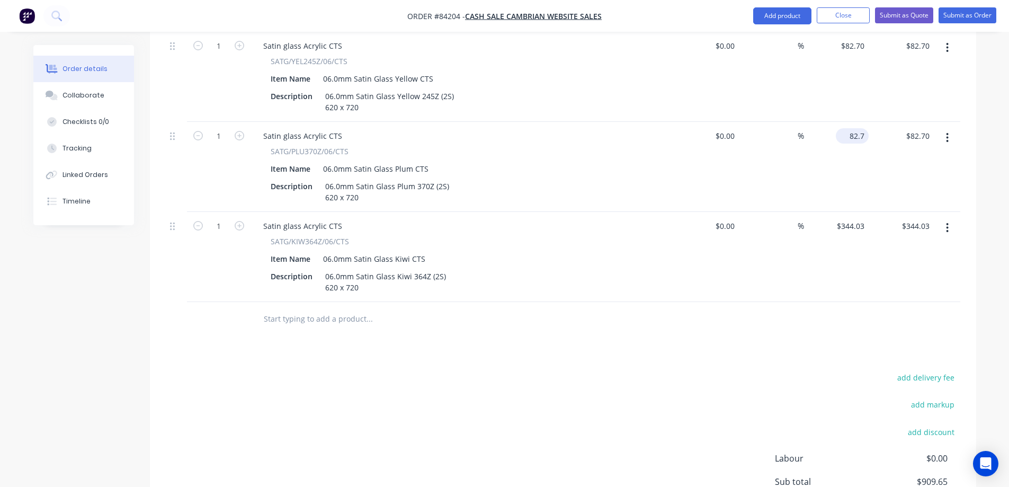
click at [847, 128] on div "82.7 $82.70" at bounding box center [852, 135] width 33 height 15
type input "$82.70"
click at [850, 218] on input "344.03" at bounding box center [852, 225] width 33 height 15
paste input "82.7"
type input "$82.70"
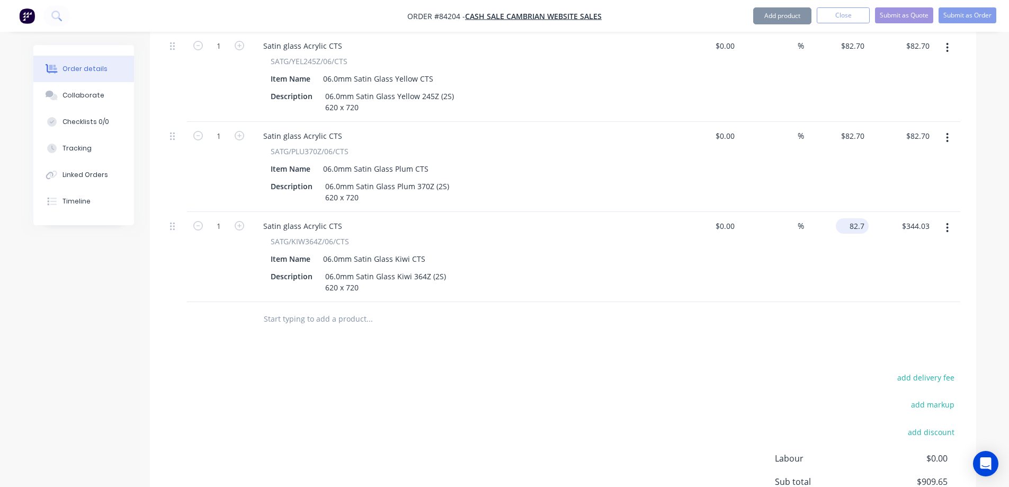
type input "$82.70"
click at [832, 250] on div "$82.70 $82.70" at bounding box center [836, 257] width 65 height 90
click at [295, 308] on input "text" at bounding box center [369, 318] width 212 height 21
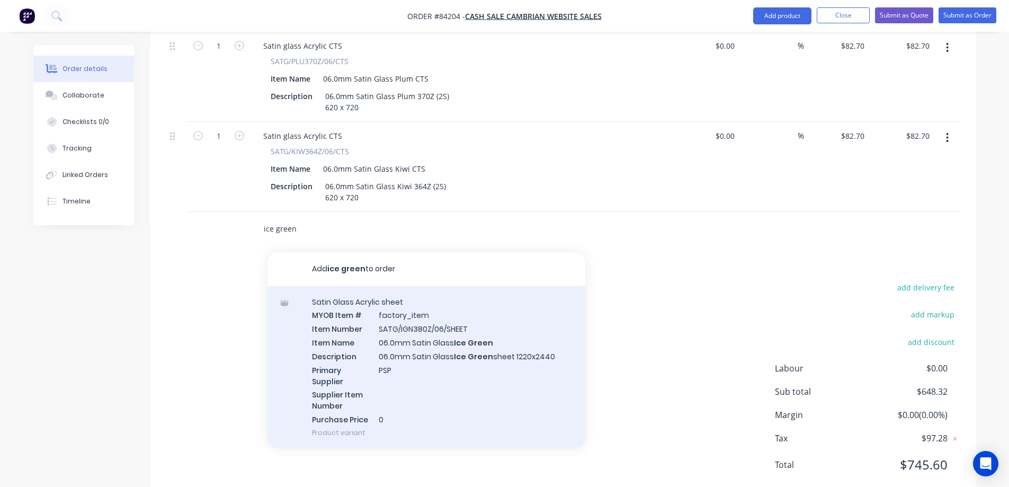
scroll to position [106, 0]
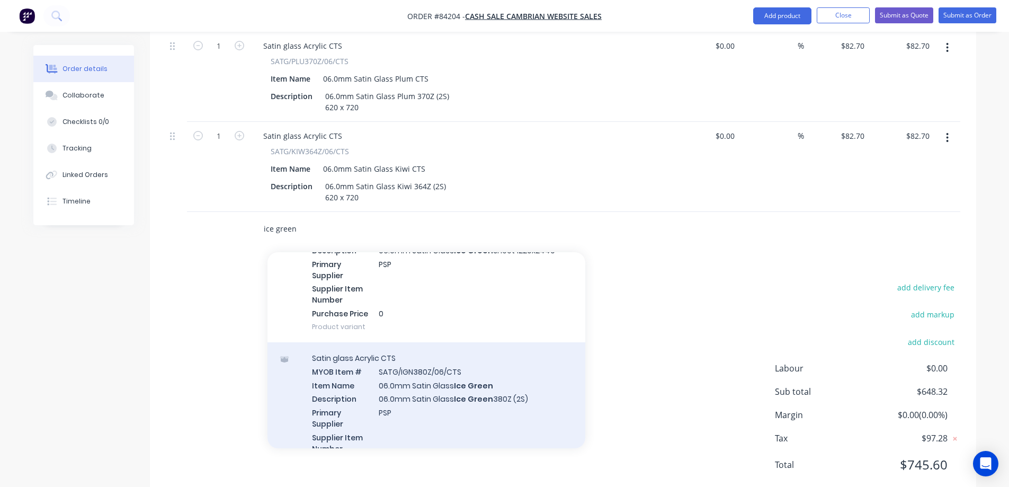
type input "ice green"
click at [471, 342] on div "Satin glass Acrylic CTS MYOB Item # SATG/IGN380Z/06/CTS Item Name 06.0mm Satin …" at bounding box center [427, 416] width 318 height 149
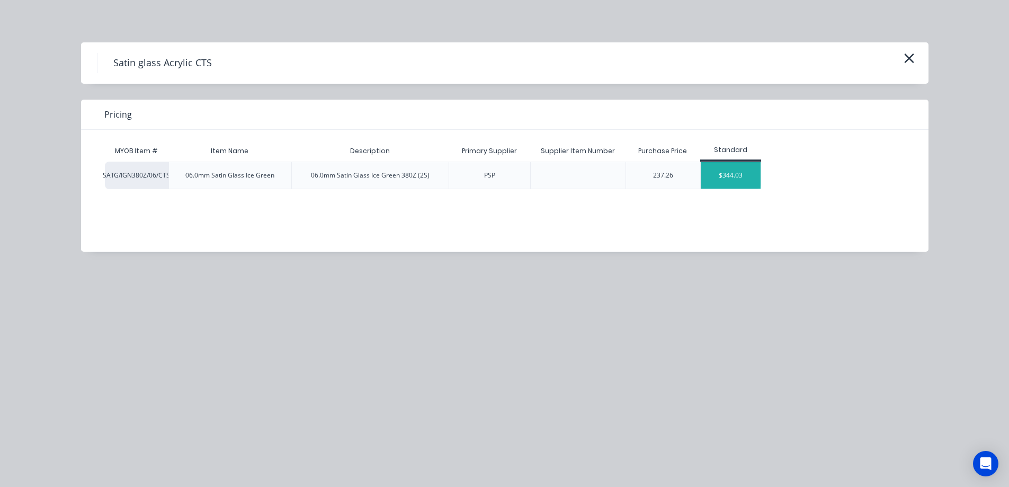
click at [722, 176] on div "$344.03" at bounding box center [731, 175] width 60 height 26
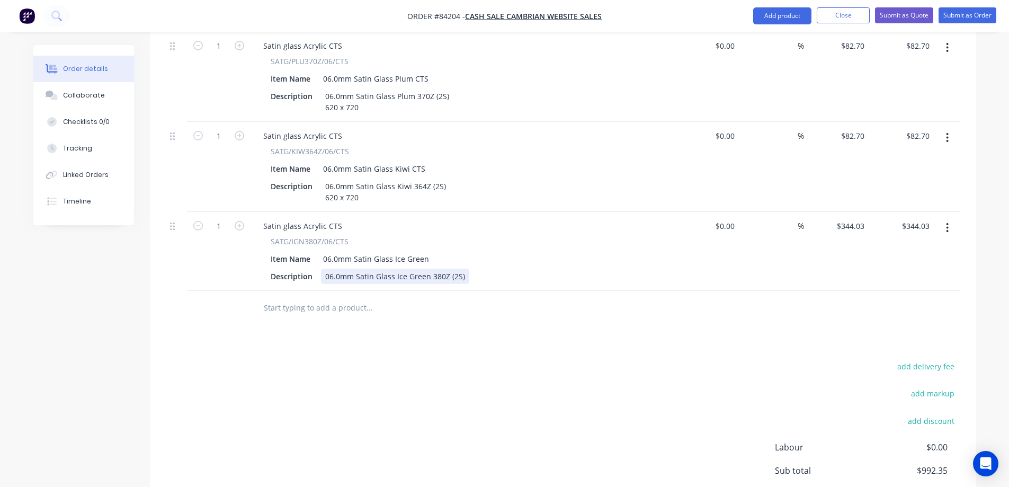
click at [461, 269] on div "06.0mm Satin Glass Ice Green 380Z (2S)" at bounding box center [395, 276] width 148 height 15
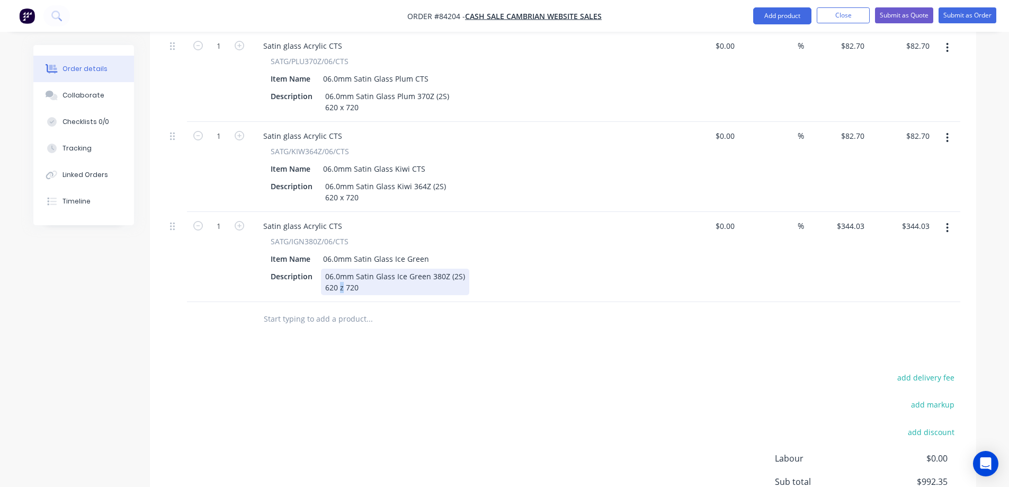
click at [342, 269] on div "06.0mm Satin Glass Ice Green 380Z (2S) 620 z 720" at bounding box center [395, 282] width 148 height 26
click at [847, 128] on div "82.7 $82.70" at bounding box center [852, 135] width 33 height 15
type input "$82.70"
click at [844, 218] on input "344.03" at bounding box center [854, 225] width 29 height 15
paste input "82.7"
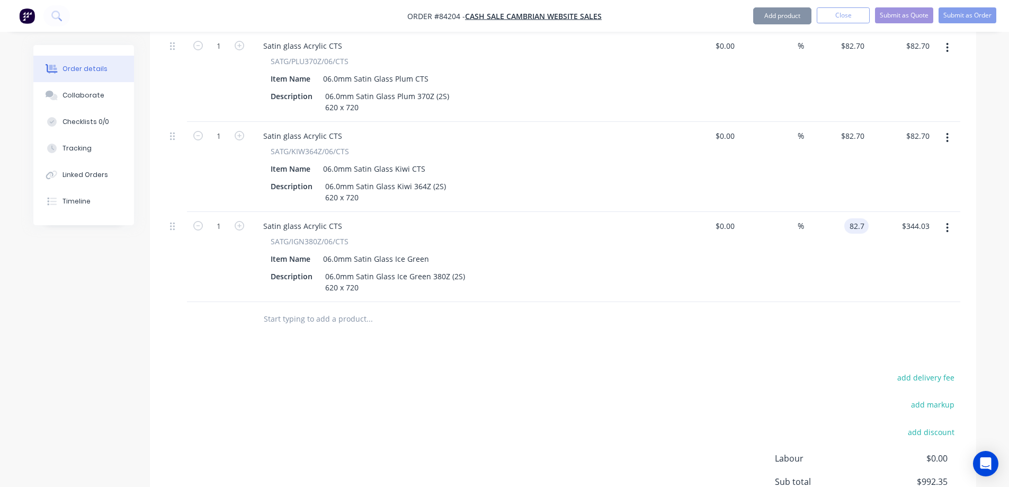
type input "$82.70"
click at [837, 268] on div "$82.70 82.7" at bounding box center [836, 257] width 65 height 90
click at [907, 370] on button "add delivery fee" at bounding box center [926, 377] width 68 height 14
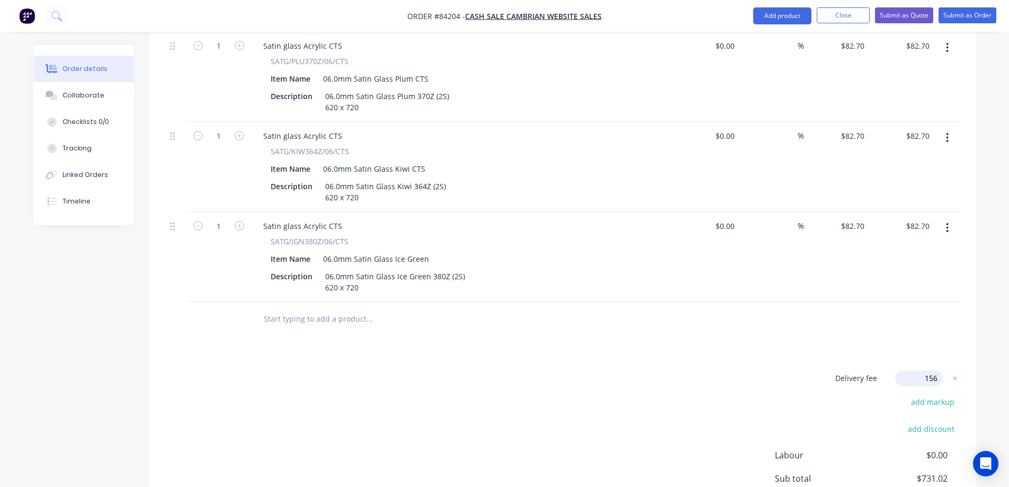
type input "15"
click at [771, 370] on div "Delivery fee Delivery fee Delivery fee name (Optional) 15 15 $0 add markup add …" at bounding box center [563, 471] width 795 height 202
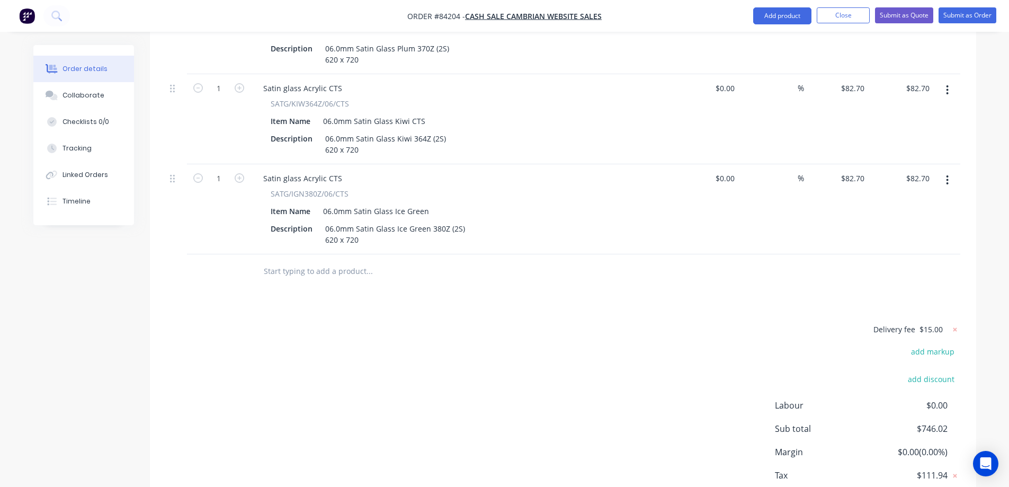
scroll to position [979, 0]
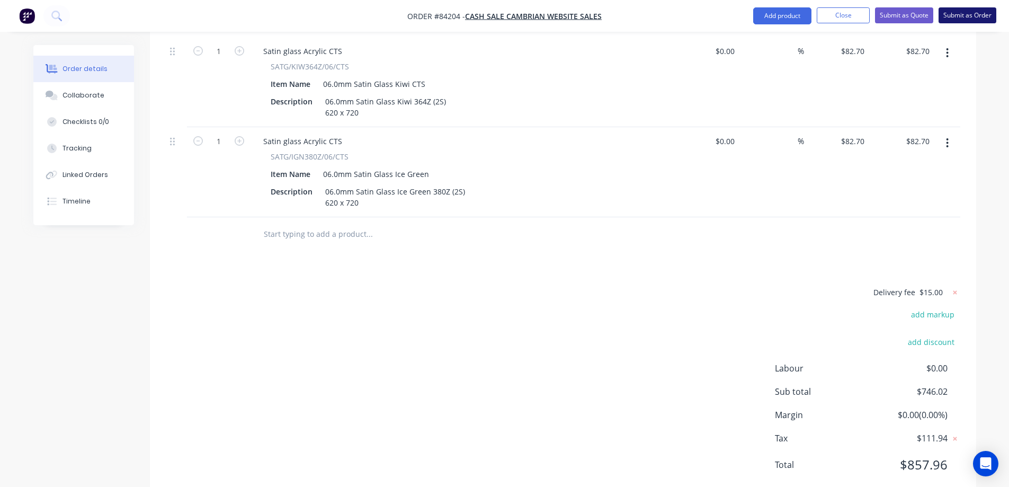
click at [956, 17] on button "Submit as Order" at bounding box center [968, 15] width 58 height 16
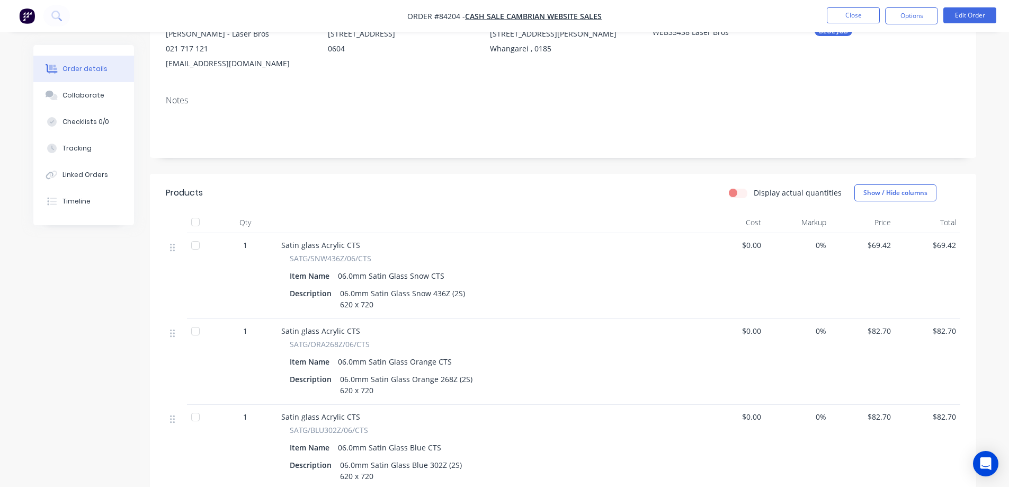
scroll to position [0, 0]
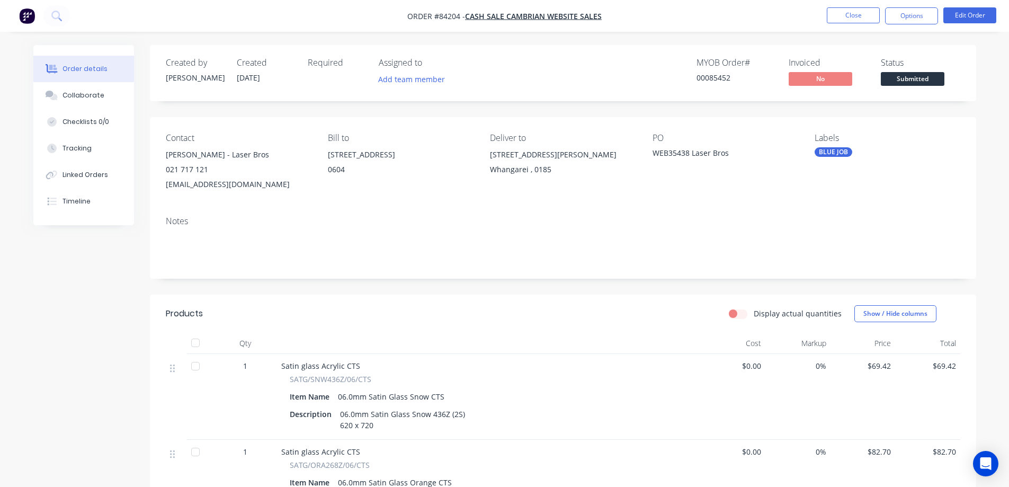
click at [718, 79] on div "00085452" at bounding box center [736, 77] width 79 height 11
copy div "00085452"
click at [902, 22] on nav "Order #84204 - cash sale CAMBRIAN WEBSITE SALES Close Options Edit Order" at bounding box center [504, 16] width 1009 height 32
click at [903, 15] on button "Options" at bounding box center [911, 15] width 53 height 17
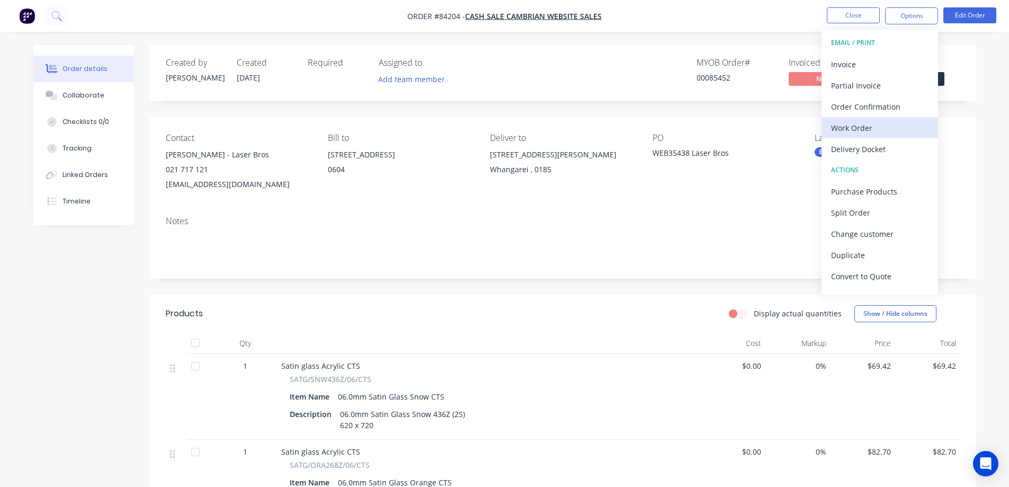
click at [853, 127] on div "Work Order" at bounding box center [879, 127] width 97 height 15
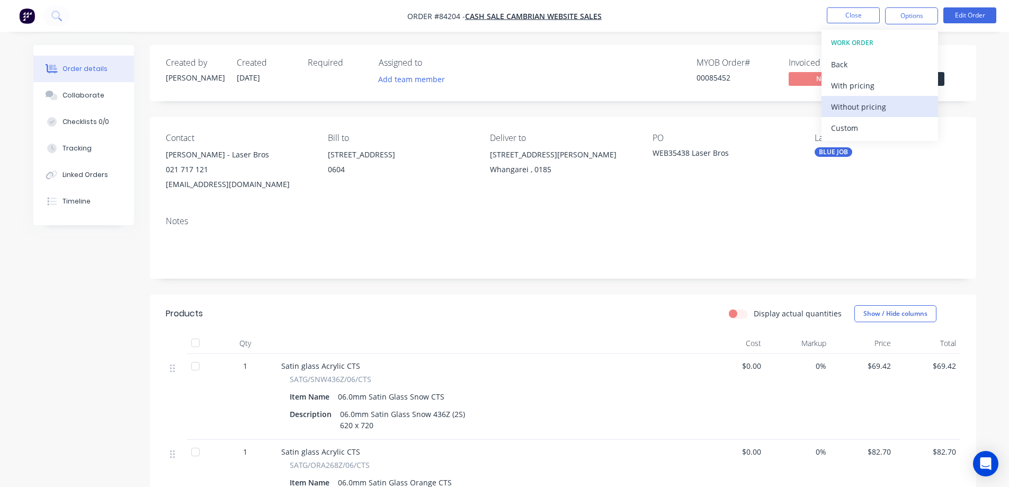
click at [860, 107] on div "Without pricing" at bounding box center [879, 106] width 97 height 15
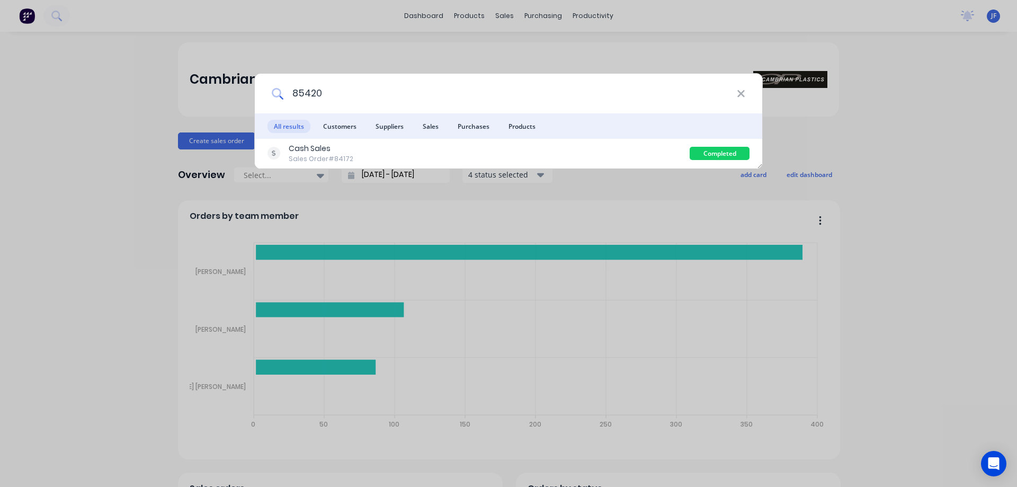
type input "85420"
click at [356, 158] on div "Cash Sales Sales Order #84172" at bounding box center [479, 153] width 422 height 21
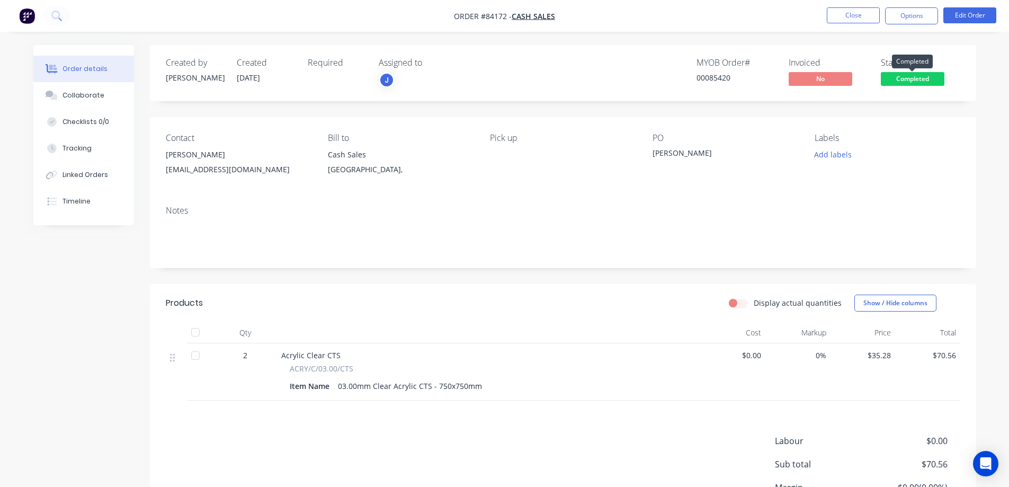
click at [892, 80] on span "Completed" at bounding box center [913, 78] width 64 height 13
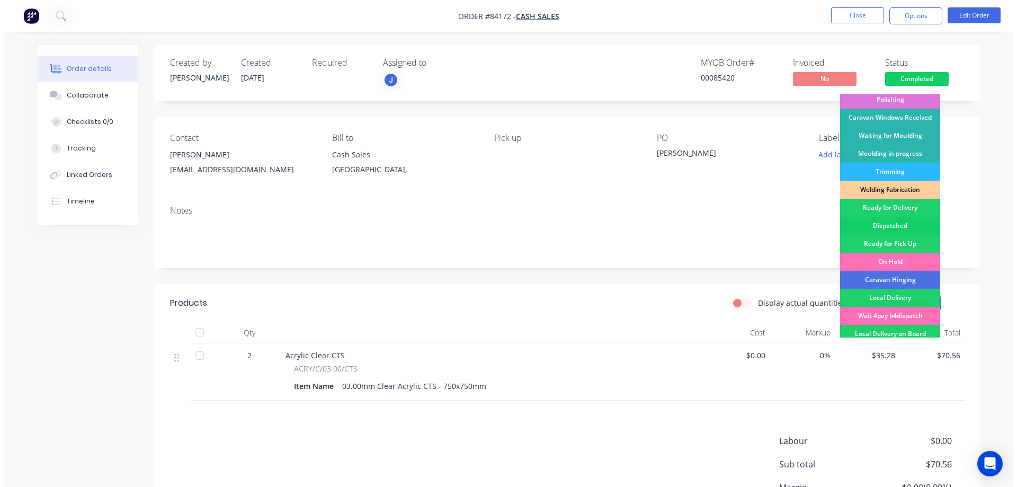
scroll to position [207, 0]
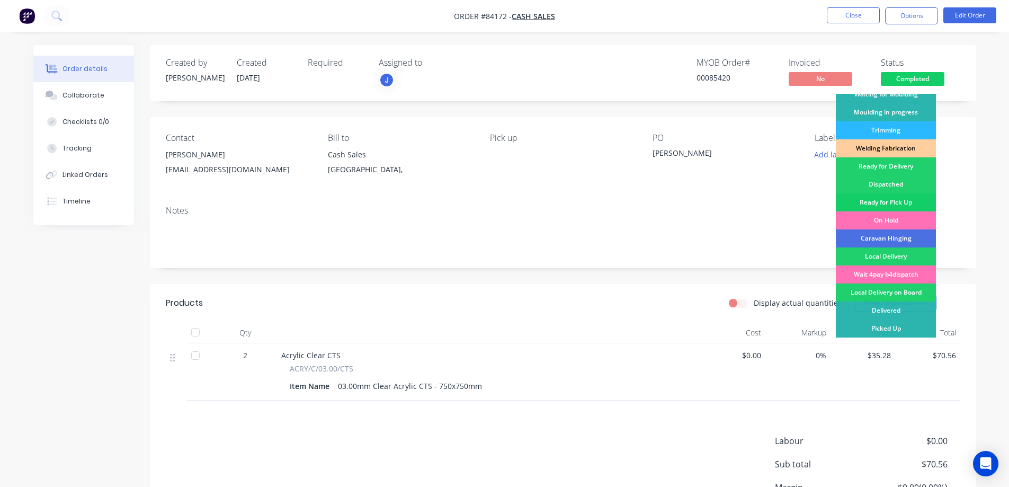
drag, startPoint x: 903, startPoint y: 201, endPoint x: 907, endPoint y: 163, distance: 38.3
click at [903, 200] on div "Ready for Pick Up" at bounding box center [886, 202] width 100 height 18
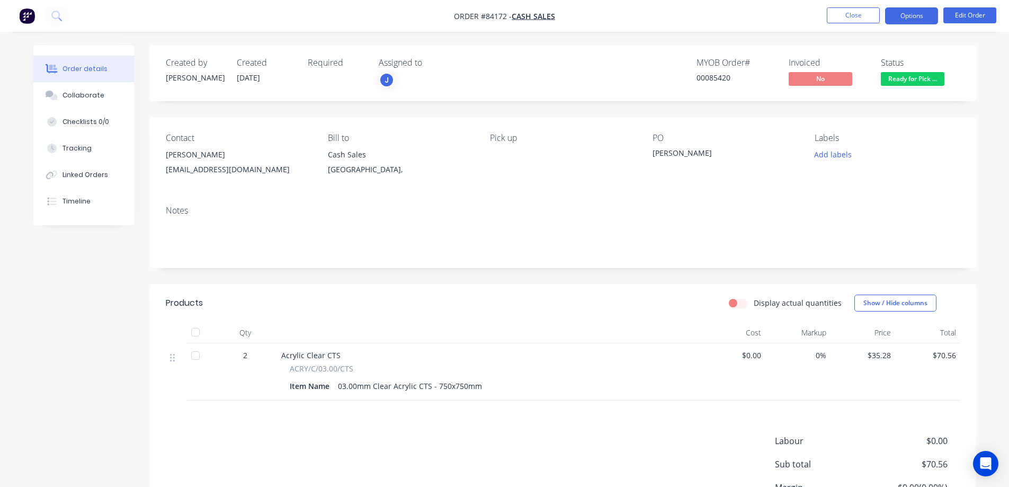
click at [916, 22] on button "Options" at bounding box center [911, 15] width 53 height 17
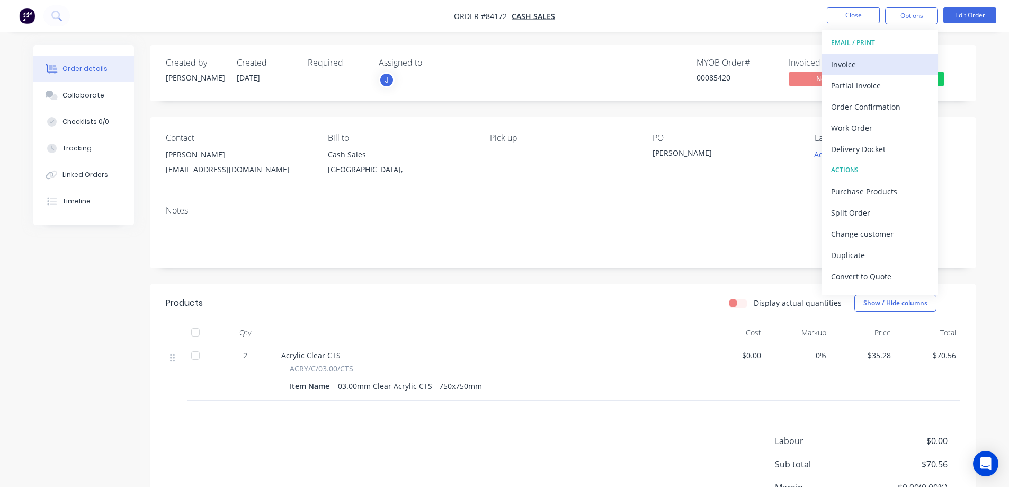
click at [872, 70] on div "Invoice" at bounding box center [879, 64] width 97 height 15
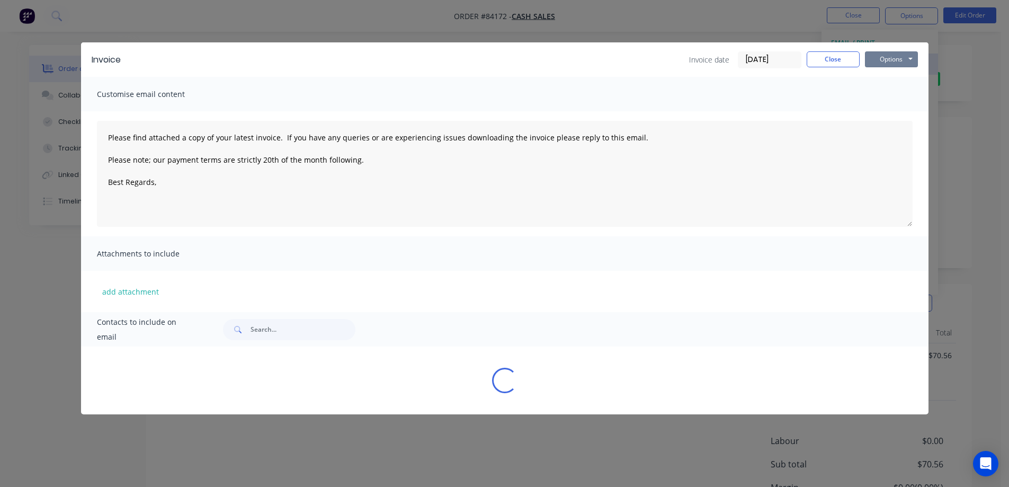
click at [901, 61] on button "Options" at bounding box center [891, 59] width 53 height 16
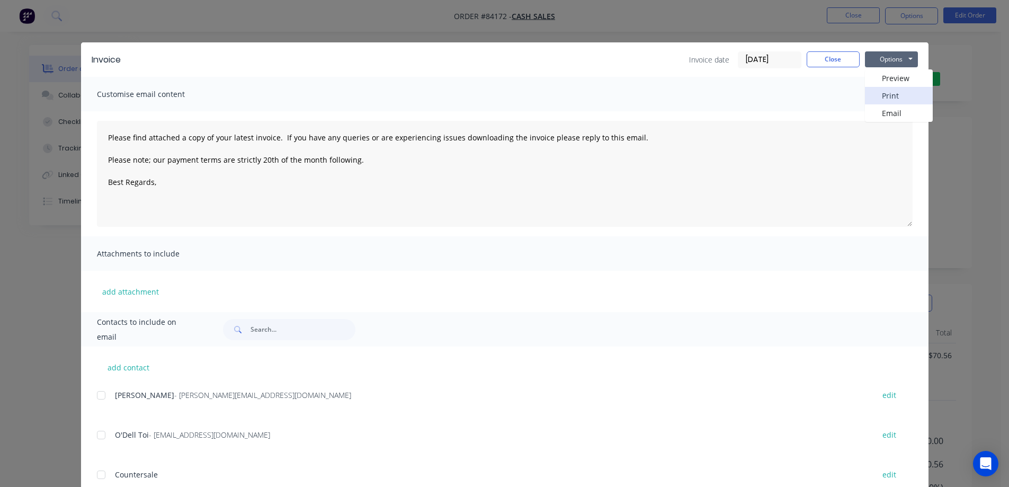
click at [899, 94] on button "Print" at bounding box center [899, 95] width 68 height 17
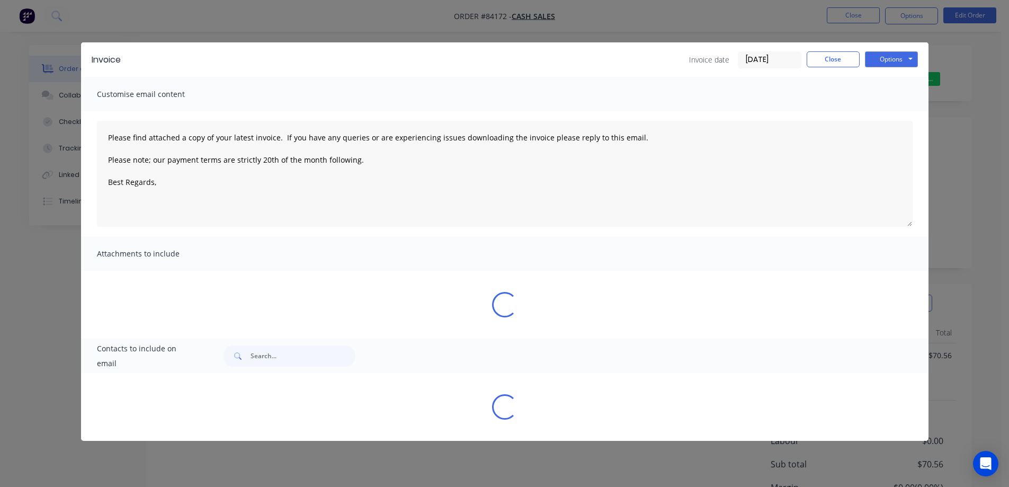
type textarea "Please find attached a copy of your latest invoice. If you have any queries or …"
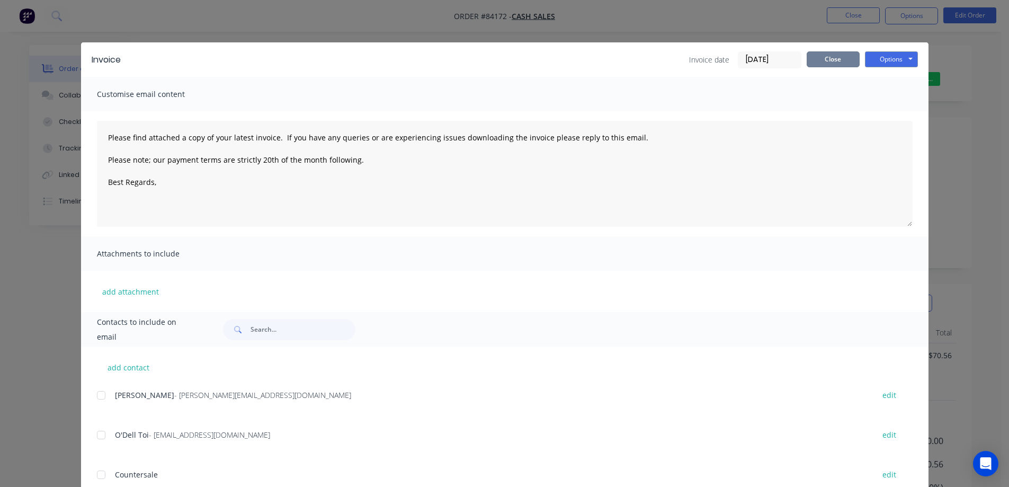
click at [850, 55] on button "Close" at bounding box center [833, 59] width 53 height 16
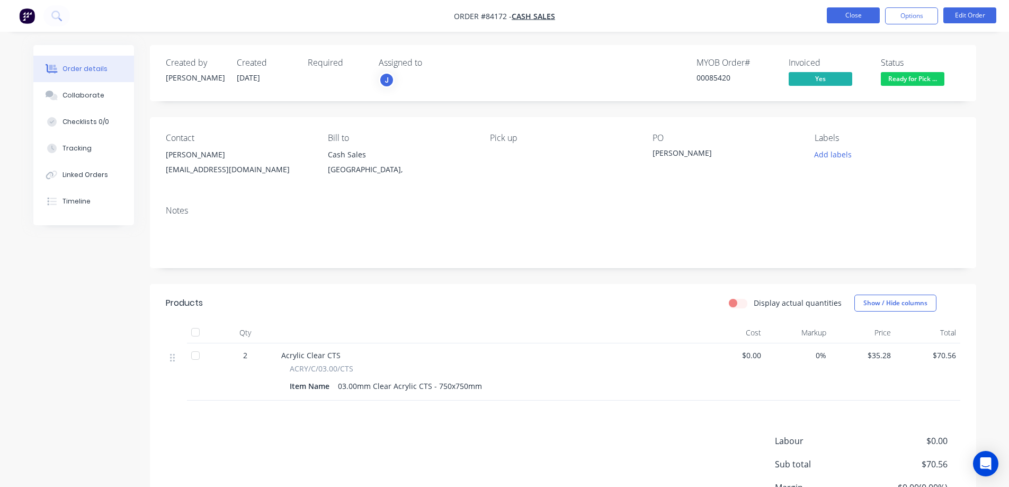
click at [862, 16] on button "Close" at bounding box center [853, 15] width 53 height 16
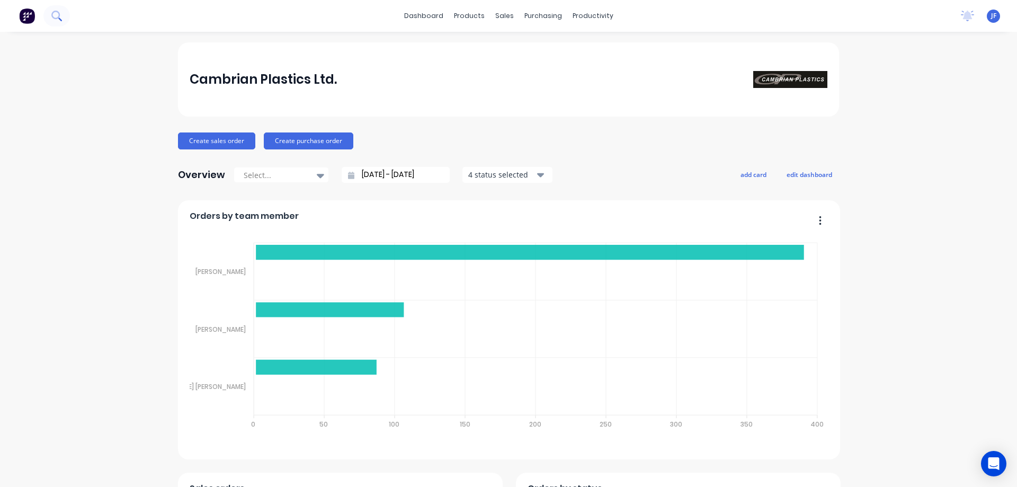
click at [61, 17] on icon at bounding box center [56, 16] width 10 height 10
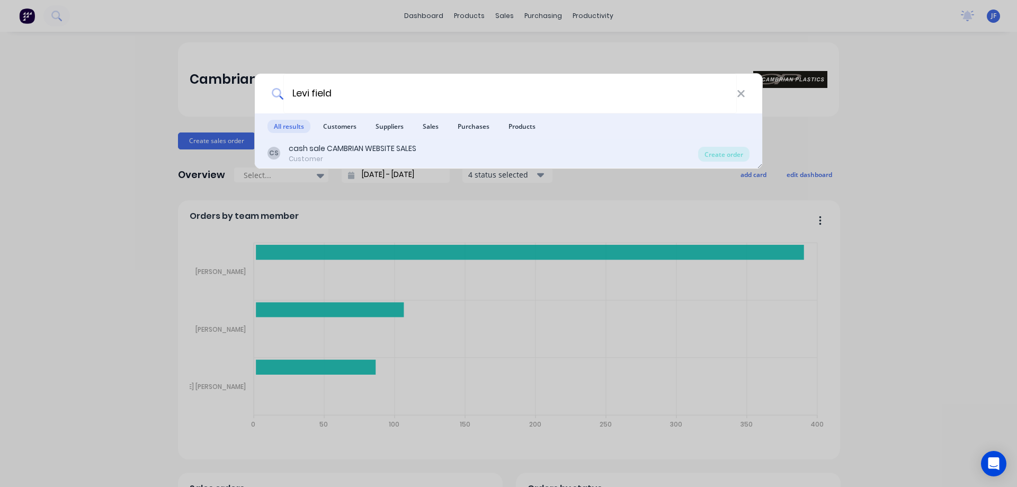
type input "Levi field"
click at [350, 143] on div "cash sale CAMBRIAN WEBSITE SALES" at bounding box center [353, 148] width 128 height 11
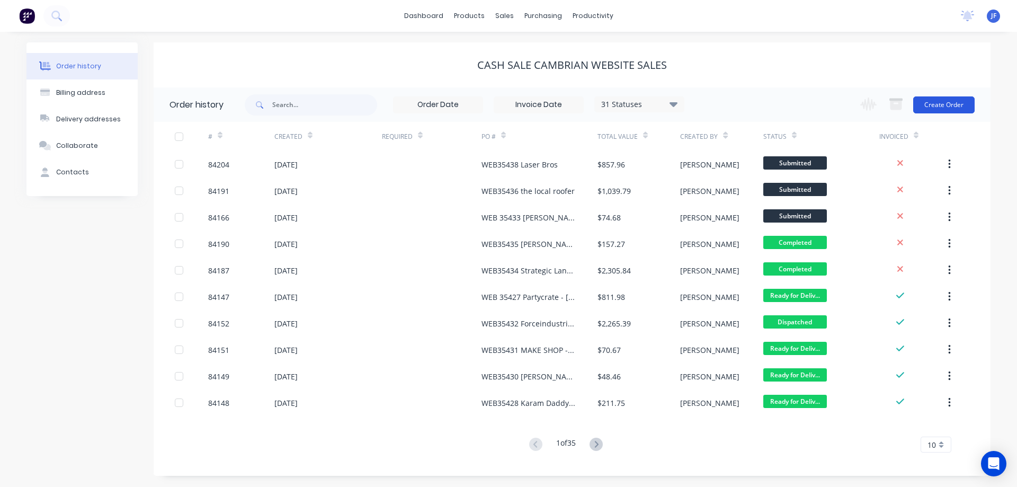
click at [929, 99] on button "Create Order" at bounding box center [943, 104] width 61 height 17
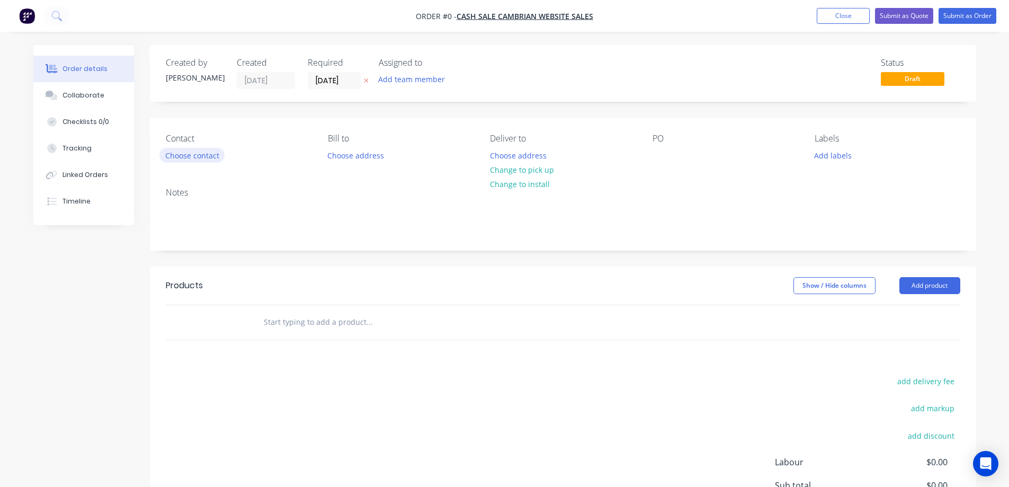
click at [193, 149] on button "Choose contact" at bounding box center [191, 155] width 65 height 14
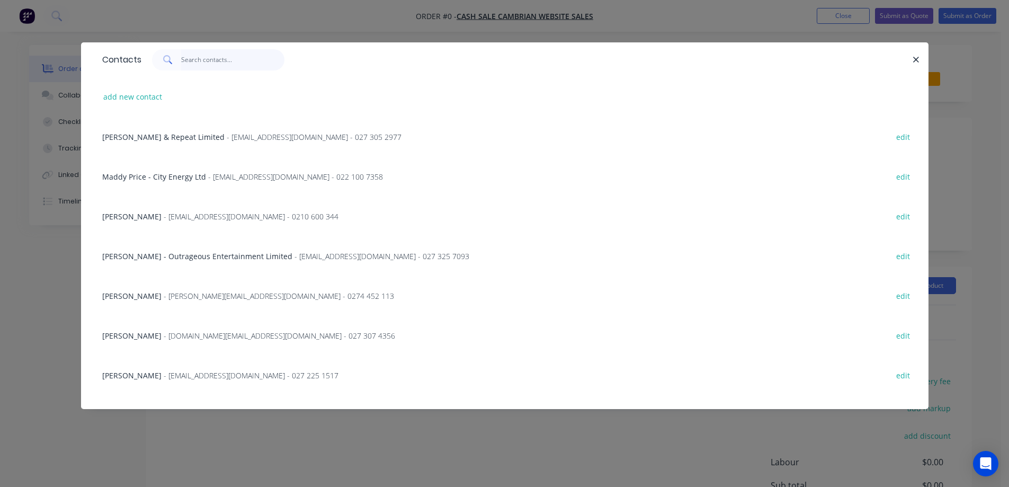
click at [200, 53] on input "text" at bounding box center [232, 59] width 103 height 21
paste input "Levi field"
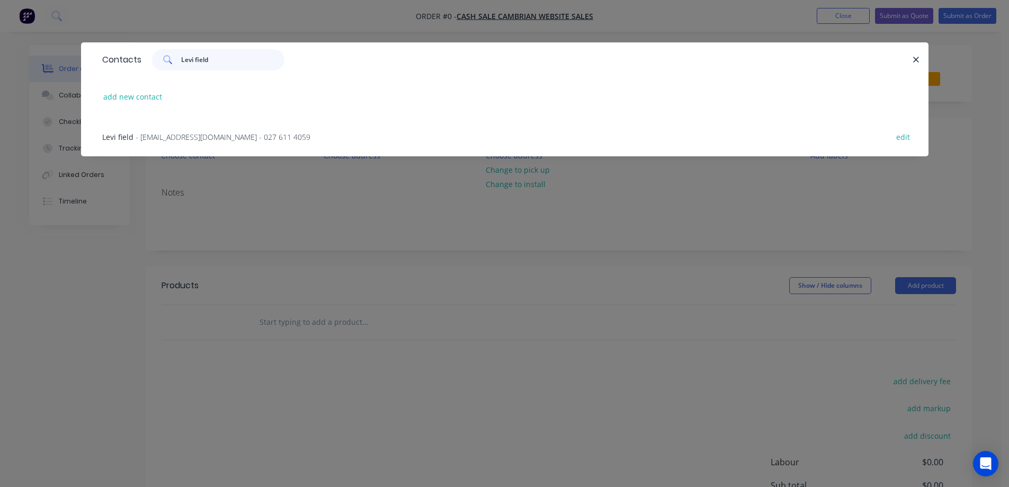
type input "Levi field"
click at [154, 136] on span "- [EMAIL_ADDRESS][DOMAIN_NAME] - 027 611 4059" at bounding box center [223, 137] width 175 height 10
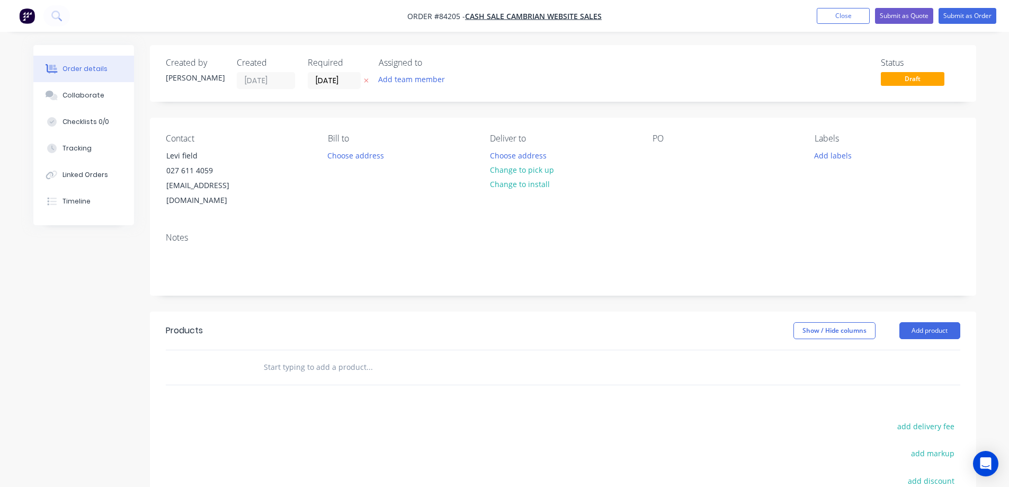
click at [369, 79] on button at bounding box center [366, 81] width 11 height 12
drag, startPoint x: 165, startPoint y: 157, endPoint x: 295, endPoint y: 150, distance: 130.5
click at [295, 150] on div "Contact Levi field [PHONE_NUMBER] [EMAIL_ADDRESS][DOMAIN_NAME]" at bounding box center [238, 171] width 145 height 75
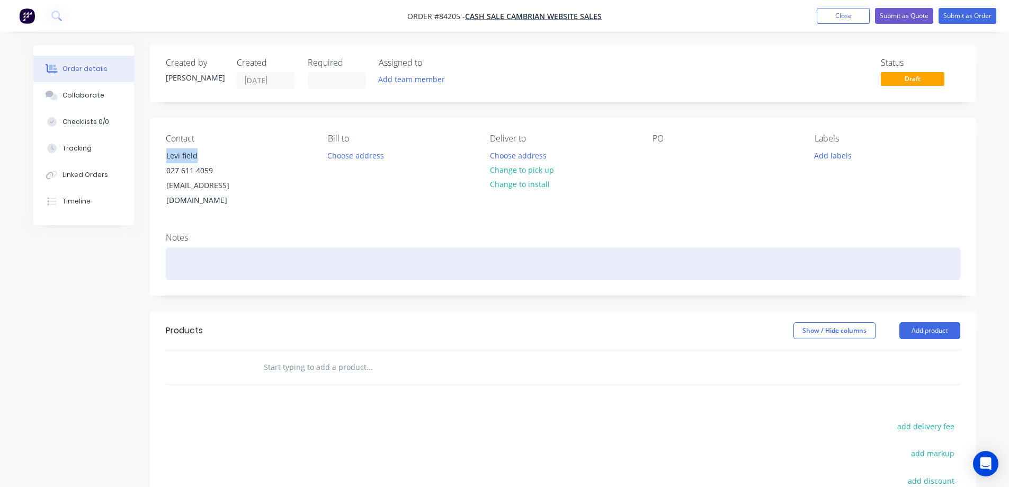
copy div "Levi field"
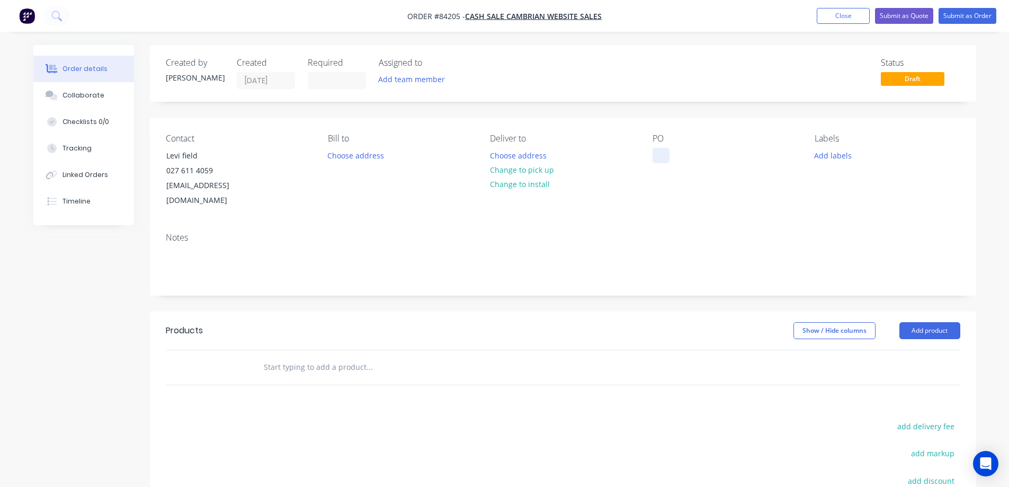
click at [660, 153] on div at bounding box center [661, 155] width 17 height 15
paste div
click at [535, 152] on button "Choose address" at bounding box center [518, 155] width 68 height 14
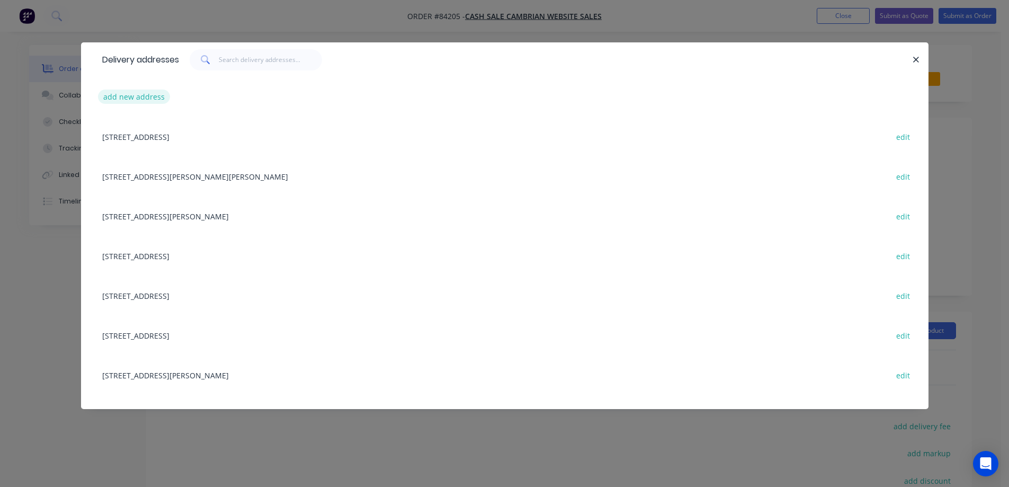
click at [119, 90] on button "add new address" at bounding box center [134, 97] width 73 height 14
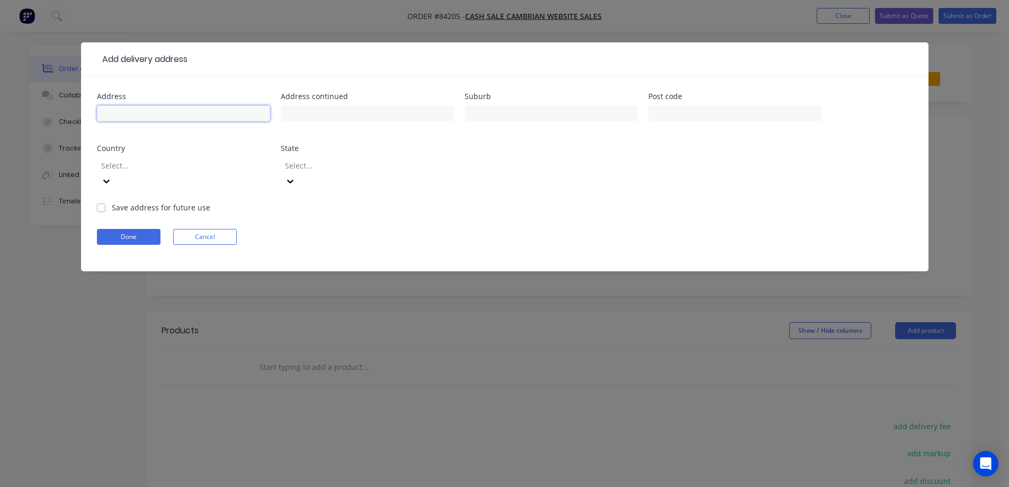
click at [147, 113] on input "text" at bounding box center [183, 113] width 173 height 16
paste input "[STREET_ADDRESS][PERSON_NAME]"
type input "[STREET_ADDRESS][PERSON_NAME]"
drag, startPoint x: 315, startPoint y: 118, endPoint x: 457, endPoint y: 117, distance: 142.0
click at [316, 118] on input "text" at bounding box center [367, 113] width 173 height 16
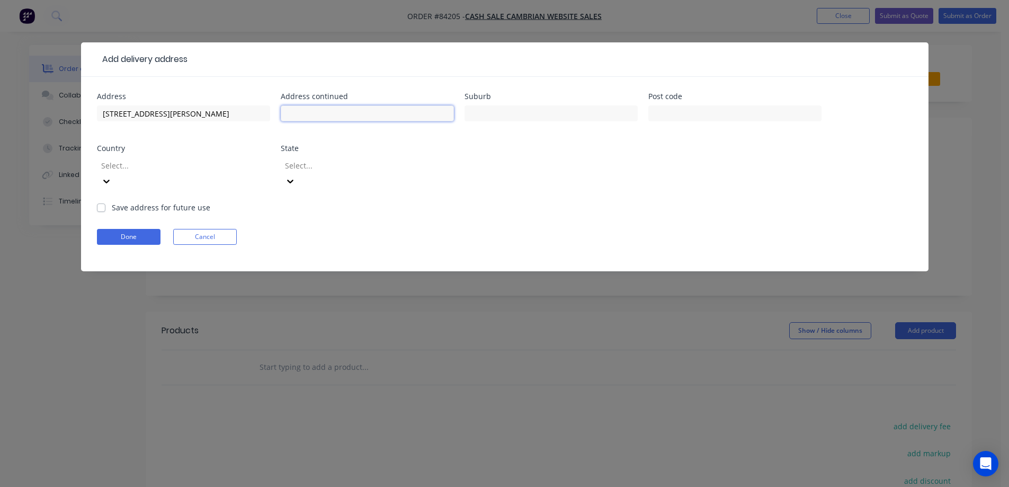
paste input "Timaru"
type input "Timaru"
click at [696, 109] on input "text" at bounding box center [735, 113] width 173 height 16
type input "7910"
click at [152, 229] on button "Done" at bounding box center [129, 237] width 64 height 16
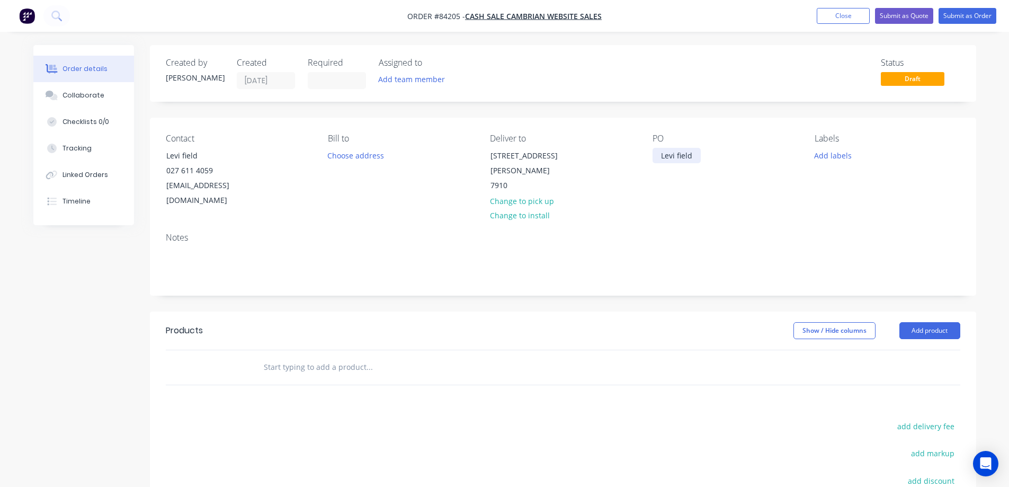
click at [663, 161] on div "Levi field" at bounding box center [677, 155] width 48 height 15
click at [682, 233] on div "Notes" at bounding box center [563, 238] width 795 height 10
click at [833, 158] on button "Add labels" at bounding box center [833, 155] width 49 height 14
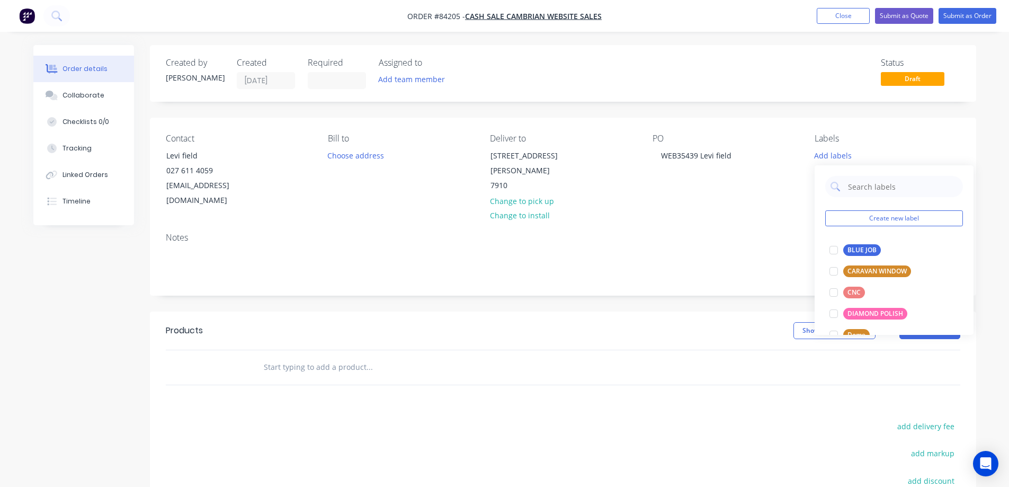
click at [862, 236] on div "Create new label BLUE JOB edit CARAVAN WINDOW edit CNC edit DIAMOND POLISH edit…" at bounding box center [894, 250] width 159 height 170
click at [859, 248] on div "BLUE JOB" at bounding box center [863, 250] width 38 height 12
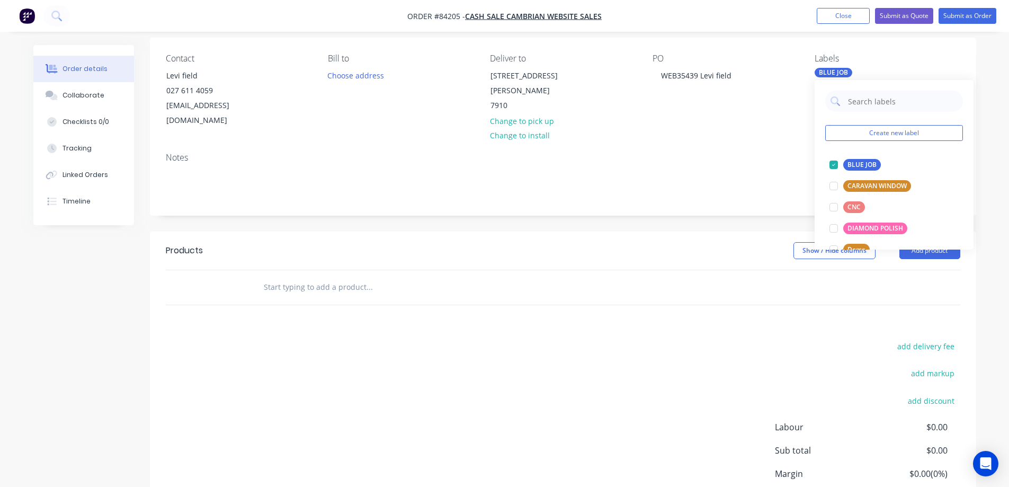
scroll to position [106, 0]
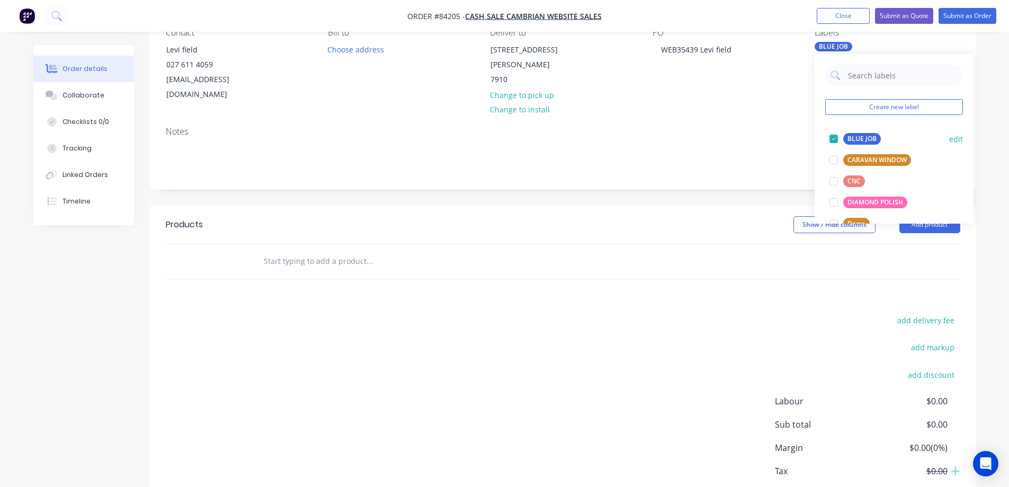
click at [843, 137] on div at bounding box center [833, 138] width 21 height 21
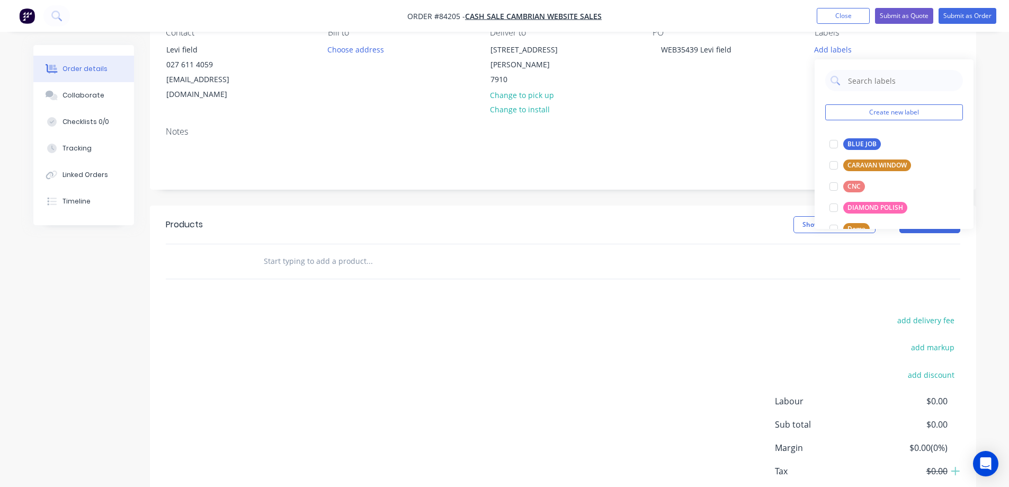
click at [387, 251] on input "text" at bounding box center [369, 261] width 212 height 21
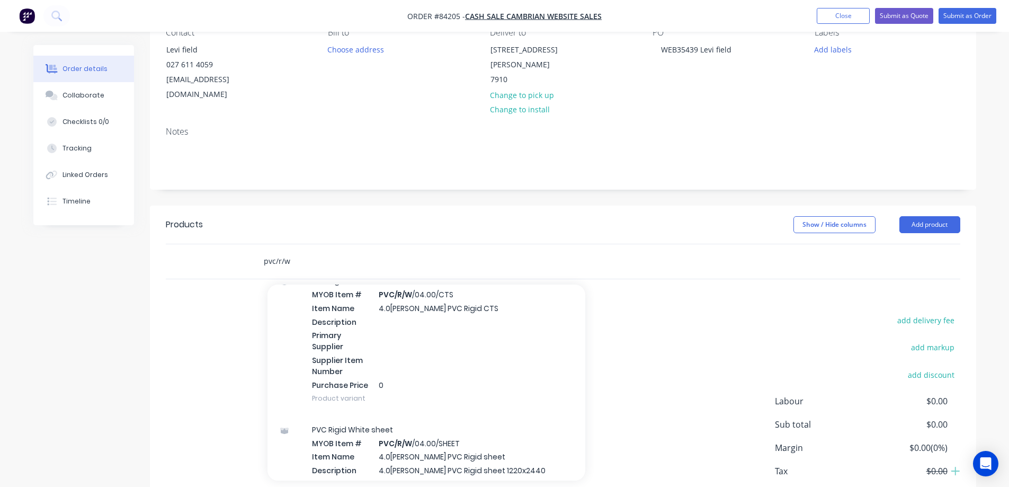
scroll to position [1272, 0]
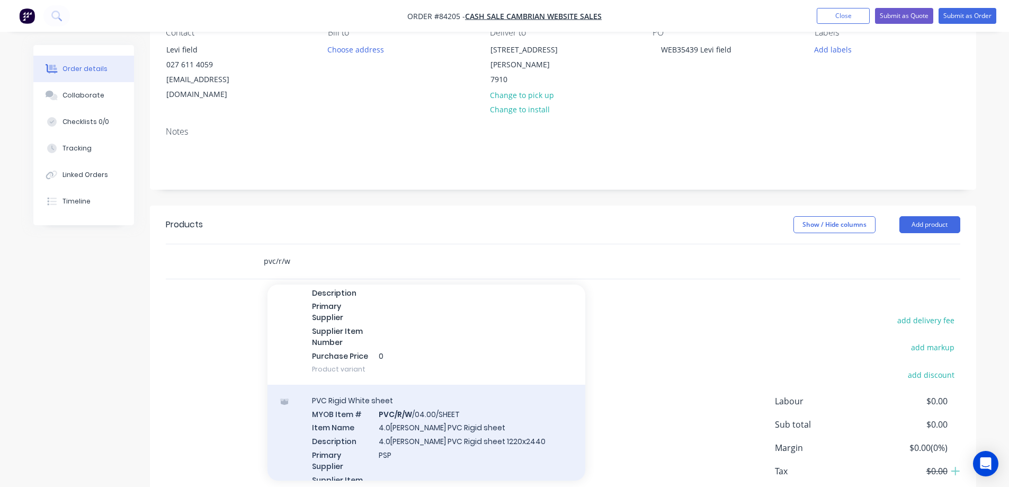
type input "pvc/r/w"
click at [437, 436] on div "PVC Rigid White sheet MYOB Item # PVC/R/W /04.00/SHEET Item Name 4.0[PERSON_NAM…" at bounding box center [427, 459] width 318 height 149
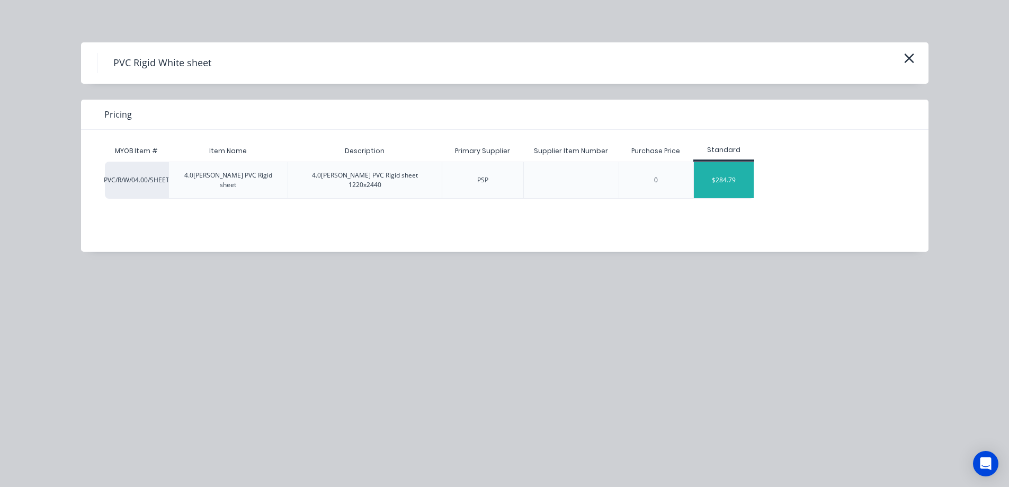
click at [705, 171] on div "$284.79" at bounding box center [724, 180] width 60 height 36
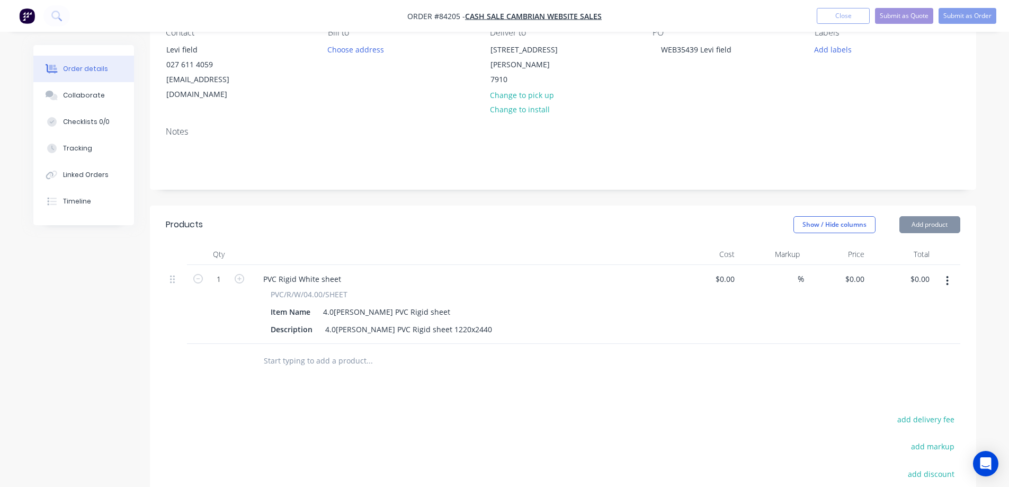
type input "$284.79"
click at [849, 271] on input "284.79" at bounding box center [854, 278] width 29 height 15
type input "$313.27"
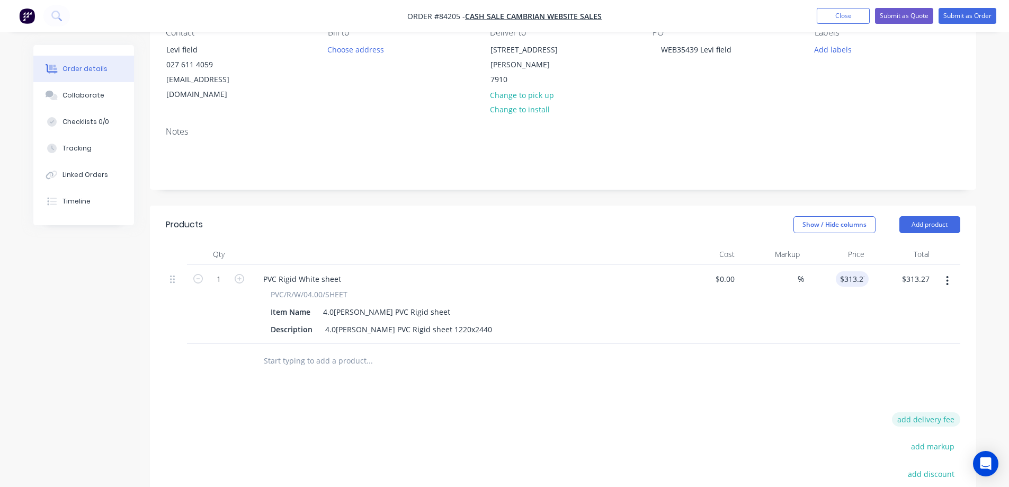
click at [937, 412] on button "add delivery fee" at bounding box center [926, 419] width 68 height 14
type input "100"
click at [755, 389] on div "Products Show / Hide columns Add product Qty Cost Markup Price Total 1 PVC Rigi…" at bounding box center [563, 418] width 827 height 424
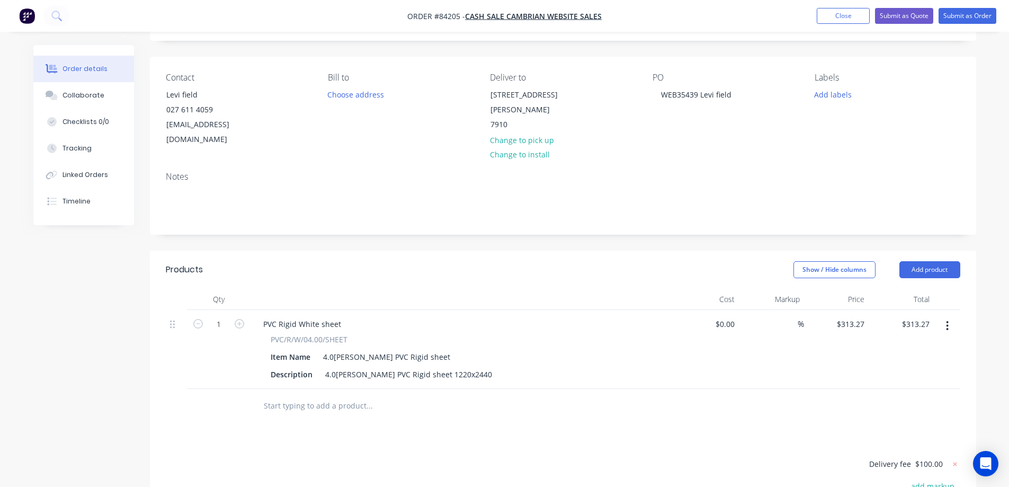
scroll to position [0, 0]
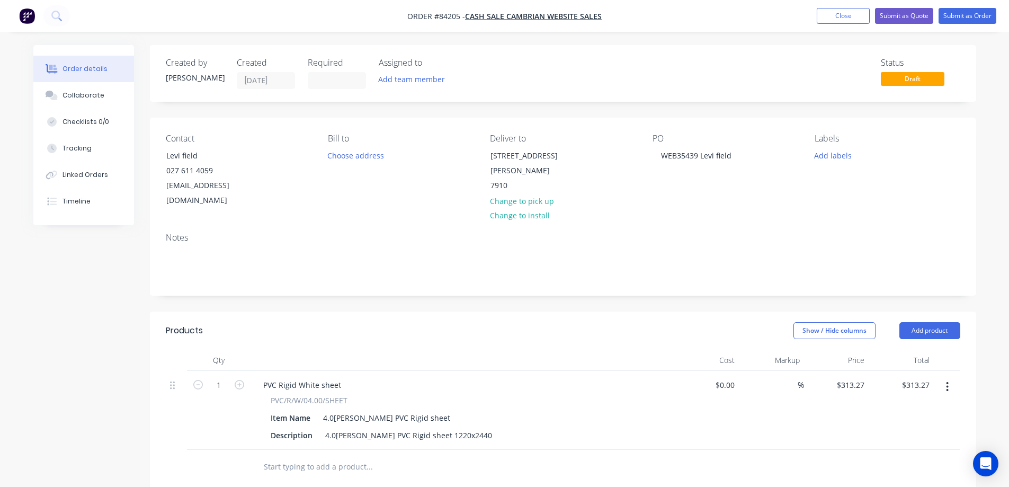
click at [942, 25] on nav "Order #84205 - cash sale CAMBRIAN WEBSITE SALES Add product Close Submit as Quo…" at bounding box center [504, 16] width 1009 height 32
click at [957, 21] on button "Submit as Order" at bounding box center [968, 16] width 58 height 16
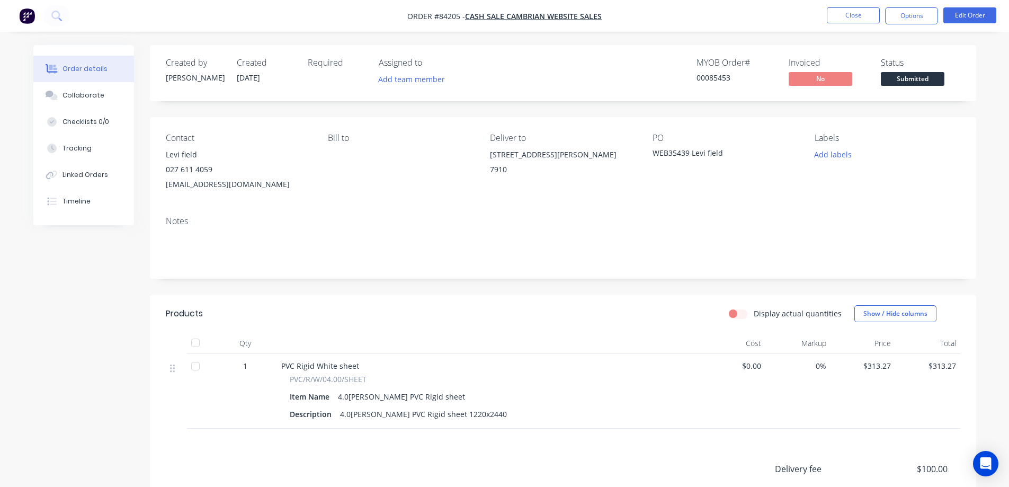
click at [717, 81] on div "00085453" at bounding box center [736, 77] width 79 height 11
copy div "00085453"
click at [900, 17] on button "Options" at bounding box center [911, 15] width 53 height 17
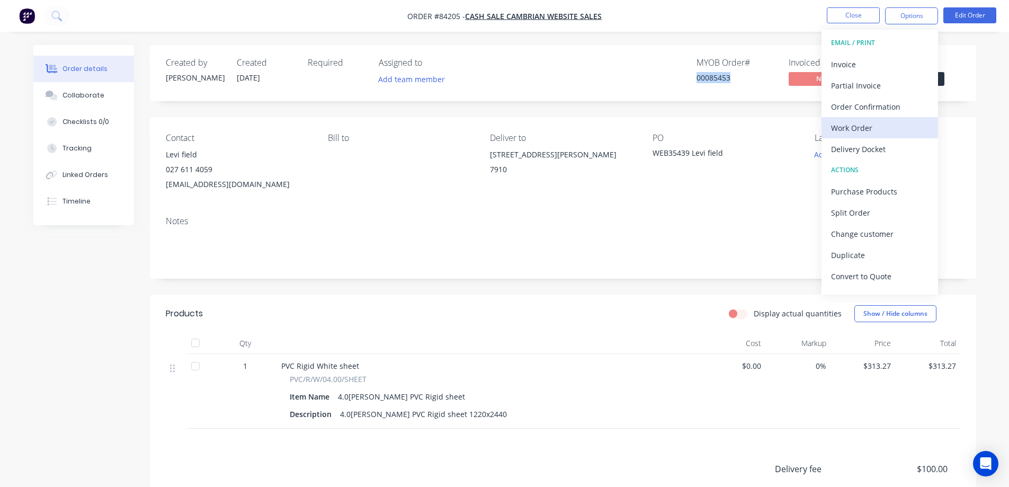
click at [885, 129] on div "Work Order" at bounding box center [879, 127] width 97 height 15
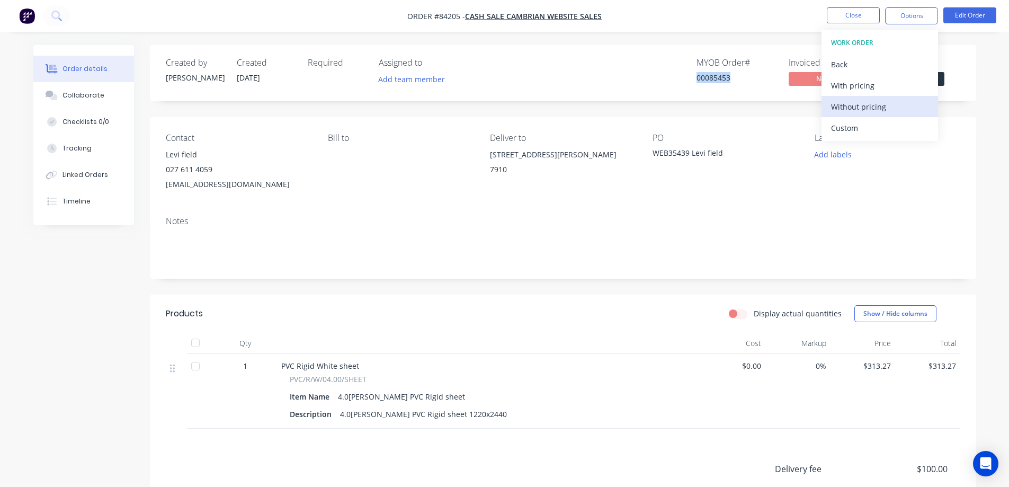
click at [877, 110] on div "Without pricing" at bounding box center [879, 106] width 97 height 15
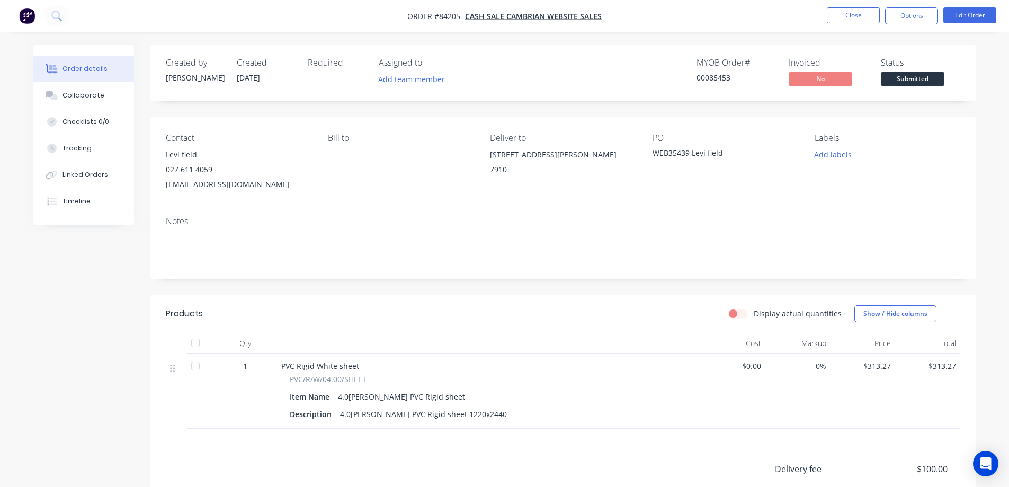
click at [553, 127] on div "Contact Levi field [PHONE_NUMBER] [EMAIL_ADDRESS][DOMAIN_NAME] [PERSON_NAME] to…" at bounding box center [563, 162] width 827 height 91
click at [849, 151] on button "Add labels" at bounding box center [833, 154] width 49 height 14
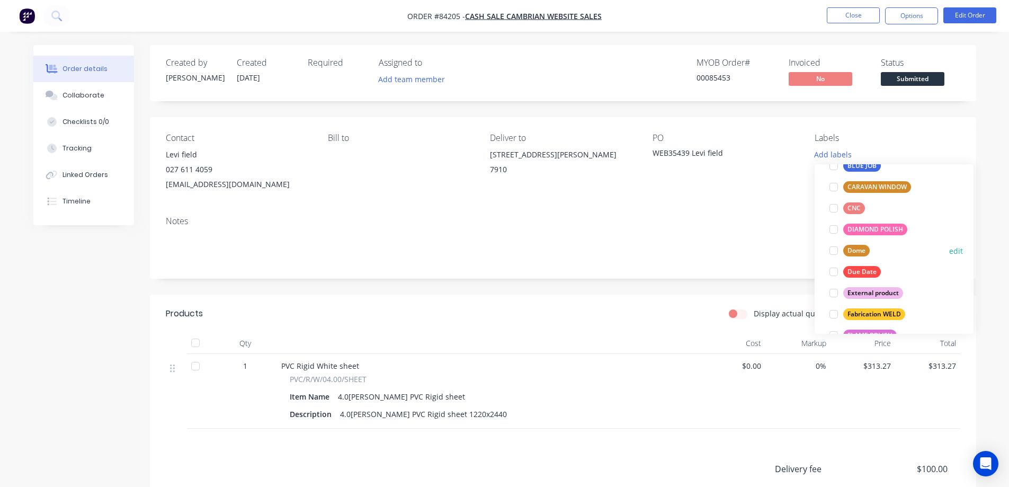
scroll to position [106, 0]
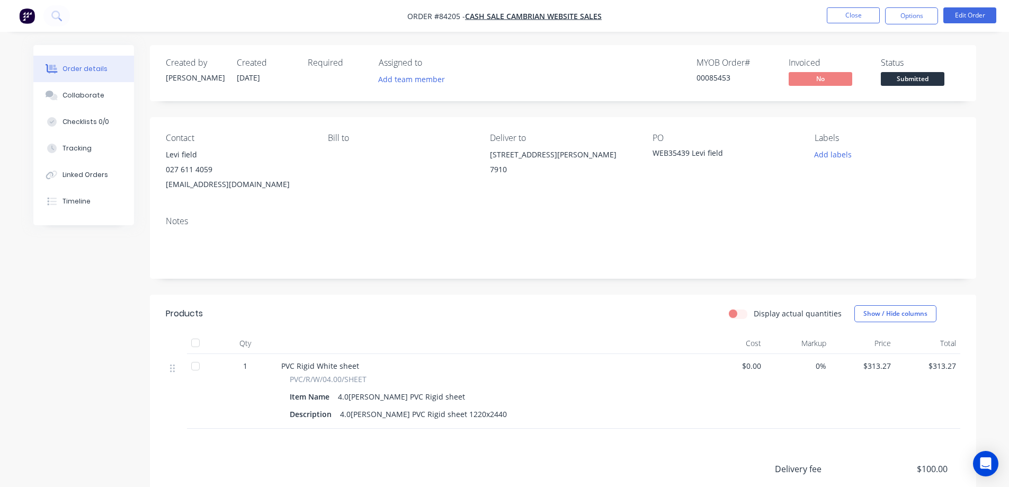
click at [826, 141] on div "Labels" at bounding box center [887, 138] width 145 height 10
click at [901, 74] on span "Submitted" at bounding box center [913, 78] width 64 height 13
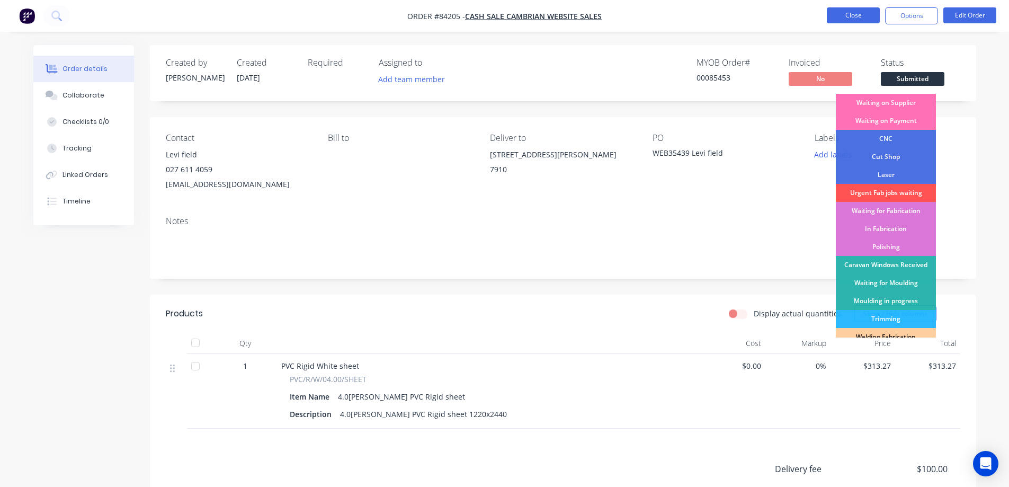
click at [867, 17] on button "Close" at bounding box center [853, 15] width 53 height 16
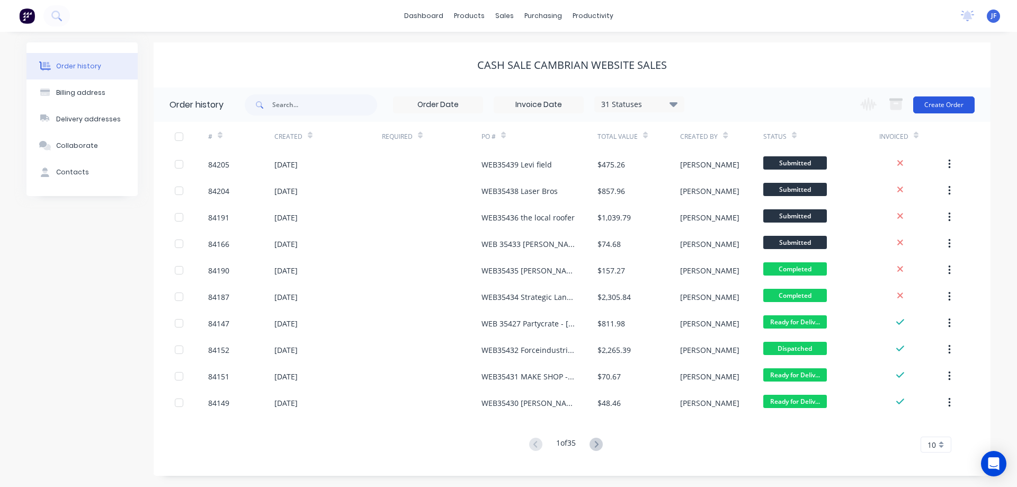
click at [957, 104] on button "Create Order" at bounding box center [943, 104] width 61 height 17
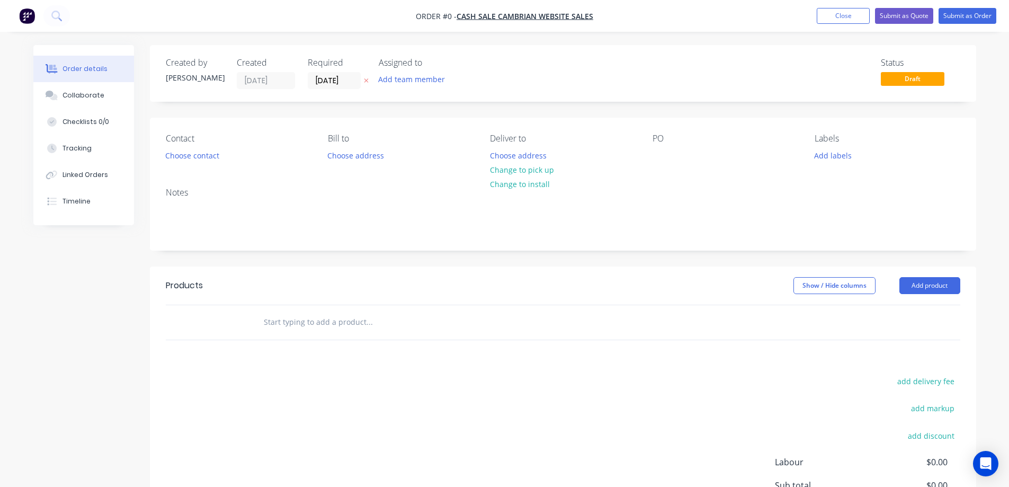
click at [363, 83] on button at bounding box center [366, 81] width 11 height 12
click at [206, 151] on button "Choose contact" at bounding box center [191, 155] width 65 height 14
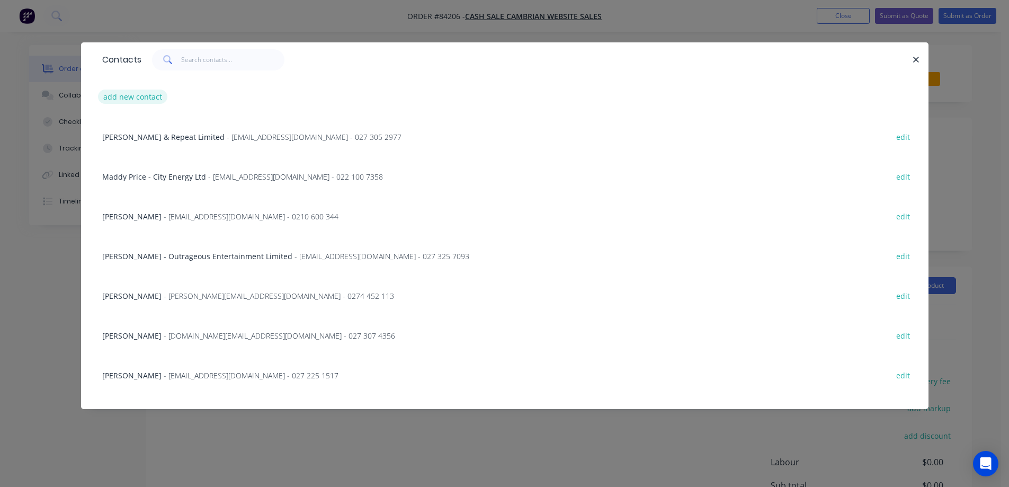
click at [154, 96] on button "add new contact" at bounding box center [133, 97] width 70 height 14
select select "NZ"
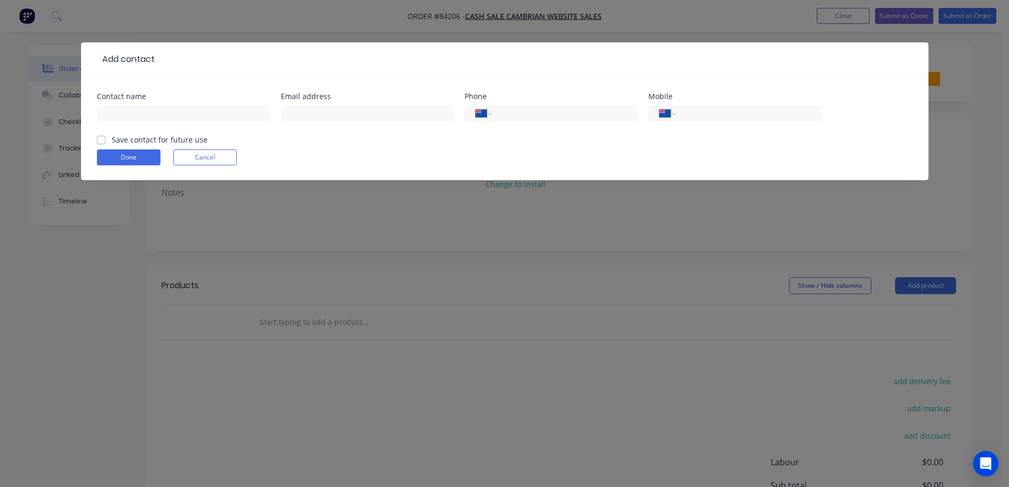
click at [200, 161] on button "Cancel" at bounding box center [205, 157] width 64 height 16
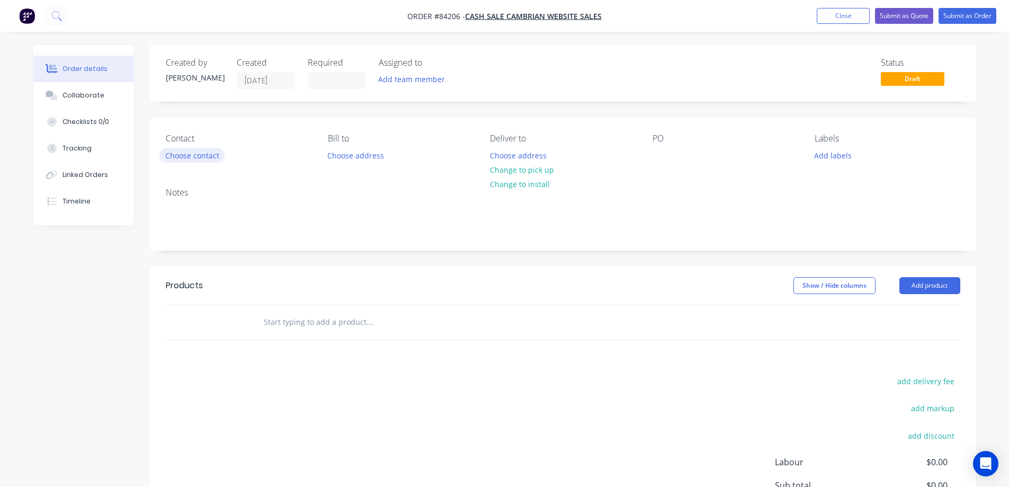
click at [192, 159] on button "Choose contact" at bounding box center [191, 155] width 65 height 14
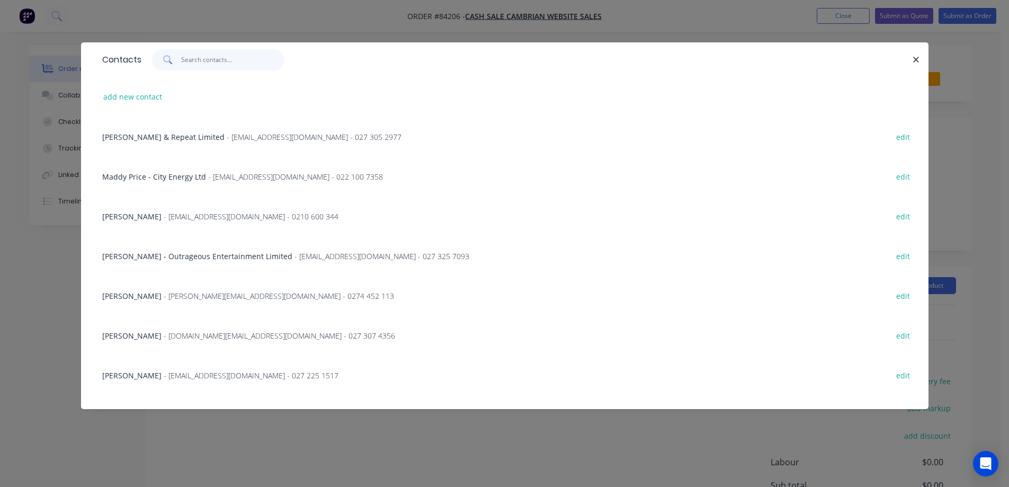
click at [233, 64] on input "text" at bounding box center [232, 59] width 103 height 21
paste input "[PERSON_NAME]"
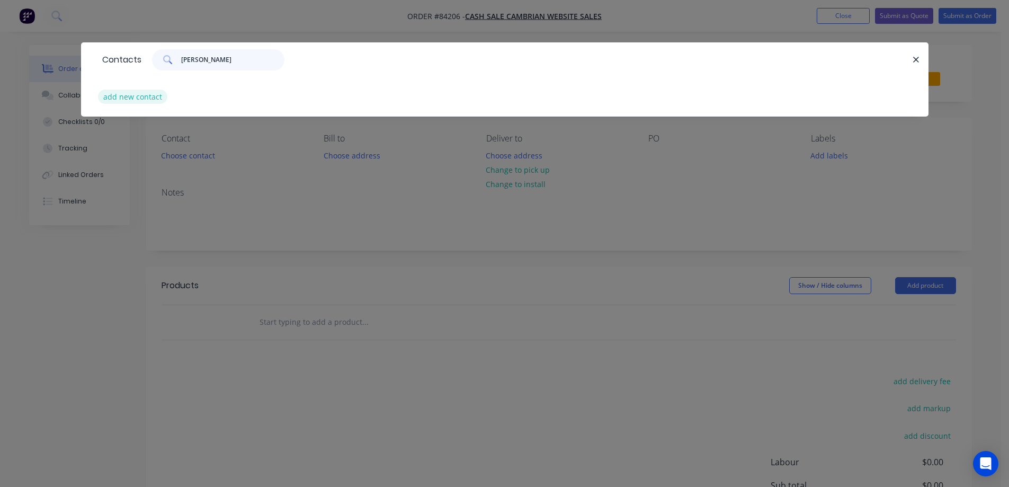
type input "[PERSON_NAME]"
click at [141, 102] on button "add new contact" at bounding box center [133, 97] width 70 height 14
select select "NZ"
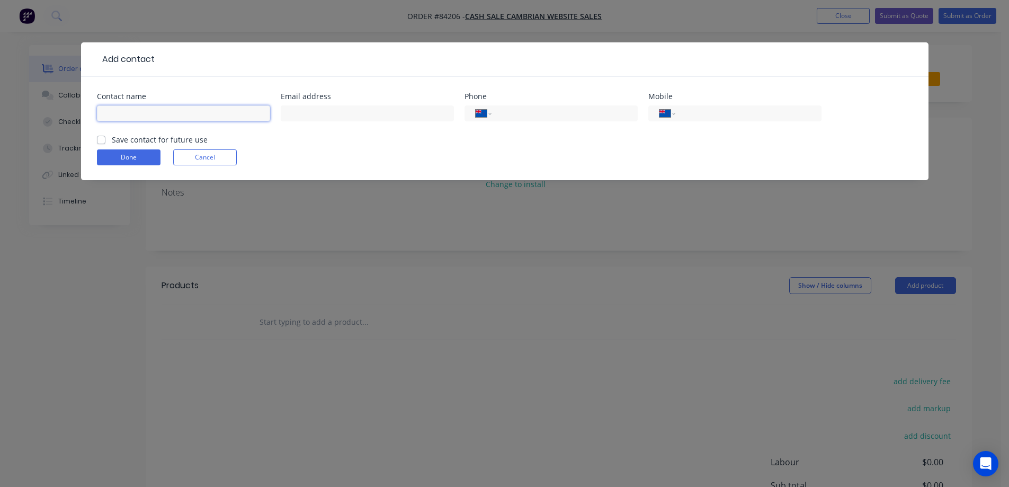
click at [159, 117] on input "text" at bounding box center [183, 113] width 173 height 16
paste input "[PERSON_NAME]"
type input "[PERSON_NAME]"
click at [162, 139] on label "Save contact for future use" at bounding box center [160, 139] width 96 height 11
click at [105, 139] on input "Save contact for future use" at bounding box center [101, 139] width 8 height 10
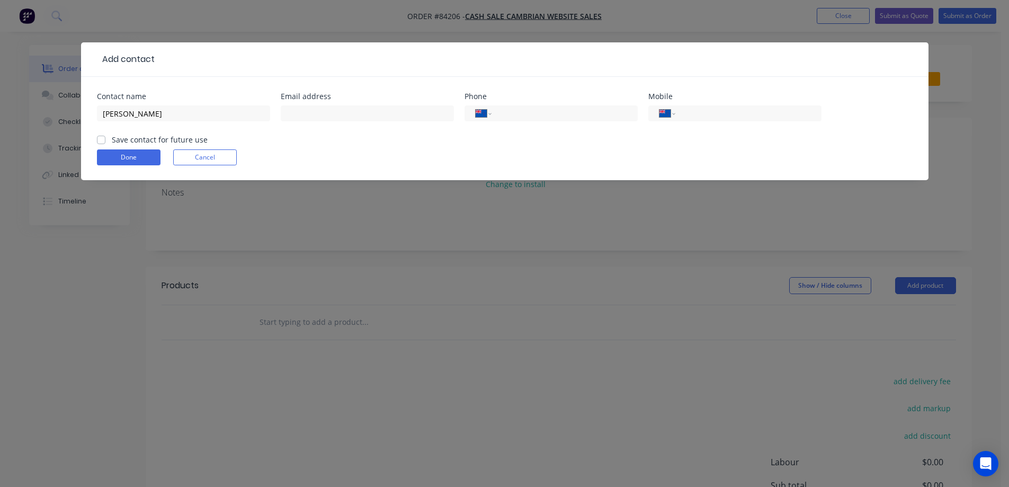
checkbox input "true"
type input "027 886 5102"
type input "[EMAIL_ADDRESS][DOMAIN_NAME]"
click at [411, 115] on input "[EMAIL_ADDRESS][DOMAIN_NAME]" at bounding box center [367, 113] width 173 height 16
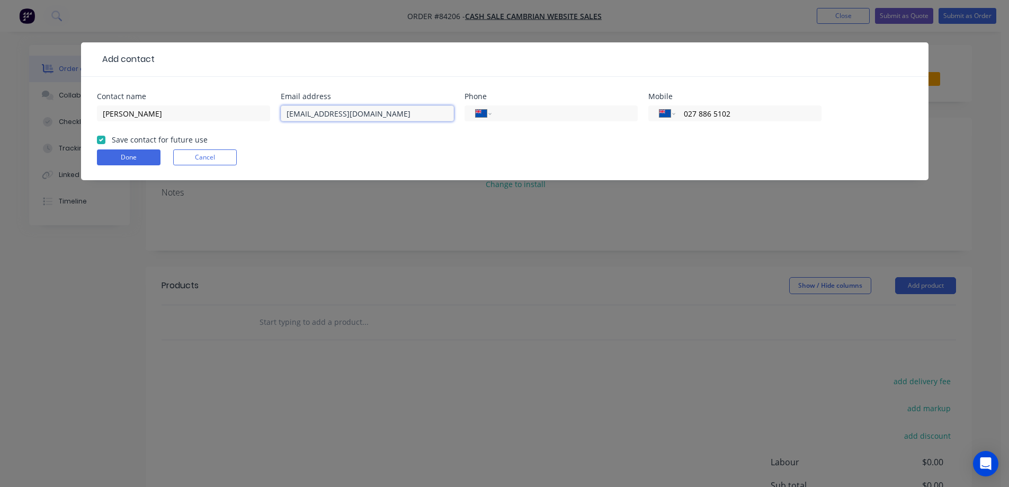
click at [411, 115] on input "[EMAIL_ADDRESS][DOMAIN_NAME]" at bounding box center [367, 113] width 173 height 16
type input "[EMAIL_ADDRESS][DOMAIN_NAME]"
click at [124, 152] on button "Done" at bounding box center [129, 157] width 64 height 16
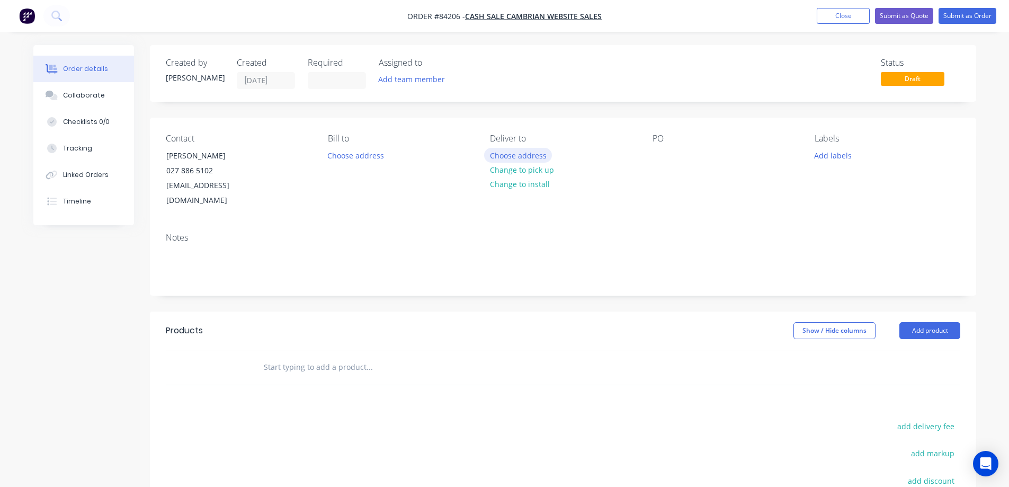
click at [538, 158] on button "Choose address" at bounding box center [518, 155] width 68 height 14
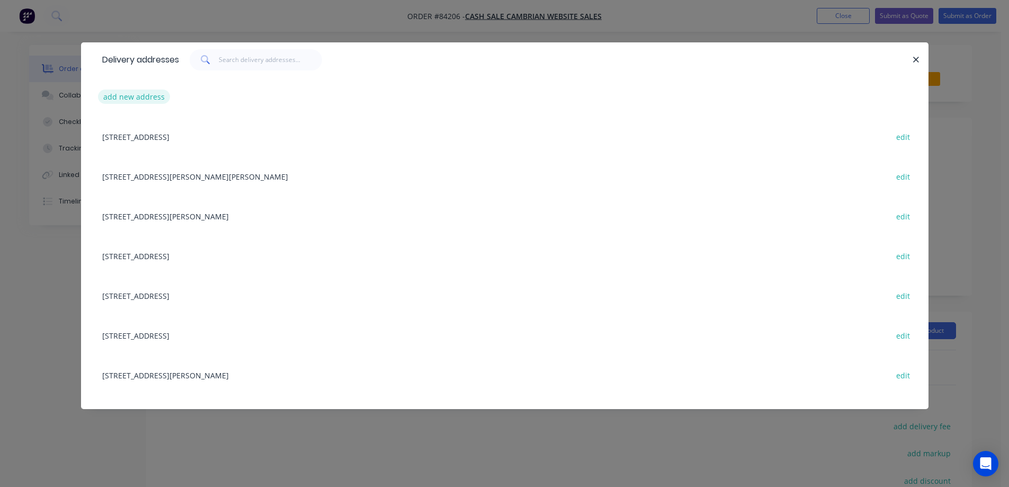
click at [158, 99] on button "add new address" at bounding box center [134, 97] width 73 height 14
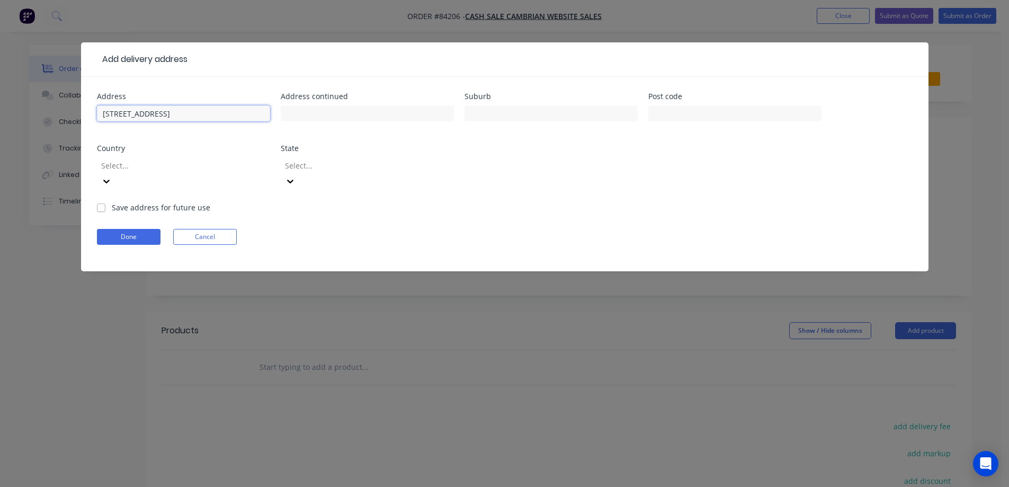
click at [171, 112] on input "[STREET_ADDRESS]" at bounding box center [183, 113] width 173 height 16
type input "[STREET_ADDRESS]"
type input "Tokoroa"
click at [666, 114] on input "text" at bounding box center [735, 113] width 173 height 16
type input "3420"
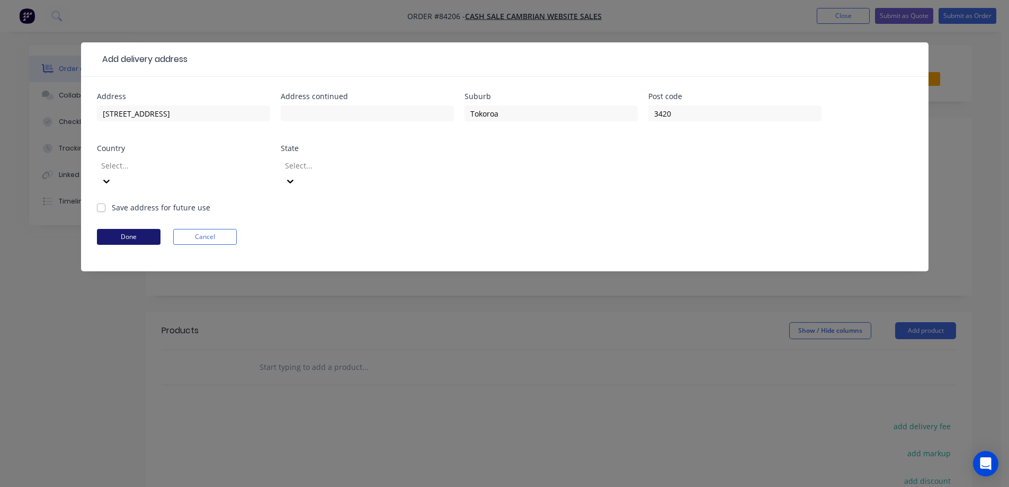
click at [151, 229] on button "Done" at bounding box center [129, 237] width 64 height 16
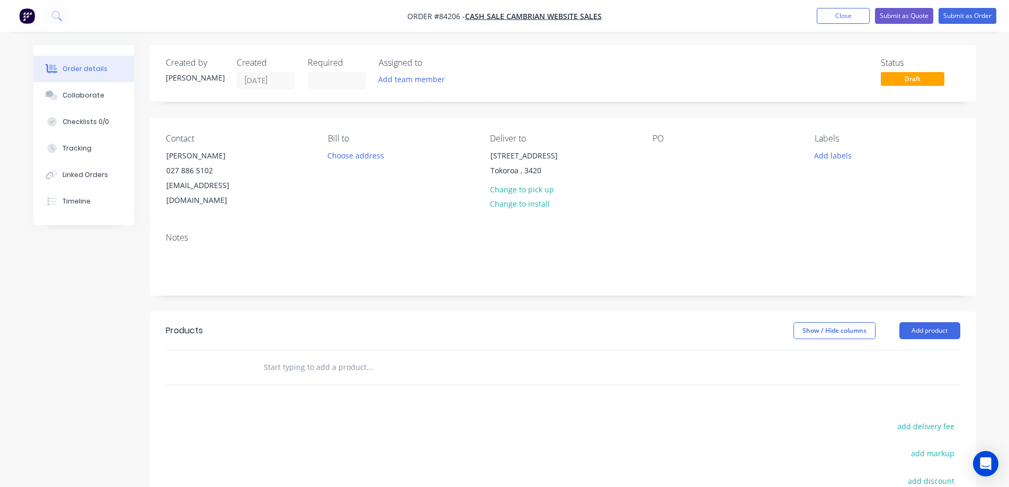
drag, startPoint x: 159, startPoint y: 150, endPoint x: 289, endPoint y: 152, distance: 130.4
click at [289, 152] on div "Contact [PERSON_NAME] [PHONE_NUMBER] [EMAIL_ADDRESS][DOMAIN_NAME]" at bounding box center [238, 171] width 145 height 75
click at [655, 155] on div "[PERSON_NAME]" at bounding box center [691, 155] width 76 height 15
click at [393, 357] on input "text" at bounding box center [369, 367] width 212 height 21
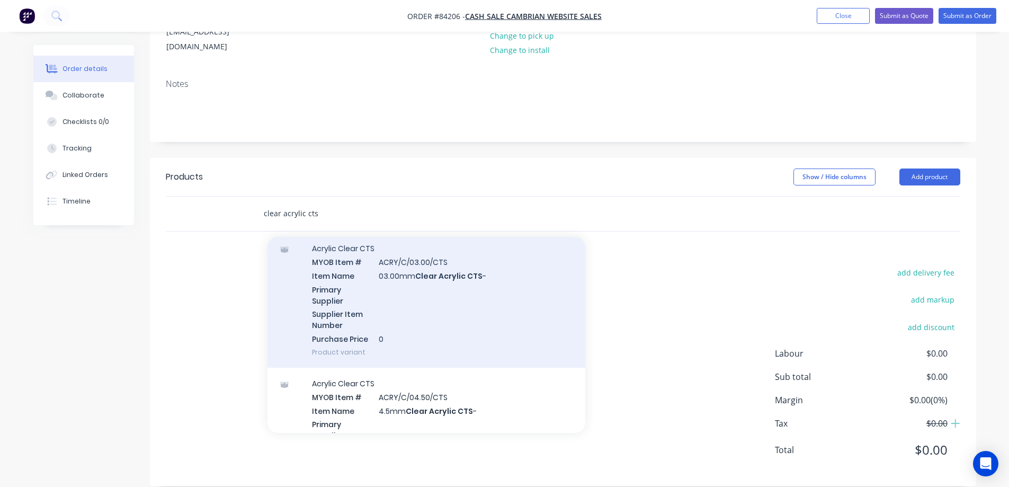
scroll to position [318, 0]
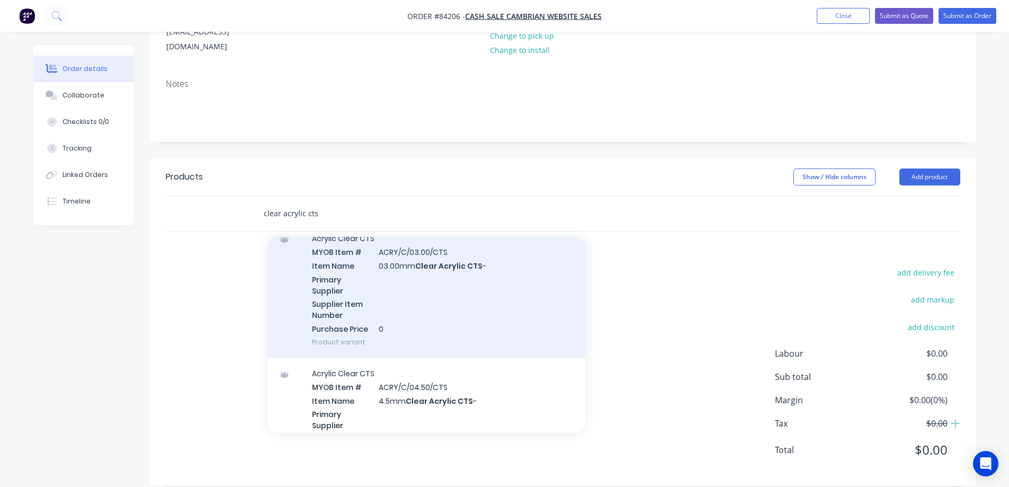
type input "clear acrylic cts"
click at [444, 295] on div "Acrylic Clear CTS MYOB Item # ACRY/C/03.00/CTS Item Name 03.00mm Clear Acrylic …" at bounding box center [427, 290] width 318 height 135
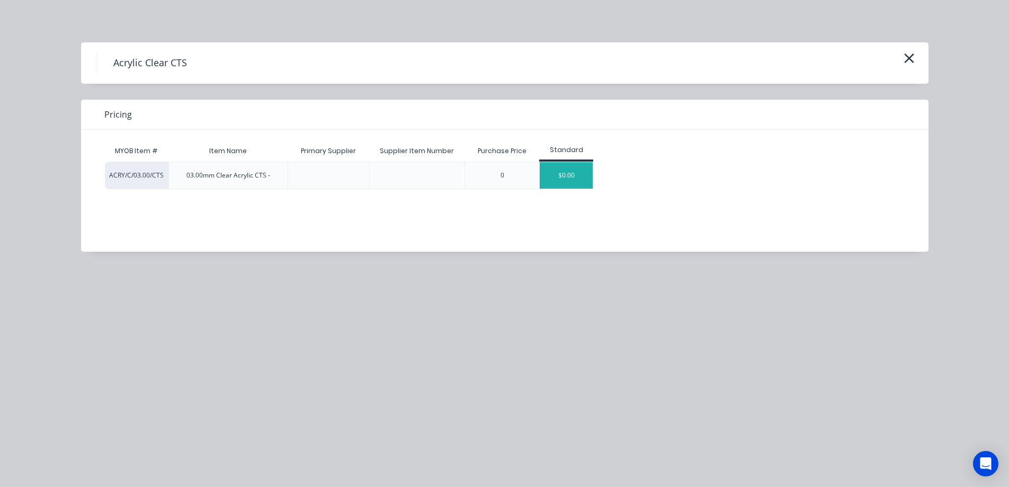
click at [571, 170] on div "$0.00" at bounding box center [566, 175] width 53 height 26
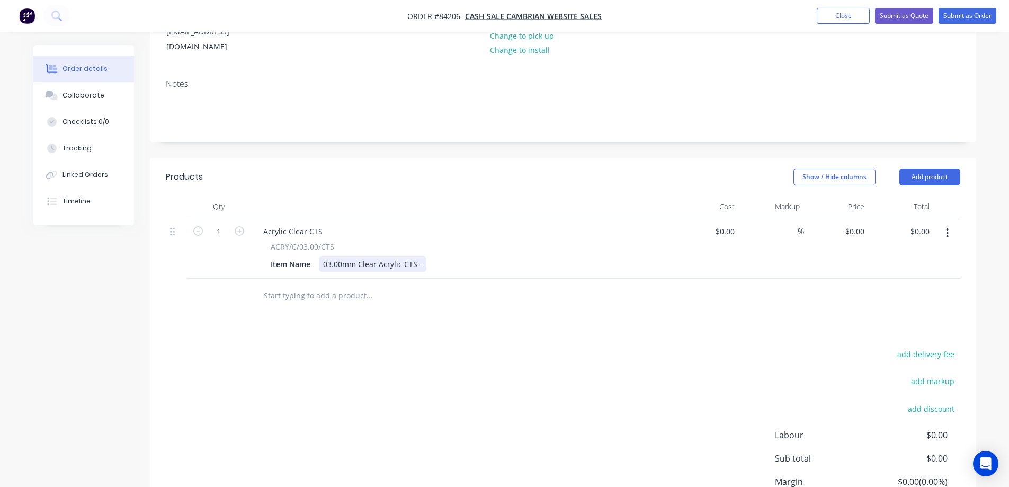
click at [421, 256] on div "03.00mm Clear Acrylic CTS -" at bounding box center [373, 263] width 108 height 15
click at [498, 347] on div "add delivery fee add markup add discount Labour $0.00 Sub total $0.00 Margin $0…" at bounding box center [563, 449] width 795 height 205
click at [953, 347] on button "add delivery fee" at bounding box center [926, 354] width 68 height 14
type input "15"
click at [625, 370] on div "Delivery fee Delivery fee Delivery fee name (Optional) 15 15 $0 add markup add …" at bounding box center [563, 448] width 795 height 202
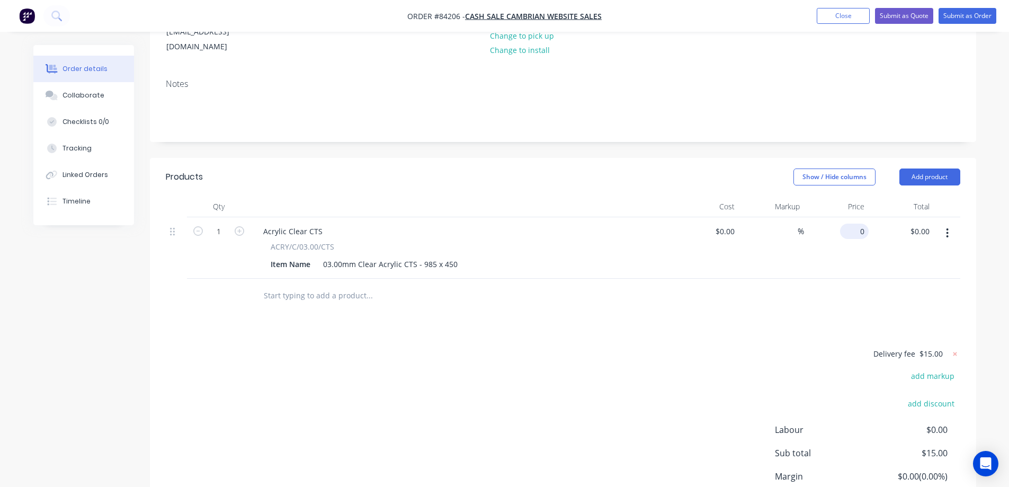
click at [850, 218] on div "0 $0.00" at bounding box center [836, 247] width 65 height 61
type input "$27.81"
drag, startPoint x: 471, startPoint y: 338, endPoint x: 395, endPoint y: 329, distance: 76.3
click at [471, 347] on div "Delivery fee $15.00 add markup add discount Labour $0.00 Sub total $15.00 Margi…" at bounding box center [563, 446] width 795 height 199
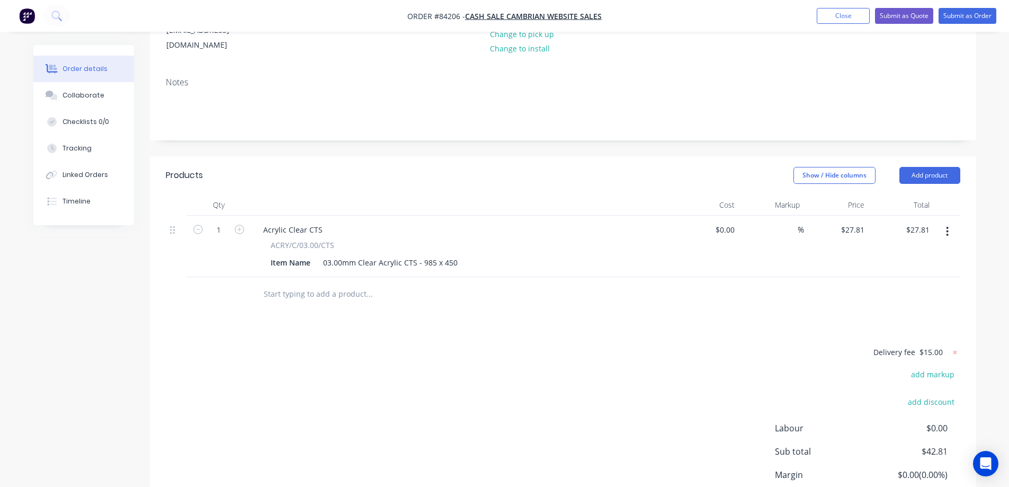
scroll to position [0, 0]
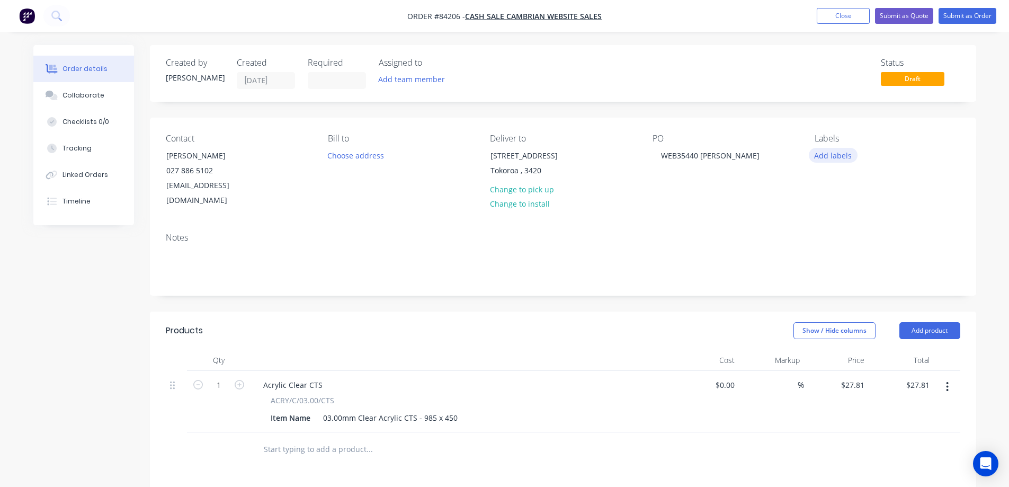
click at [844, 157] on button "Add labels" at bounding box center [833, 155] width 49 height 14
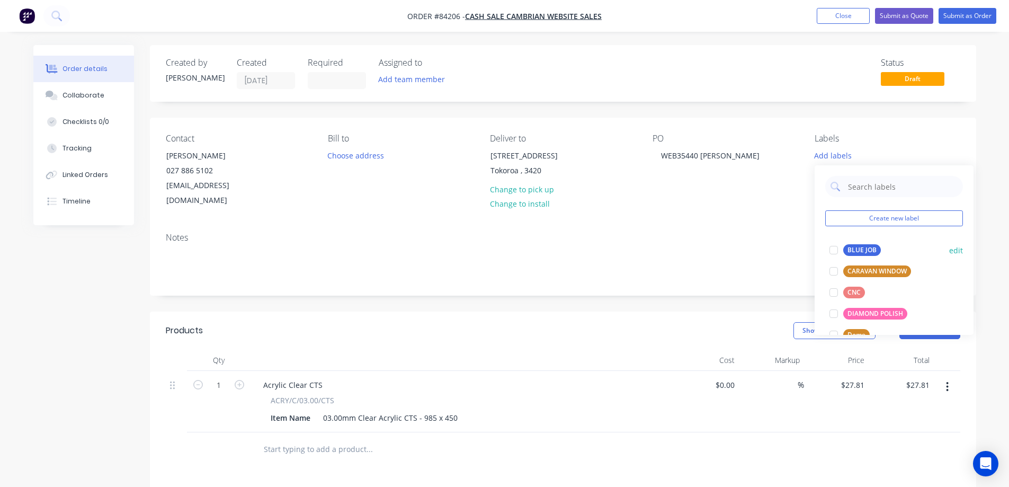
drag, startPoint x: 841, startPoint y: 255, endPoint x: 847, endPoint y: 246, distance: 11.0
click at [841, 255] on div at bounding box center [833, 250] width 21 height 21
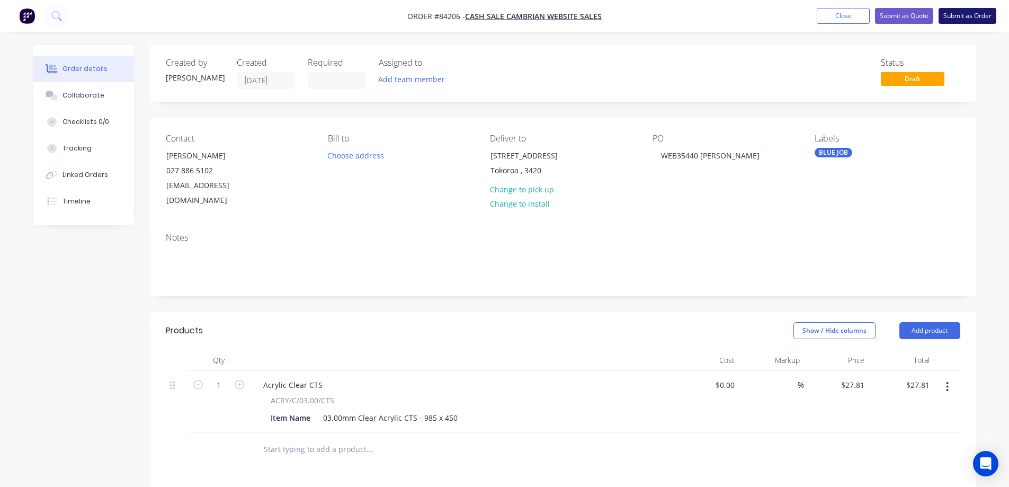
click at [982, 11] on button "Submit as Order" at bounding box center [968, 16] width 58 height 16
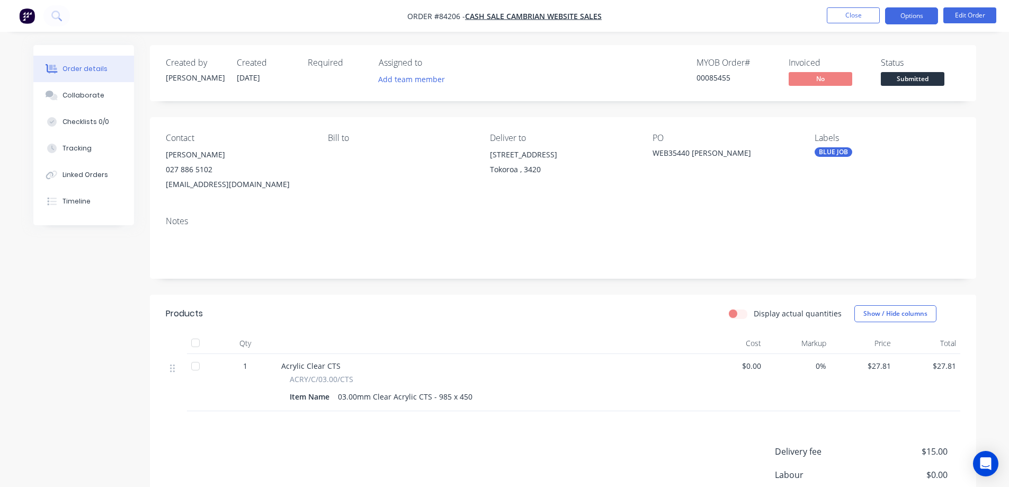
click at [912, 21] on button "Options" at bounding box center [911, 15] width 53 height 17
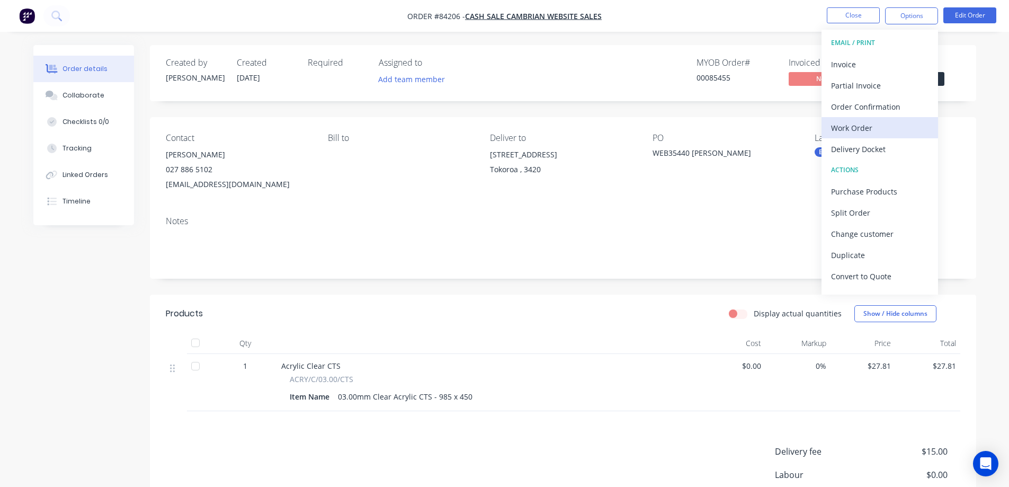
click at [900, 121] on div "Work Order" at bounding box center [879, 127] width 97 height 15
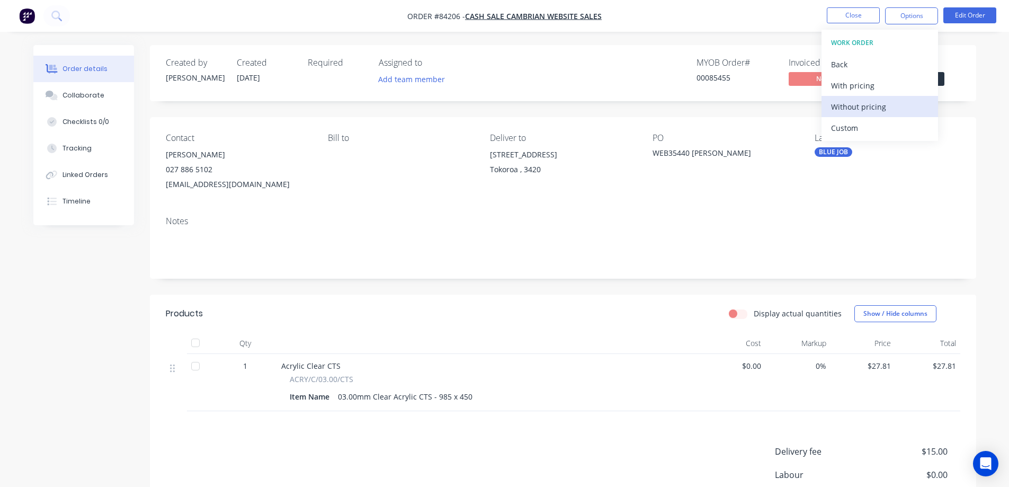
click at [850, 104] on div "Without pricing" at bounding box center [879, 106] width 97 height 15
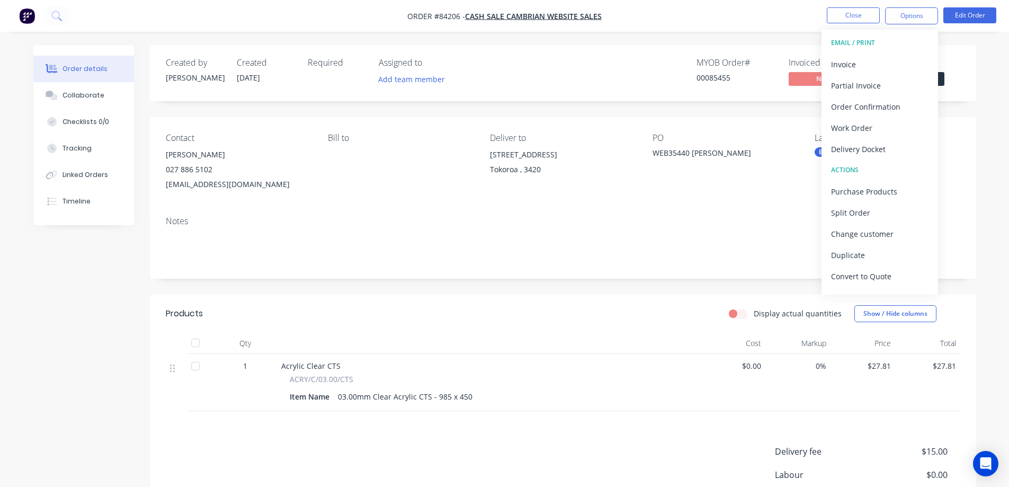
drag, startPoint x: 714, startPoint y: 72, endPoint x: 755, endPoint y: 70, distance: 40.3
click at [716, 71] on div "MYOB Order # 00085455" at bounding box center [736, 73] width 79 height 31
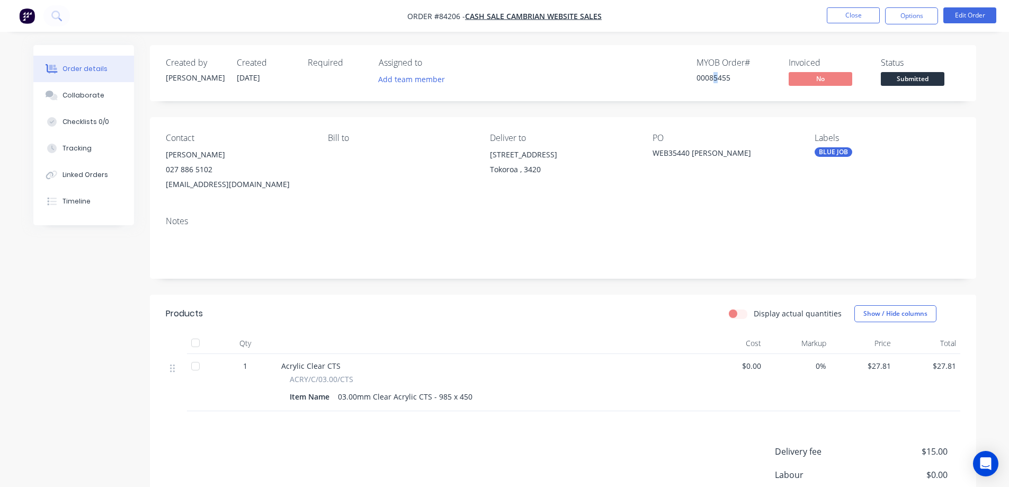
click at [924, 78] on span "Submitted" at bounding box center [913, 78] width 64 height 13
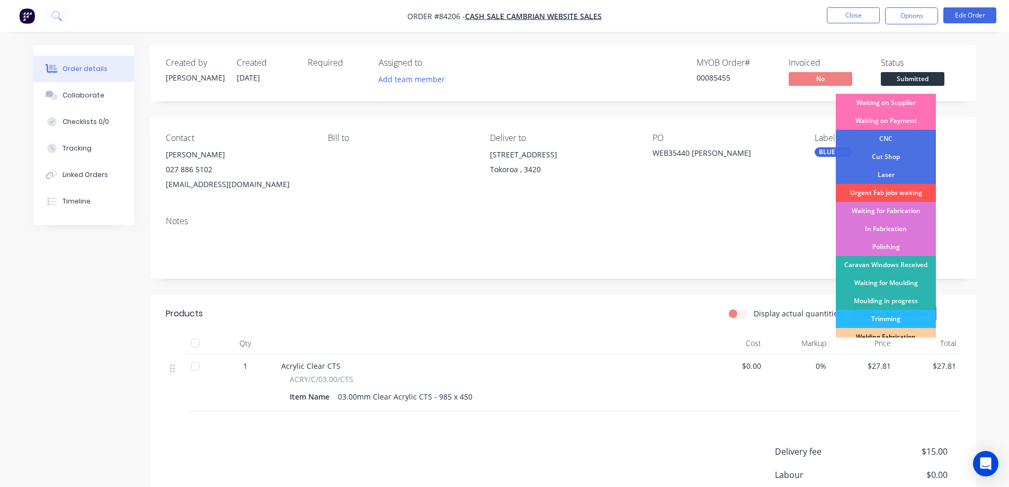
click at [859, 41] on div "Order details Collaborate Checklists 0/0 Tracking Linked Orders Timeline Order …" at bounding box center [504, 311] width 1009 height 623
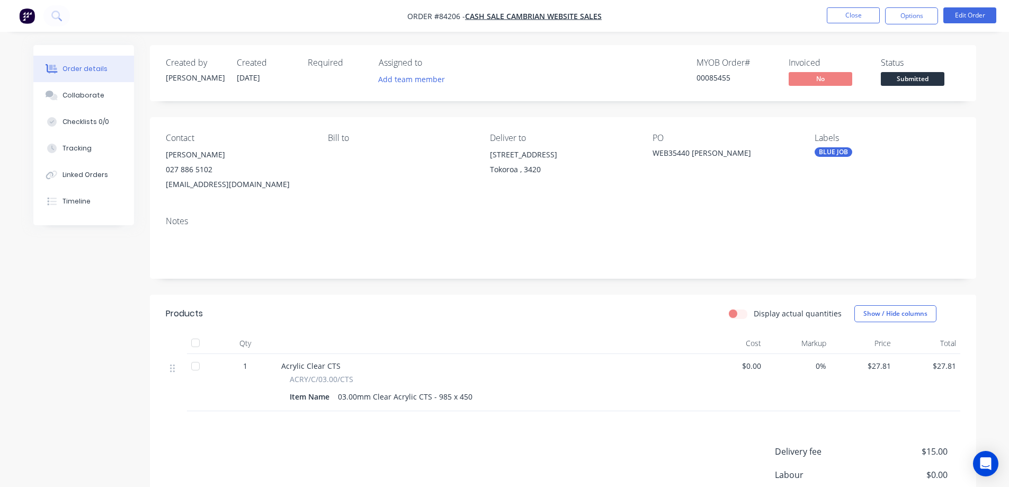
click at [907, 22] on button "Options" at bounding box center [911, 15] width 53 height 17
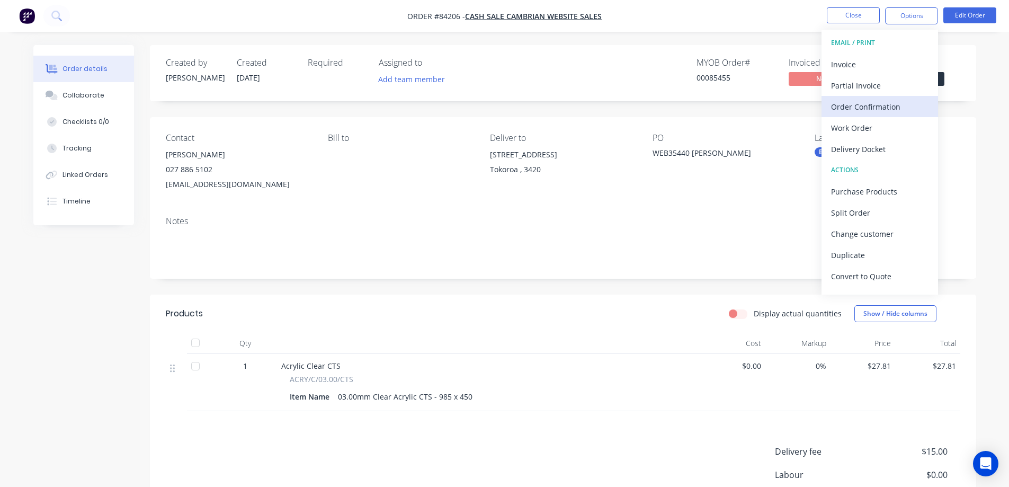
click at [900, 105] on div "Order Confirmation" at bounding box center [879, 106] width 97 height 15
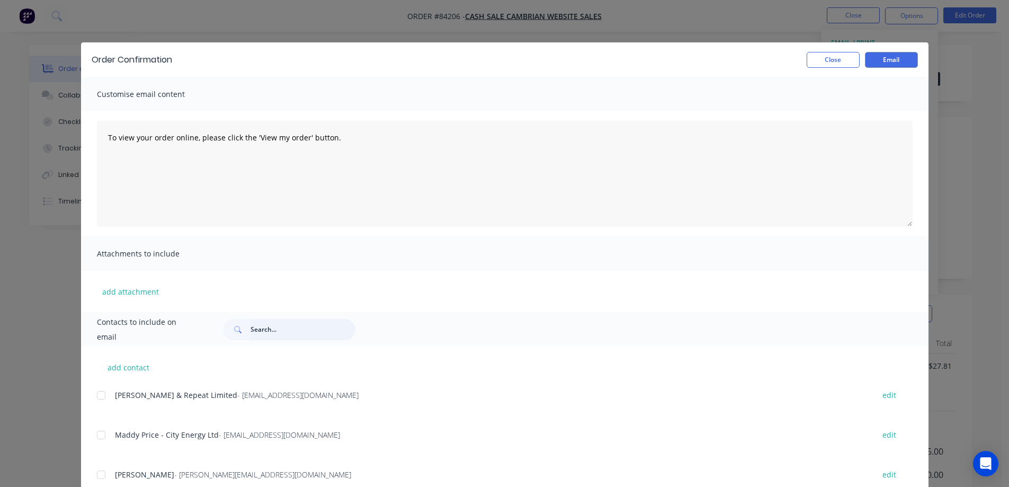
click at [262, 331] on input "text" at bounding box center [303, 329] width 105 height 21
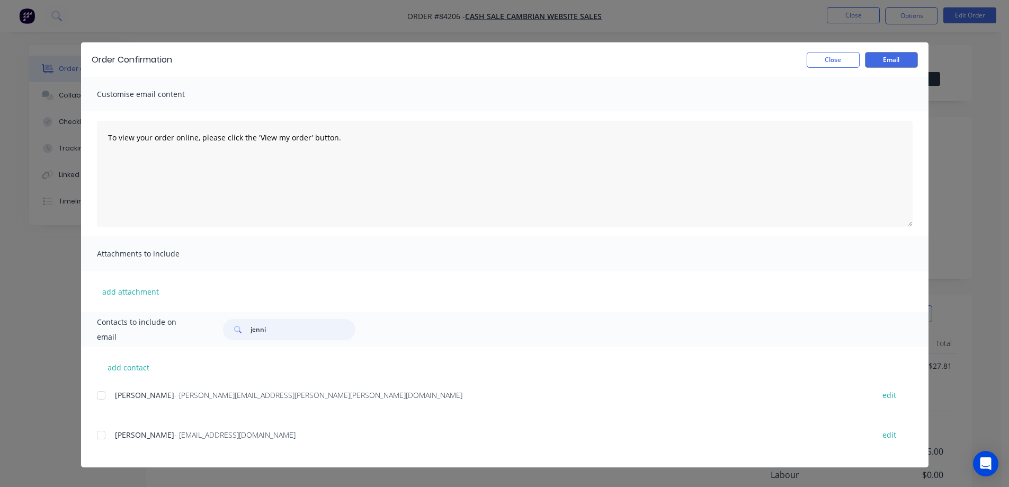
type input "jenni"
click at [108, 436] on div at bounding box center [101, 434] width 21 height 21
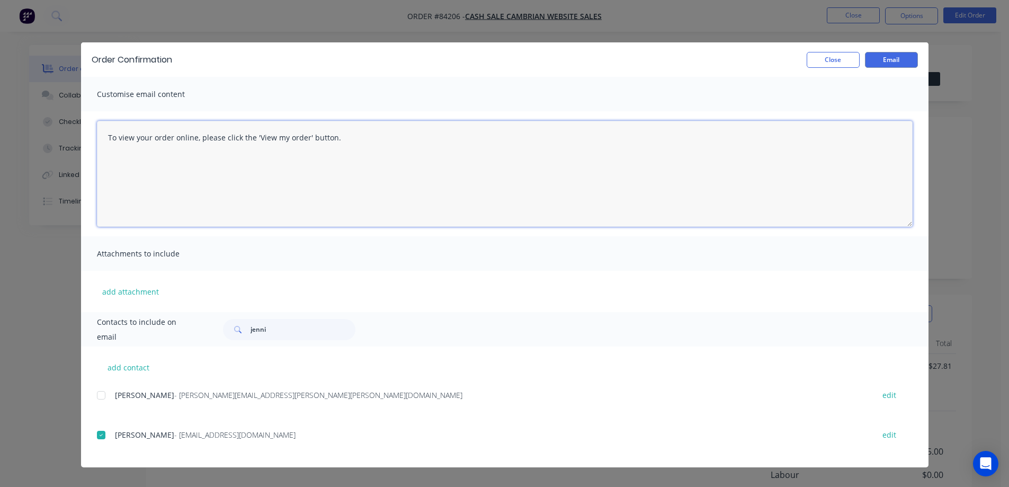
click at [182, 148] on textarea "To view your order online, please click the 'View my order' button." at bounding box center [505, 174] width 816 height 106
paste textarea "[PERSON_NAME] you for your order, confirmation of your order is attached. Your …"
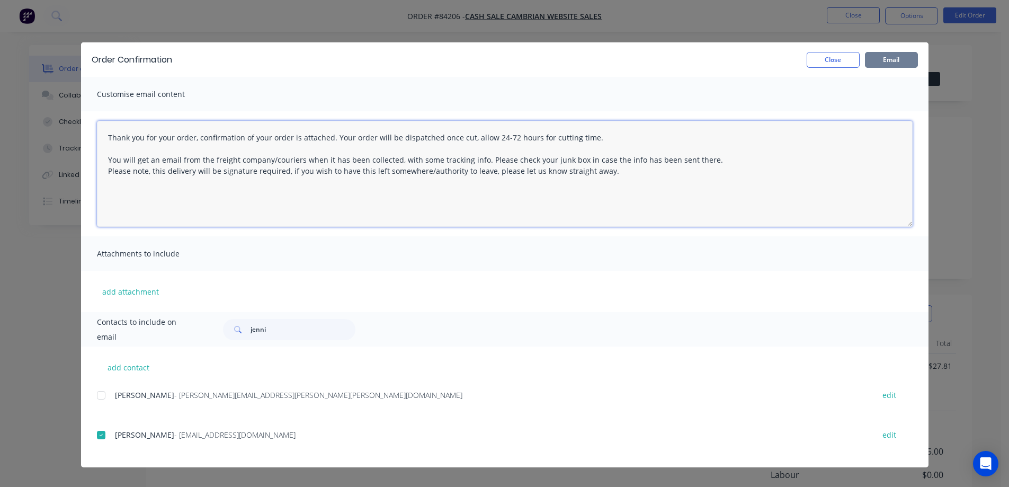
type textarea "Thank you for your order, confirmation of your order is attached. Your order wi…"
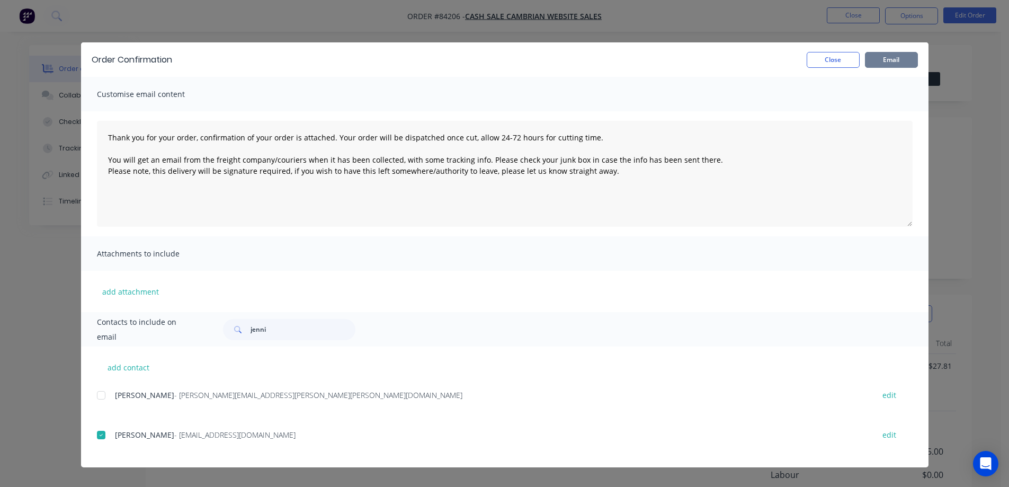
click at [889, 61] on button "Email" at bounding box center [891, 60] width 53 height 16
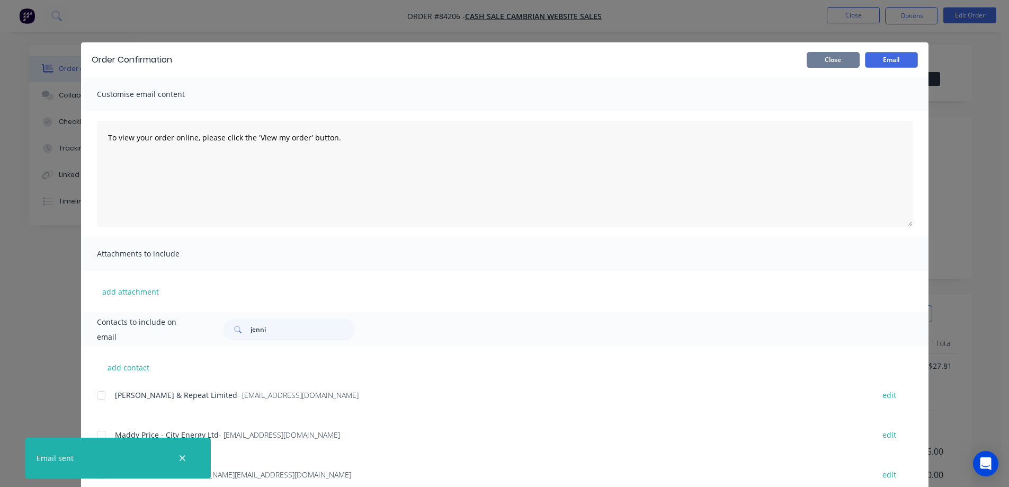
click at [833, 60] on button "Close" at bounding box center [833, 60] width 53 height 16
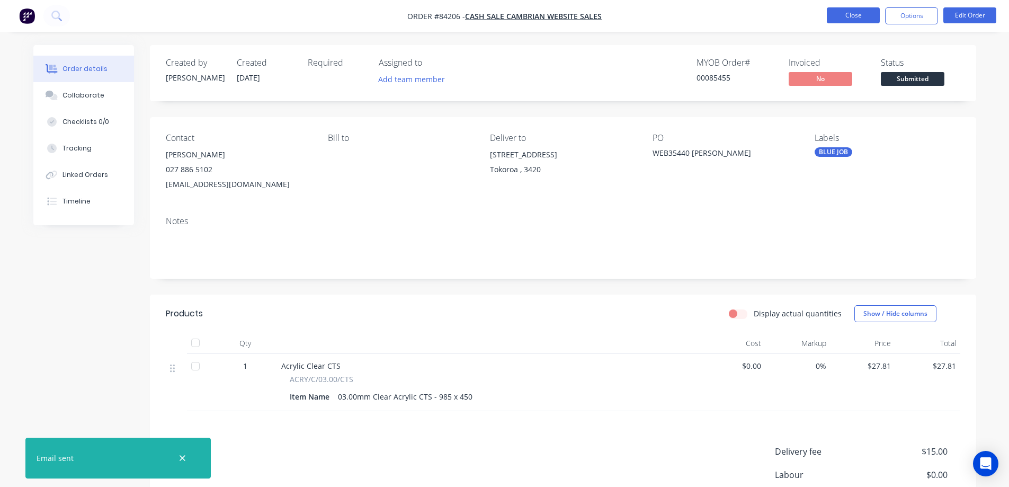
click at [845, 18] on button "Close" at bounding box center [853, 15] width 53 height 16
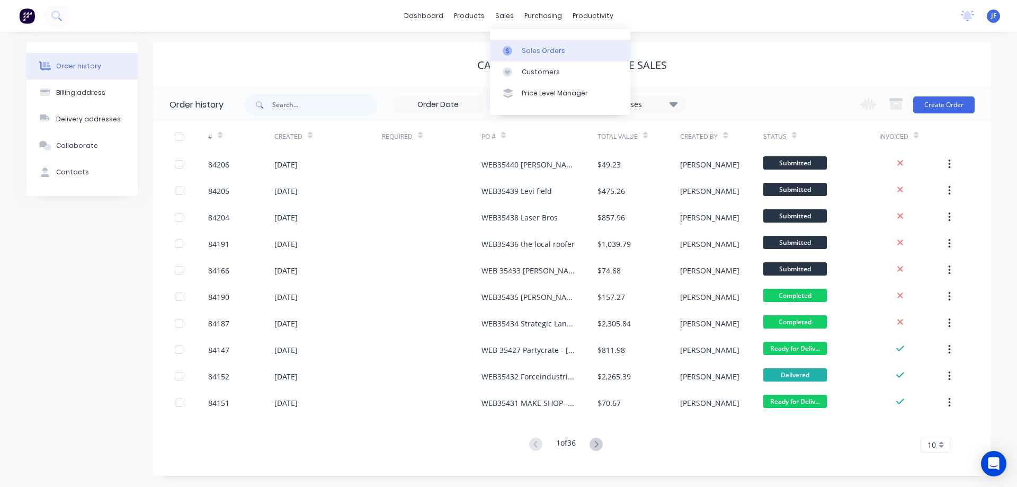
click at [524, 43] on link "Sales Orders" at bounding box center [560, 50] width 140 height 21
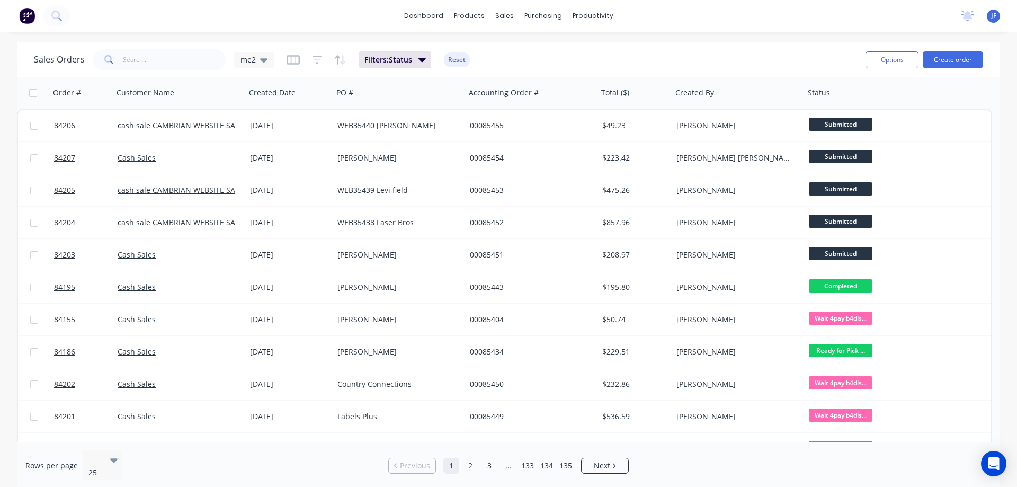
click at [313, 36] on div "dashboard products sales purchasing productivity dashboard products Product Cat…" at bounding box center [508, 243] width 1017 height 487
click at [935, 58] on button "Create order" at bounding box center [953, 59] width 60 height 17
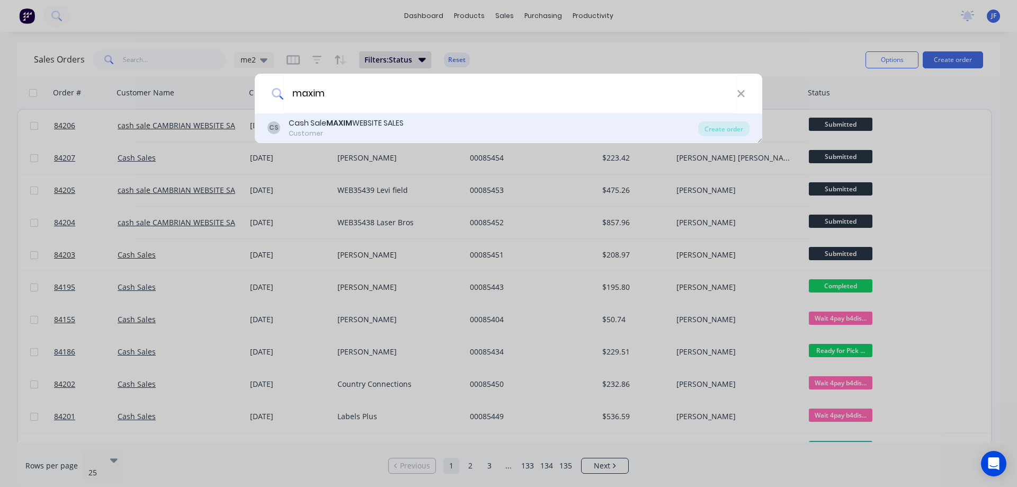
type input "maxim"
click at [656, 126] on div "CS Cash Sale MAXIM WEBSITE SALES Customer" at bounding box center [483, 128] width 431 height 21
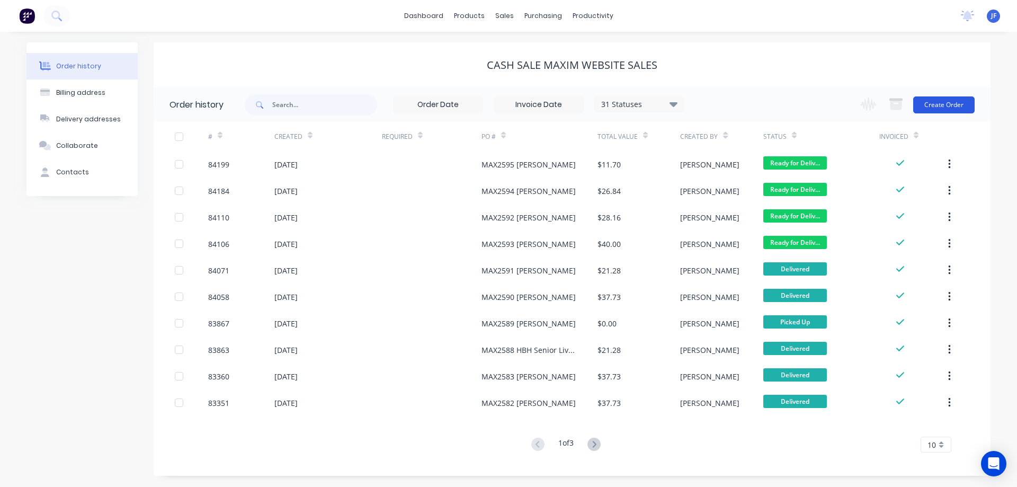
click at [941, 100] on button "Create Order" at bounding box center [943, 104] width 61 height 17
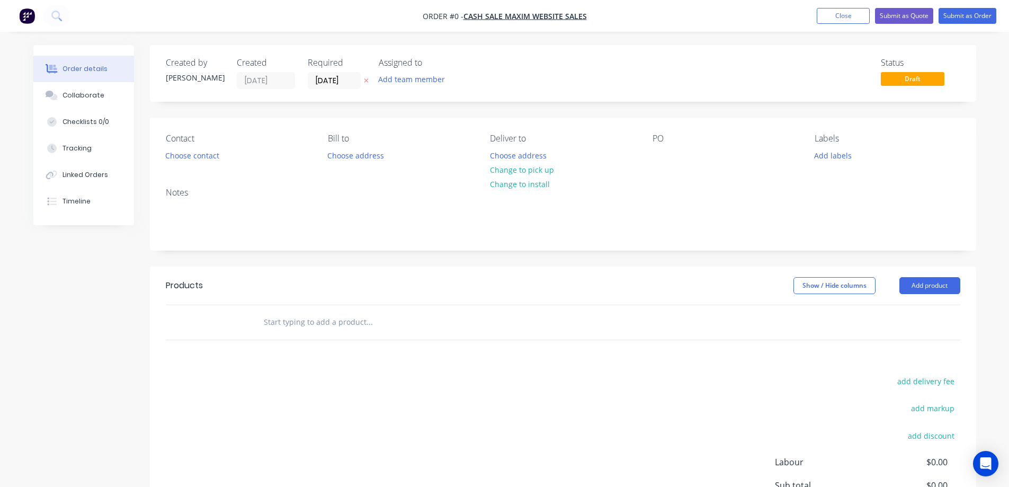
click at [369, 79] on button at bounding box center [366, 81] width 11 height 12
click at [160, 163] on div "Contact Choose contact [PERSON_NAME] to Choose address Deliver to Choose addres…" at bounding box center [563, 148] width 827 height 61
click at [176, 158] on button "Choose contact" at bounding box center [191, 155] width 65 height 14
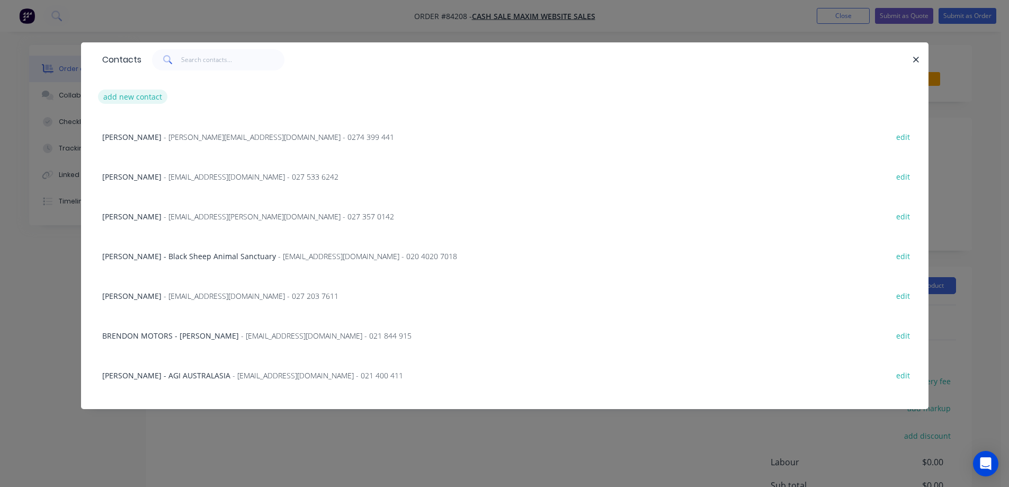
click at [122, 103] on button "add new contact" at bounding box center [133, 97] width 70 height 14
select select "NZ"
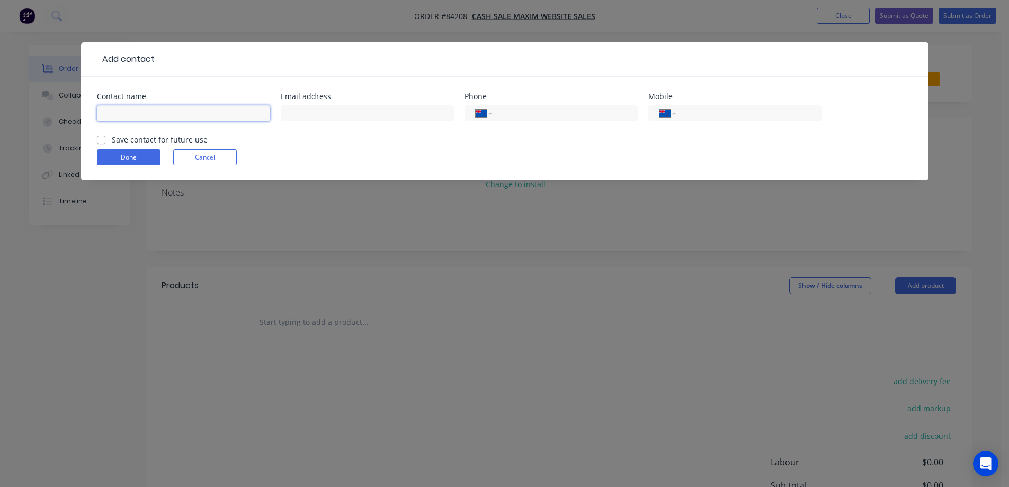
click at [208, 112] on input "text" at bounding box center [183, 113] width 173 height 16
paste input "[PERSON_NAME]"
type input "[PERSON_NAME]"
click at [181, 137] on label "Save contact for future use" at bounding box center [160, 139] width 96 height 11
click at [105, 137] on input "Save contact for future use" at bounding box center [101, 139] width 8 height 10
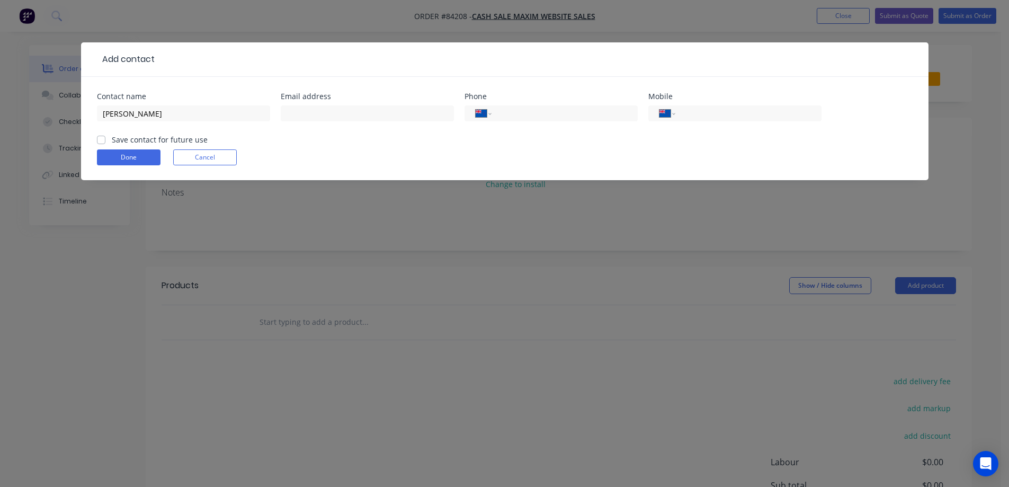
checkbox input "true"
click at [414, 119] on input "text" at bounding box center [367, 113] width 173 height 16
paste input "[EMAIL_ADDRESS][DOMAIN_NAME]"
type input "[EMAIL_ADDRESS][DOMAIN_NAME]"
click at [748, 102] on div "Mobile International [GEOGRAPHIC_DATA] [GEOGRAPHIC_DATA] [GEOGRAPHIC_DATA] [GEO…" at bounding box center [735, 113] width 173 height 41
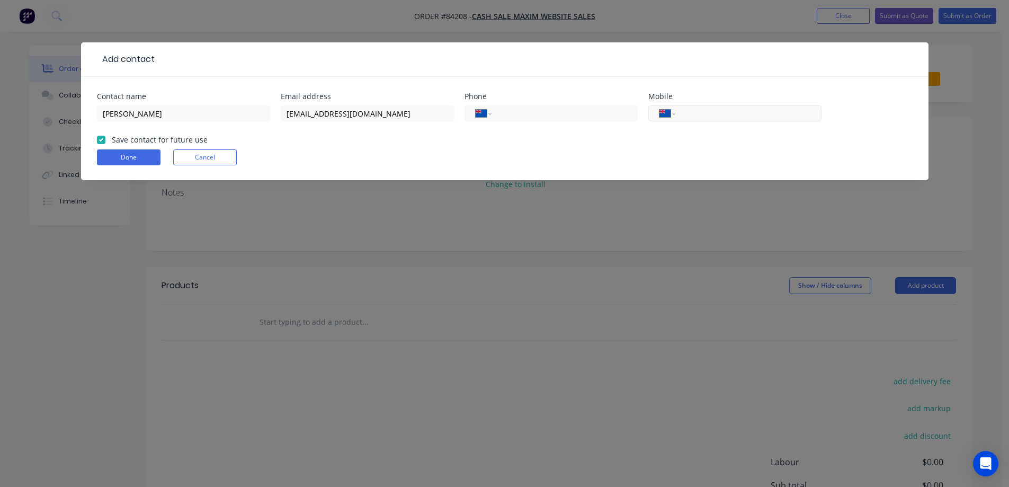
click at [744, 107] on div "International [GEOGRAPHIC_DATA] [GEOGRAPHIC_DATA] [GEOGRAPHIC_DATA] [GEOGRAPHIC…" at bounding box center [735, 113] width 173 height 16
click at [775, 107] on div "International [GEOGRAPHIC_DATA] [GEOGRAPHIC_DATA] [GEOGRAPHIC_DATA] [GEOGRAPHIC…" at bounding box center [735, 113] width 173 height 16
click at [775, 110] on input "tel" at bounding box center [746, 114] width 127 height 12
paste input "021 488 477"
type input "021 488 477"
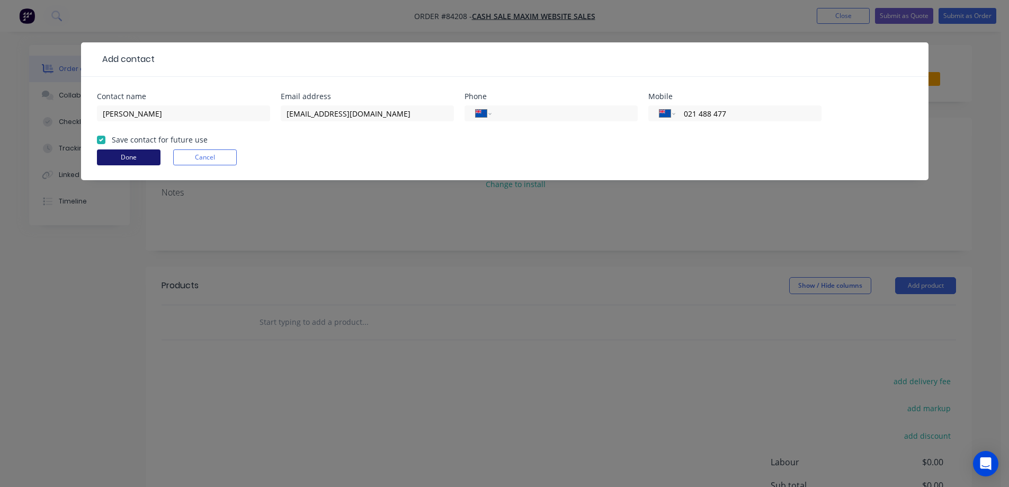
click at [148, 153] on button "Done" at bounding box center [129, 157] width 64 height 16
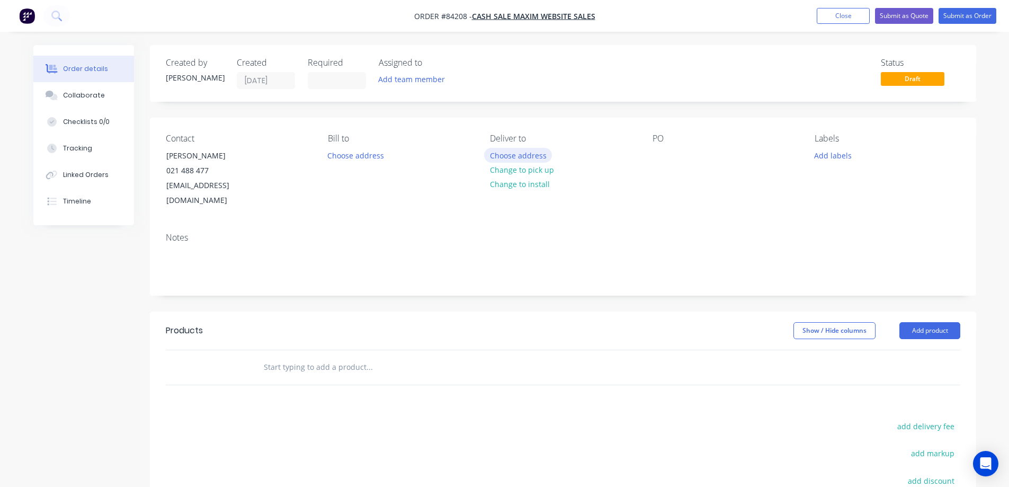
click at [507, 149] on button "Choose address" at bounding box center [518, 155] width 68 height 14
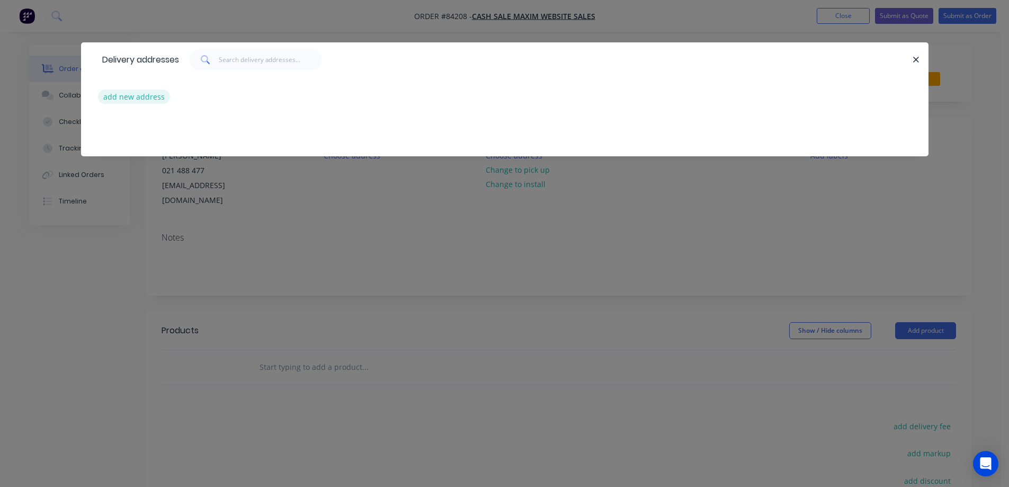
click at [124, 102] on button "add new address" at bounding box center [134, 97] width 73 height 14
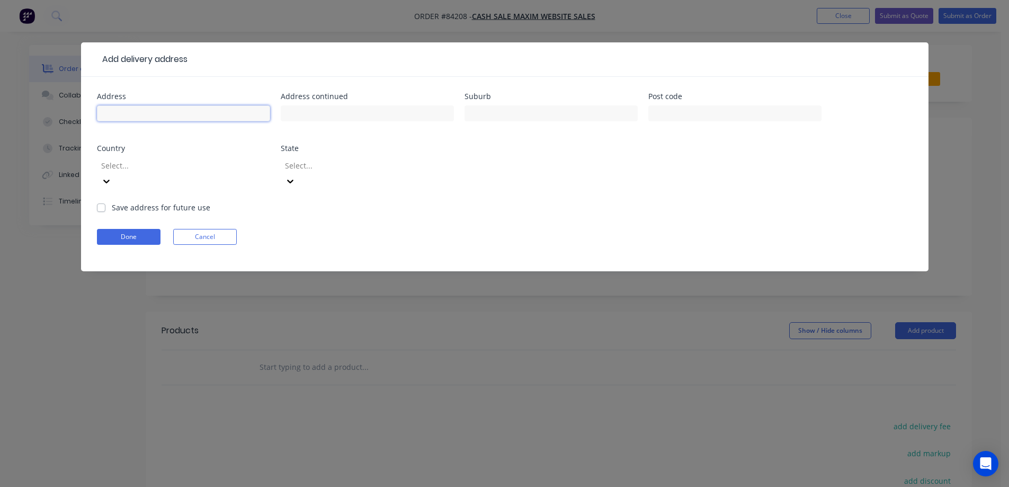
click at [129, 115] on input "text" at bounding box center [183, 113] width 173 height 16
paste input "[STREET_ADDRESS]"
type input "[STREET_ADDRESS]"
drag, startPoint x: 424, startPoint y: 109, endPoint x: 431, endPoint y: 109, distance: 6.4
click at [426, 109] on input "text" at bounding box center [367, 113] width 173 height 16
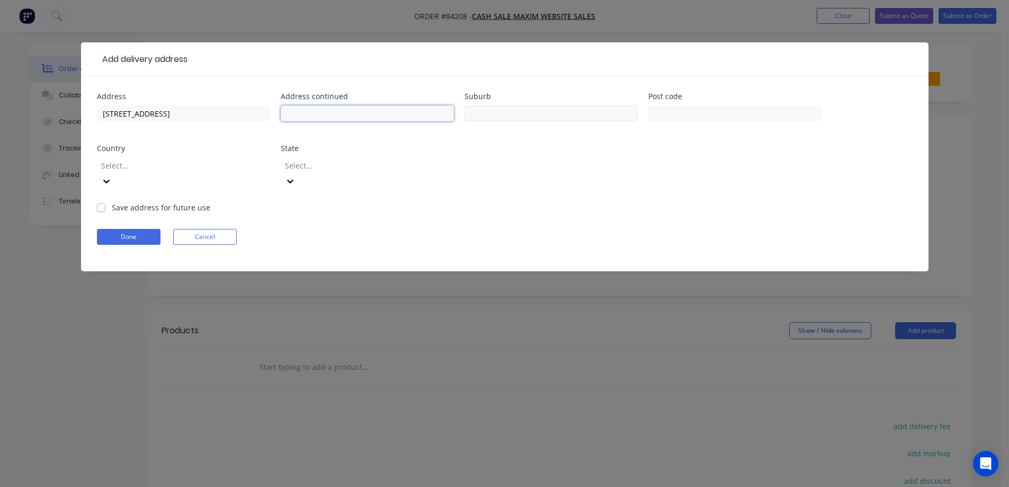
paste input "Waikanae"
type input "Waikanae"
click at [652, 115] on input "text" at bounding box center [735, 113] width 173 height 16
click at [661, 115] on input "text" at bounding box center [735, 113] width 173 height 16
type input "5036"
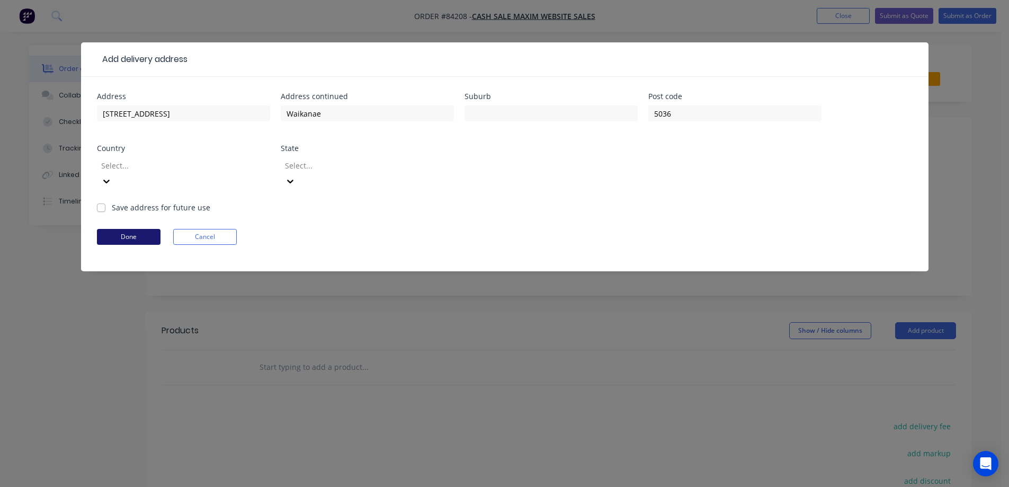
click at [118, 229] on button "Done" at bounding box center [129, 237] width 64 height 16
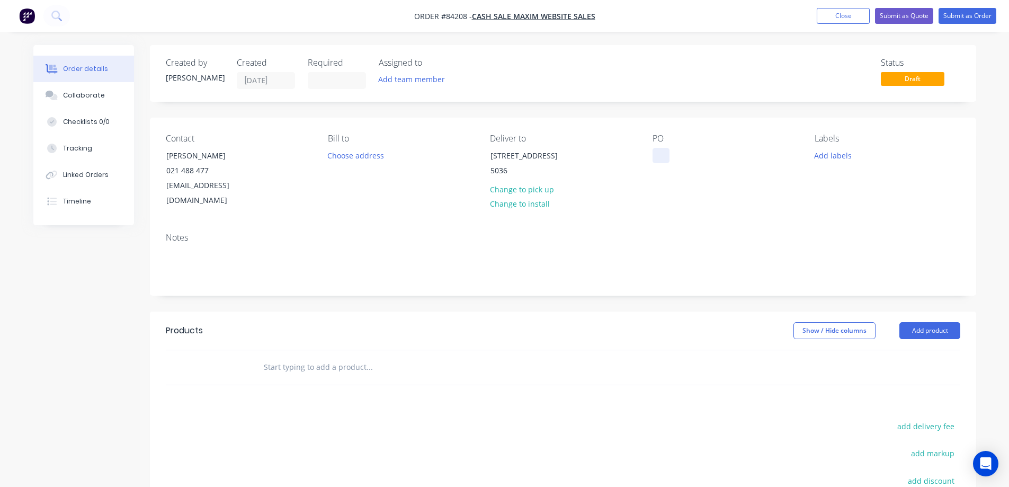
drag, startPoint x: 672, startPoint y: 158, endPoint x: 668, endPoint y: 155, distance: 6.0
click at [671, 157] on div "PO" at bounding box center [725, 171] width 145 height 75
click at [663, 153] on div at bounding box center [661, 155] width 17 height 15
drag, startPoint x: 161, startPoint y: 159, endPoint x: 298, endPoint y: 148, distance: 138.2
click at [298, 148] on div "Contact Jane Anderson 021 488 477 awake.asleep@yahoo.com" at bounding box center [238, 171] width 145 height 75
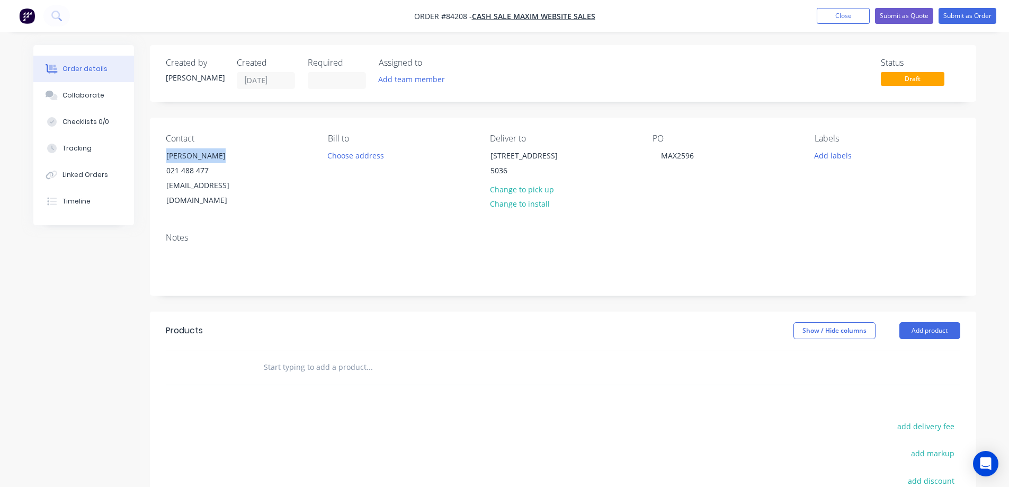
copy div "Jane Anderson"
click at [694, 150] on div "MAX2596" at bounding box center [678, 155] width 50 height 15
click at [803, 194] on div "Contact Jane Anderson 021 488 477 awake.asleep@yahoo.com Bill to Choose address…" at bounding box center [563, 171] width 827 height 107
click at [333, 357] on input "text" at bounding box center [369, 367] width 212 height 21
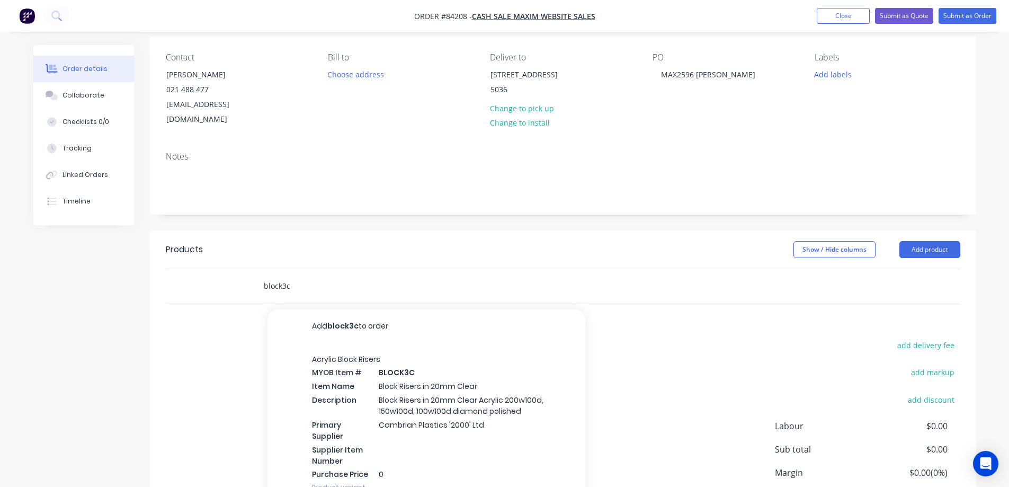
scroll to position [106, 0]
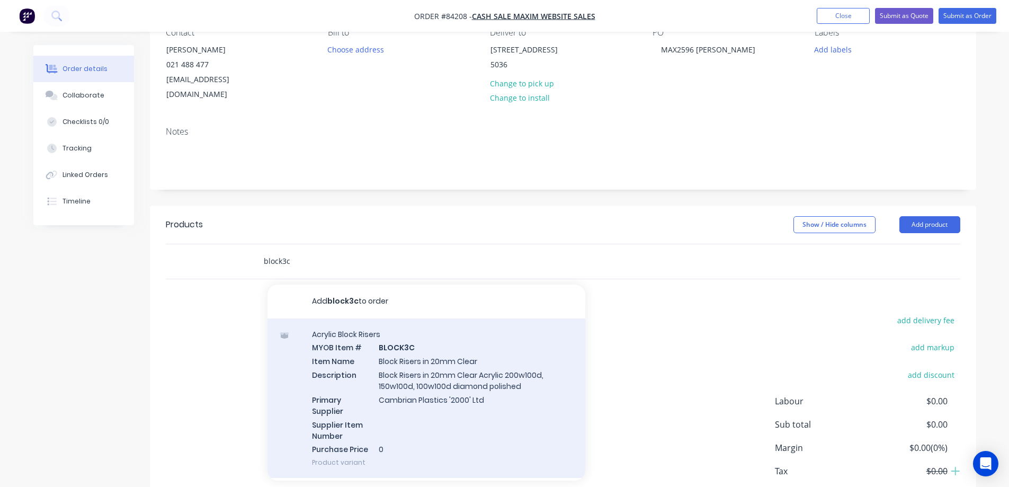
type input "block3c"
click at [446, 375] on div "Acrylic Block Risers MYOB Item # BLOCK3C Item Name Block Risers in 20mm Clear D…" at bounding box center [427, 398] width 318 height 160
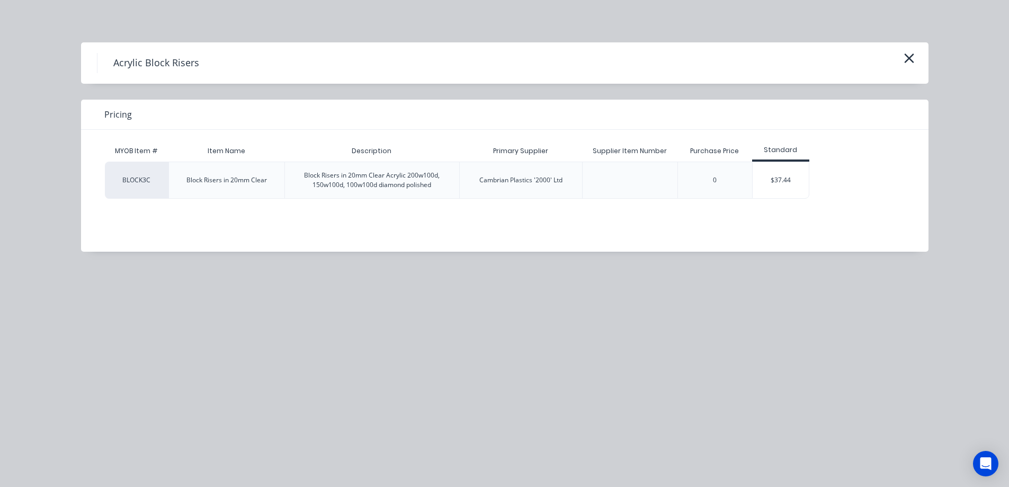
drag, startPoint x: 811, startPoint y: 191, endPoint x: 794, endPoint y: 185, distance: 17.4
click at [810, 190] on div "BLOCK3C Block Risers in 20mm Clear Block Risers in 20mm Clear Acrylic 200w100d,…" at bounding box center [497, 180] width 784 height 37
drag, startPoint x: 791, startPoint y: 184, endPoint x: 740, endPoint y: 221, distance: 62.6
click at [788, 187] on div "$37.44" at bounding box center [781, 180] width 57 height 36
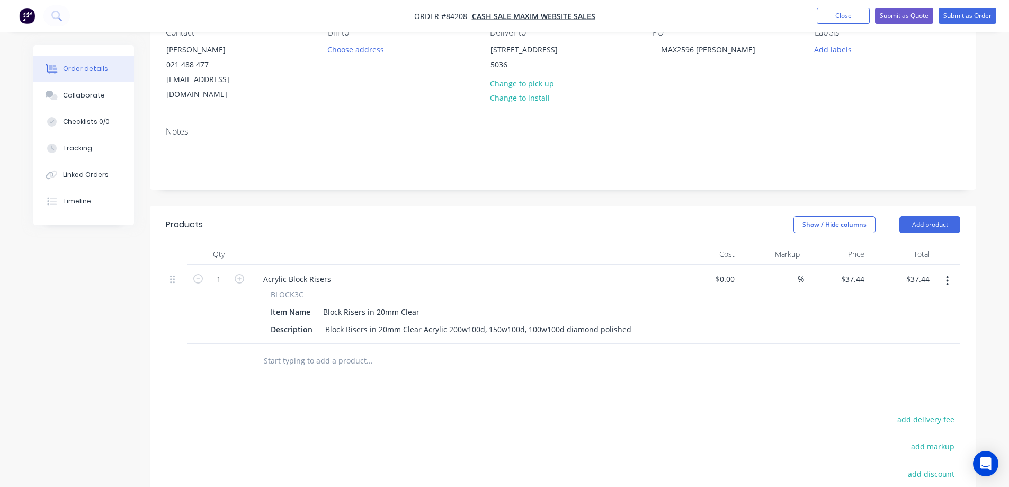
click at [329, 350] on input "text" at bounding box center [369, 360] width 212 height 21
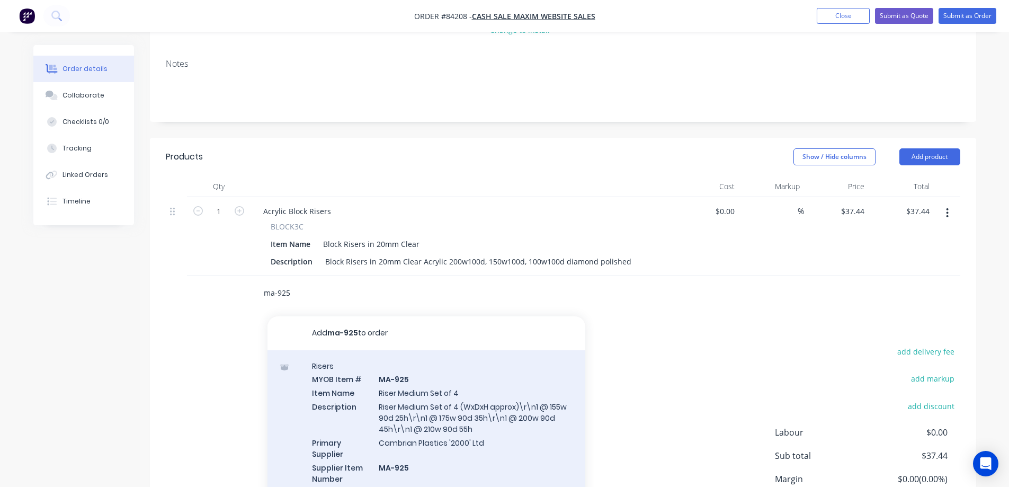
scroll to position [212, 0]
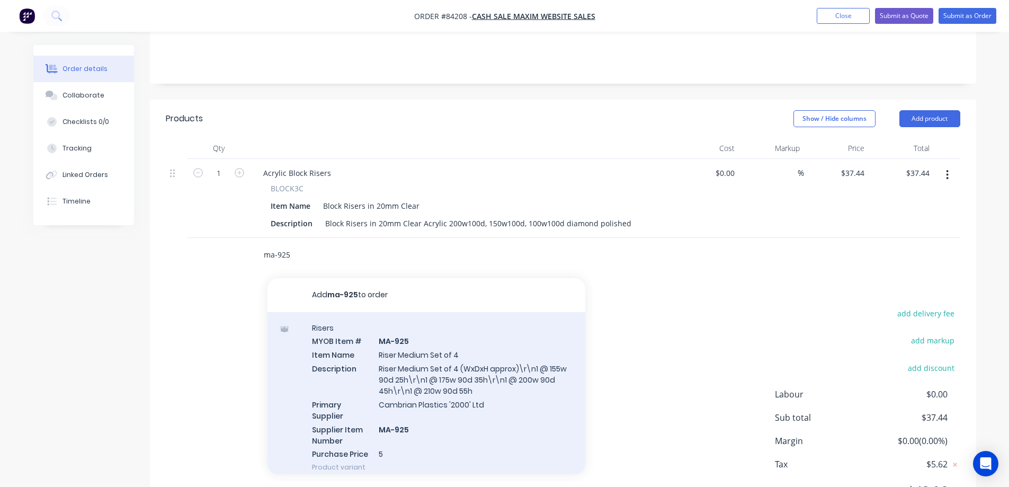
type input "ma-925"
click at [438, 358] on div "Risers MYOB Item # MA-925 Item Name Riser Medium Set of 4 Description Riser Med…" at bounding box center [427, 397] width 318 height 171
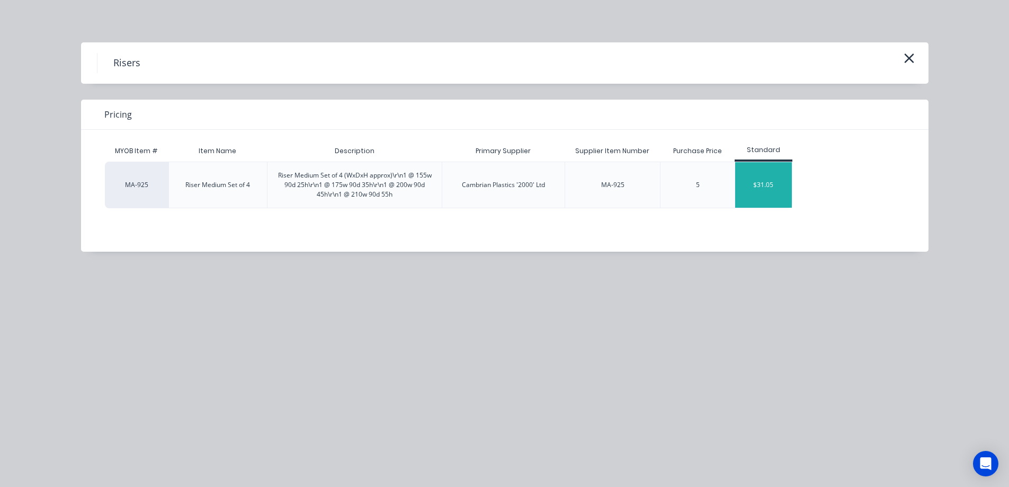
click at [765, 184] on div "$31.05" at bounding box center [763, 185] width 57 height 46
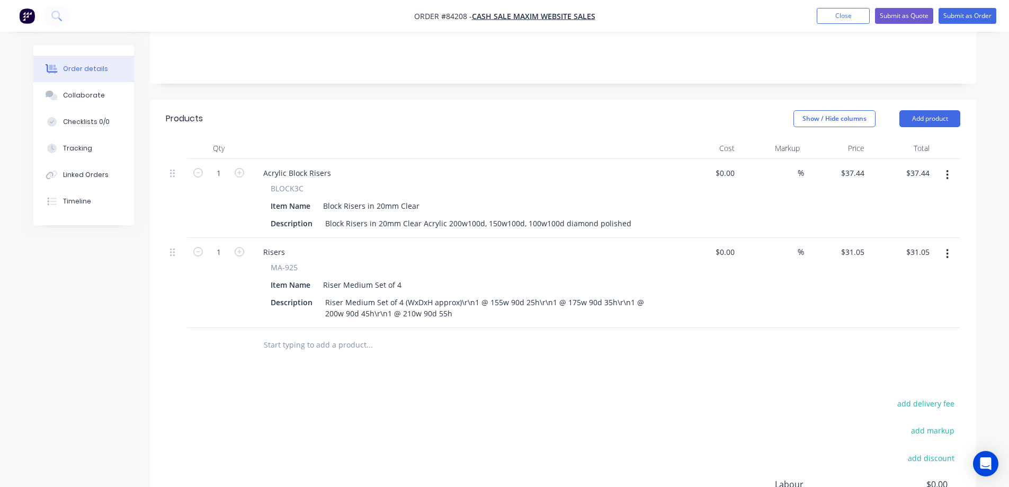
click at [330, 334] on input "text" at bounding box center [369, 344] width 212 height 21
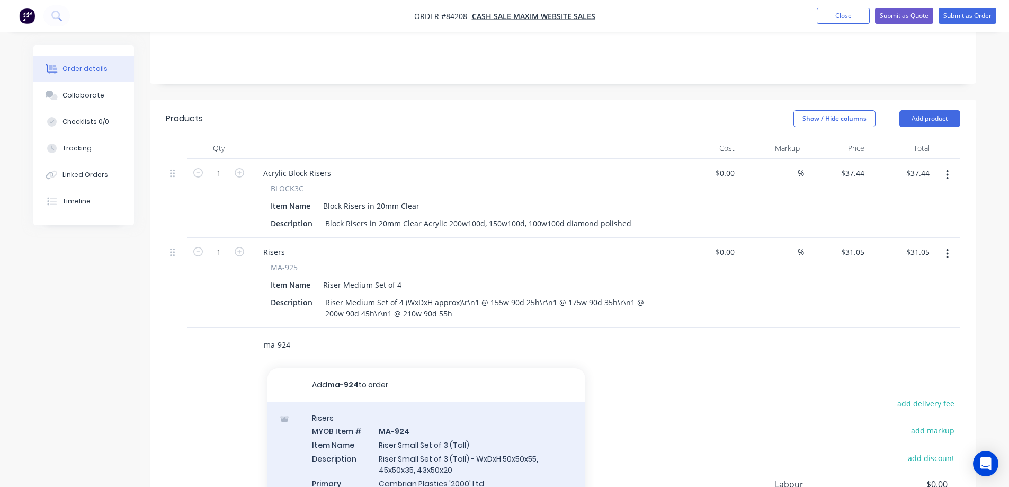
type input "ma-924"
click at [376, 434] on div "Risers MYOB Item # MA-924 Item Name Riser Small Set of 3 (Tall) Description Ris…" at bounding box center [427, 482] width 318 height 160
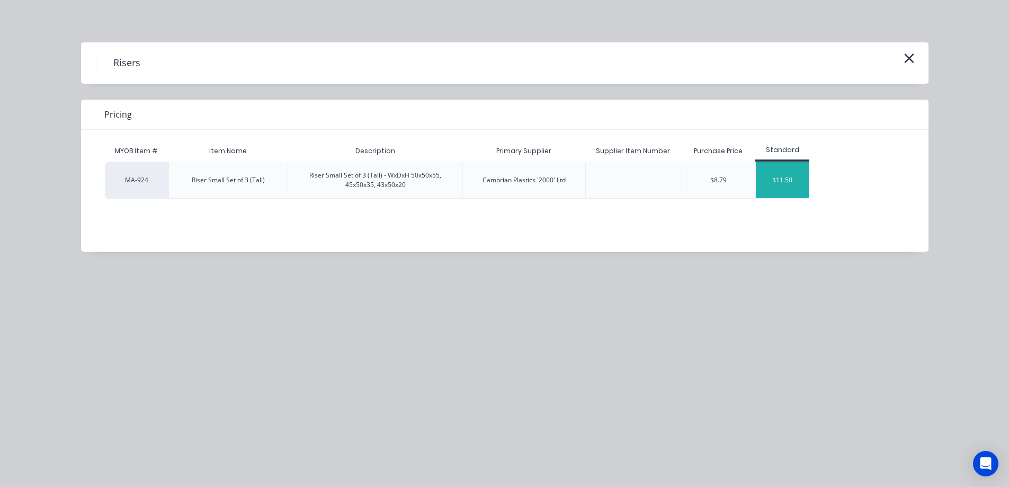
click at [781, 179] on div "$11.50" at bounding box center [782, 180] width 53 height 36
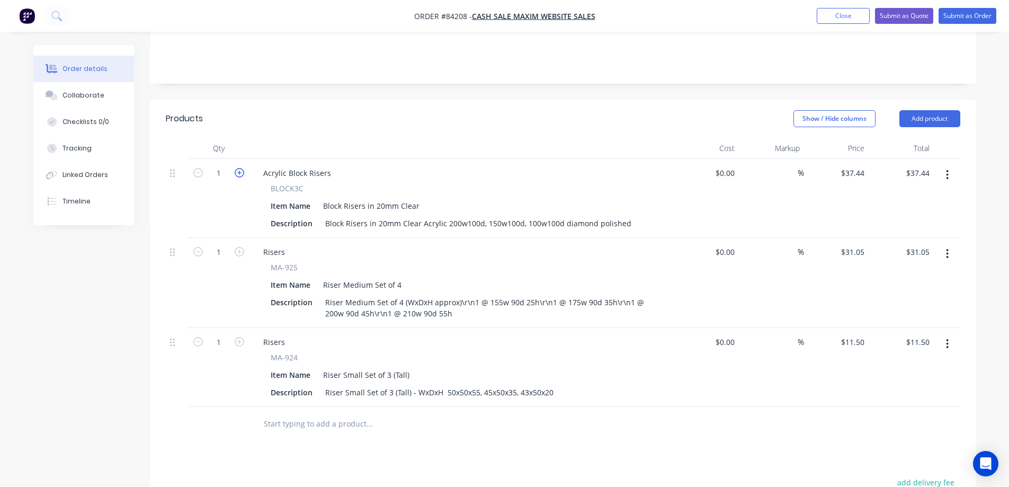
click at [240, 168] on icon "button" at bounding box center [240, 173] width 10 height 10
type input "2"
type input "$74.88"
click at [394, 138] on div at bounding box center [463, 148] width 424 height 21
click at [852, 334] on input "11.5" at bounding box center [854, 341] width 29 height 15
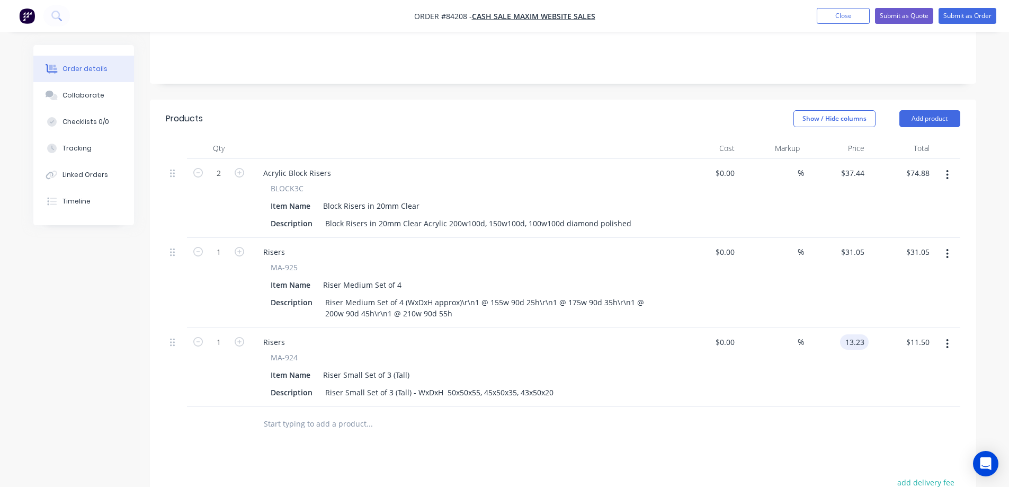
type input "$13.23"
click at [819, 387] on div "$13.23 $13.23" at bounding box center [836, 367] width 65 height 79
click at [919, 475] on button "add delivery fee" at bounding box center [926, 482] width 68 height 14
type input "10"
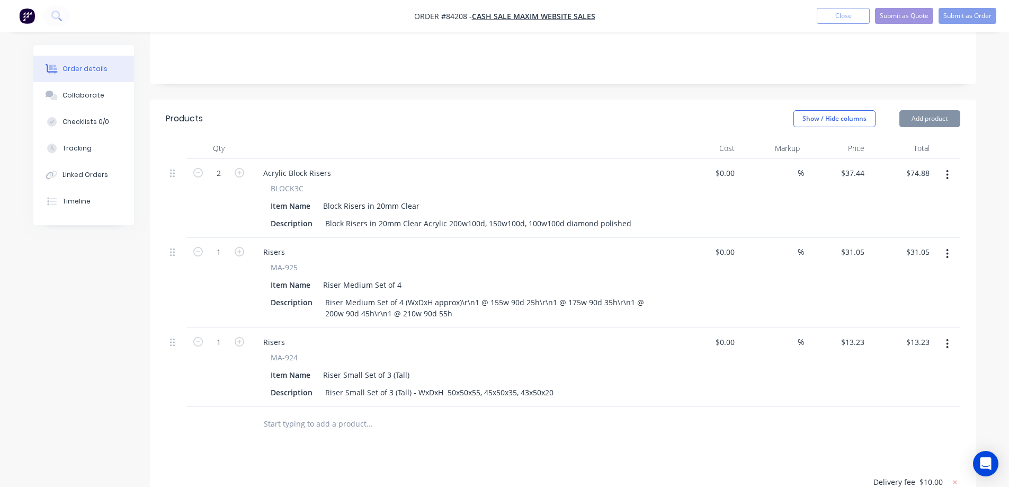
click at [542, 385] on div "Riser Small Set of 3 (Tall) - WxDxH 50x50x55, 45x50x35, 43x50x20" at bounding box center [439, 392] width 237 height 15
click at [609, 435] on div "Products Show / Hide columns Add product Qty Cost Markup Price Total 2 Acrylic …" at bounding box center [563, 395] width 827 height 591
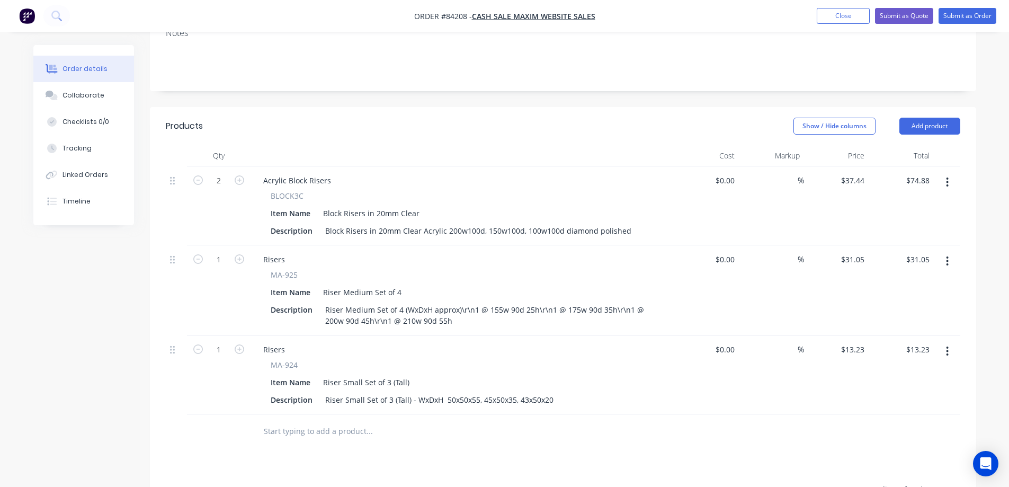
scroll to position [99, 0]
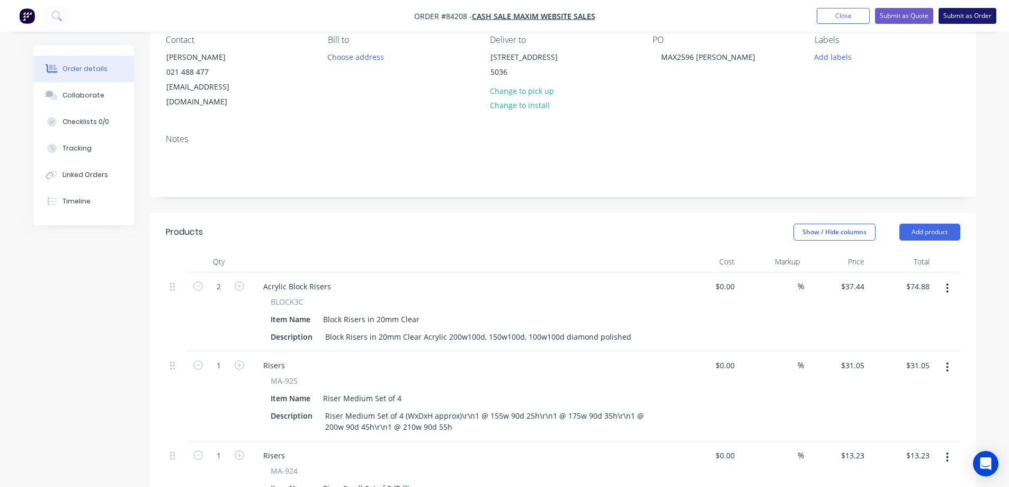
click at [964, 23] on button "Submit as Order" at bounding box center [968, 16] width 58 height 16
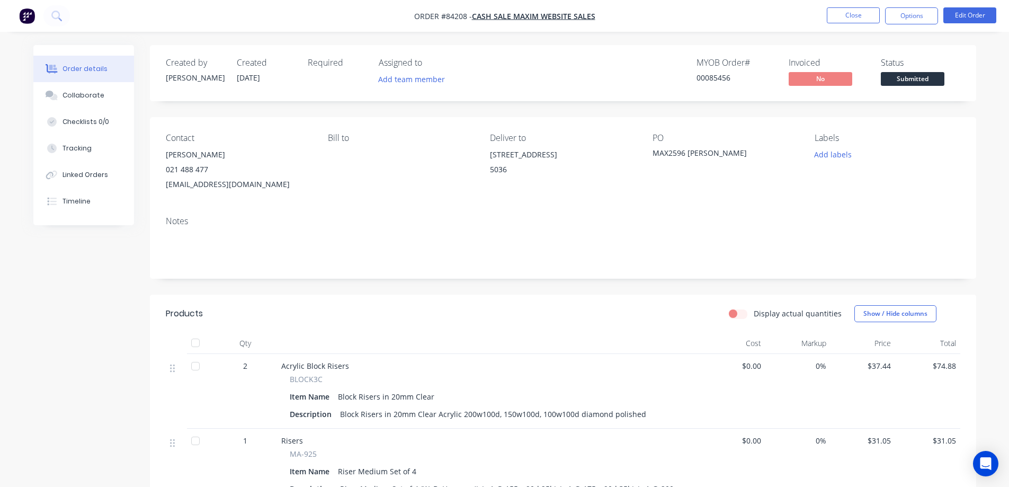
click at [713, 76] on div "00085456" at bounding box center [736, 77] width 79 height 11
copy div "00085456"
drag, startPoint x: 934, startPoint y: 12, endPoint x: 927, endPoint y: 28, distance: 17.3
click at [934, 12] on button "Options" at bounding box center [911, 15] width 53 height 17
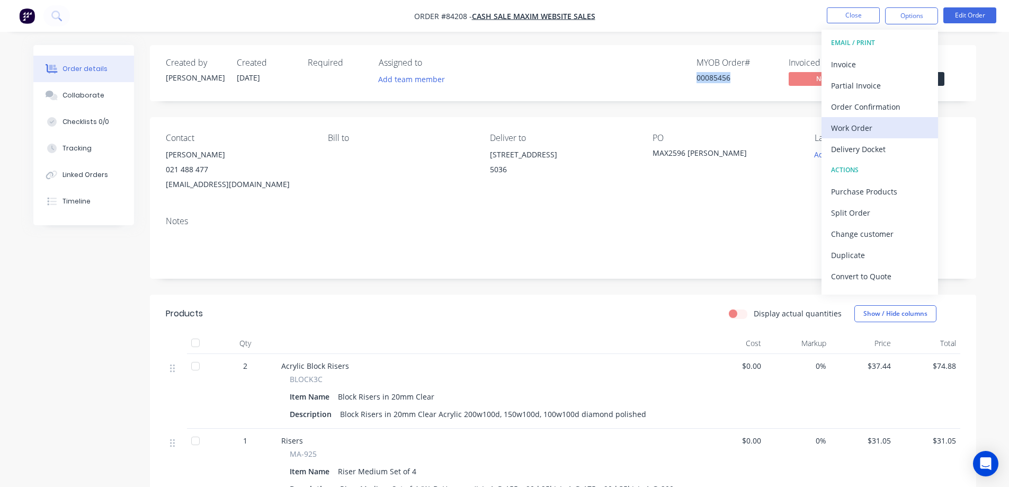
click at [869, 132] on div "Work Order" at bounding box center [879, 127] width 97 height 15
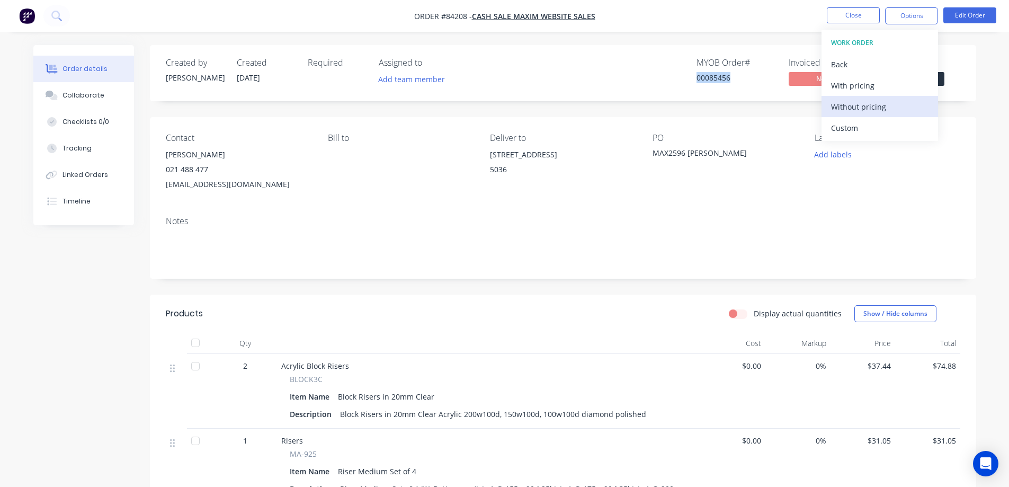
click at [874, 105] on div "Without pricing" at bounding box center [879, 106] width 97 height 15
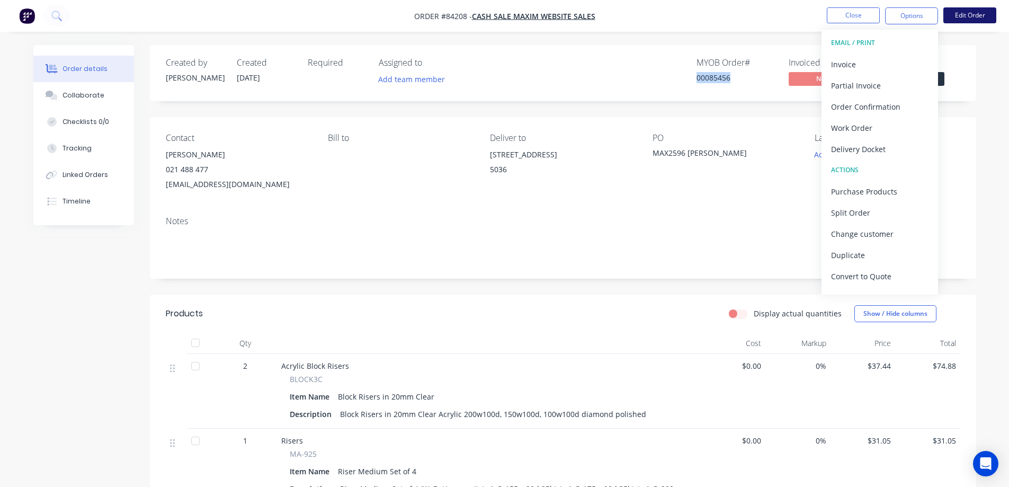
click at [972, 15] on button "Edit Order" at bounding box center [970, 15] width 53 height 16
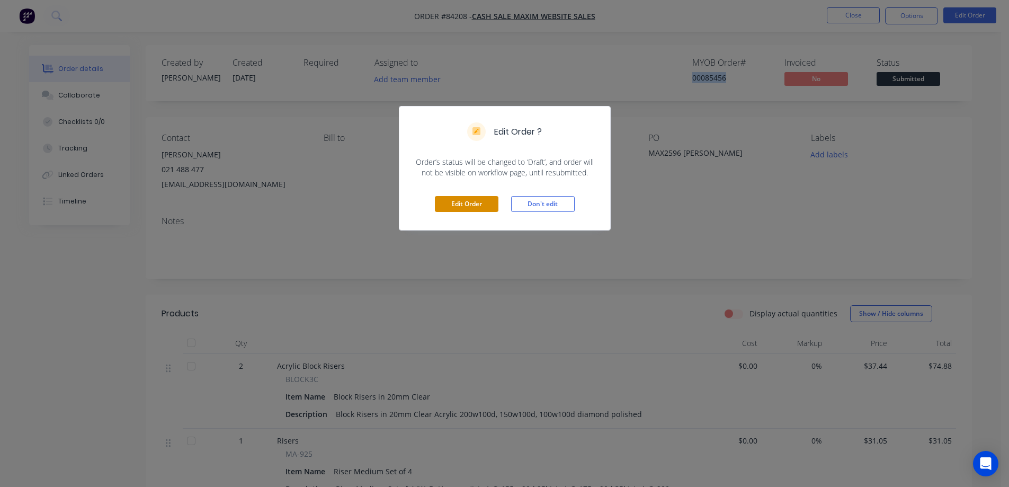
click at [452, 205] on button "Edit Order" at bounding box center [467, 204] width 64 height 16
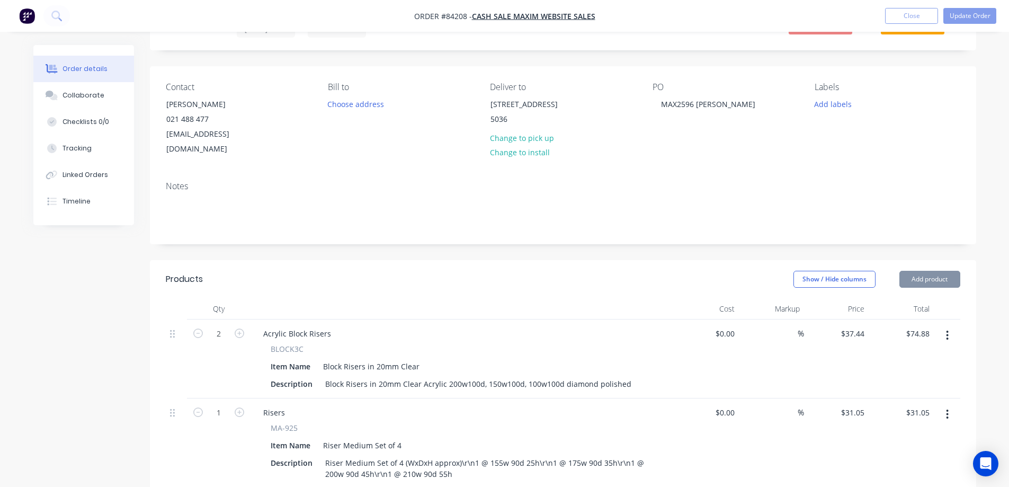
scroll to position [212, 0]
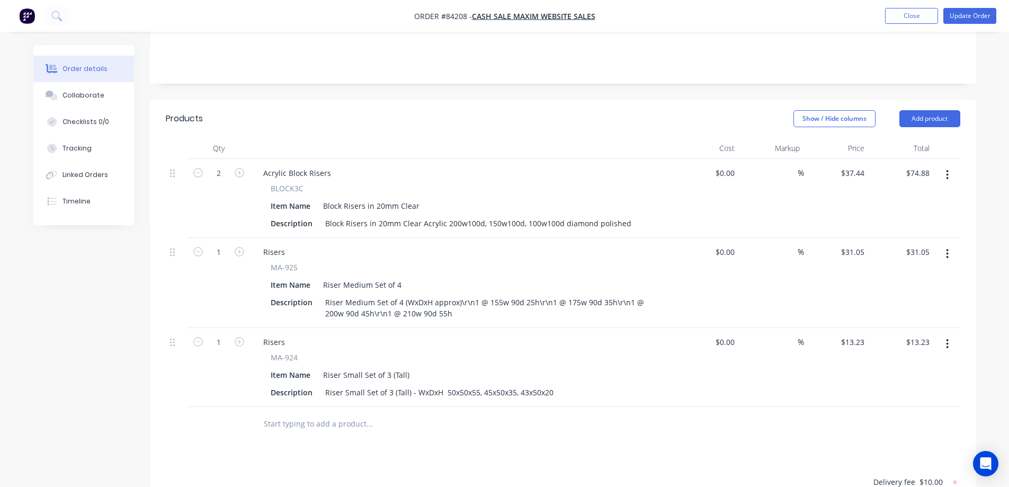
click at [287, 183] on span "BLOCK3C" at bounding box center [287, 188] width 33 height 11
copy span "BLOCK3C"
click at [286, 165] on div "Acrylic Block Risers" at bounding box center [297, 172] width 85 height 15
paste div
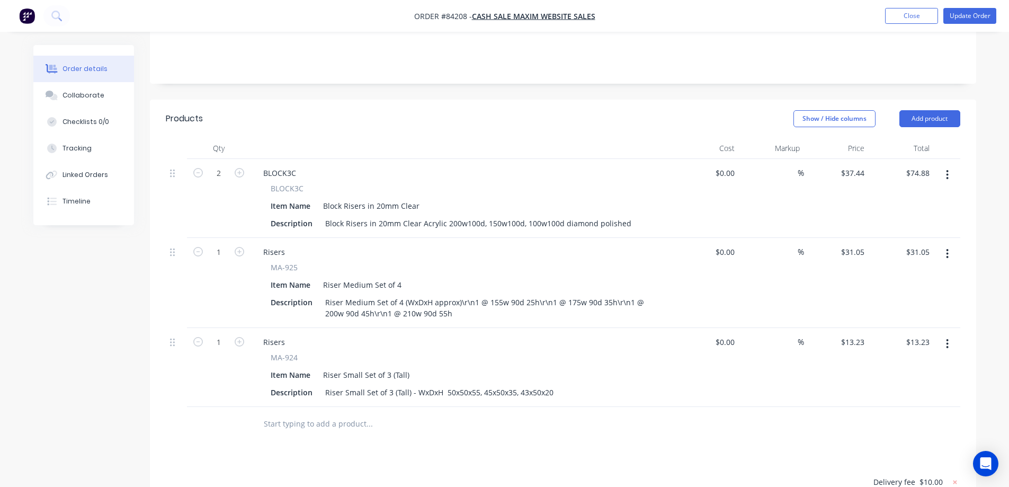
click at [293, 262] on span "MA-925" at bounding box center [284, 267] width 27 height 11
copy div "MA-925"
click at [278, 244] on div "Risers" at bounding box center [274, 251] width 39 height 15
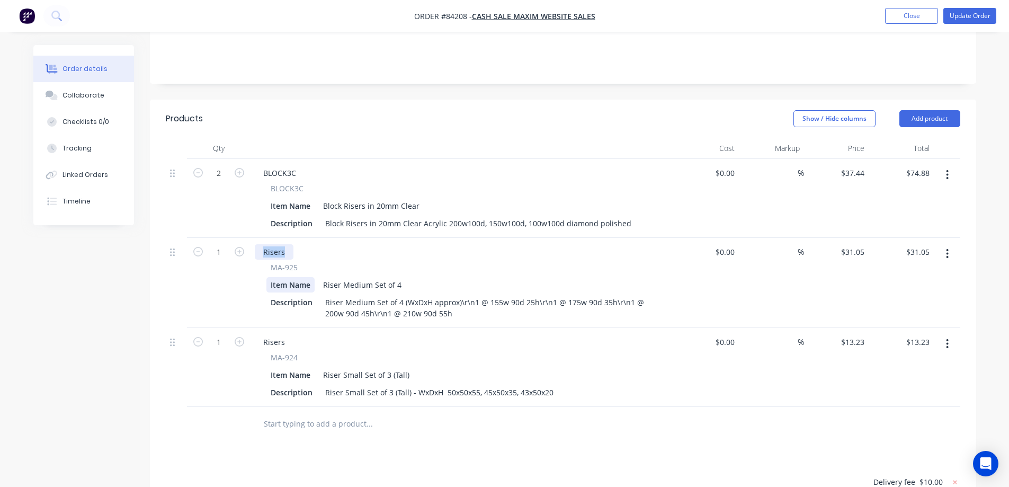
paste div
click at [283, 352] on span "MA-924" at bounding box center [284, 357] width 27 height 11
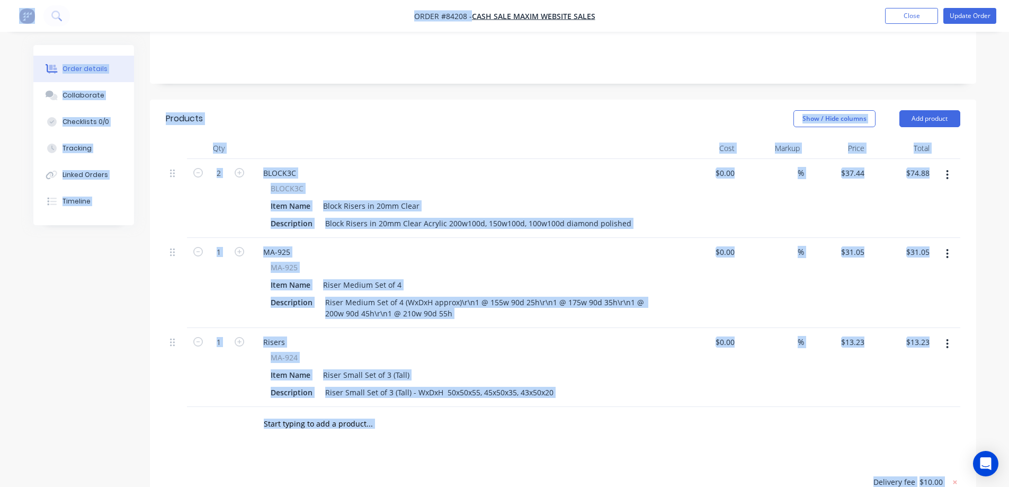
click at [282, 352] on span "MA-924" at bounding box center [284, 357] width 27 height 11
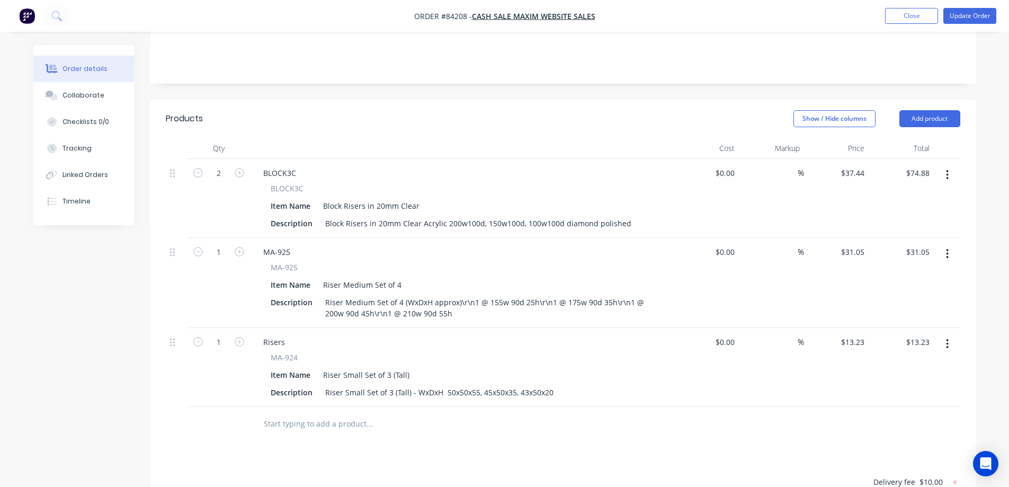
click at [294, 352] on span "MA-924" at bounding box center [284, 357] width 27 height 11
drag, startPoint x: 298, startPoint y: 342, endPoint x: 262, endPoint y: 342, distance: 36.0
click at [262, 352] on div "MA-924 Item Name Riser Small Set of 3 (Tall) Description Riser Small Set of 3 (…" at bounding box center [462, 376] width 415 height 48
copy span "MA-924"
click at [269, 334] on div "Risers" at bounding box center [274, 341] width 39 height 15
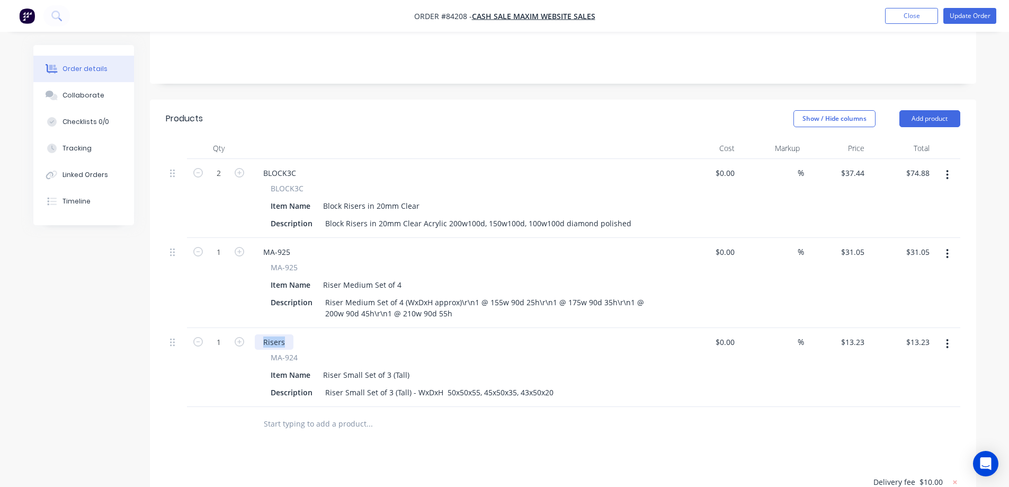
paste div
click at [979, 13] on button "Update Order" at bounding box center [970, 16] width 53 height 16
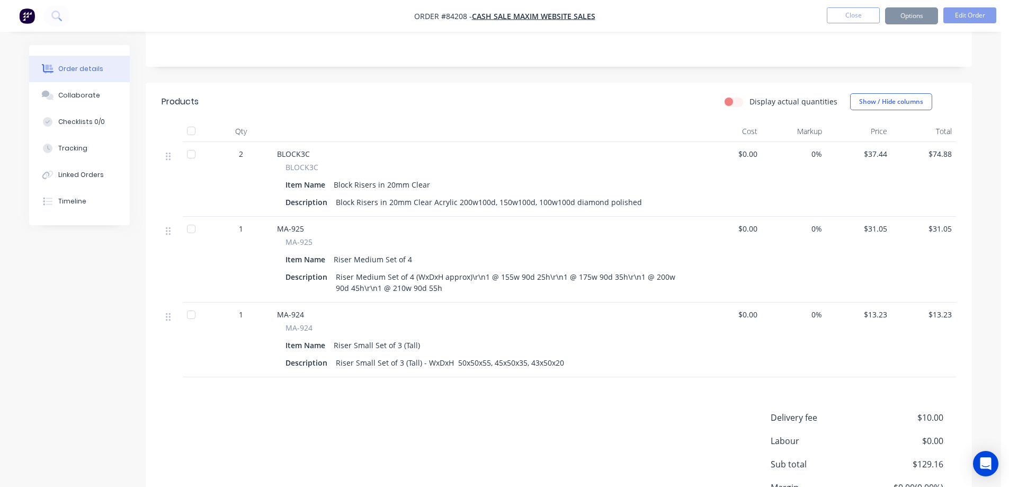
scroll to position [0, 0]
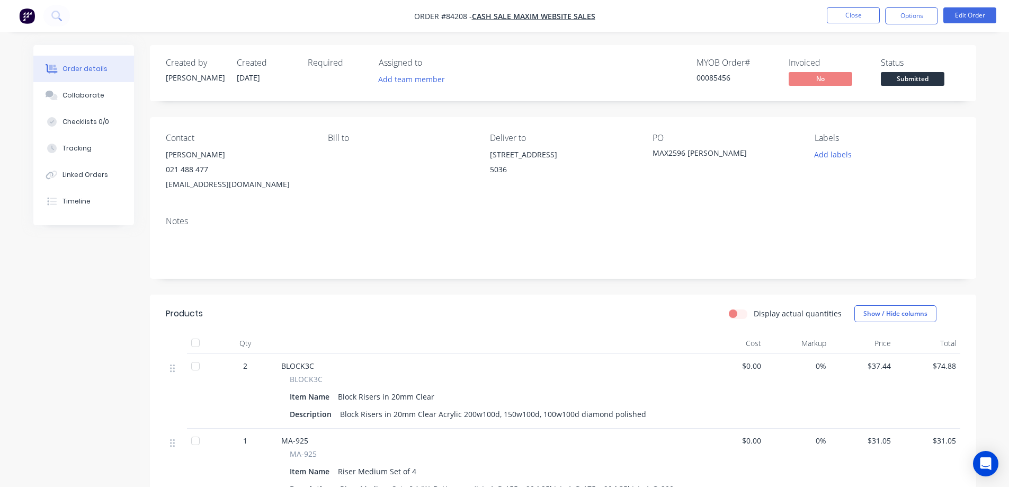
click at [718, 76] on div "00085456" at bounding box center [736, 77] width 79 height 11
copy div "00085456"
click at [907, 17] on button "Options" at bounding box center [911, 15] width 53 height 17
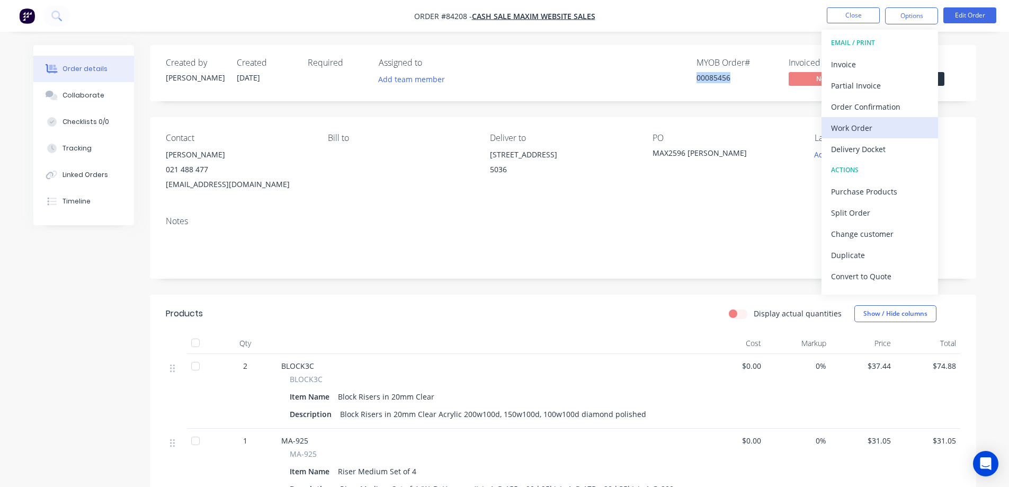
click at [883, 128] on div "Work Order" at bounding box center [879, 127] width 97 height 15
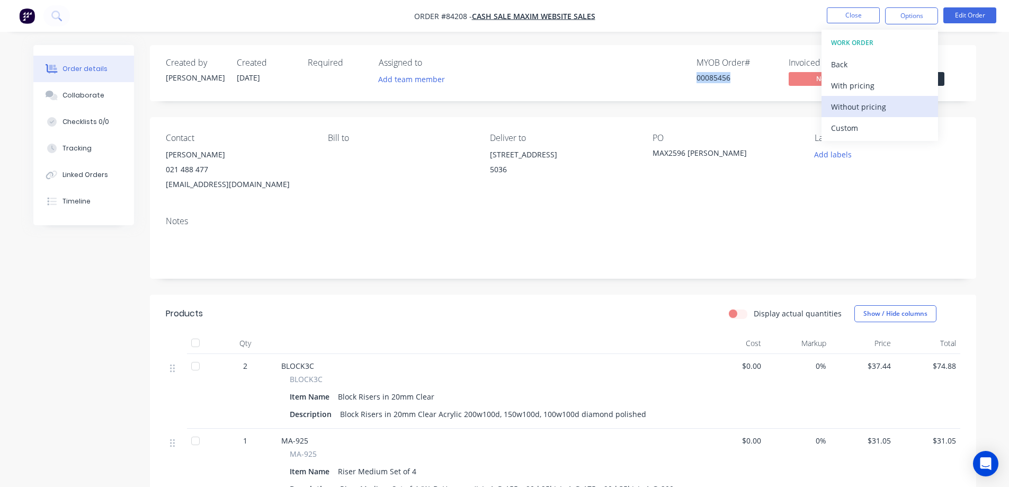
click at [883, 102] on div "Without pricing" at bounding box center [879, 106] width 97 height 15
click at [839, 102] on div "Order Confirmation" at bounding box center [879, 106] width 97 height 15
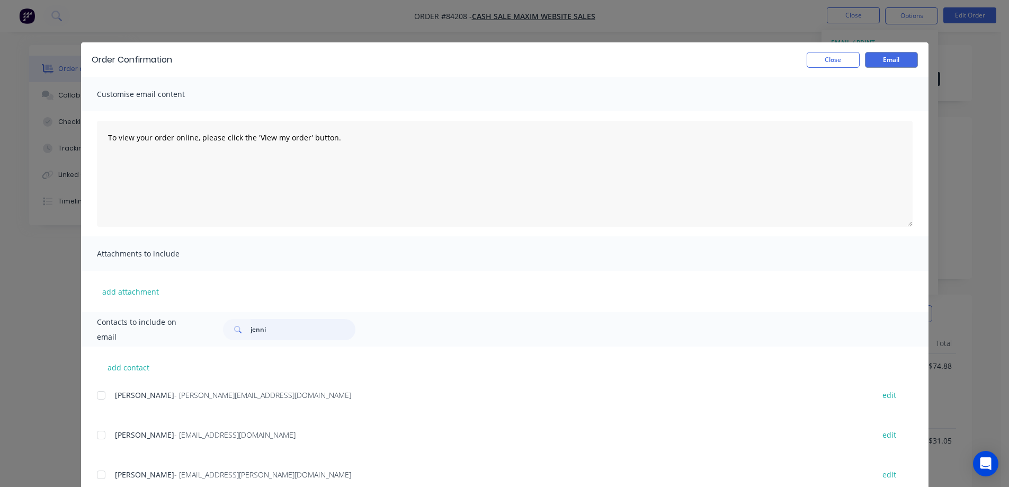
click at [286, 331] on input "jenni" at bounding box center [303, 329] width 105 height 21
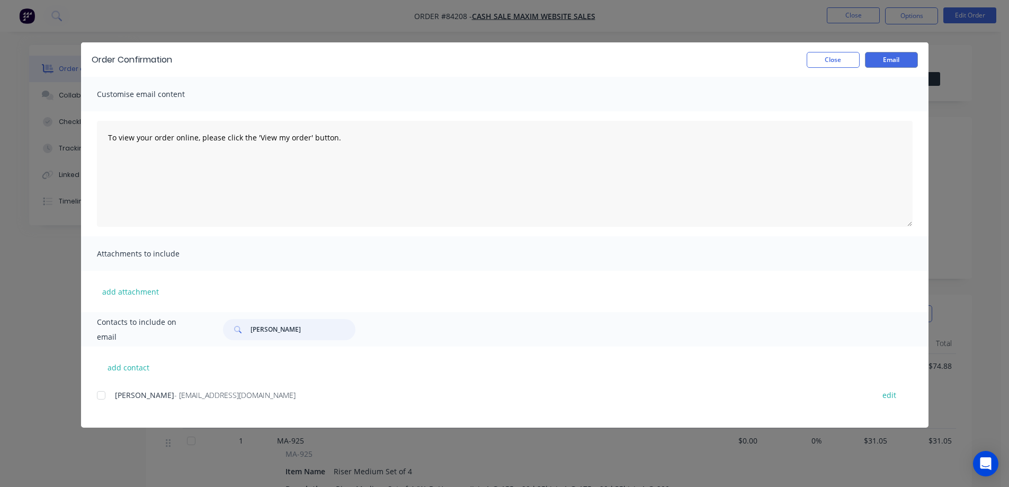
click at [96, 400] on div at bounding box center [101, 395] width 21 height 21
type input "jane a"
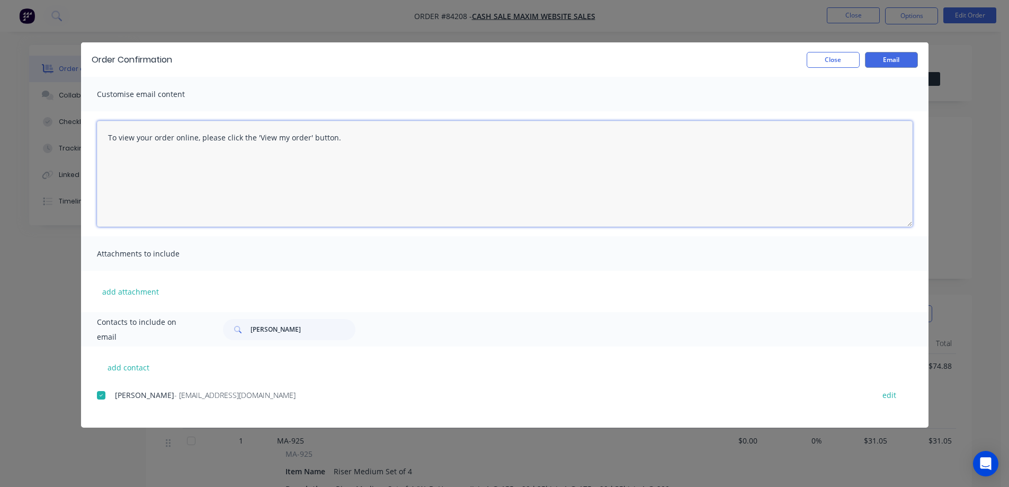
click at [237, 221] on textarea "To view your order online, please click the 'View my order' button." at bounding box center [505, 174] width 816 height 106
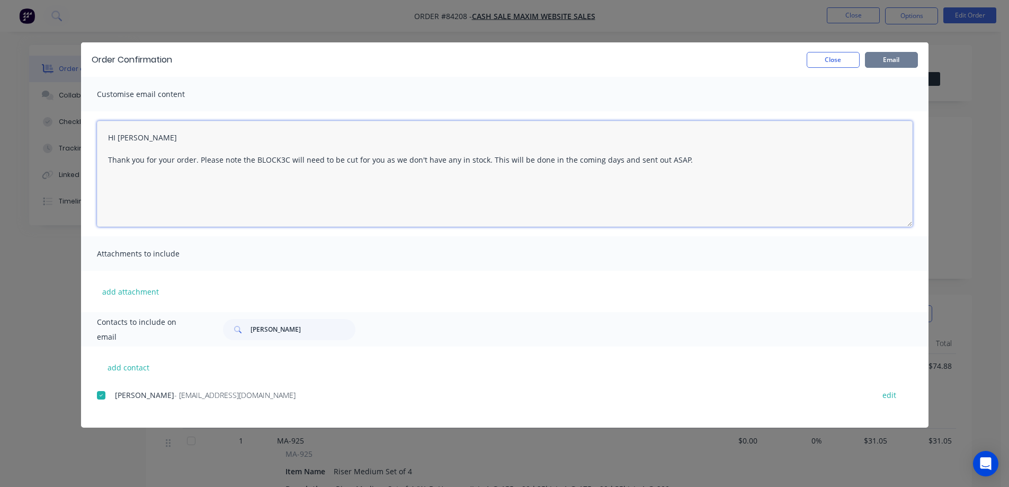
type textarea "HI Jane Thank you for your order. Please note the BLOCK3C will need to be cut f…"
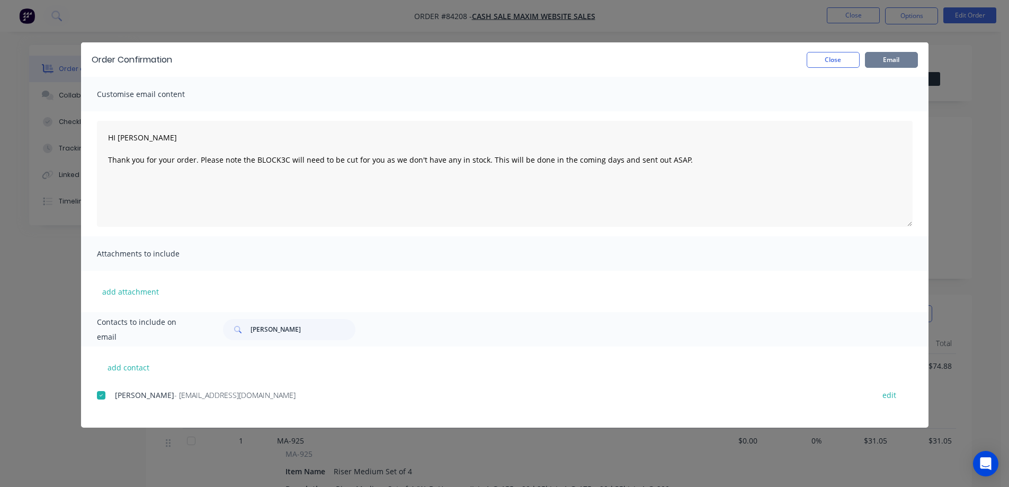
click at [874, 65] on button "Email" at bounding box center [891, 60] width 53 height 16
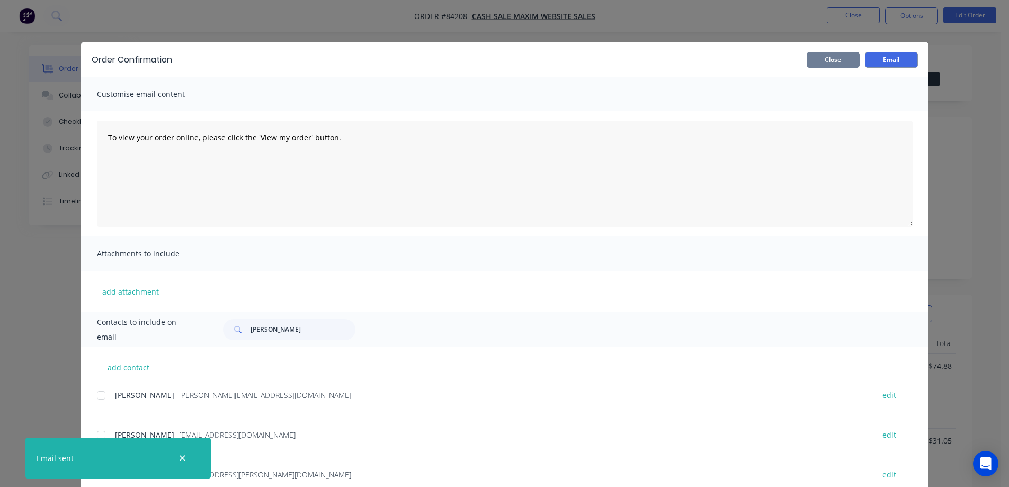
click at [845, 59] on button "Close" at bounding box center [833, 60] width 53 height 16
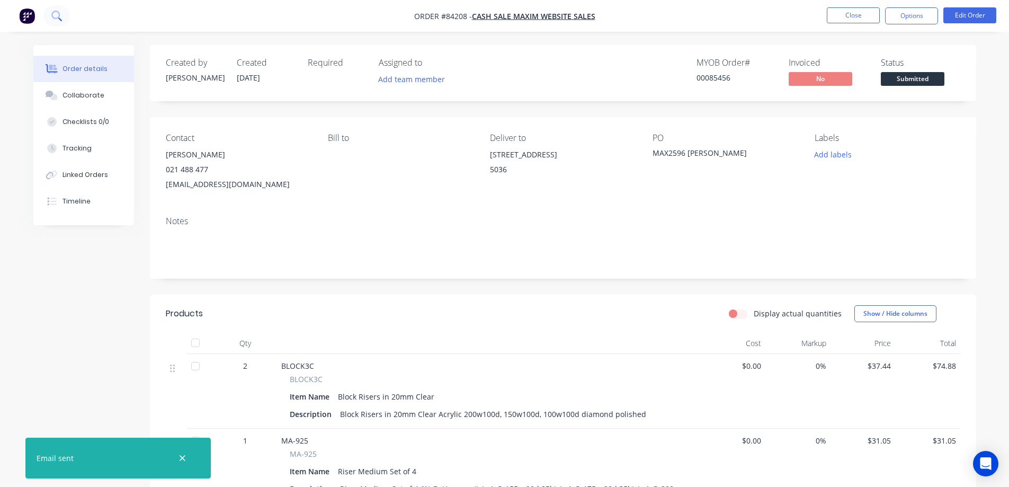
click at [64, 18] on button at bounding box center [56, 15] width 26 height 21
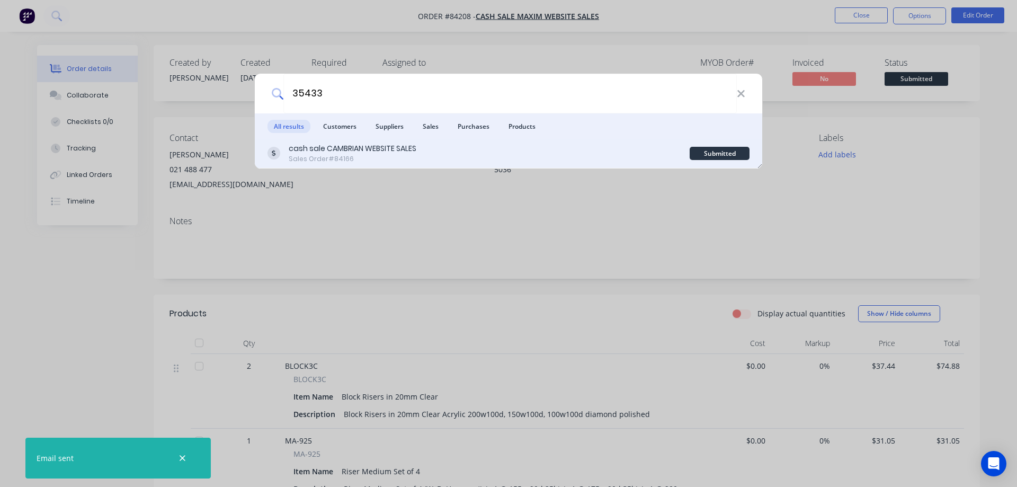
type input "35433"
click at [422, 143] on div "cash sale CAMBRIAN WEBSITE SALES Sales Order #84166" at bounding box center [479, 153] width 422 height 21
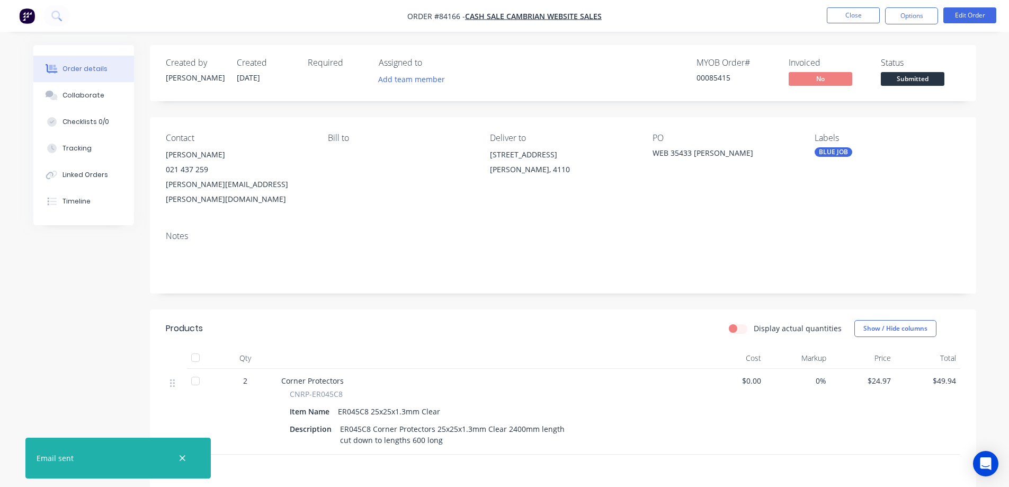
click at [849, 148] on div "BLUE JOB" at bounding box center [834, 152] width 38 height 10
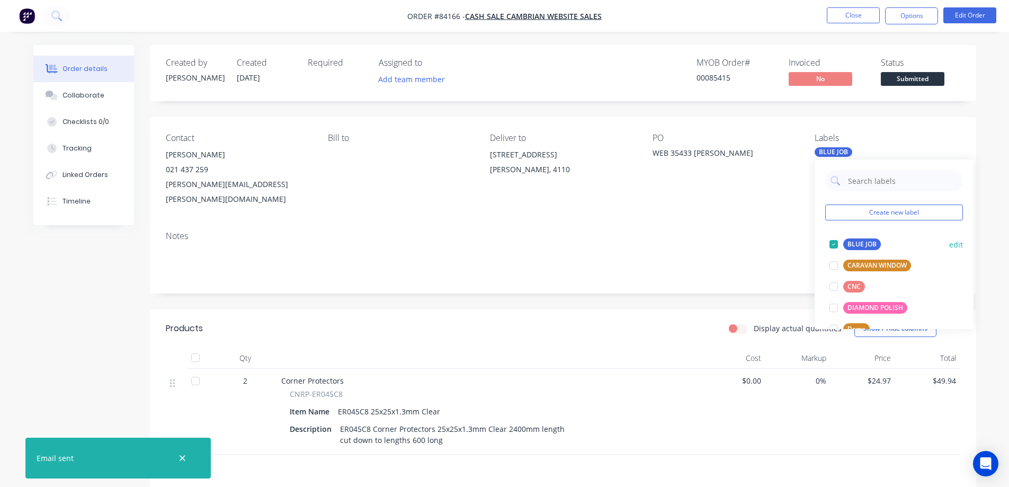
click at [847, 243] on div "BLUE JOB" at bounding box center [863, 244] width 38 height 12
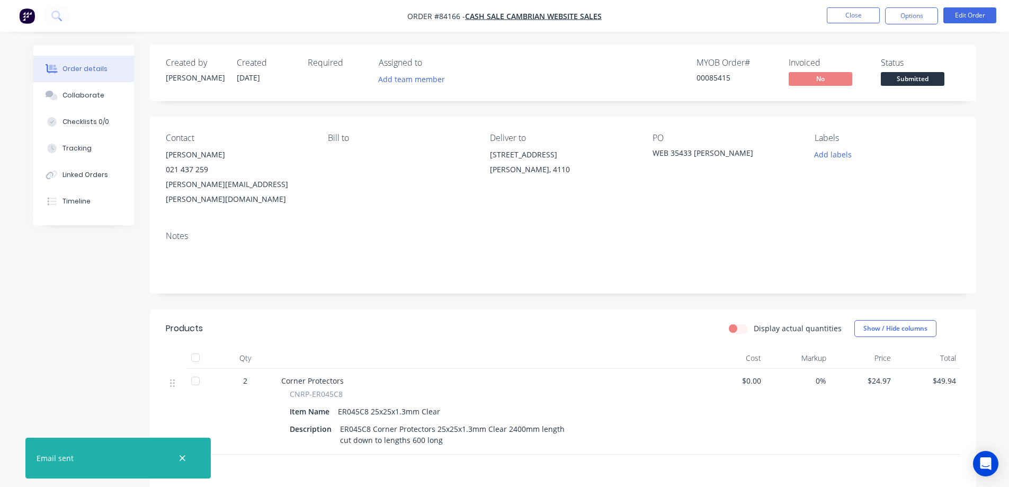
click at [882, 128] on div "Contact Wayne Norrie 021 437 259 wayne.norrie@xtra.co.nz Bill to Deliver to 56 …" at bounding box center [563, 169] width 827 height 105
click at [971, 14] on button "Edit Order" at bounding box center [970, 15] width 53 height 16
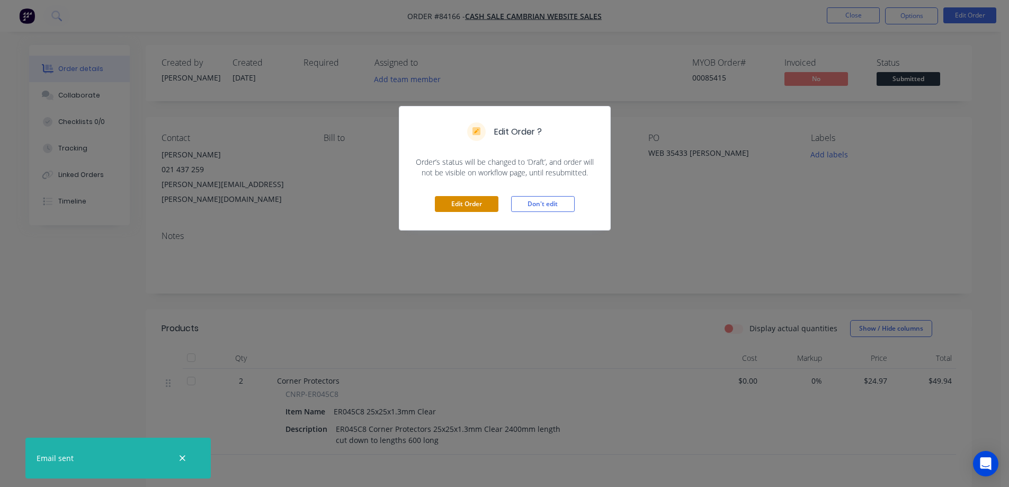
click at [480, 205] on button "Edit Order" at bounding box center [467, 204] width 64 height 16
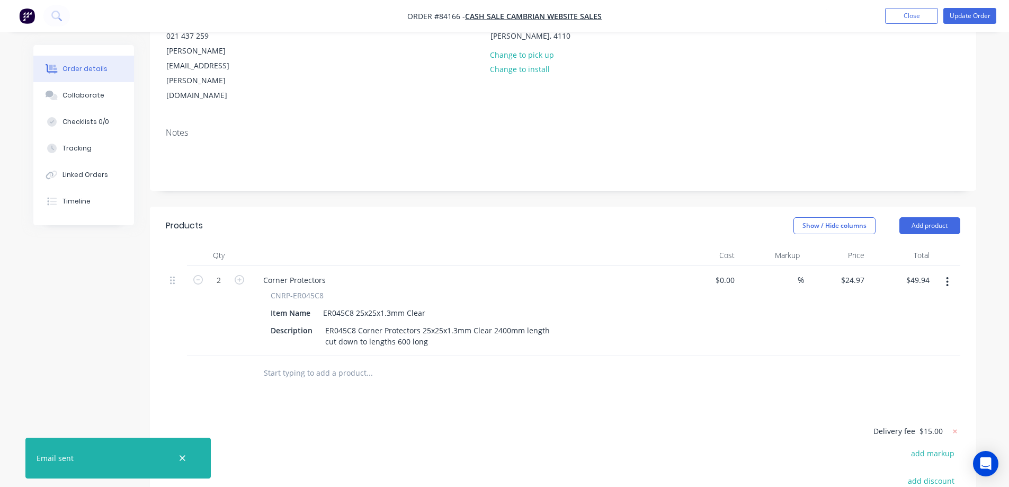
scroll to position [259, 0]
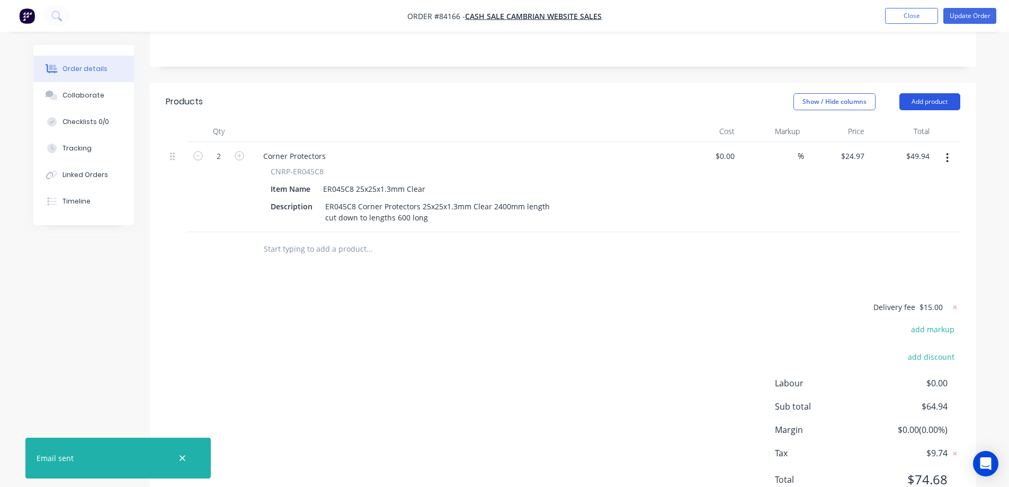
click at [930, 93] on button "Add product" at bounding box center [930, 101] width 61 height 17
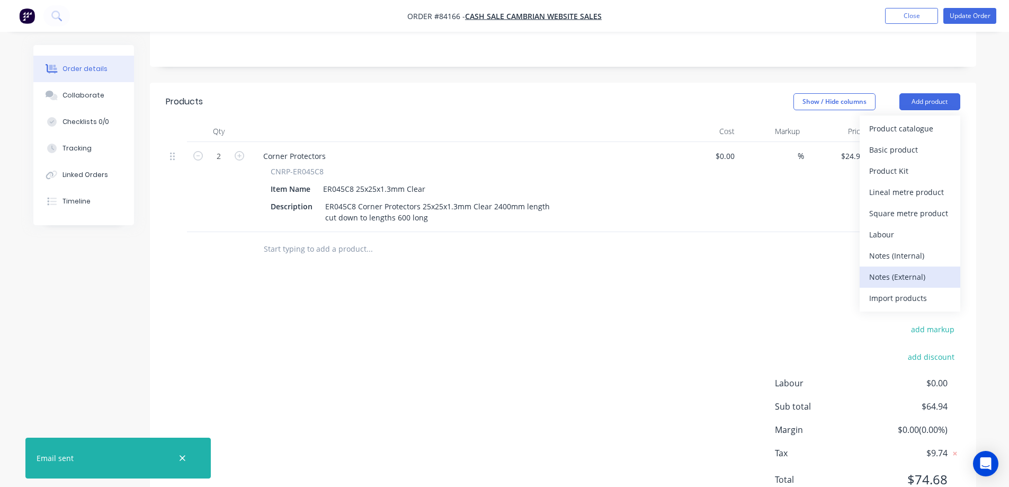
click at [884, 269] on div "Notes (External)" at bounding box center [911, 276] width 82 height 15
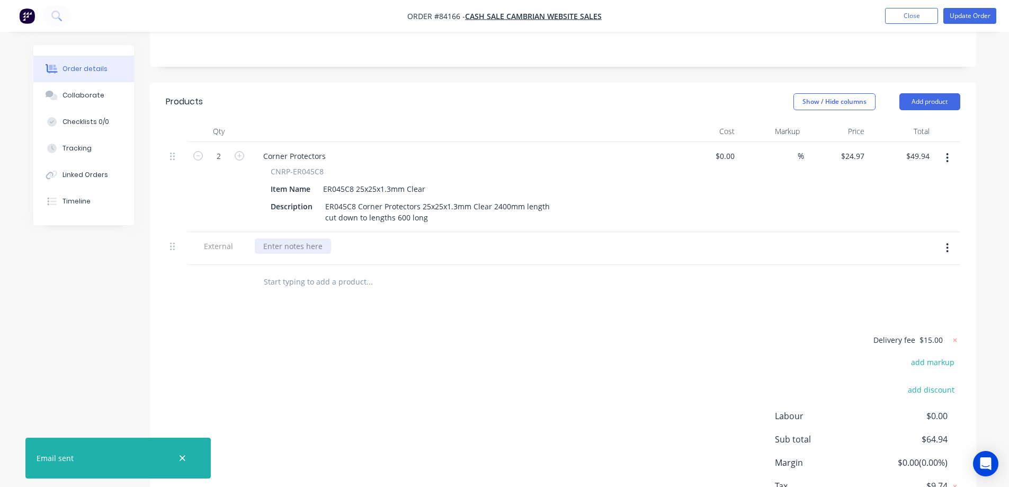
click at [295, 238] on div at bounding box center [293, 245] width 76 height 15
click at [359, 238] on div "send remaining credit to:" at bounding box center [462, 245] width 415 height 15
click at [353, 238] on div "send remaining credit to:" at bounding box center [308, 245] width 107 height 15
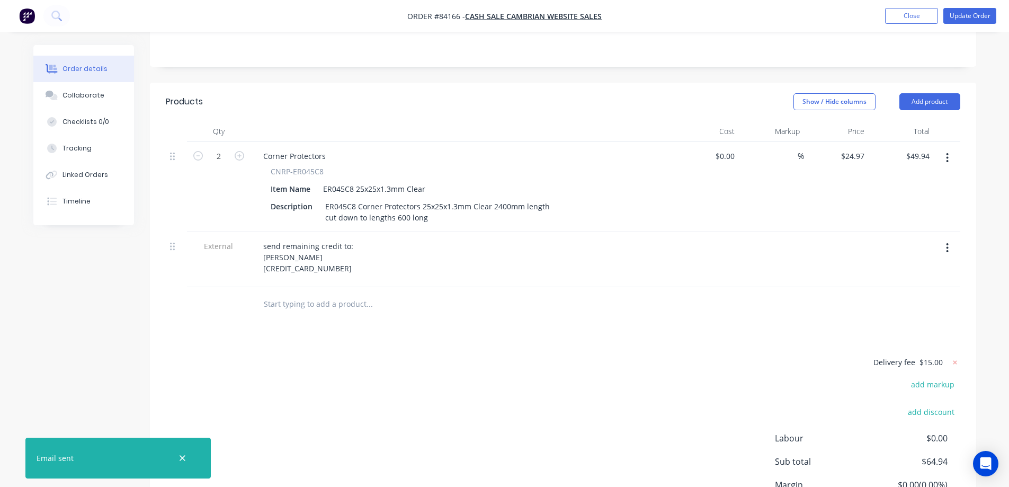
drag, startPoint x: 368, startPoint y: 278, endPoint x: 359, endPoint y: 266, distance: 15.5
click at [369, 278] on div "Products Show / Hide columns Add product Qty Cost Markup Price Total 2 Corner P…" at bounding box center [563, 327] width 827 height 488
click at [986, 11] on button "Update Order" at bounding box center [970, 16] width 53 height 16
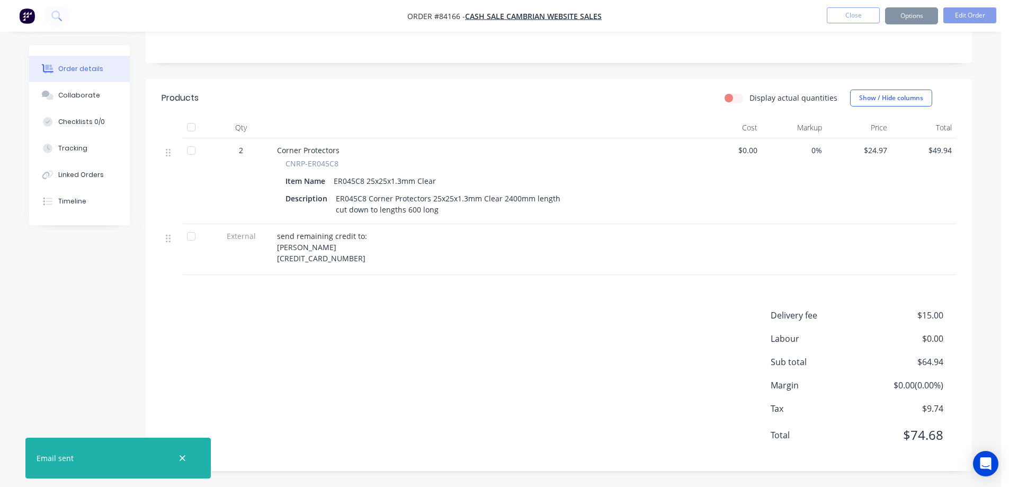
scroll to position [0, 0]
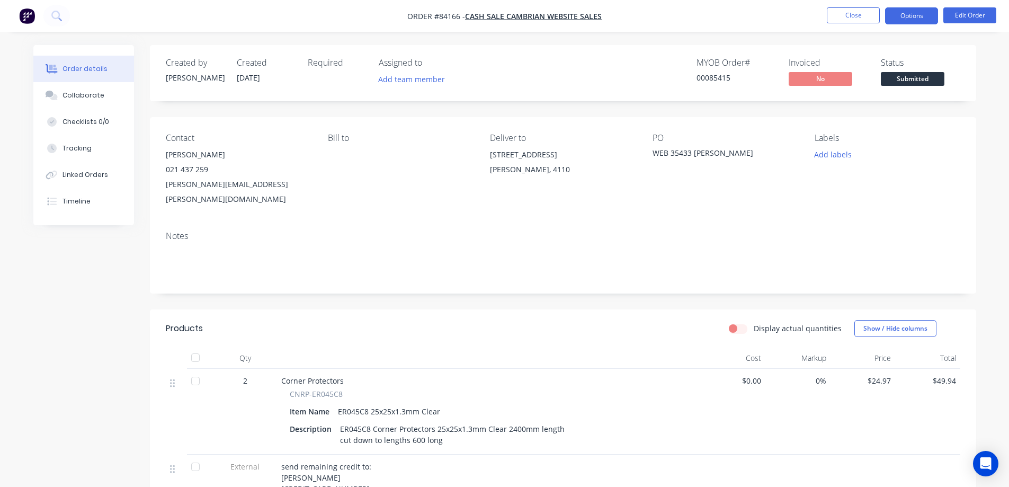
click at [924, 24] on button "Options" at bounding box center [911, 15] width 53 height 17
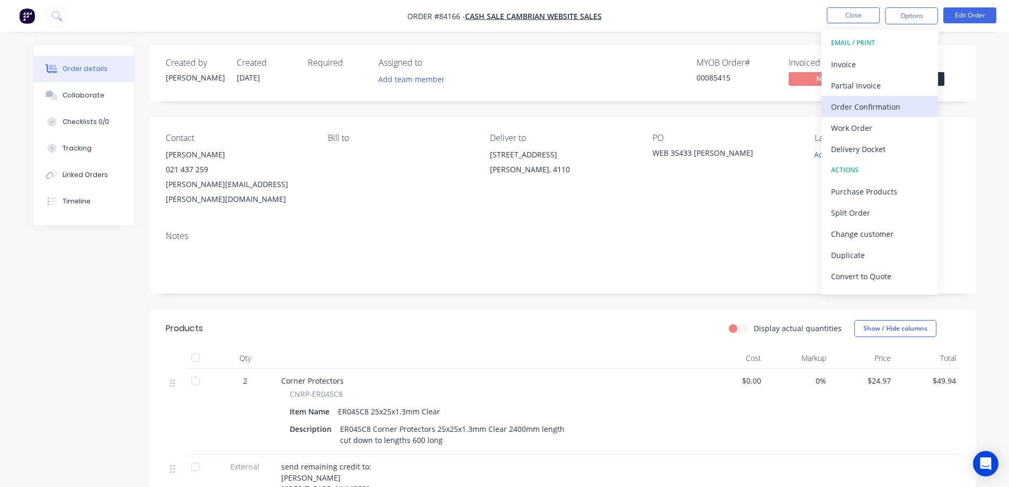
click at [900, 107] on div "Order Confirmation" at bounding box center [879, 106] width 97 height 15
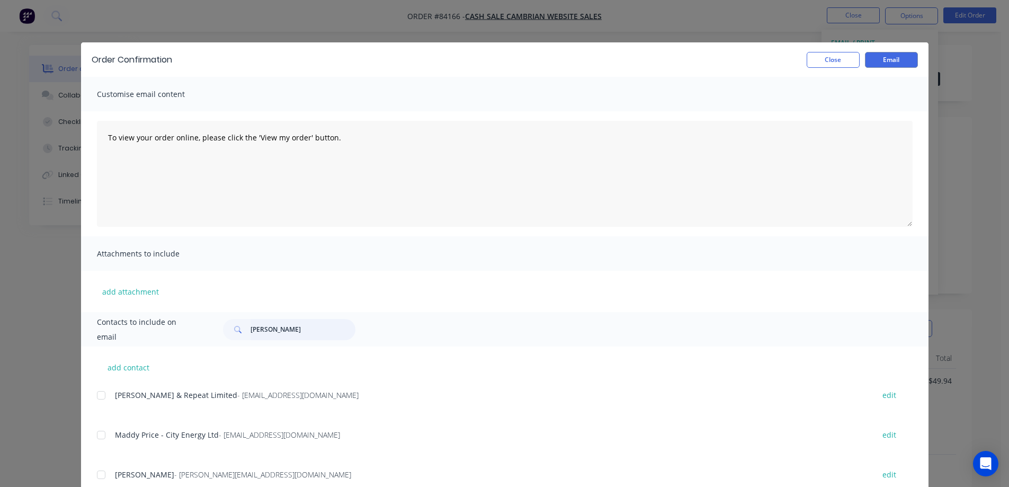
click at [264, 332] on input "jane a" at bounding box center [303, 329] width 105 height 21
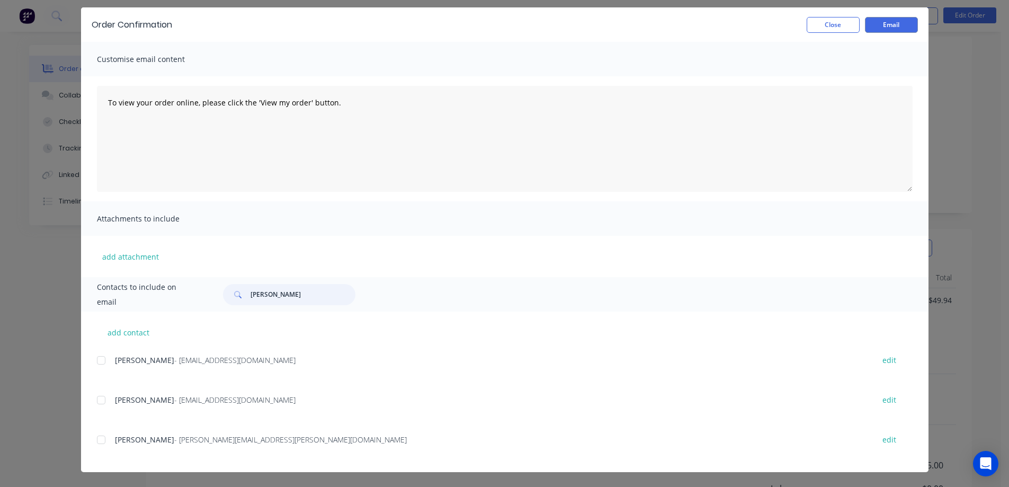
scroll to position [106, 0]
click at [103, 437] on div at bounding box center [101, 439] width 21 height 21
type input "wayne"
drag, startPoint x: 508, startPoint y: 125, endPoint x: 604, endPoint y: 110, distance: 97.1
click at [508, 125] on textarea "To view your order online, please click the 'View my order' button." at bounding box center [505, 139] width 816 height 106
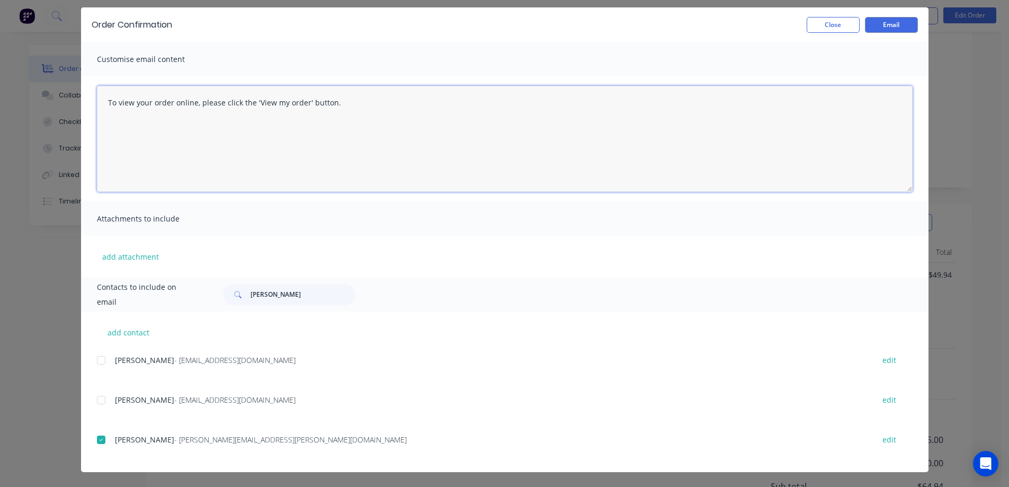
paste textarea "hank you for your order, confirmation of your order is attached. We will send t…"
type textarea "Thank you for your order, confirmation of your order is attached. We will send …"
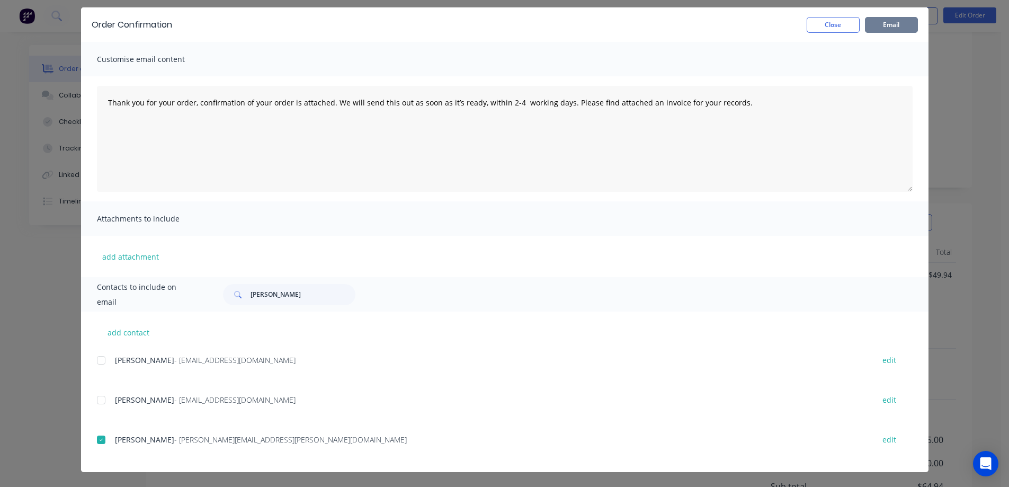
click at [895, 21] on button "Email" at bounding box center [891, 25] width 53 height 16
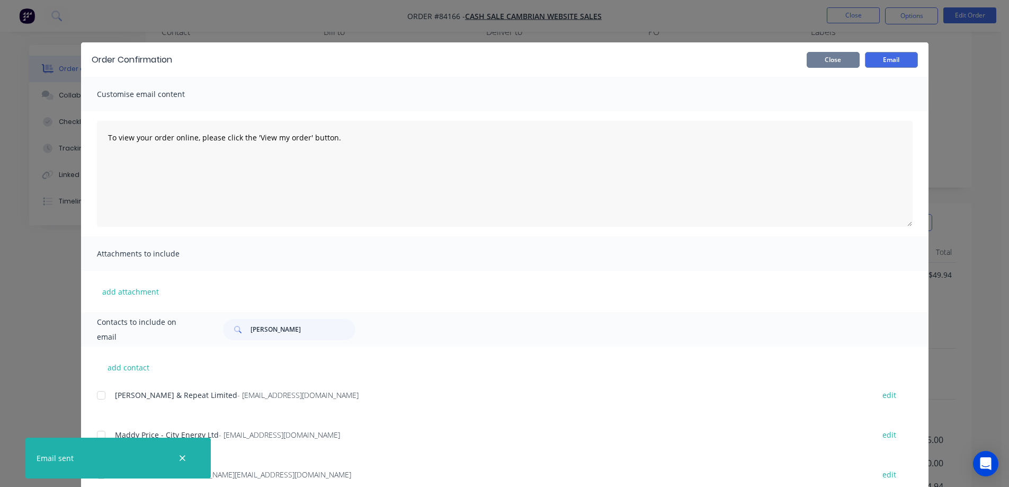
click at [832, 56] on button "Close" at bounding box center [833, 60] width 53 height 16
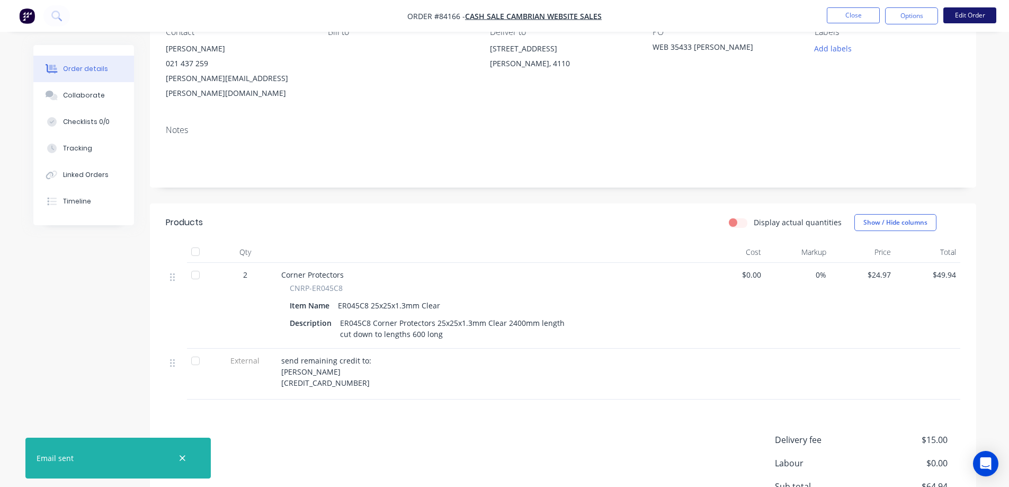
click at [954, 19] on button "Edit Order" at bounding box center [970, 15] width 53 height 16
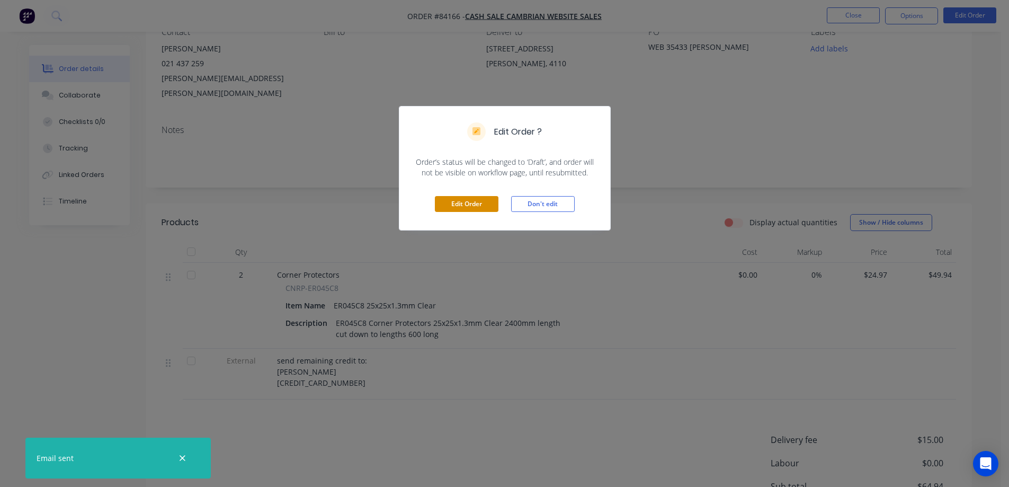
click at [459, 201] on button "Edit Order" at bounding box center [467, 204] width 64 height 16
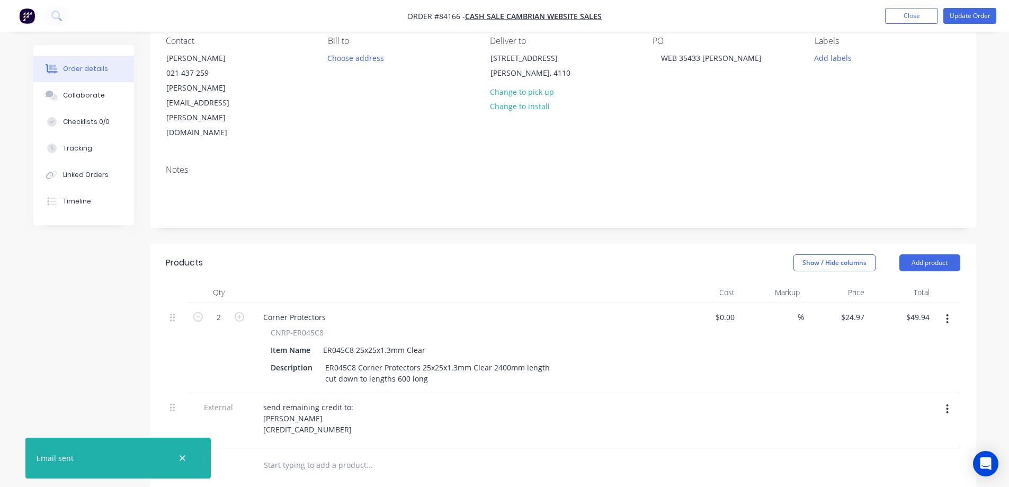
scroll to position [212, 0]
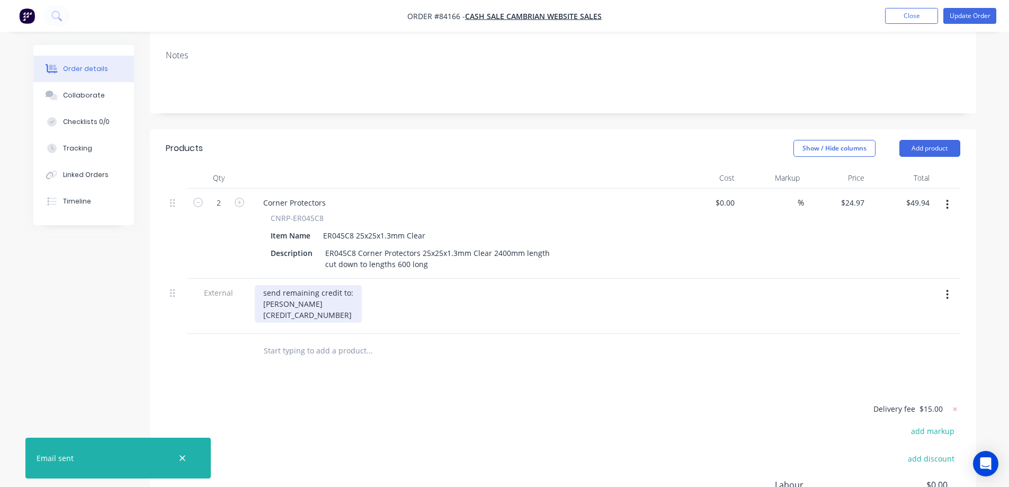
click at [353, 285] on div "send remaining credit to: Wayne NORRIE 12-3140-0132965-00" at bounding box center [308, 304] width 107 height 38
click at [342, 285] on div "send remaining credit to: Wayne NORRIE 12-3140-0132965-00" at bounding box center [308, 304] width 107 height 38
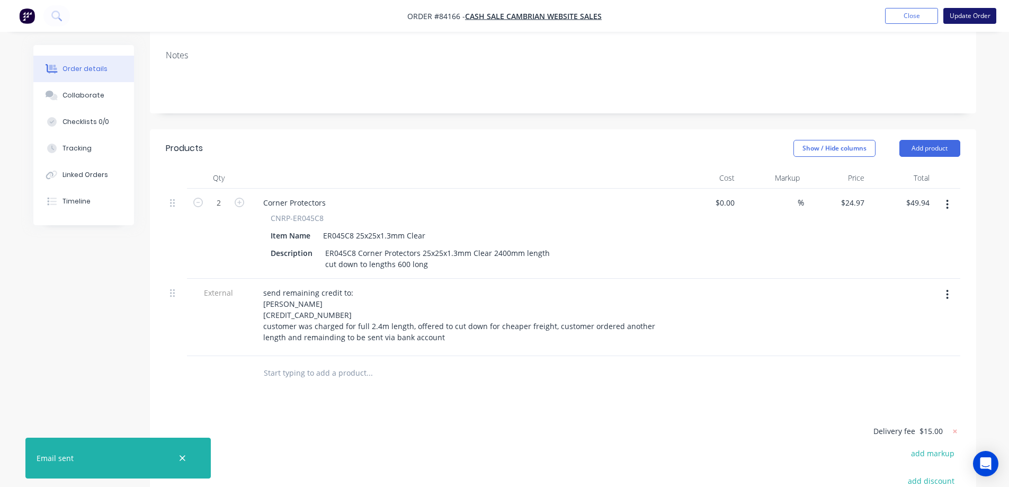
click at [964, 12] on button "Update Order" at bounding box center [970, 16] width 53 height 16
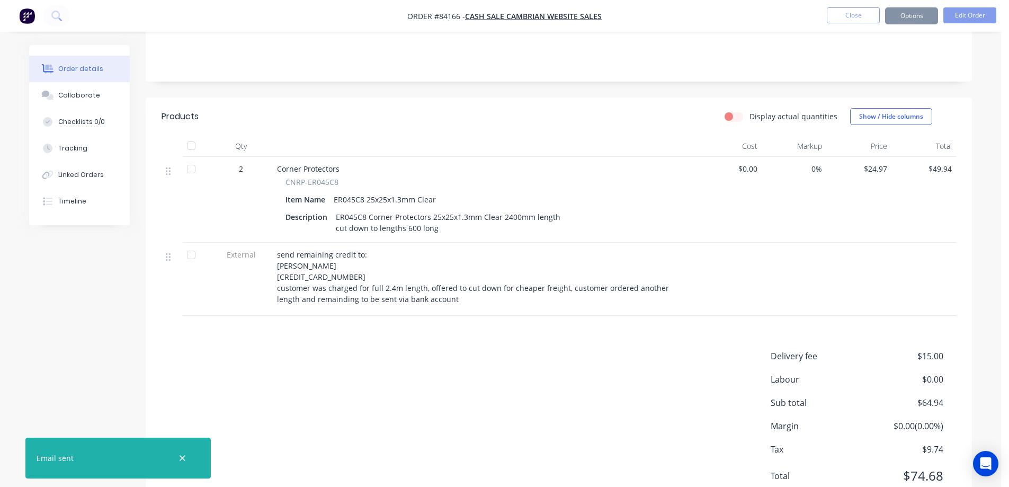
scroll to position [0, 0]
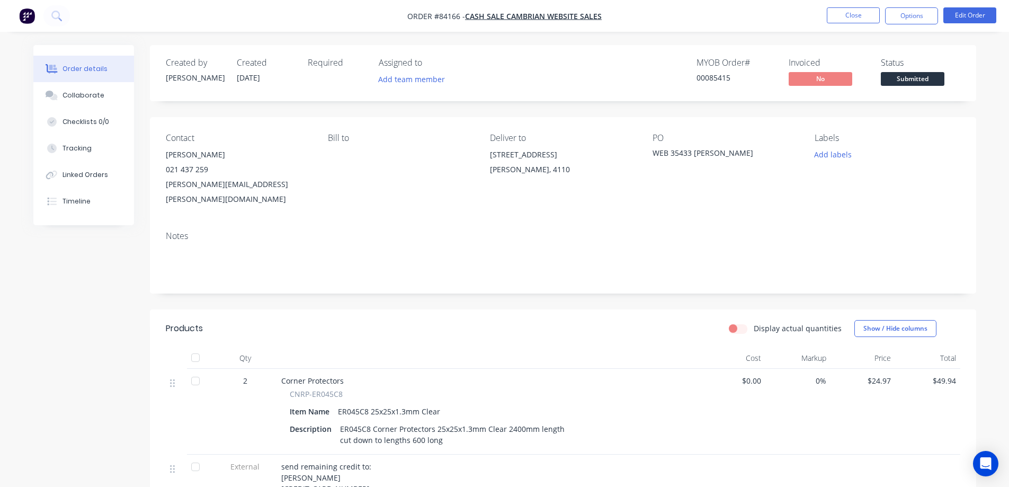
click at [720, 77] on div "00085415" at bounding box center [736, 77] width 79 height 11
copy div "00085415"
click at [834, 16] on button "Close" at bounding box center [853, 15] width 53 height 16
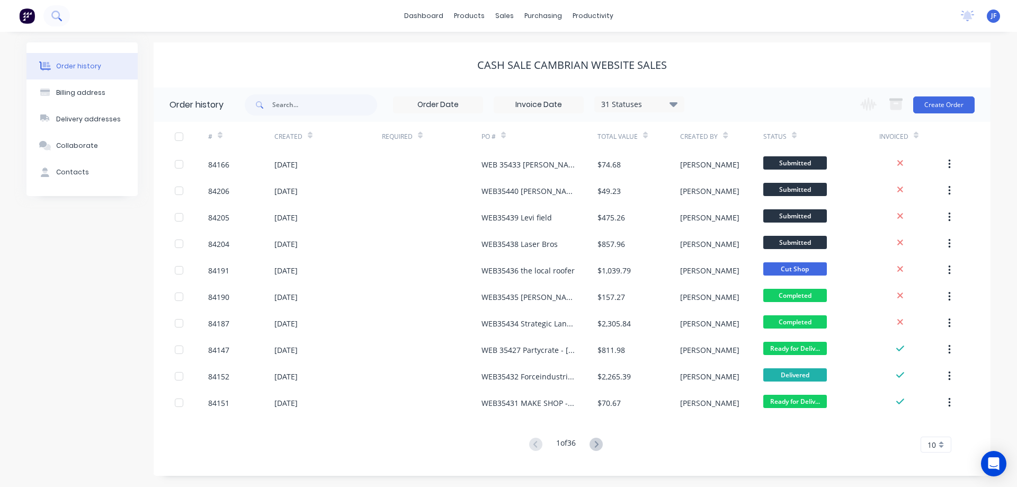
click at [60, 19] on icon at bounding box center [56, 16] width 10 height 10
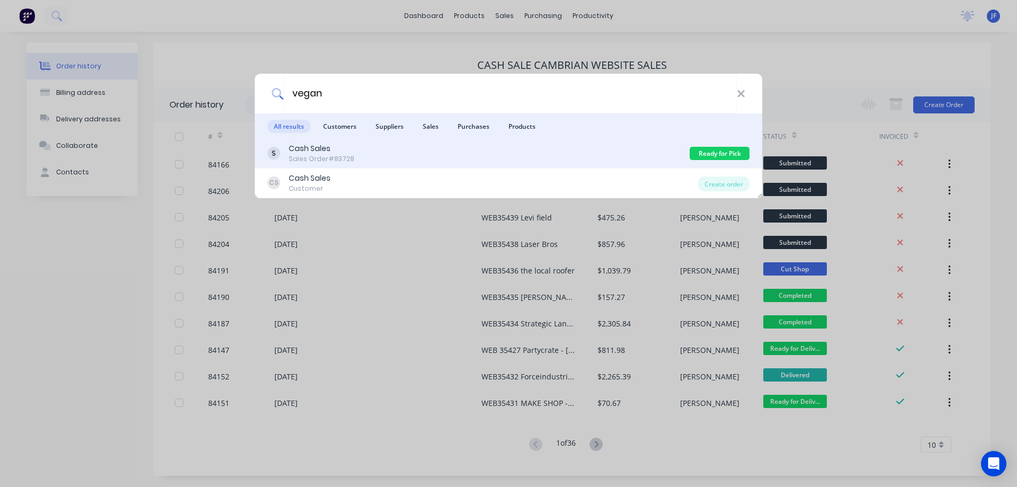
type input "vegan"
click at [642, 157] on div "Cash Sales Sales Order #83728" at bounding box center [479, 153] width 422 height 21
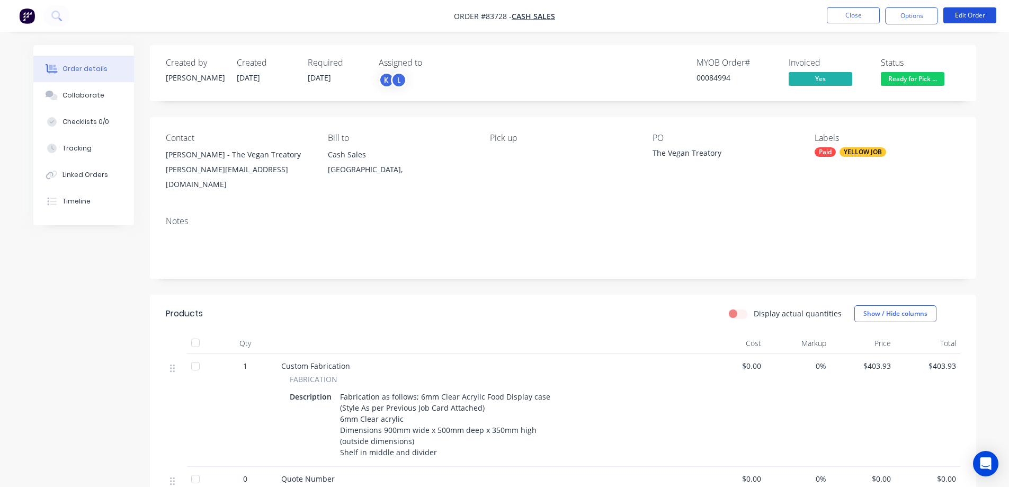
click at [990, 17] on button "Edit Order" at bounding box center [970, 15] width 53 height 16
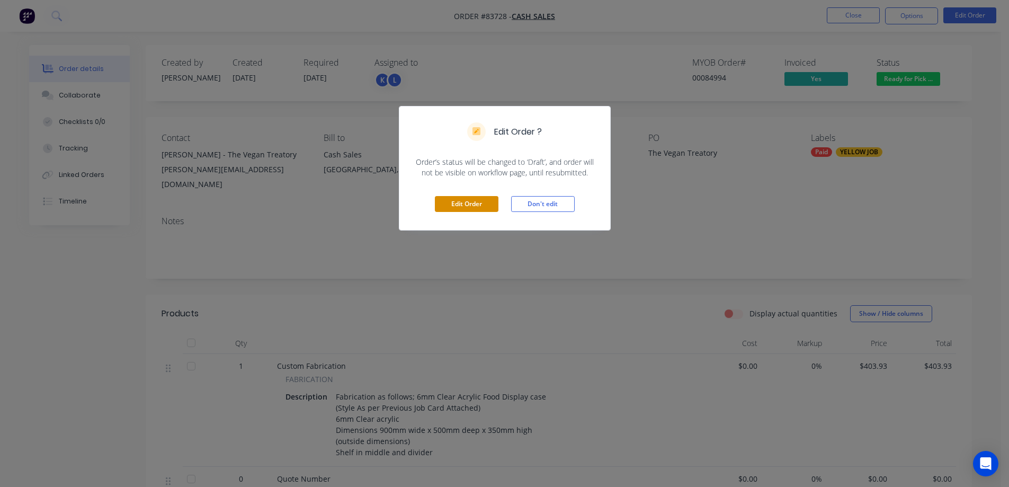
click at [477, 201] on button "Edit Order" at bounding box center [467, 204] width 64 height 16
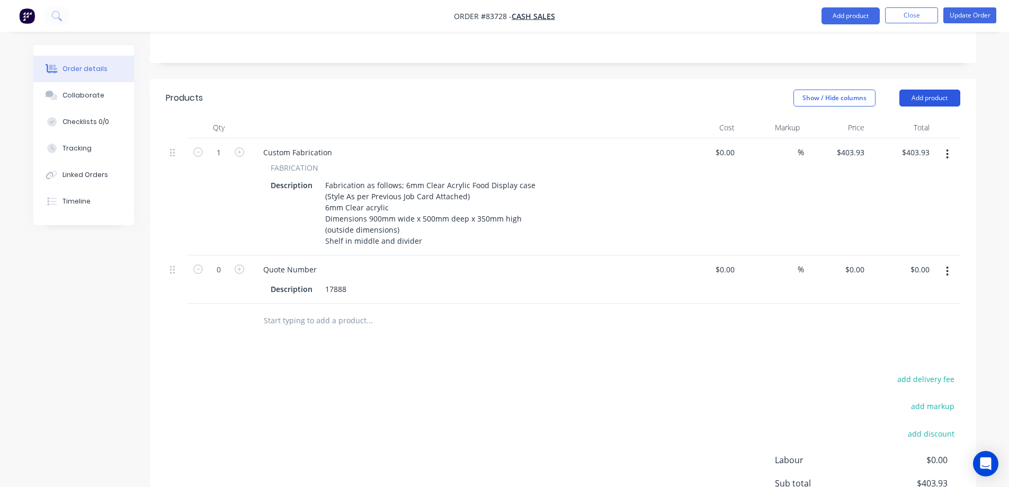
scroll to position [212, 0]
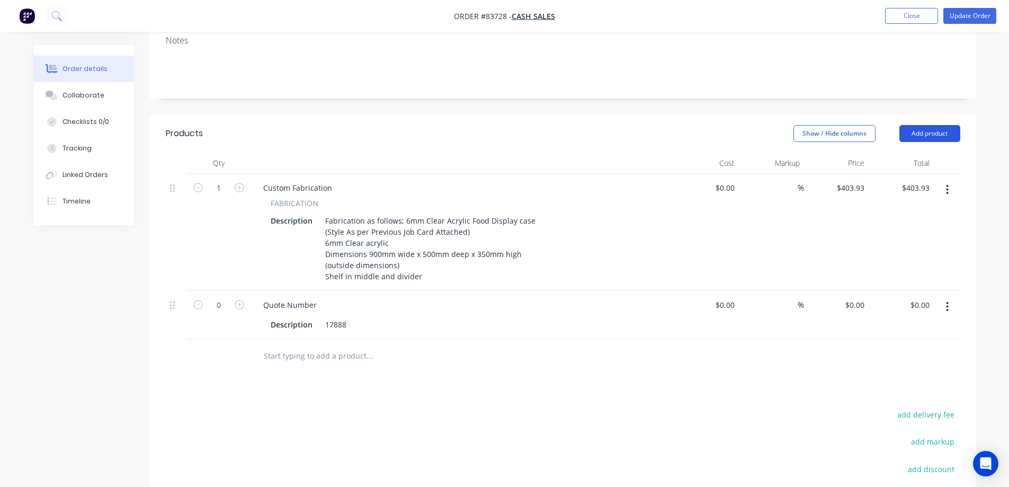
click at [926, 125] on button "Add product" at bounding box center [930, 133] width 61 height 17
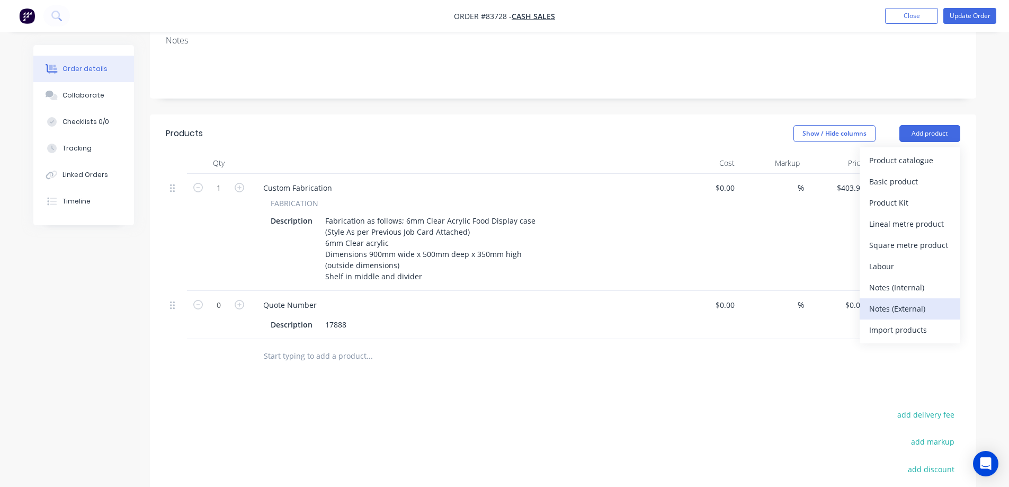
drag, startPoint x: 901, startPoint y: 288, endPoint x: 889, endPoint y: 290, distance: 12.9
click at [901, 301] on div "Notes (External)" at bounding box center [911, 308] width 82 height 15
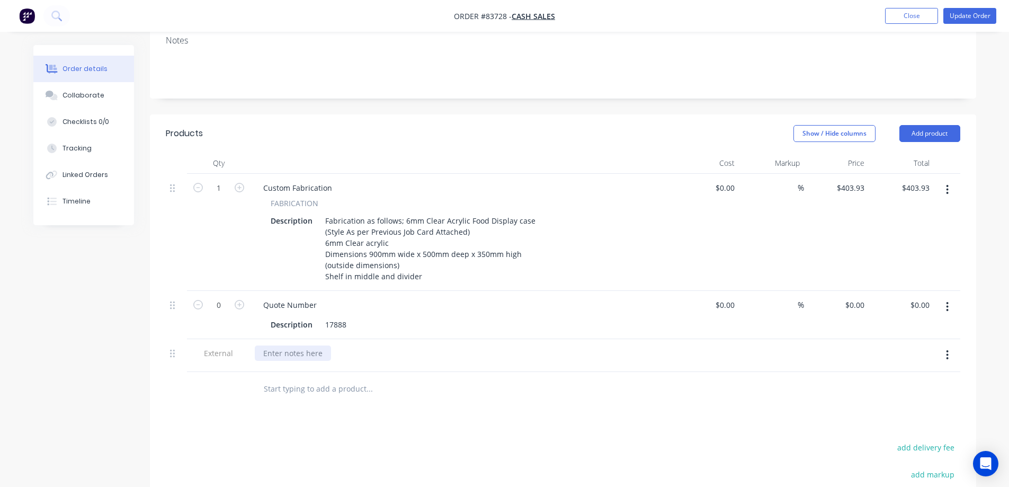
click at [281, 345] on div at bounding box center [293, 352] width 76 height 15
click at [391, 354] on div "customer requires pick up, paid for shipping shipping refund via bank acc" at bounding box center [343, 358] width 176 height 26
click at [552, 412] on div at bounding box center [414, 422] width 318 height 21
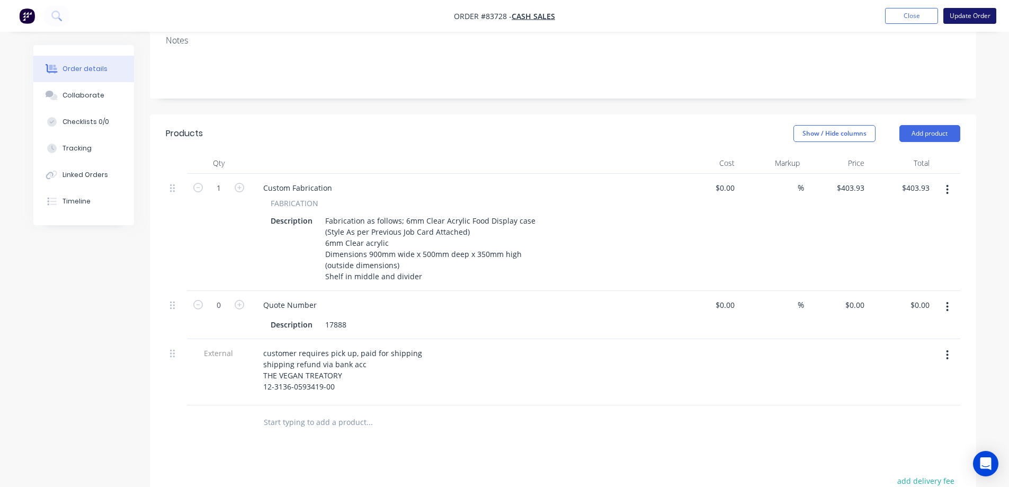
click at [988, 11] on button "Update Order" at bounding box center [970, 16] width 53 height 16
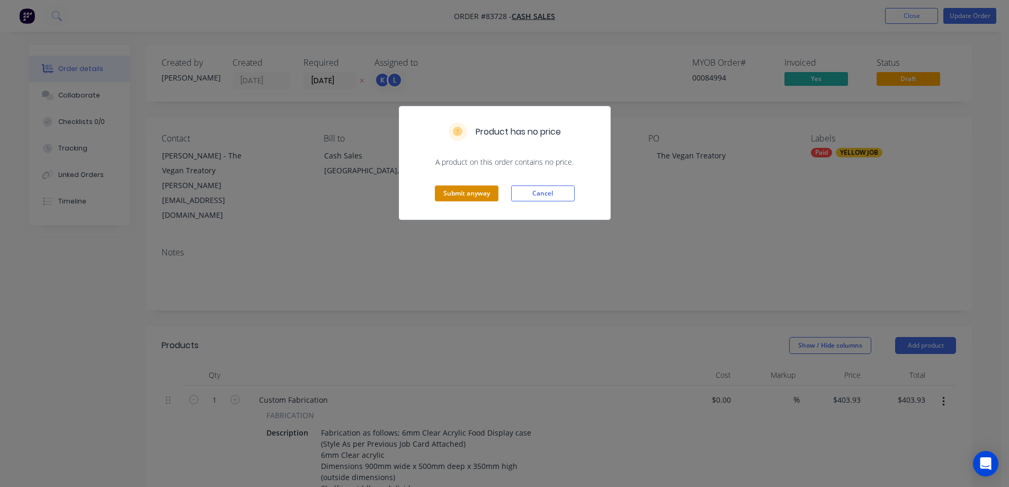
click at [457, 193] on button "Submit anyway" at bounding box center [467, 193] width 64 height 16
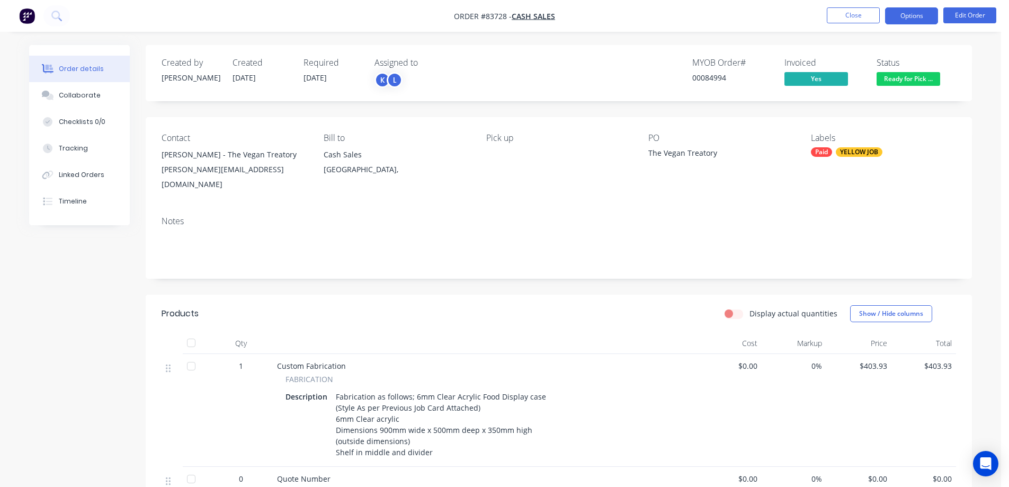
click at [894, 17] on button "Options" at bounding box center [911, 15] width 53 height 17
click at [857, 9] on button "Close" at bounding box center [853, 15] width 53 height 16
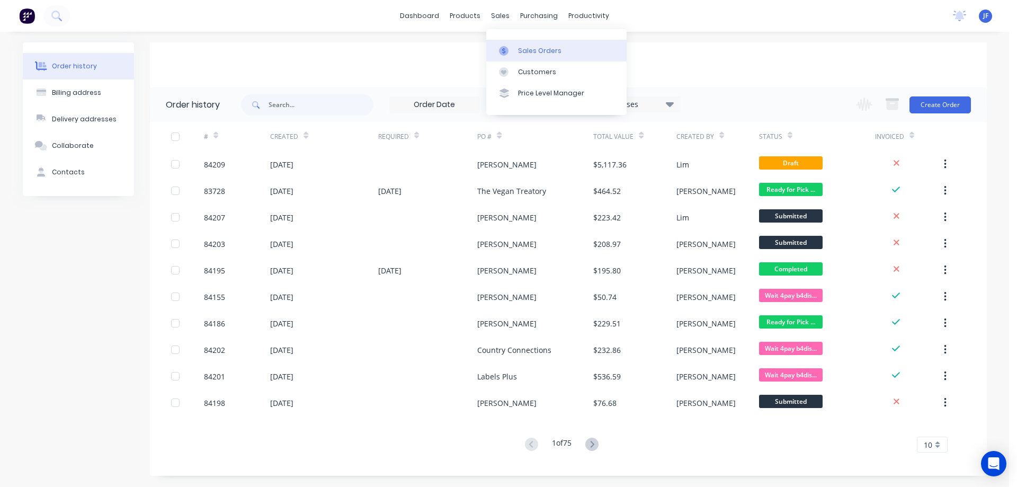
click at [524, 54] on div "Sales Orders" at bounding box center [539, 51] width 43 height 10
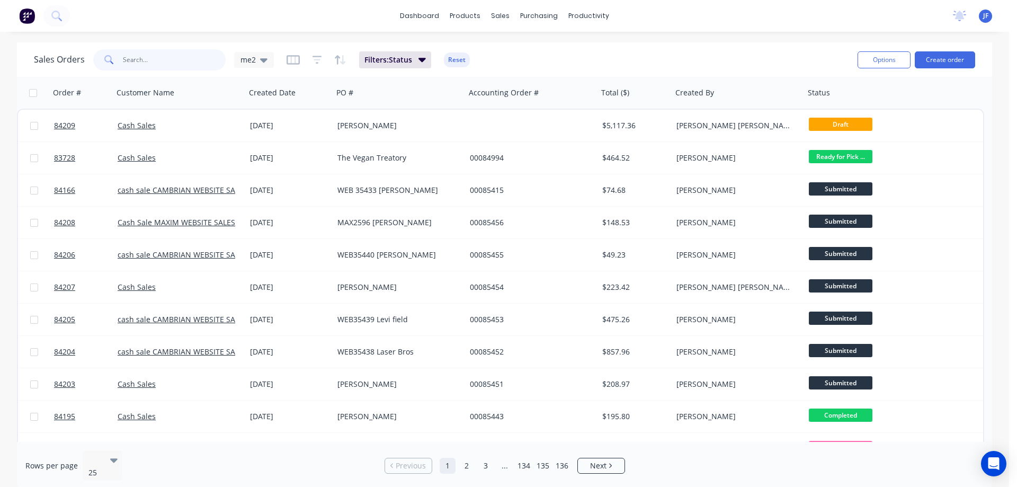
click at [192, 65] on input "text" at bounding box center [174, 59] width 103 height 21
type input "weta"
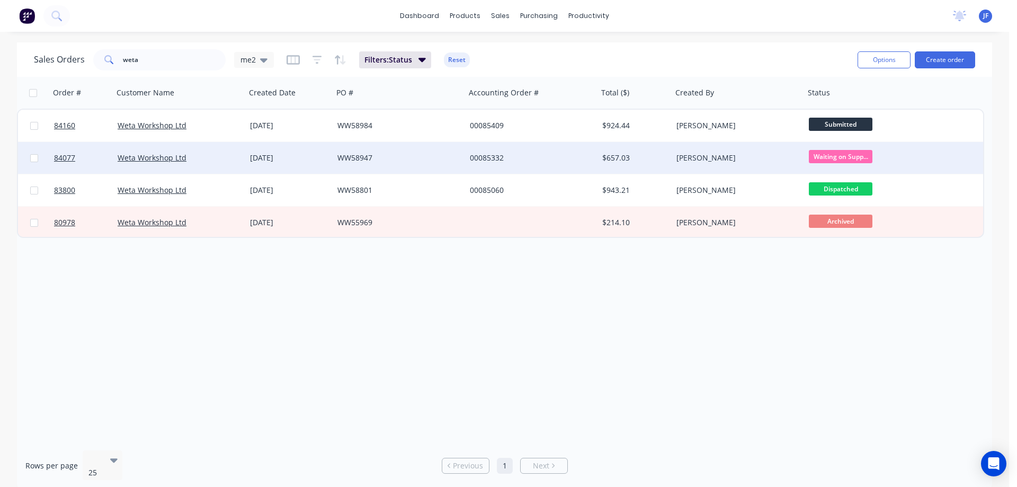
click at [736, 158] on div "[PERSON_NAME]" at bounding box center [736, 158] width 118 height 11
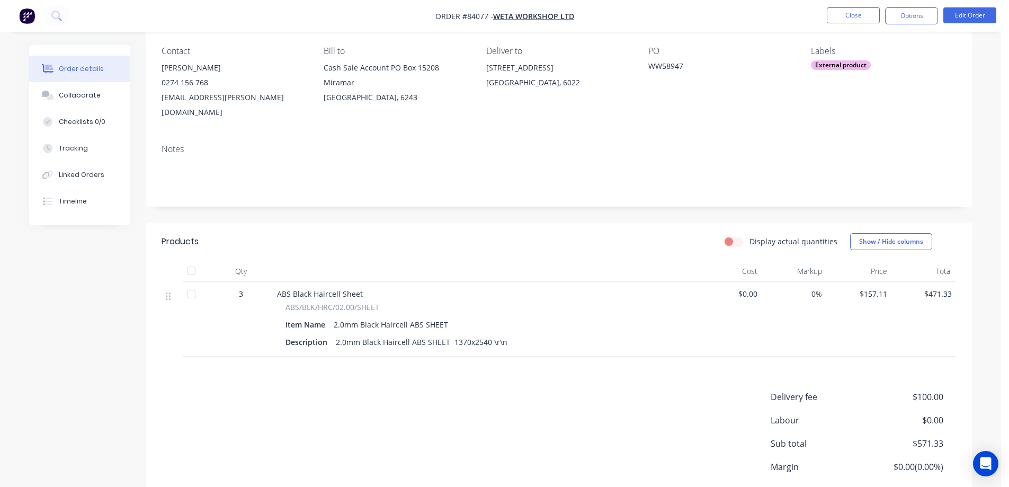
scroll to position [154, 0]
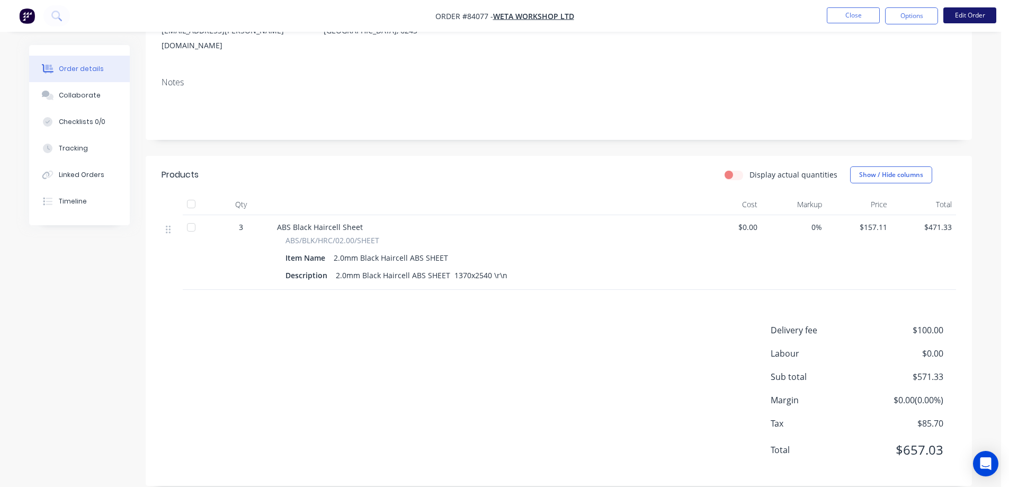
click at [980, 13] on button "Edit Order" at bounding box center [970, 15] width 53 height 16
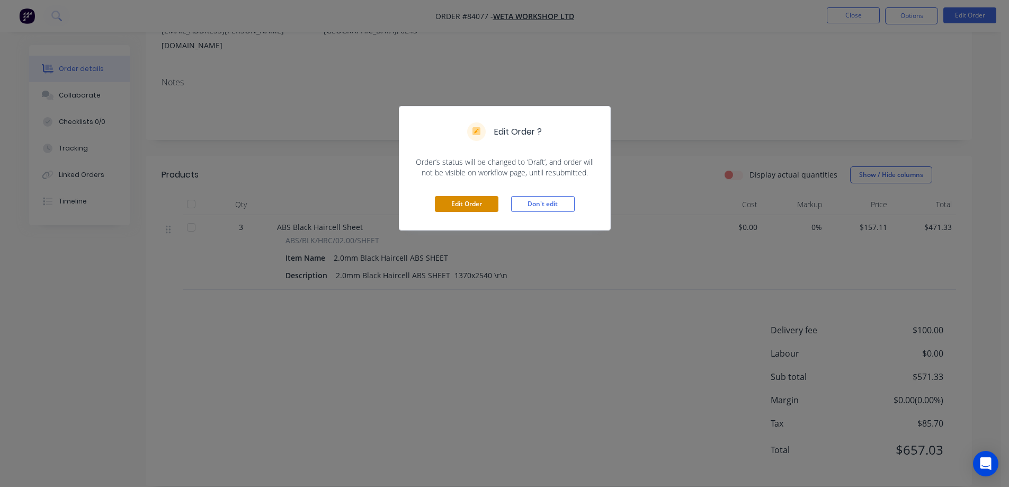
click at [449, 208] on button "Edit Order" at bounding box center [467, 204] width 64 height 16
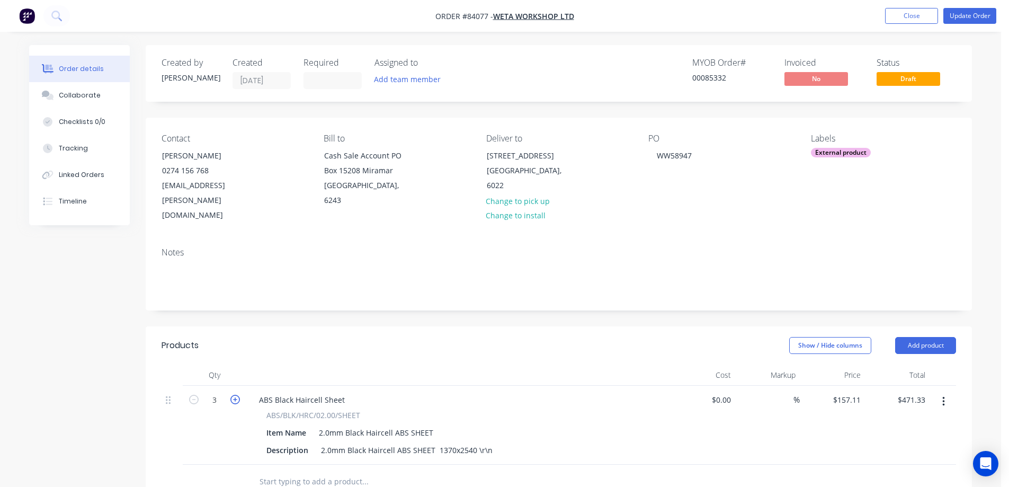
click at [235, 395] on icon "button" at bounding box center [235, 400] width 10 height 10
type input "4"
type input "$628.44"
click at [295, 471] on input "text" at bounding box center [365, 481] width 212 height 21
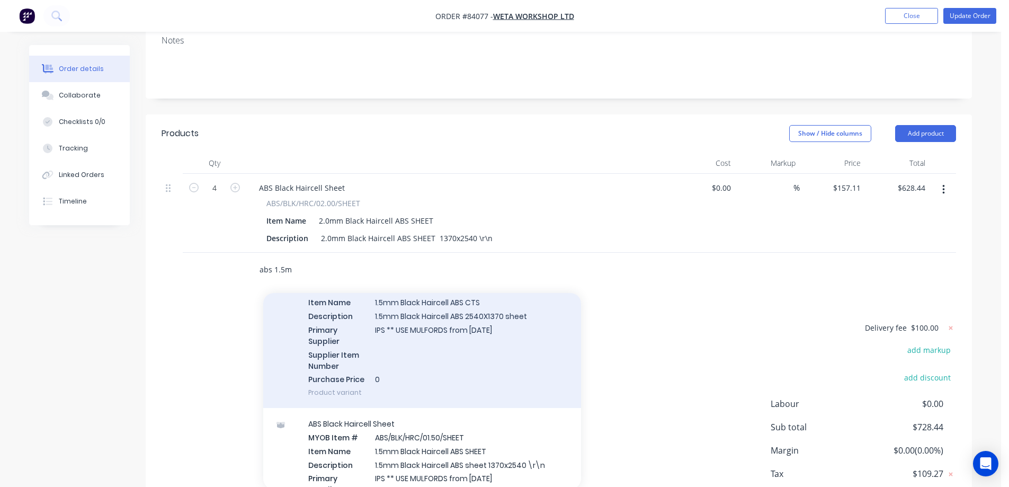
scroll to position [106, 0]
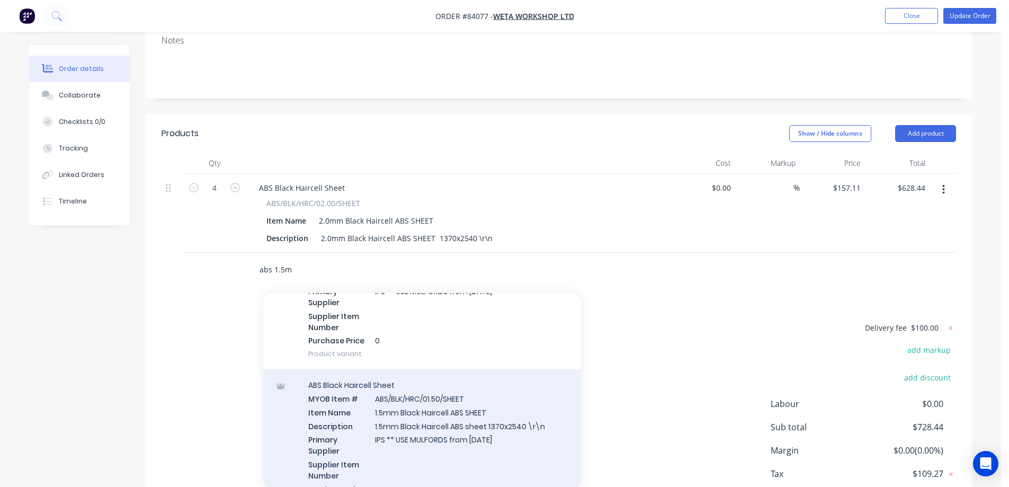
type input "abs 1.5m"
click at [390, 405] on div "ABS Black Haircell Sheet MYOB Item # ABS/BLK/HRC/01.50/SHEET Item Name 1.5mm Bl…" at bounding box center [422, 443] width 318 height 149
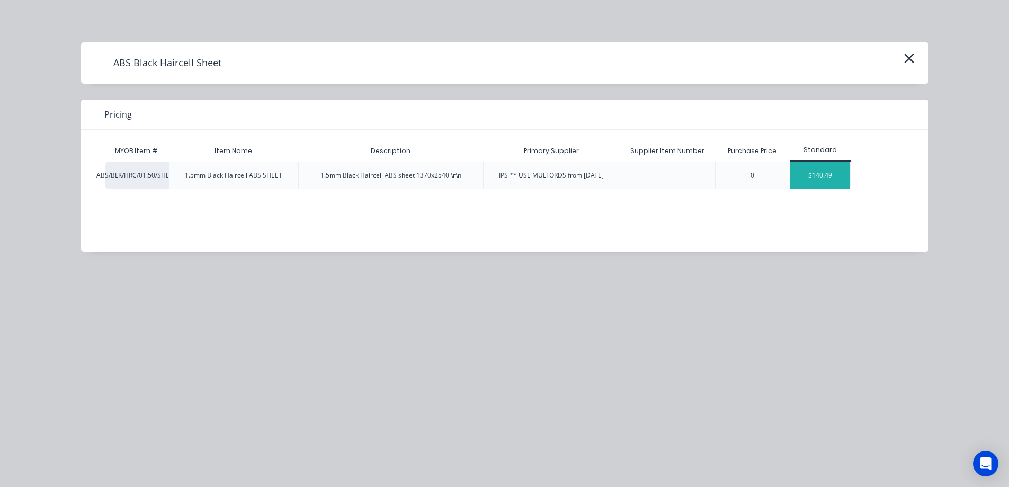
click at [805, 175] on div "$140.49" at bounding box center [821, 175] width 60 height 26
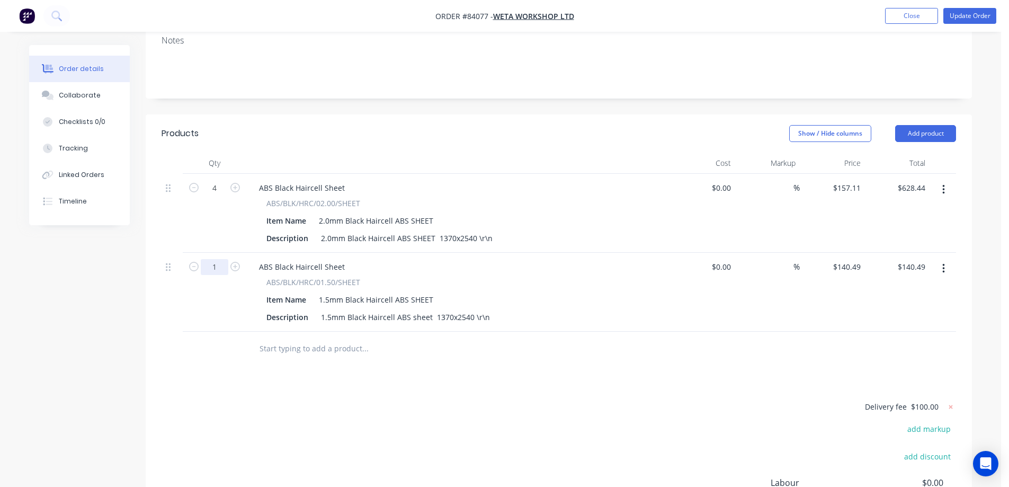
click at [212, 196] on input "1" at bounding box center [215, 188] width 28 height 16
type input "2"
type input "$280.98"
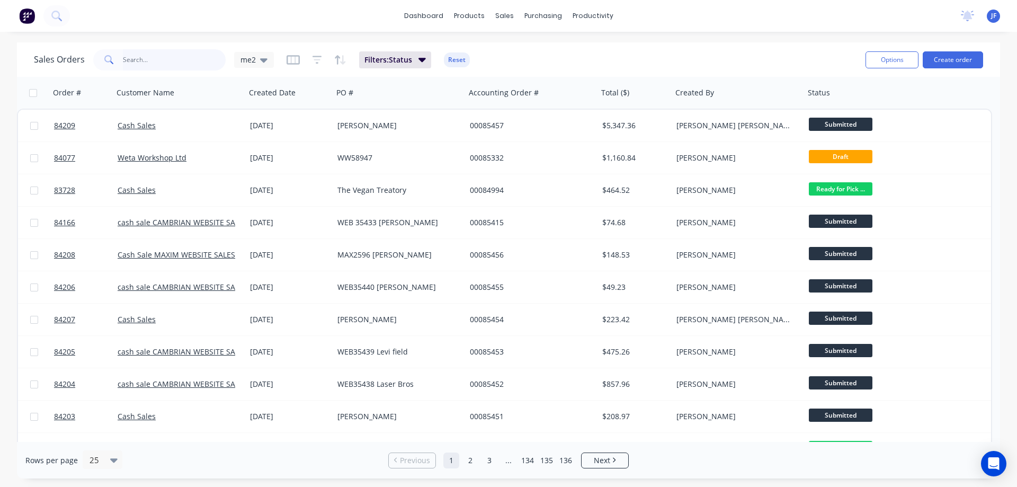
click at [159, 57] on input "text" at bounding box center [174, 59] width 103 height 21
type input "s"
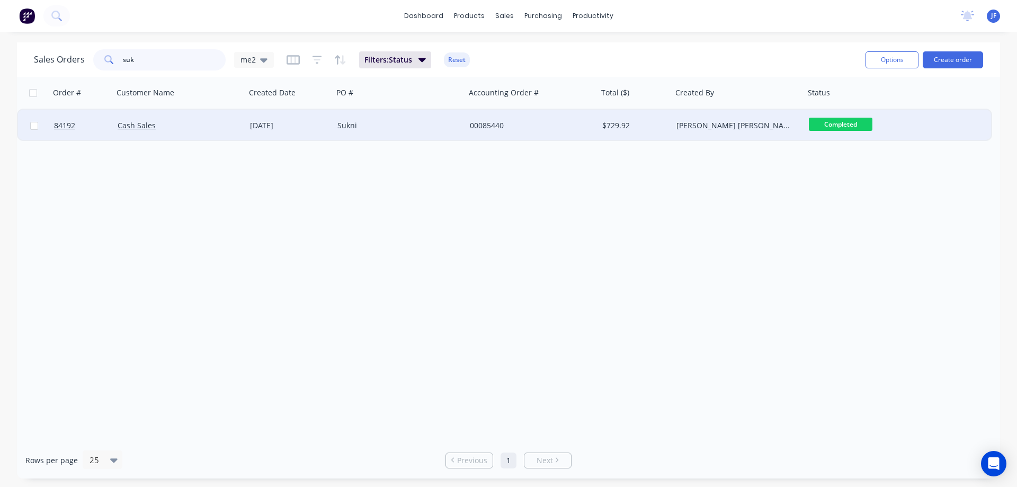
type input "suk"
click at [381, 128] on div "Sukni" at bounding box center [397, 125] width 118 height 11
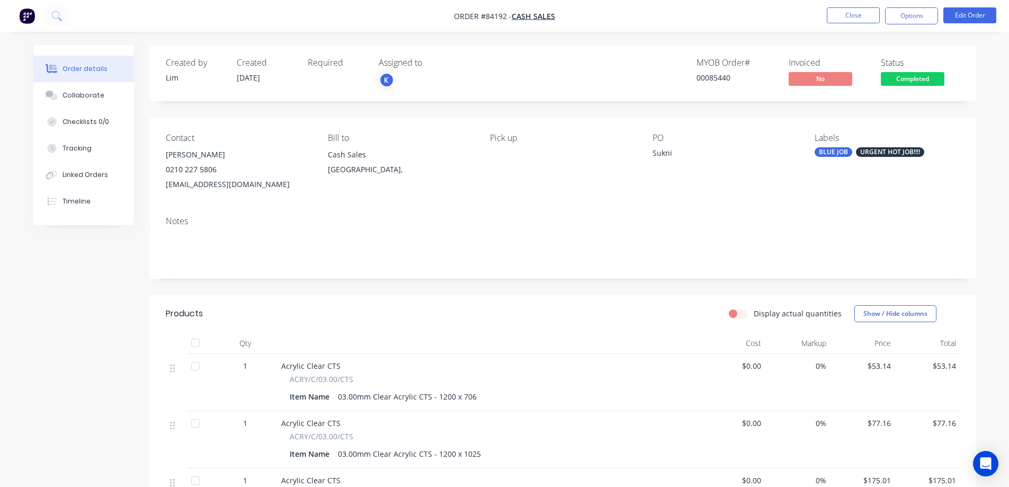
click at [873, 69] on div "MYOB Order # 00085440 Invoiced No Status Completed" at bounding box center [723, 73] width 476 height 31
drag, startPoint x: 790, startPoint y: 61, endPoint x: 916, endPoint y: 59, distance: 126.7
click at [916, 59] on div "MYOB Order # 00085440 Invoiced No Status Completed" at bounding box center [723, 73] width 476 height 31
click at [916, 60] on div "Status" at bounding box center [920, 63] width 79 height 10
drag, startPoint x: 787, startPoint y: 60, endPoint x: 954, endPoint y: 74, distance: 167.5
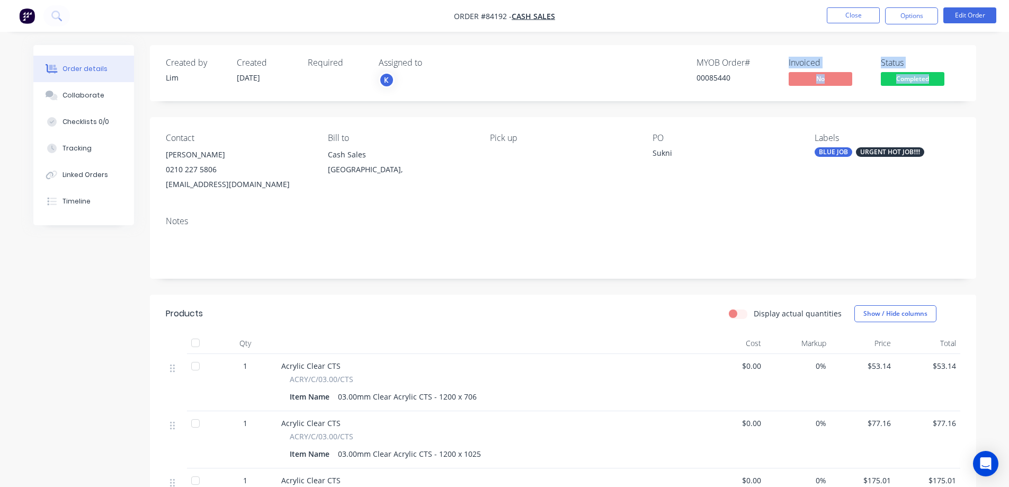
click at [953, 73] on div "MYOB Order # 00085440 Invoiced No Status Completed" at bounding box center [723, 73] width 476 height 31
click at [954, 74] on div "Status Completed" at bounding box center [920, 73] width 79 height 31
drag, startPoint x: 959, startPoint y: 86, endPoint x: 849, endPoint y: 57, distance: 113.9
click at [849, 57] on div "Created by [PERSON_NAME] Created [DATE] Required Assigned to K MYOB Order # 000…" at bounding box center [563, 73] width 827 height 56
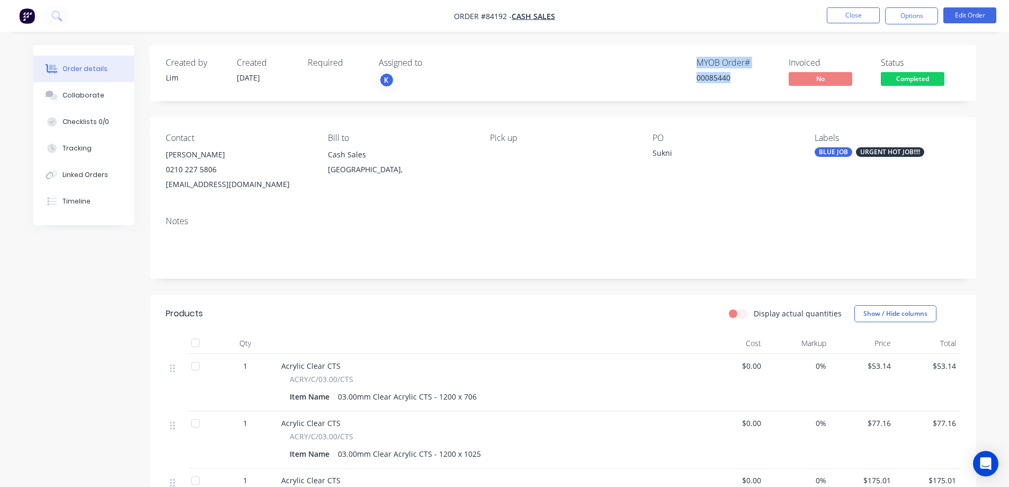
drag, startPoint x: 696, startPoint y: 61, endPoint x: 732, endPoint y: 78, distance: 39.3
click at [732, 78] on div "MYOB Order # 00085440" at bounding box center [736, 73] width 79 height 31
click at [732, 78] on div "00085440" at bounding box center [736, 77] width 79 height 11
click at [882, 74] on span "Completed" at bounding box center [913, 78] width 64 height 13
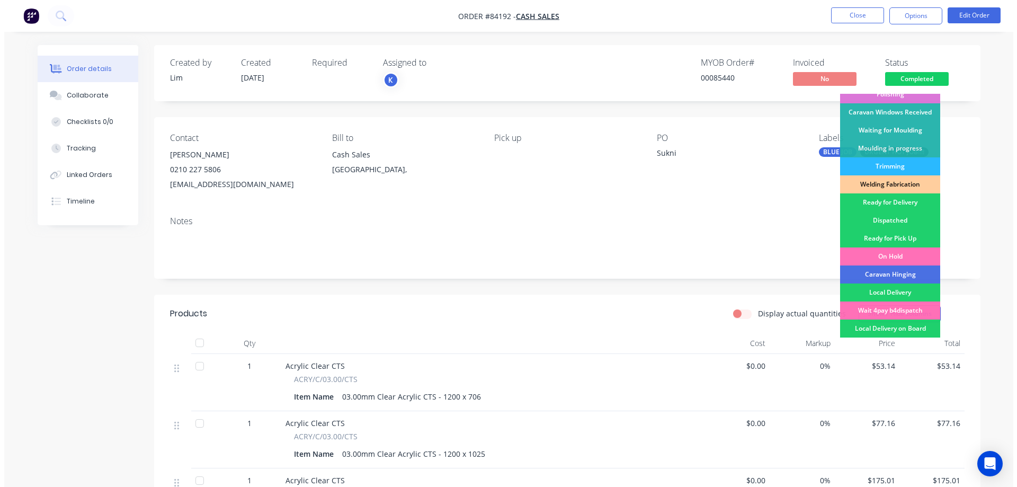
scroll to position [207, 0]
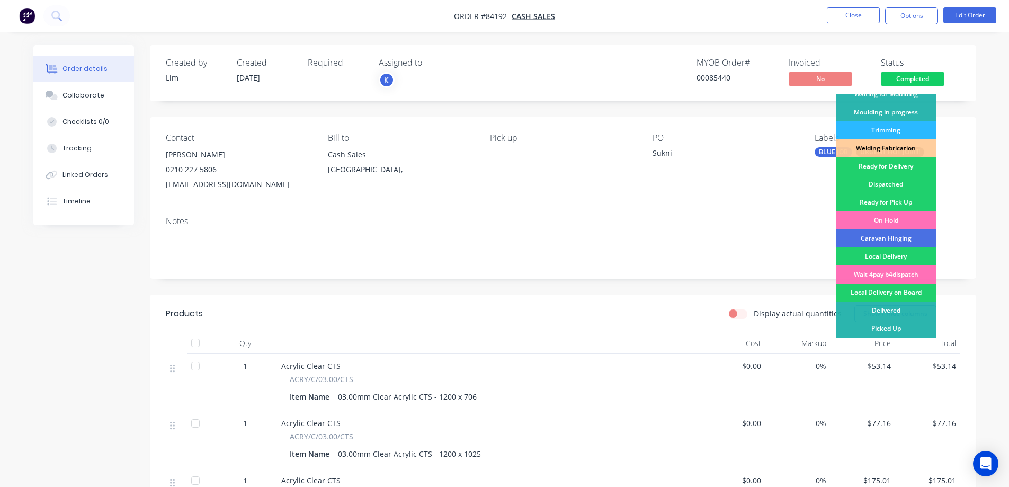
click at [914, 205] on div "Ready for Pick Up" at bounding box center [886, 202] width 100 height 18
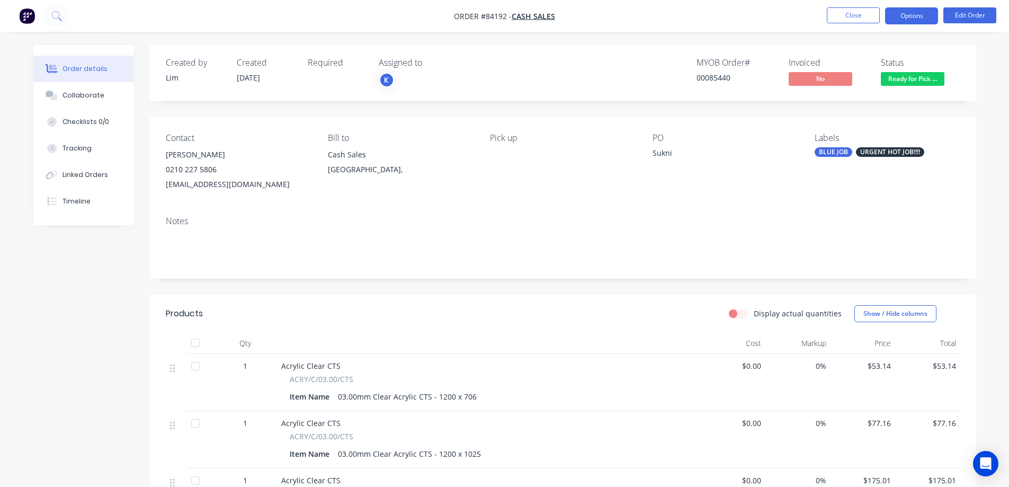
click at [896, 20] on button "Options" at bounding box center [911, 15] width 53 height 17
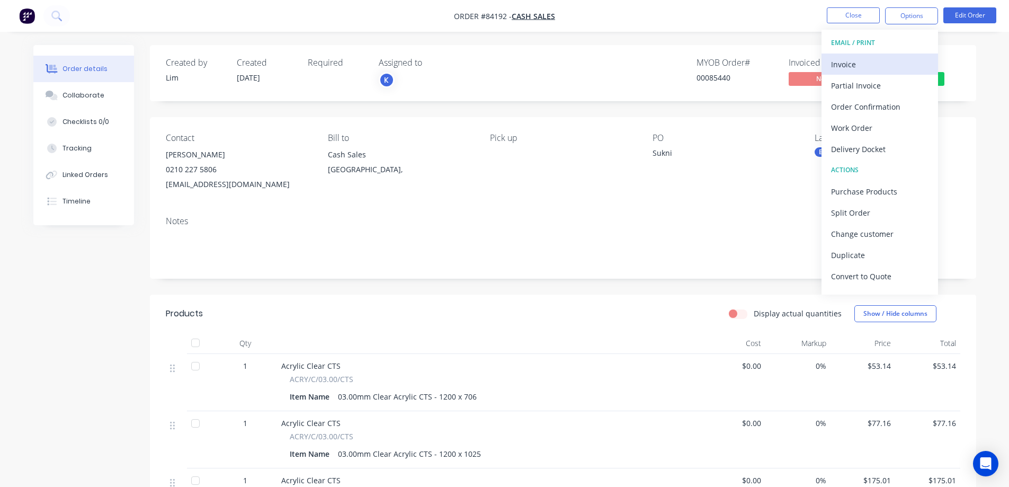
click at [877, 54] on button "Invoice" at bounding box center [880, 64] width 117 height 21
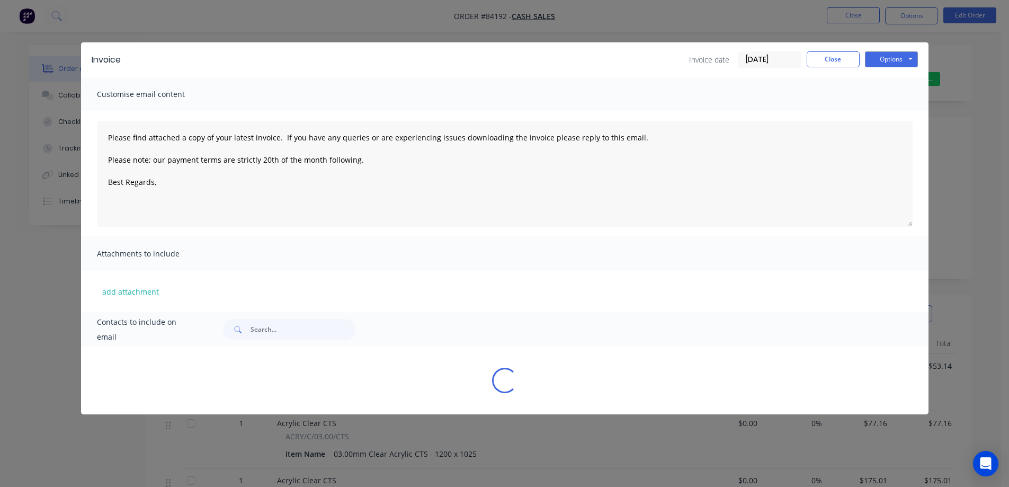
click at [890, 55] on button "Options" at bounding box center [891, 59] width 53 height 16
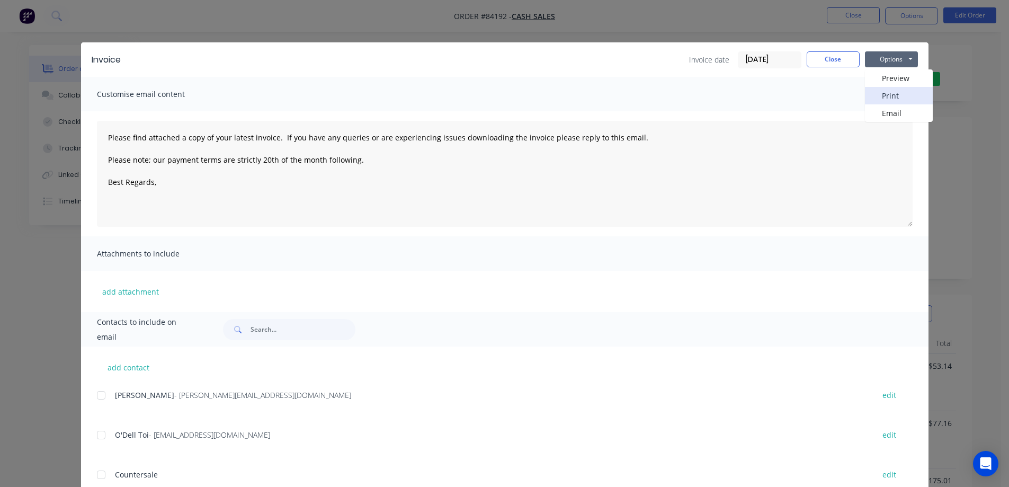
click at [893, 91] on button "Print" at bounding box center [899, 95] width 68 height 17
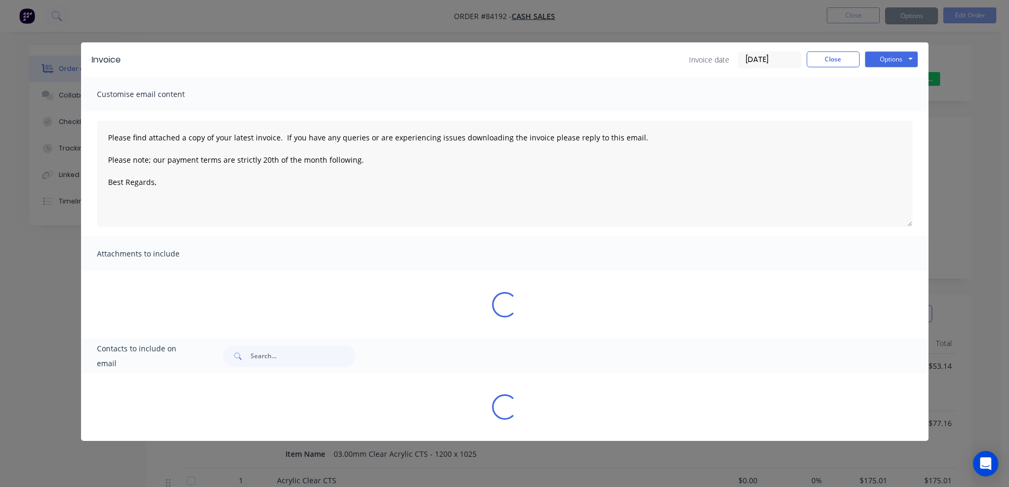
type textarea "Please find attached a copy of your latest invoice. If you have any queries or …"
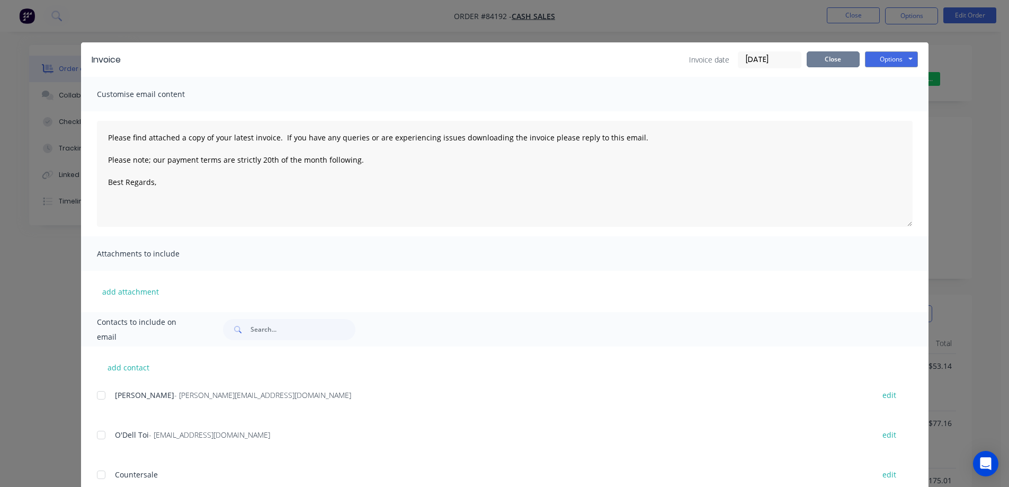
click at [833, 64] on button "Close" at bounding box center [833, 59] width 53 height 16
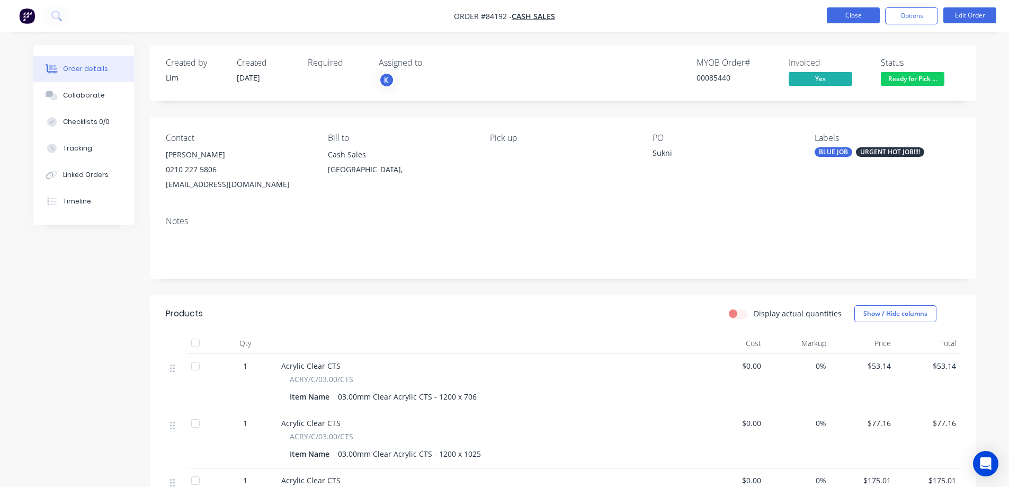
click at [841, 19] on button "Close" at bounding box center [853, 15] width 53 height 16
